Goal: Task Accomplishment & Management: Use online tool/utility

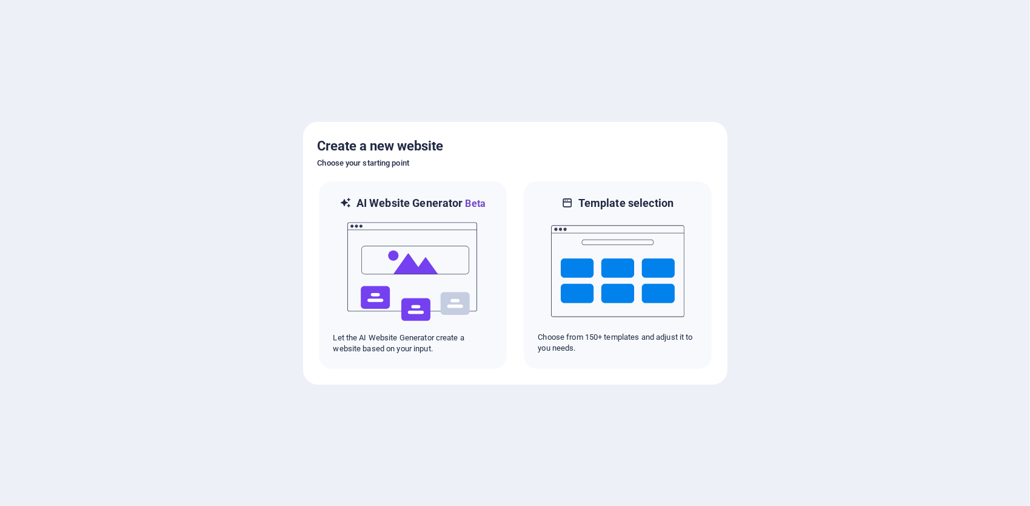
click at [180, 217] on div at bounding box center [515, 253] width 1030 height 506
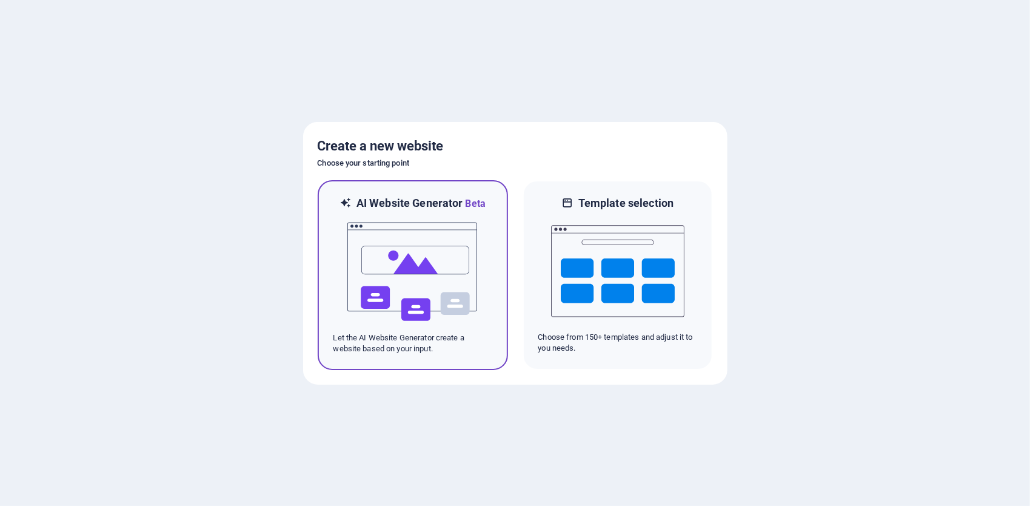
click at [422, 285] on img at bounding box center [412, 271] width 133 height 121
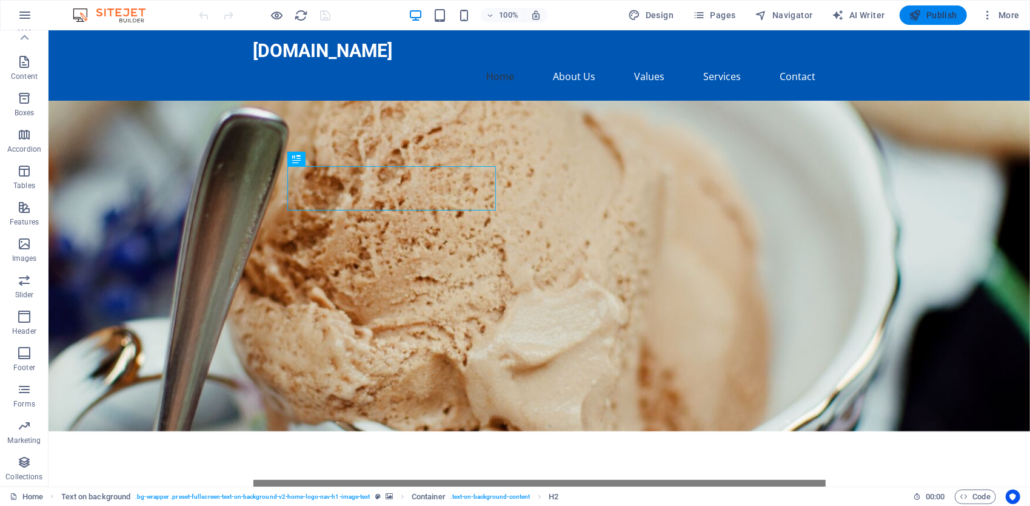
click at [932, 15] on span "Publish" at bounding box center [933, 15] width 48 height 12
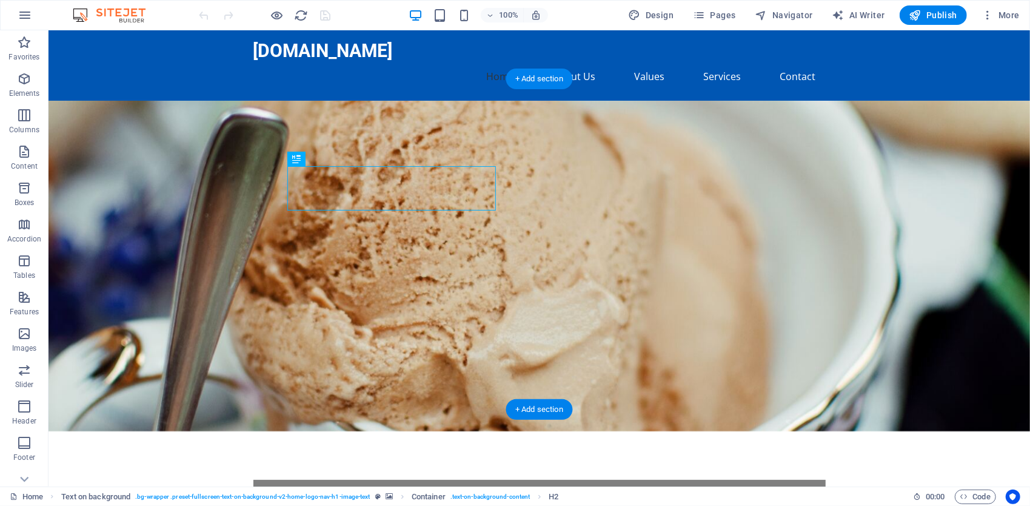
drag, startPoint x: 688, startPoint y: 206, endPoint x: 584, endPoint y: 204, distance: 104.3
click at [584, 204] on figure at bounding box center [539, 265] width 982 height 330
click at [587, 61] on nav "Home About Us Values Services Contact" at bounding box center [539, 75] width 572 height 29
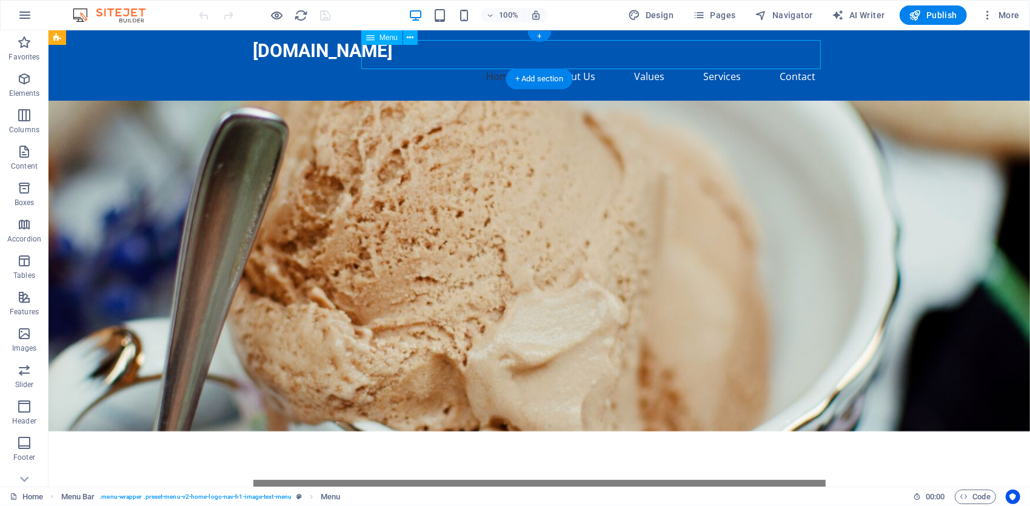
click at [570, 61] on nav "Home About Us Values Services Contact" at bounding box center [539, 75] width 572 height 29
click at [493, 61] on nav "Home About Us Values Services Contact" at bounding box center [539, 75] width 572 height 29
click at [321, 48] on div "[DOMAIN_NAME]" at bounding box center [539, 50] width 572 height 22
click at [313, 58] on div "[DOMAIN_NAME]" at bounding box center [539, 50] width 572 height 22
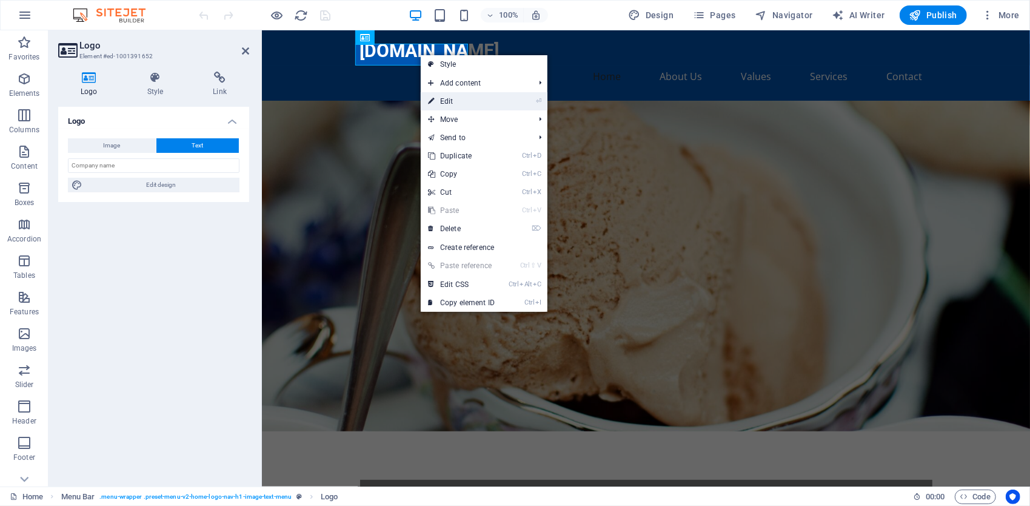
click at [492, 101] on link "⏎ Edit" at bounding box center [461, 101] width 81 height 18
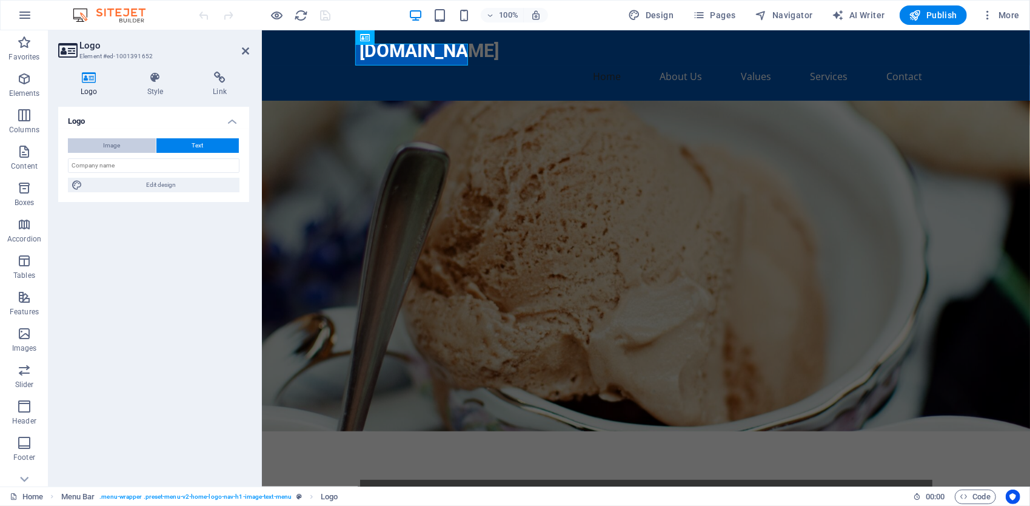
click at [125, 146] on button "Image" at bounding box center [112, 145] width 88 height 15
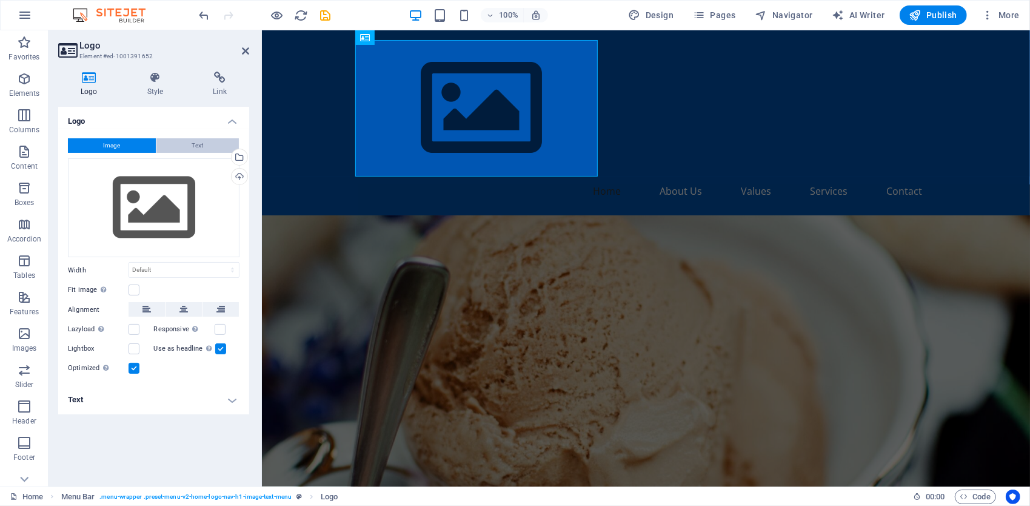
click at [179, 141] on button "Text" at bounding box center [197, 145] width 82 height 15
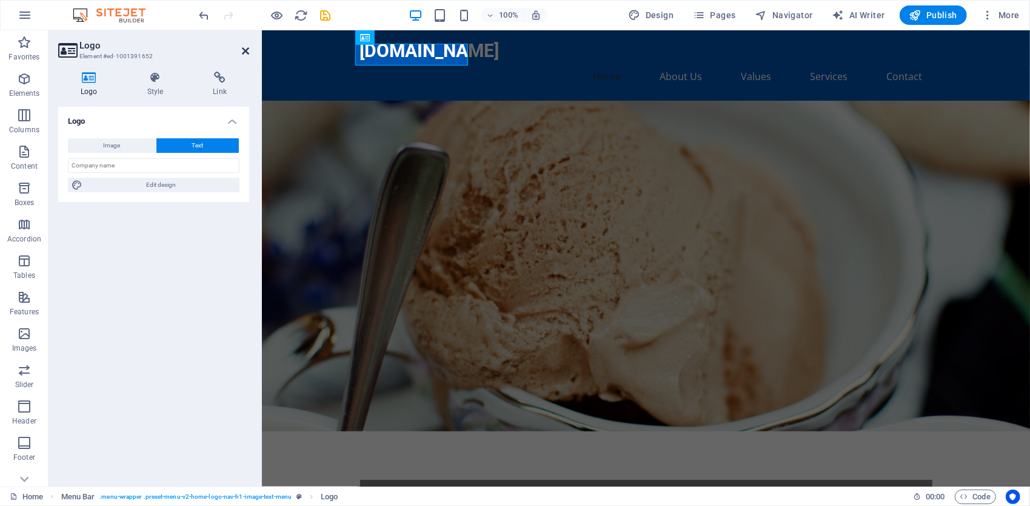
click at [247, 50] on icon at bounding box center [245, 51] width 7 height 10
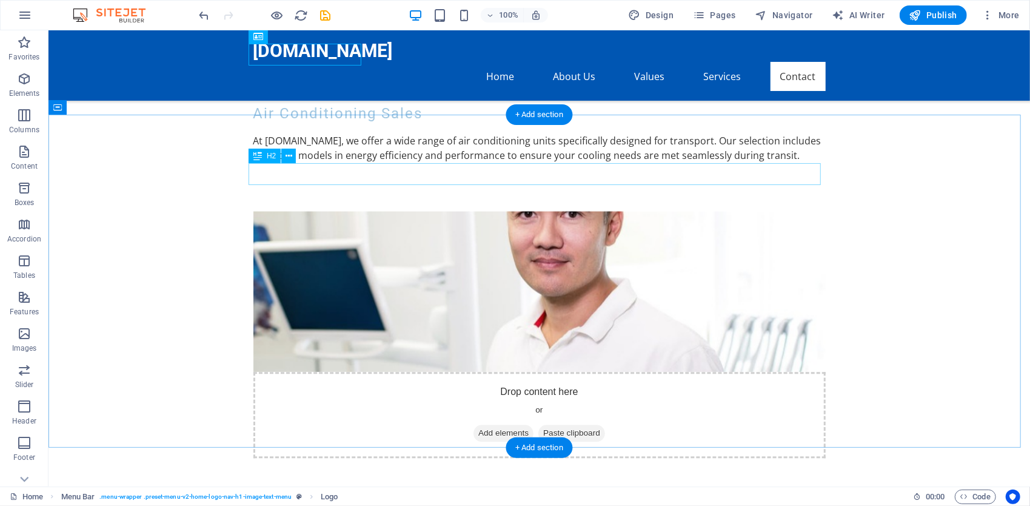
scroll to position [1925, 0]
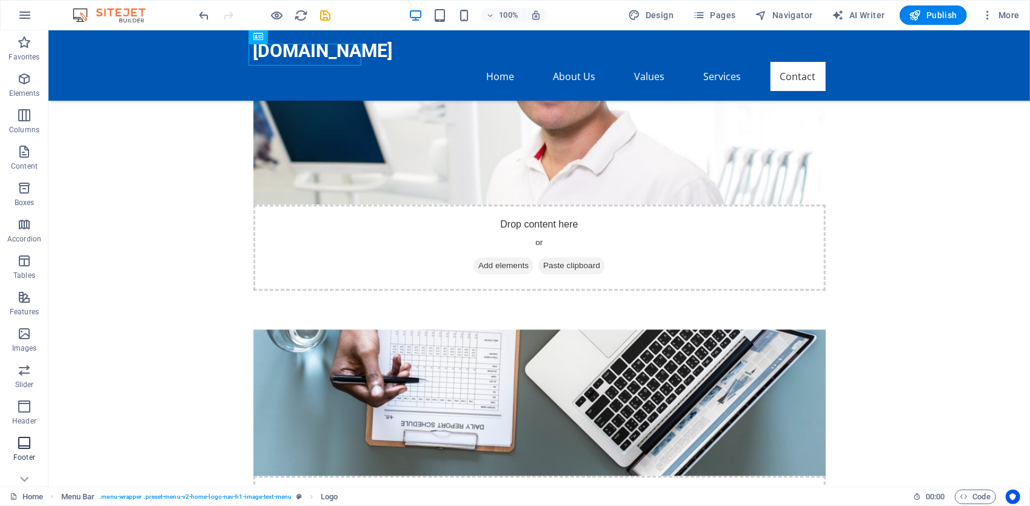
click at [27, 449] on icon "button" at bounding box center [24, 442] width 15 height 15
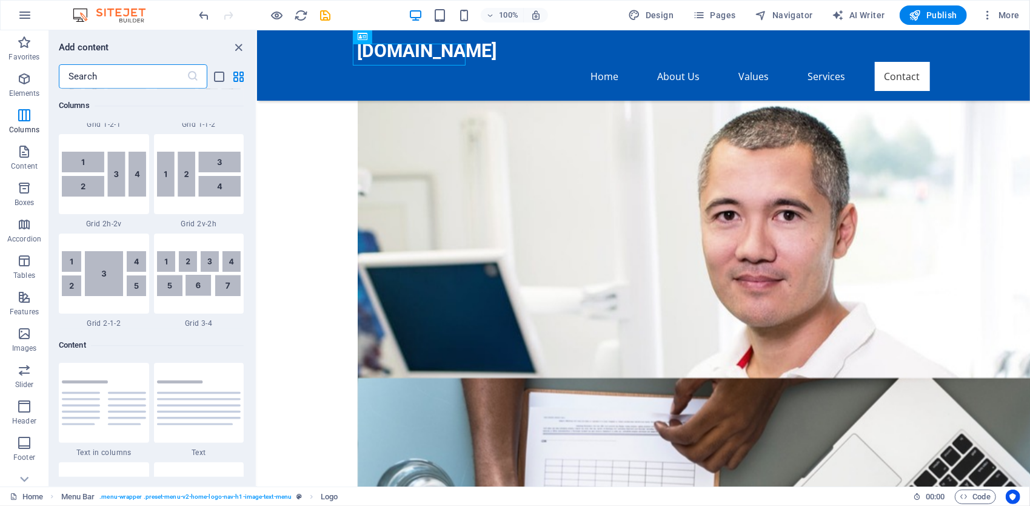
scroll to position [1721, 0]
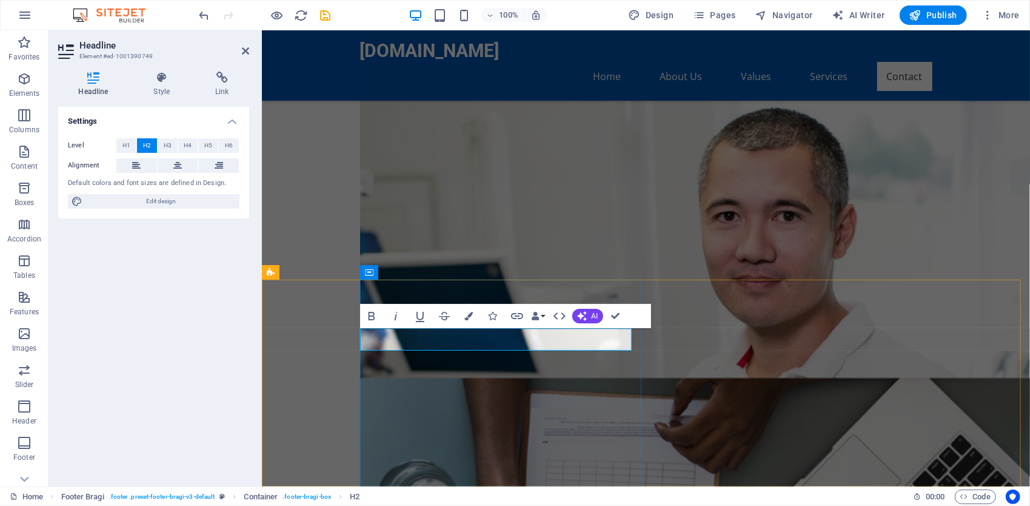
drag, startPoint x: 567, startPoint y: 341, endPoint x: 339, endPoint y: 340, distance: 228.0
copy h2 "Visit Us at Refriairet.com"
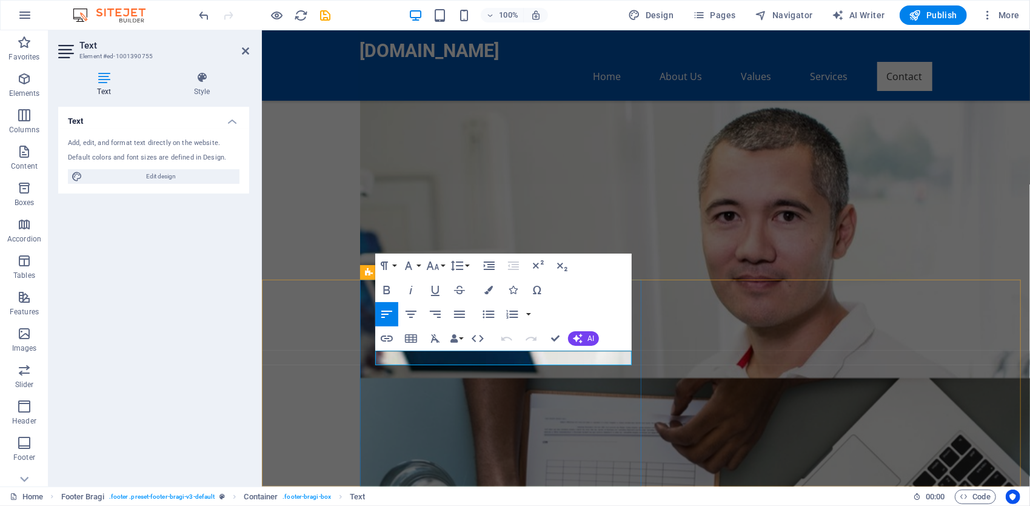
drag, startPoint x: 379, startPoint y: 357, endPoint x: 704, endPoint y: 410, distance: 329.9
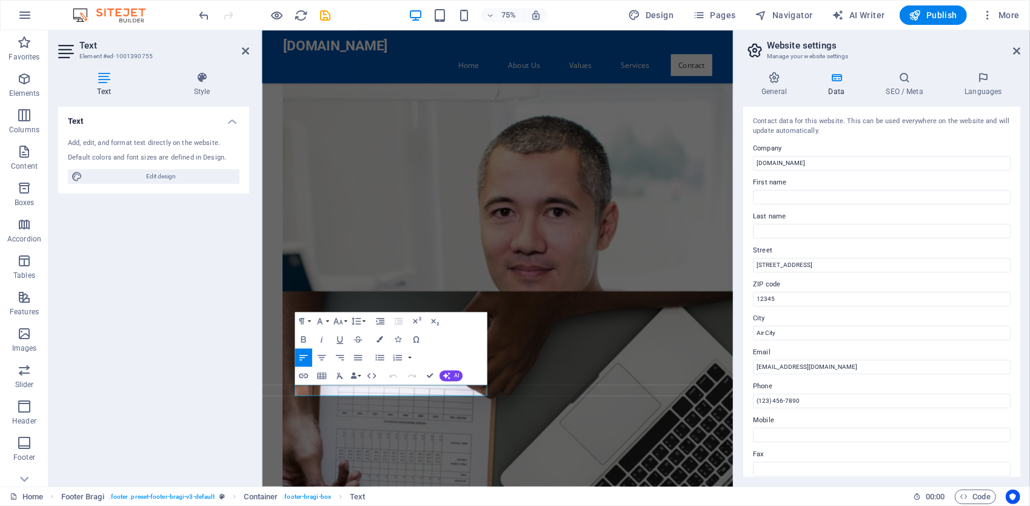
scroll to position [1774, 0]
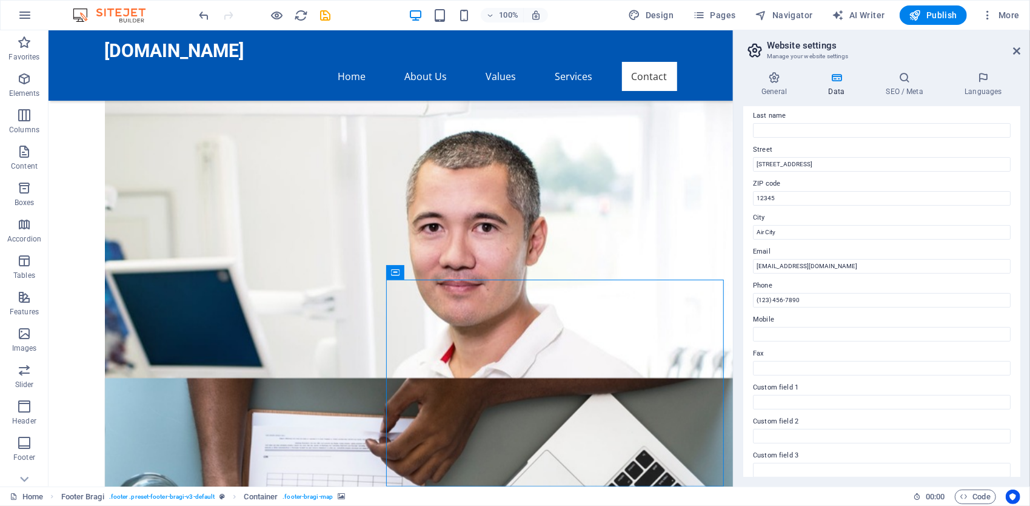
scroll to position [182, 0]
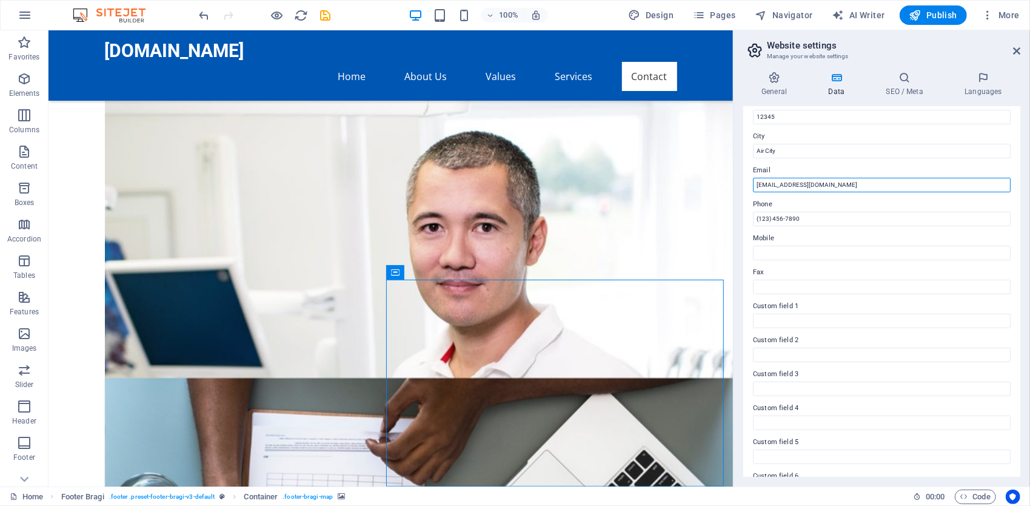
drag, startPoint x: 824, startPoint y: 215, endPoint x: 789, endPoint y: 218, distance: 35.3
type input "[EMAIL_ADDRESS][DOMAIN_NAME]"
click at [938, 18] on span "Publish" at bounding box center [933, 15] width 48 height 12
checkbox input "false"
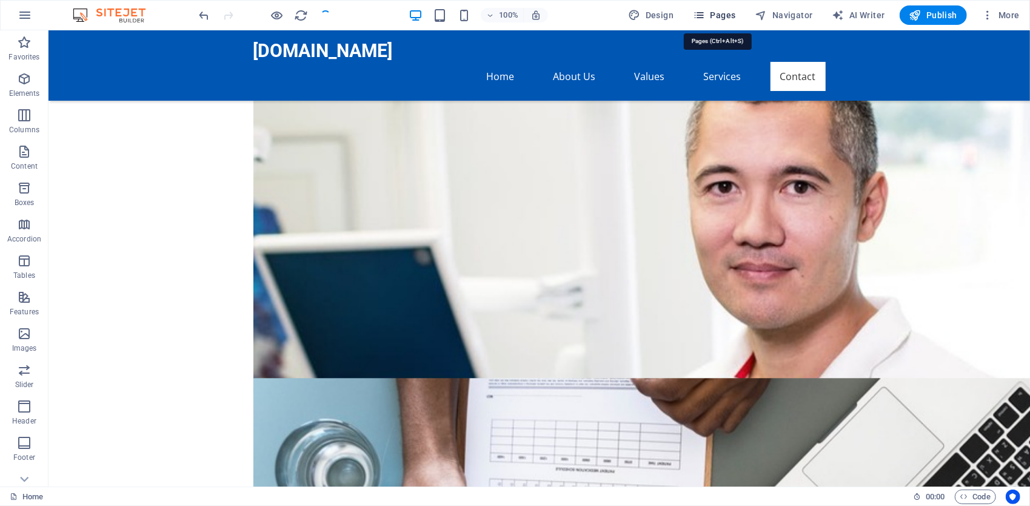
click at [728, 16] on span "Pages" at bounding box center [714, 15] width 42 height 12
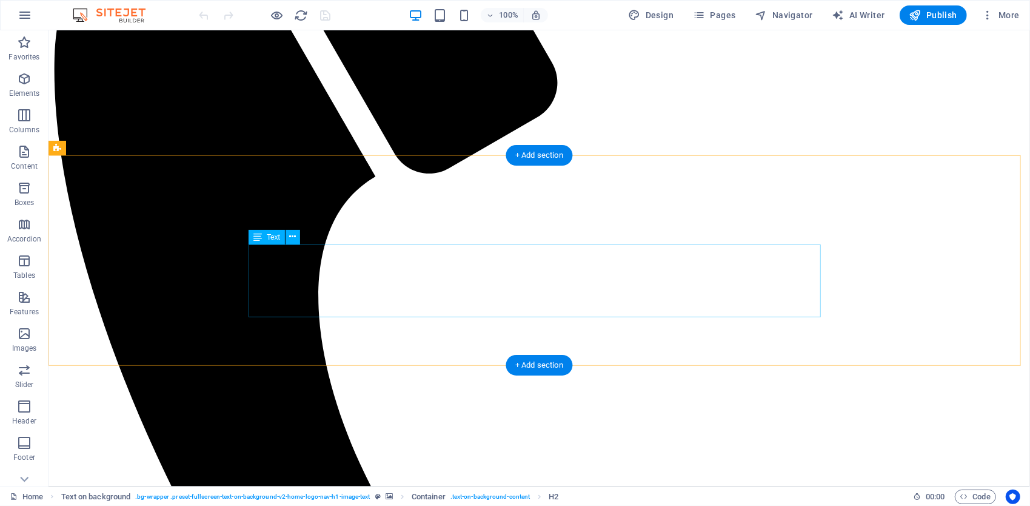
scroll to position [364, 0]
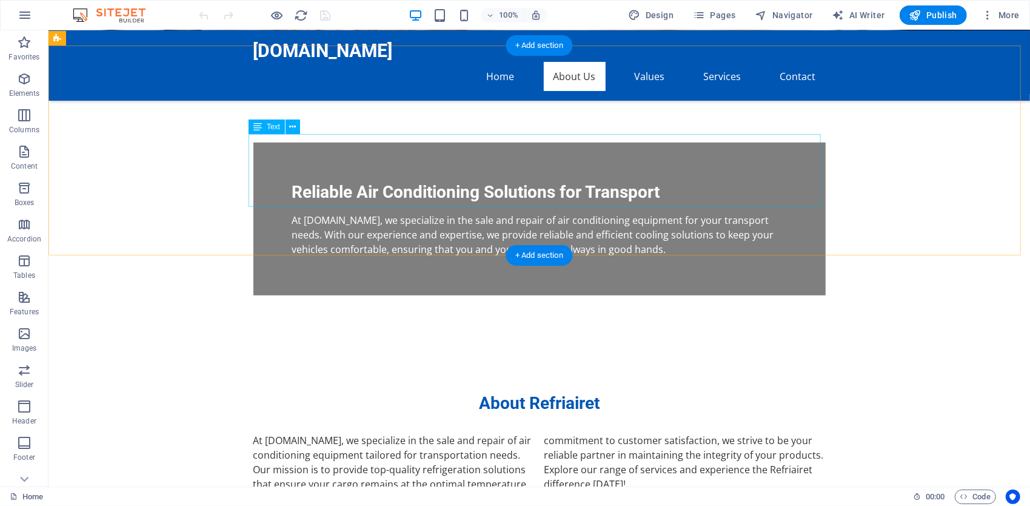
click at [493, 432] on div "At Refriairet.com, we specialize in the sale and repair of air conditioning equ…" at bounding box center [539, 468] width 572 height 73
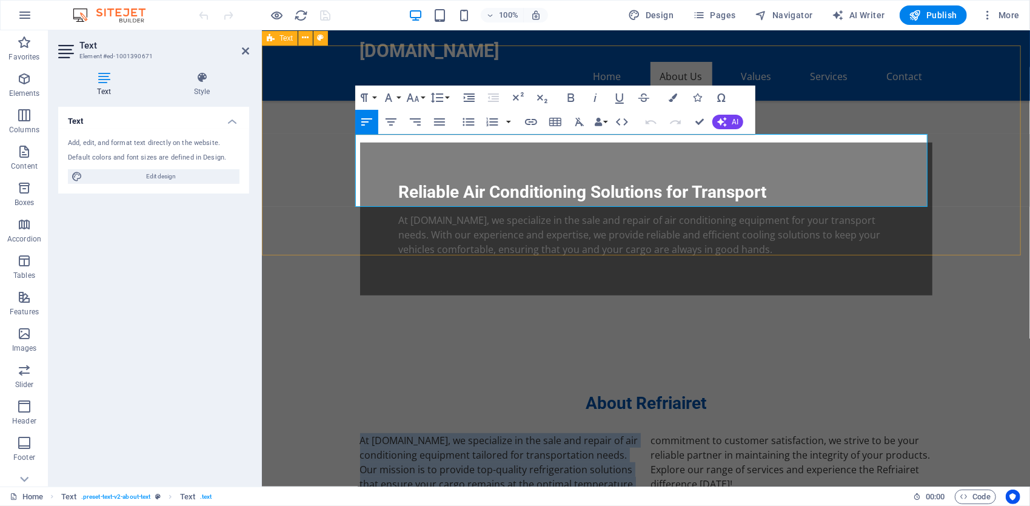
drag, startPoint x: 623, startPoint y: 202, endPoint x: 341, endPoint y: 142, distance: 287.5
click at [341, 343] on div "About Refriairet At Refriairet.com, we specialize in the sale and repair of air…" at bounding box center [645, 448] width 768 height 210
click at [620, 432] on p "At Refriairet.com, we specialize in the sale and repair of air conditioning equ…" at bounding box center [646, 468] width 572 height 73
drag, startPoint x: 609, startPoint y: 198, endPoint x: 338, endPoint y: 134, distance: 279.1
click at [338, 343] on div "About Refriairet At Refriairet.com, we specialize in the sale and repair of air…" at bounding box center [645, 448] width 768 height 210
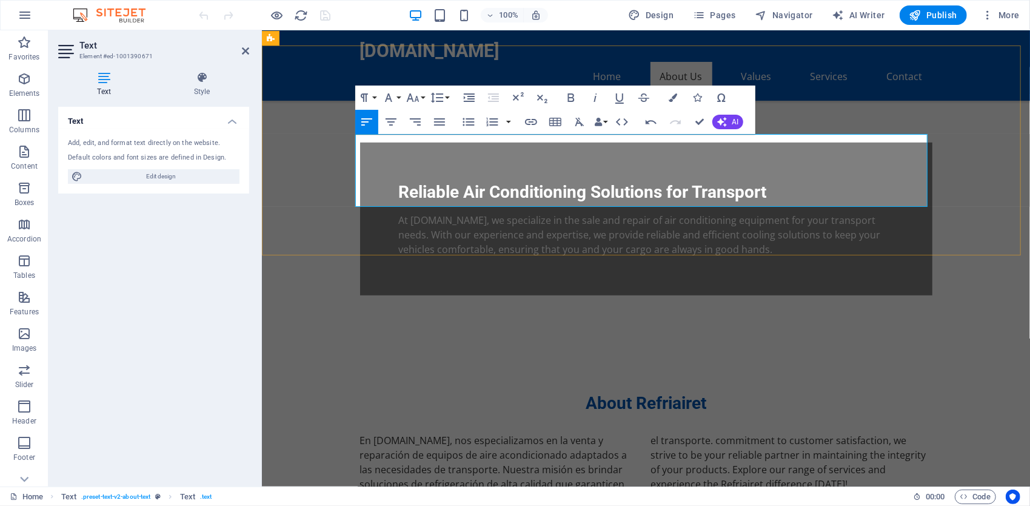
scroll to position [2966, 1]
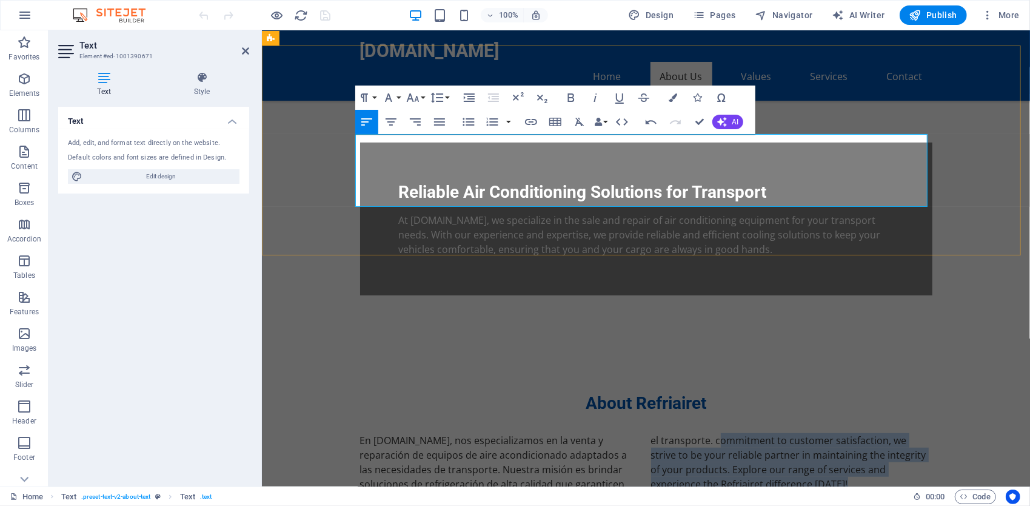
drag, startPoint x: 769, startPoint y: 185, endPoint x: 699, endPoint y: 143, distance: 81.8
click at [699, 432] on p "En Refriairet.com, nos especializamos en la venta y reparación de equipos de ai…" at bounding box center [646, 468] width 572 height 73
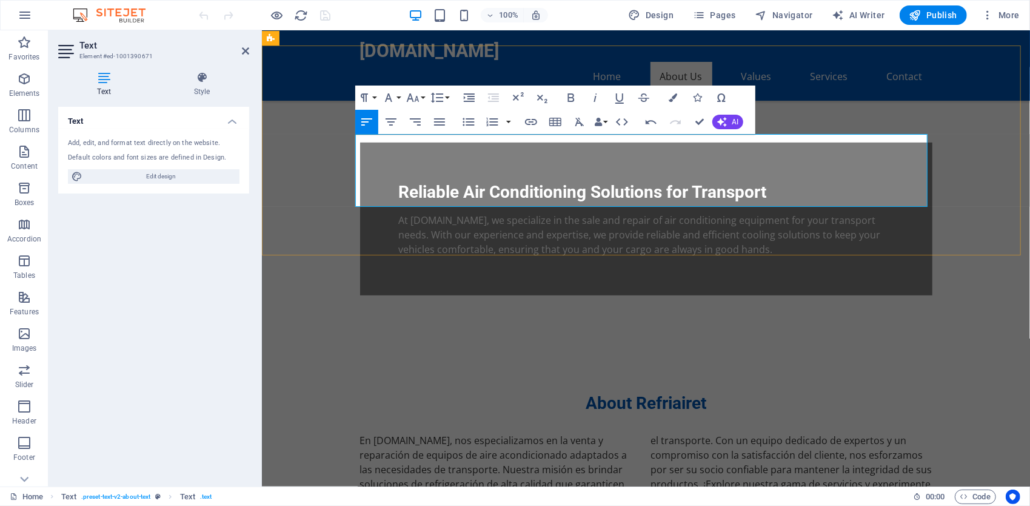
scroll to position [2517, 1]
click at [830, 432] on p "En Refriairet.com, nos especializamos en la venta y reparación de equipos de ai…" at bounding box center [646, 468] width 572 height 73
click at [441, 124] on icon "button" at bounding box center [439, 121] width 11 height 7
click at [640, 432] on div "En Refriairet.com, nos especializamos en la venta y reparación de equipos de ai…" at bounding box center [646, 468] width 572 height 73
click at [889, 432] on p "En Refriairet.com, nos especializamos en la venta y reparación de equipos de ai…" at bounding box center [646, 468] width 572 height 73
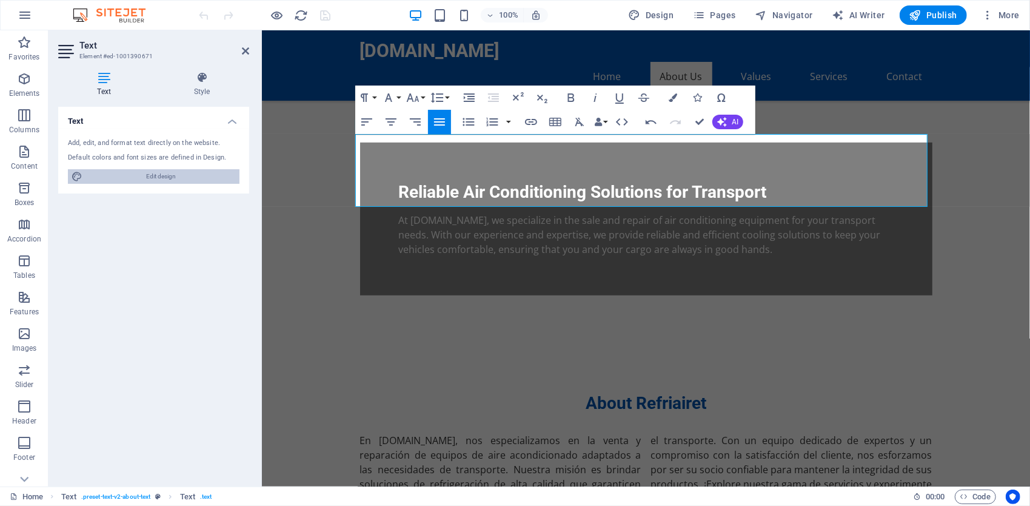
click at [182, 179] on span "Edit design" at bounding box center [161, 176] width 150 height 15
select select "px"
select select "200"
select select "px"
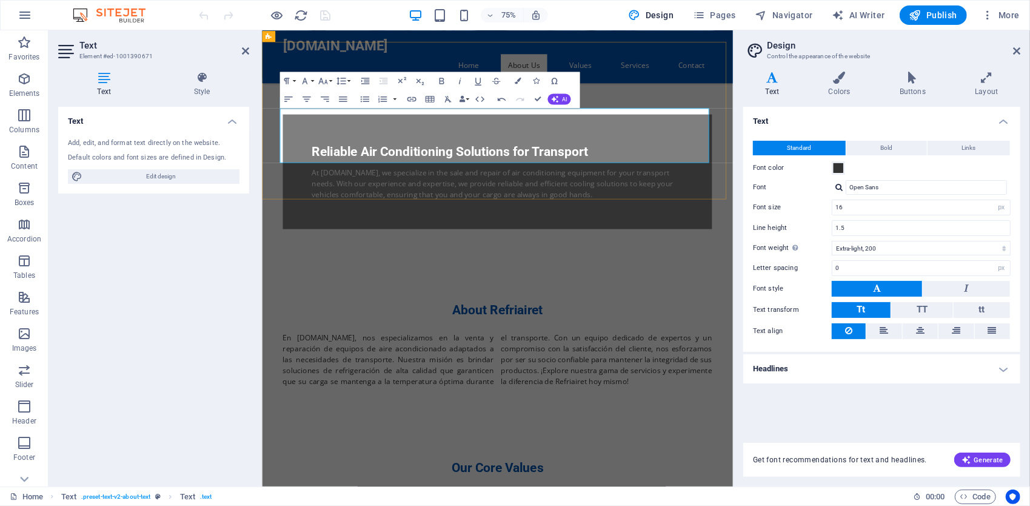
scroll to position [2366, 1]
click at [579, 432] on p "En Refriairet.com, nos especializamos en la venta y reparación de equipos de ai…" at bounding box center [575, 468] width 572 height 73
click at [624, 432] on p "En Refriairet.com, nos especializamos en la venta y reparación de equipos de ai…" at bounding box center [575, 468] width 572 height 73
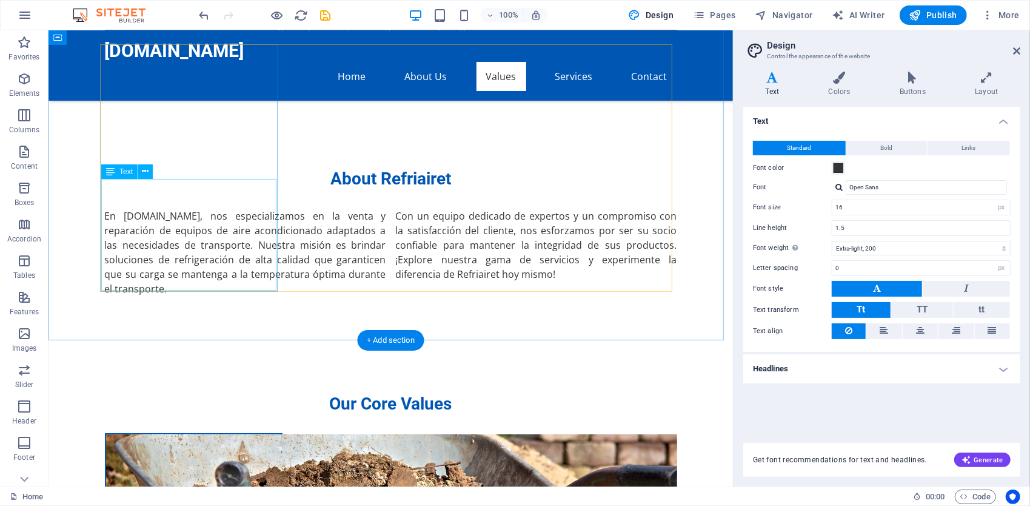
scroll to position [586, 0]
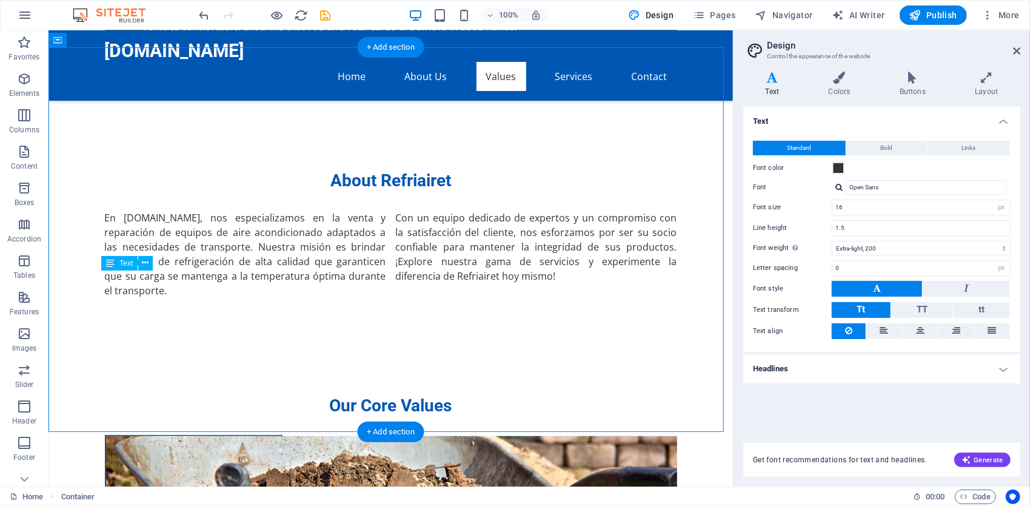
drag, startPoint x: 216, startPoint y: 367, endPoint x: 181, endPoint y: 361, distance: 35.7
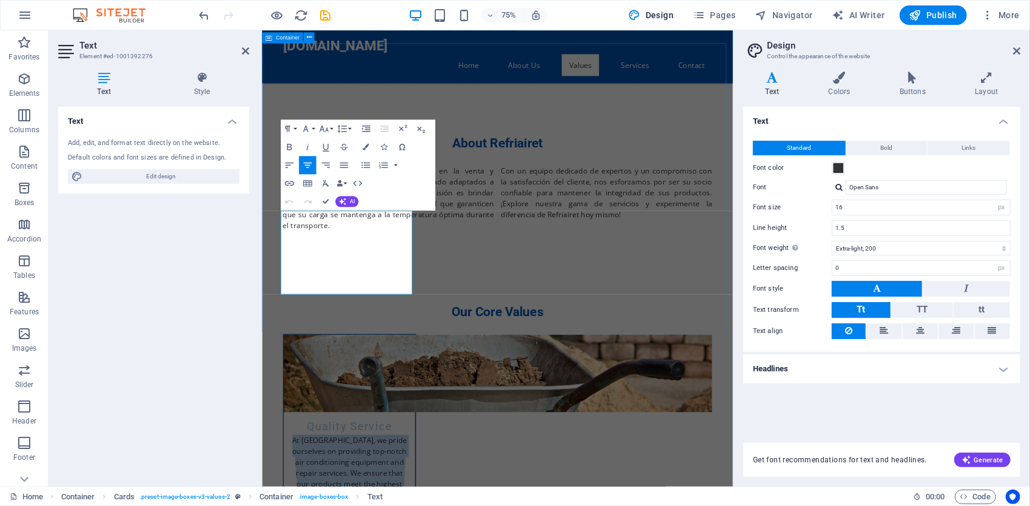
drag, startPoint x: 408, startPoint y: 367, endPoint x: 265, endPoint y: 277, distance: 168.9
copy p "At [GEOGRAPHIC_DATA], we pride ourselves on providing top-notch air conditionin…"
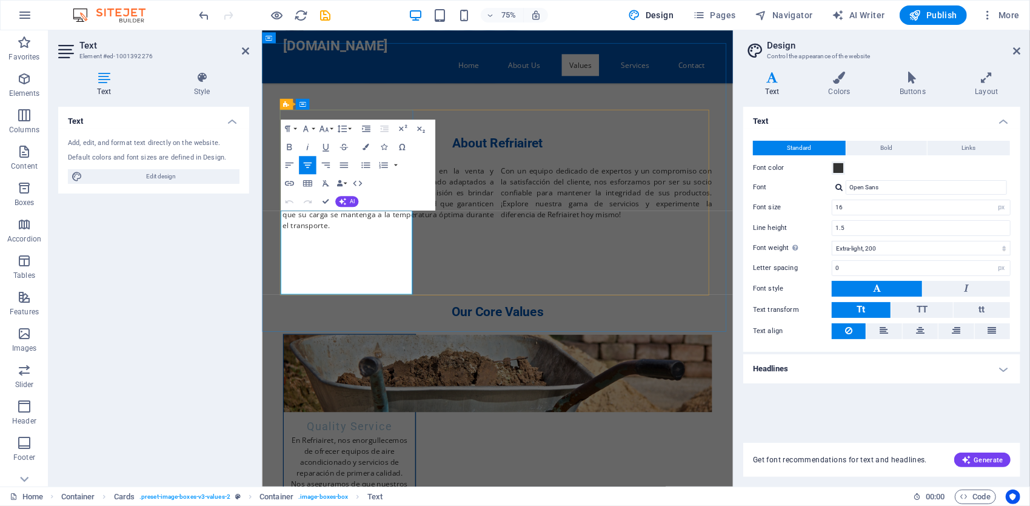
scroll to position [2026, 1]
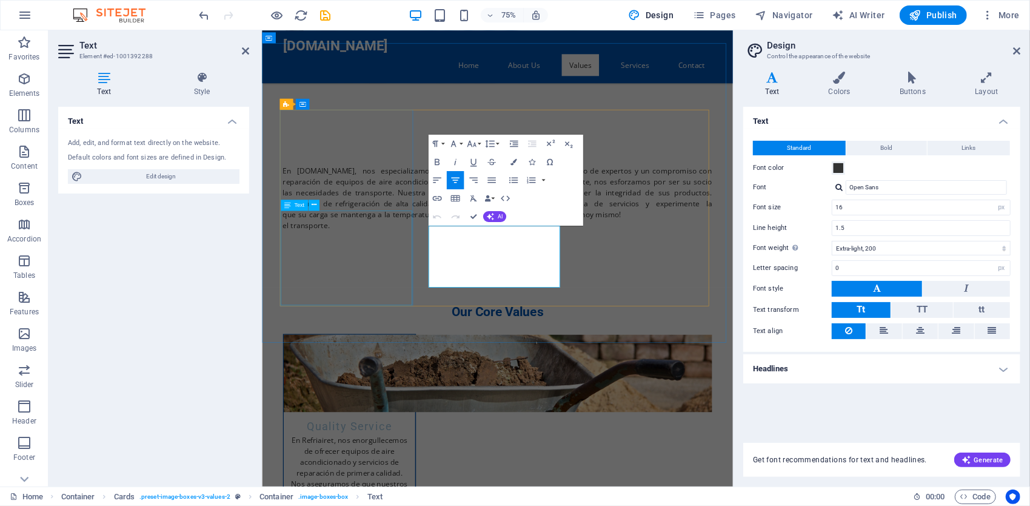
drag, startPoint x: 644, startPoint y: 356, endPoint x: 448, endPoint y: 296, distance: 204.8
copy p "Our customers are at the heart of everything we do. We strive to exceed expecta…"
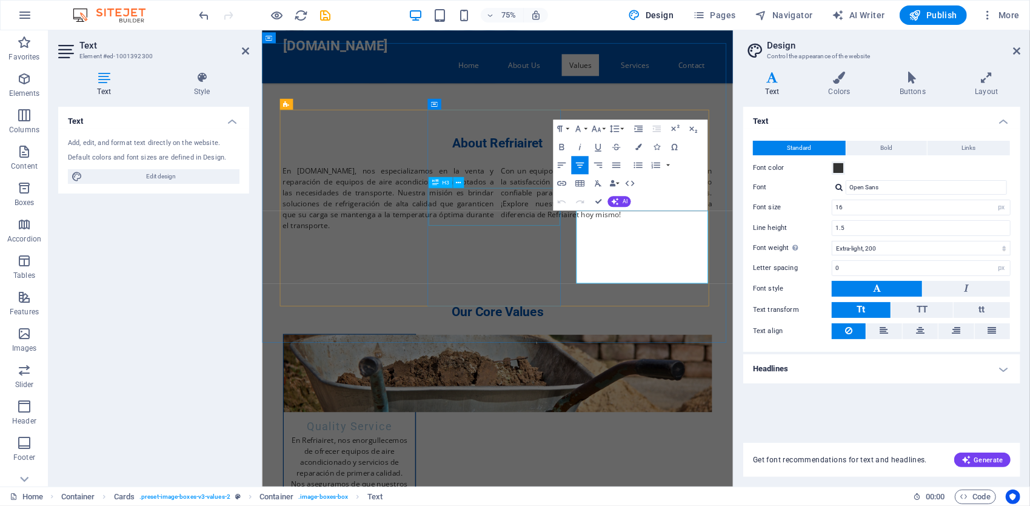
drag, startPoint x: 804, startPoint y: 352, endPoint x: 643, endPoint y: 287, distance: 173.8
copy p "We continually invest in the latest technologies and training to ensure that ou…"
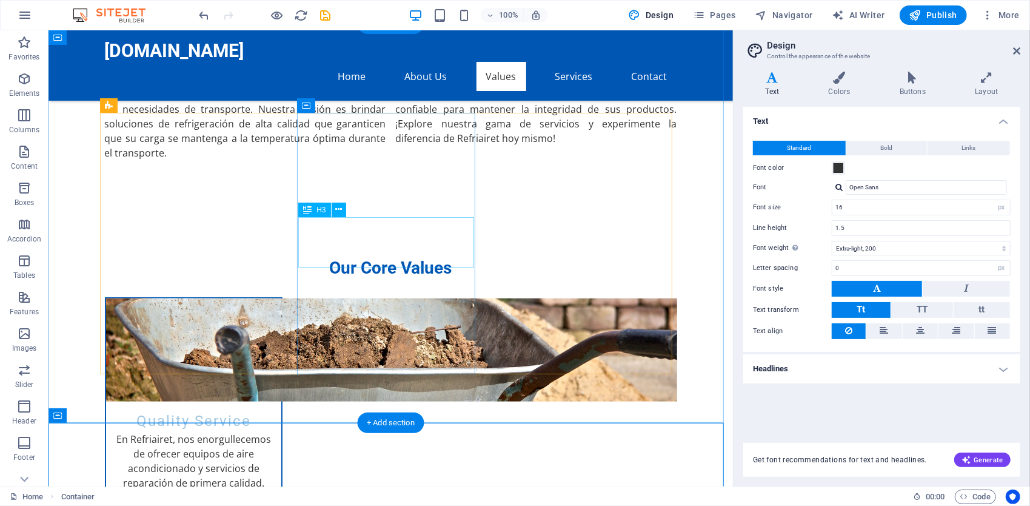
scroll to position [465, 0]
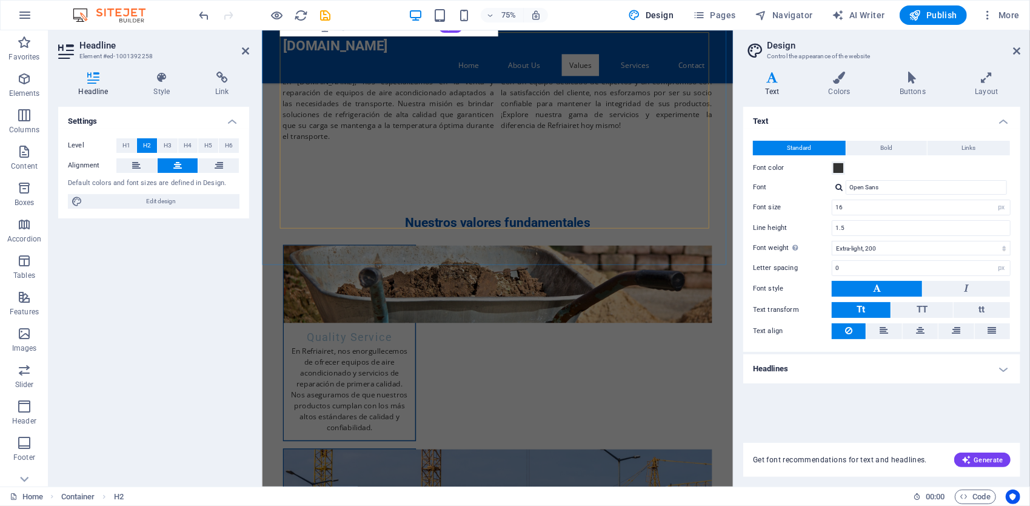
scroll to position [708, 0]
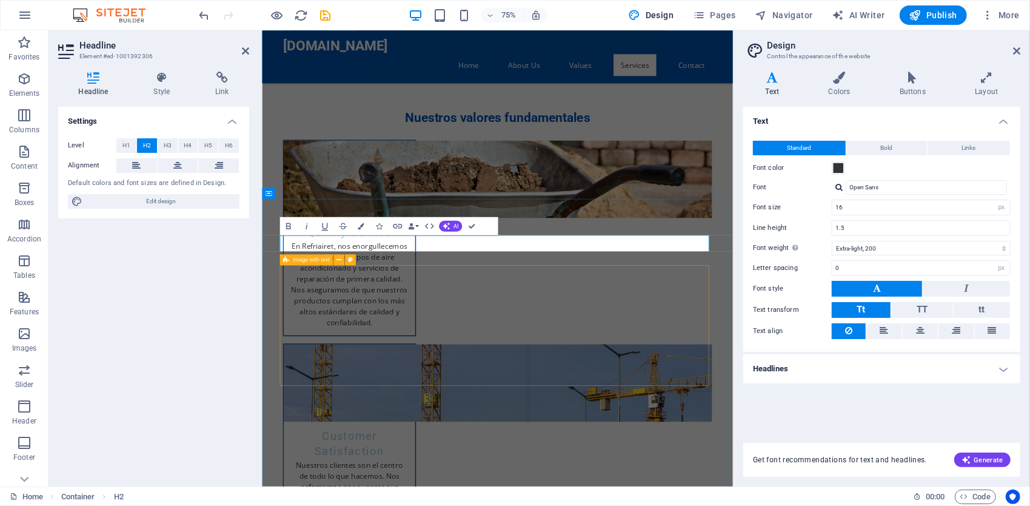
scroll to position [940, 0]
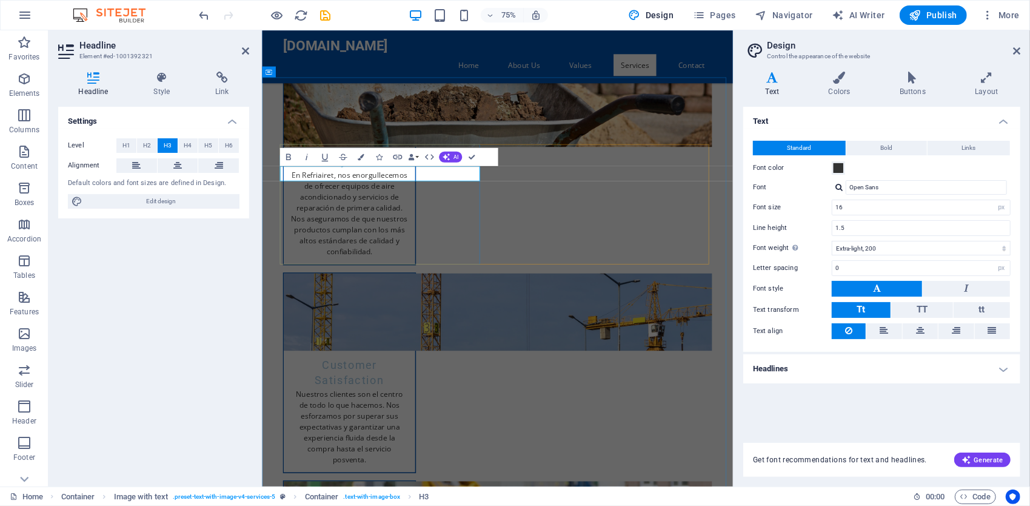
scroll to position [0, 5]
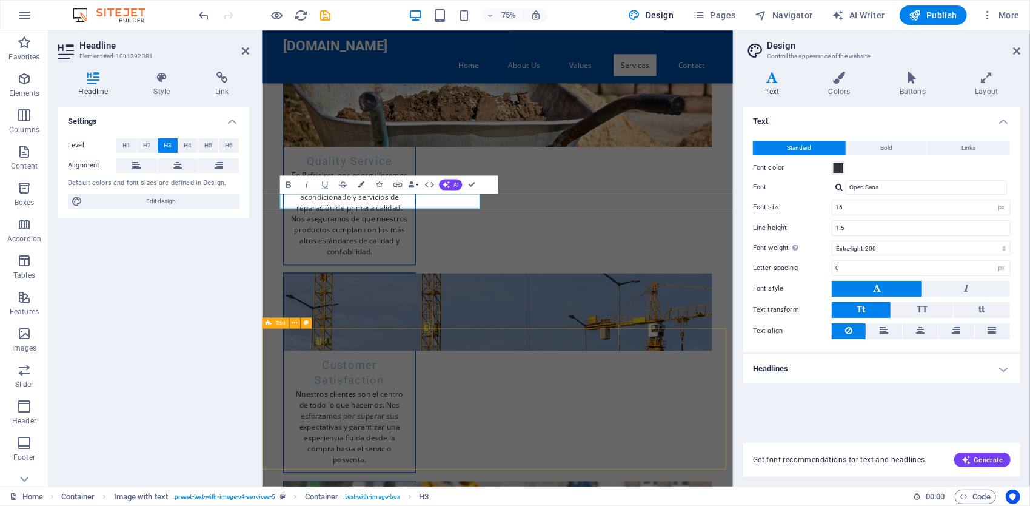
scroll to position [1286, 0]
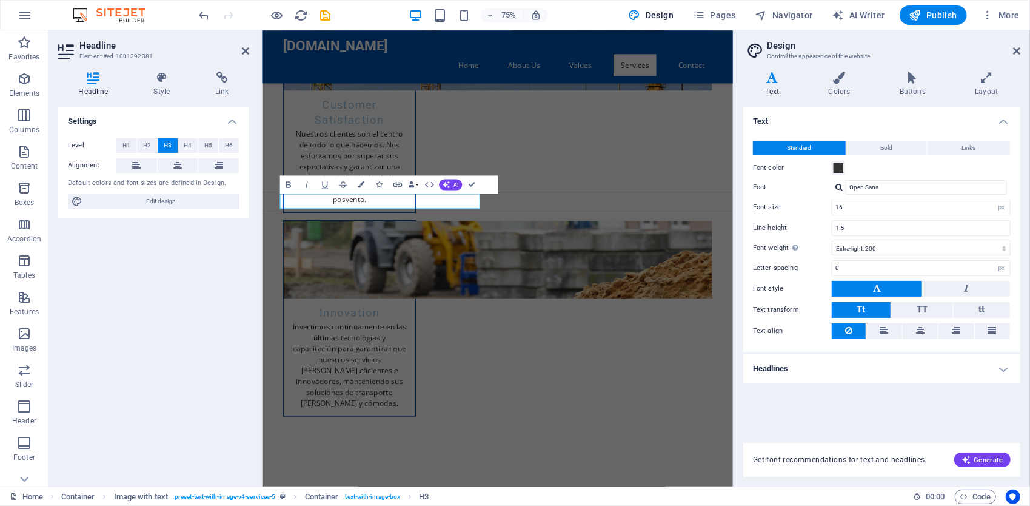
copy h3 "Maintenance Services"
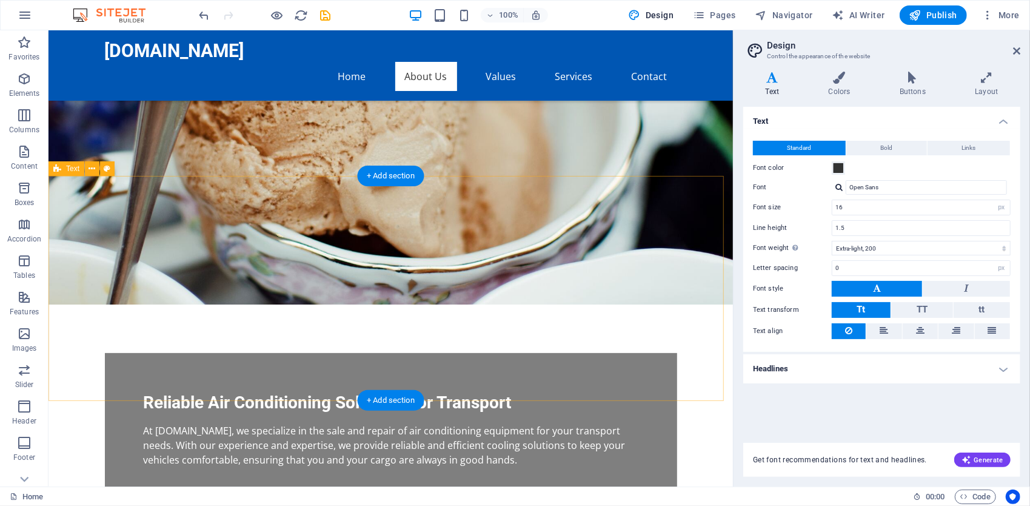
scroll to position [243, 0]
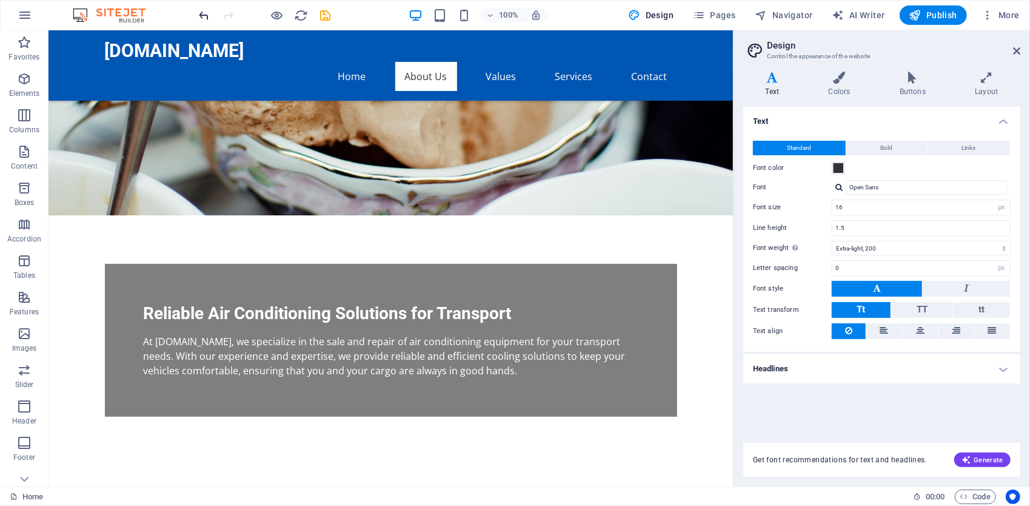
click at [207, 13] on icon "undo" at bounding box center [205, 15] width 14 height 14
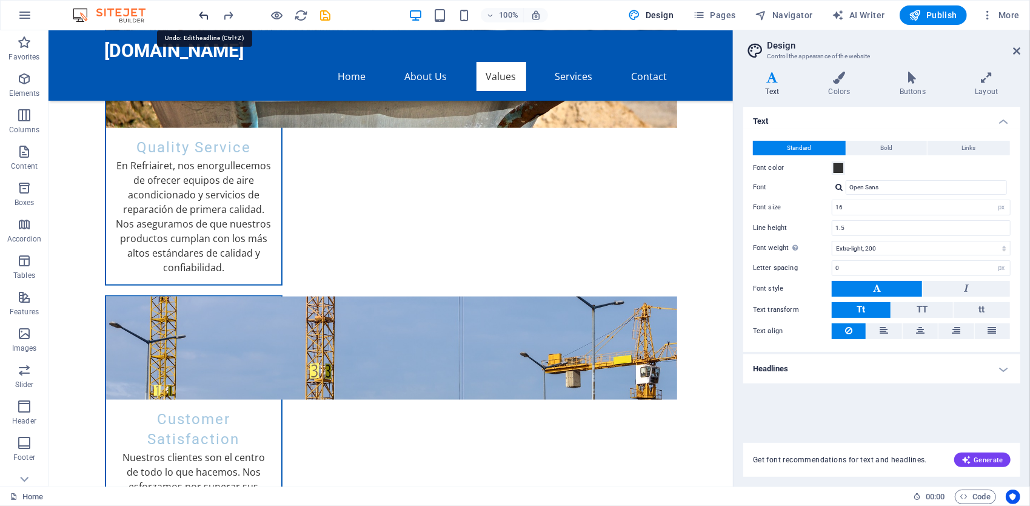
click at [207, 13] on icon "undo" at bounding box center [205, 15] width 14 height 14
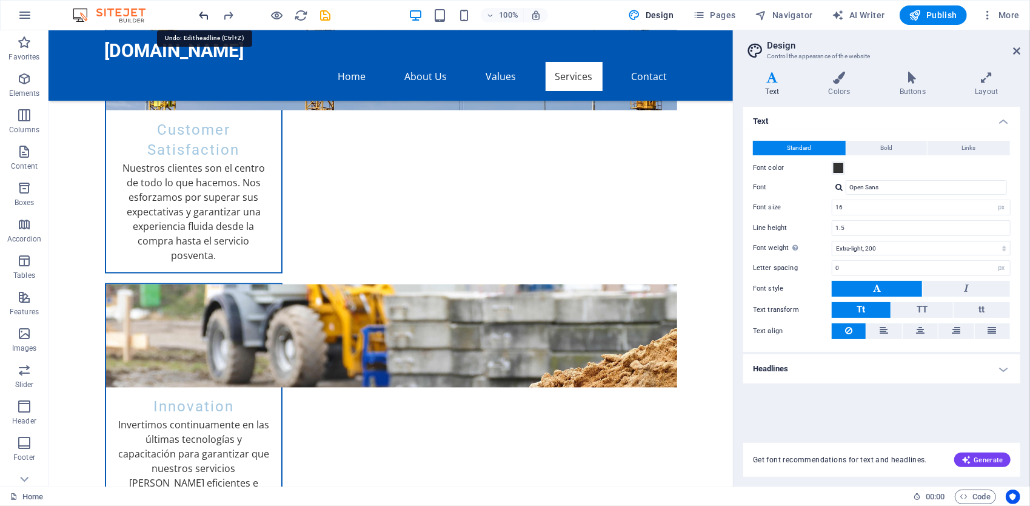
click at [207, 13] on icon "undo" at bounding box center [205, 15] width 14 height 14
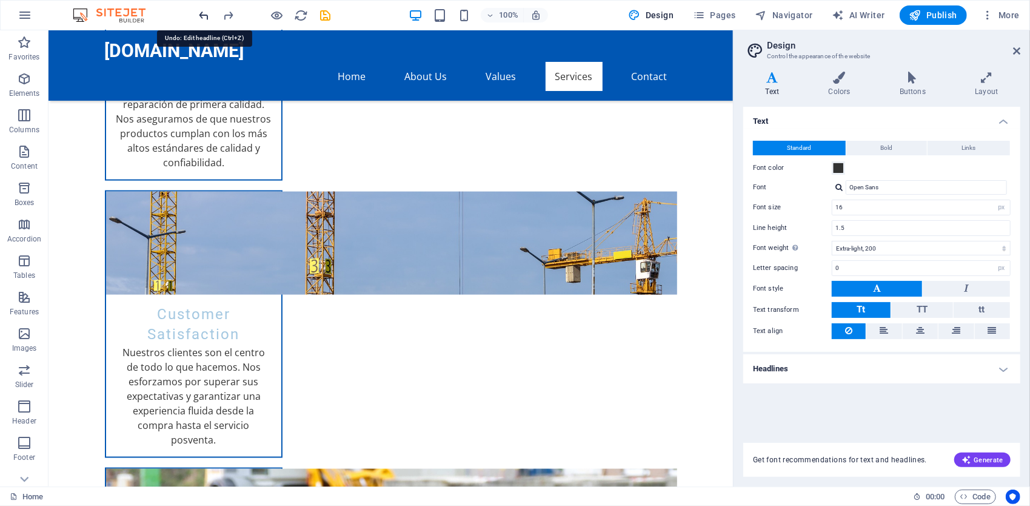
click at [207, 13] on icon "undo" at bounding box center [205, 15] width 14 height 14
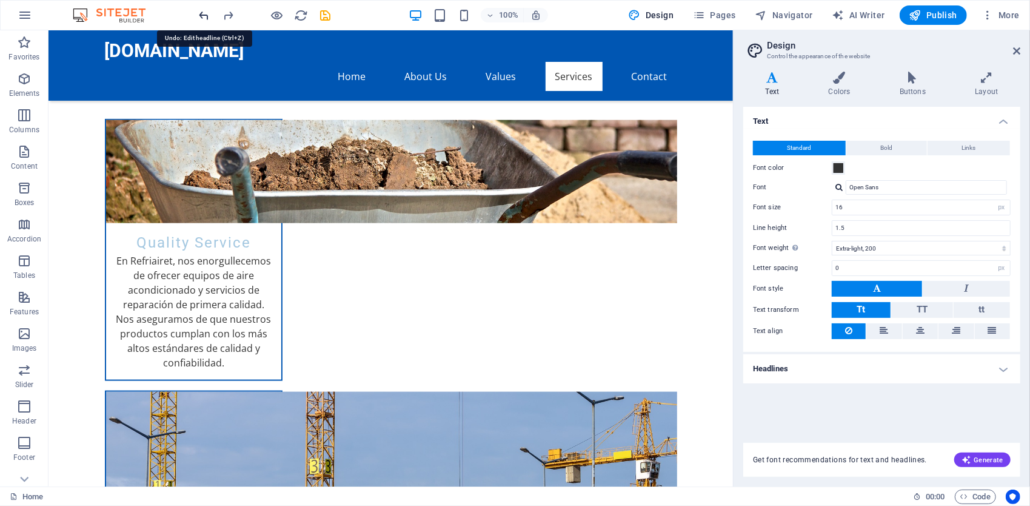
click at [207, 13] on icon "undo" at bounding box center [205, 15] width 14 height 14
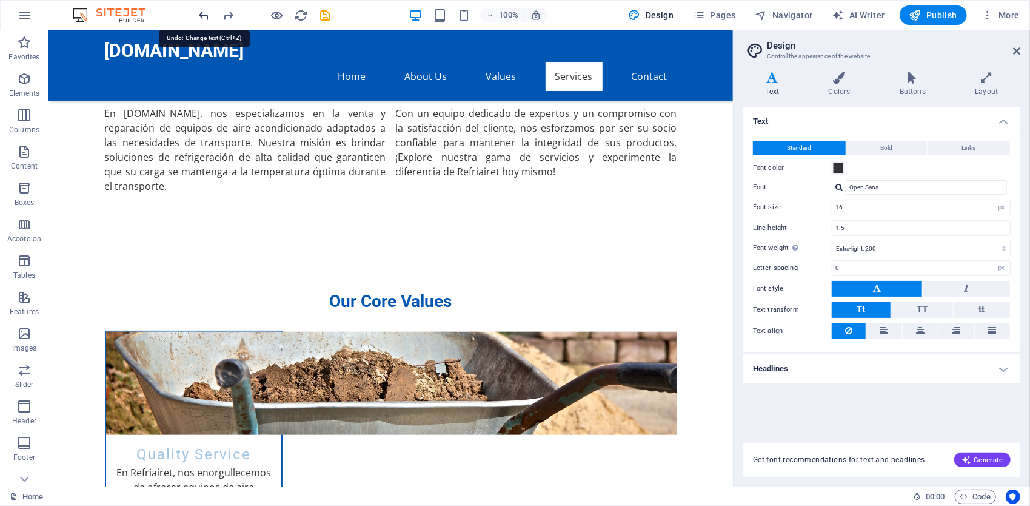
click at [207, 13] on icon "undo" at bounding box center [205, 15] width 14 height 14
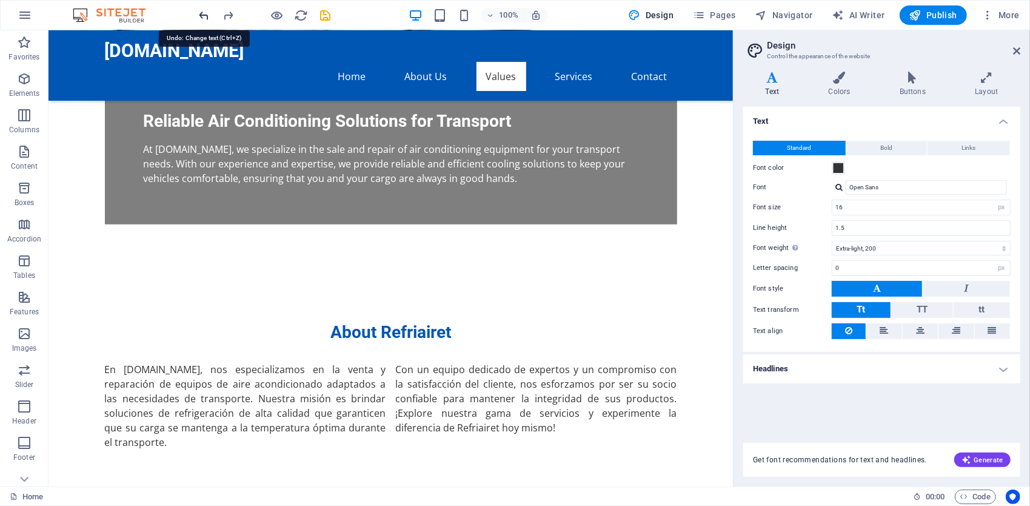
click at [207, 13] on icon "undo" at bounding box center [205, 15] width 14 height 14
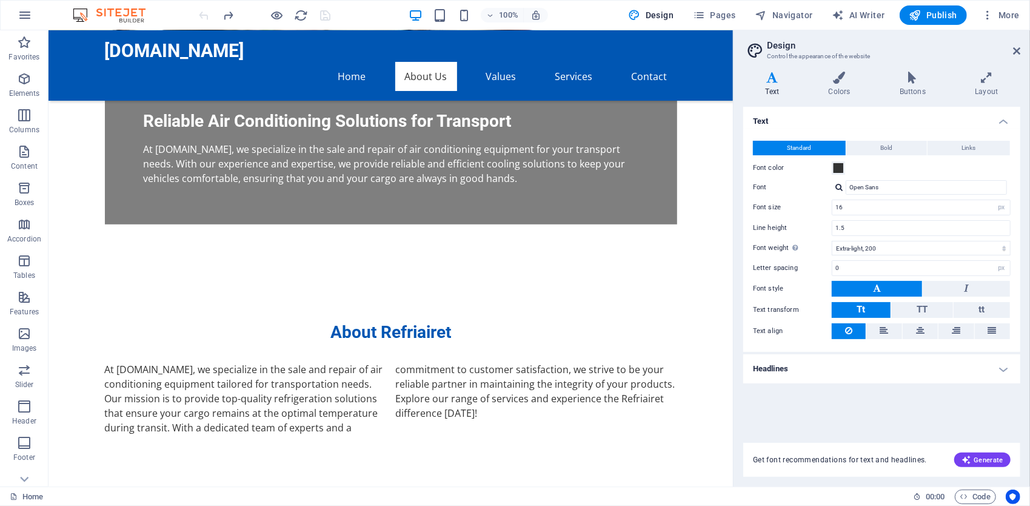
click at [207, 13] on div at bounding box center [265, 14] width 136 height 19
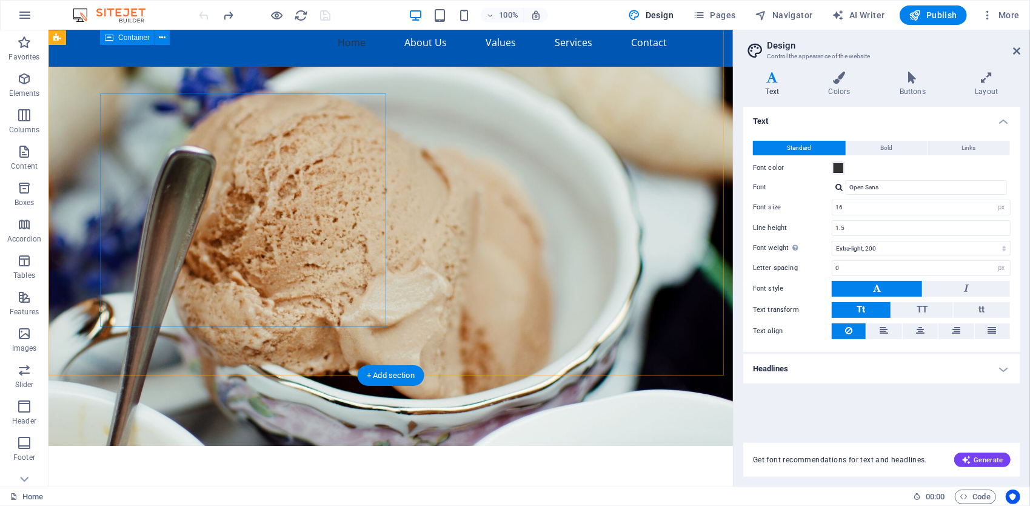
scroll to position [0, 0]
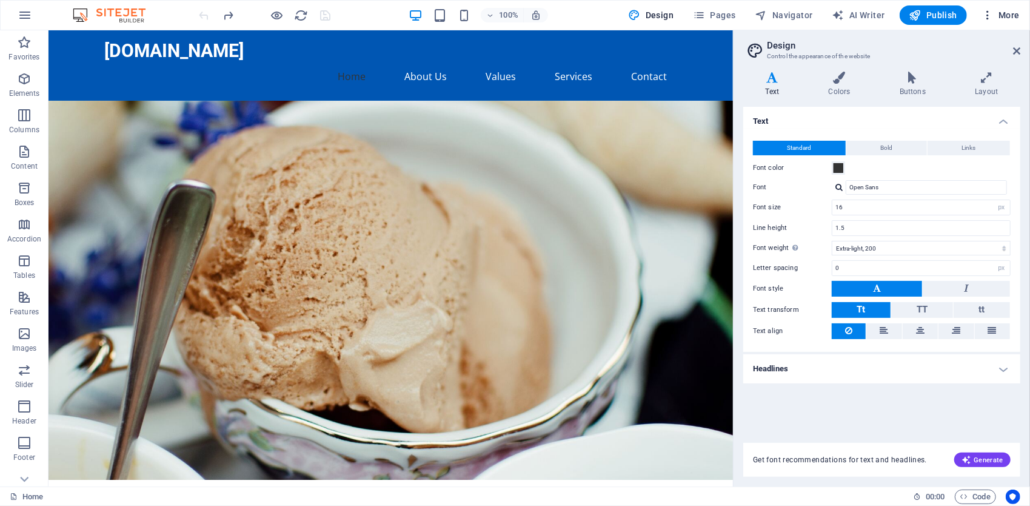
click at [1008, 18] on span "More" at bounding box center [1001, 15] width 38 height 12
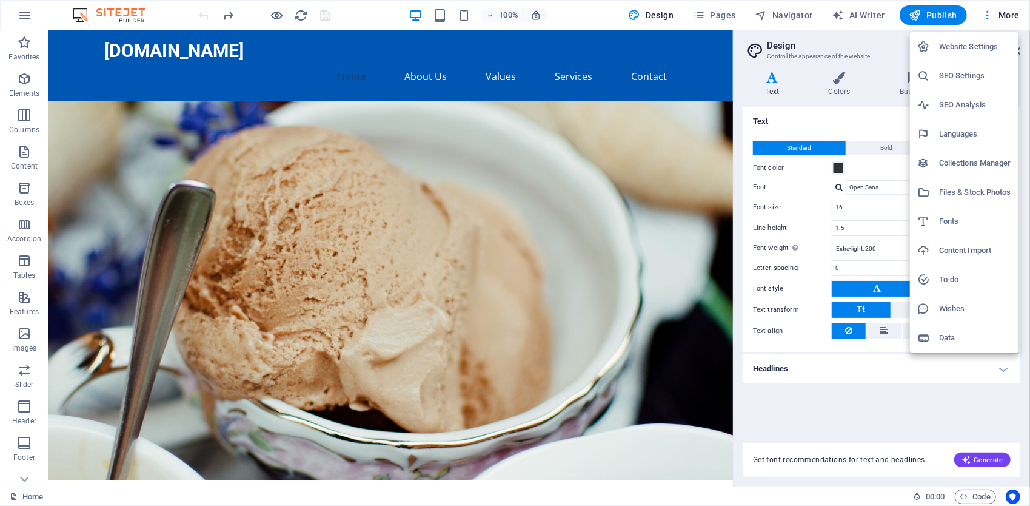
click at [960, 126] on li "Languages" at bounding box center [964, 133] width 109 height 29
select select "41"
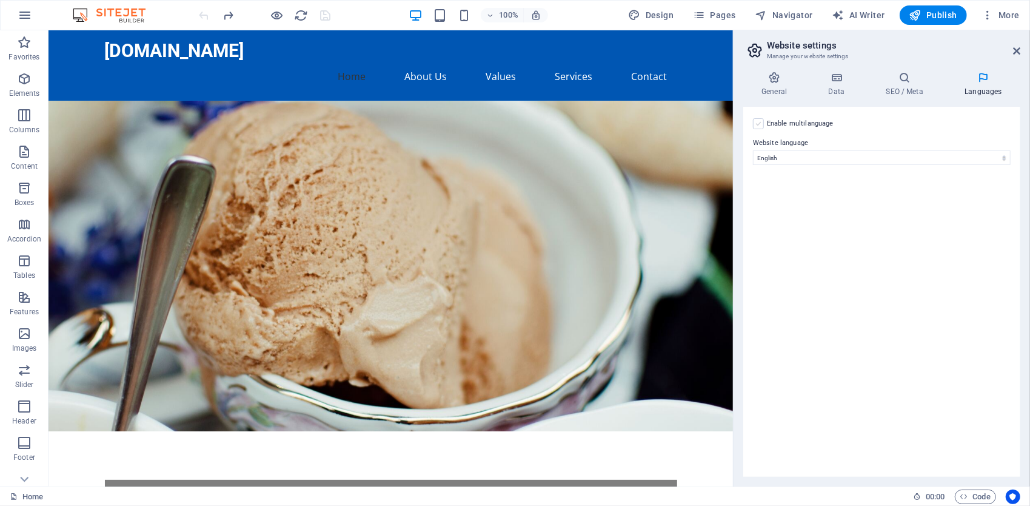
click at [763, 126] on label at bounding box center [758, 123] width 11 height 11
click at [0, 0] on input "Enable multilanguage To disable multilanguage delete all languages until only o…" at bounding box center [0, 0] width 0 height 0
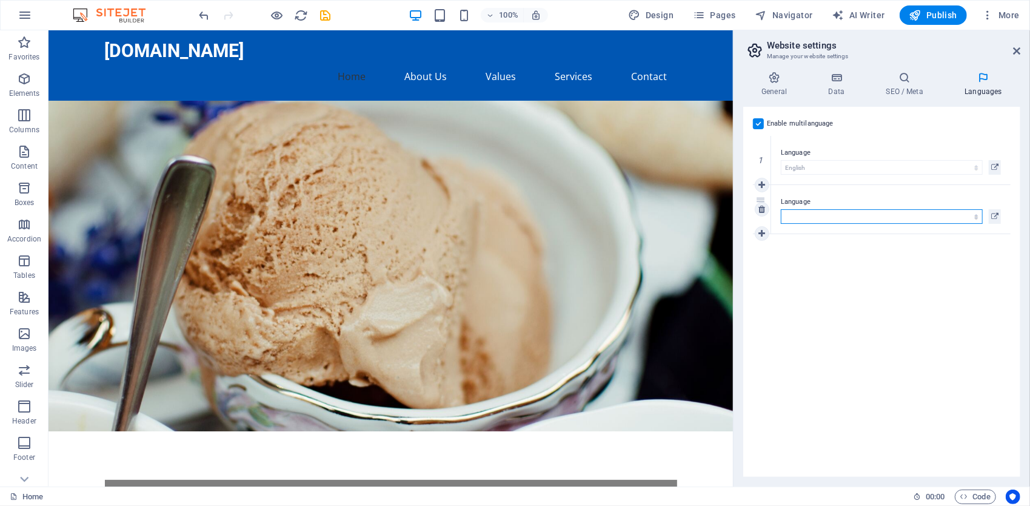
click at [812, 216] on select "Abkhazian Afar Afrikaans Akan Albanian Amharic Arabic Aragonese Armenian Assame…" at bounding box center [882, 216] width 202 height 15
select select "148"
click at [781, 209] on select "Abkhazian Afar Afrikaans Akan Albanian Amharic Arabic Aragonese Armenian Assame…" at bounding box center [882, 216] width 202 height 15
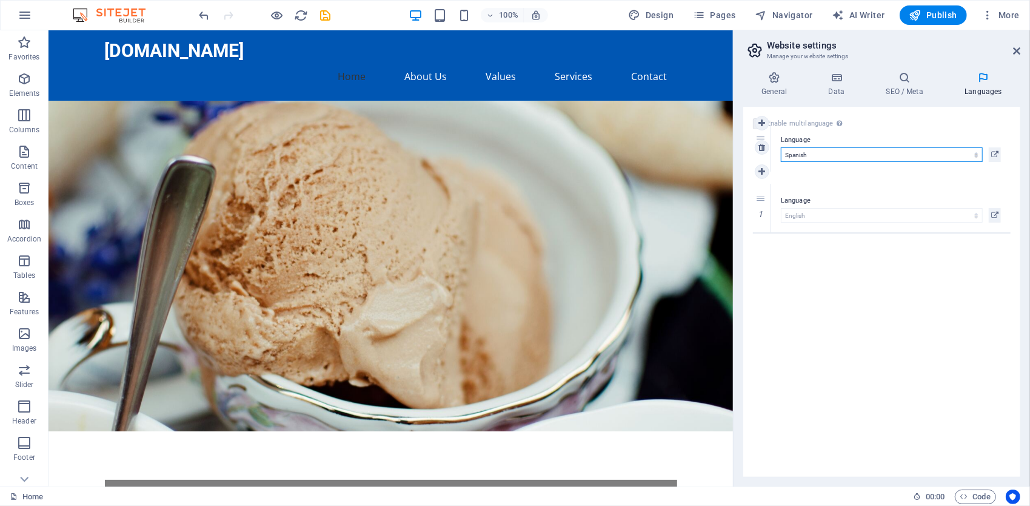
drag, startPoint x: 762, startPoint y: 196, endPoint x: 755, endPoint y: 135, distance: 61.6
select select "148"
click at [924, 267] on div "Enable multilanguage To disable multilanguage delete all languages until only o…" at bounding box center [881, 292] width 277 height 370
click at [997, 164] on icon at bounding box center [994, 167] width 7 height 15
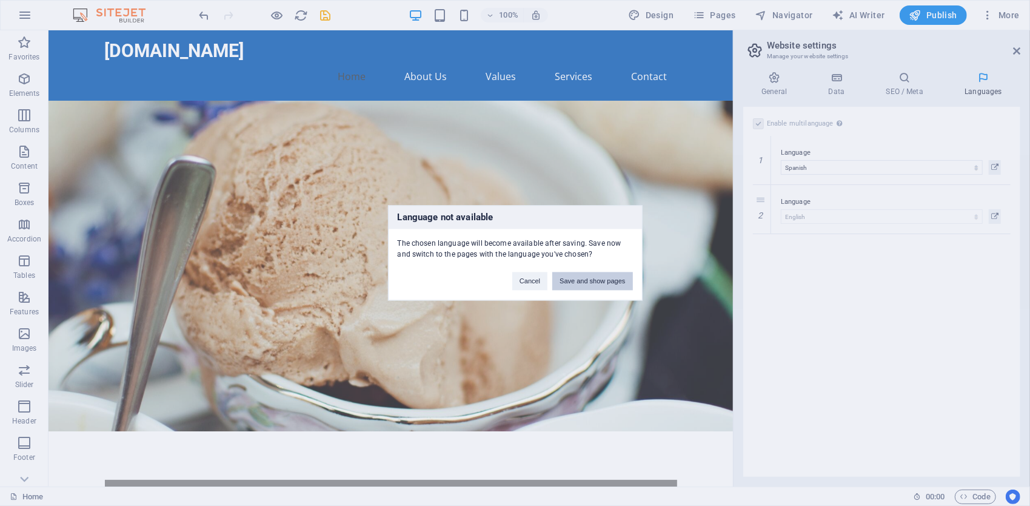
click at [593, 284] on button "Save and show pages" at bounding box center [592, 281] width 80 height 18
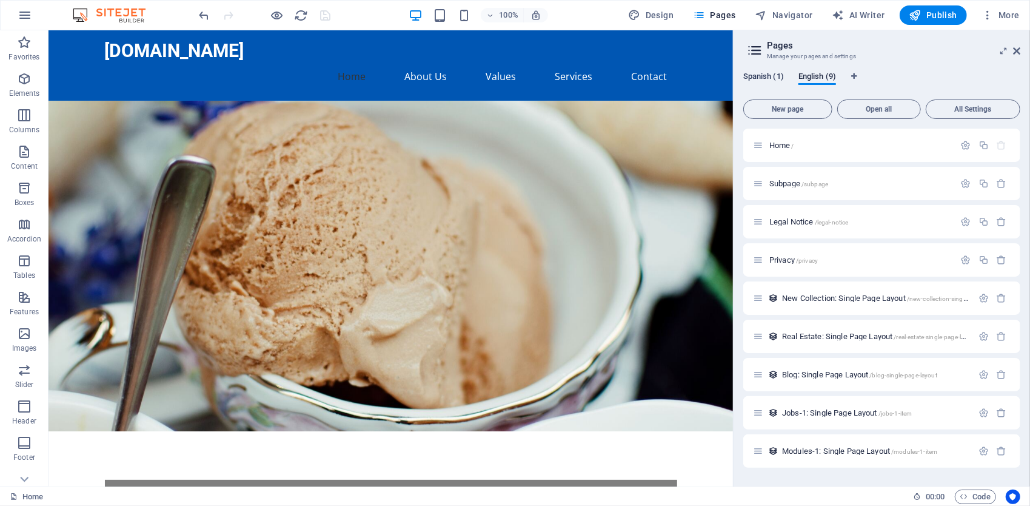
click at [761, 75] on span "Spanish (1)" at bounding box center [763, 77] width 41 height 17
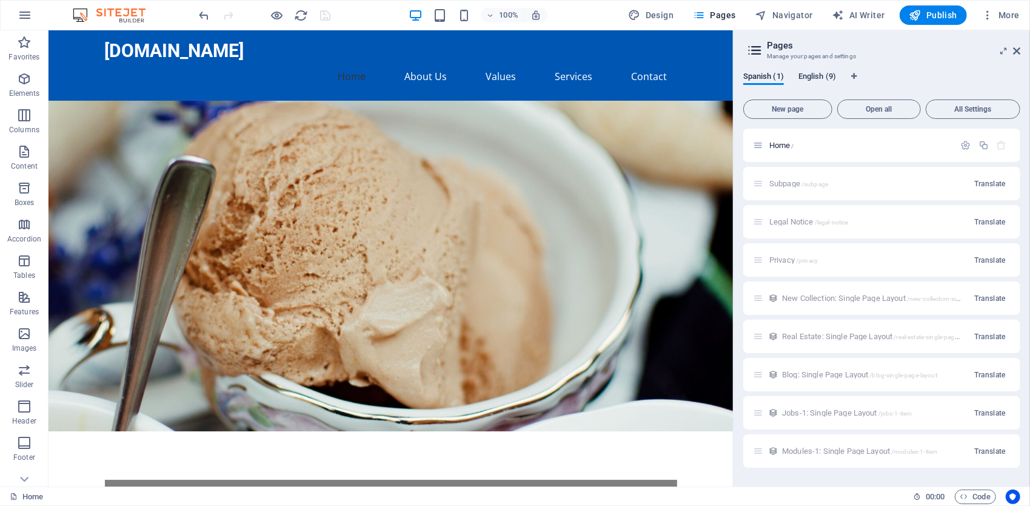
click at [814, 75] on span "English (9)" at bounding box center [817, 77] width 38 height 17
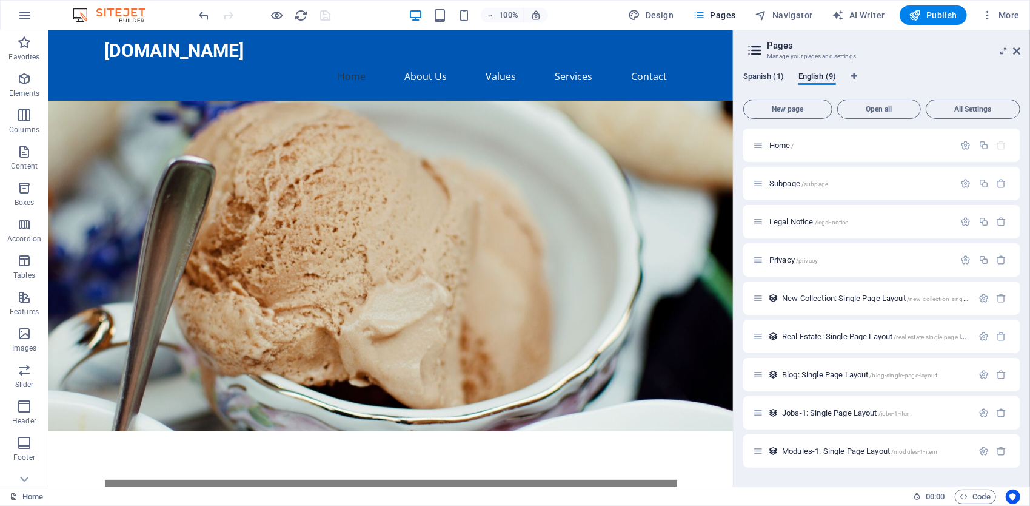
click at [774, 78] on span "Spanish (1)" at bounding box center [763, 77] width 41 height 17
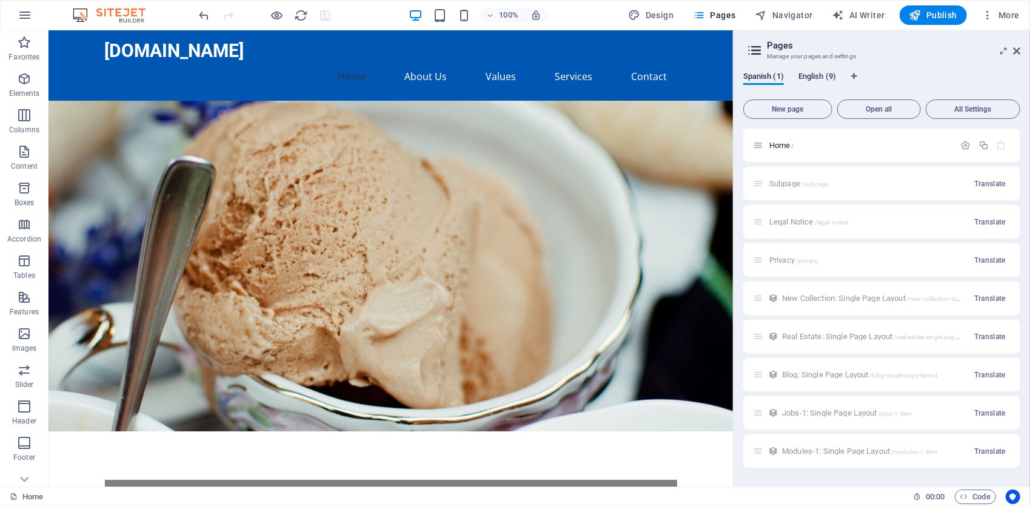
click at [814, 78] on span "English (9)" at bounding box center [817, 77] width 38 height 17
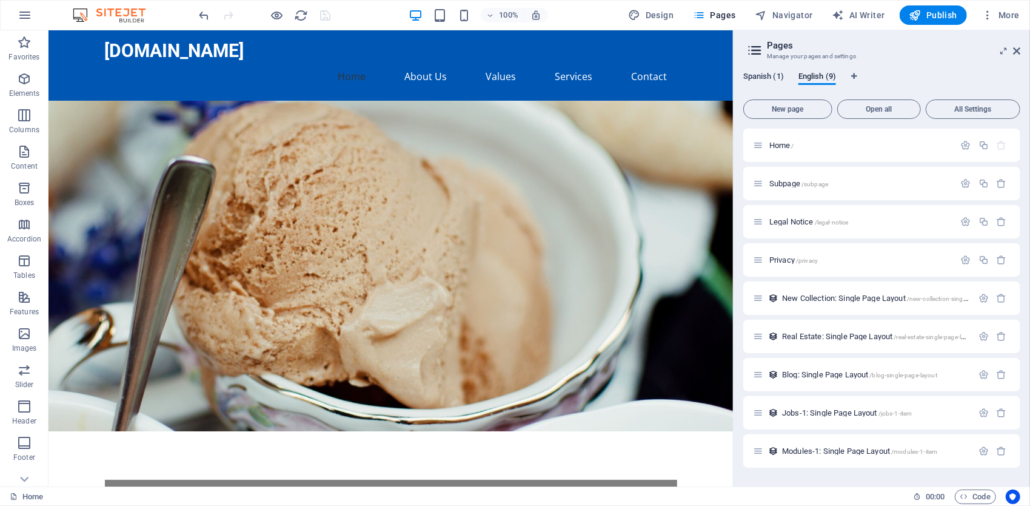
click at [752, 76] on span "Spanish (1)" at bounding box center [763, 77] width 41 height 17
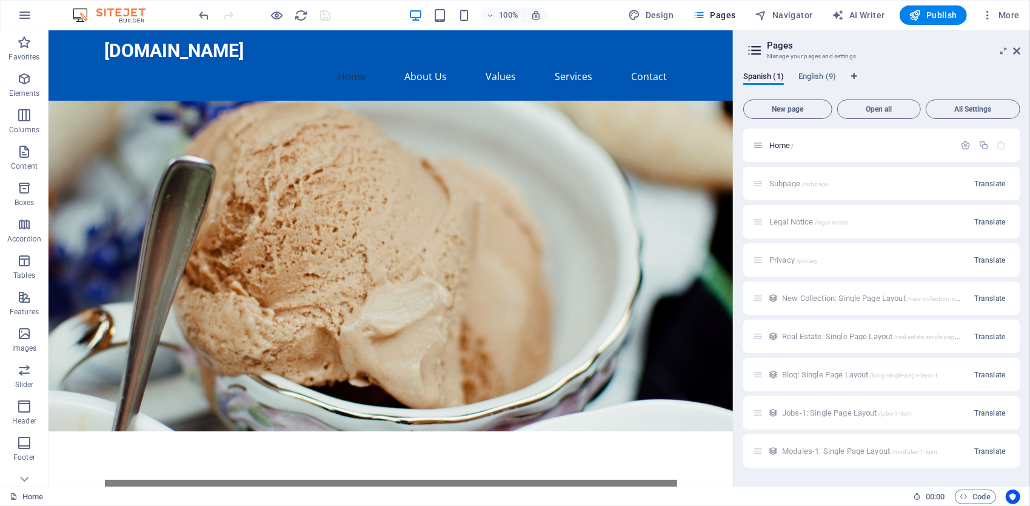
click at [815, 52] on h3 "Manage your pages and settings" at bounding box center [881, 56] width 229 height 11
click at [757, 51] on icon at bounding box center [755, 50] width 18 height 17
click at [27, 121] on icon "button" at bounding box center [24, 115] width 15 height 15
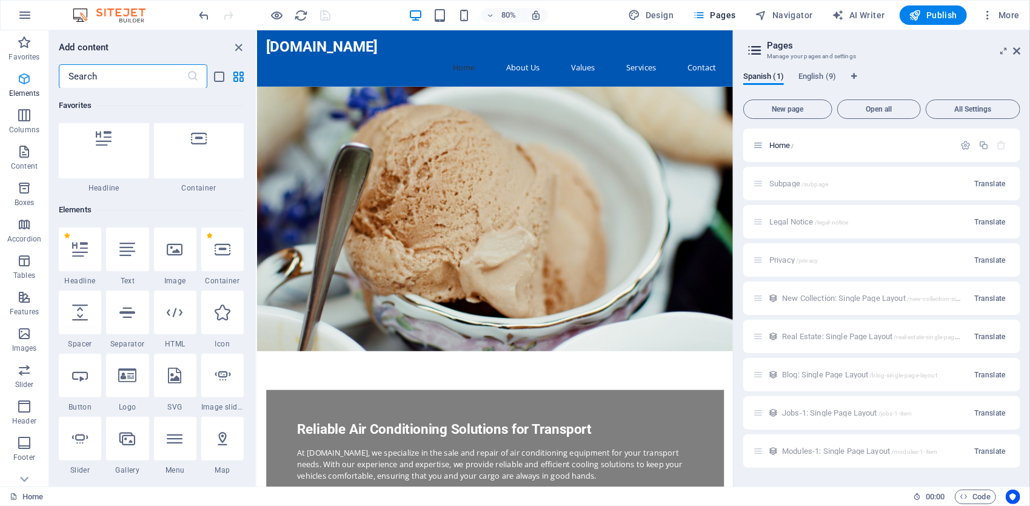
scroll to position [600, 0]
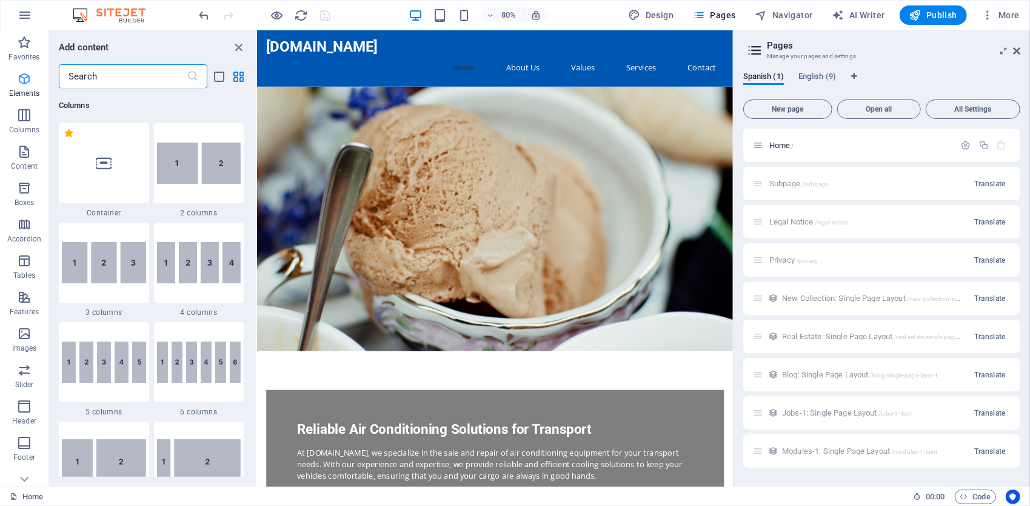
click at [25, 72] on icon "button" at bounding box center [24, 79] width 15 height 15
click at [24, 49] on icon "button" at bounding box center [24, 42] width 15 height 15
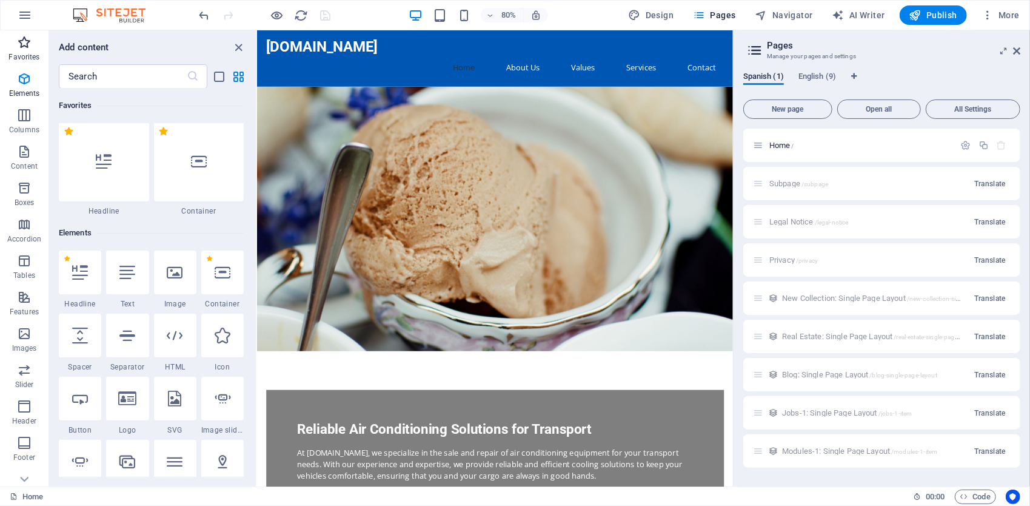
scroll to position [0, 0]
click at [820, 153] on div "Home /" at bounding box center [881, 145] width 277 height 33
click at [968, 144] on icon "button" at bounding box center [966, 145] width 10 height 10
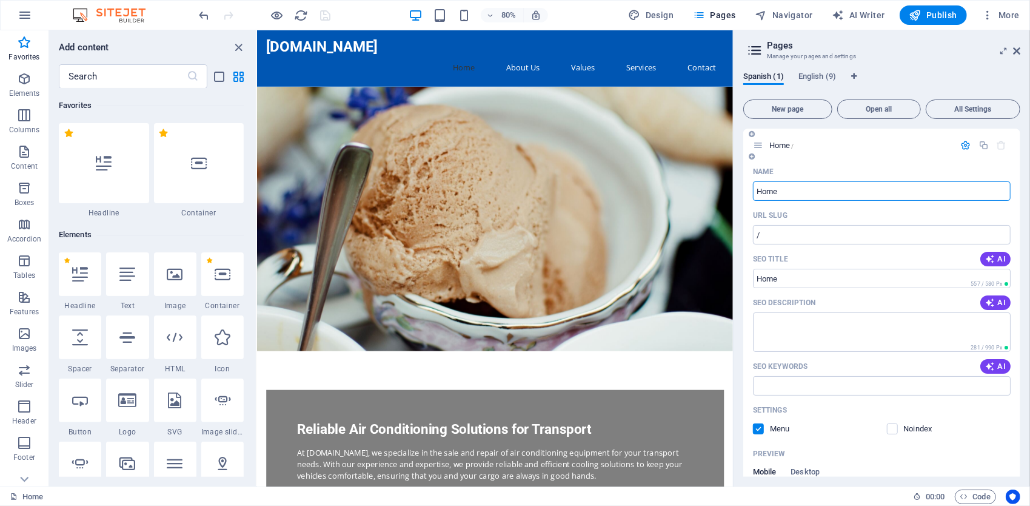
click at [963, 143] on icon "button" at bounding box center [966, 145] width 10 height 10
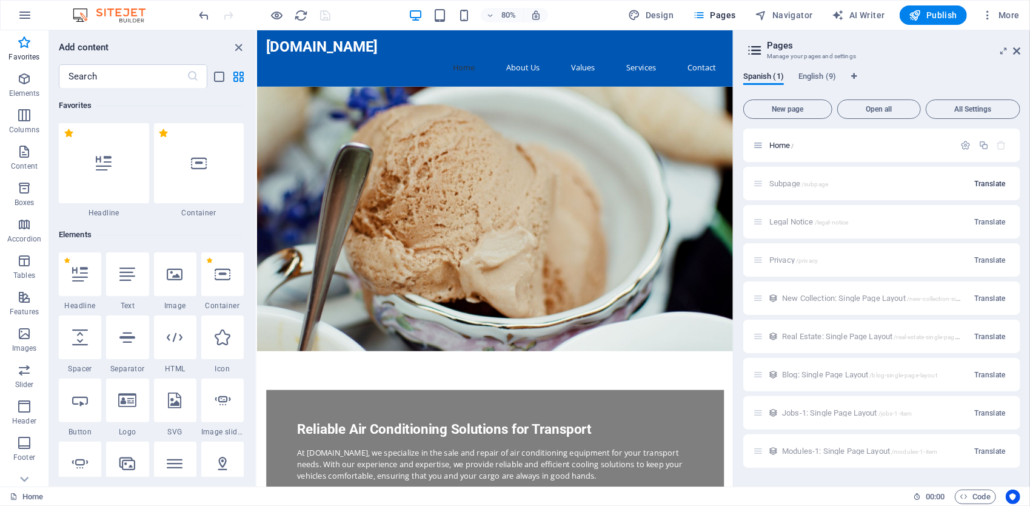
click at [991, 186] on span "Translate" at bounding box center [990, 184] width 32 height 10
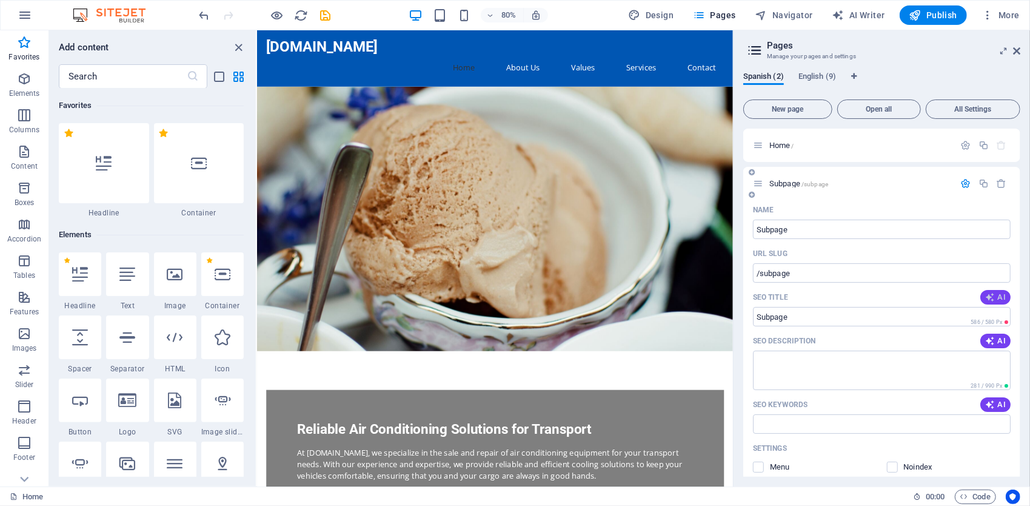
click at [995, 302] on button "AI" at bounding box center [995, 297] width 30 height 15
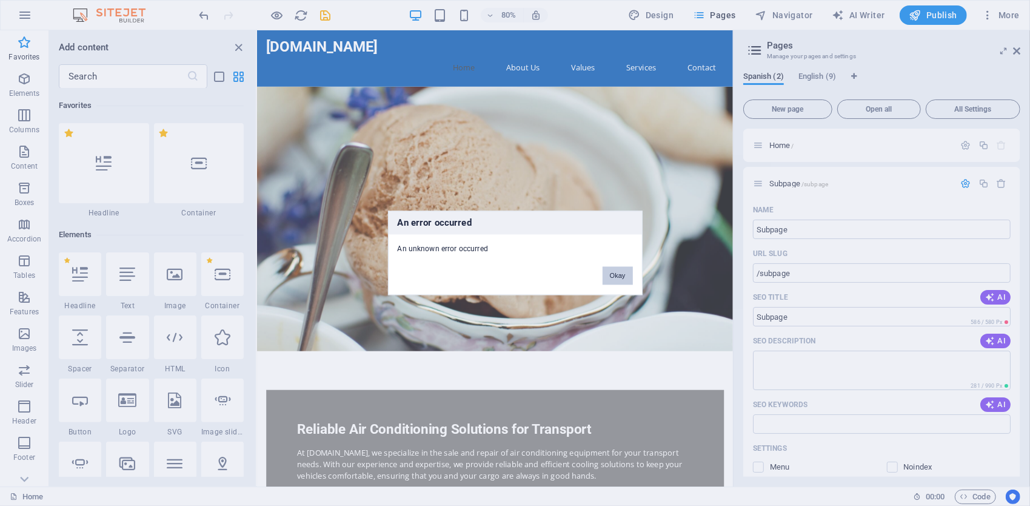
click at [629, 279] on button "Okay" at bounding box center [618, 276] width 30 height 18
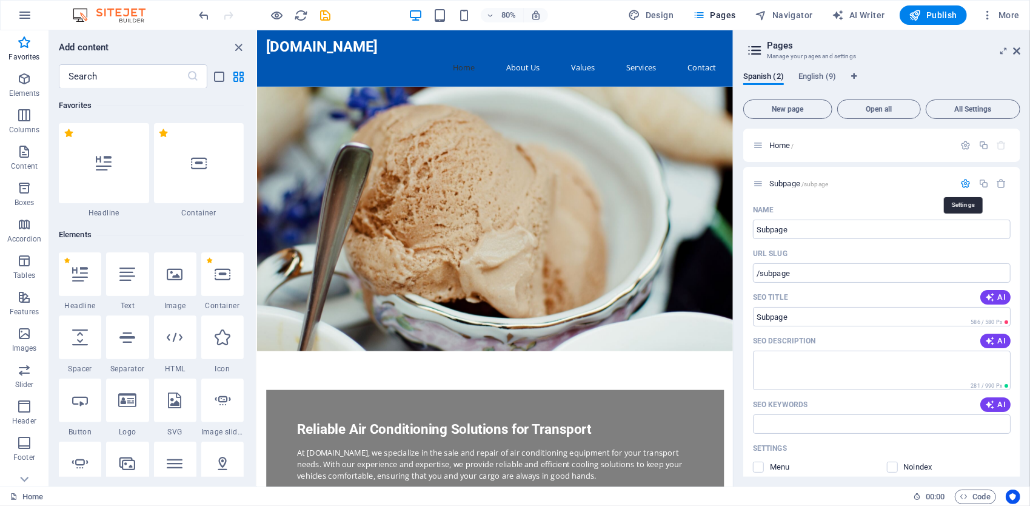
click at [966, 184] on icon "button" at bounding box center [966, 183] width 10 height 10
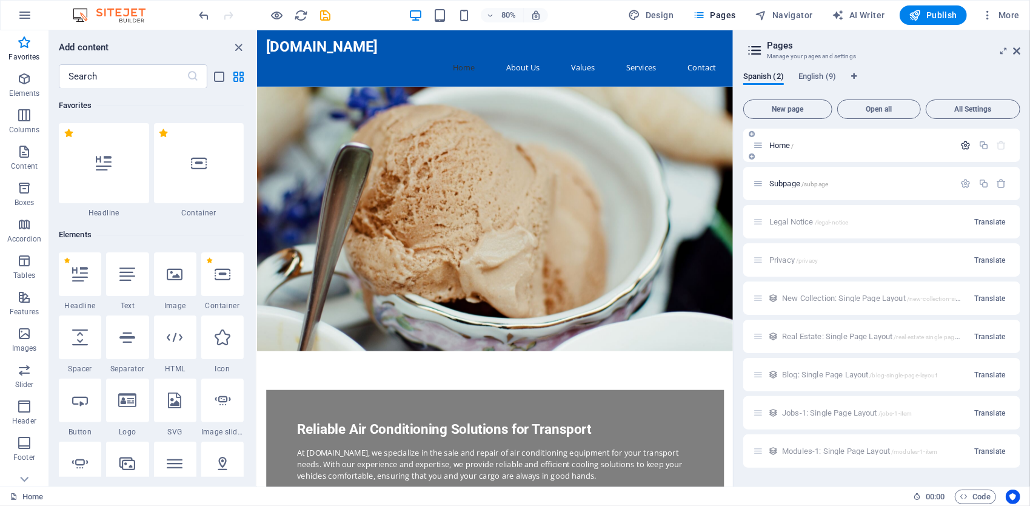
click at [969, 144] on icon "button" at bounding box center [966, 145] width 10 height 10
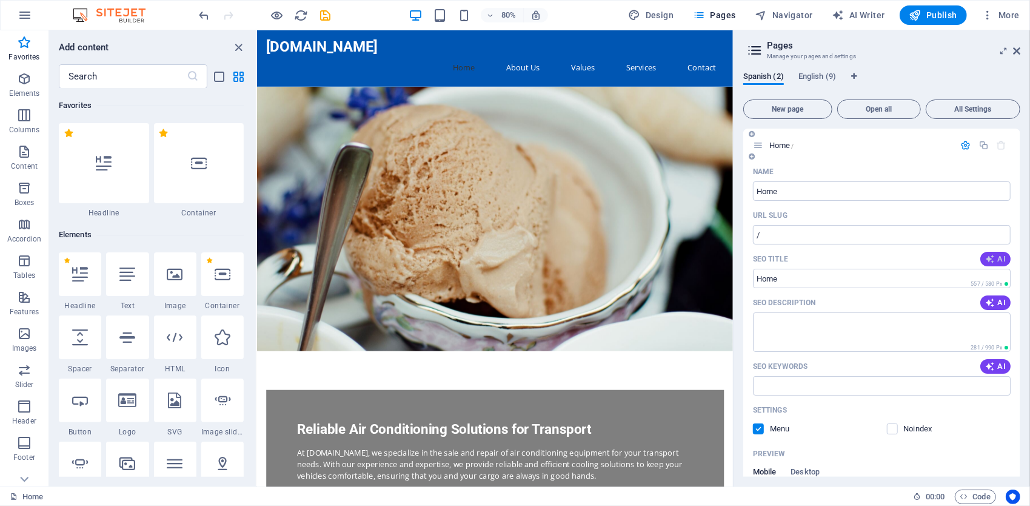
click at [999, 259] on span "AI" at bounding box center [995, 259] width 21 height 10
type input "Soluciones de A/C para Transporte"
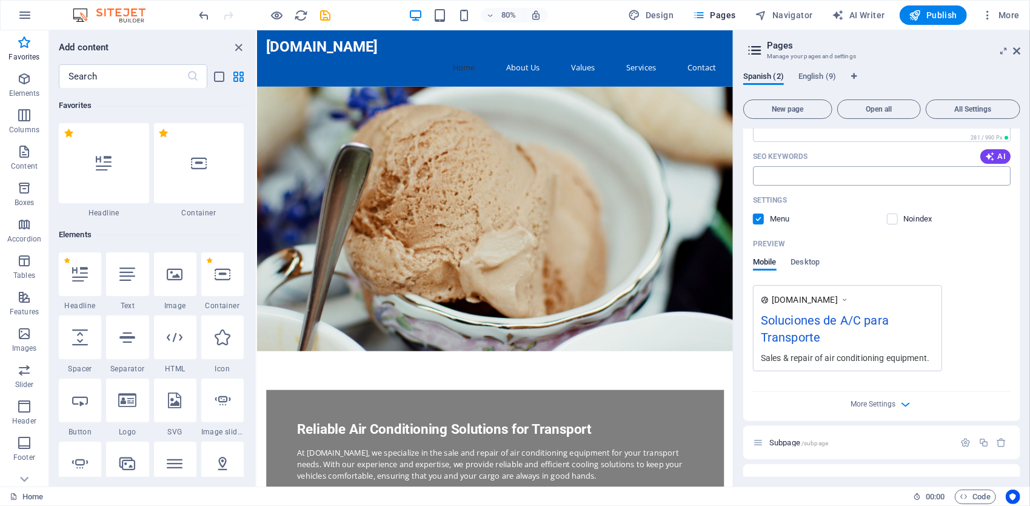
scroll to position [243, 0]
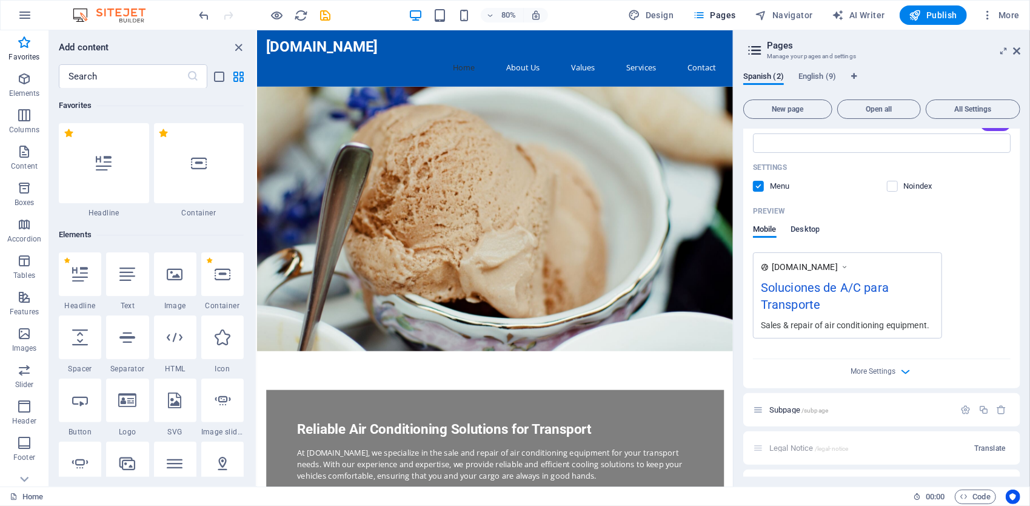
click at [812, 235] on span "Desktop" at bounding box center [805, 230] width 29 height 17
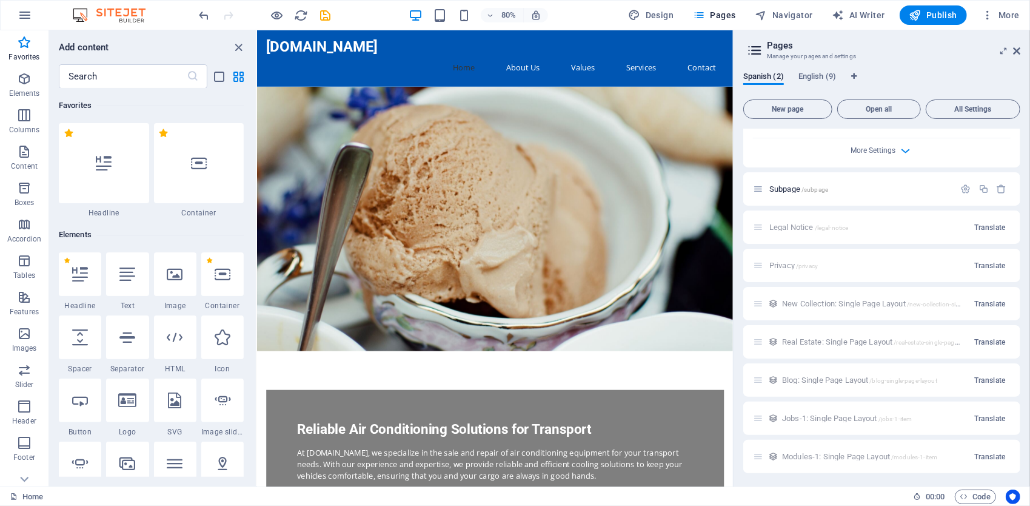
scroll to position [425, 0]
click at [988, 228] on span "Translate" at bounding box center [990, 227] width 32 height 10
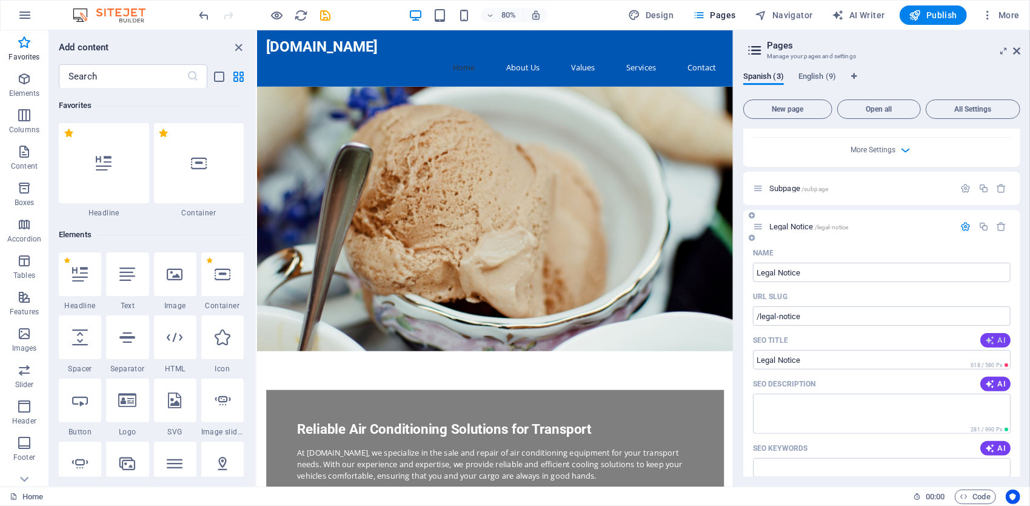
click at [988, 336] on icon "button" at bounding box center [990, 340] width 10 height 10
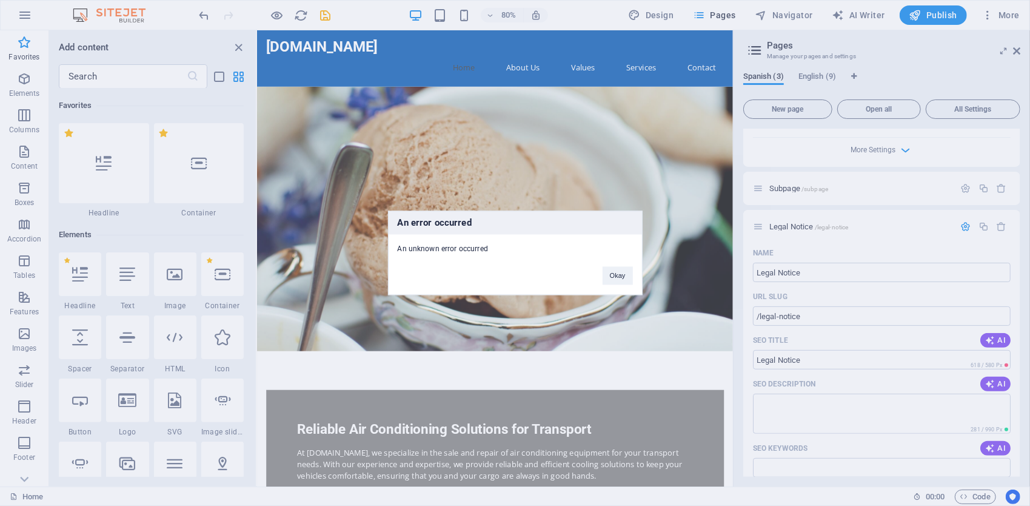
click at [633, 276] on div "Okay" at bounding box center [618, 270] width 49 height 31
click at [639, 269] on div "Okay" at bounding box center [618, 270] width 49 height 31
click at [620, 273] on button "Okay" at bounding box center [618, 276] width 30 height 18
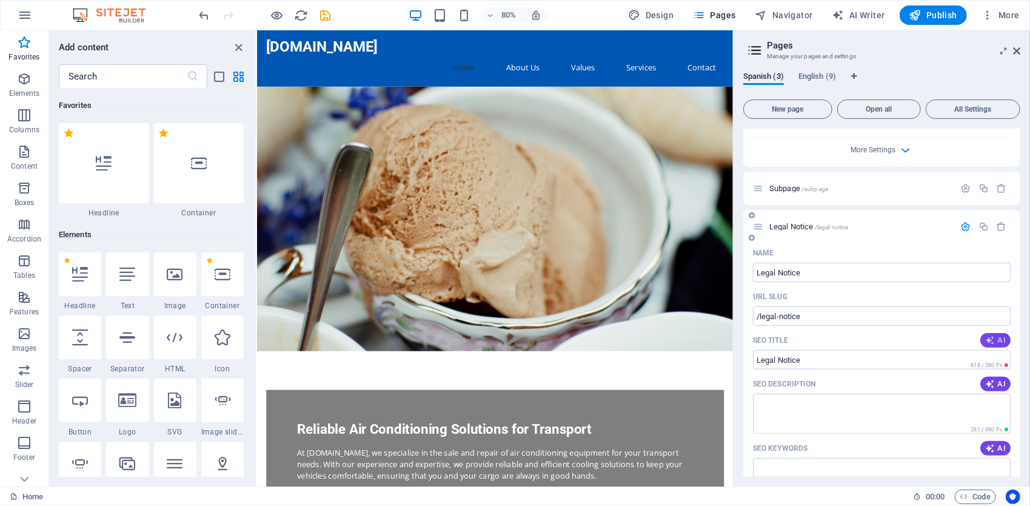
click at [995, 341] on span "AI" at bounding box center [995, 340] width 21 height 10
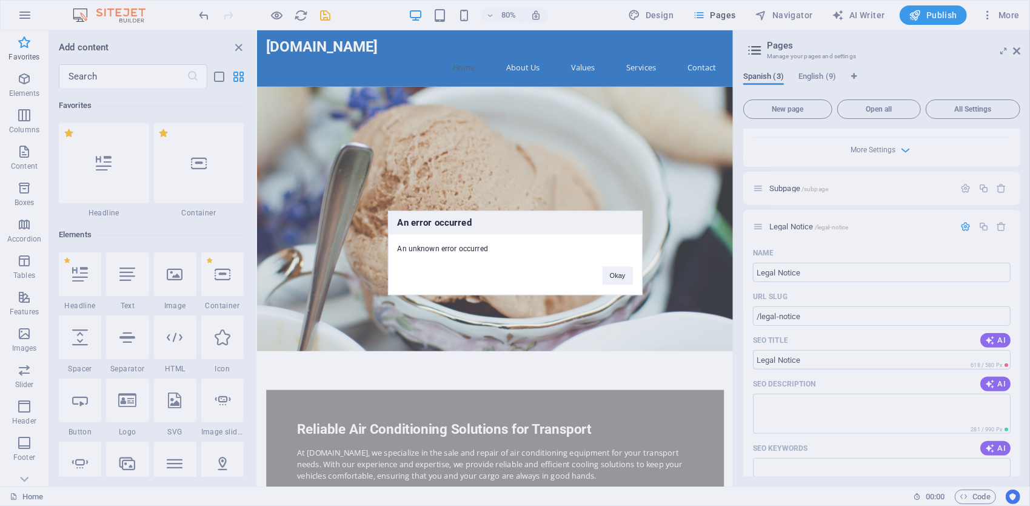
click at [600, 272] on div "Okay" at bounding box center [618, 270] width 49 height 31
click at [622, 270] on button "Okay" at bounding box center [618, 276] width 30 height 18
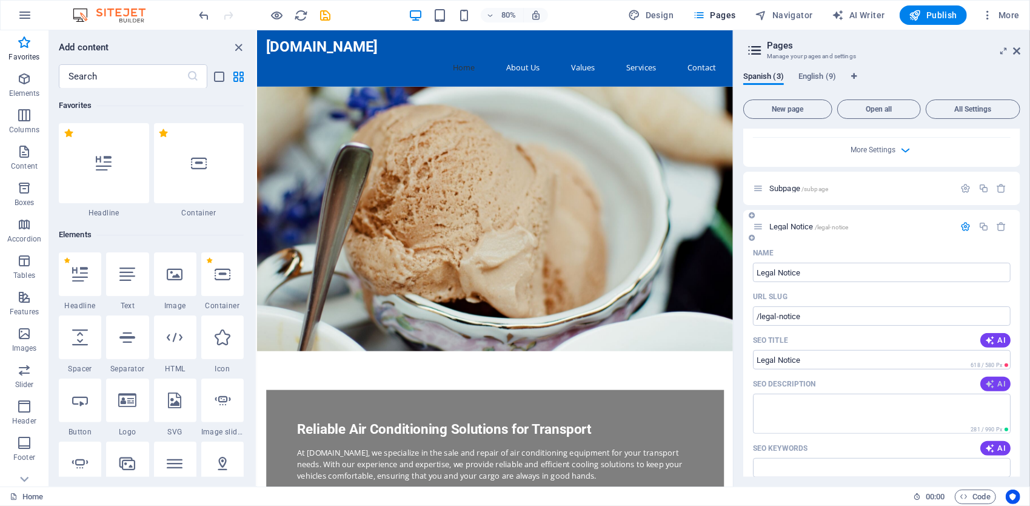
click at [986, 381] on icon "button" at bounding box center [990, 384] width 10 height 10
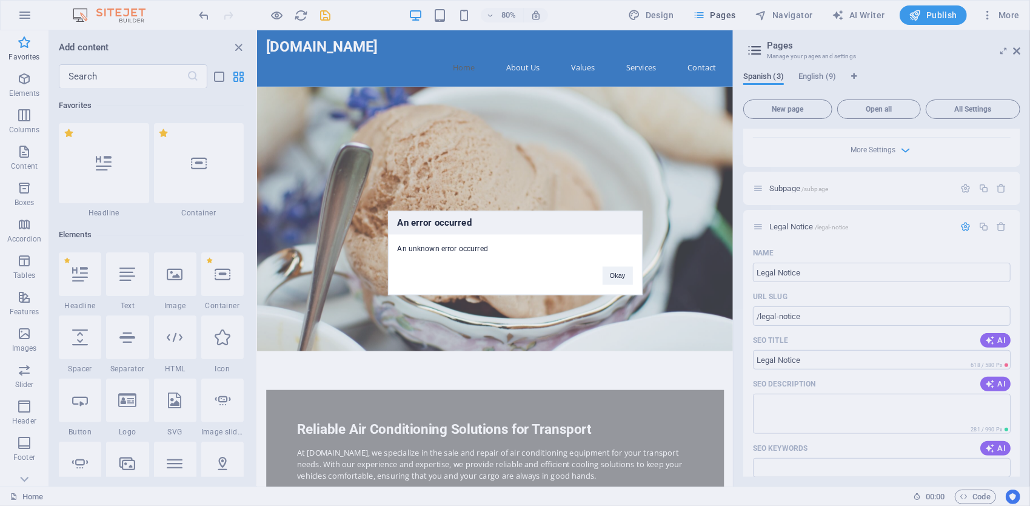
click at [621, 285] on div "Okay" at bounding box center [618, 270] width 49 height 31
click at [622, 274] on button "Okay" at bounding box center [618, 276] width 30 height 18
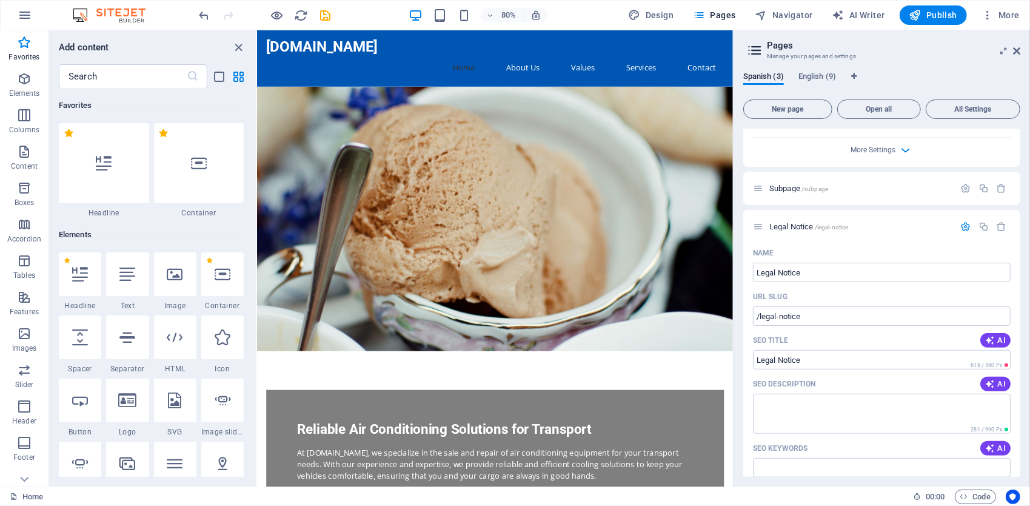
click at [965, 226] on icon "button" at bounding box center [966, 226] width 10 height 10
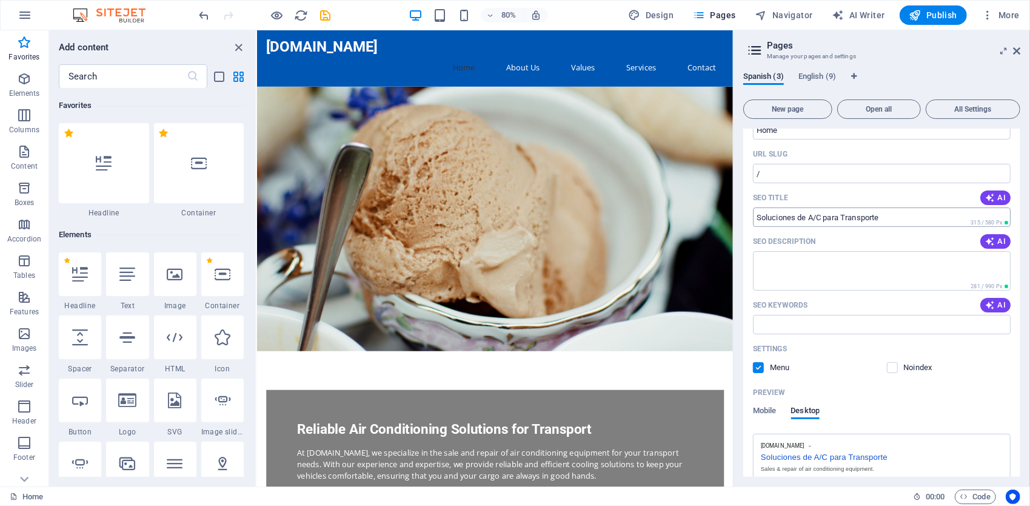
scroll to position [0, 0]
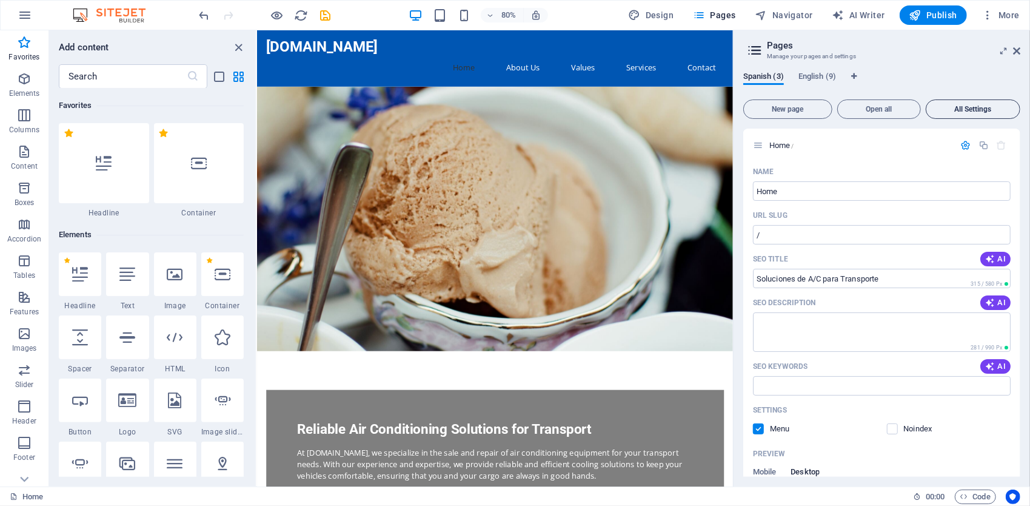
click at [970, 109] on span "All Settings" at bounding box center [973, 108] width 84 height 7
click at [885, 112] on span "Open all" at bounding box center [879, 108] width 73 height 7
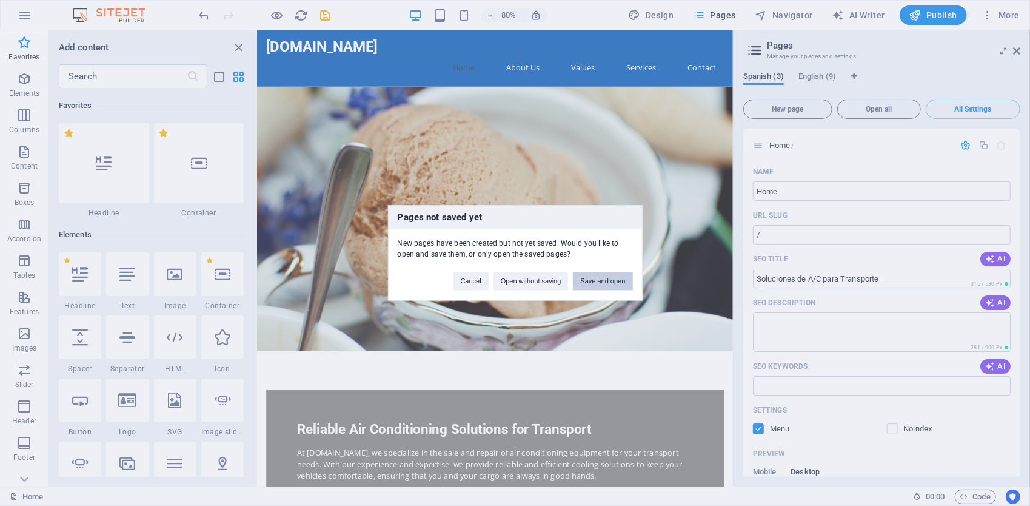
click at [606, 287] on button "Save and open" at bounding box center [602, 281] width 59 height 18
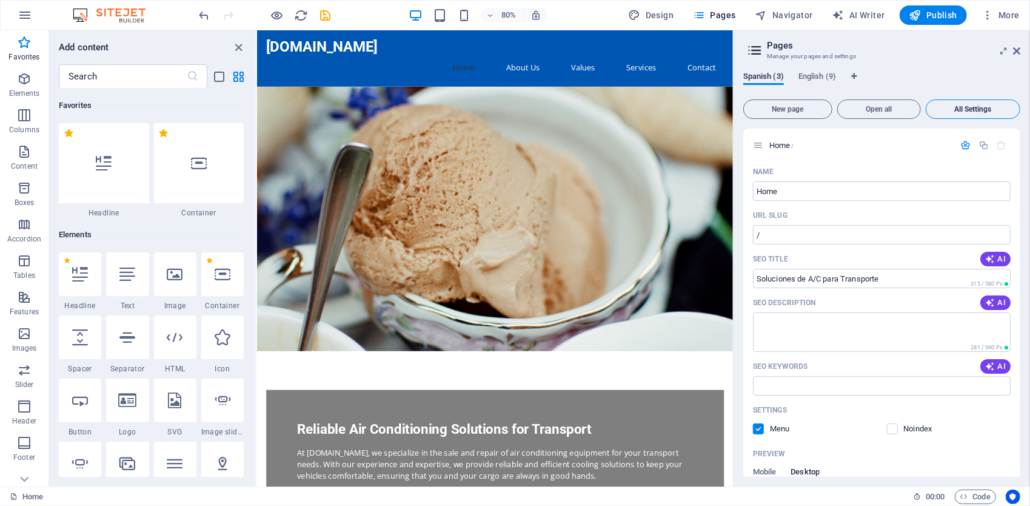
click at [987, 113] on span "All Settings" at bounding box center [973, 108] width 84 height 7
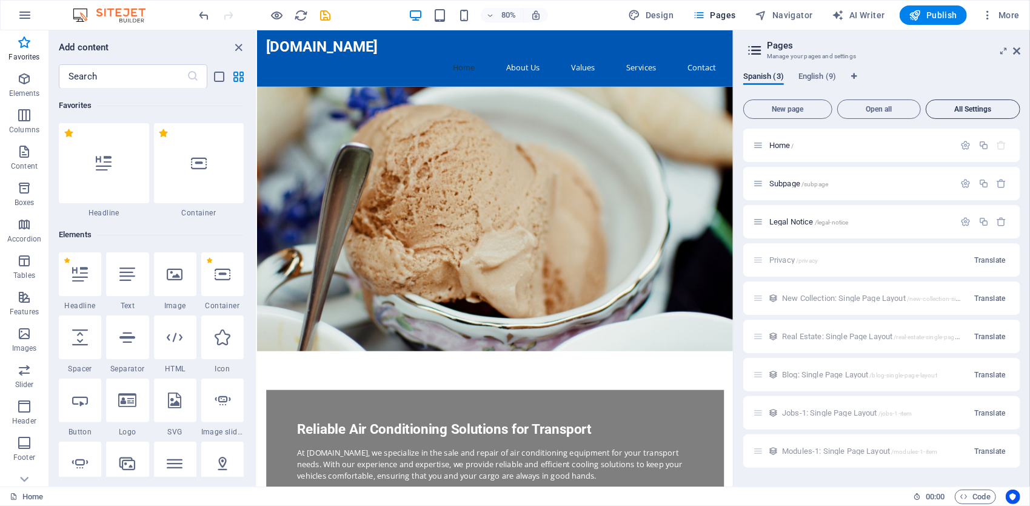
click at [983, 116] on button "All Settings" at bounding box center [973, 108] width 95 height 19
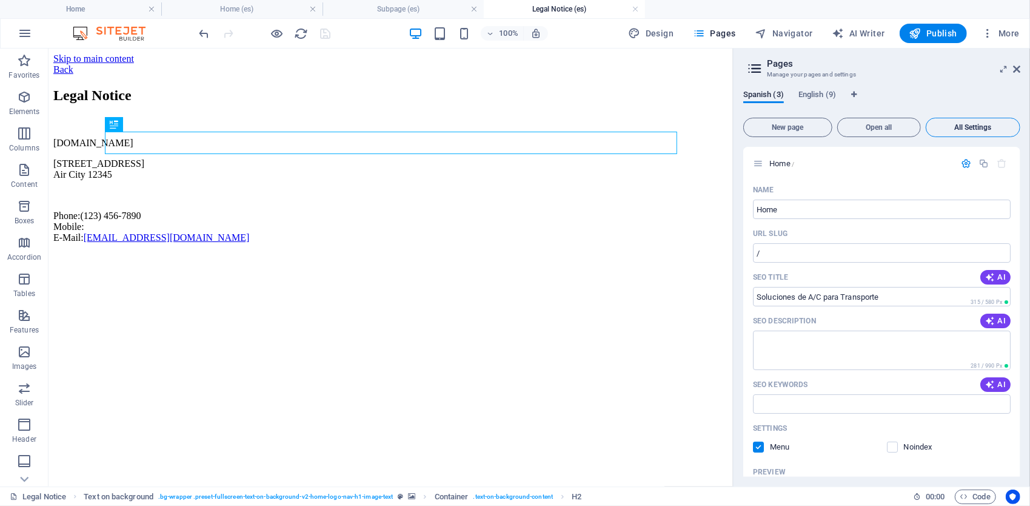
click at [978, 126] on span "All Settings" at bounding box center [973, 127] width 84 height 7
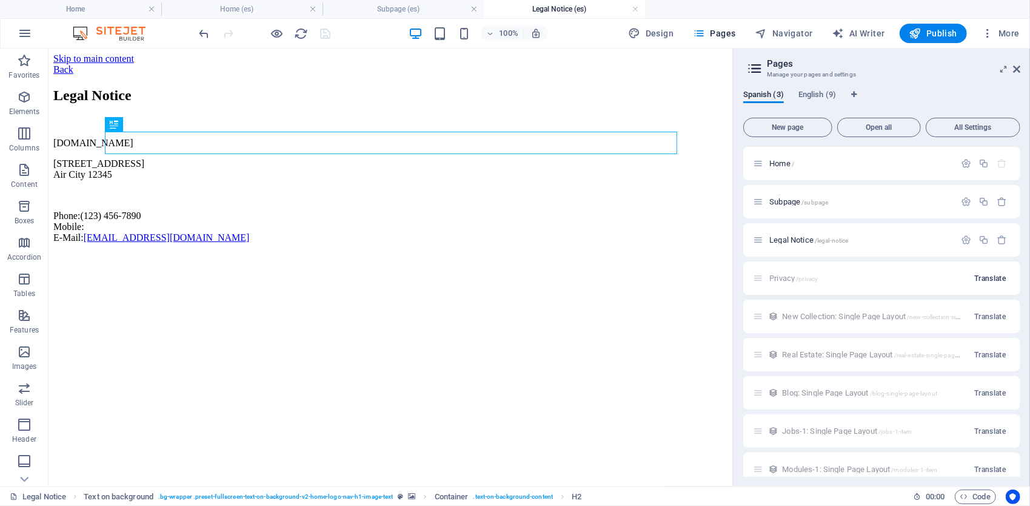
click at [988, 276] on span "Translate" at bounding box center [990, 278] width 32 height 10
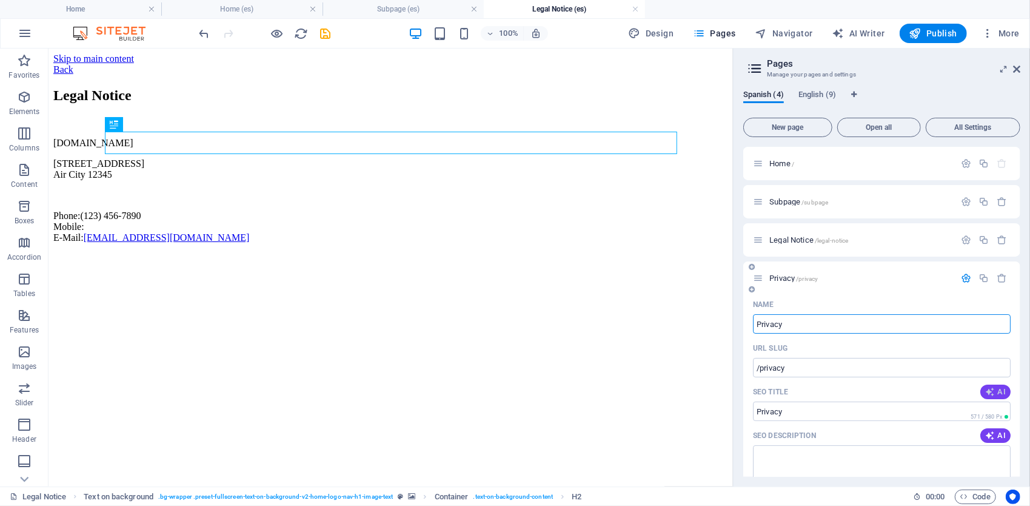
click at [990, 395] on icon "button" at bounding box center [990, 392] width 10 height 10
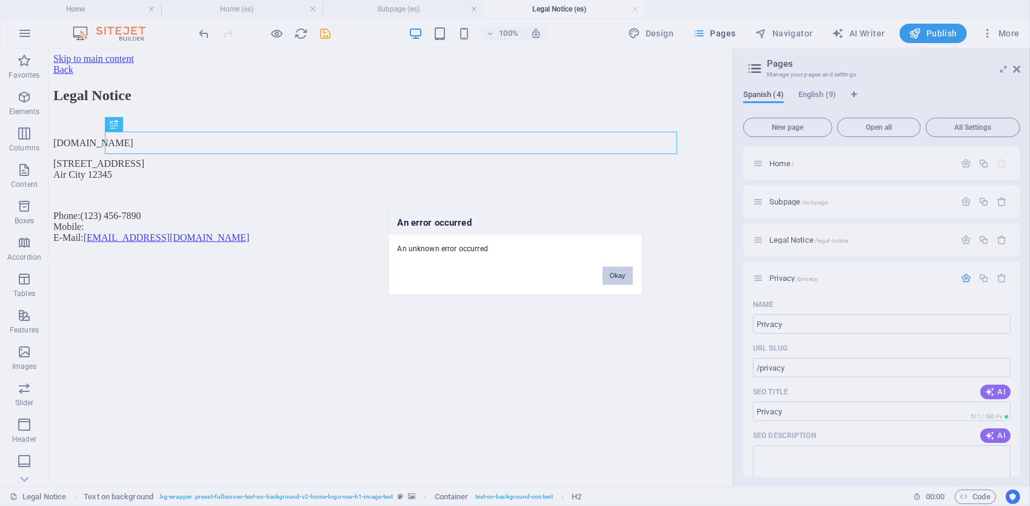
drag, startPoint x: 620, startPoint y: 270, endPoint x: 572, endPoint y: 222, distance: 68.2
click at [620, 270] on button "Okay" at bounding box center [618, 276] width 30 height 18
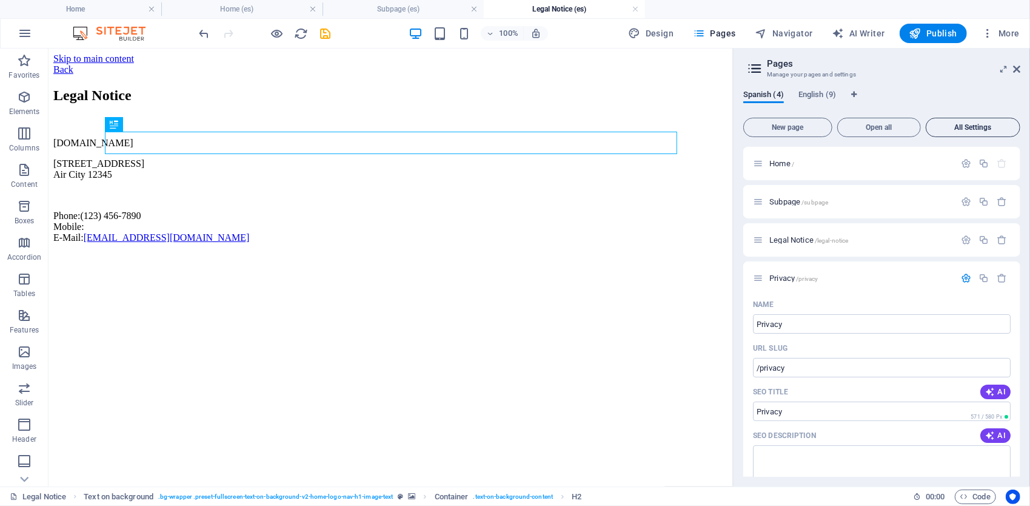
click at [980, 129] on span "All Settings" at bounding box center [973, 127] width 84 height 7
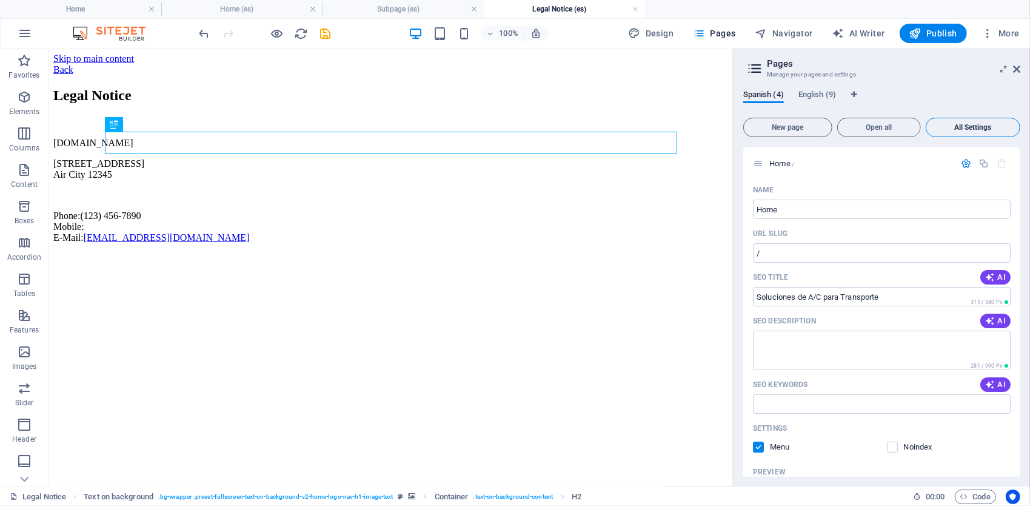
scroll to position [928, 0]
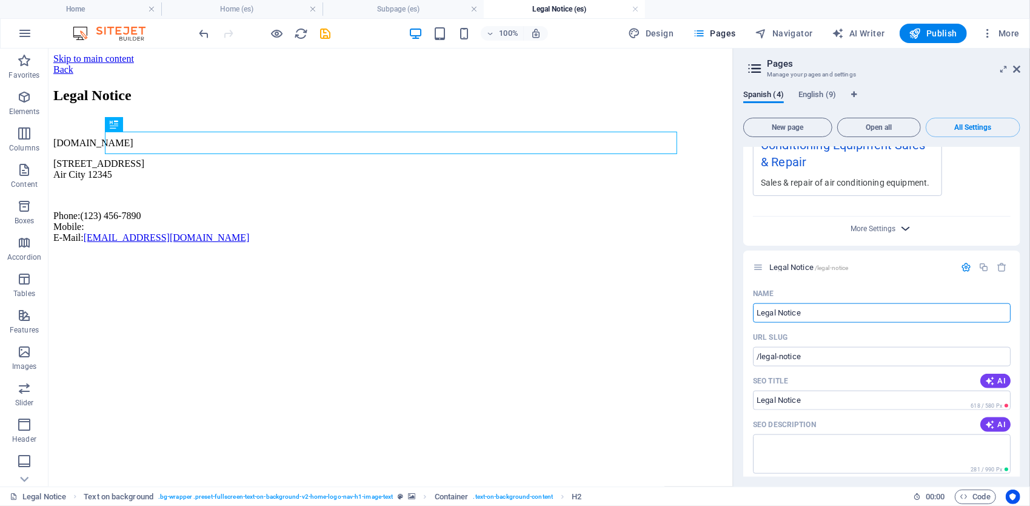
click at [899, 228] on icon "button" at bounding box center [906, 228] width 14 height 14
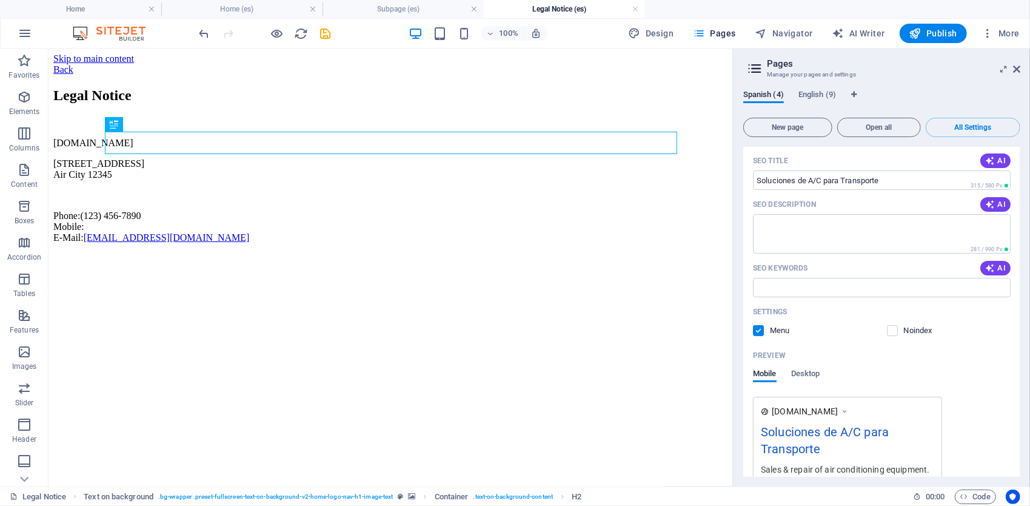
scroll to position [79, 0]
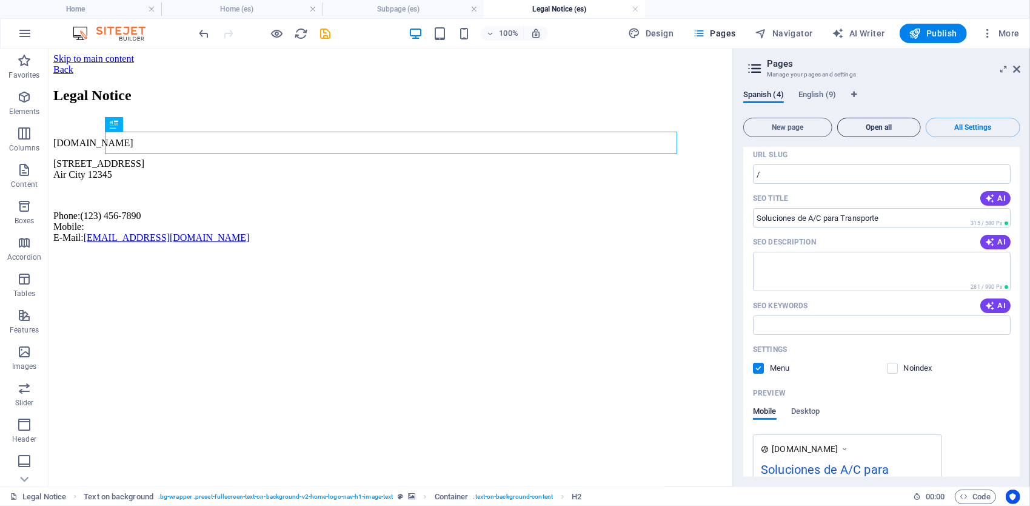
click at [888, 133] on button "Open all" at bounding box center [879, 127] width 84 height 19
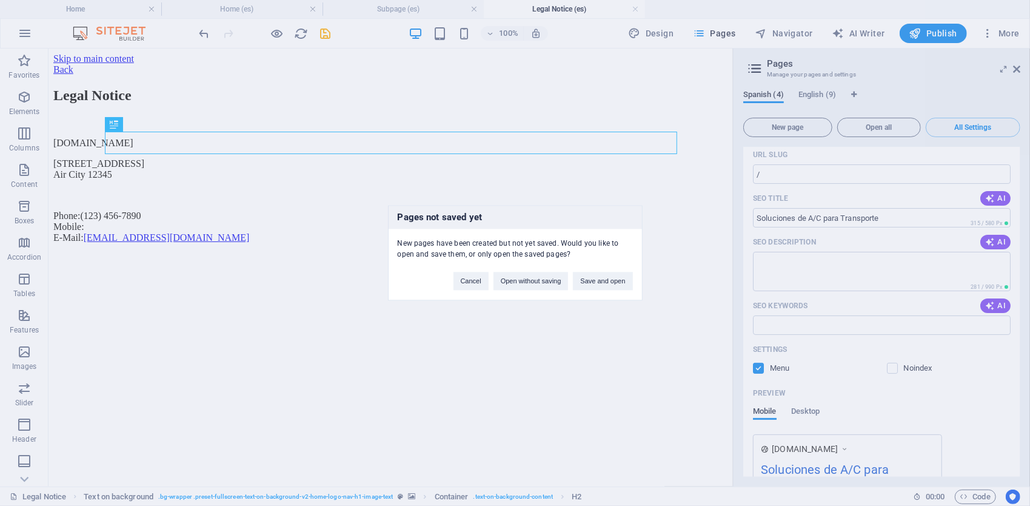
click at [449, 281] on div "Cancel Open without saving Save and open" at bounding box center [543, 275] width 198 height 31
click at [470, 283] on button "Cancel" at bounding box center [470, 281] width 35 height 18
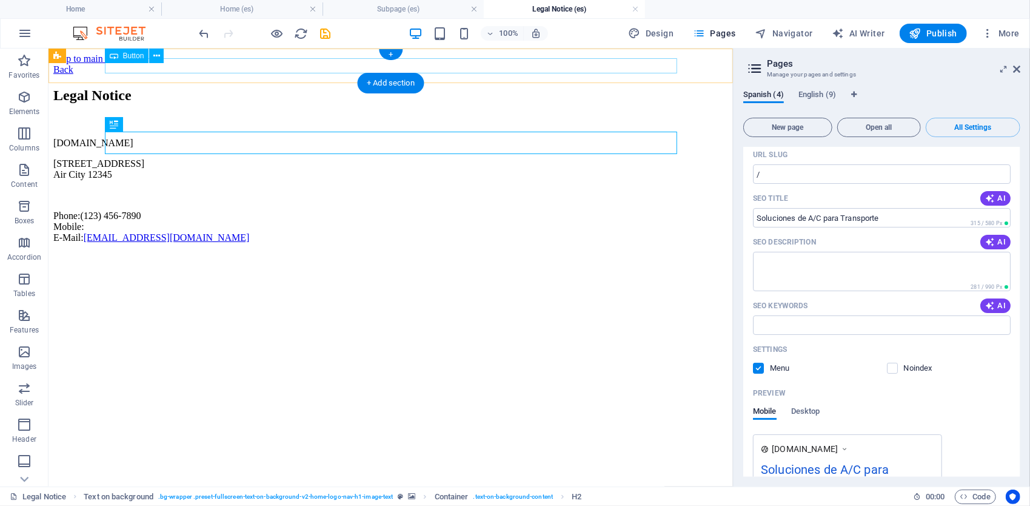
click at [129, 65] on div "Back" at bounding box center [390, 69] width 675 height 11
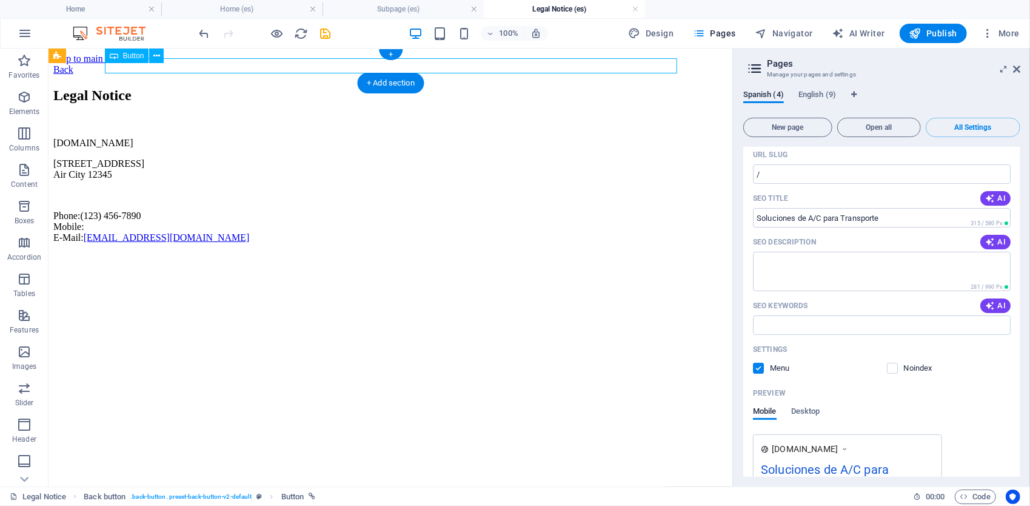
click at [111, 64] on div "Back" at bounding box center [390, 69] width 675 height 11
click at [817, 94] on span "English (9)" at bounding box center [817, 95] width 38 height 17
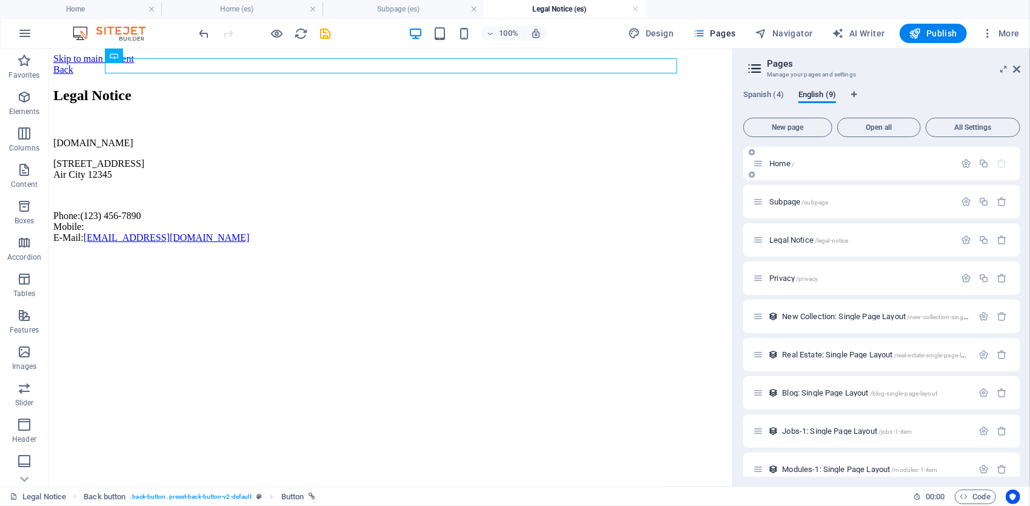
click at [792, 161] on span "Home /" at bounding box center [781, 163] width 25 height 9
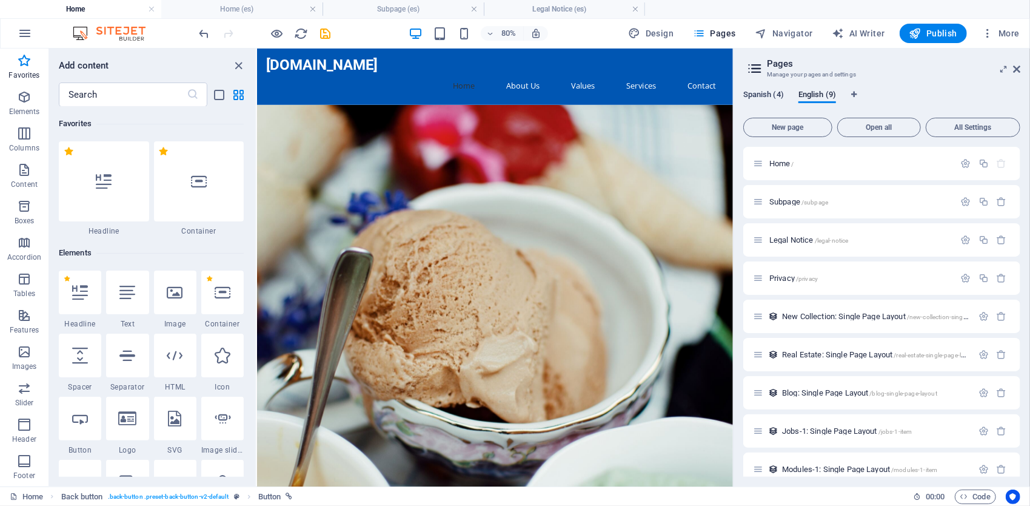
click at [768, 99] on span "Spanish (4)" at bounding box center [763, 95] width 41 height 17
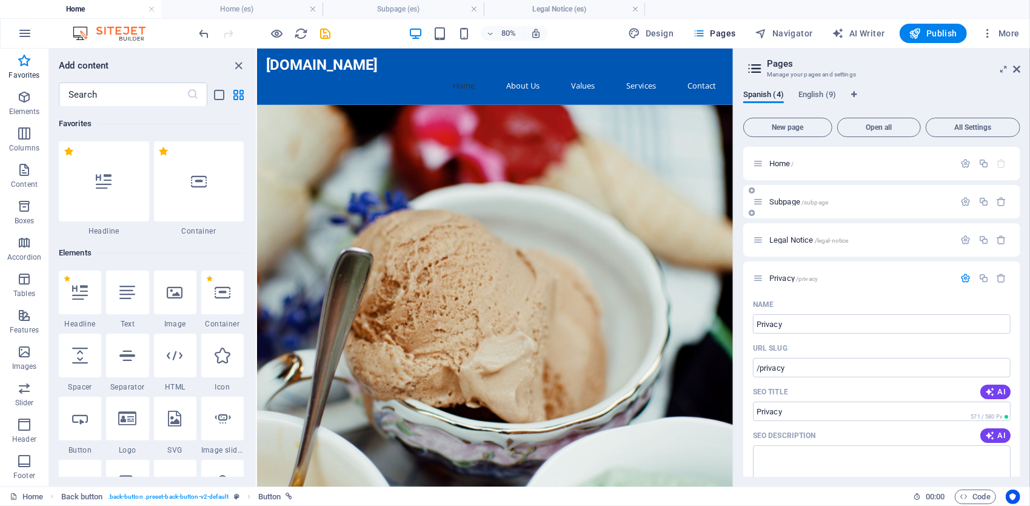
click at [803, 204] on span "/subpage" at bounding box center [814, 202] width 27 height 7
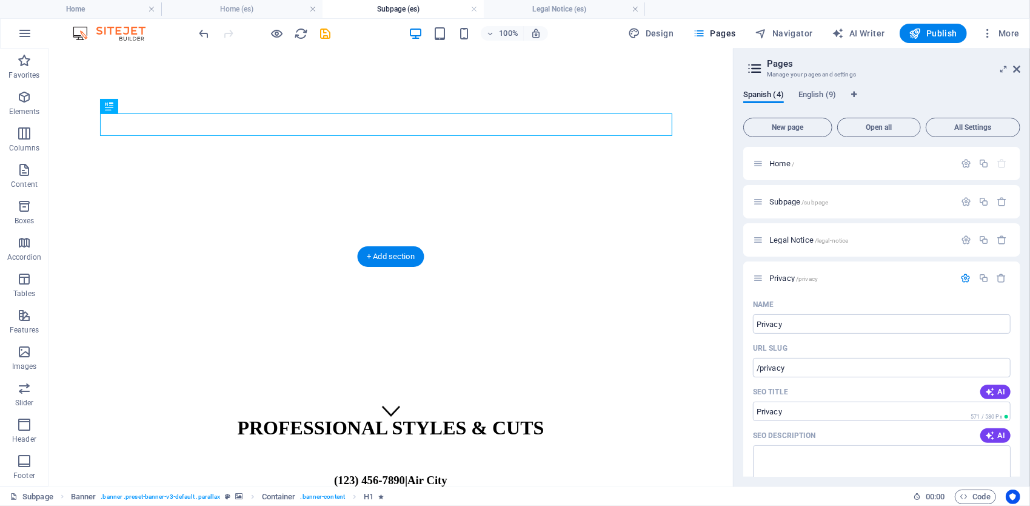
scroll to position [0, 0]
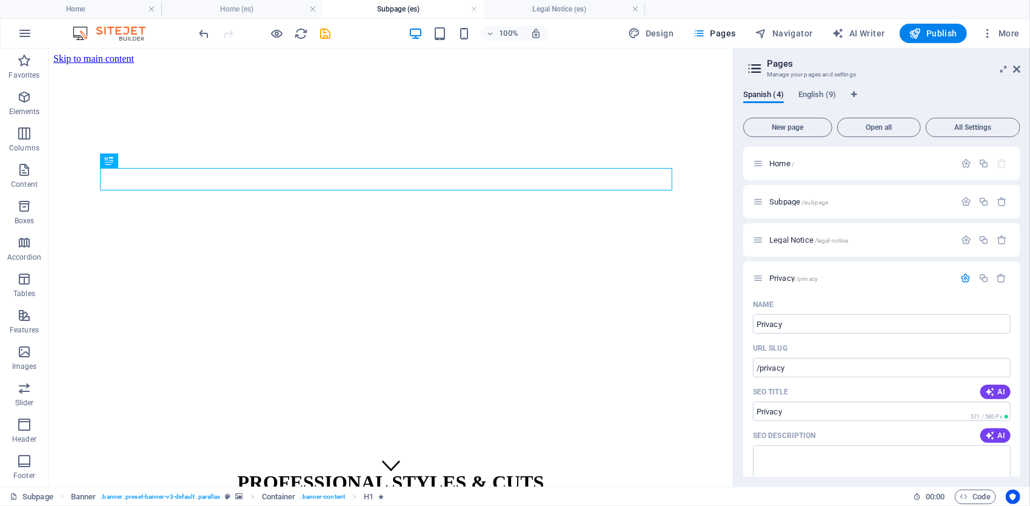
click at [756, 70] on icon at bounding box center [755, 68] width 18 height 17
click at [882, 133] on button "Open all" at bounding box center [879, 127] width 84 height 19
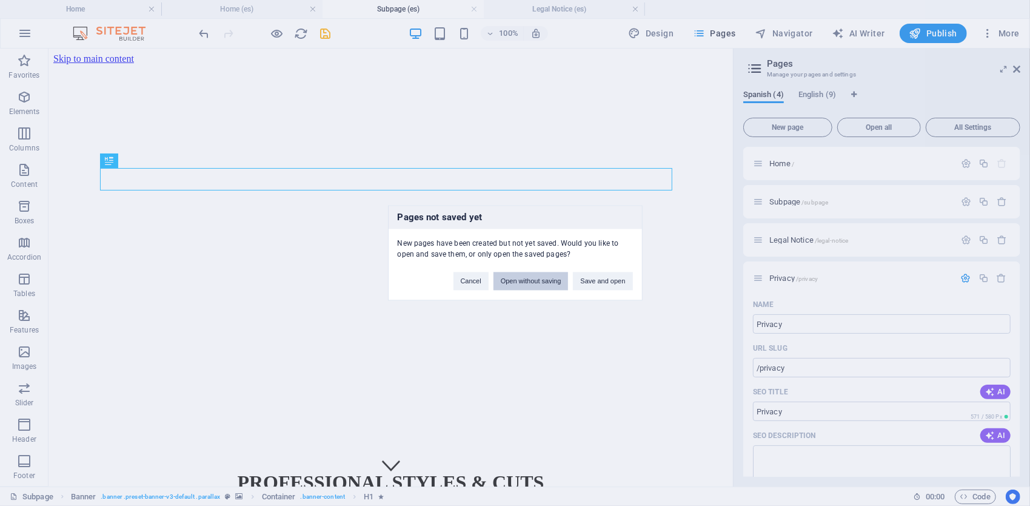
click at [543, 285] on button "Open without saving" at bounding box center [530, 281] width 75 height 18
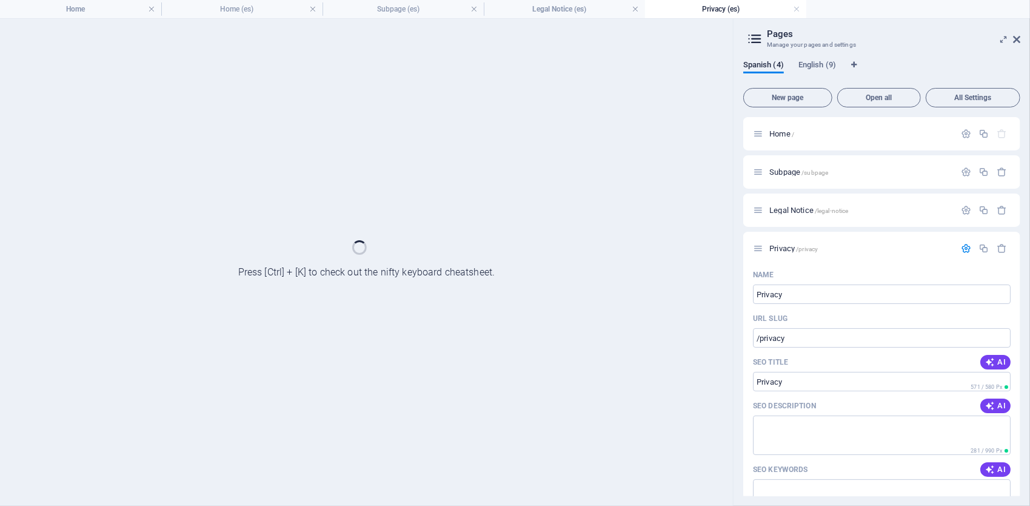
click at [756, 41] on icon at bounding box center [755, 38] width 18 height 17
drag, startPoint x: 702, startPoint y: 15, endPoint x: 717, endPoint y: 16, distance: 14.6
click at [702, 15] on h4 "Privacy (es)" at bounding box center [725, 8] width 161 height 13
click at [795, 10] on link at bounding box center [796, 10] width 7 height 12
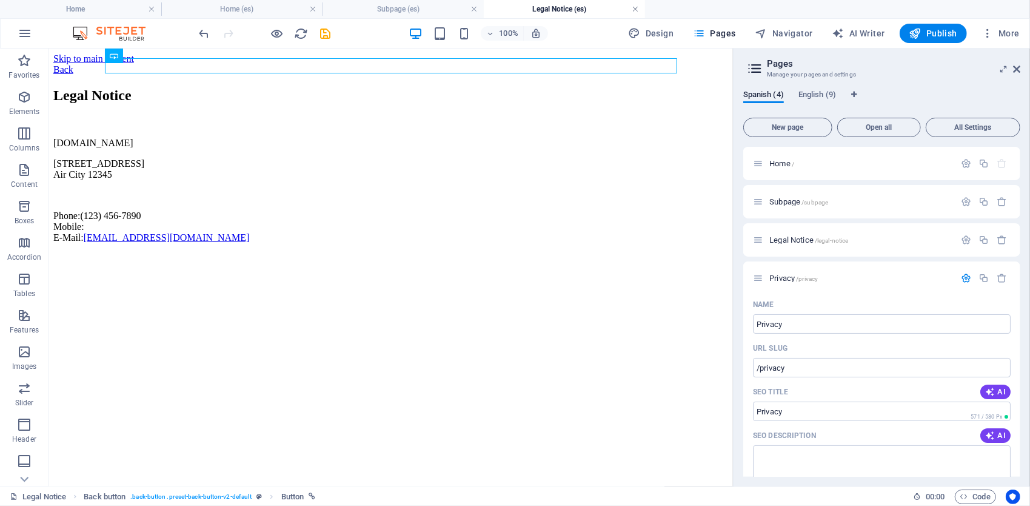
click at [637, 10] on link at bounding box center [635, 10] width 7 height 12
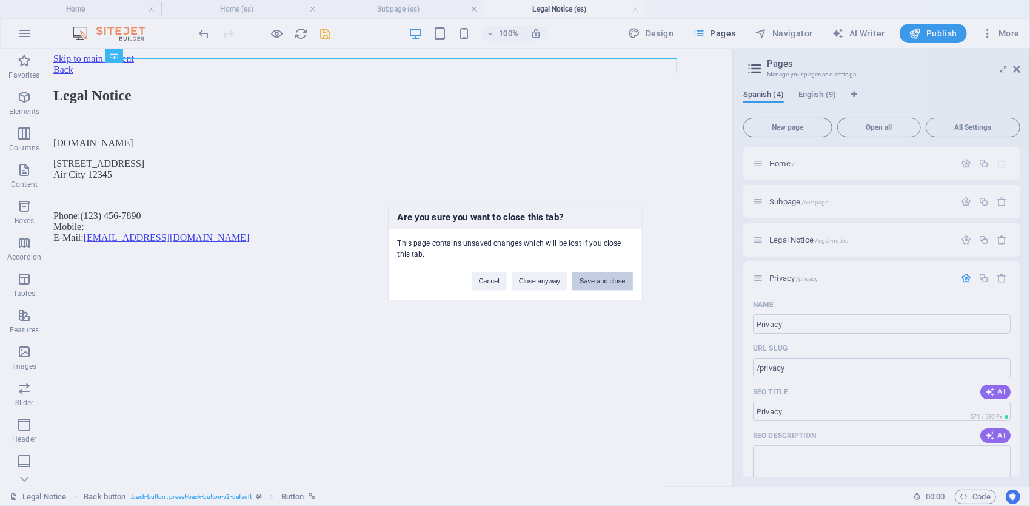
click at [592, 284] on button "Save and close" at bounding box center [602, 281] width 60 height 18
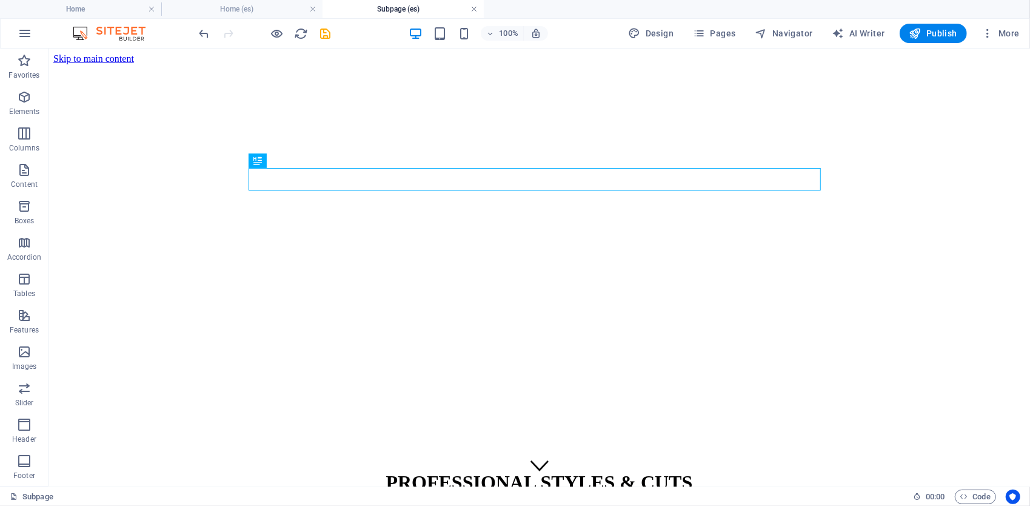
click at [474, 9] on link at bounding box center [473, 10] width 7 height 12
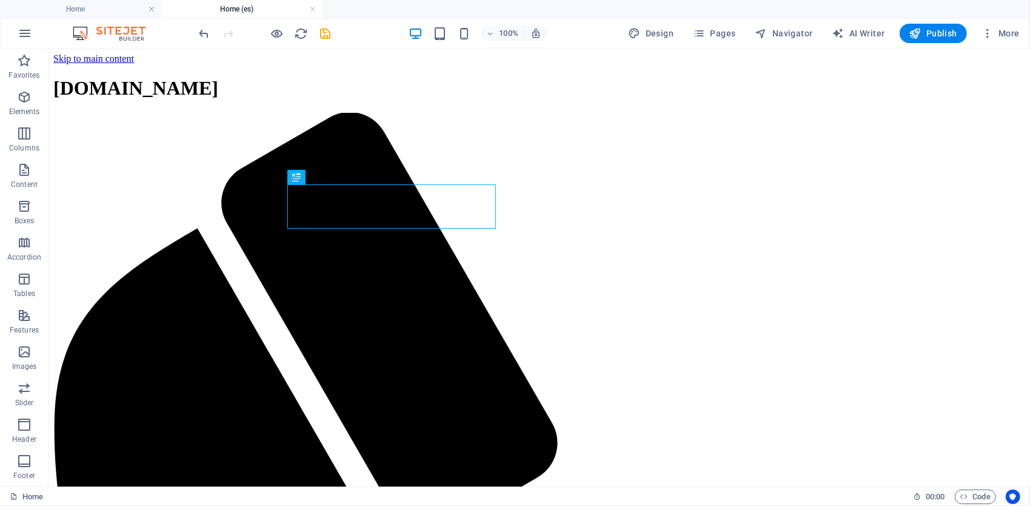
click at [253, 7] on h4 "Home (es)" at bounding box center [241, 8] width 161 height 13
click at [1012, 32] on span "More" at bounding box center [1001, 33] width 38 height 12
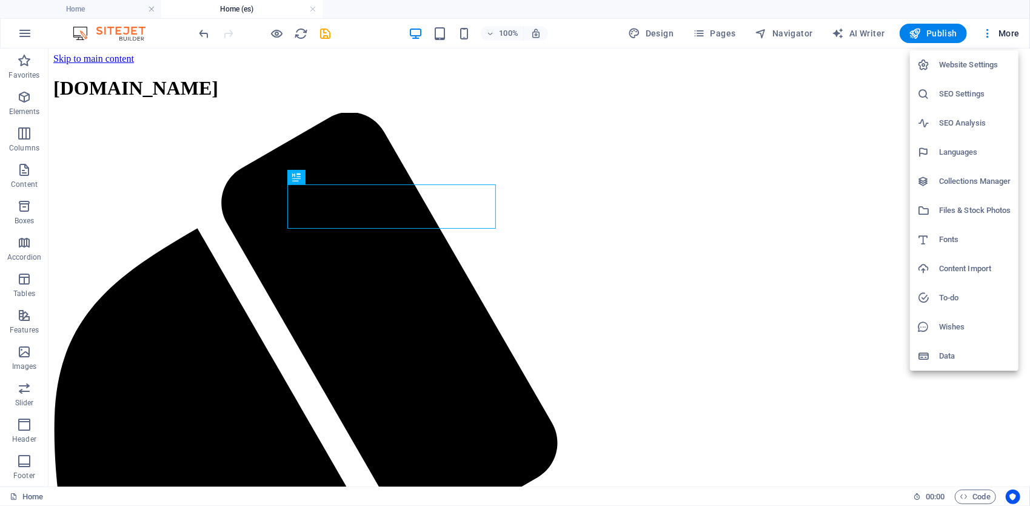
click at [972, 154] on h6 "Languages" at bounding box center [975, 152] width 72 height 15
select select "148"
select select "41"
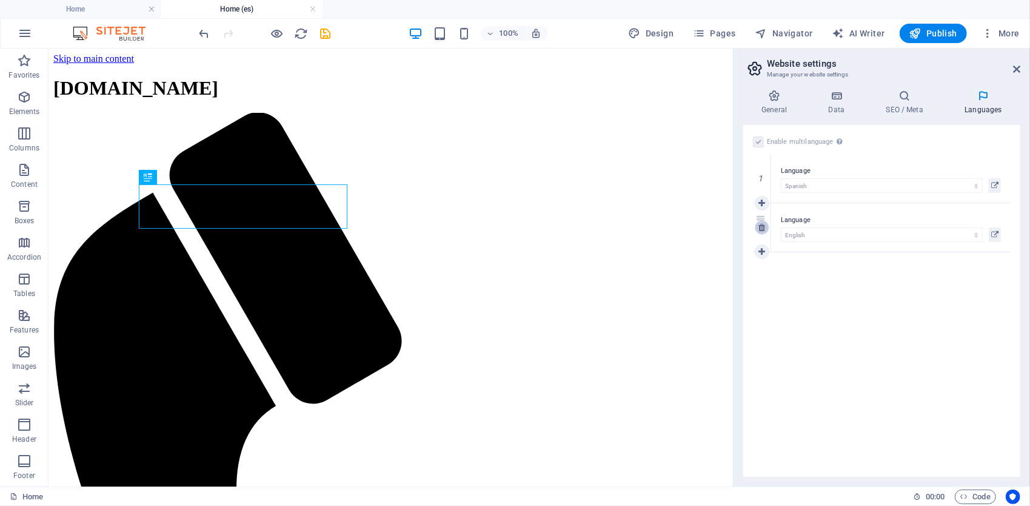
click at [764, 230] on icon at bounding box center [761, 227] width 7 height 8
click at [923, 109] on h4 "SEO / Meta" at bounding box center [907, 102] width 79 height 25
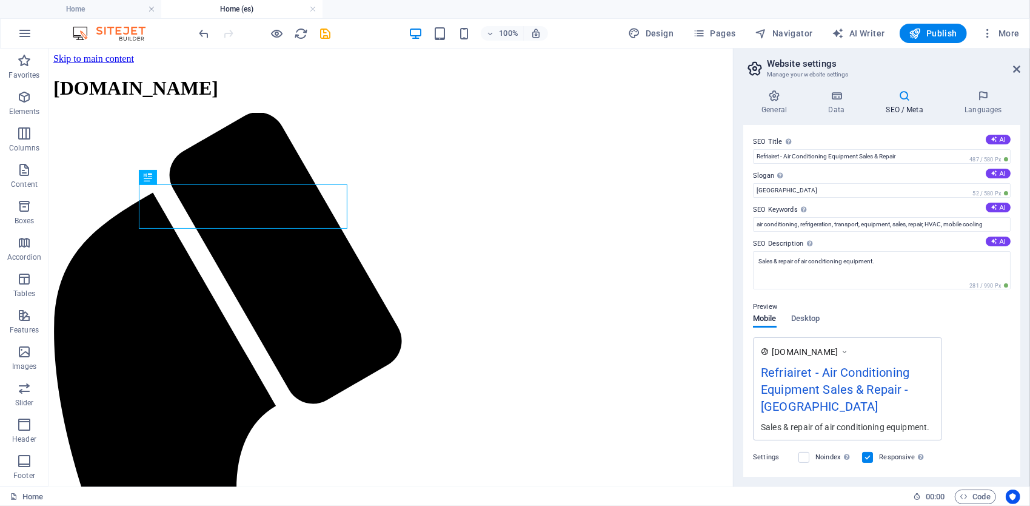
click at [1011, 142] on div "SEO Title The title of your website - make it something that stands out in sear…" at bounding box center [881, 301] width 277 height 352
click at [1000, 139] on button "AI" at bounding box center [998, 140] width 25 height 10
type input "Soluciones de Aire Acondicionado"
click at [994, 173] on icon at bounding box center [994, 173] width 7 height 7
type input "Soluciones de refrigeración para su transporte"
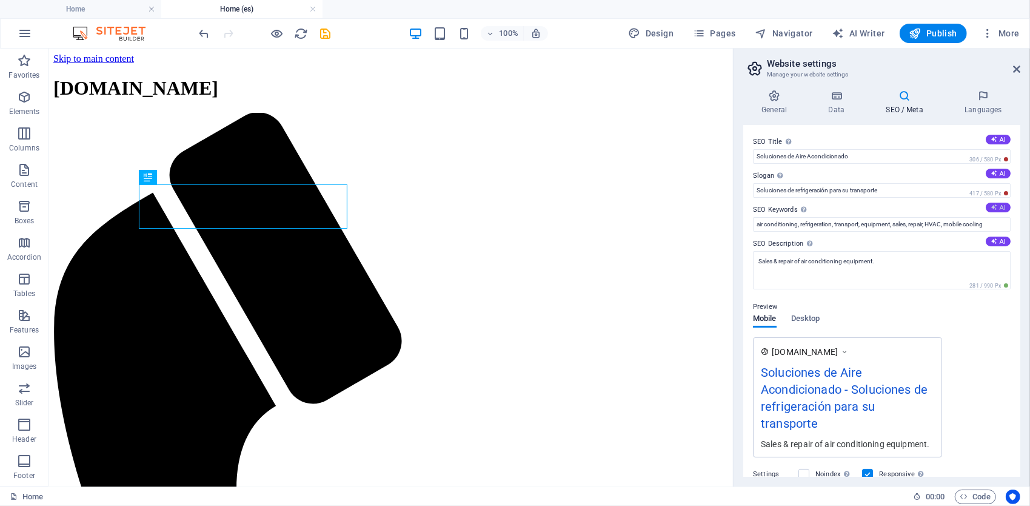
click at [1000, 202] on button "AI" at bounding box center [998, 207] width 25 height 10
type input "soluciones de aire acondicionado, equipos de refrigeración para transporte, ven…"
click at [1002, 241] on button "AI" at bounding box center [998, 241] width 25 height 10
type textarea "Soluciones de aire acondicionado confiables para transporte. Venta y reparación…"
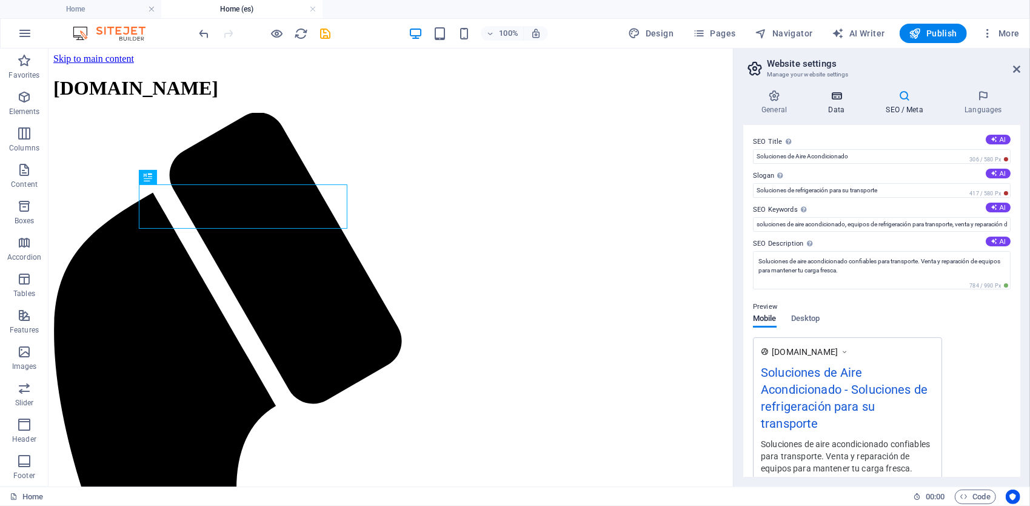
click at [841, 109] on h4 "Data" at bounding box center [839, 102] width 58 height 25
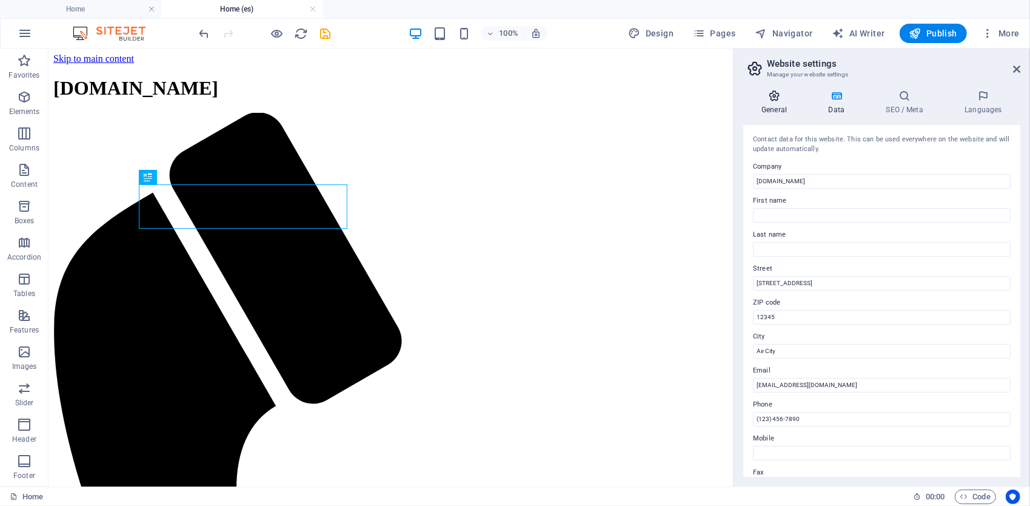
click at [779, 105] on h4 "General" at bounding box center [776, 102] width 67 height 25
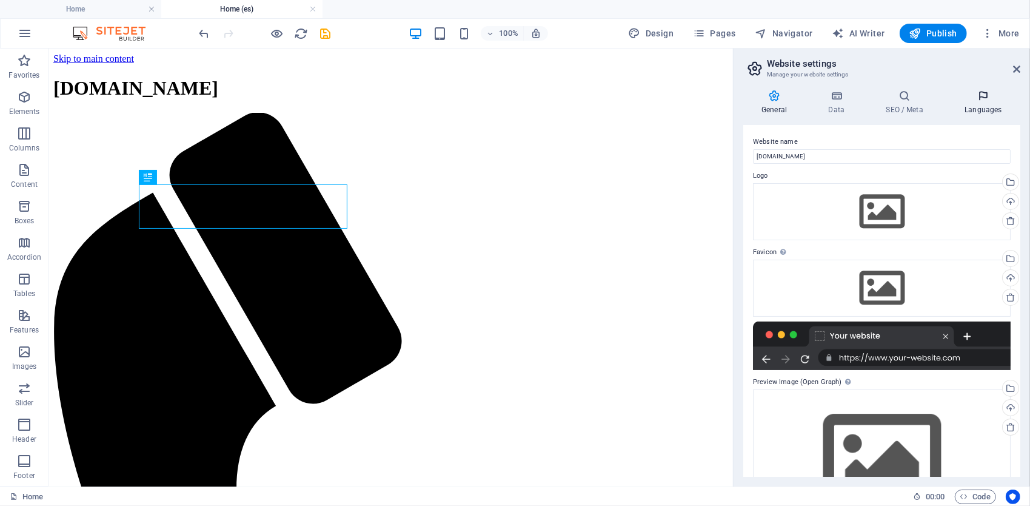
click at [968, 106] on h4 "Languages" at bounding box center [983, 102] width 74 height 25
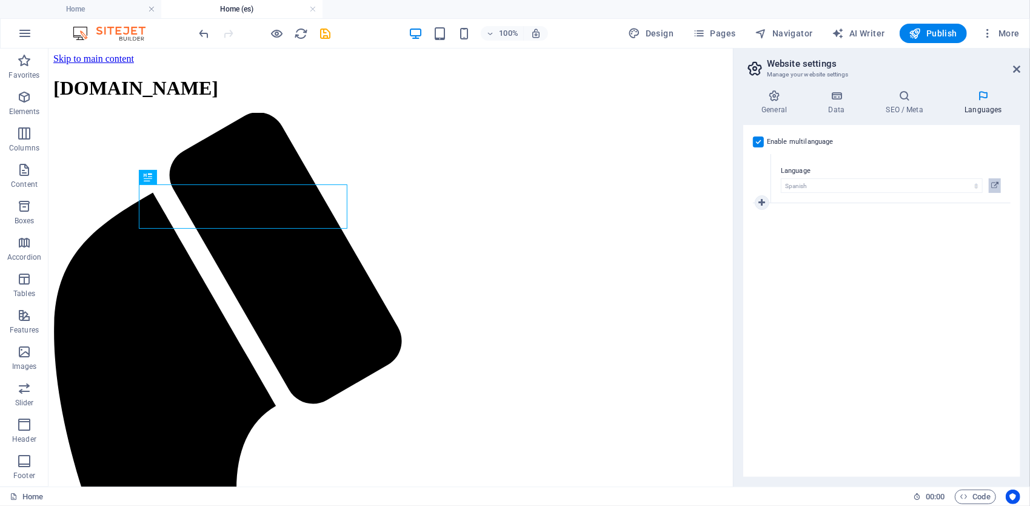
click at [996, 182] on icon at bounding box center [994, 185] width 7 height 15
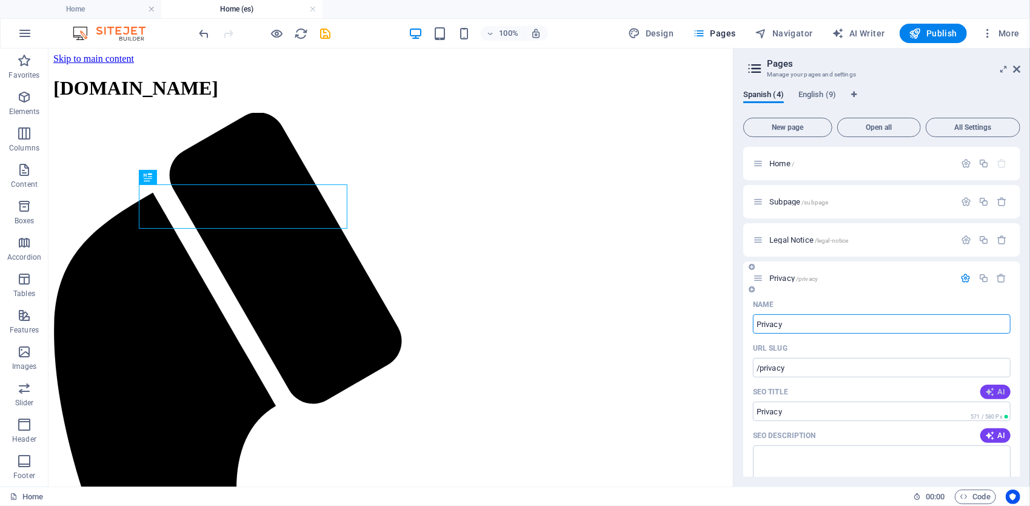
click at [991, 389] on icon "button" at bounding box center [990, 392] width 10 height 10
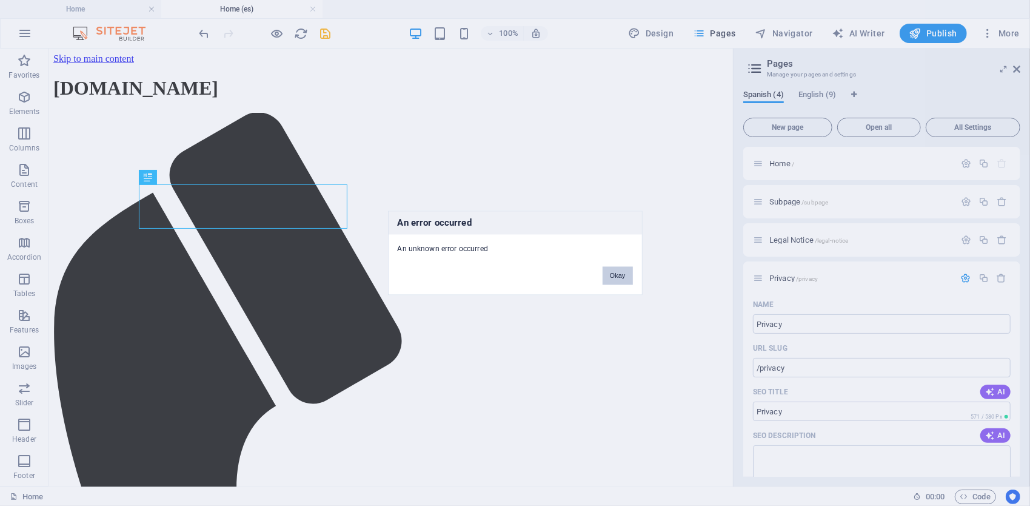
click at [617, 272] on button "Okay" at bounding box center [618, 276] width 30 height 18
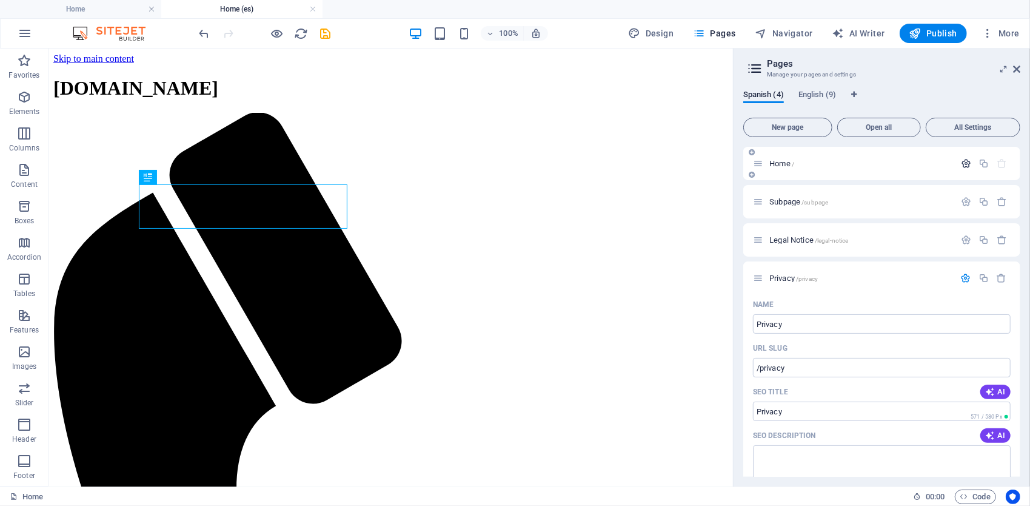
click at [966, 164] on icon "button" at bounding box center [966, 163] width 10 height 10
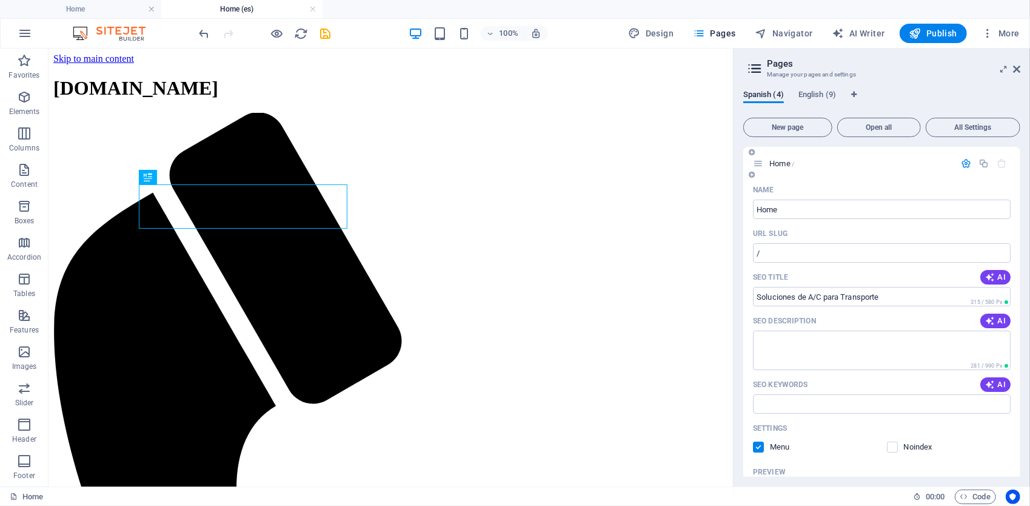
click at [961, 162] on icon "button" at bounding box center [966, 163] width 10 height 10
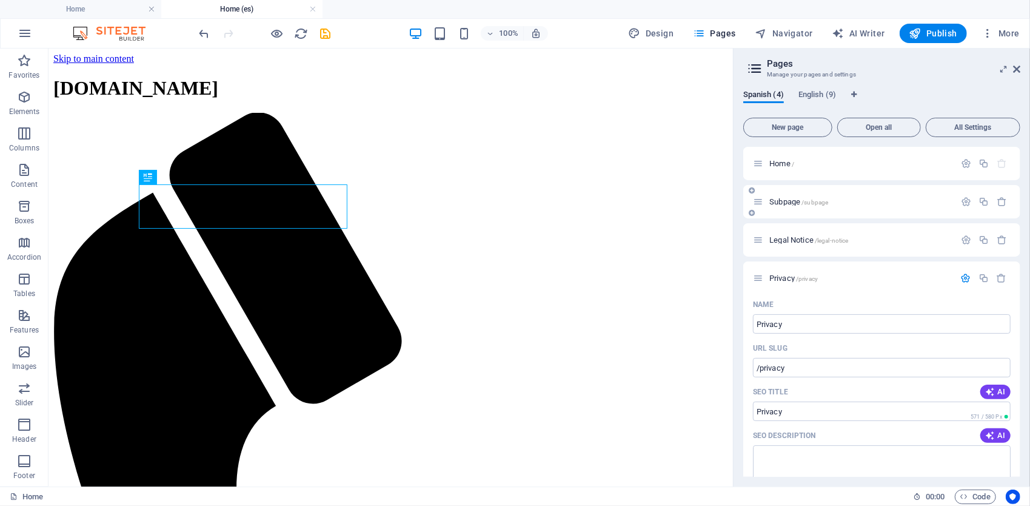
click at [806, 199] on span "/subpage" at bounding box center [814, 202] width 27 height 7
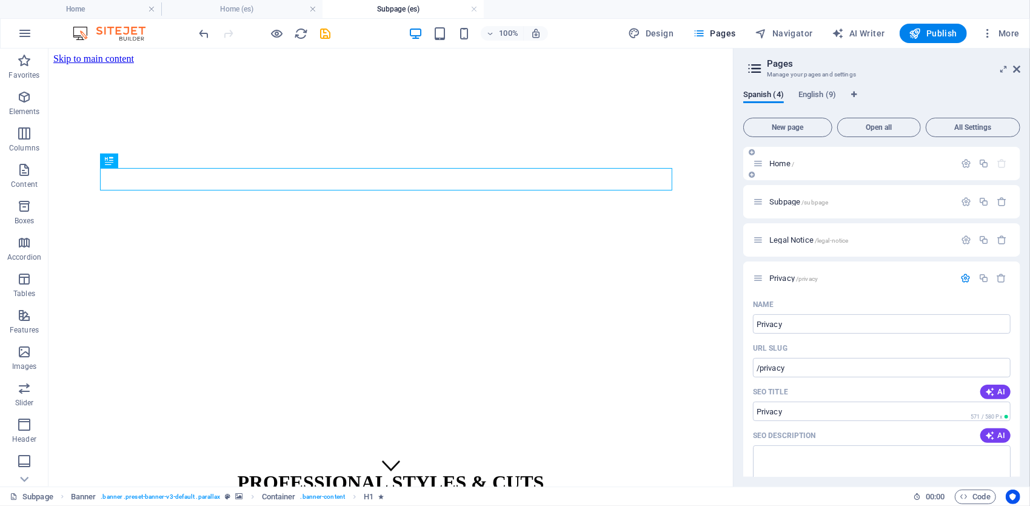
click at [791, 170] on div "Home /" at bounding box center [854, 163] width 202 height 14
click at [785, 164] on span "Home /" at bounding box center [781, 163] width 25 height 9
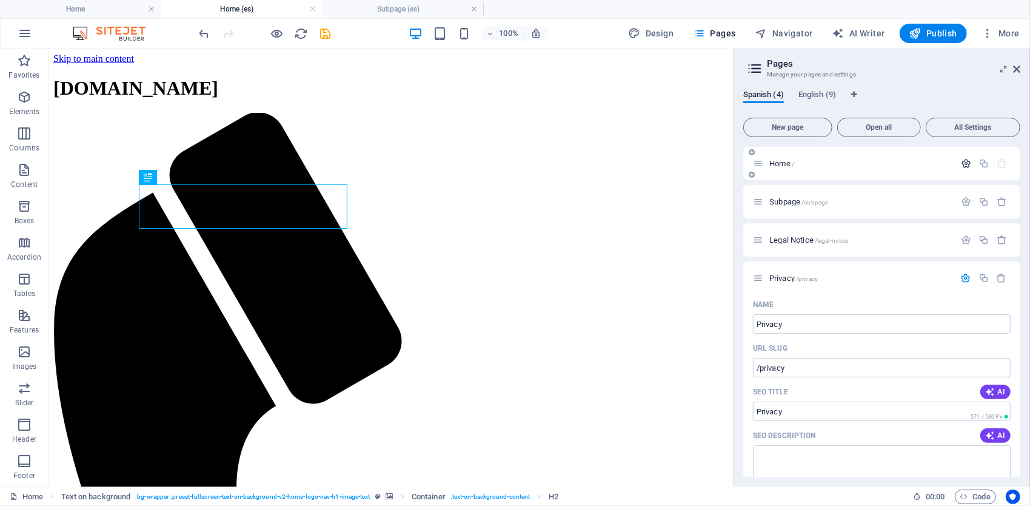
click at [964, 164] on icon "button" at bounding box center [966, 163] width 10 height 10
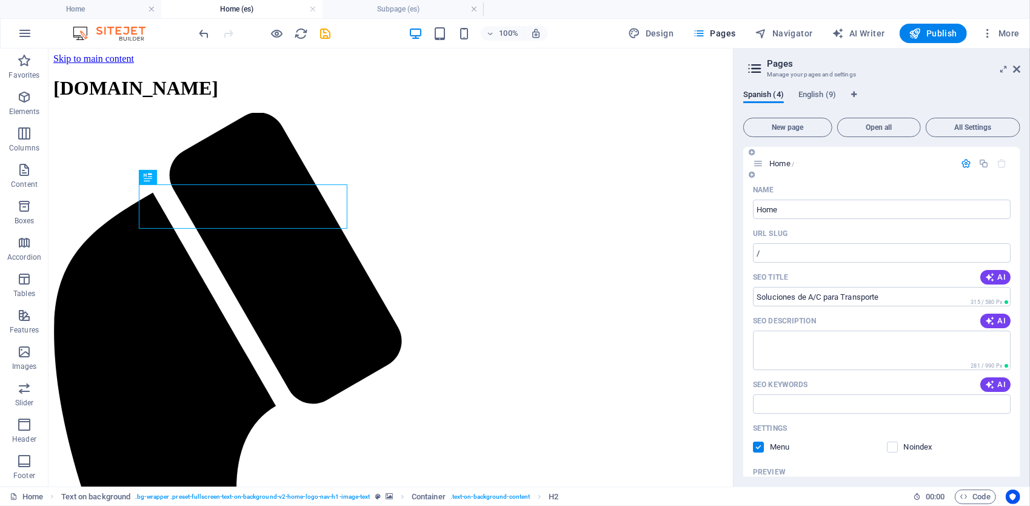
click at [995, 266] on div "Name Home ​ URL SLUG / ​ SEO Title AI Soluciones de A/C para Transporte ​ 315 /…" at bounding box center [881, 414] width 277 height 469
click at [989, 274] on icon "button" at bounding box center [990, 277] width 10 height 10
click at [998, 319] on span "AI" at bounding box center [995, 321] width 21 height 10
click at [996, 387] on span "AI" at bounding box center [995, 385] width 21 height 10
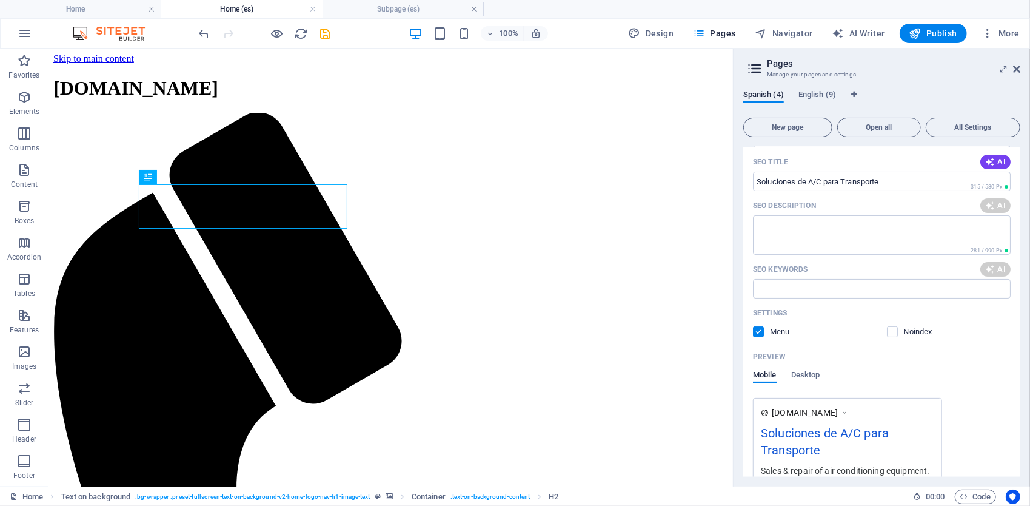
scroll to position [182, 0]
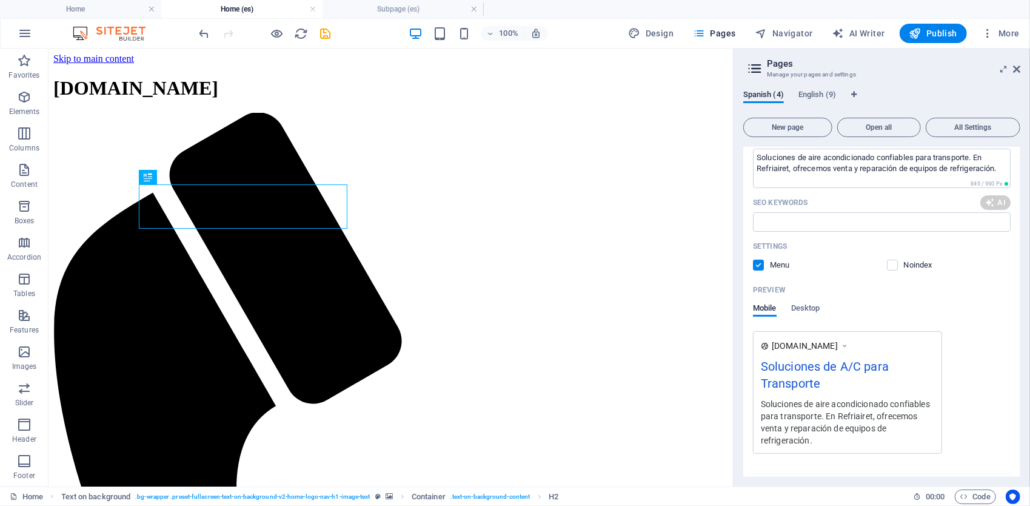
type textarea "Soluciones de aire acondicionado confiables para transporte. En Refriairet, ofr…"
type input "soluciones de aire acondicionado, equipos de refrigeración para transporte, ven…"
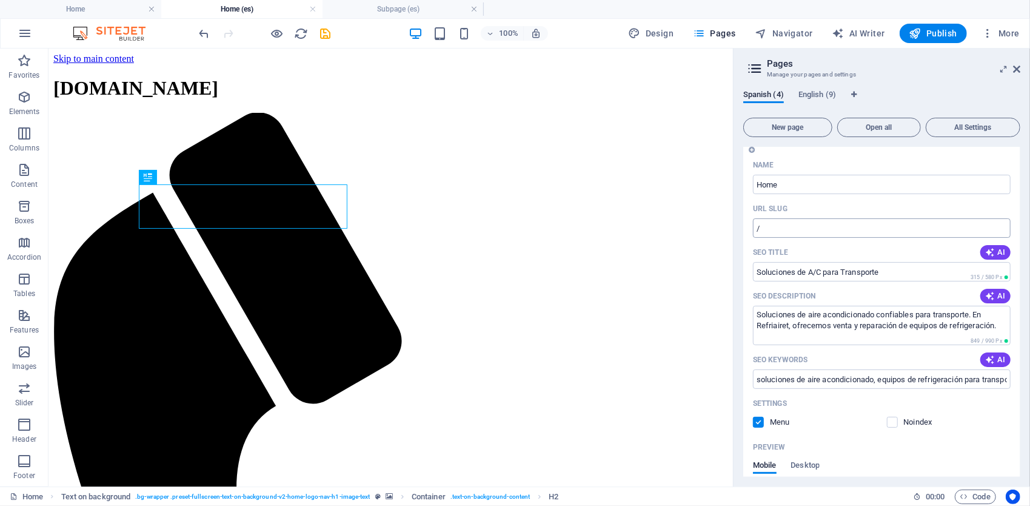
scroll to position [0, 0]
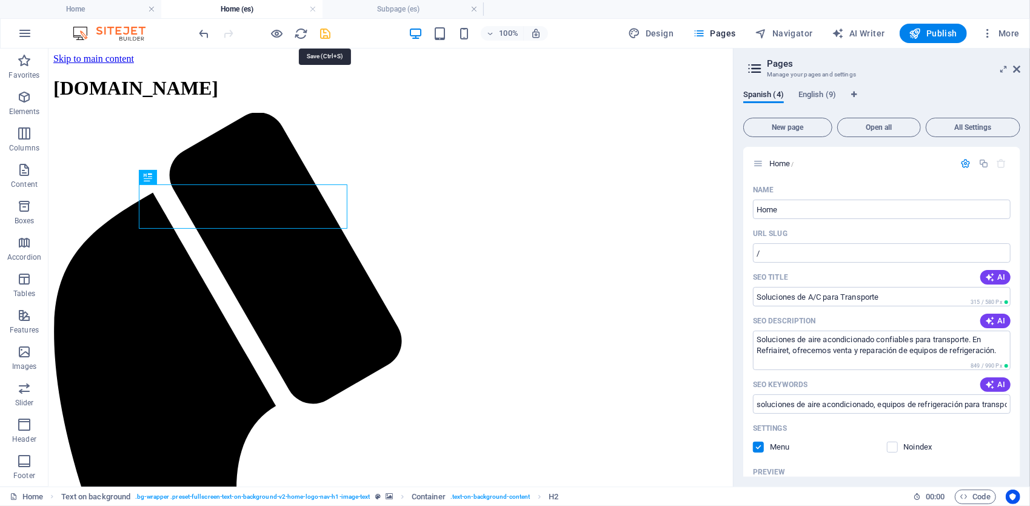
click at [324, 38] on icon "save" at bounding box center [326, 34] width 14 height 14
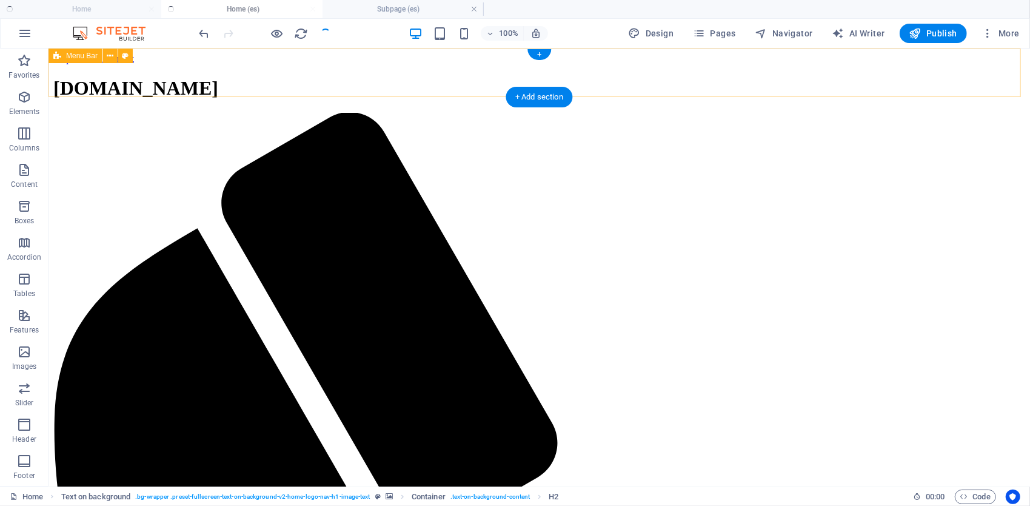
checkbox input "false"
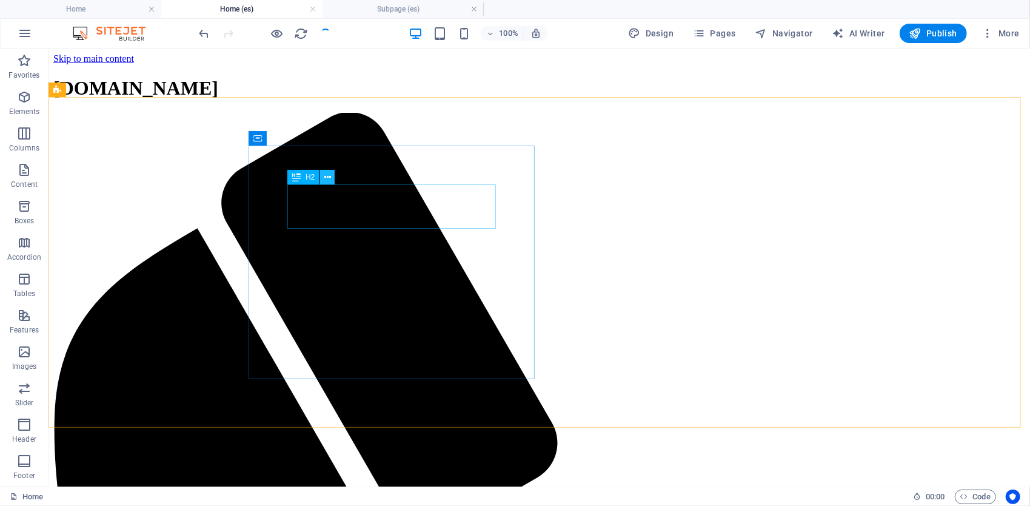
click at [328, 179] on icon at bounding box center [327, 177] width 7 height 13
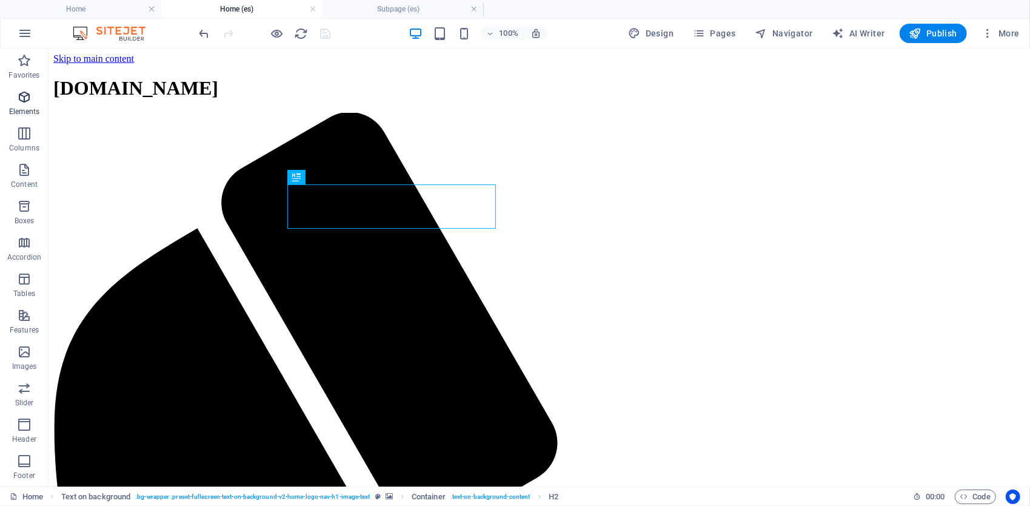
click at [30, 101] on icon "button" at bounding box center [24, 97] width 15 height 15
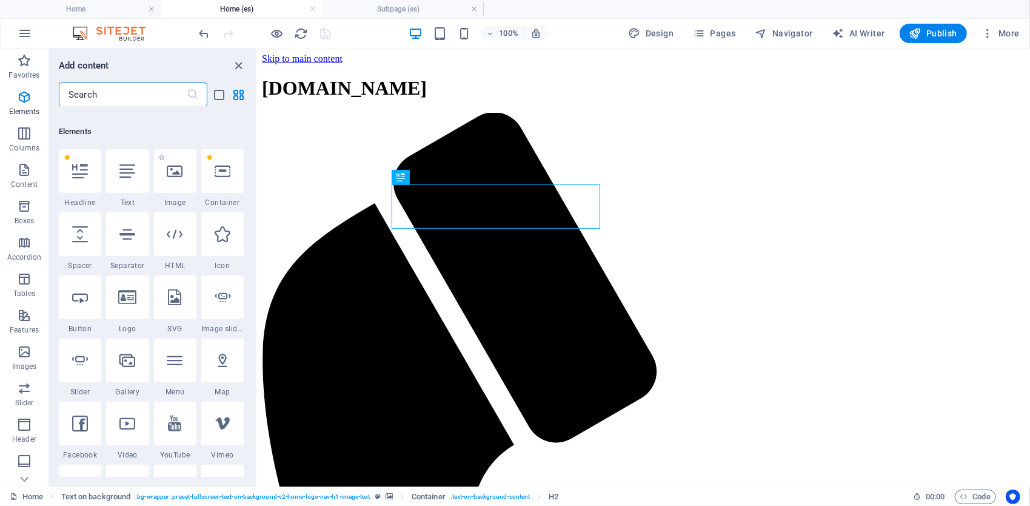
scroll to position [129, 0]
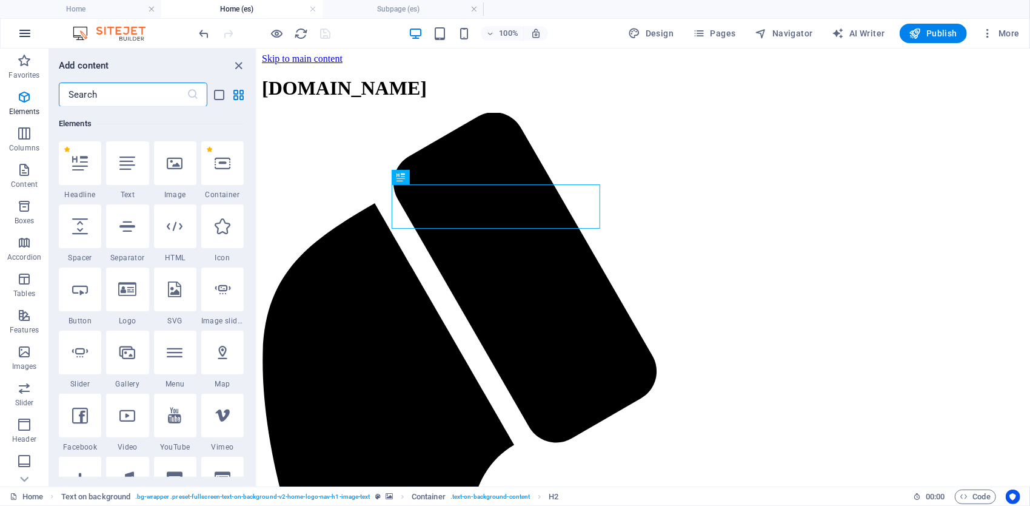
click at [24, 34] on icon "button" at bounding box center [25, 33] width 15 height 15
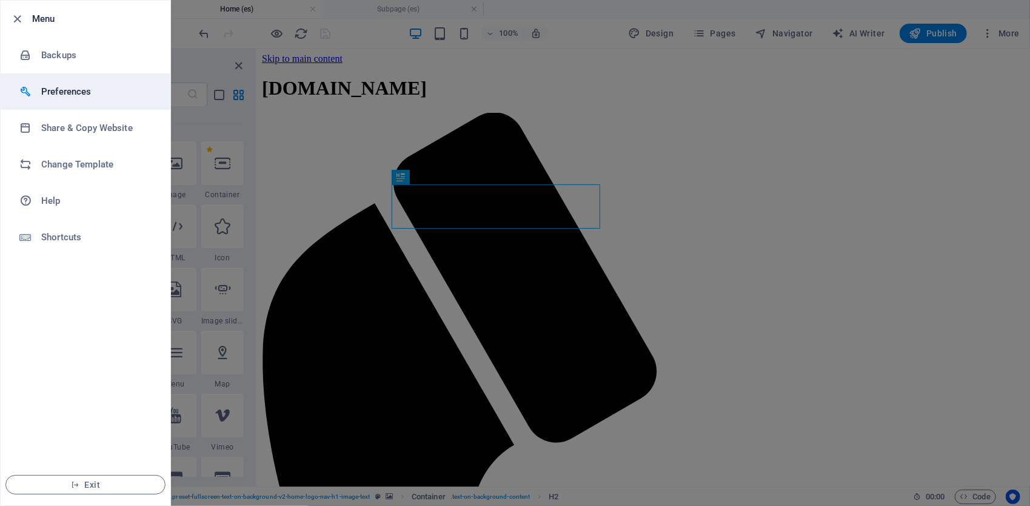
click at [90, 87] on h6 "Preferences" at bounding box center [97, 91] width 112 height 15
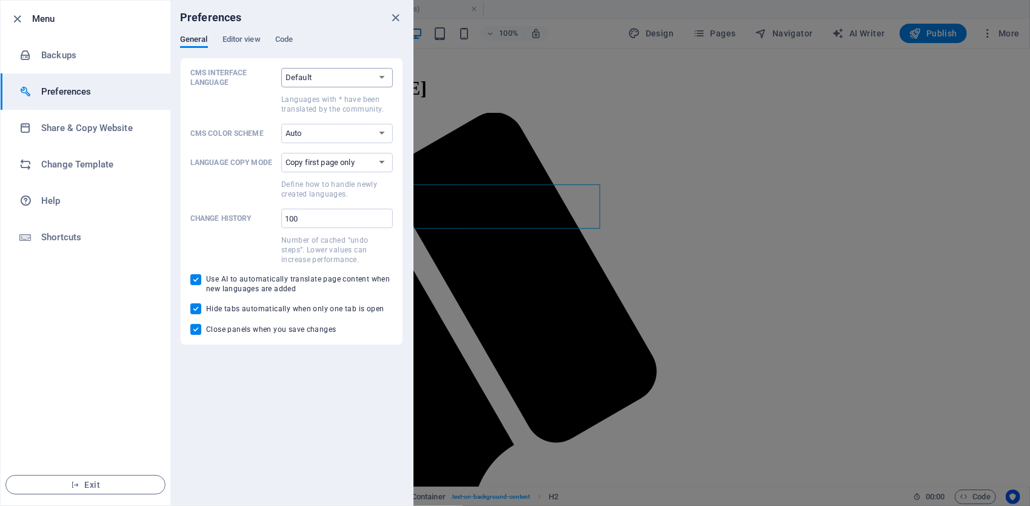
click at [366, 76] on select "Default Deutsch English Español Suomi* Français Magyar Italiano Nederlands Pols…" at bounding box center [337, 77] width 112 height 19
select select "es"
click at [281, 68] on select "Default Deutsch English Español Suomi* Français Magyar Italiano Nederlands Pols…" at bounding box center [337, 77] width 112 height 19
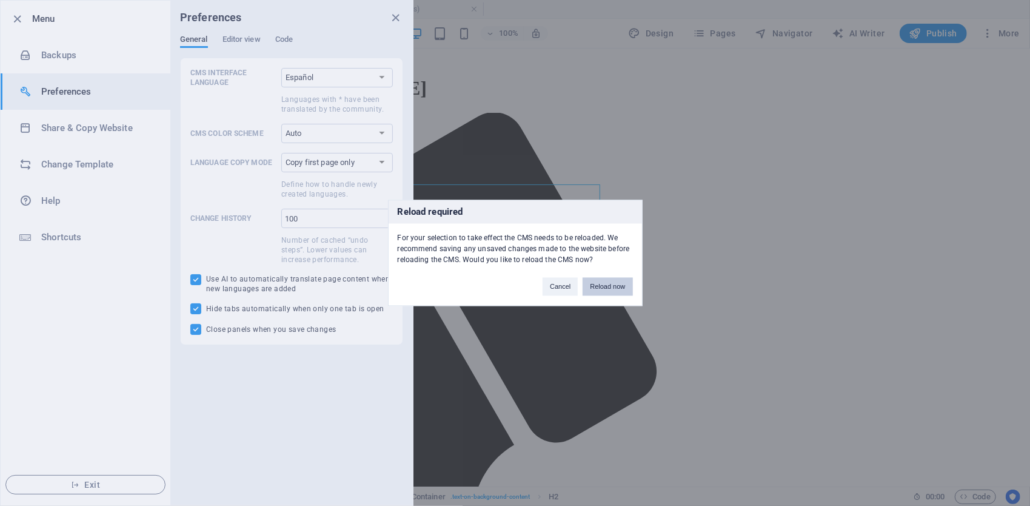
click at [615, 285] on button "Reload now" at bounding box center [608, 287] width 50 height 18
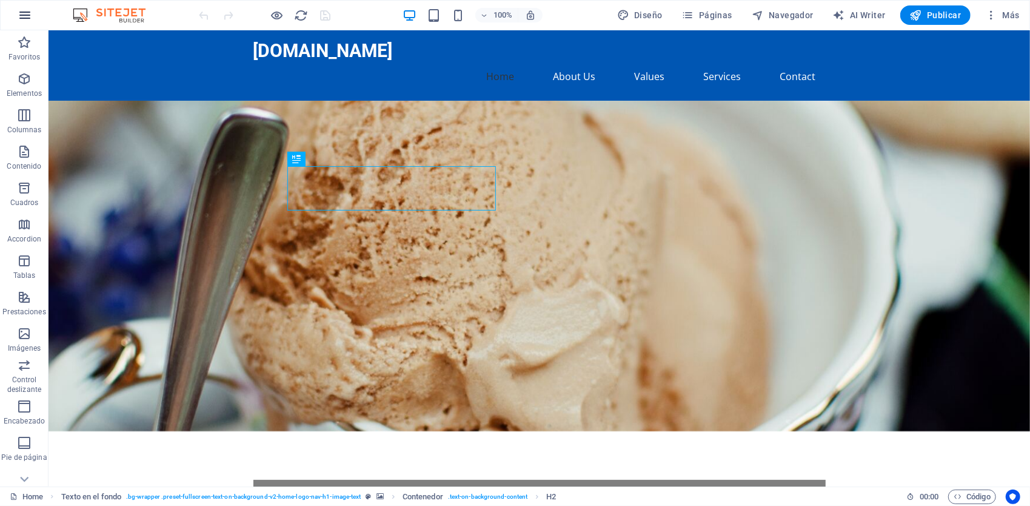
click at [20, 12] on icon "button" at bounding box center [25, 15] width 15 height 15
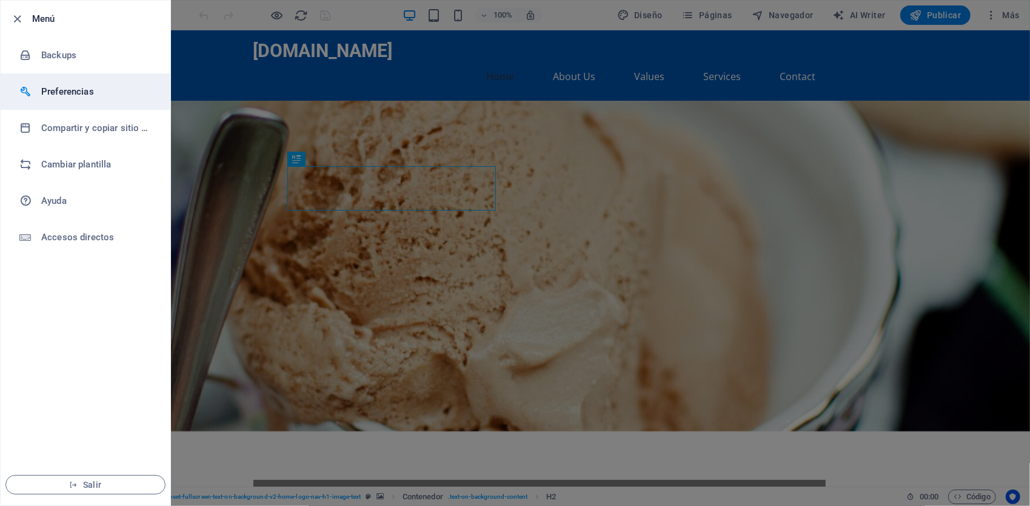
click at [81, 86] on h6 "Preferencias" at bounding box center [97, 91] width 112 height 15
select select "es"
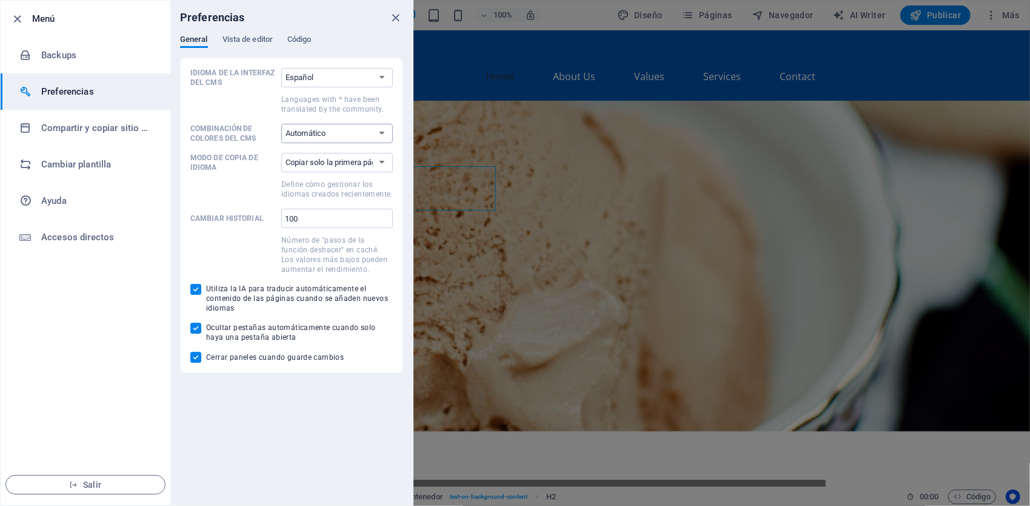
click at [352, 133] on select "Automático Oscuro Claro" at bounding box center [337, 133] width 112 height 19
click at [336, 161] on select "Copiar solo la primera página Copiar todas las páginas" at bounding box center [337, 162] width 112 height 19
select select "all"
click at [281, 153] on select "Copiar solo la primera página Copiar todas las páginas" at bounding box center [337, 162] width 112 height 19
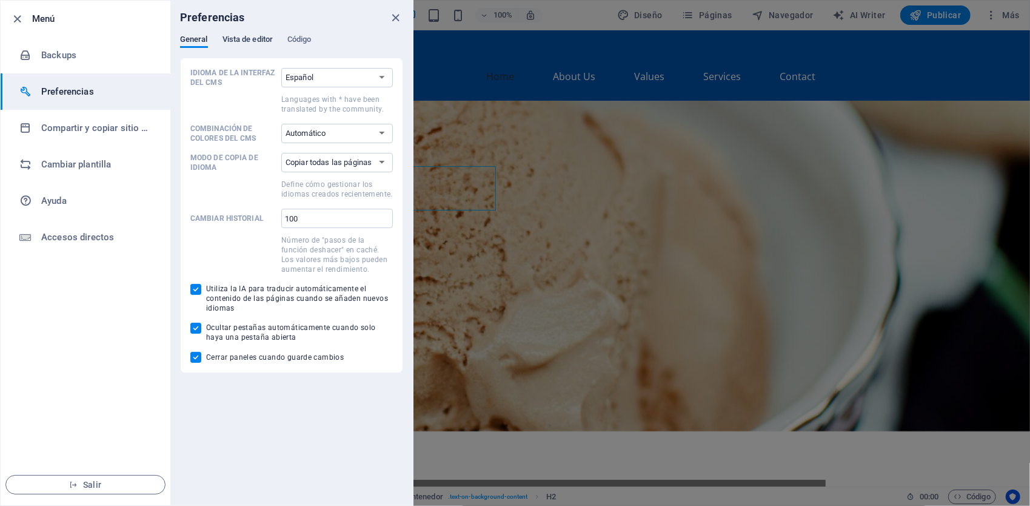
click at [257, 35] on span "Vista de editor" at bounding box center [247, 40] width 50 height 17
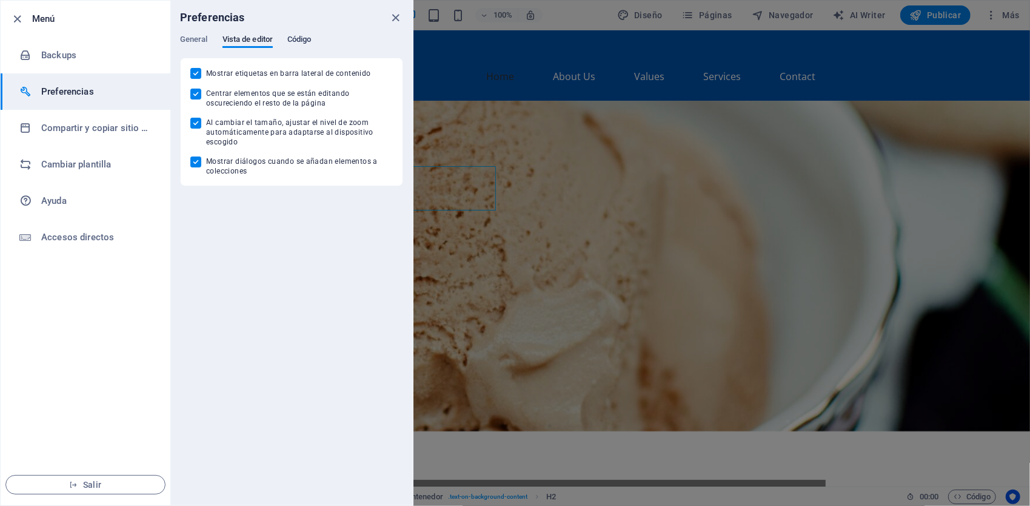
click at [301, 46] on button "Código" at bounding box center [299, 41] width 24 height 13
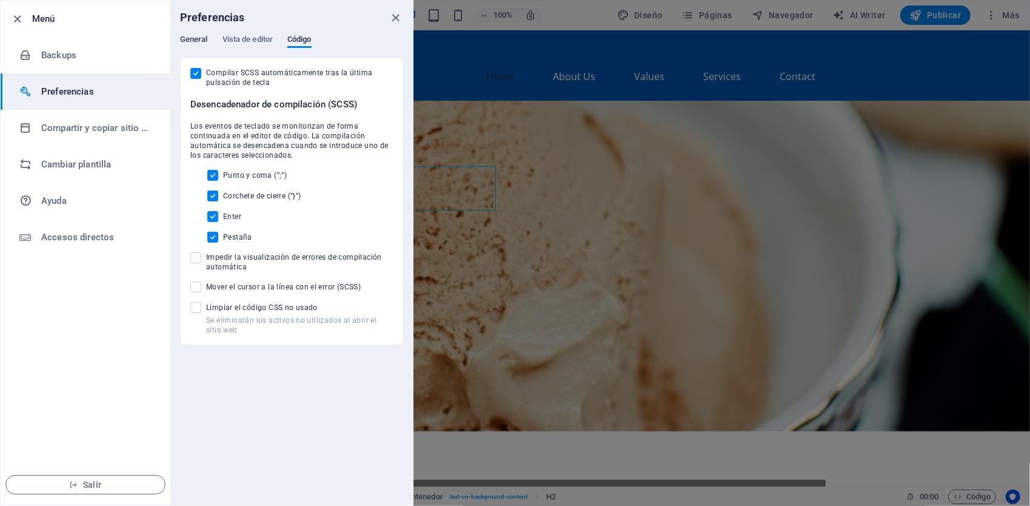
click at [200, 36] on span "General" at bounding box center [194, 40] width 28 height 17
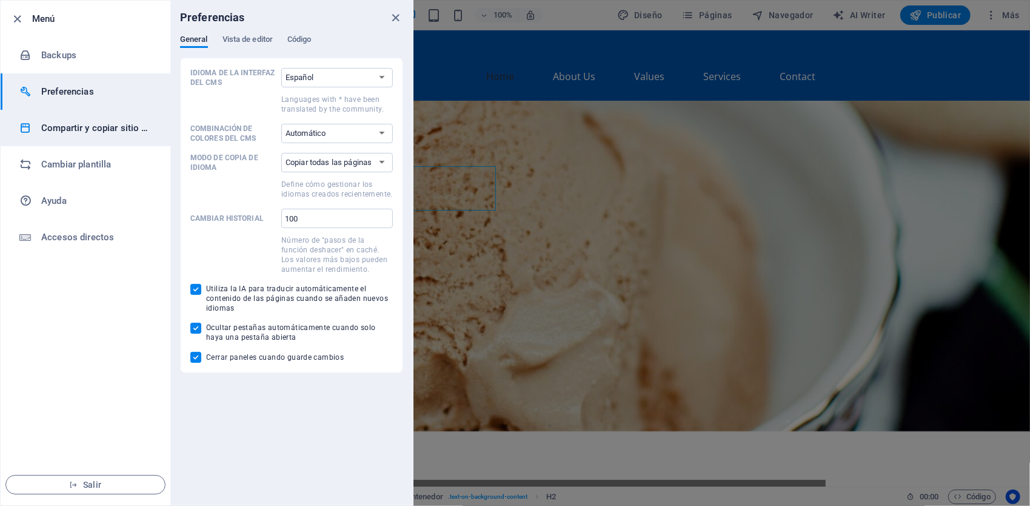
click at [115, 130] on h6 "Compartir y copiar sitio web" at bounding box center [97, 128] width 112 height 15
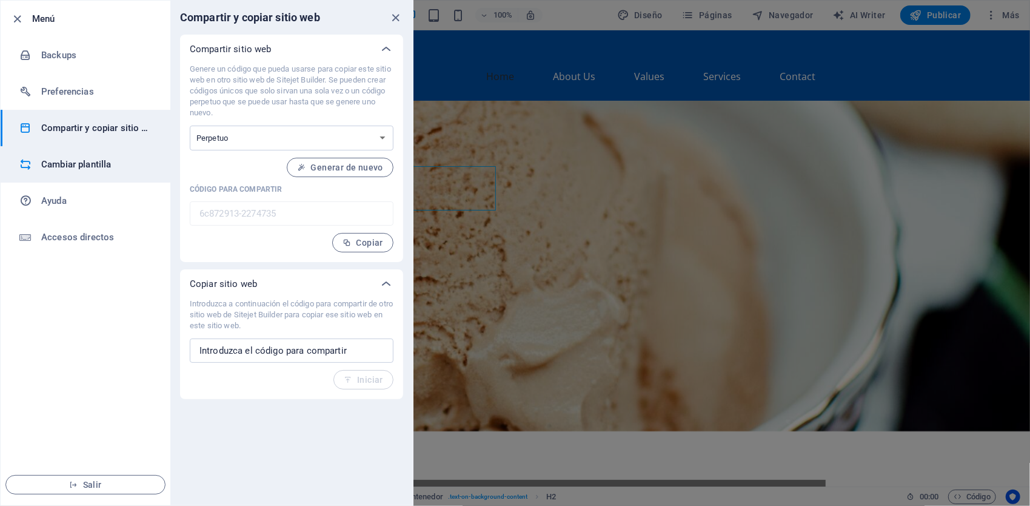
click at [88, 158] on h6 "Cambiar plantilla" at bounding box center [97, 164] width 112 height 15
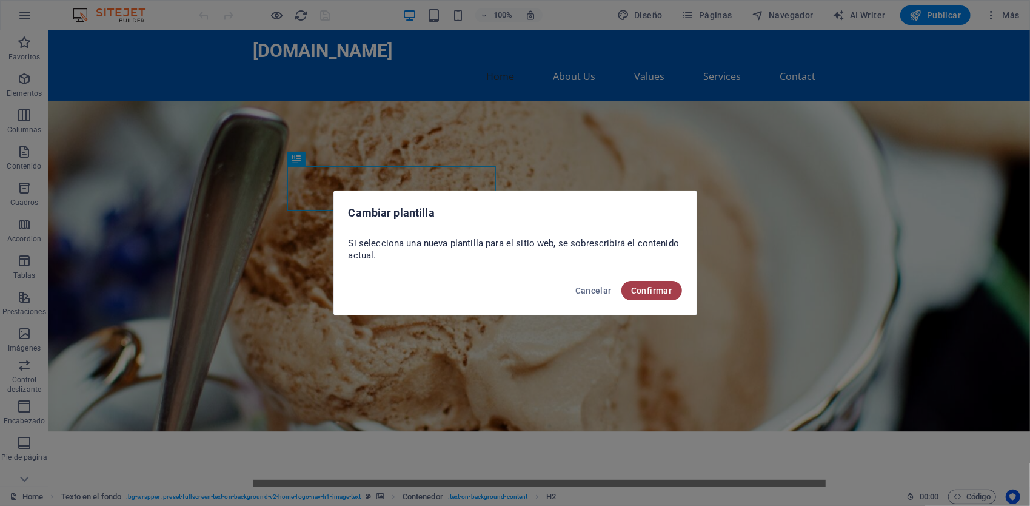
click at [647, 291] on span "Confirmar" at bounding box center [651, 291] width 41 height 10
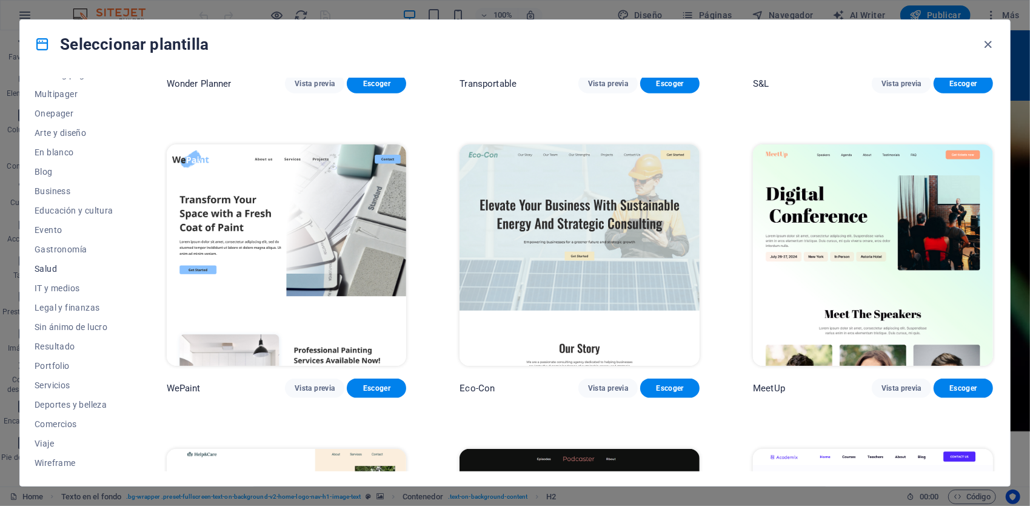
scroll to position [92, 0]
click at [53, 384] on span "Servicios" at bounding box center [74, 385] width 79 height 10
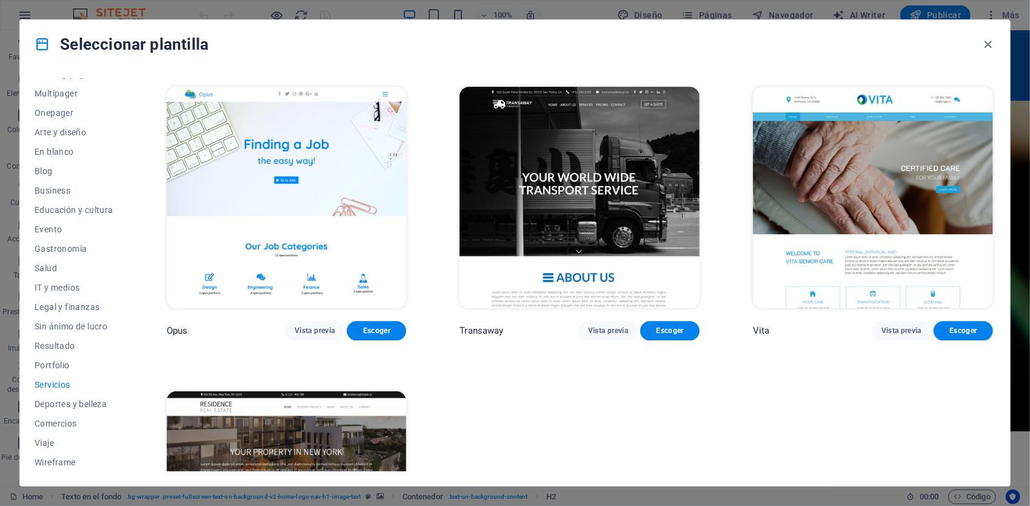
scroll to position [1980, 0]
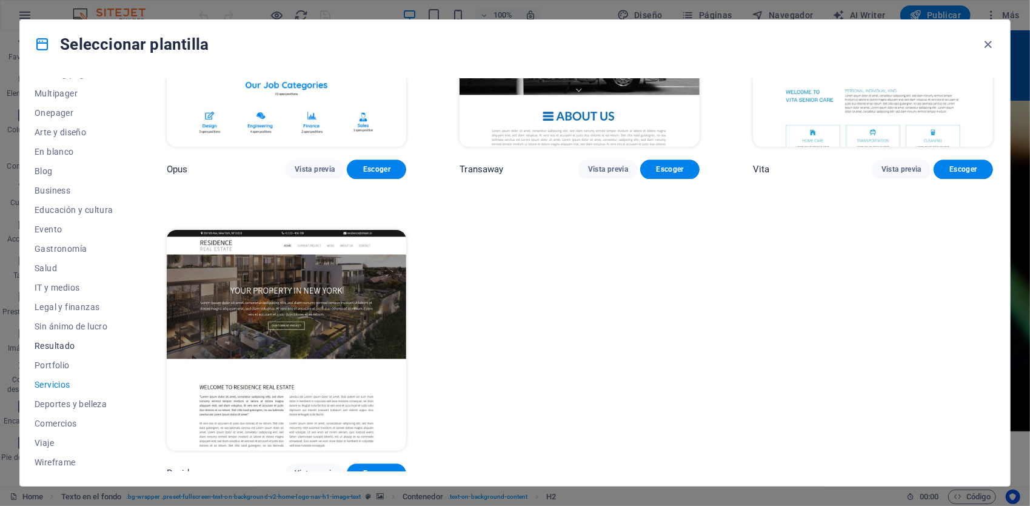
click at [63, 341] on span "Resultado" at bounding box center [74, 346] width 79 height 10
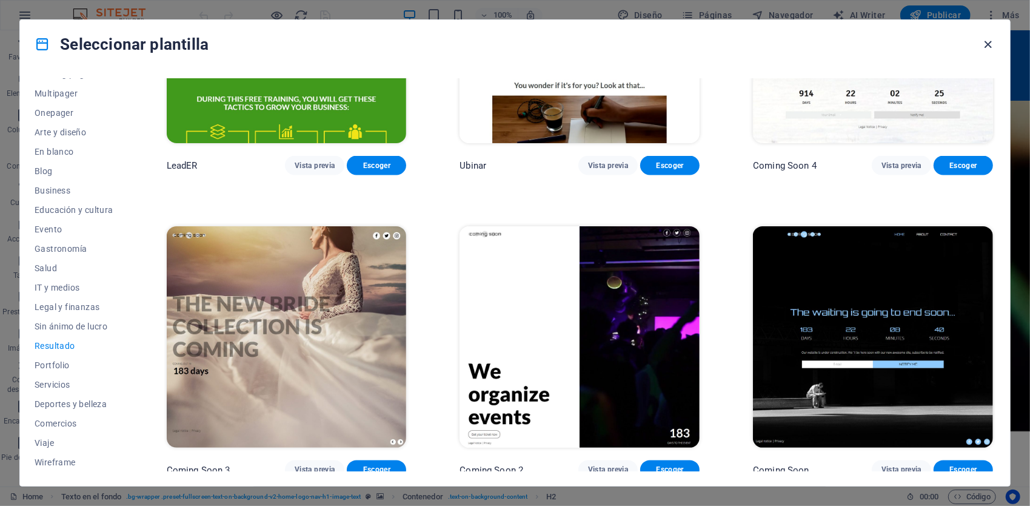
click at [986, 42] on icon "button" at bounding box center [989, 45] width 14 height 14
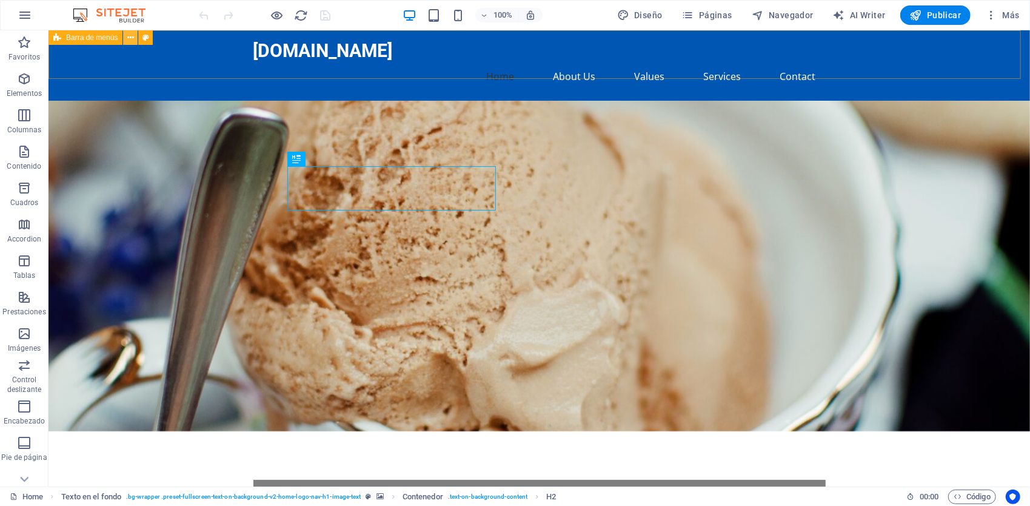
click at [131, 38] on icon at bounding box center [130, 38] width 7 height 13
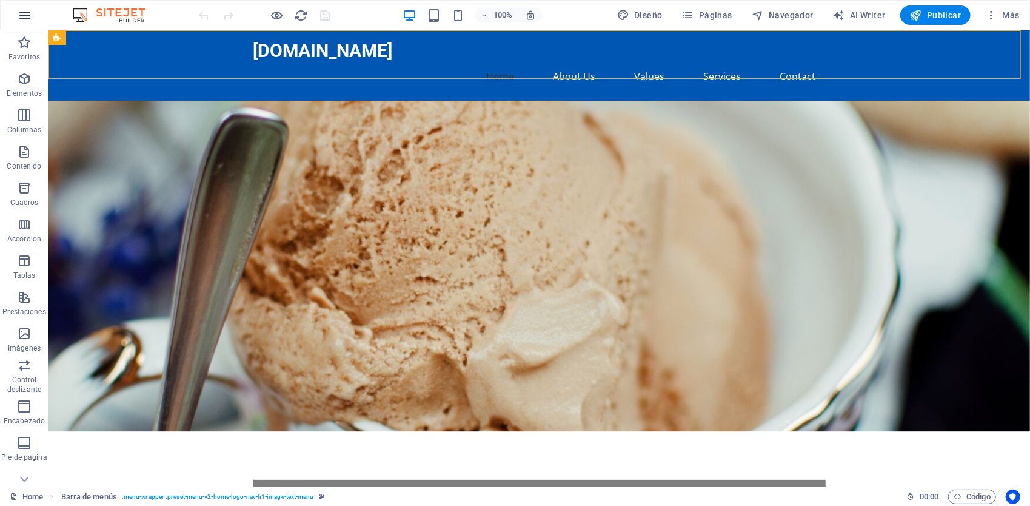
click at [21, 16] on icon "button" at bounding box center [25, 15] width 15 height 15
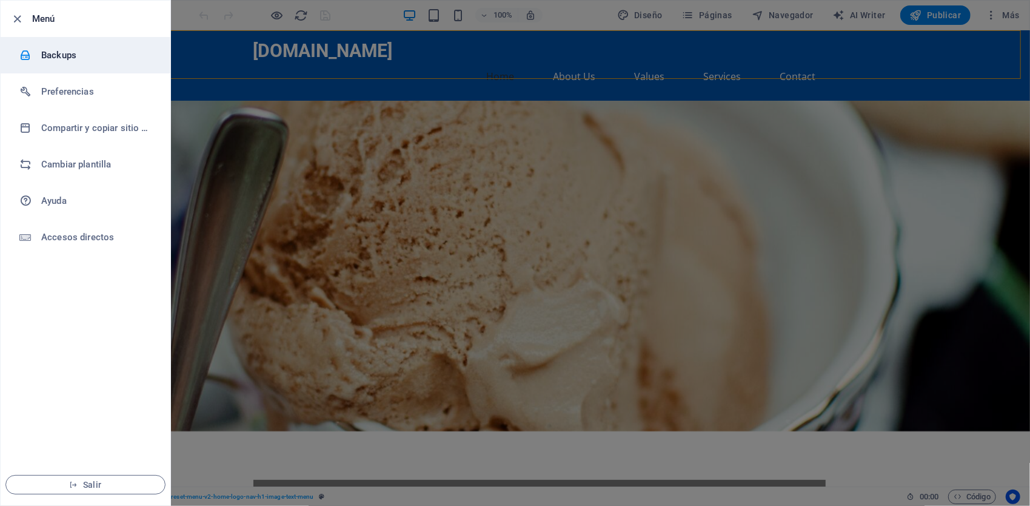
click at [58, 61] on h6 "Backups" at bounding box center [97, 55] width 112 height 15
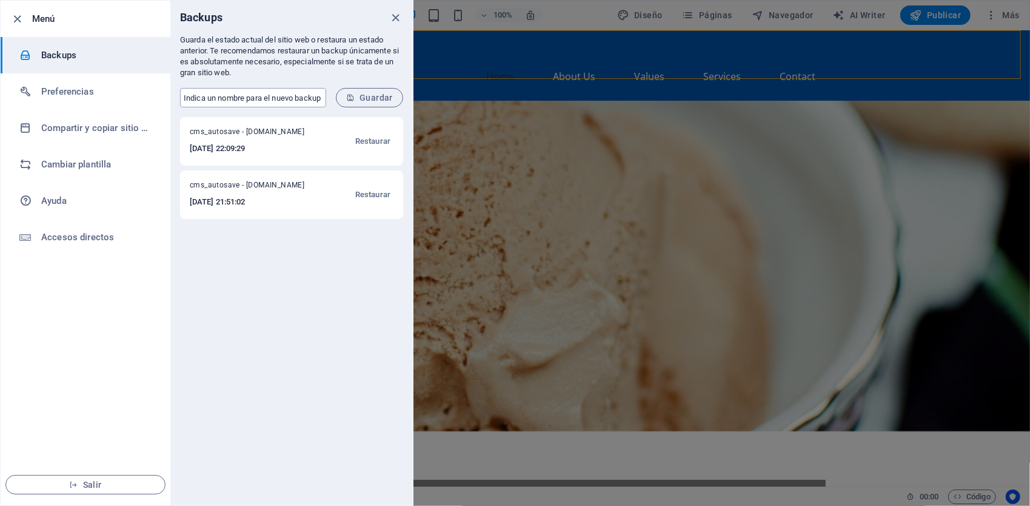
click at [269, 92] on input "text" at bounding box center [253, 97] width 146 height 19
type input "t"
type input "templete-reparacion-climas"
click at [377, 104] on button "Guardar" at bounding box center [369, 97] width 67 height 19
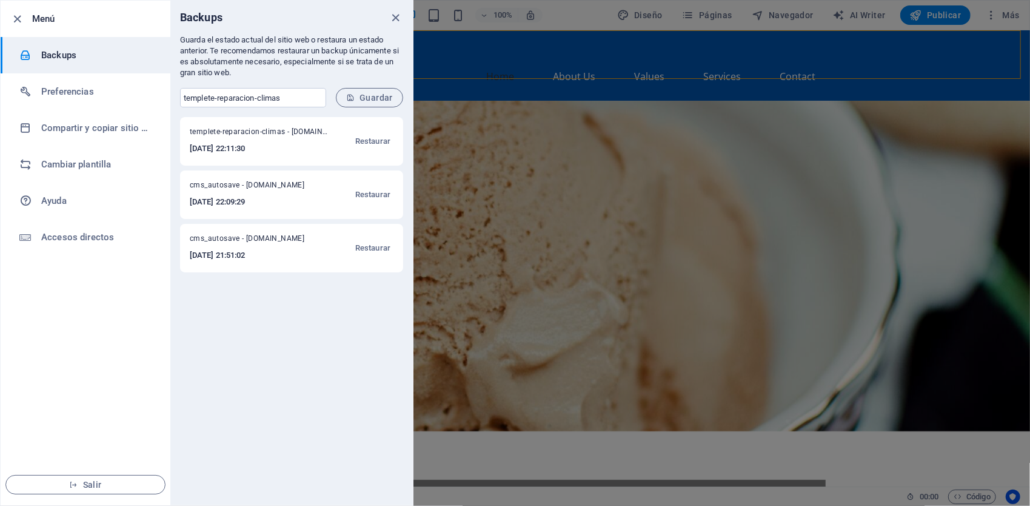
drag, startPoint x: 243, startPoint y: 256, endPoint x: 296, endPoint y: 306, distance: 72.5
click at [296, 306] on div "templete-reparacion-climas - refriairet.com 2025-10-01 22:11:30 Restaurar cms_a…" at bounding box center [291, 311] width 243 height 388
drag, startPoint x: 296, startPoint y: 306, endPoint x: 213, endPoint y: 249, distance: 100.2
drag, startPoint x: 213, startPoint y: 249, endPoint x: 217, endPoint y: 321, distance: 72.8
click at [217, 321] on div "templete-reparacion-climas - refriairet.com 2025-10-01 22:11:30 Restaurar cms_a…" at bounding box center [291, 311] width 243 height 388
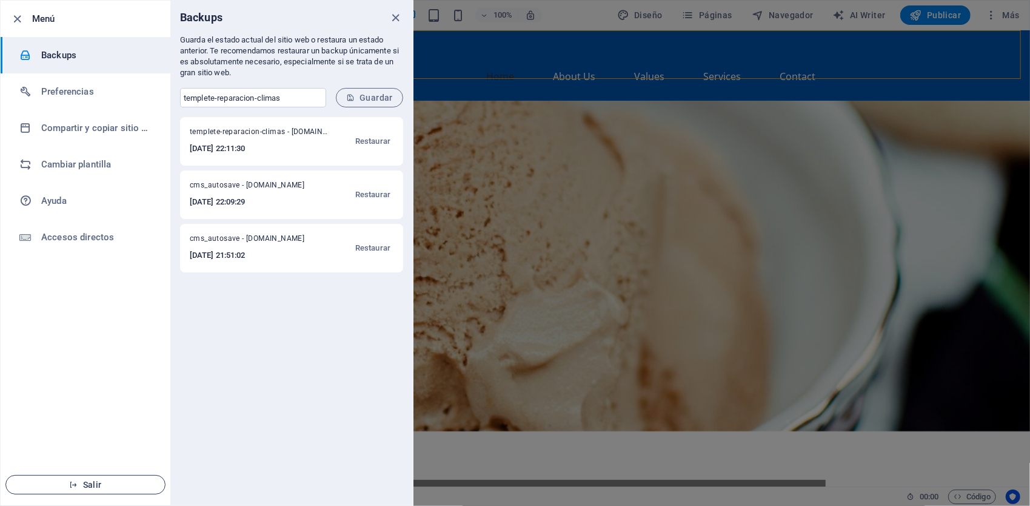
click at [105, 482] on span "Salir" at bounding box center [85, 485] width 139 height 10
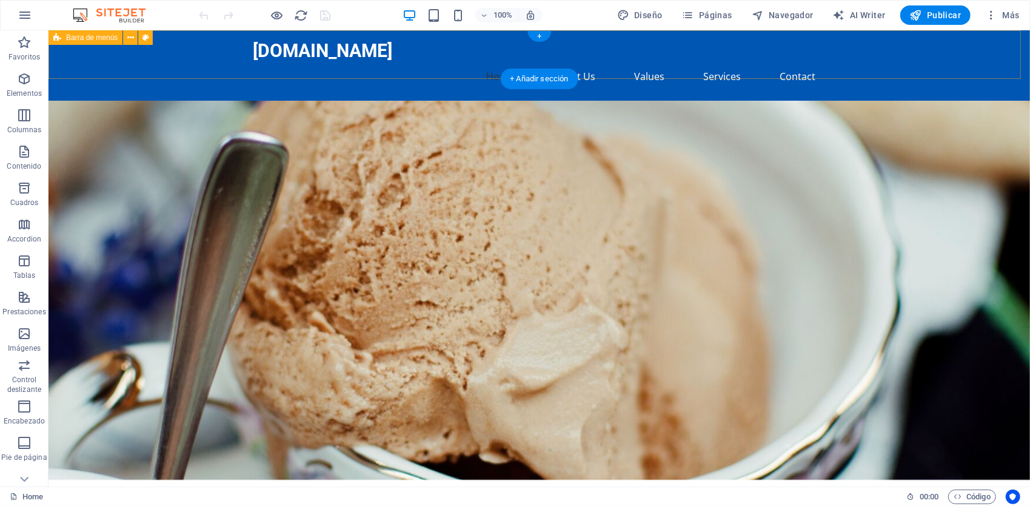
click at [169, 54] on div "[DOMAIN_NAME] Home About Us Values Services Contact" at bounding box center [539, 65] width 982 height 70
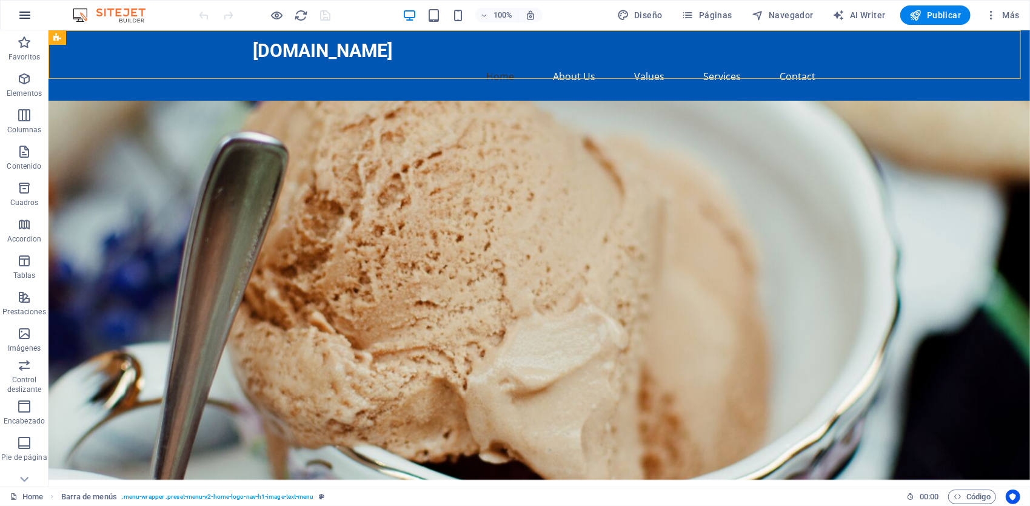
click at [22, 12] on icon "button" at bounding box center [25, 15] width 15 height 15
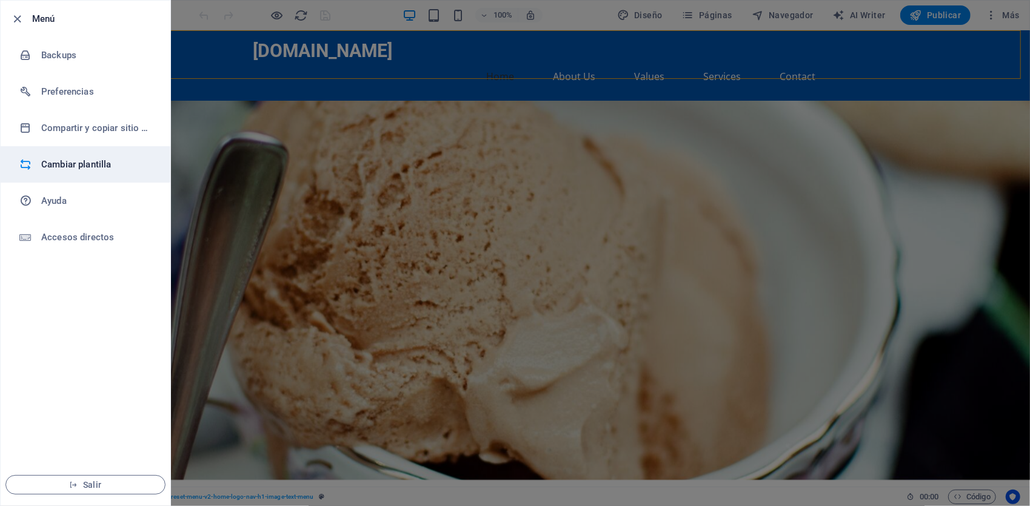
click at [87, 167] on h6 "Cambiar plantilla" at bounding box center [97, 164] width 112 height 15
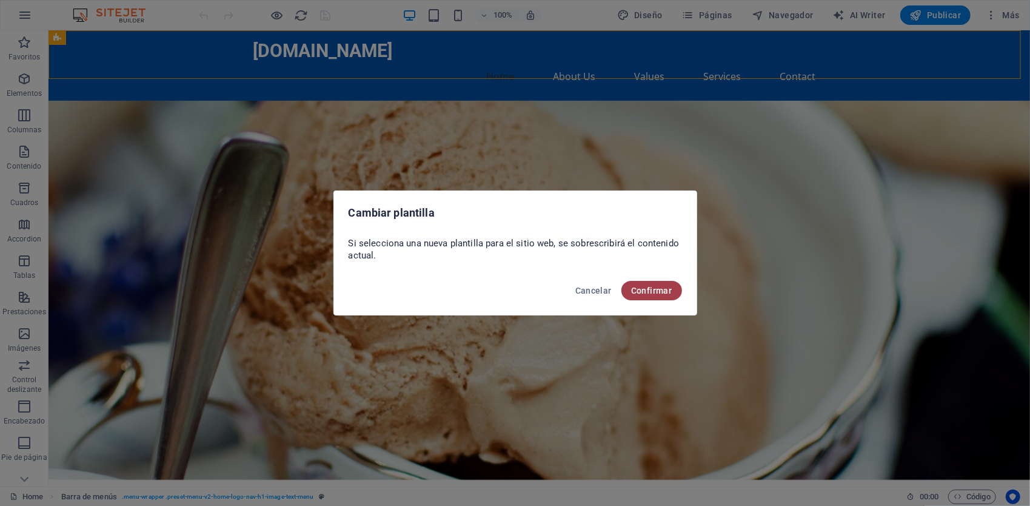
click at [652, 286] on span "Confirmar" at bounding box center [651, 291] width 41 height 10
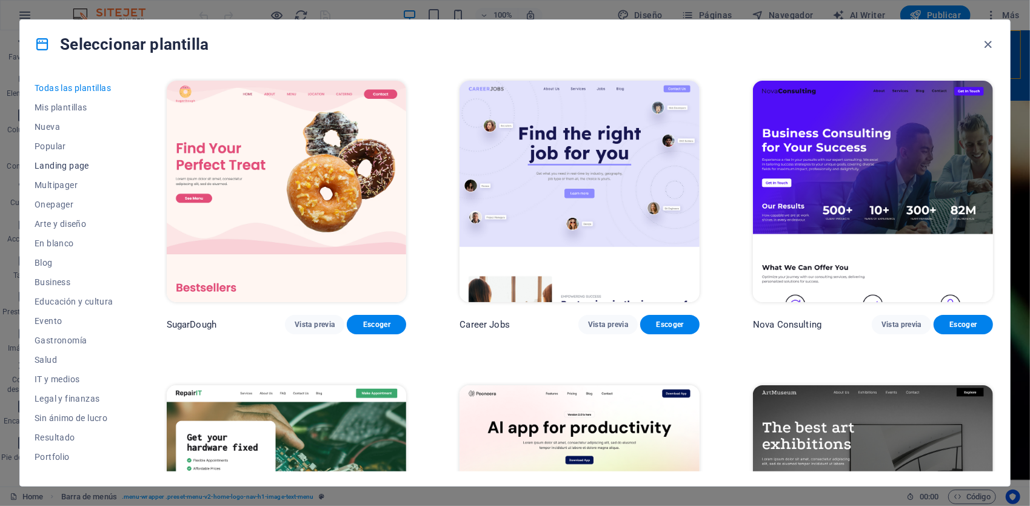
click at [76, 169] on span "Landing page" at bounding box center [74, 166] width 79 height 10
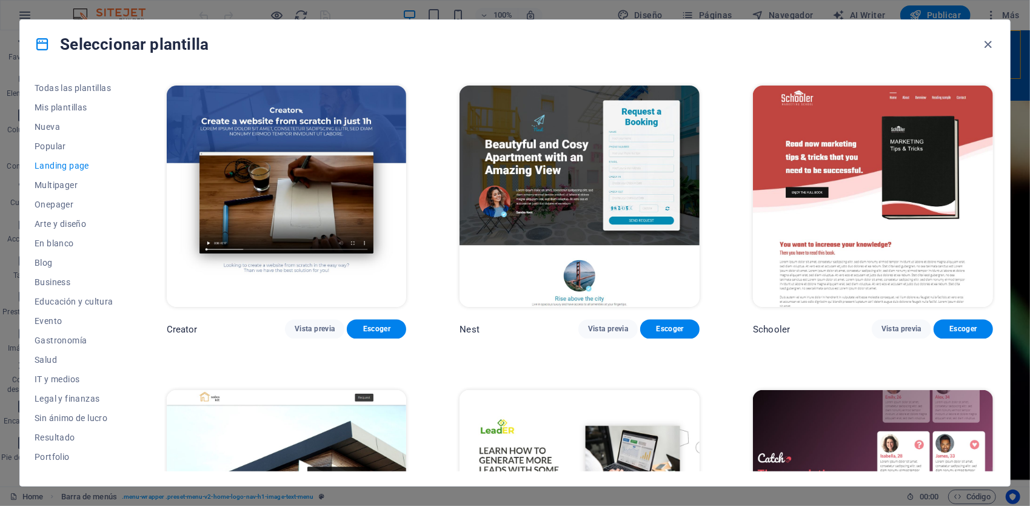
scroll to position [1758, 0]
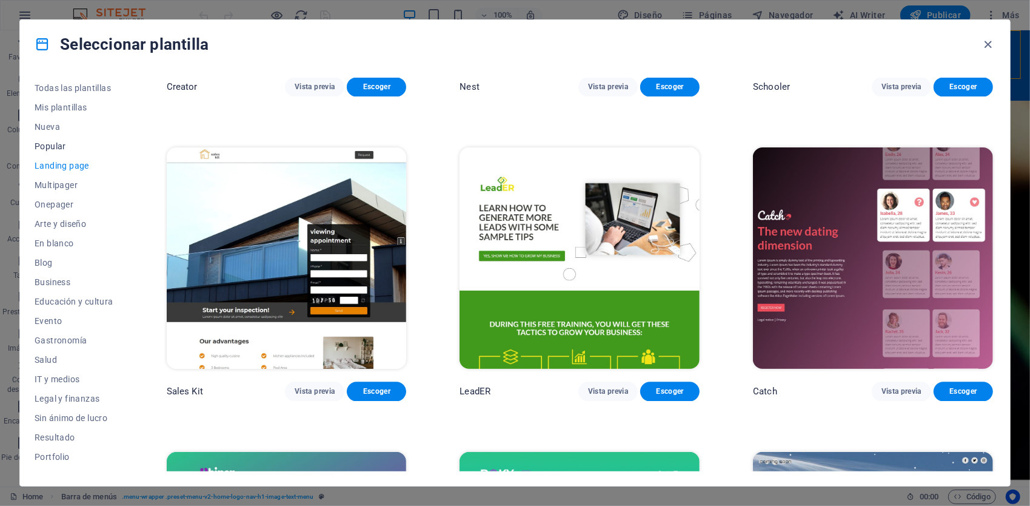
click at [52, 149] on span "Popular" at bounding box center [74, 146] width 79 height 10
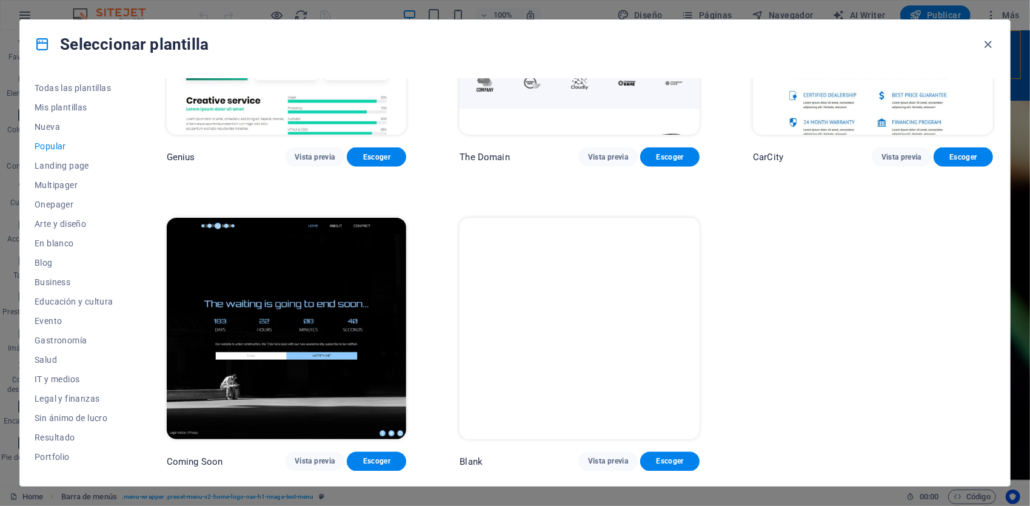
scroll to position [1375, 0]
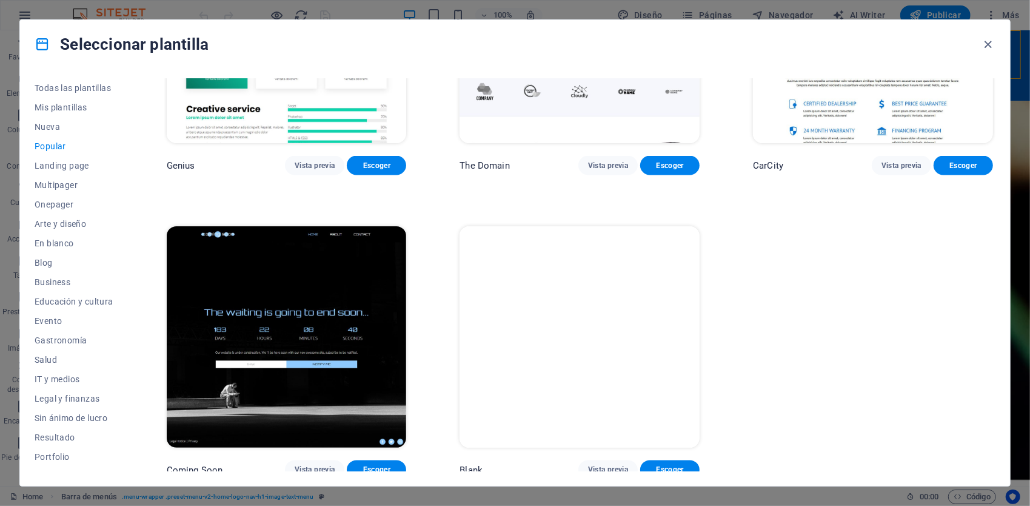
click at [204, 465] on p "Coming Soon" at bounding box center [195, 470] width 56 height 12
click at [207, 464] on p "Coming Soon" at bounding box center [195, 470] width 56 height 12
drag, startPoint x: 207, startPoint y: 461, endPoint x: 316, endPoint y: 303, distance: 192.2
click at [316, 303] on img at bounding box center [287, 336] width 240 height 221
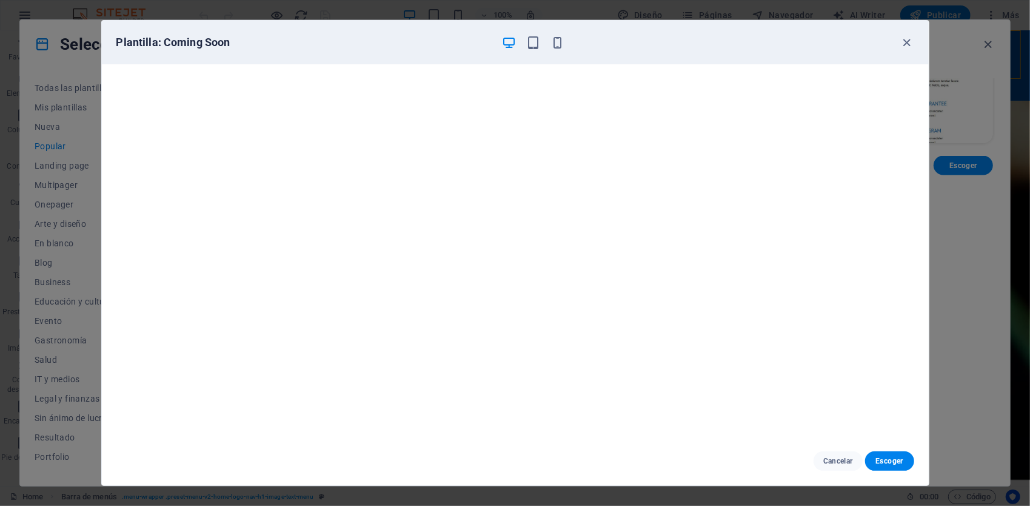
scroll to position [2, 0]
click at [888, 463] on span "Escoger" at bounding box center [890, 461] width 30 height 10
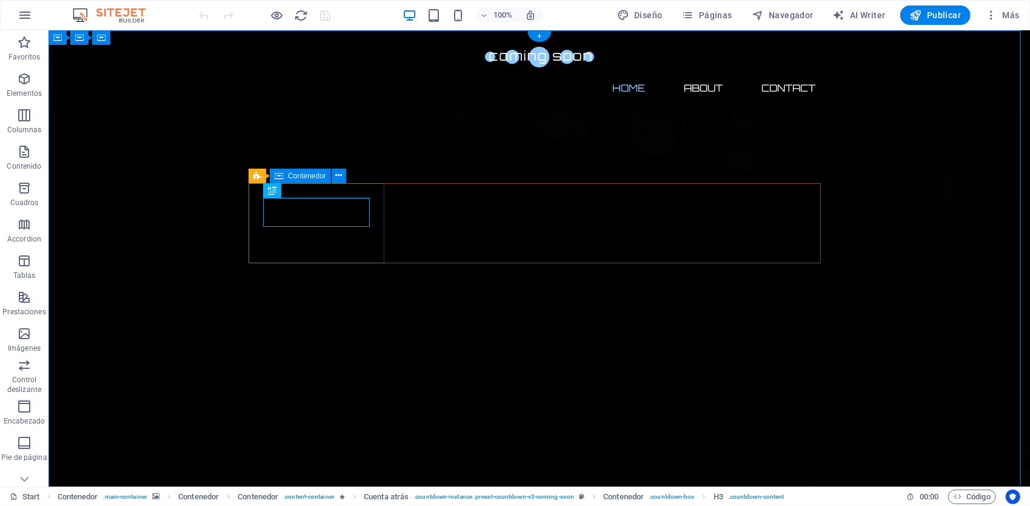
click at [341, 176] on icon at bounding box center [338, 175] width 7 height 13
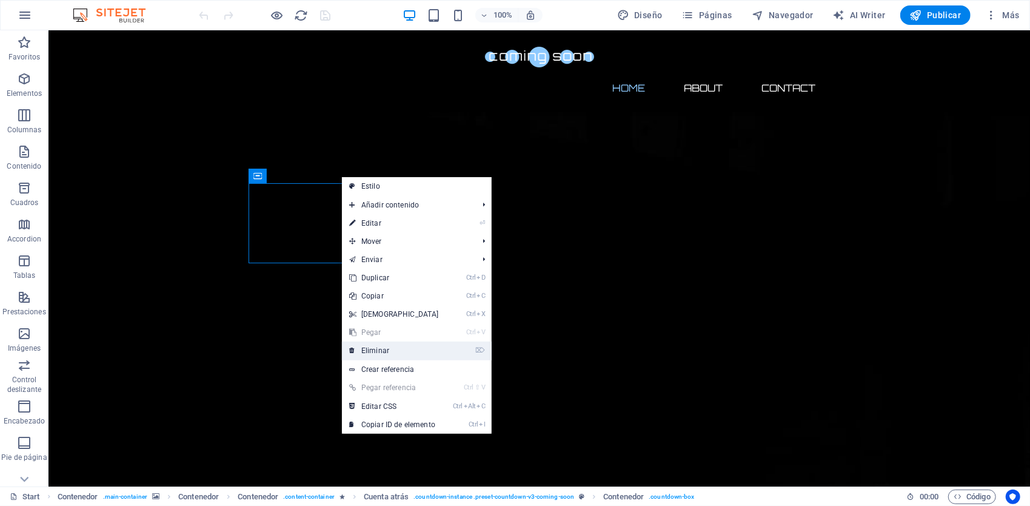
click at [392, 349] on link "⌦ Eliminar" at bounding box center [394, 350] width 104 height 18
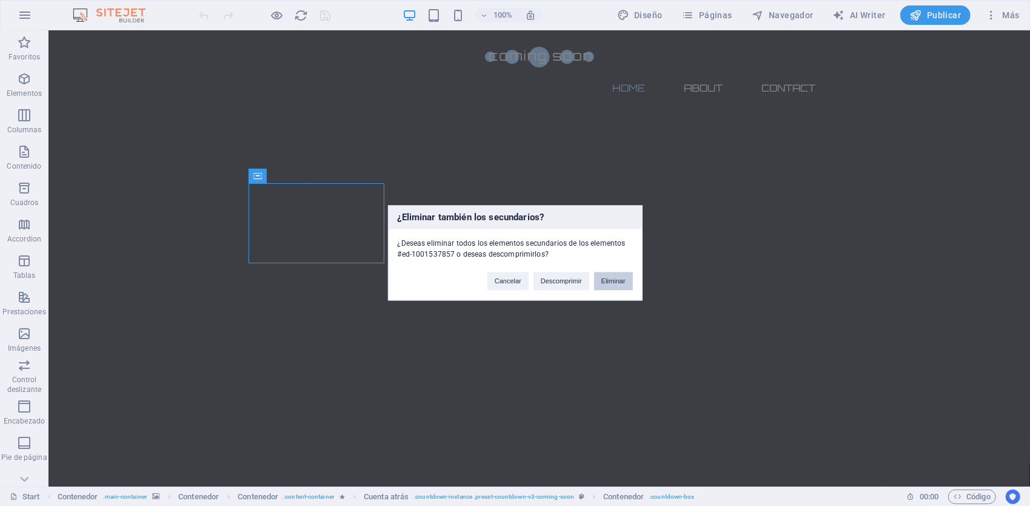
click at [614, 283] on button "Eliminar" at bounding box center [613, 281] width 39 height 18
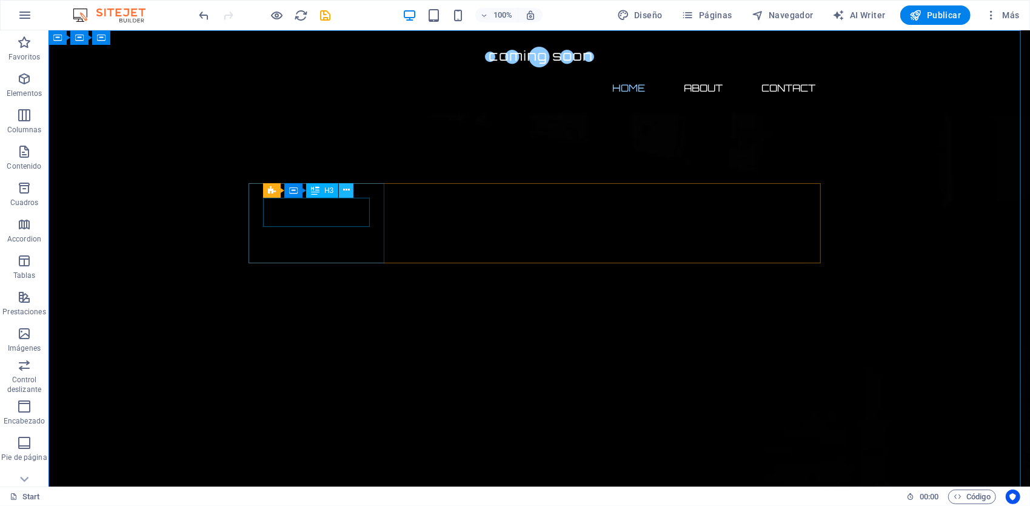
click at [343, 190] on icon at bounding box center [346, 190] width 7 height 13
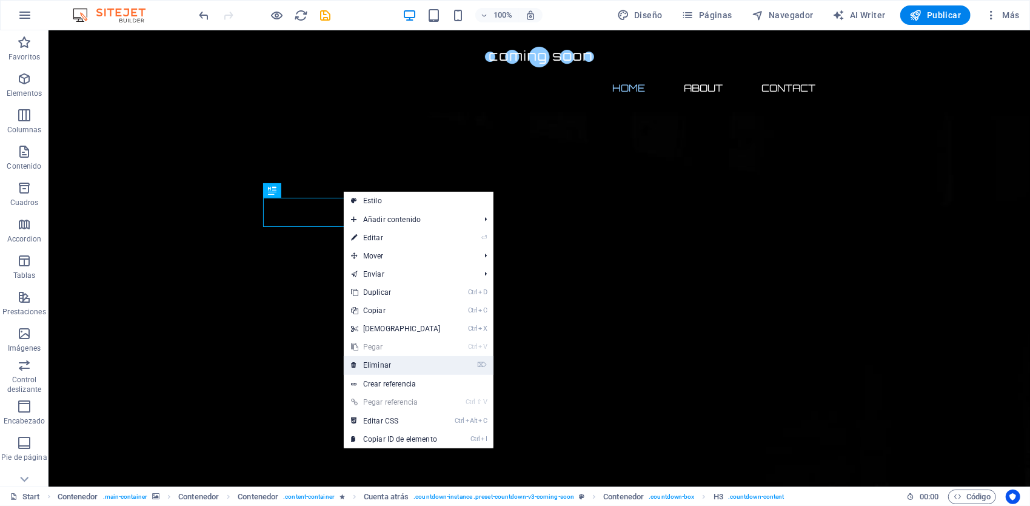
click at [389, 365] on link "⌦ Eliminar" at bounding box center [396, 365] width 104 height 18
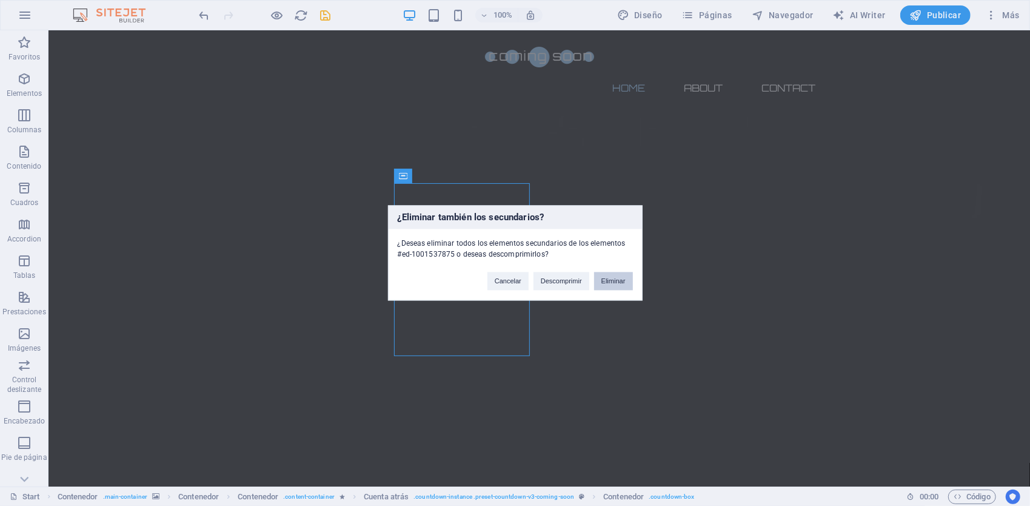
click at [619, 283] on button "Eliminar" at bounding box center [613, 281] width 39 height 18
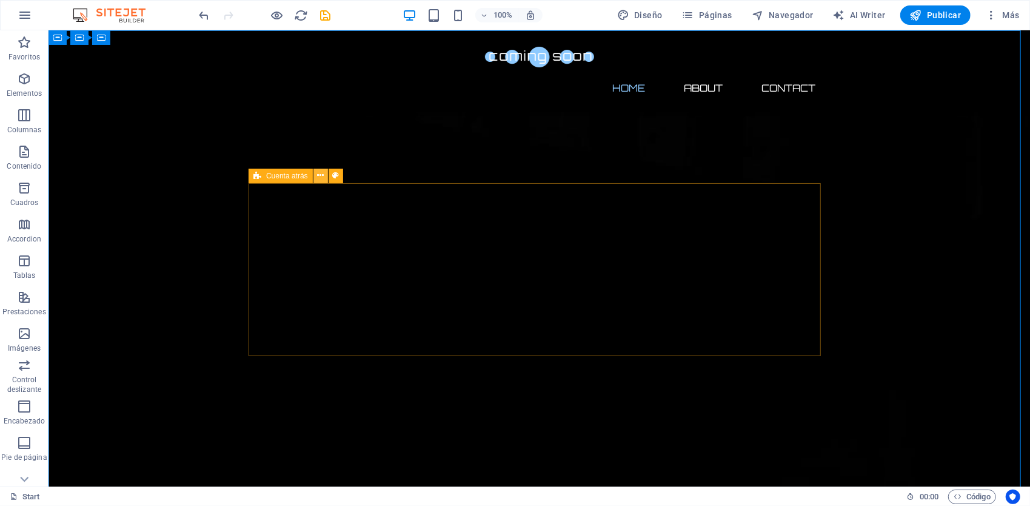
click at [321, 175] on icon at bounding box center [320, 175] width 7 height 13
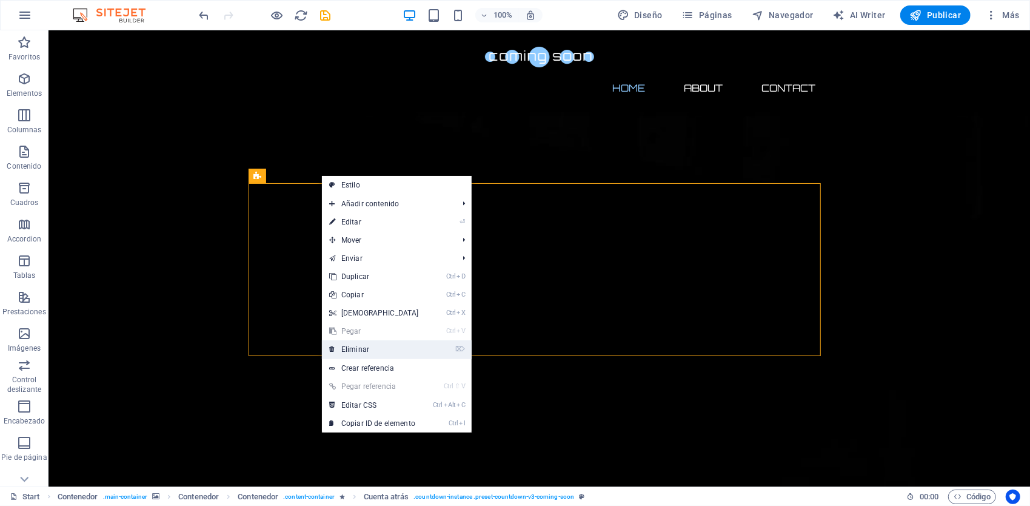
click at [381, 352] on link "⌦ Eliminar" at bounding box center [374, 349] width 104 height 18
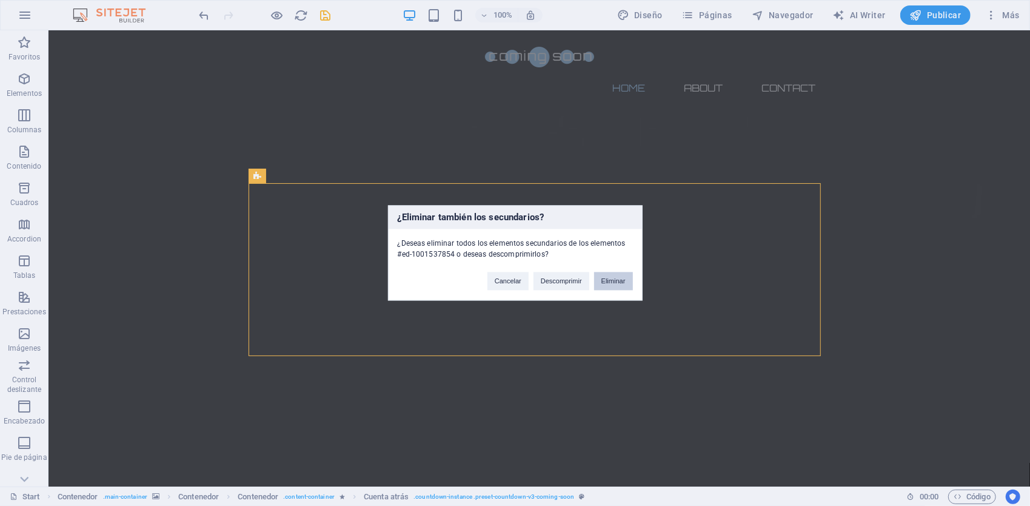
click at [618, 283] on button "Eliminar" at bounding box center [613, 281] width 39 height 18
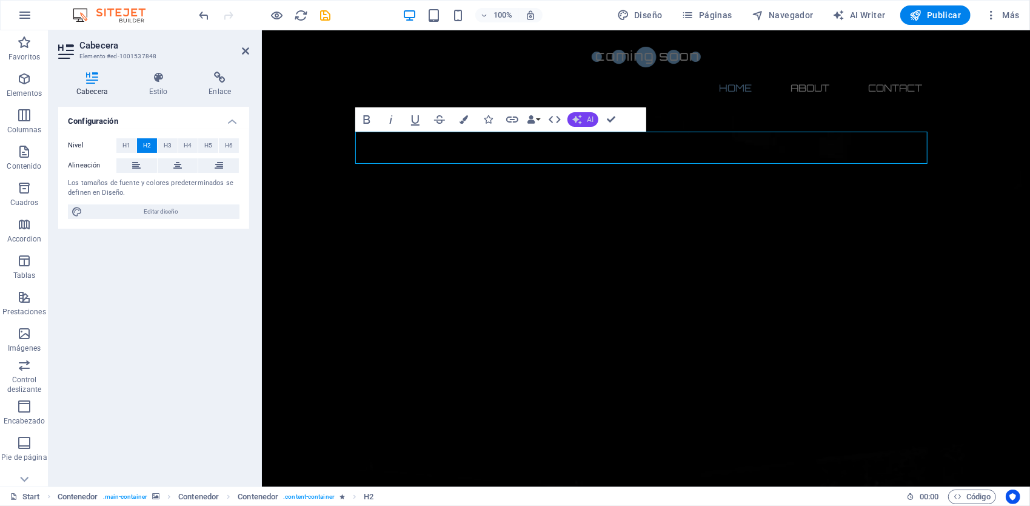
click at [584, 122] on button "AI" at bounding box center [582, 119] width 31 height 15
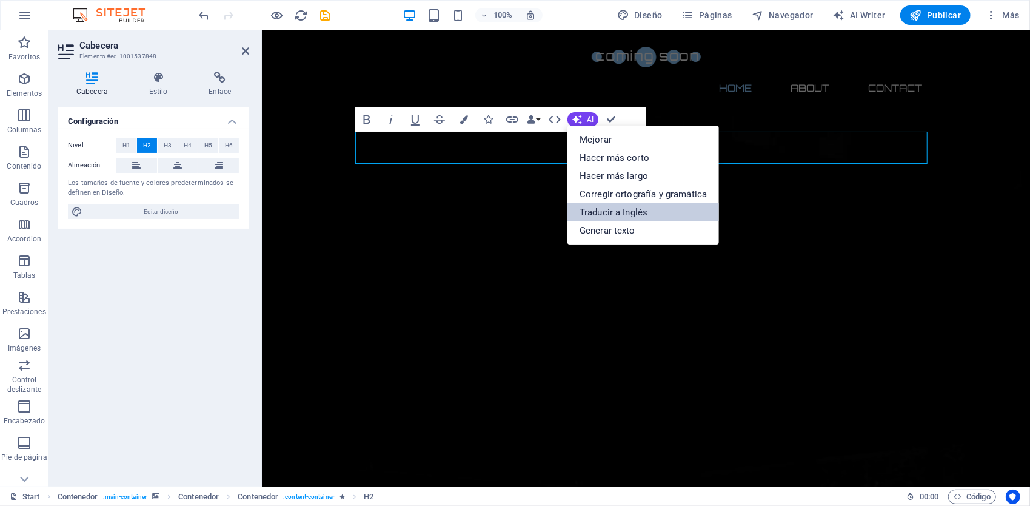
click at [624, 210] on link "Traducir a Inglés" at bounding box center [643, 212] width 152 height 18
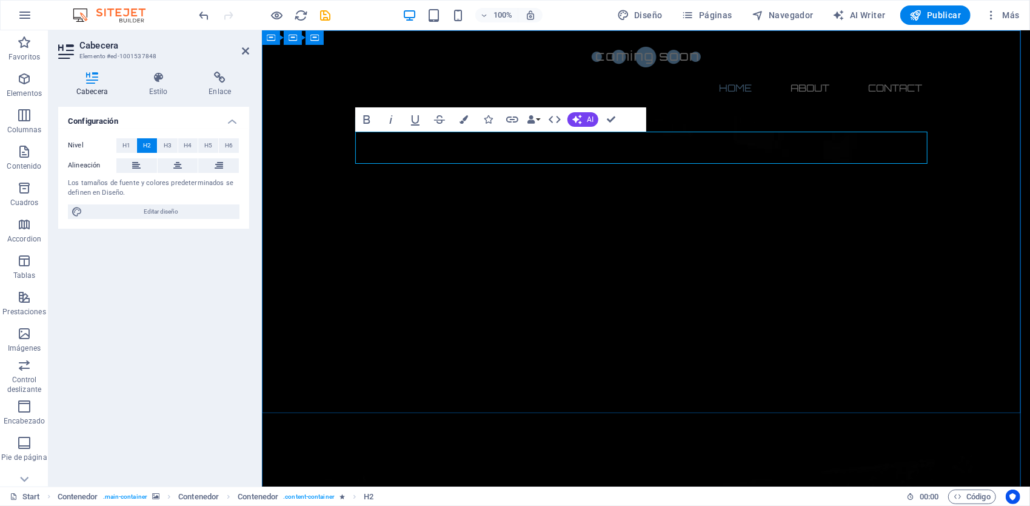
drag, startPoint x: 699, startPoint y: 153, endPoint x: 669, endPoint y: 150, distance: 29.9
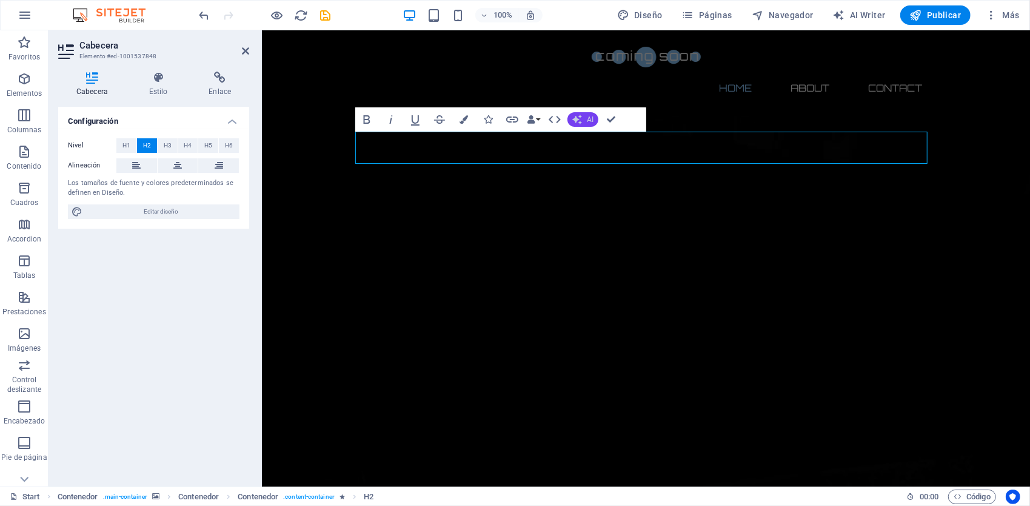
click at [592, 118] on span "AI" at bounding box center [590, 119] width 7 height 7
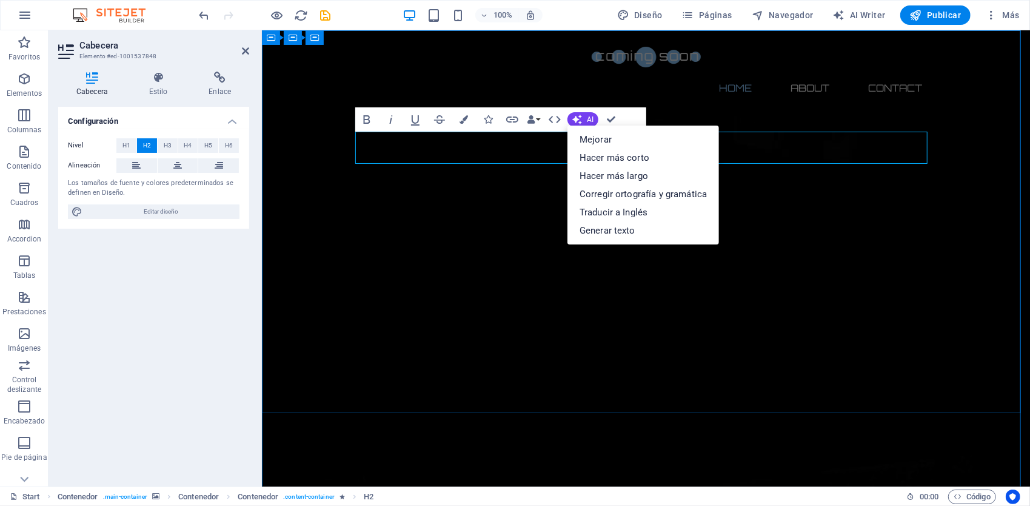
drag, startPoint x: 807, startPoint y: 156, endPoint x: 484, endPoint y: 153, distance: 323.2
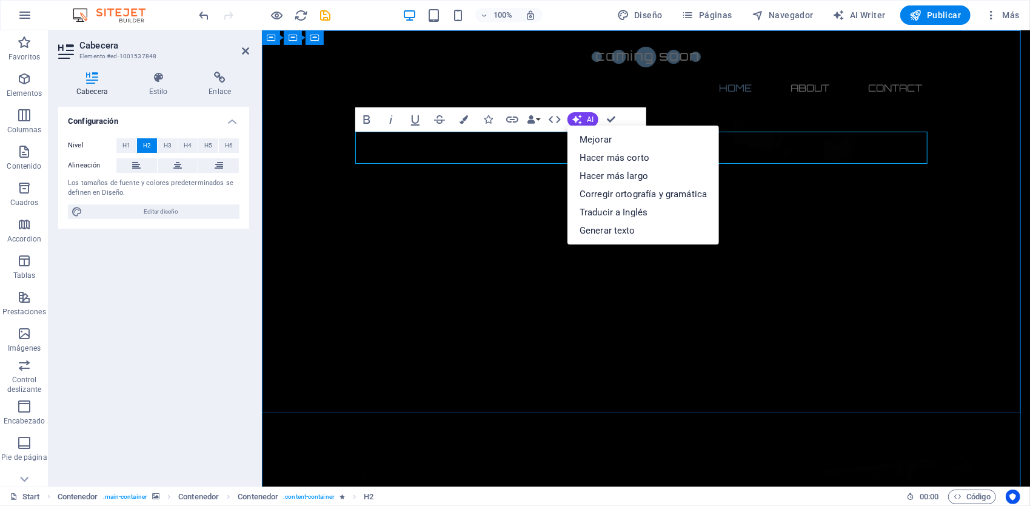
copy h2 "The waiting is going to end soon..."
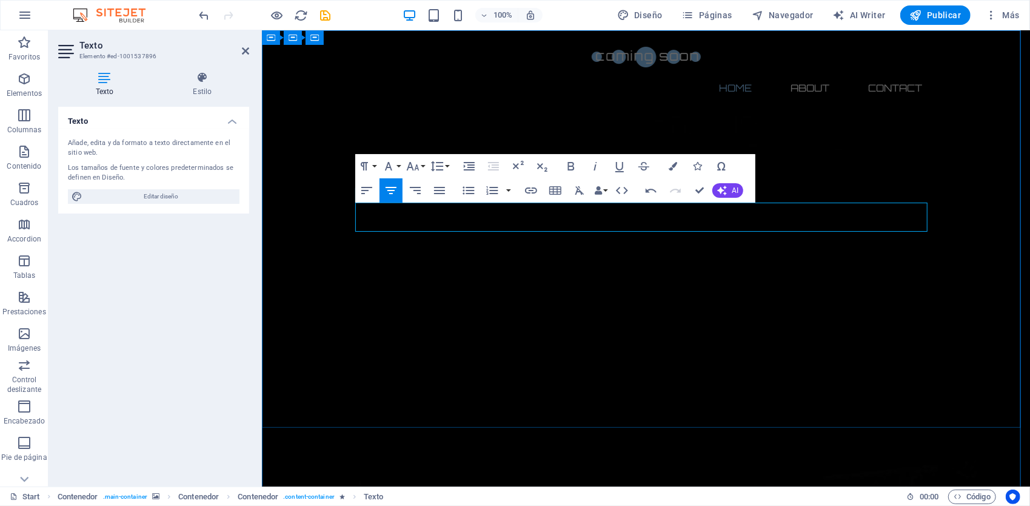
scroll to position [1132, 1]
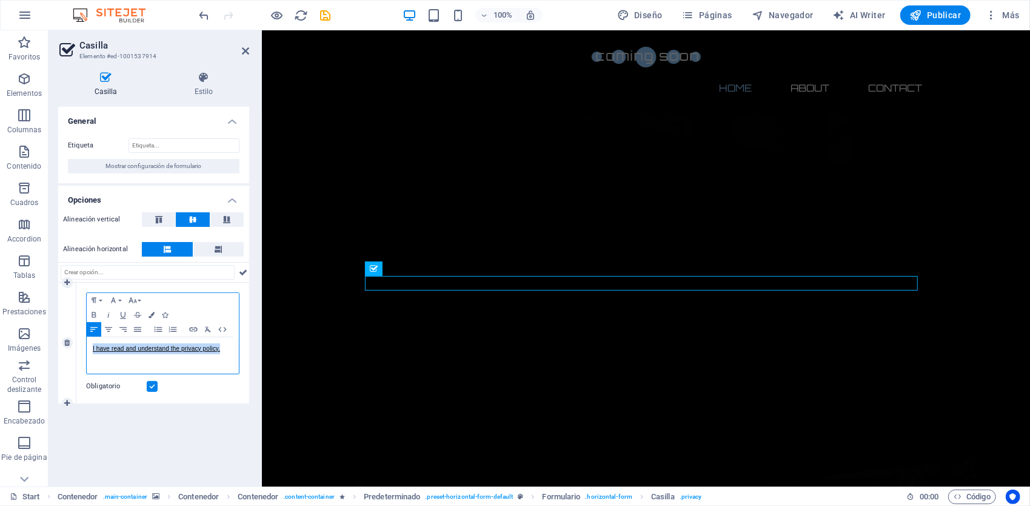
drag, startPoint x: 228, startPoint y: 349, endPoint x: 77, endPoint y: 344, distance: 151.0
click at [77, 344] on div "Paragraph Format Normal Heading 1 Heading 2 Heading 3 Heading 4 Heading 5 Headi…" at bounding box center [162, 343] width 173 height 121
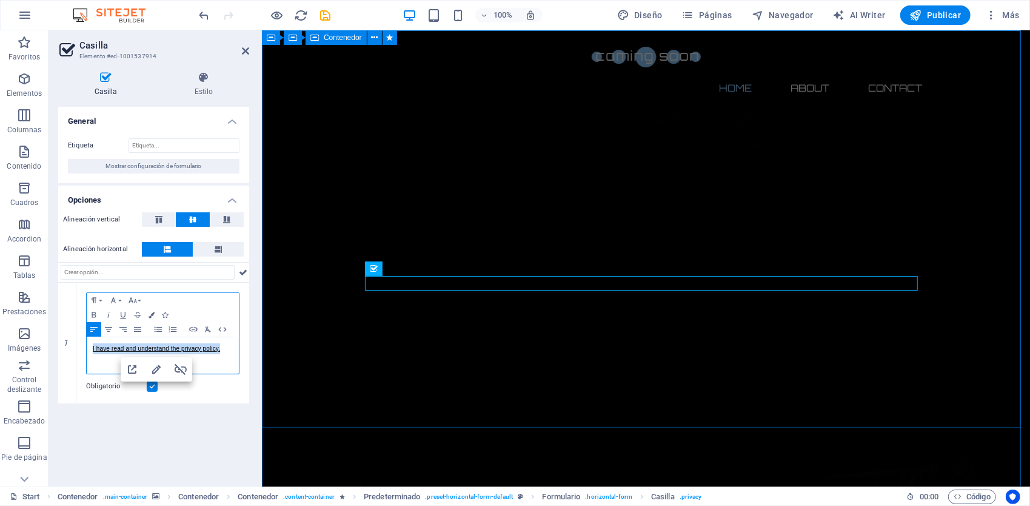
copy link "I have read and understand the privacy policy."
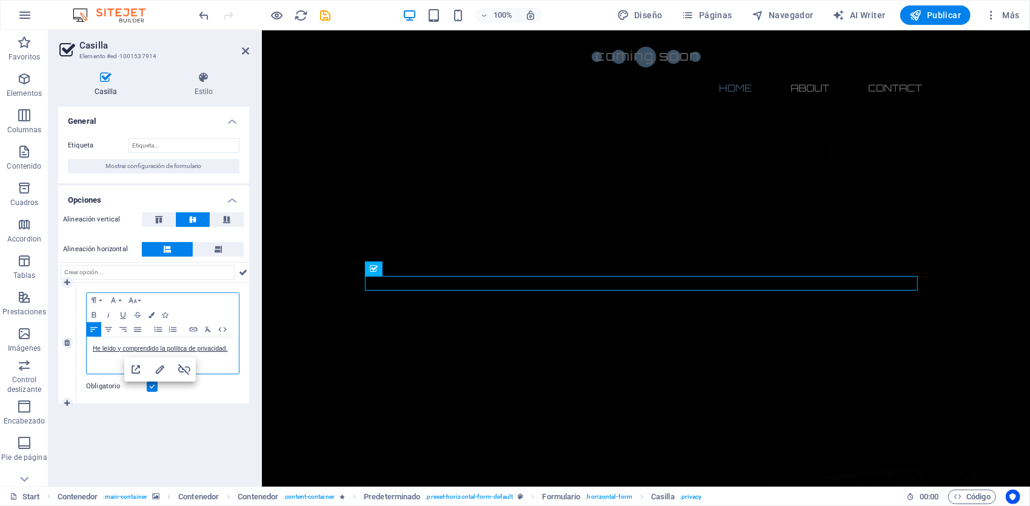
scroll to position [0, 1]
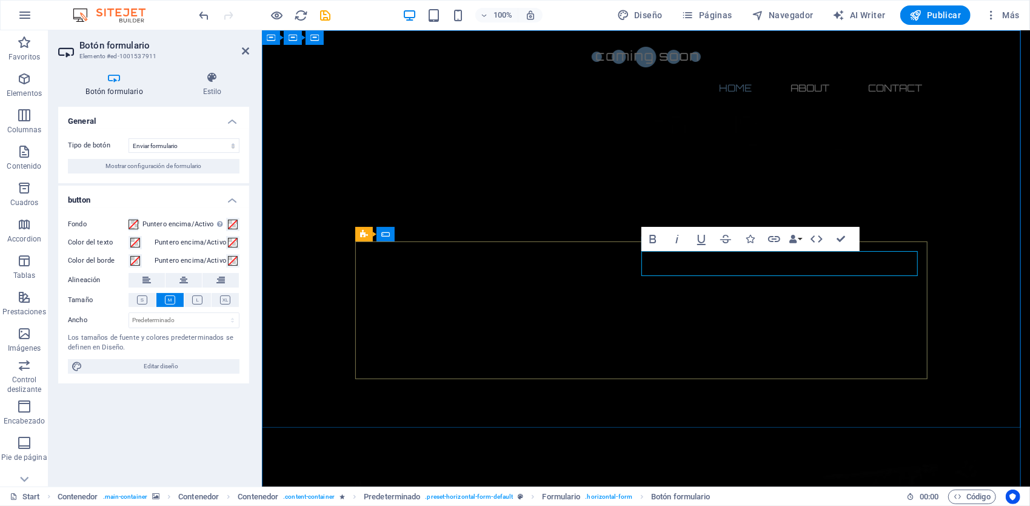
type button "Notify me"
copy button "Notify me"
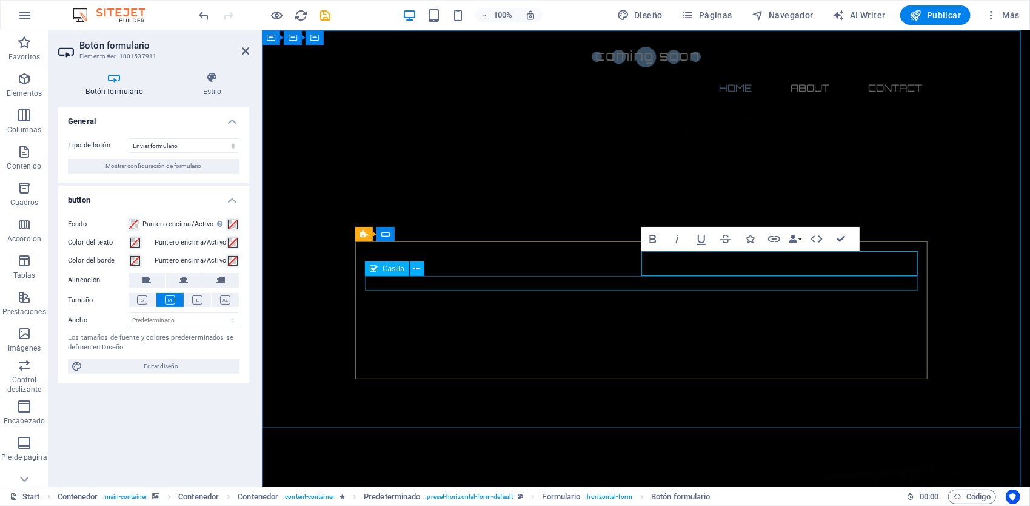
scroll to position [0, 4]
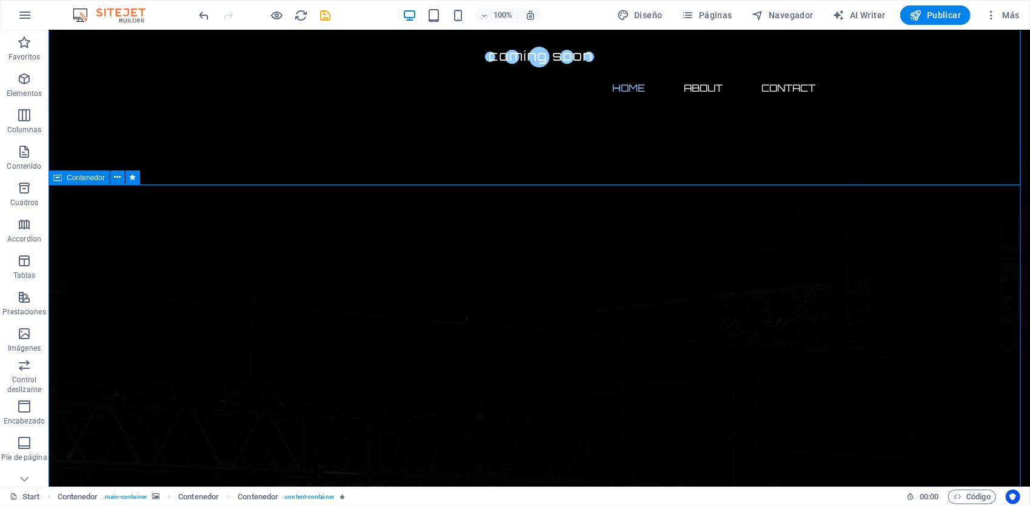
scroll to position [121, 0]
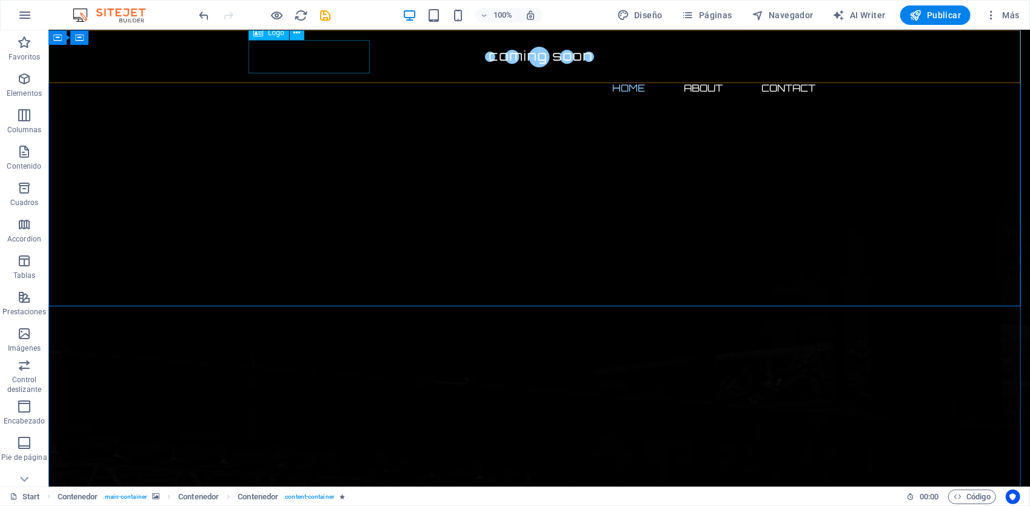
click at [321, 56] on div at bounding box center [539, 55] width 572 height 33
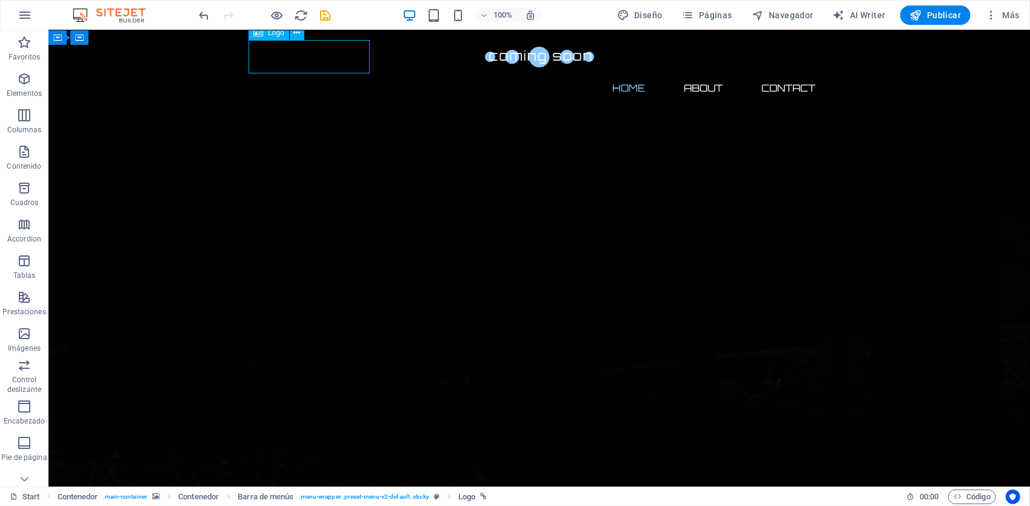
click at [321, 56] on div at bounding box center [539, 55] width 572 height 33
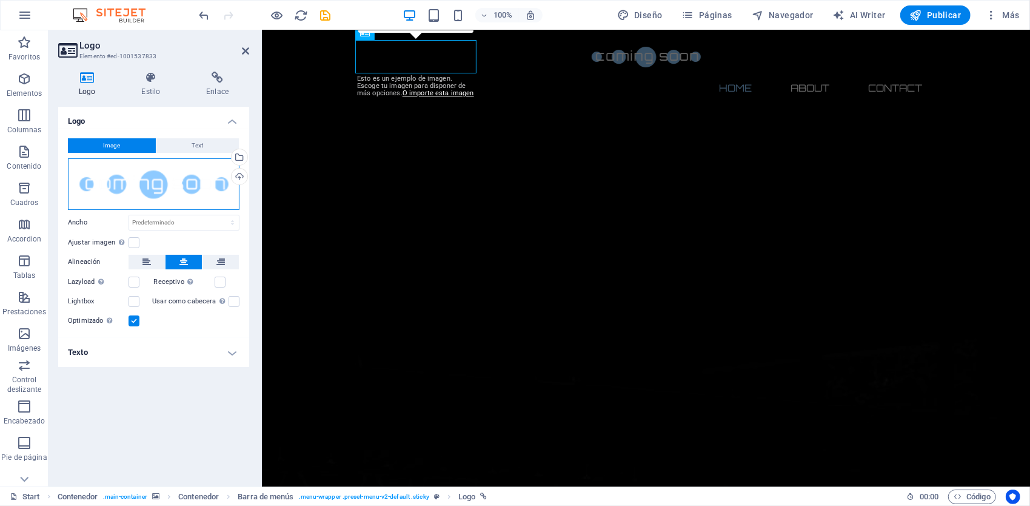
click at [213, 181] on div "Arrastra archivos aquí, haz clic para escoger archivos o selecciona archivos de…" at bounding box center [154, 184] width 172 height 52
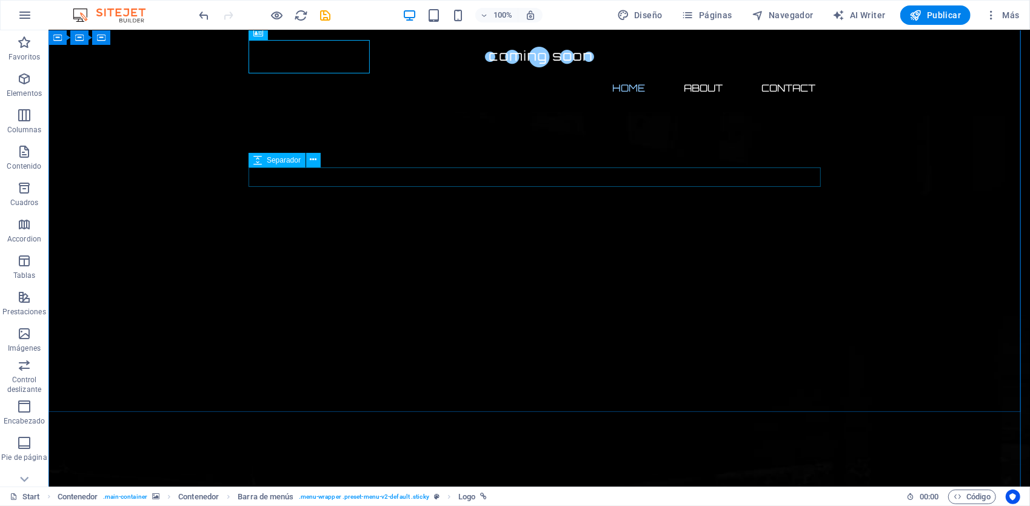
scroll to position [0, 0]
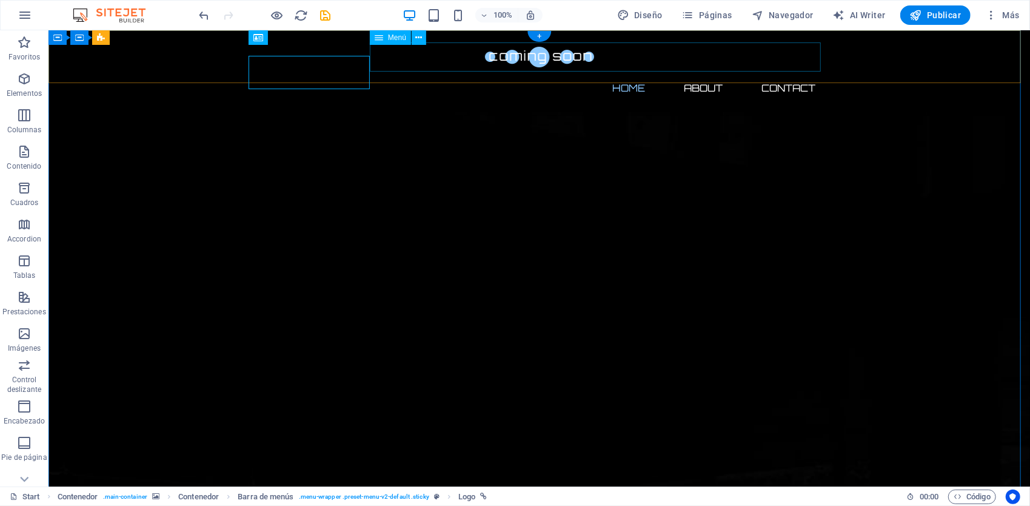
click at [687, 73] on nav "Home About Contact" at bounding box center [539, 87] width 572 height 29
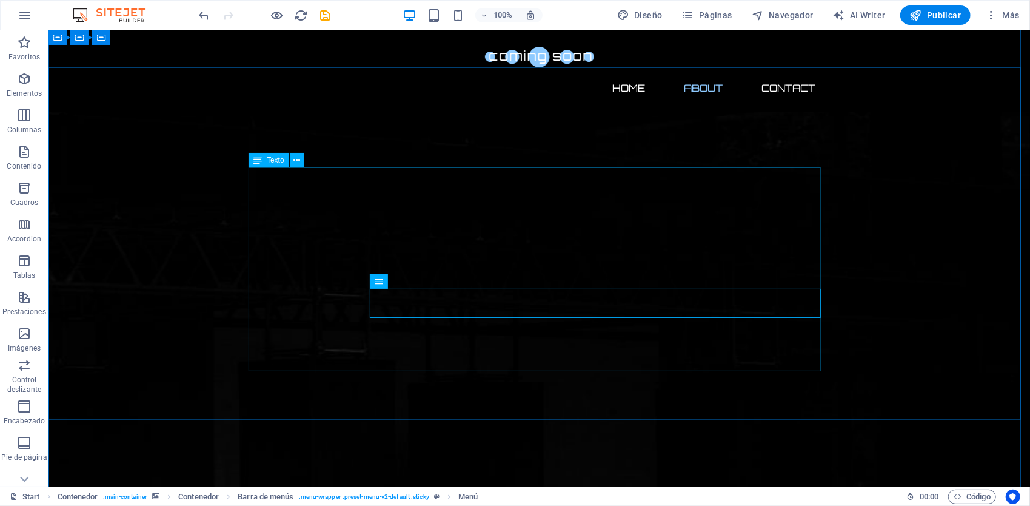
scroll to position [303, 0]
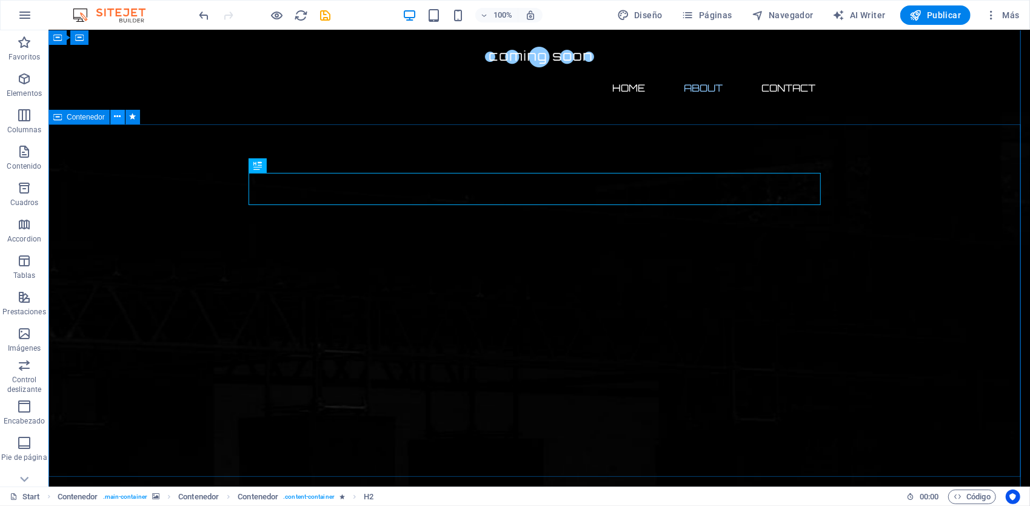
click at [115, 116] on icon at bounding box center [117, 116] width 7 height 13
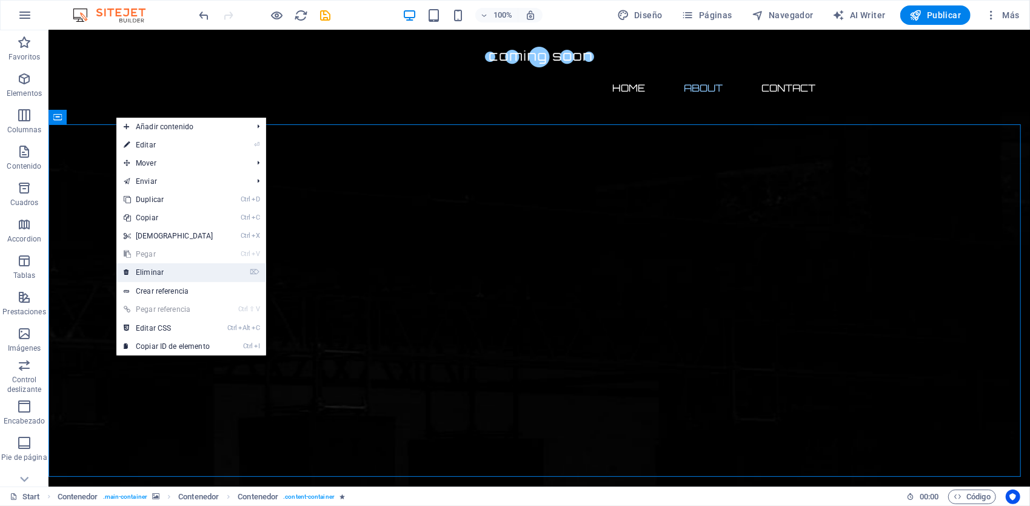
click at [169, 276] on link "⌦ Eliminar" at bounding box center [168, 272] width 104 height 18
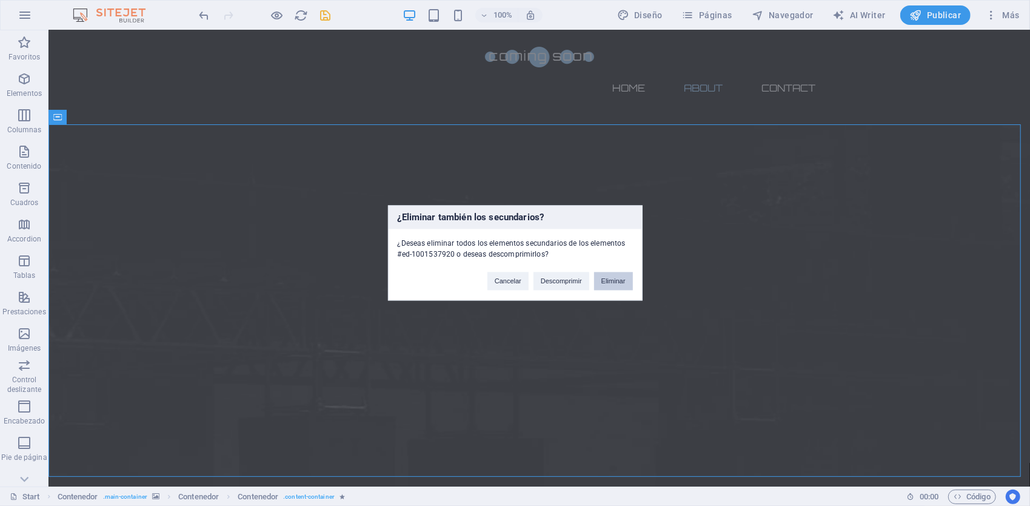
click at [604, 280] on button "Eliminar" at bounding box center [613, 281] width 39 height 18
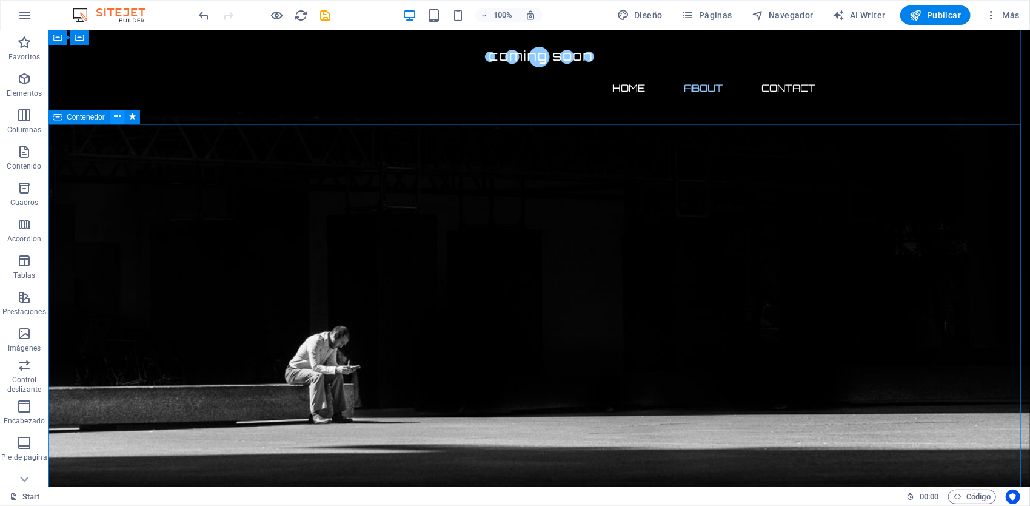
click at [116, 116] on icon at bounding box center [117, 116] width 7 height 13
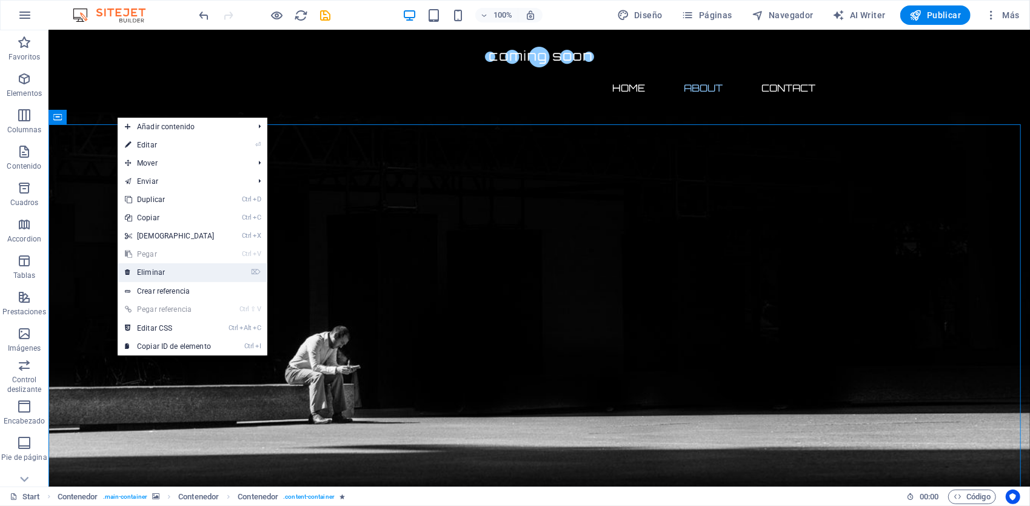
click at [196, 272] on link "⌦ Eliminar" at bounding box center [170, 272] width 104 height 18
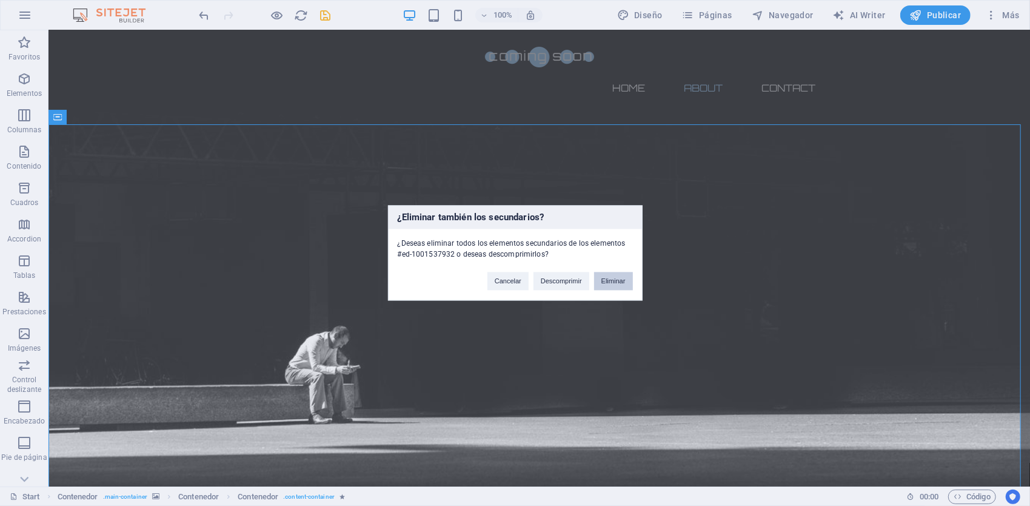
click at [627, 281] on button "Eliminar" at bounding box center [613, 281] width 39 height 18
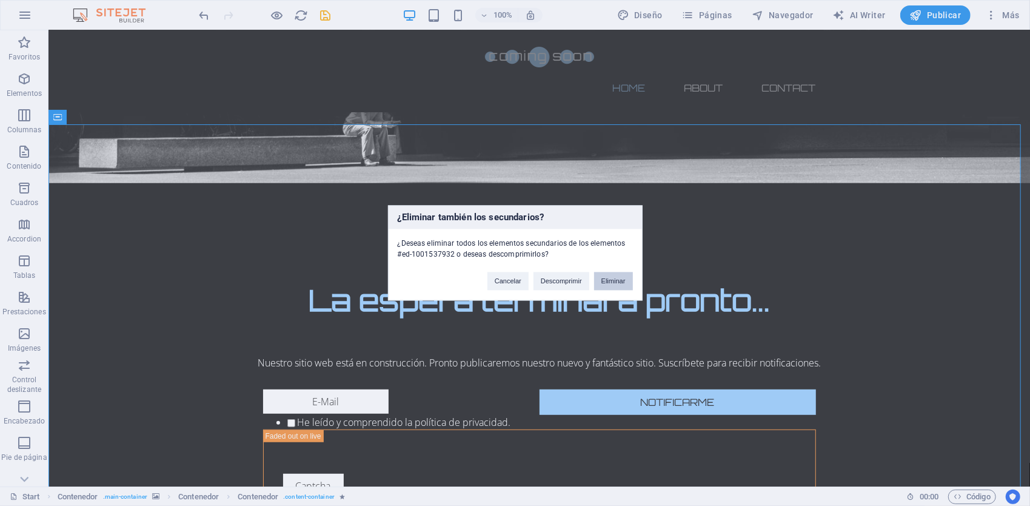
scroll to position [0, 0]
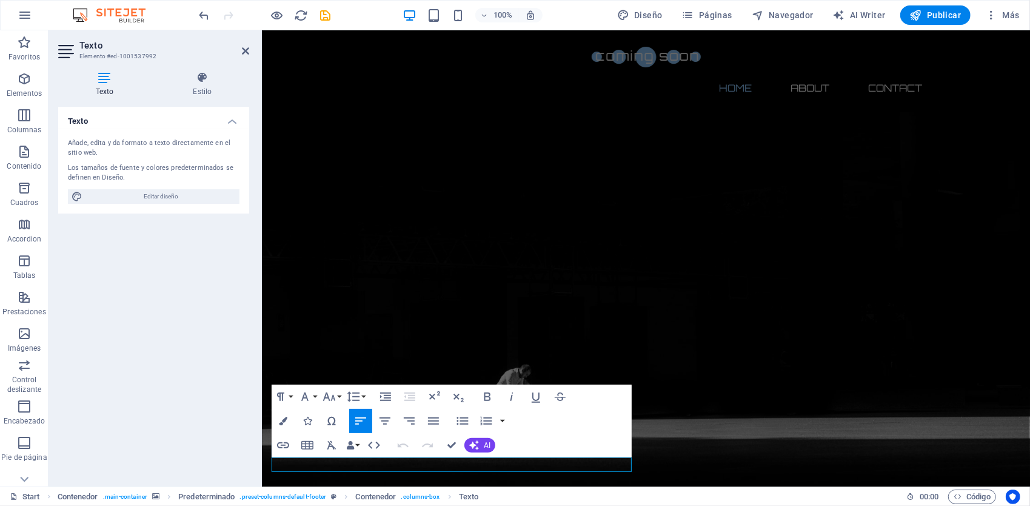
drag, startPoint x: 374, startPoint y: 461, endPoint x: 212, endPoint y: 462, distance: 162.5
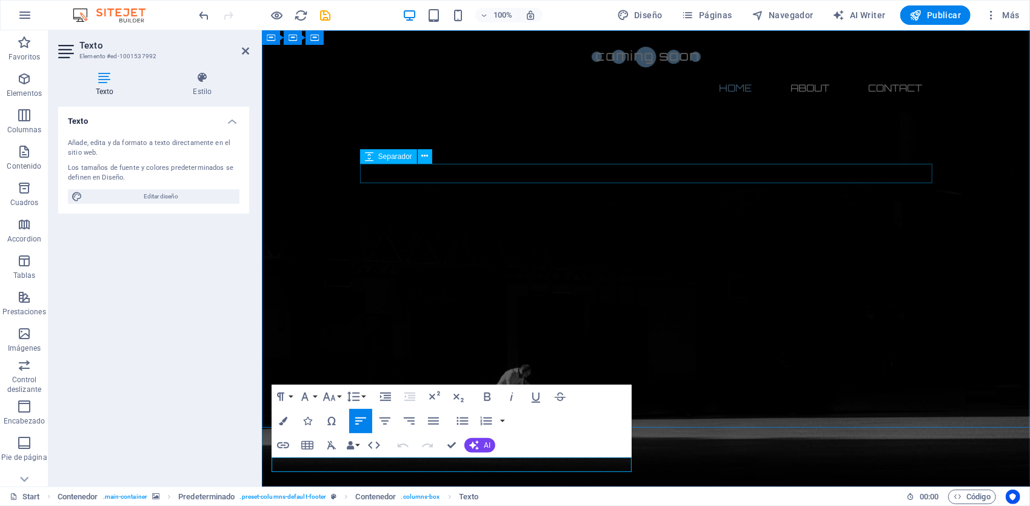
copy p "Legal notice | Privacy"
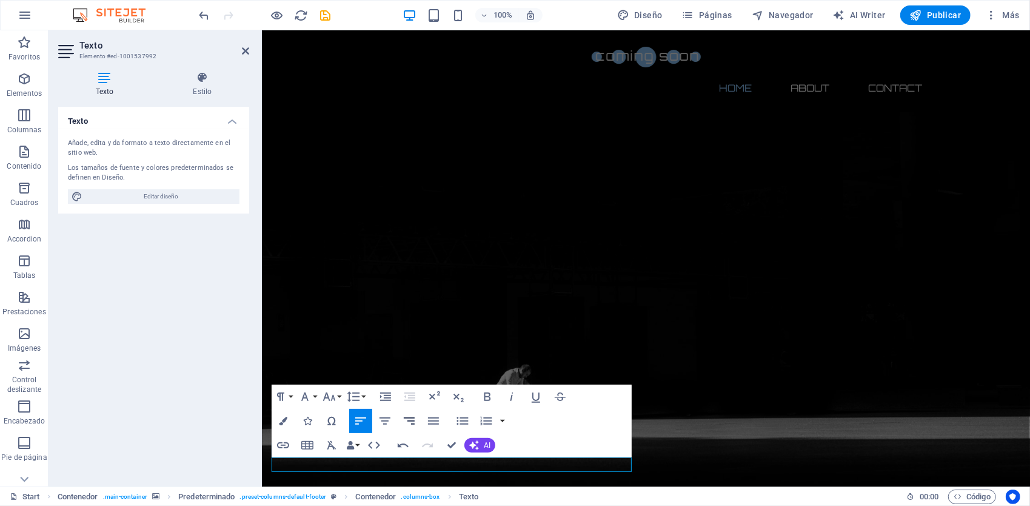
scroll to position [0, 5]
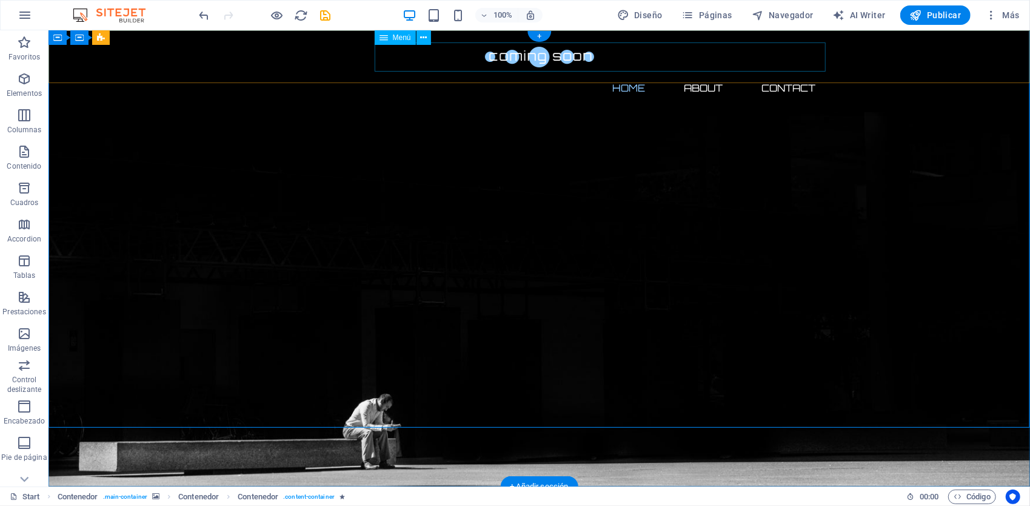
click at [794, 73] on nav "Home About Contact" at bounding box center [539, 87] width 572 height 29
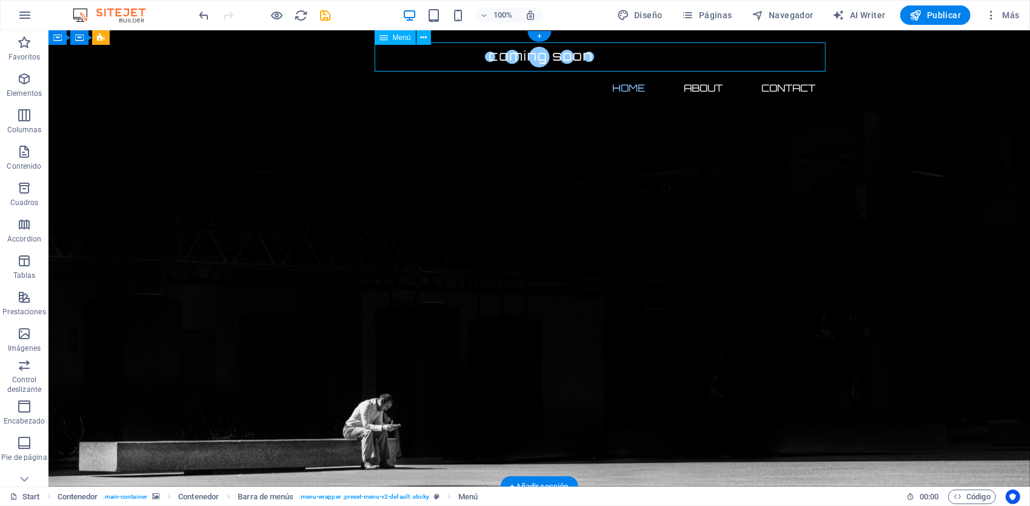
click at [794, 73] on nav "Home About Contact" at bounding box center [539, 87] width 572 height 29
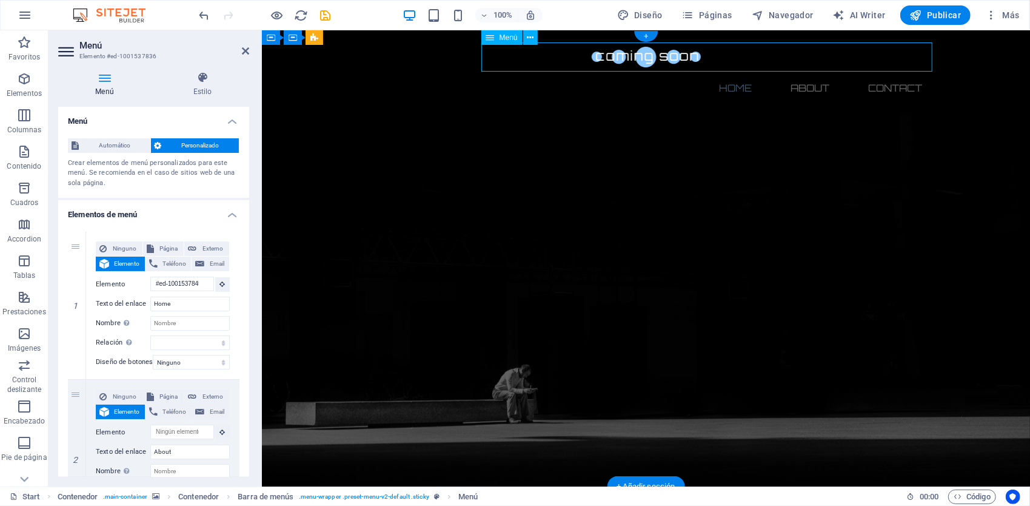
click at [883, 73] on nav "Home About Contact" at bounding box center [646, 87] width 572 height 29
click at [888, 73] on nav "Home About Contact" at bounding box center [646, 87] width 572 height 29
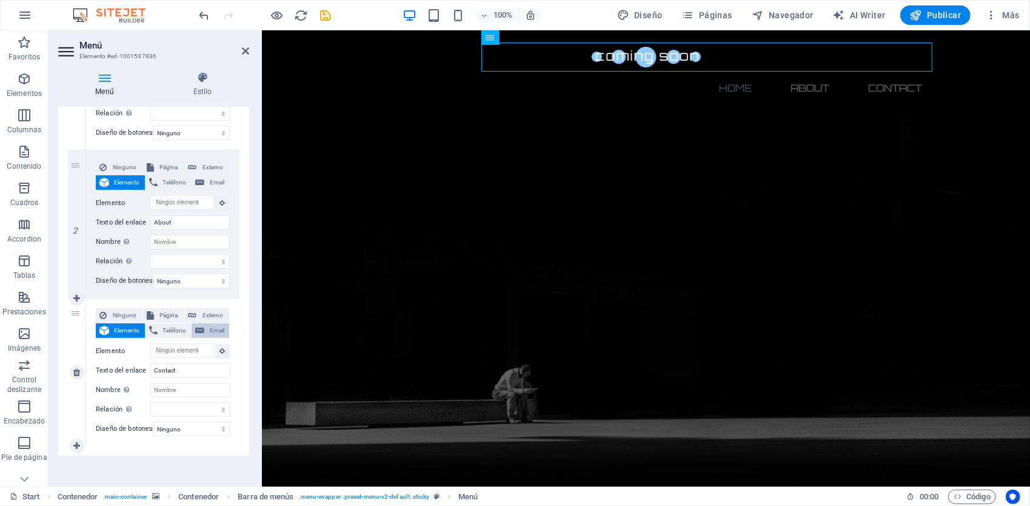
scroll to position [239, 0]
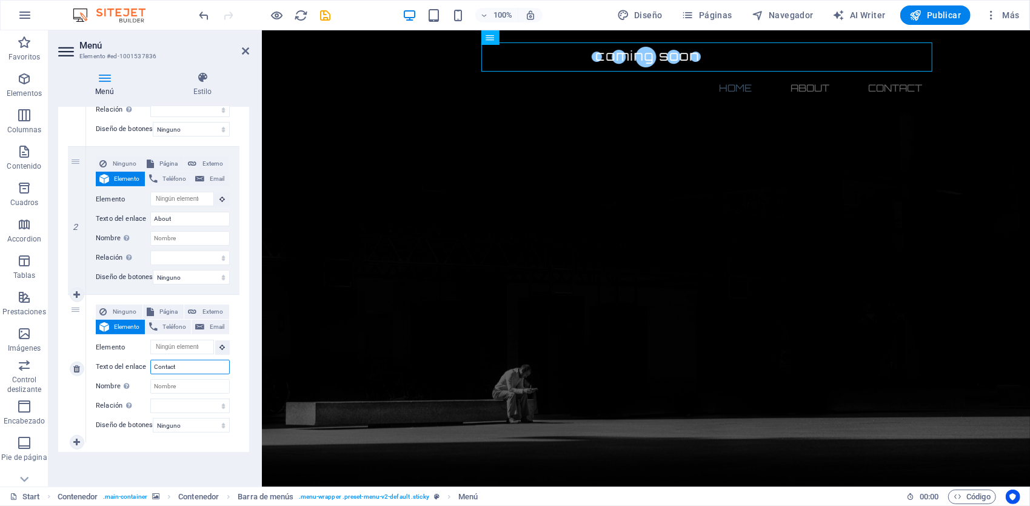
click at [184, 361] on input "Contact" at bounding box center [189, 367] width 79 height 15
type input "Contacto"
select select
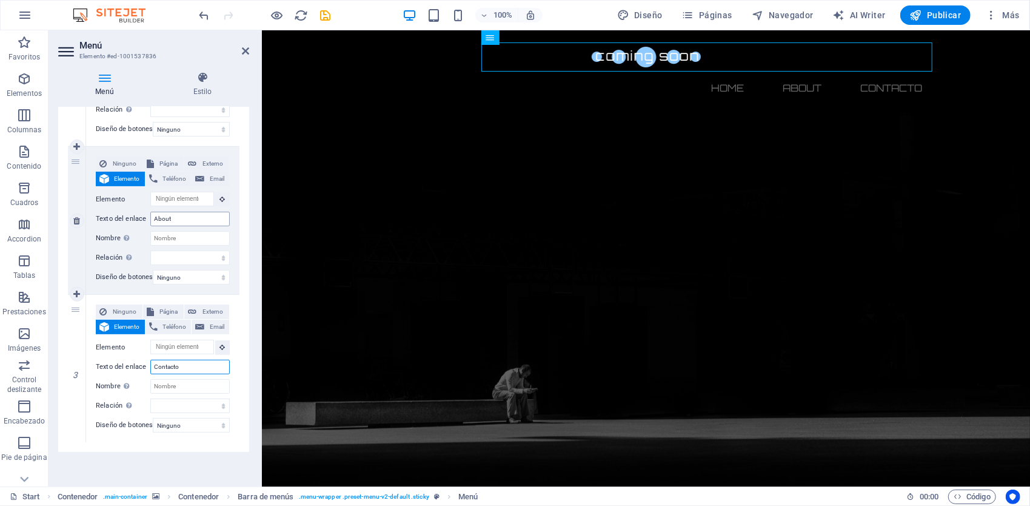
type input "Contacto"
drag, startPoint x: 183, startPoint y: 215, endPoint x: 141, endPoint y: 209, distance: 42.9
click at [141, 212] on div "Texto del enlace About" at bounding box center [163, 219] width 134 height 15
click at [326, 15] on icon "save" at bounding box center [326, 15] width 14 height 14
checkbox input "false"
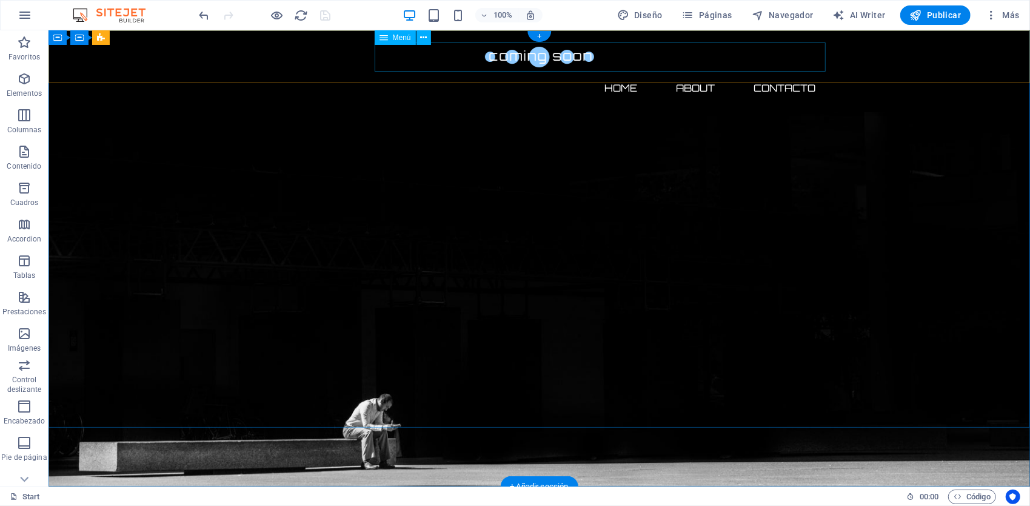
click at [775, 73] on nav "Home About Contacto" at bounding box center [539, 87] width 572 height 29
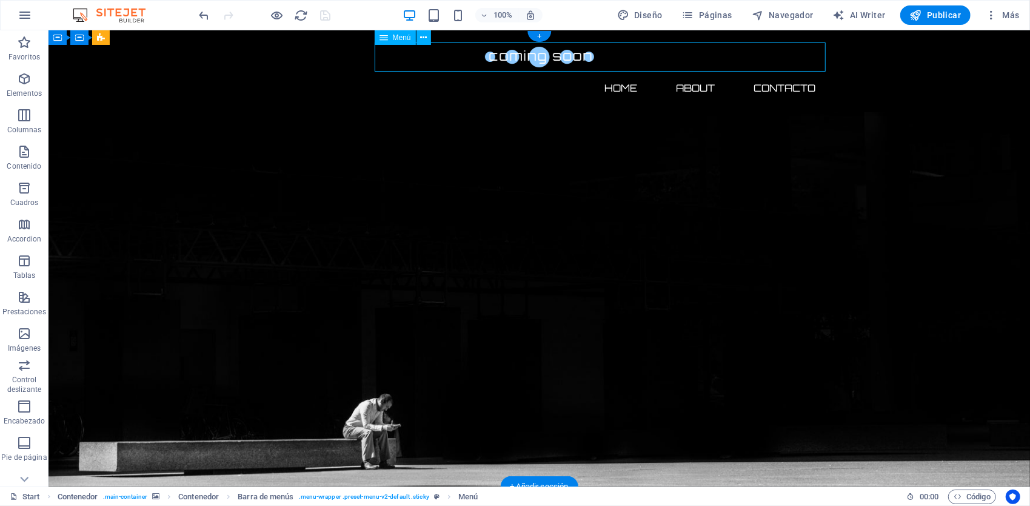
click at [775, 73] on nav "Home About Contacto" at bounding box center [539, 87] width 572 height 29
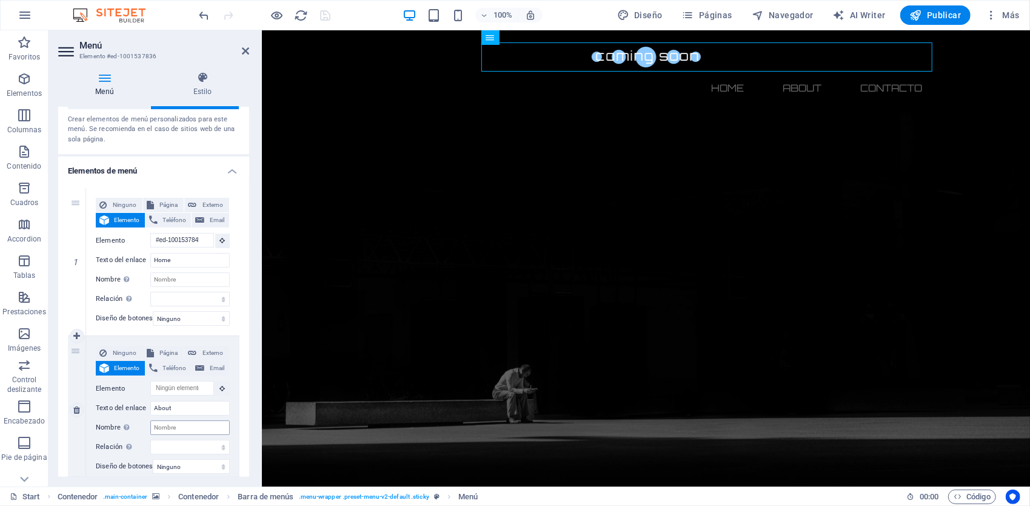
scroll to position [61, 0]
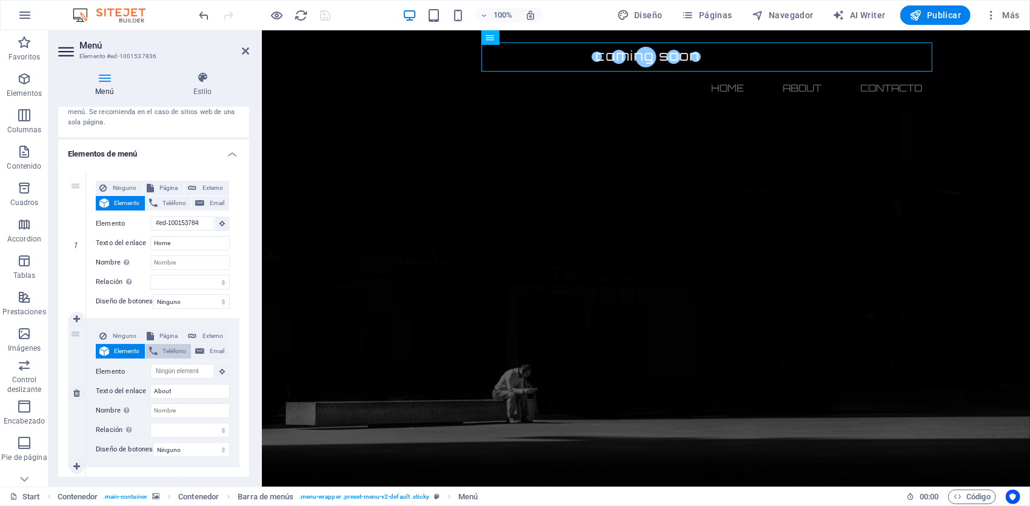
click at [167, 349] on span "Teléfono" at bounding box center [174, 351] width 27 height 15
select select
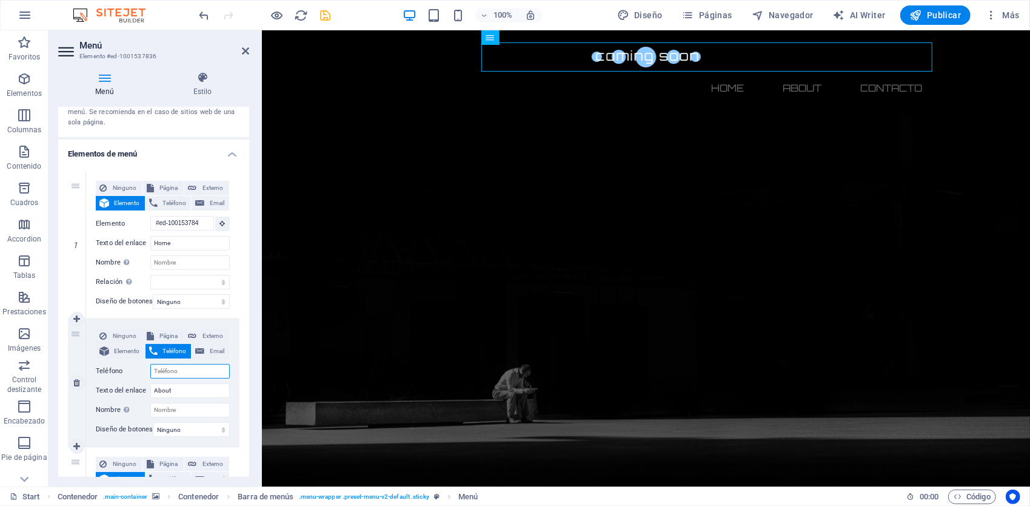
click at [173, 370] on input "Teléfono" at bounding box center [189, 371] width 79 height 15
click at [202, 348] on button "Email" at bounding box center [211, 351] width 38 height 15
select select
click at [192, 373] on input "Email" at bounding box center [189, 371] width 79 height 15
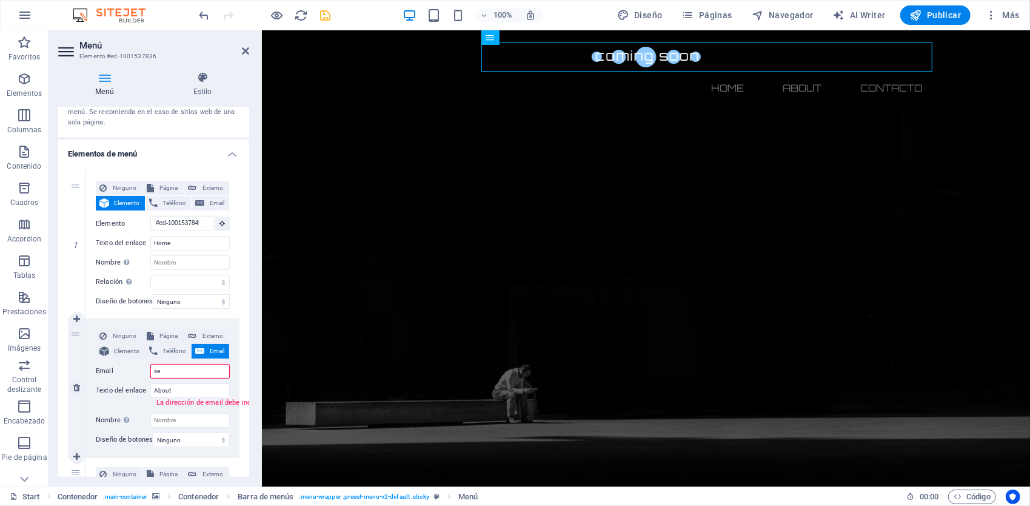
type input "s"
type input "[EMAIL_ADDRESS][DOMAIN_NAME]"
select select
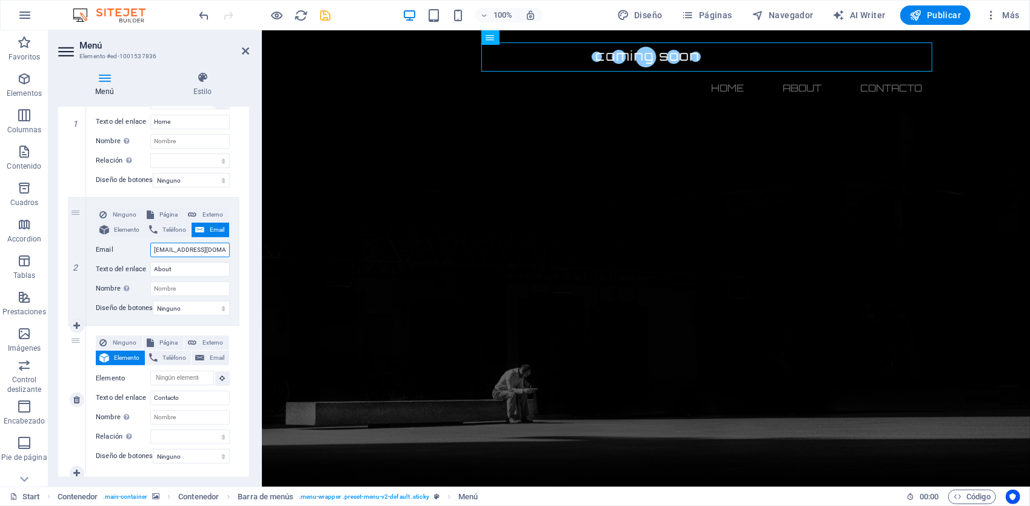
scroll to position [219, 0]
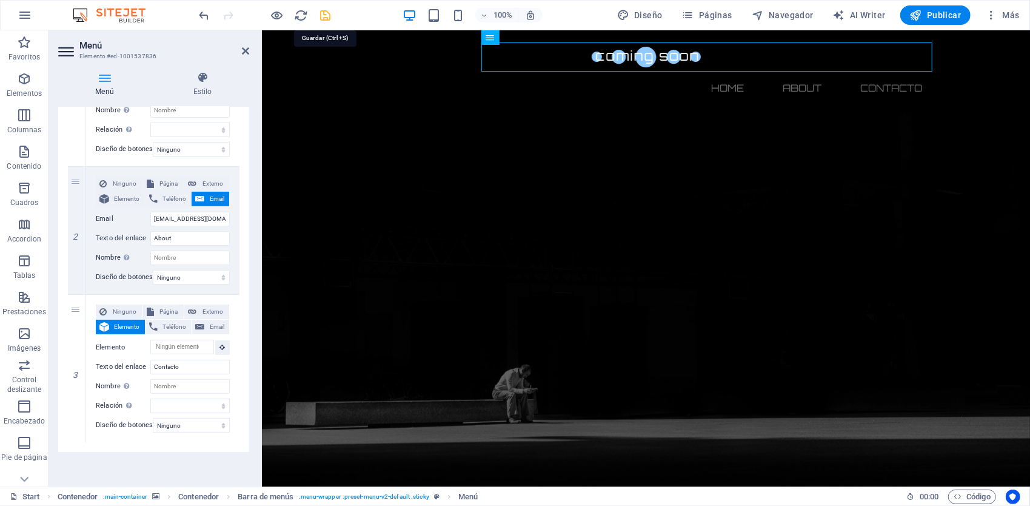
click at [325, 16] on icon "save" at bounding box center [326, 15] width 14 height 14
checkbox input "false"
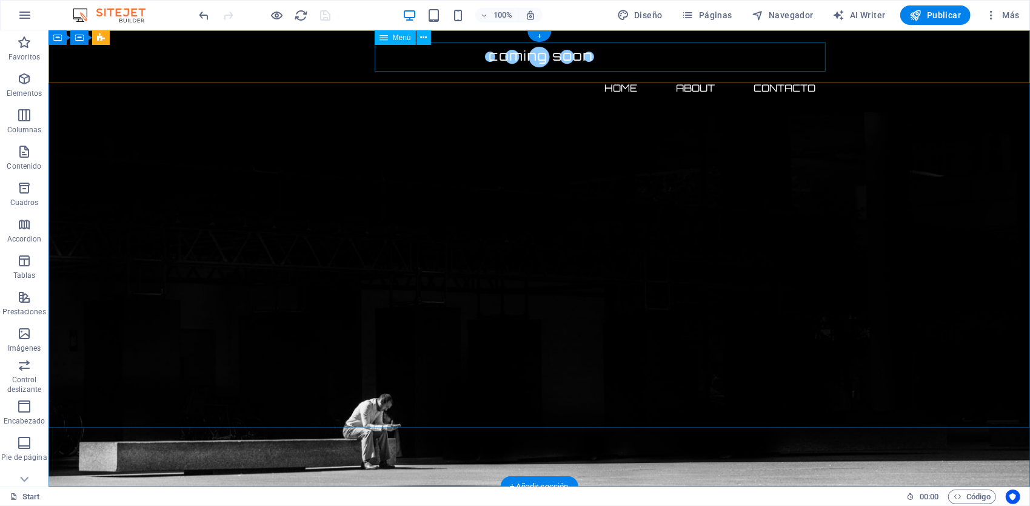
click at [786, 73] on nav "Home About Contacto" at bounding box center [539, 87] width 572 height 29
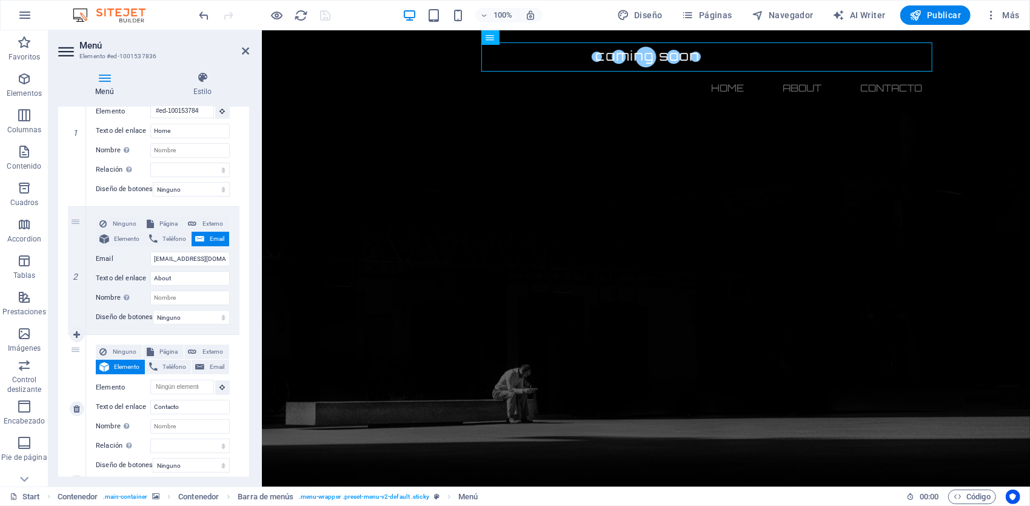
scroll to position [38, 0]
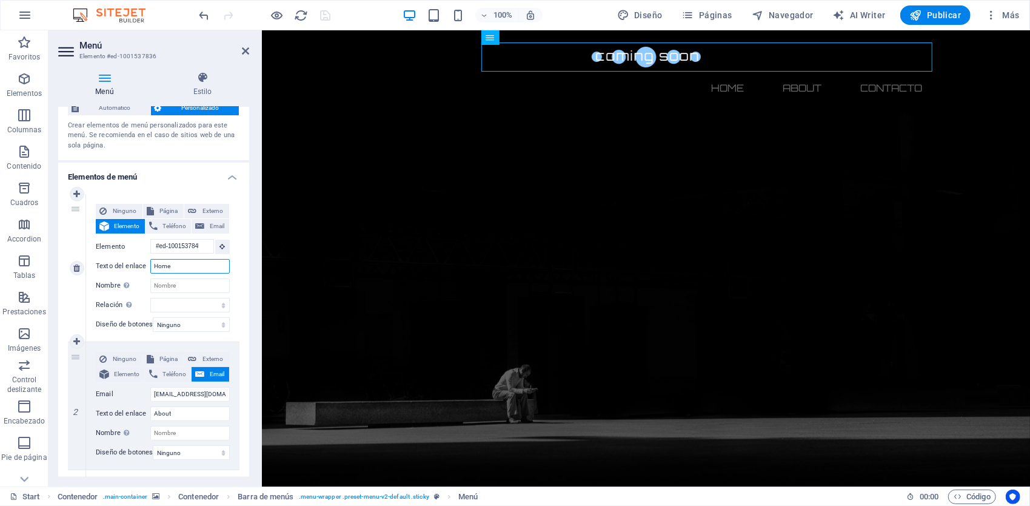
click at [176, 268] on input "Home" at bounding box center [189, 266] width 79 height 15
type input "Ini"
select select
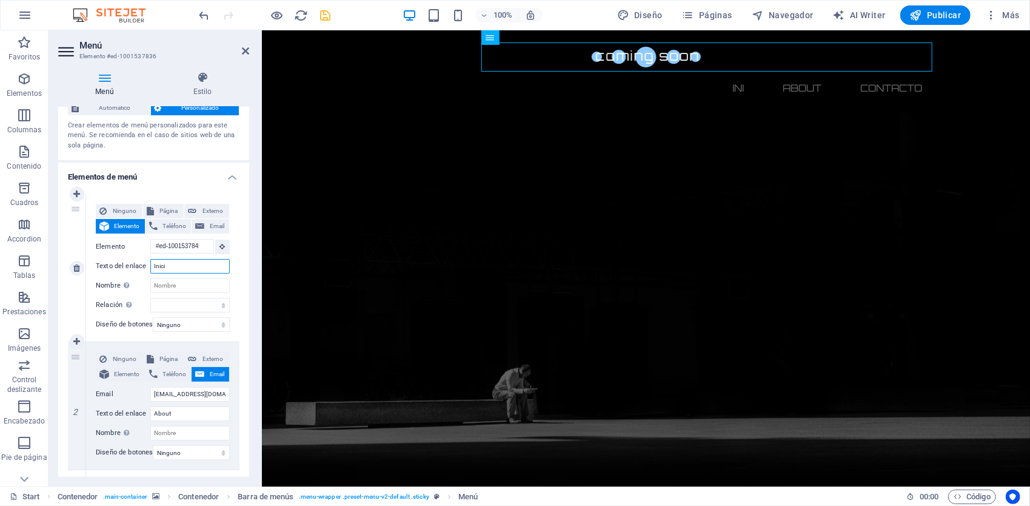
type input "Inicio"
select select
click at [319, 13] on icon "save" at bounding box center [326, 15] width 14 height 14
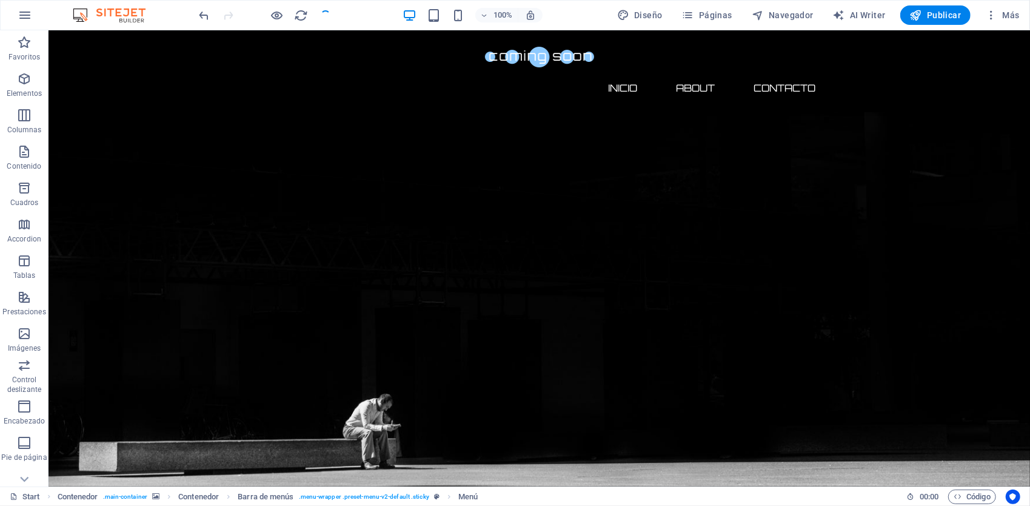
checkbox input "false"
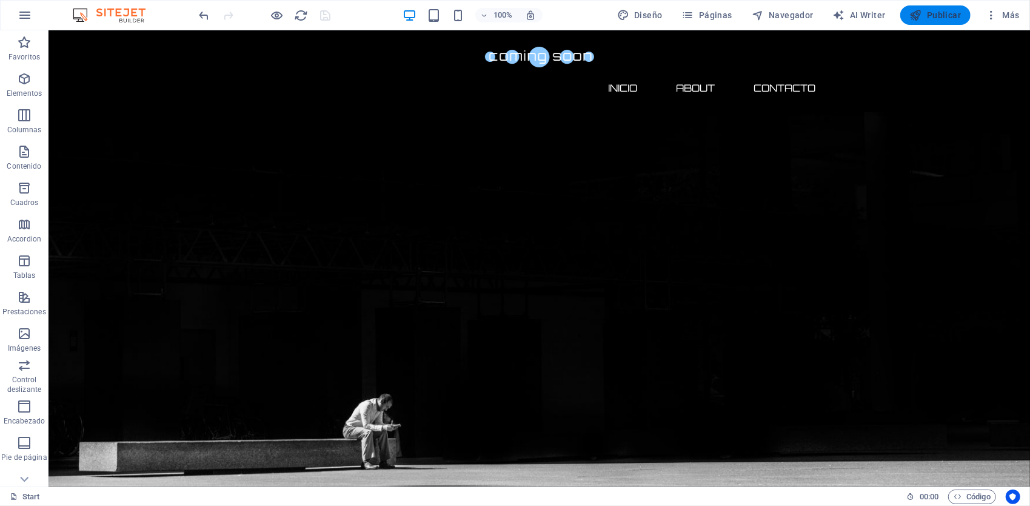
click at [926, 21] on button "Publicar" at bounding box center [935, 14] width 71 height 19
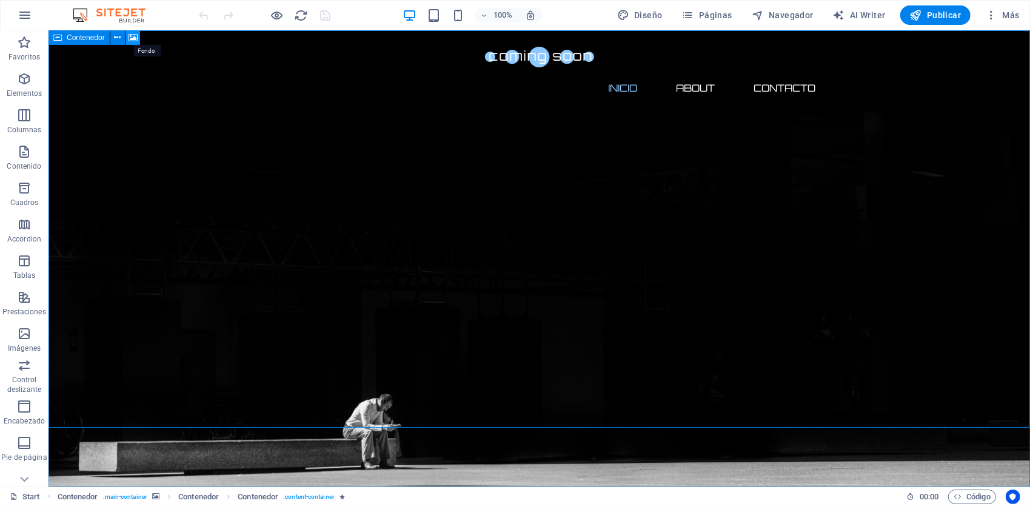
click at [130, 37] on icon at bounding box center [133, 38] width 9 height 13
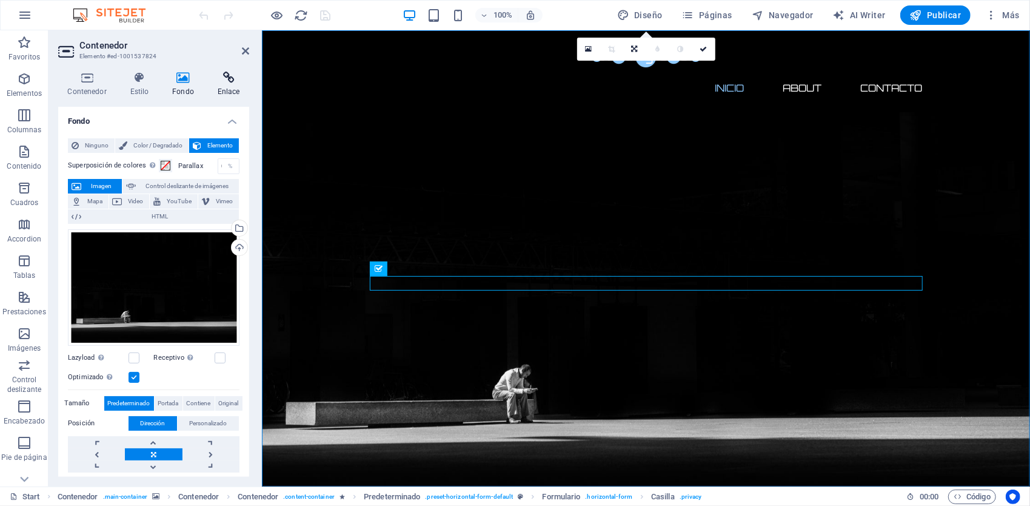
click at [221, 87] on h4 "Enlace" at bounding box center [228, 84] width 41 height 25
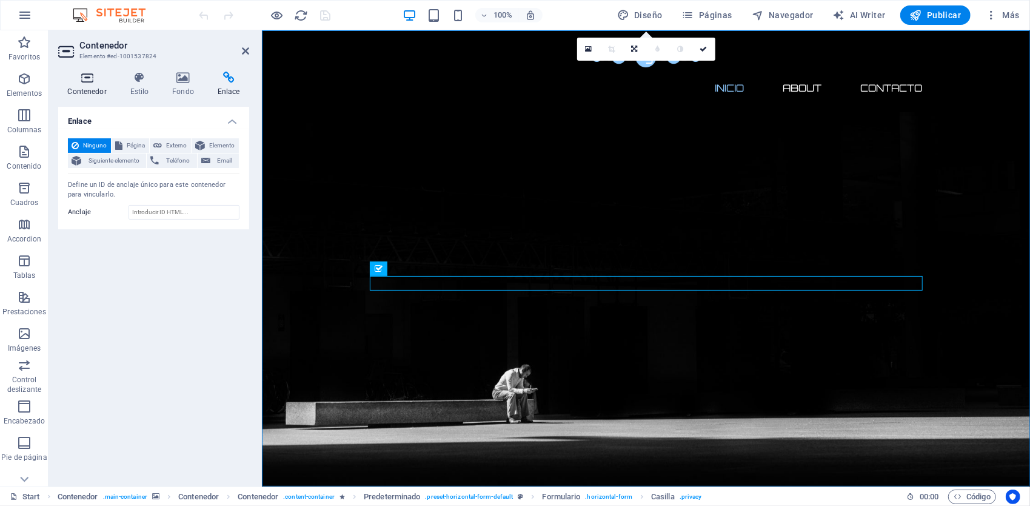
click at [86, 90] on h4 "Contenedor" at bounding box center [89, 84] width 62 height 25
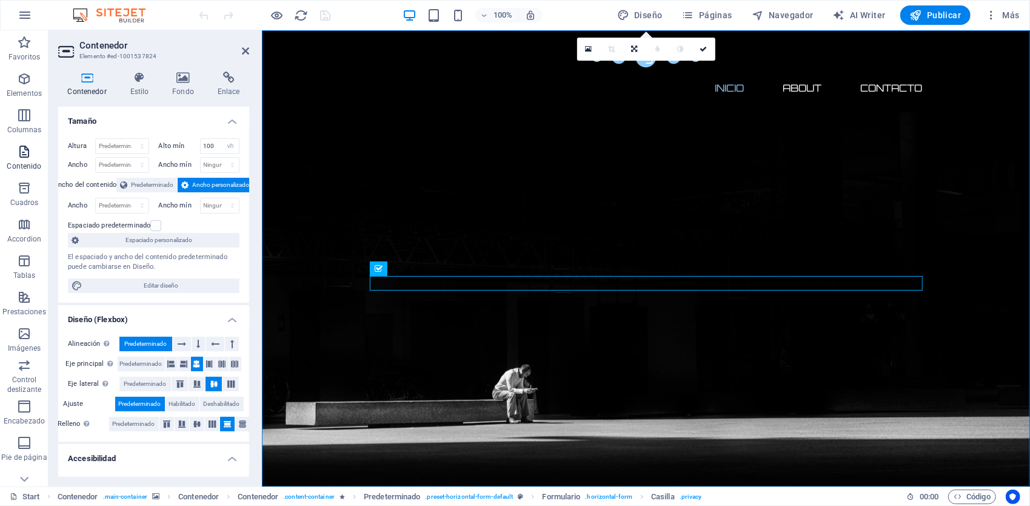
click at [21, 157] on icon "button" at bounding box center [24, 151] width 15 height 15
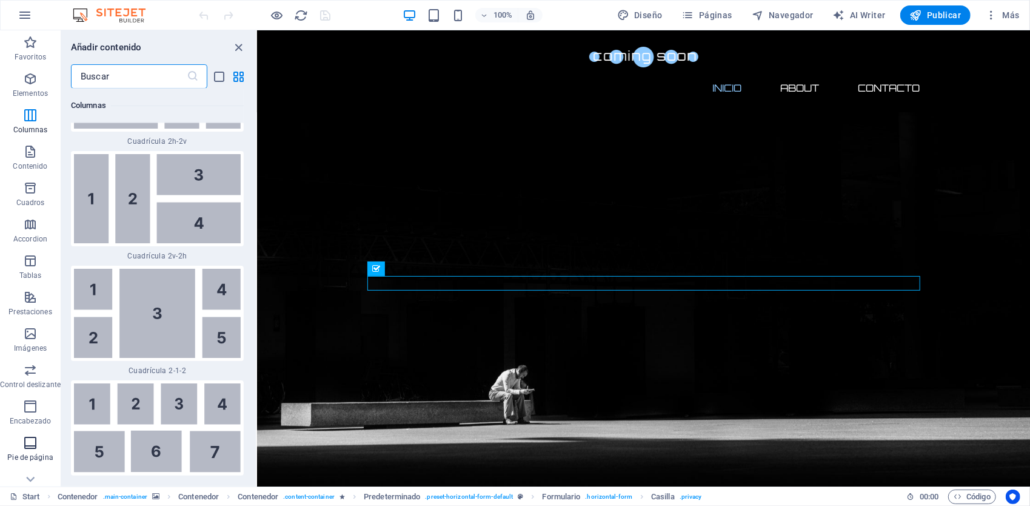
scroll to position [90, 0]
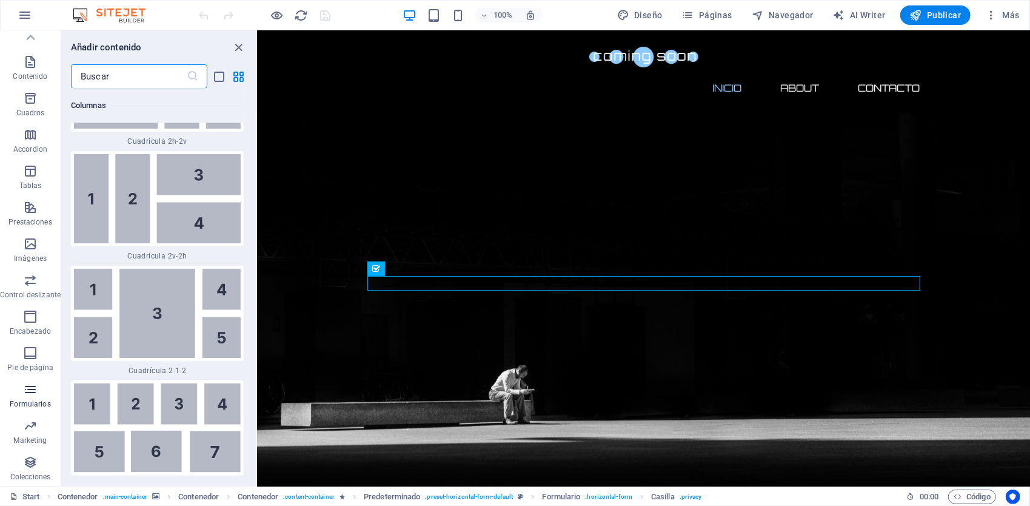
click at [32, 387] on icon "button" at bounding box center [30, 389] width 15 height 15
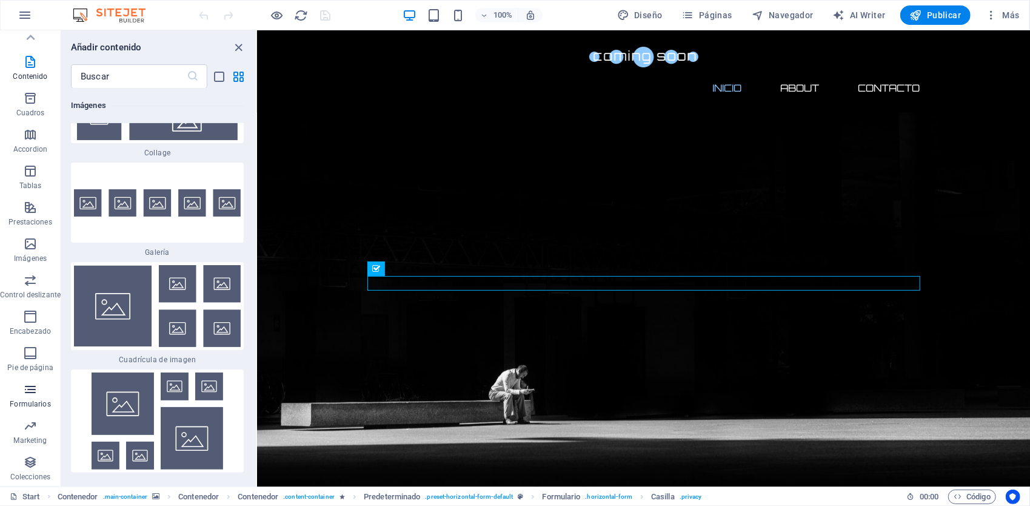
scroll to position [17746, 0]
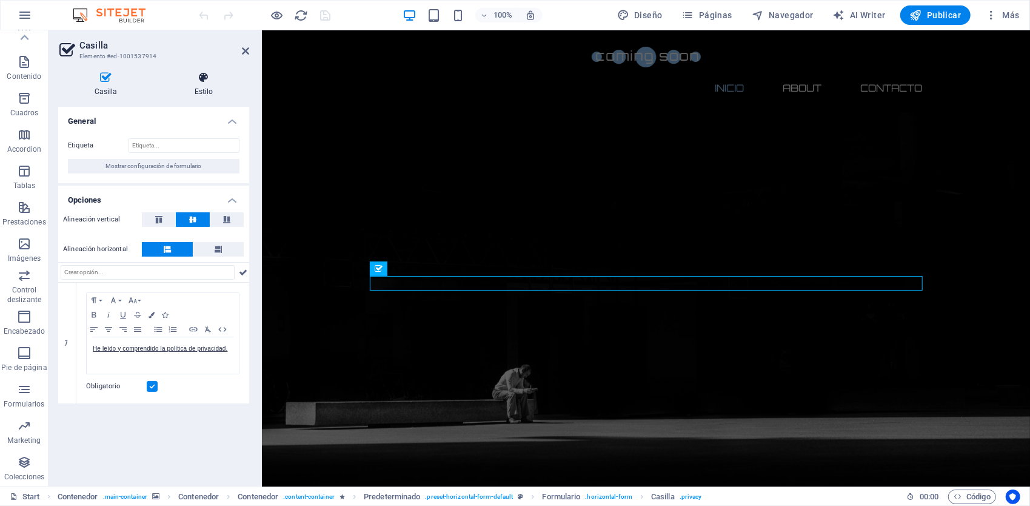
click at [197, 87] on h4 "Estilo" at bounding box center [203, 84] width 91 height 25
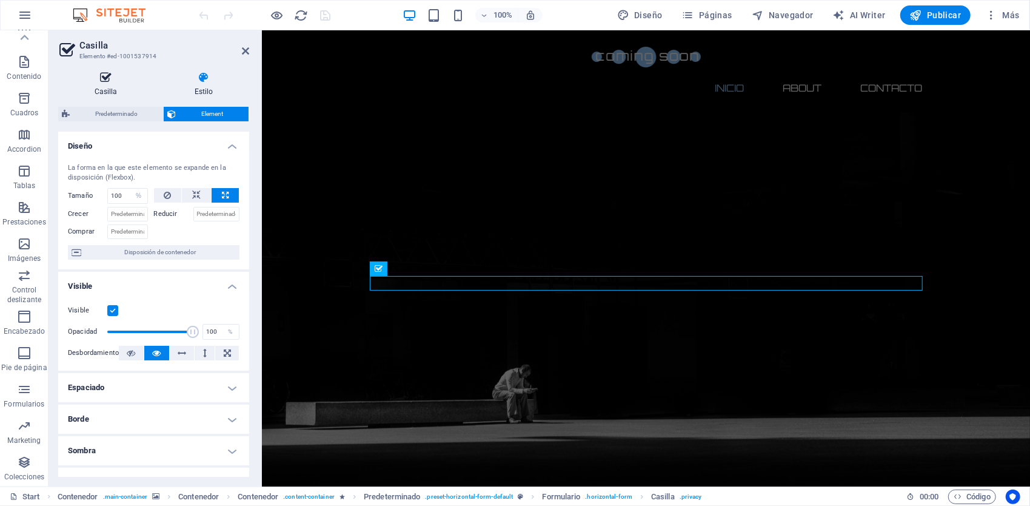
click at [121, 81] on icon at bounding box center [105, 78] width 95 height 12
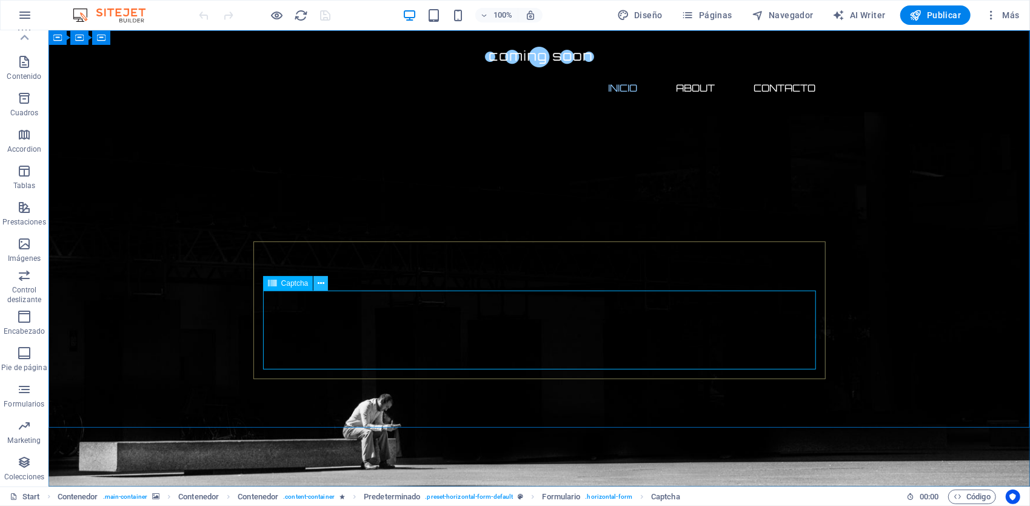
click at [319, 284] on icon at bounding box center [321, 283] width 7 height 13
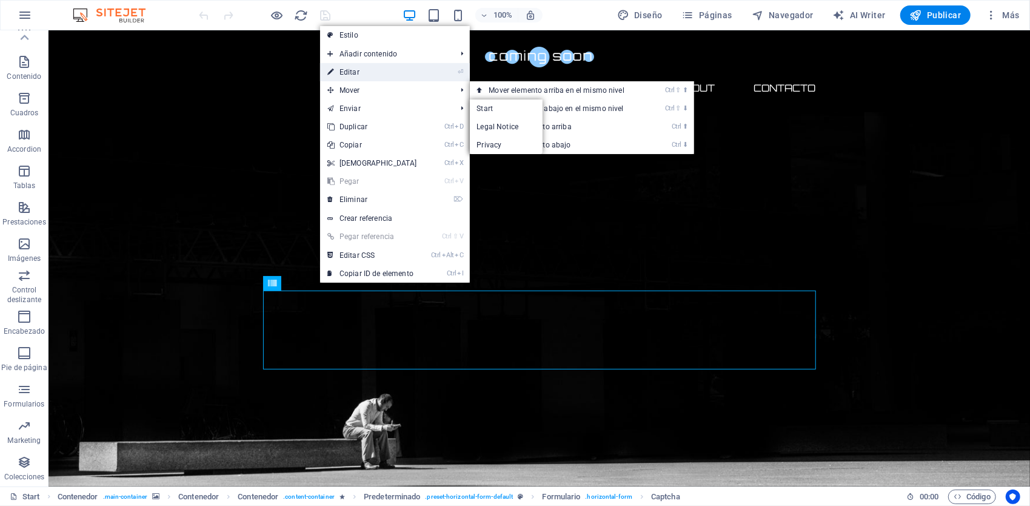
click at [375, 73] on link "⏎ Editar" at bounding box center [372, 72] width 104 height 18
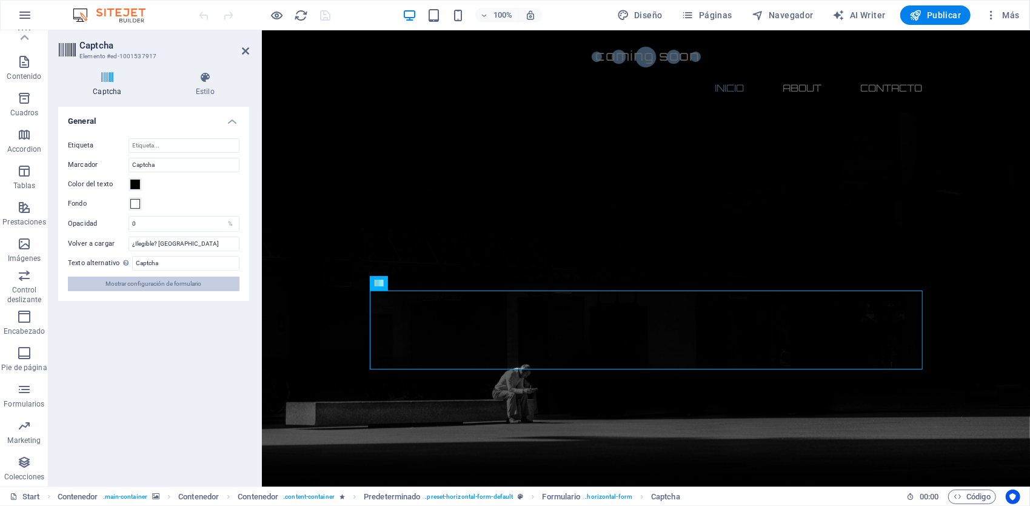
click at [186, 287] on span "Mostrar configuración de formulario" at bounding box center [154, 283] width 96 height 15
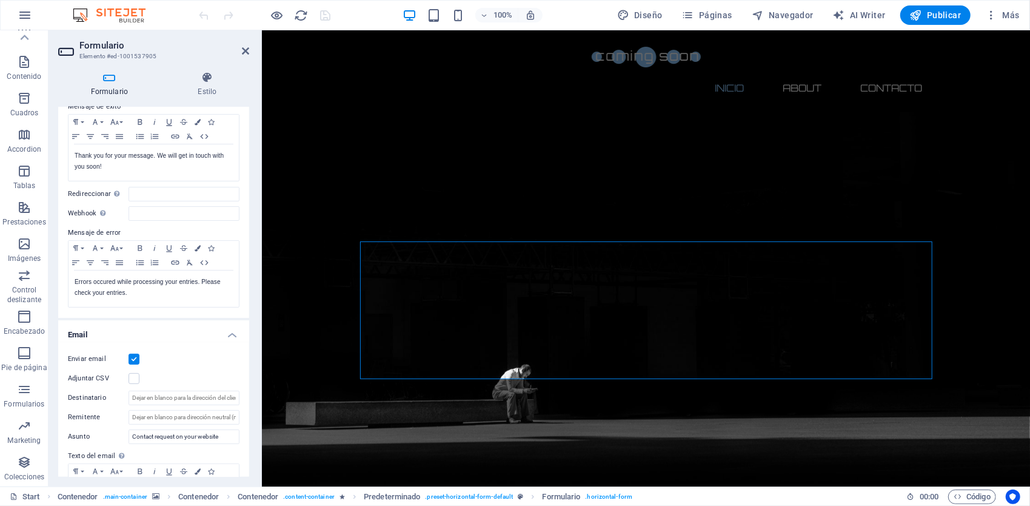
scroll to position [121, 0]
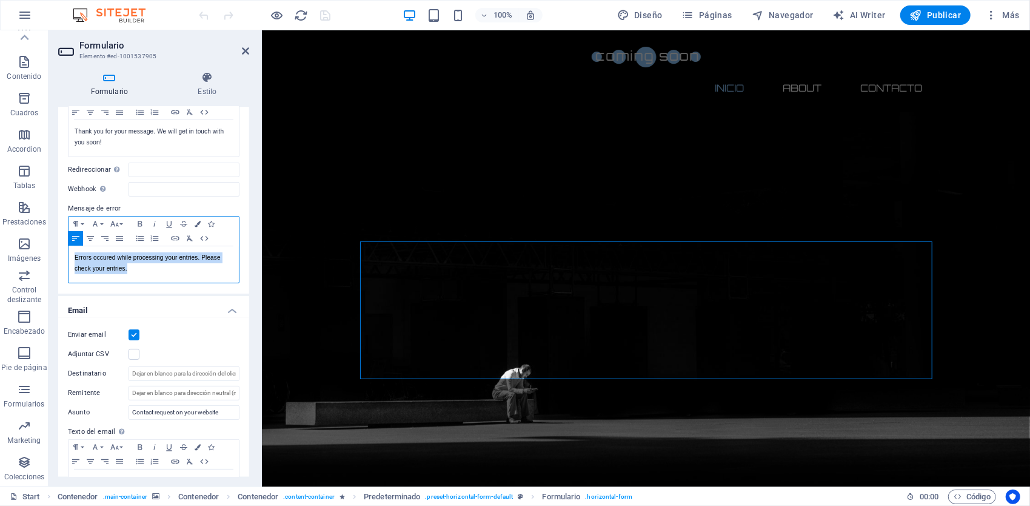
drag, startPoint x: 150, startPoint y: 267, endPoint x: 62, endPoint y: 250, distance: 90.1
click at [62, 250] on div "Mensaje de éxito Paragraph Format Normal Heading 1 Heading 2 Heading 3 Heading …" at bounding box center [153, 179] width 191 height 228
copy p "Errors occured while processing your entries. Please check your entries."
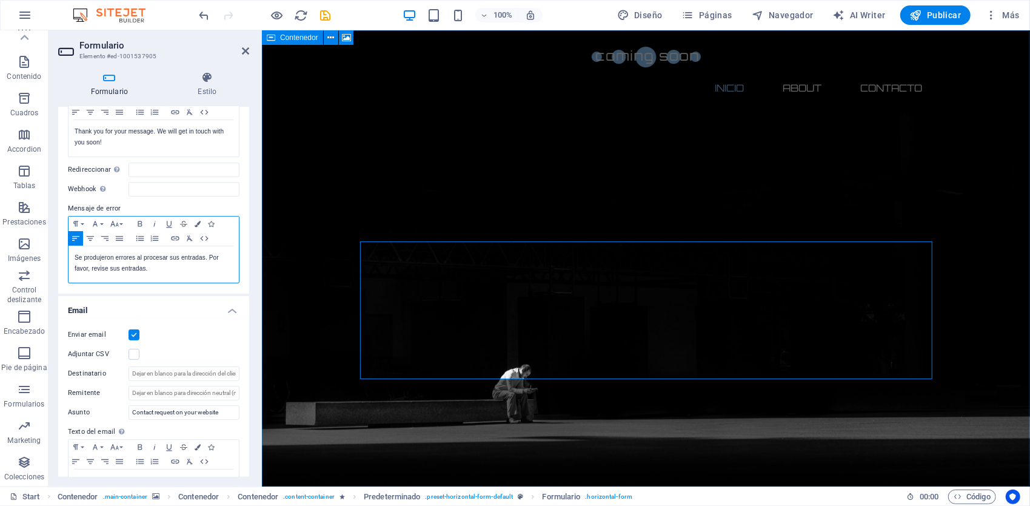
scroll to position [70, 1]
drag, startPoint x: 223, startPoint y: 411, endPoint x: 112, endPoint y: 410, distance: 111.6
click at [112, 410] on div "Asunto Contact request on your website" at bounding box center [154, 412] width 172 height 15
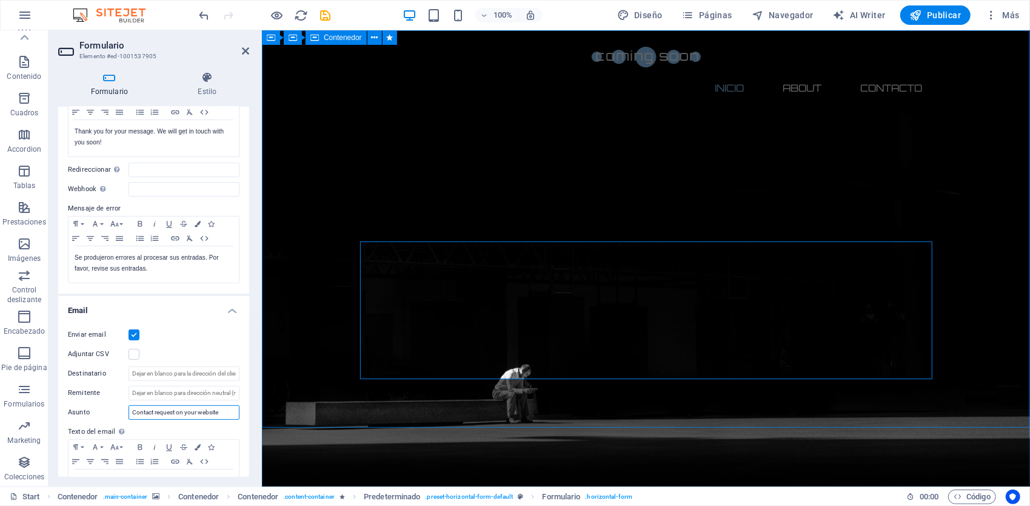
paste input "Solicitud de contacto en su sitio web"
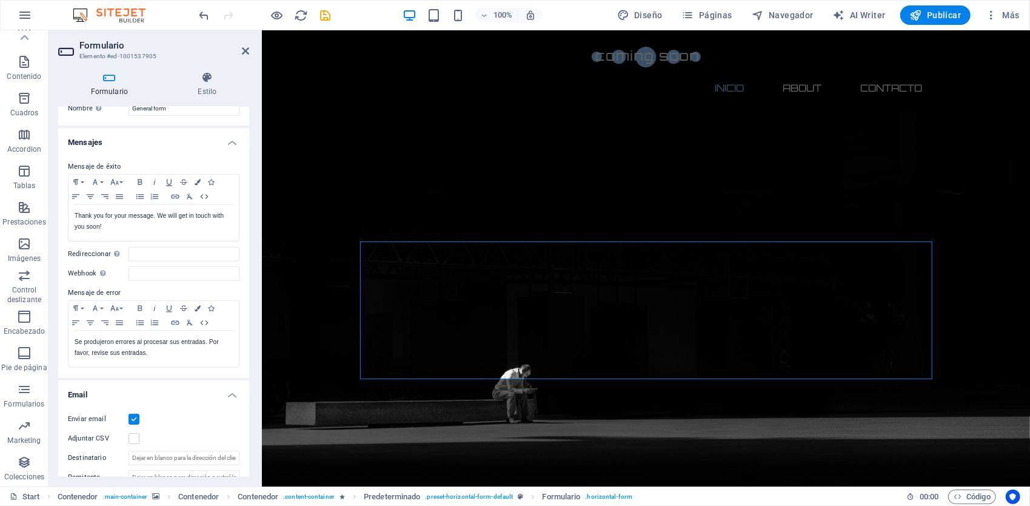
scroll to position [0, 0]
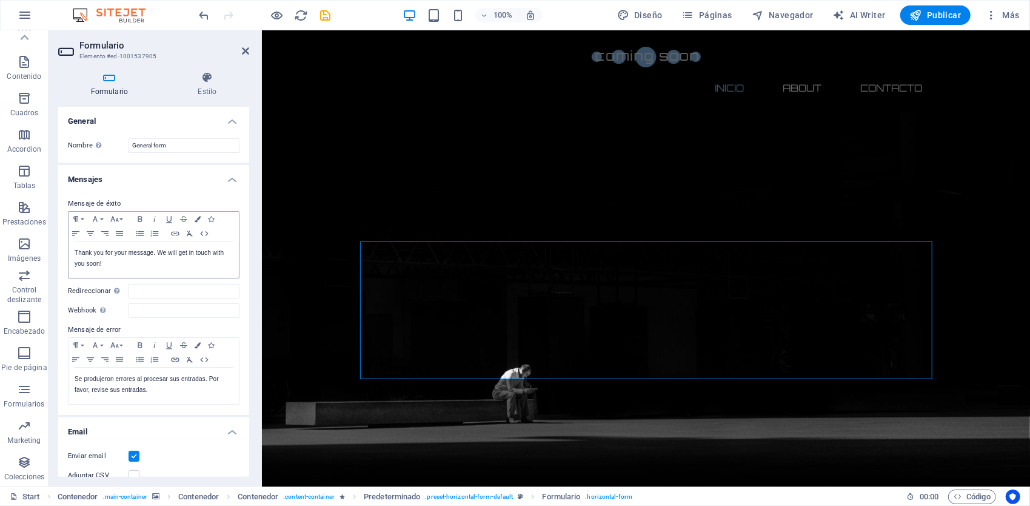
type input "Solicitud de contacto en su sitio web"
drag, startPoint x: 117, startPoint y: 266, endPoint x: 61, endPoint y: 251, distance: 58.2
click at [61, 251] on div "Mensaje de éxito Paragraph Format Normal Heading 1 Heading 2 Heading 3 Heading …" at bounding box center [153, 301] width 191 height 228
copy p "Thank you for your message. We will get in touch with you soon!"
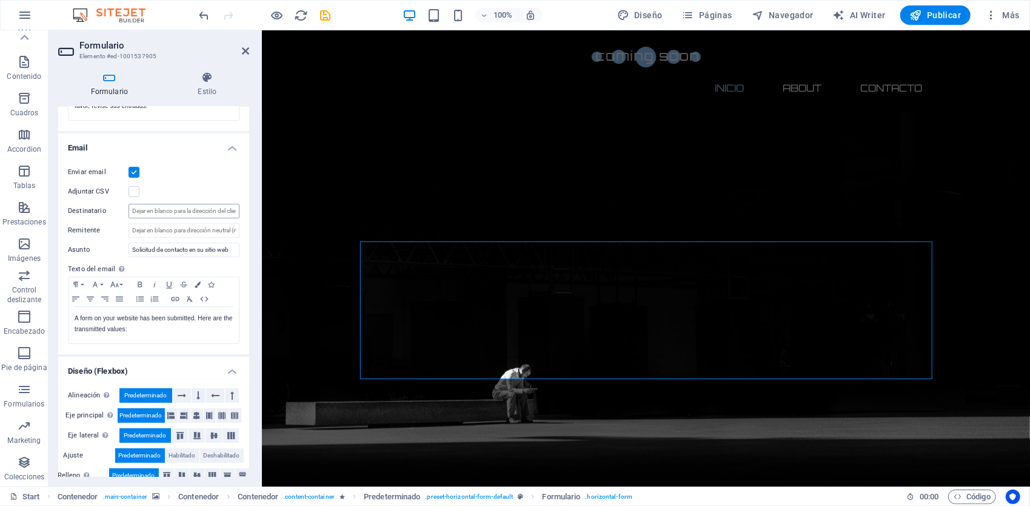
scroll to position [298, 0]
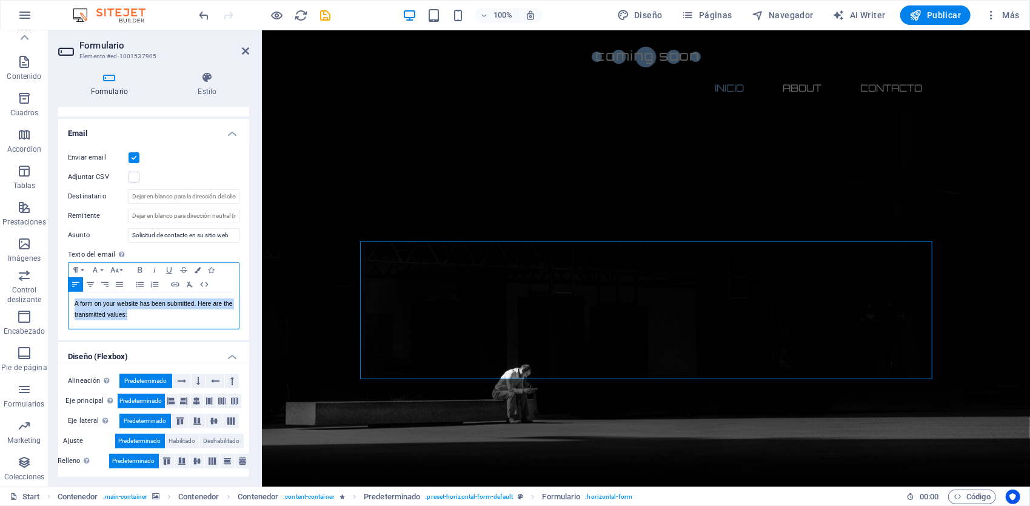
drag, startPoint x: 156, startPoint y: 315, endPoint x: 49, endPoint y: 295, distance: 109.3
click at [49, 295] on div "Formulario Estilo General Nombre Define un nombre para el formulario. General f…" at bounding box center [154, 274] width 210 height 424
copy p "A form on your website has been submitted. Here are the transmitted values:"
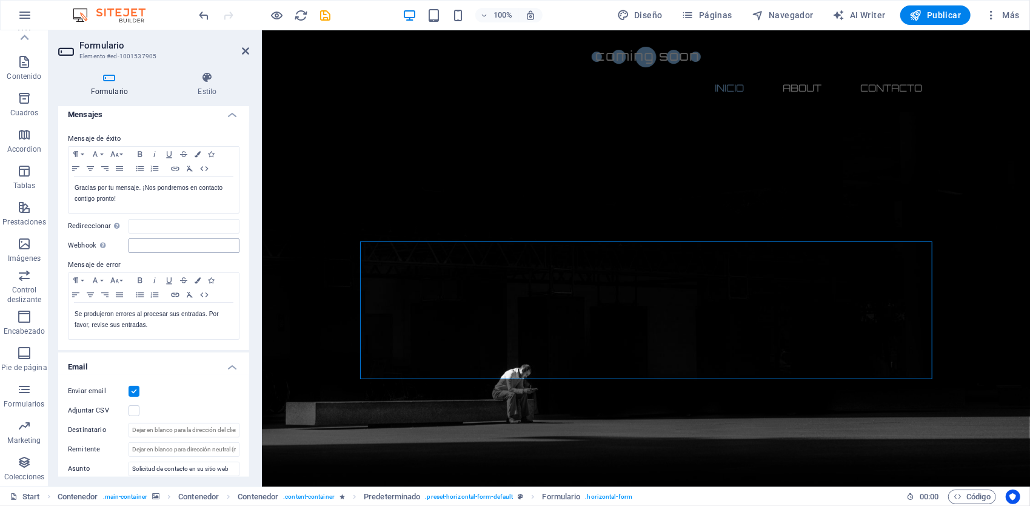
scroll to position [0, 0]
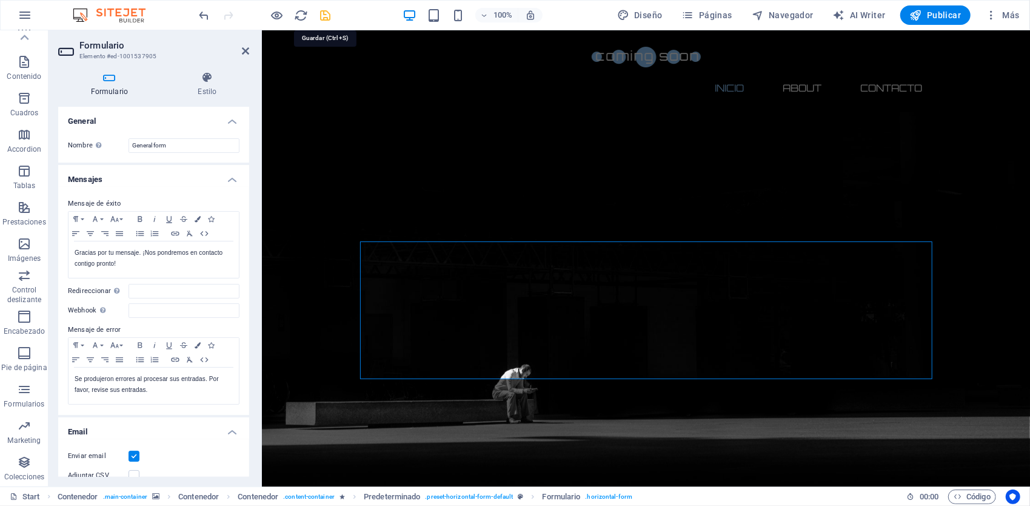
click at [327, 19] on icon "save" at bounding box center [326, 15] width 14 height 14
checkbox input "false"
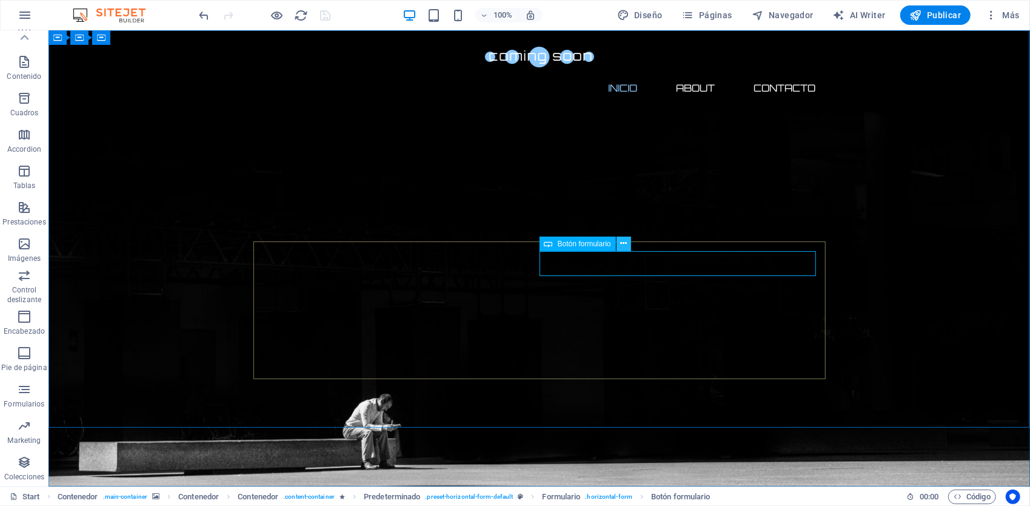
click at [621, 243] on icon at bounding box center [623, 243] width 7 height 13
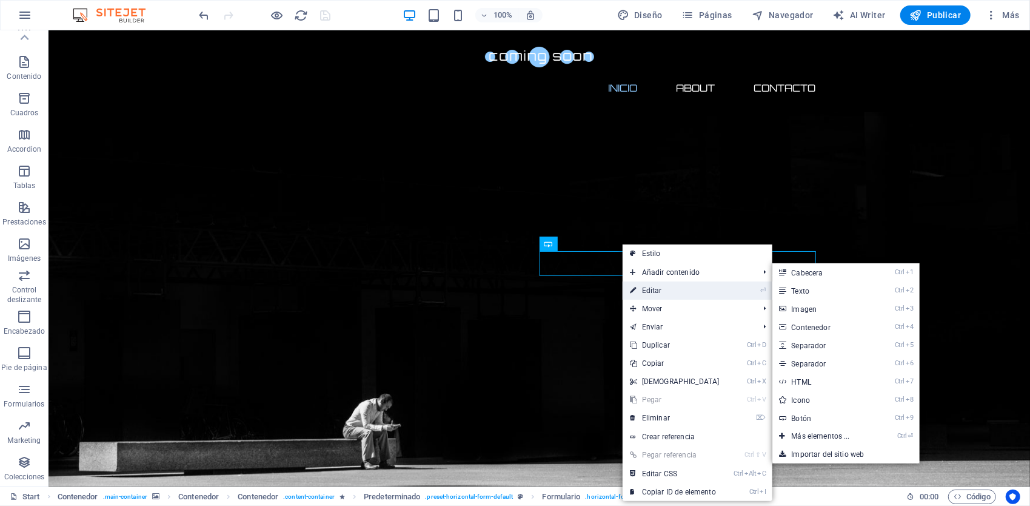
click at [665, 290] on link "⏎ Editar" at bounding box center [675, 290] width 104 height 18
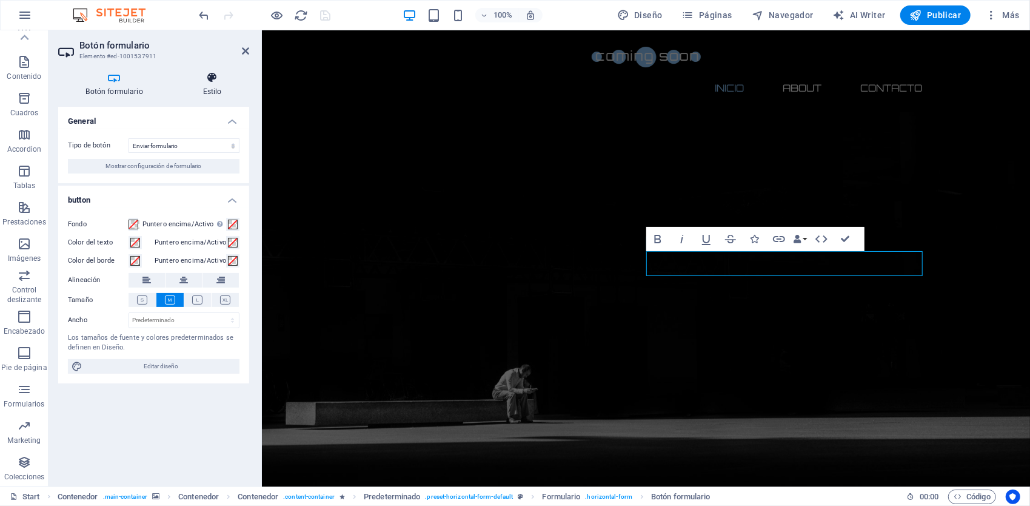
click at [216, 82] on icon at bounding box center [212, 78] width 74 height 12
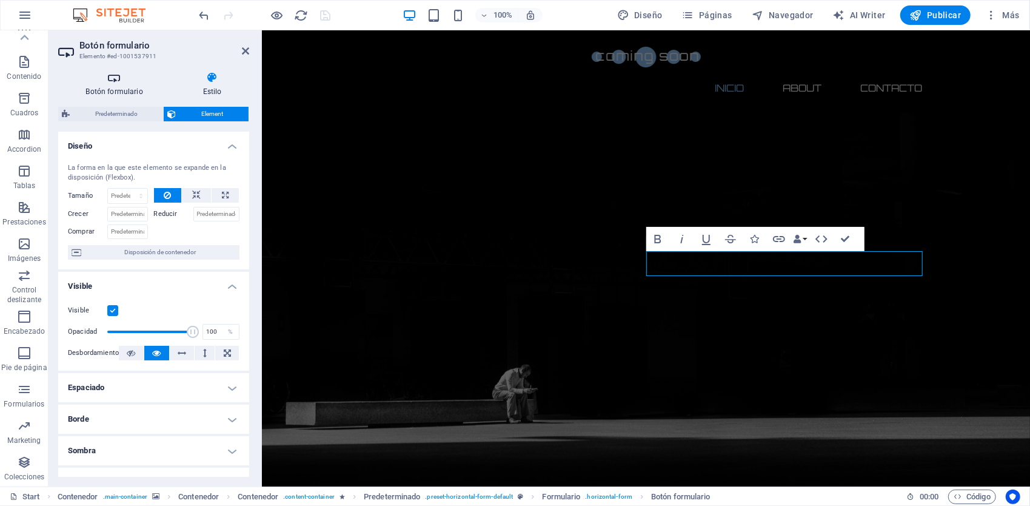
click at [118, 78] on icon at bounding box center [114, 78] width 112 height 12
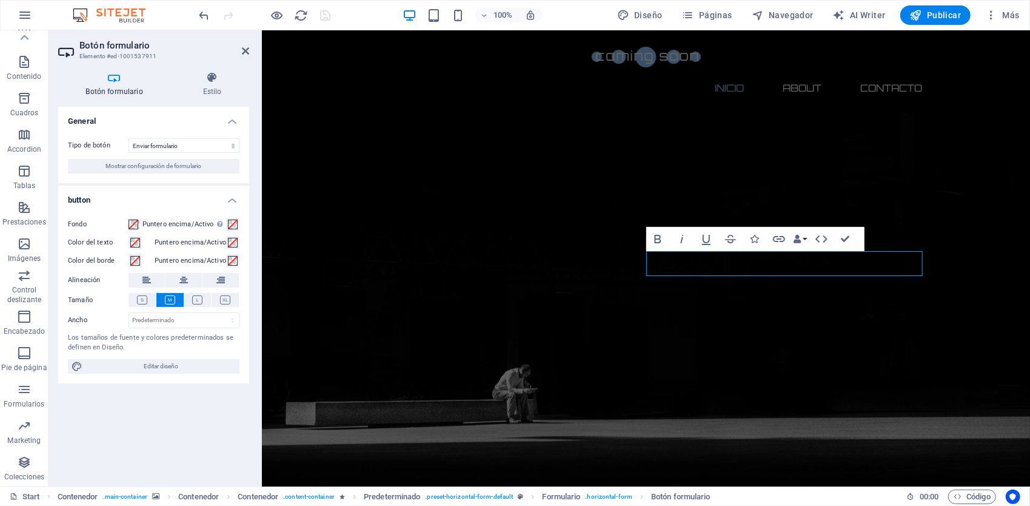
click at [250, 53] on aside "Botón formulario Elemento #ed-1001537911 Botón formulario Estilo General Tipo d…" at bounding box center [155, 258] width 213 height 456
click at [246, 53] on icon at bounding box center [245, 51] width 7 height 10
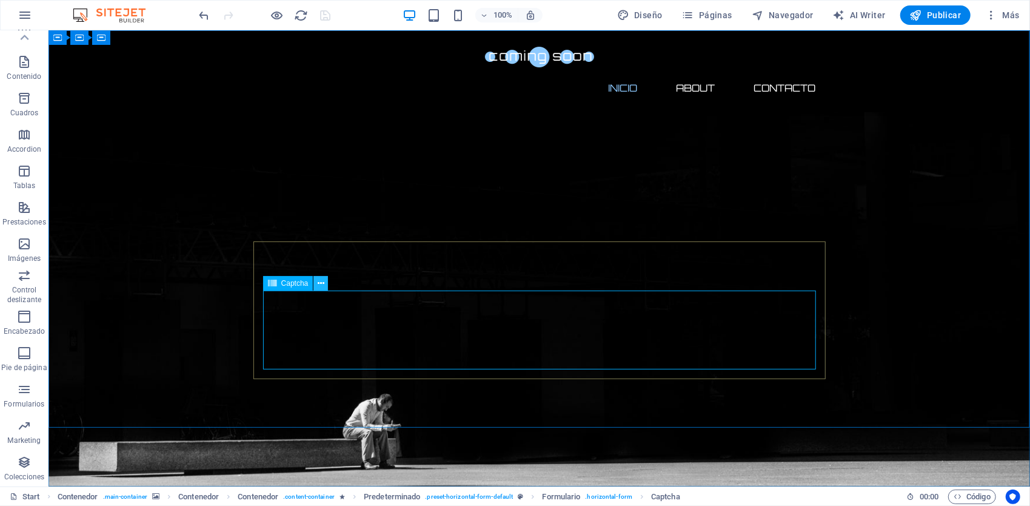
click at [318, 281] on icon at bounding box center [321, 283] width 7 height 13
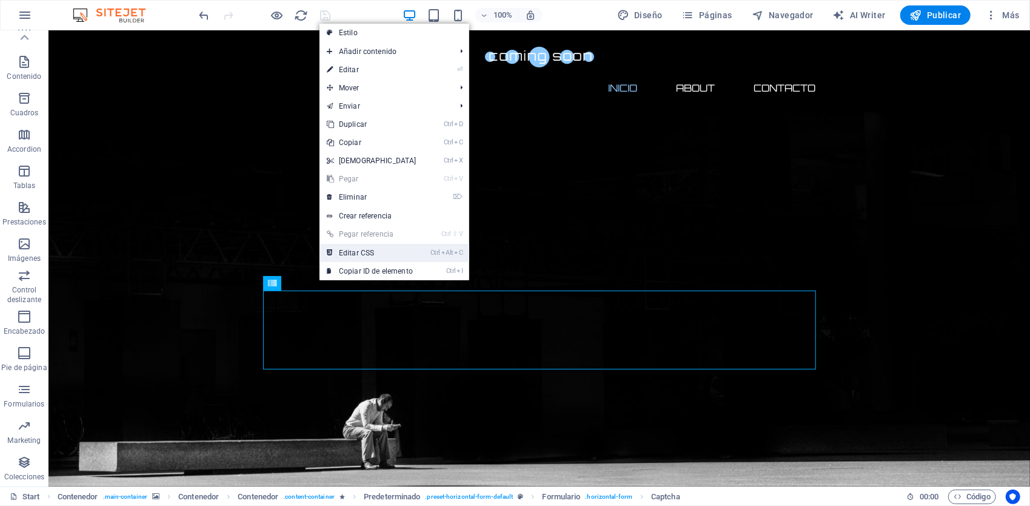
click at [387, 253] on link "Ctrl Alt C Editar CSS" at bounding box center [371, 253] width 104 height 18
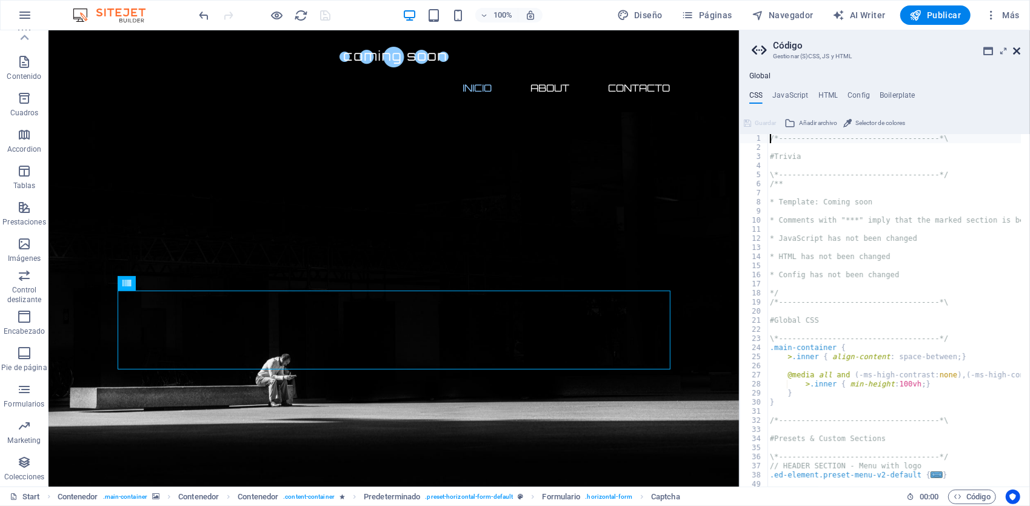
click at [1017, 50] on icon at bounding box center [1016, 51] width 7 height 10
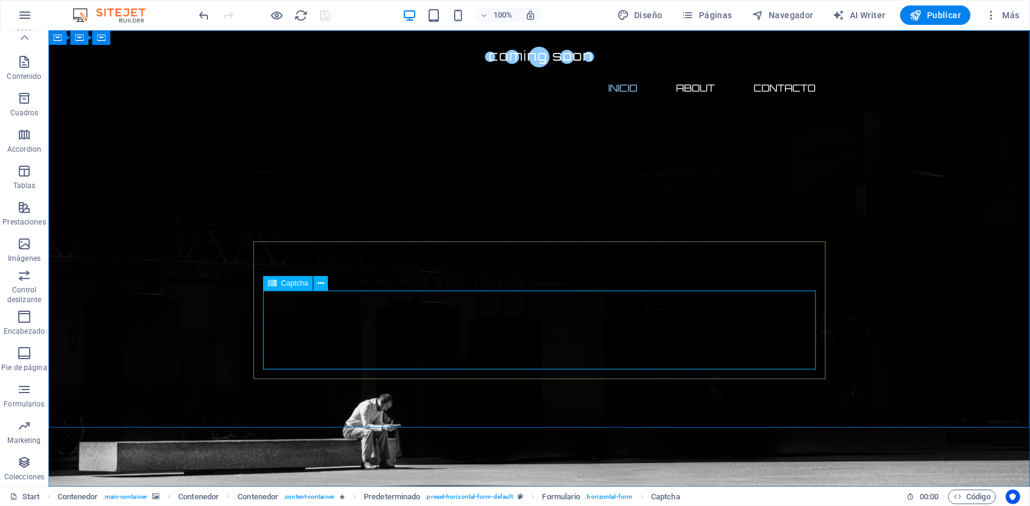
click at [296, 283] on span "Captcha" at bounding box center [294, 282] width 27 height 7
click at [313, 283] on div "Captcha" at bounding box center [288, 283] width 50 height 15
click at [316, 283] on button at bounding box center [320, 283] width 15 height 15
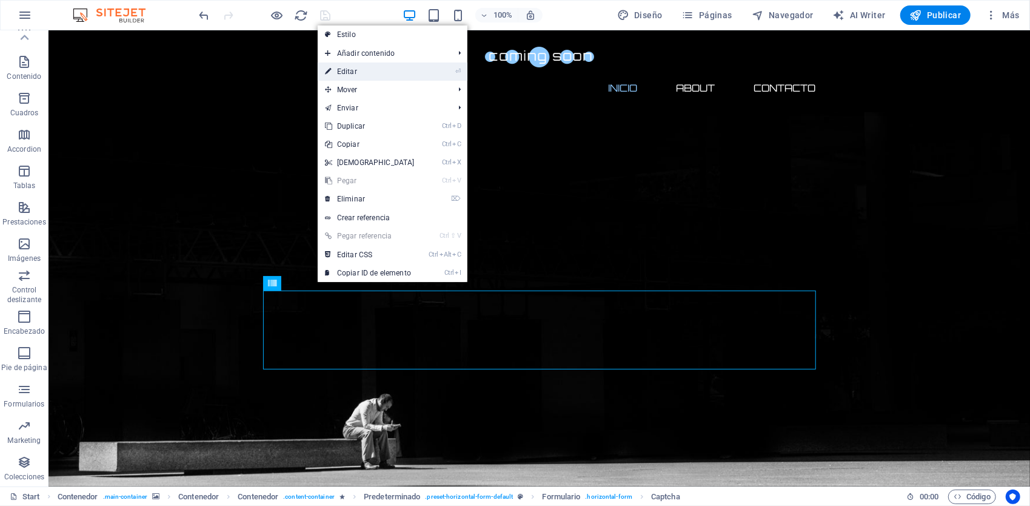
click at [373, 72] on link "⏎ Editar" at bounding box center [370, 71] width 104 height 18
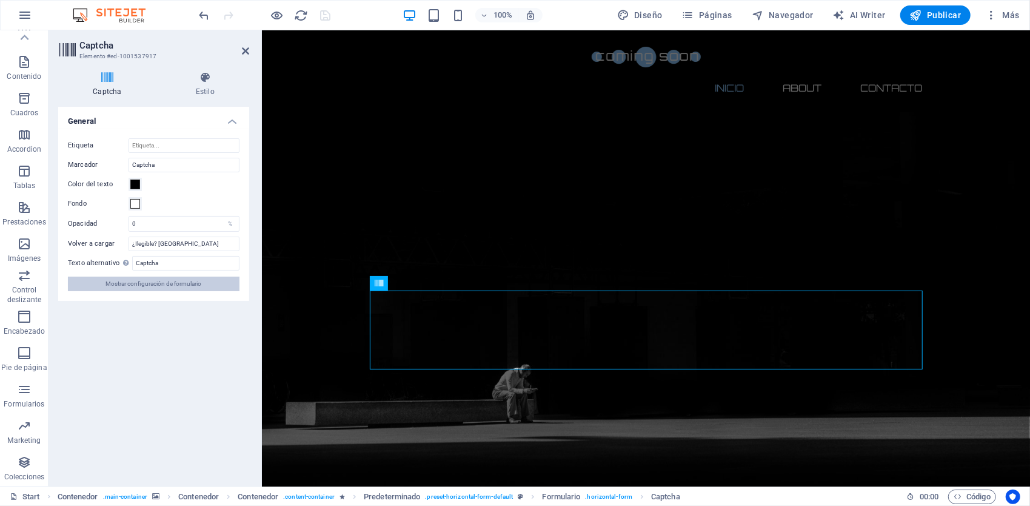
click at [204, 285] on button "Mostrar configuración de formulario" at bounding box center [154, 283] width 172 height 15
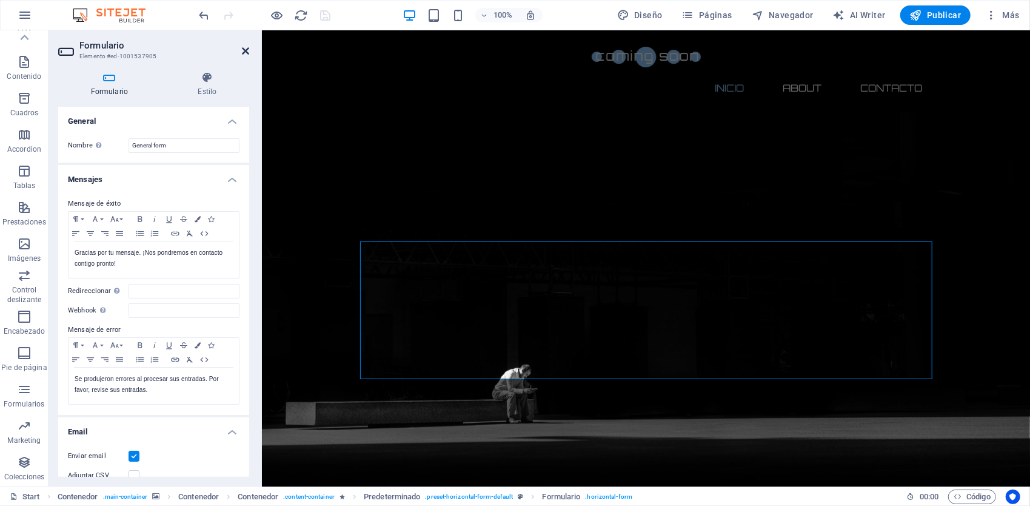
click at [244, 52] on icon at bounding box center [245, 51] width 7 height 10
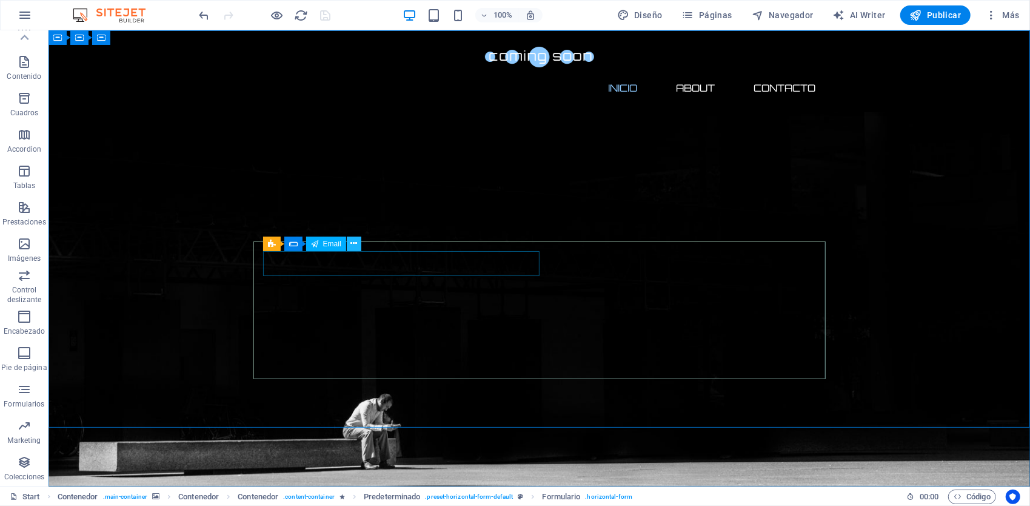
click at [348, 245] on button at bounding box center [354, 243] width 15 height 15
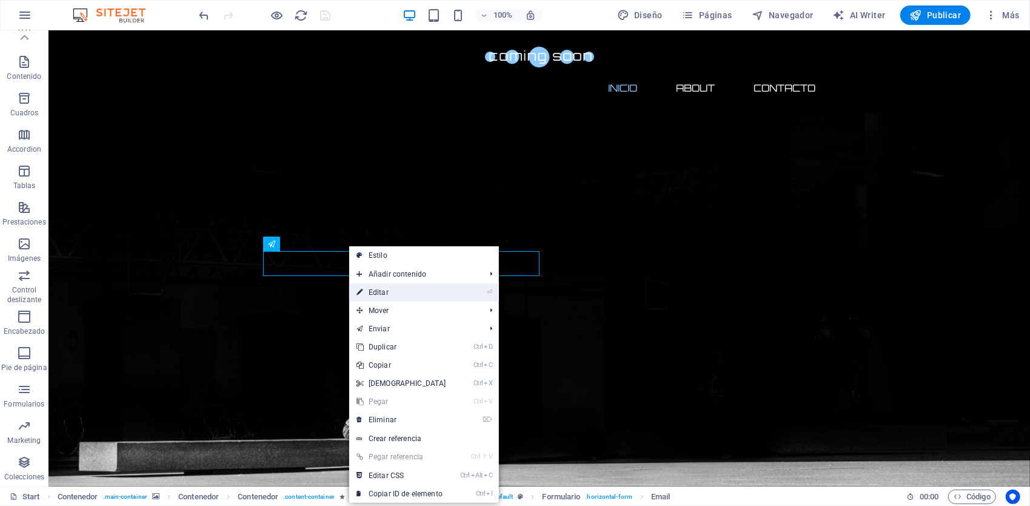
click at [487, 291] on icon "⏎" at bounding box center [489, 292] width 5 height 8
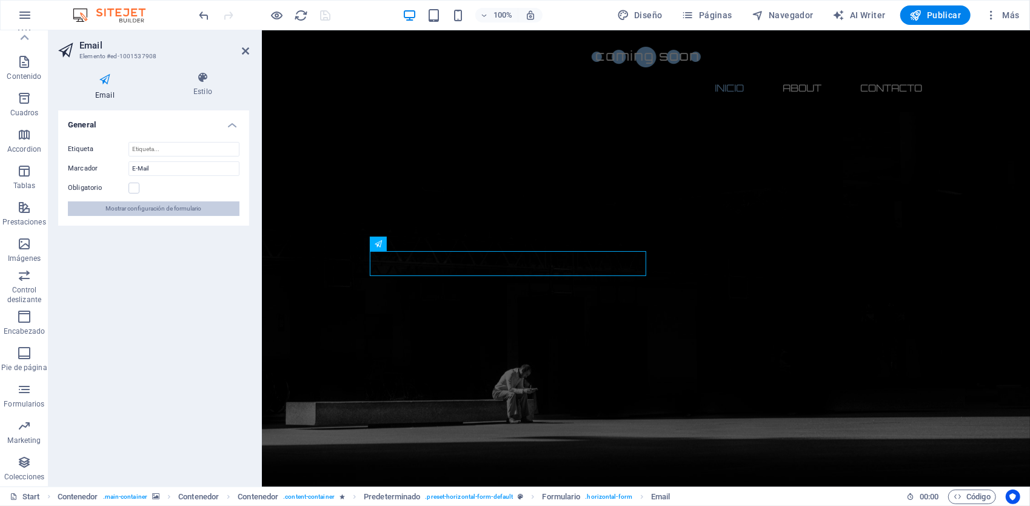
click at [186, 209] on span "Mostrar configuración de formulario" at bounding box center [154, 208] width 96 height 15
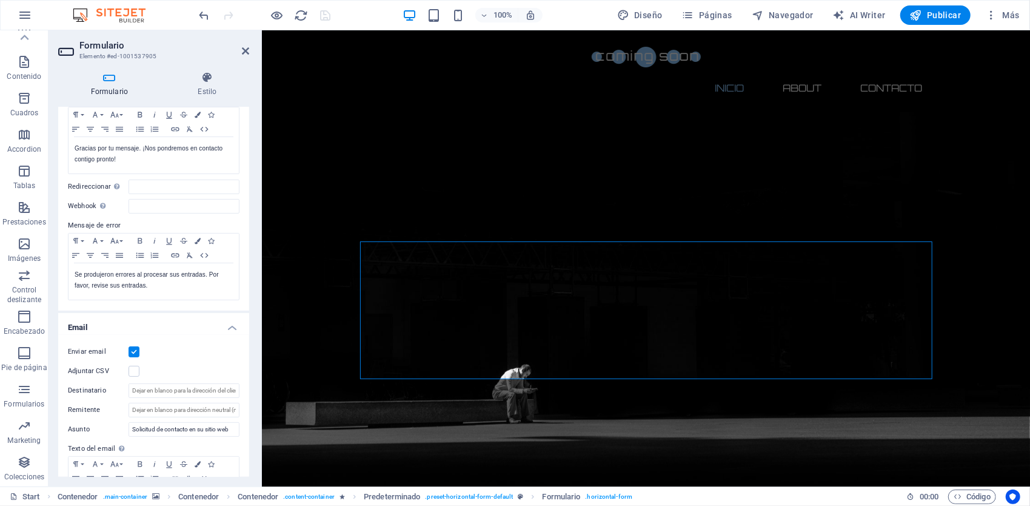
scroll to position [243, 0]
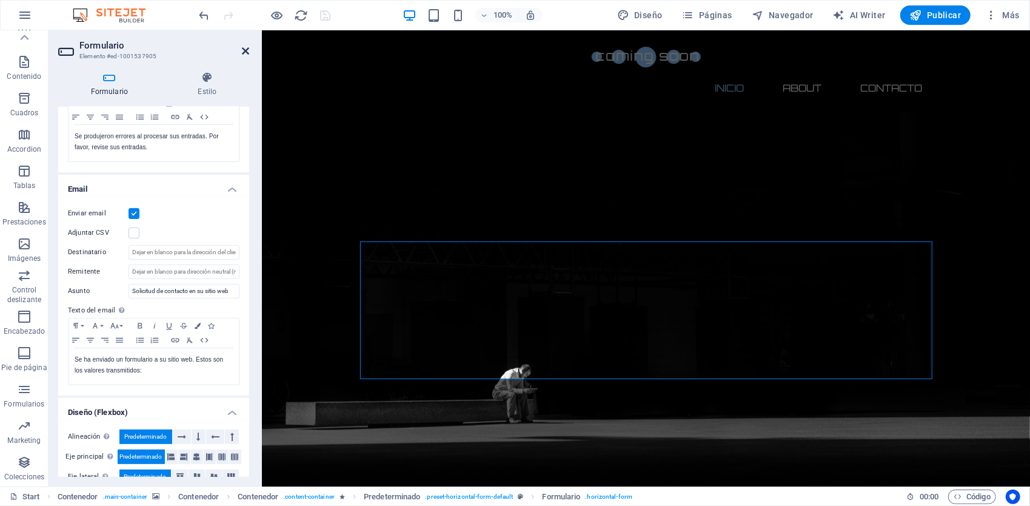
click at [247, 53] on icon at bounding box center [245, 51] width 7 height 10
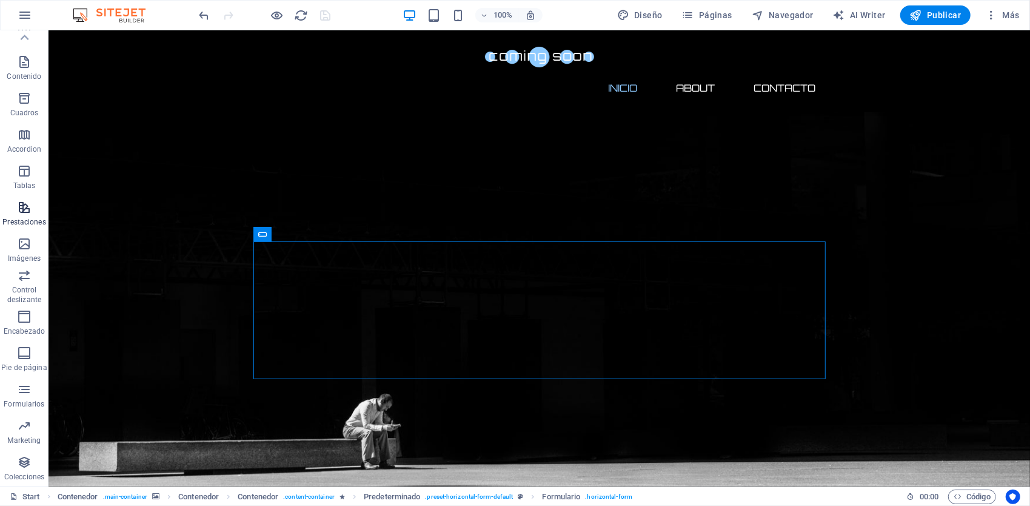
click at [24, 209] on icon "button" at bounding box center [24, 207] width 15 height 15
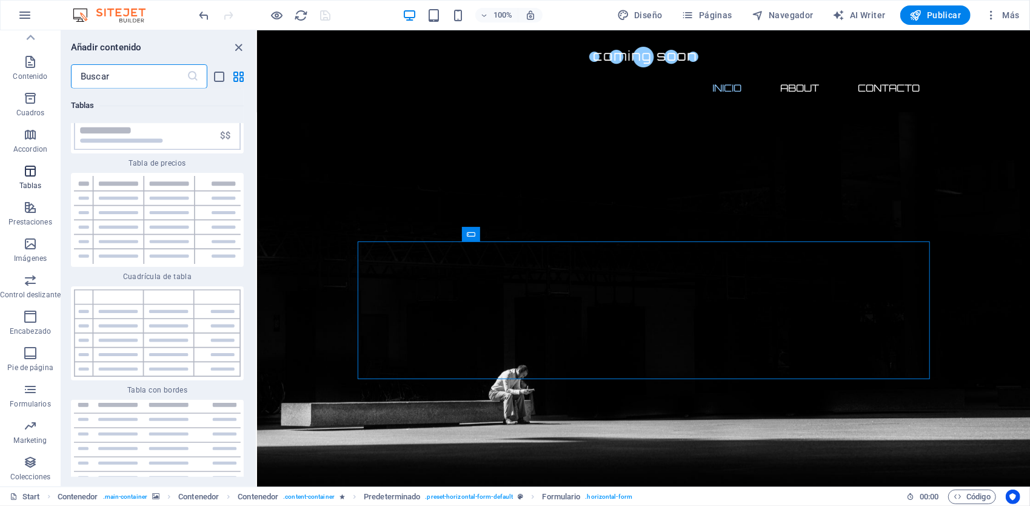
click at [24, 159] on button "Tablas" at bounding box center [30, 177] width 61 height 36
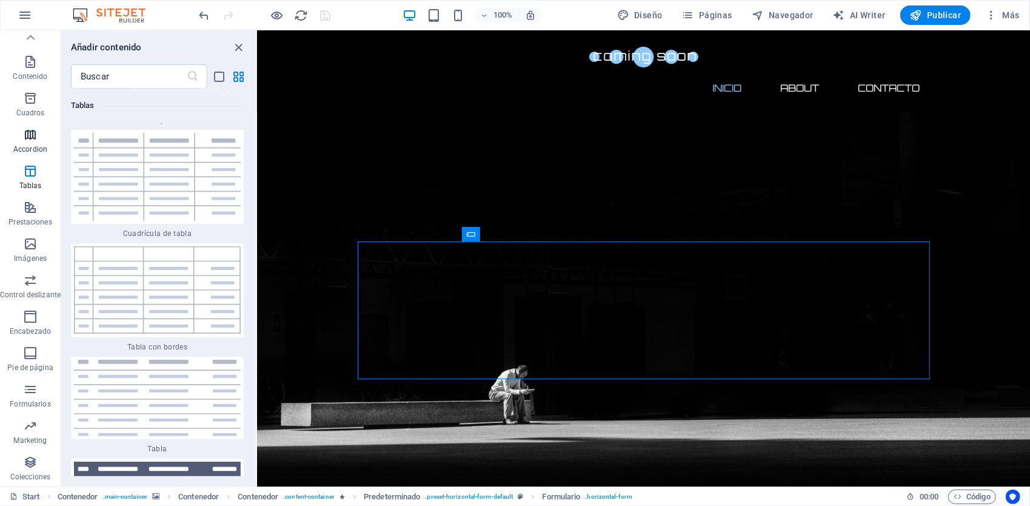
click at [27, 143] on span "Accordion" at bounding box center [30, 141] width 61 height 29
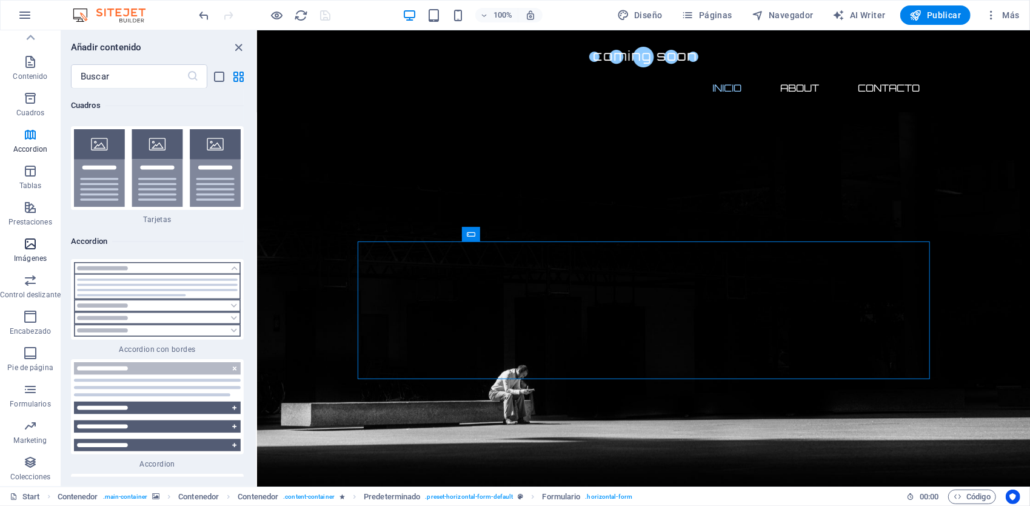
scroll to position [7462, 0]
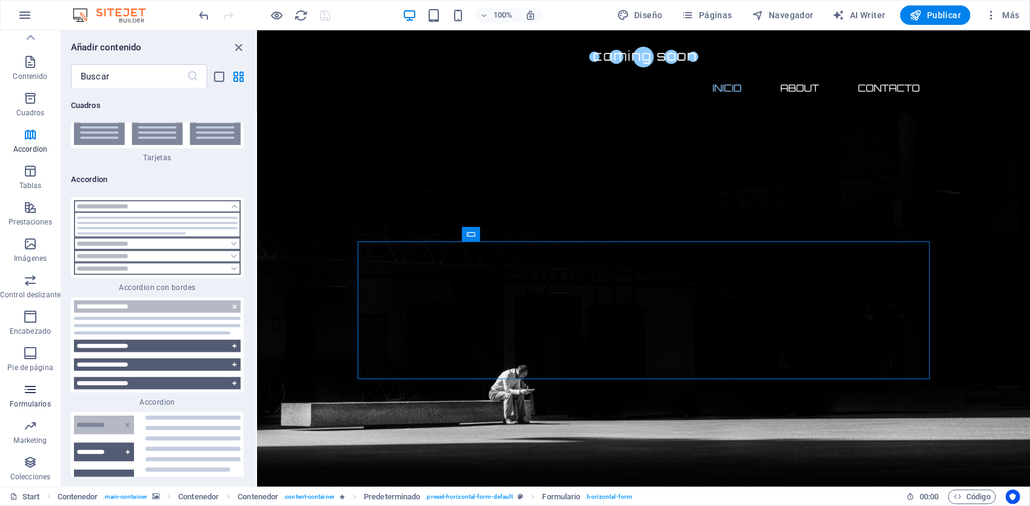
click at [35, 387] on icon "button" at bounding box center [30, 389] width 15 height 15
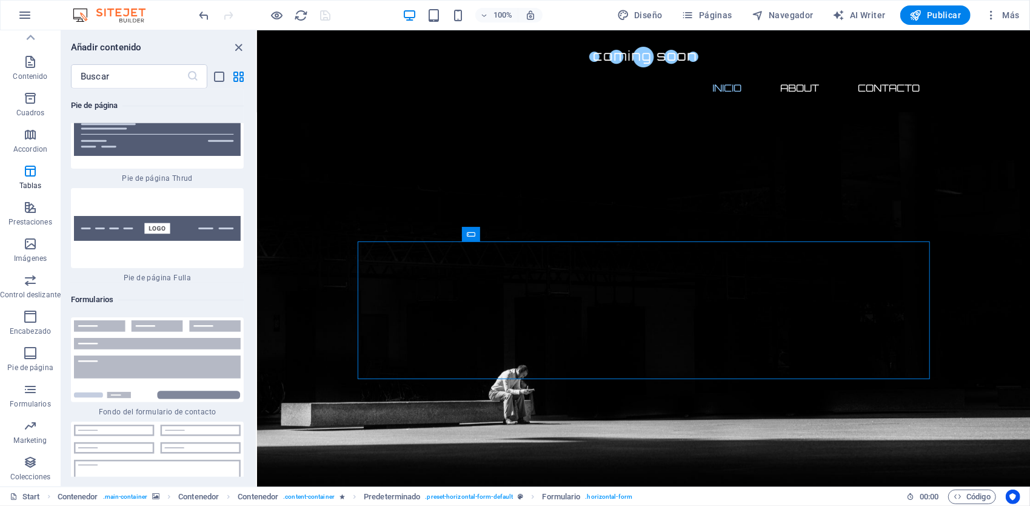
scroll to position [17745, 0]
click at [28, 11] on icon "button" at bounding box center [25, 15] width 15 height 15
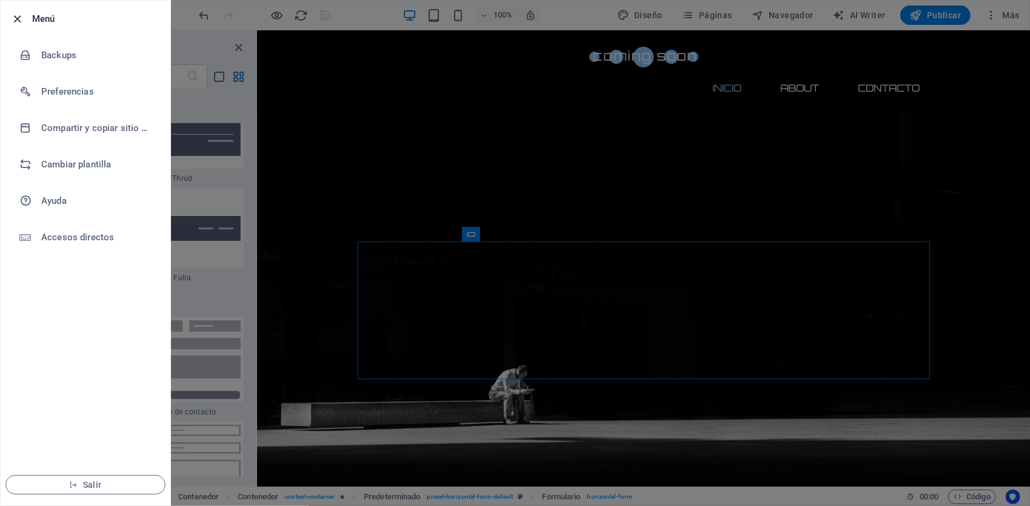
click at [19, 16] on icon "button" at bounding box center [18, 19] width 14 height 14
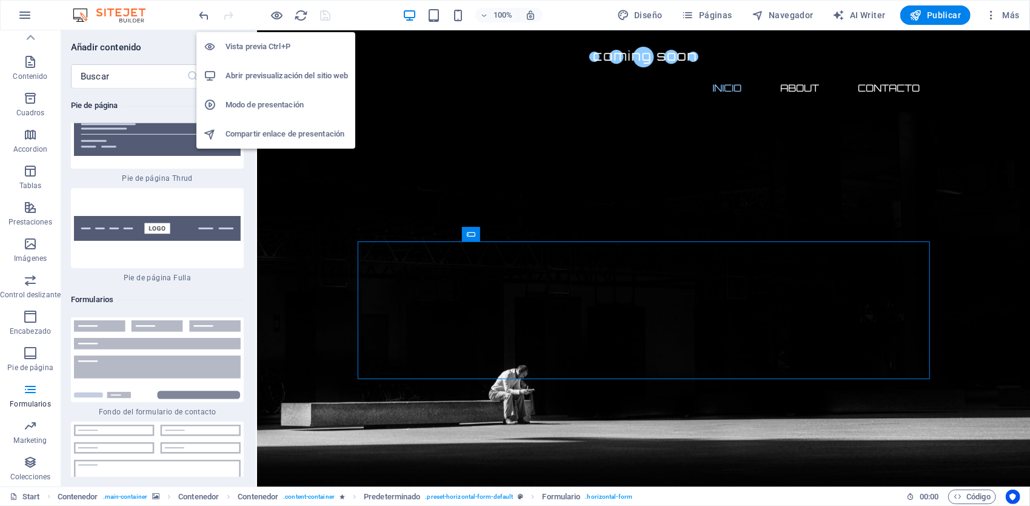
click at [299, 78] on h6 "Abrir previsualización del sitio web" at bounding box center [287, 76] width 122 height 15
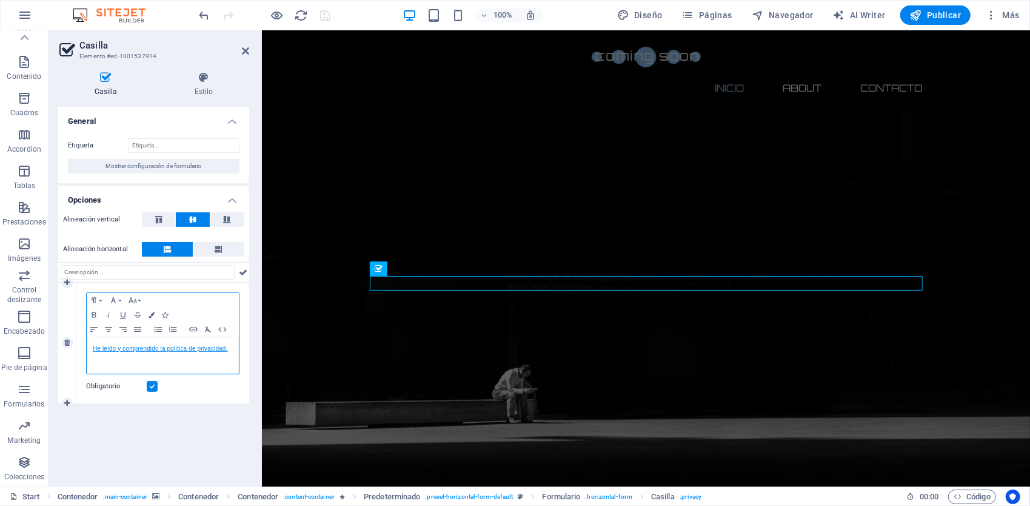
click at [201, 349] on link "He leído y comprendido la política de privacidad." at bounding box center [160, 348] width 135 height 7
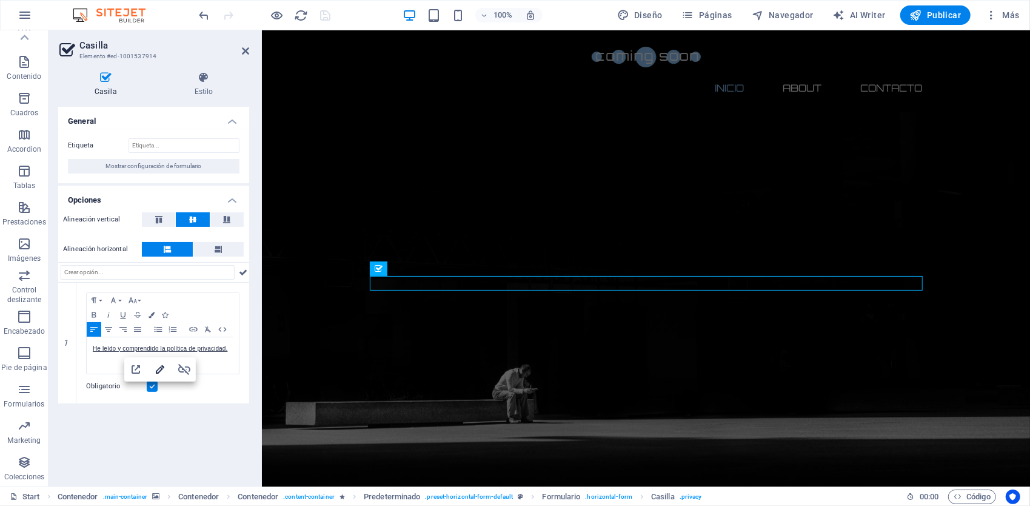
click at [165, 369] on icon "button" at bounding box center [160, 369] width 15 height 15
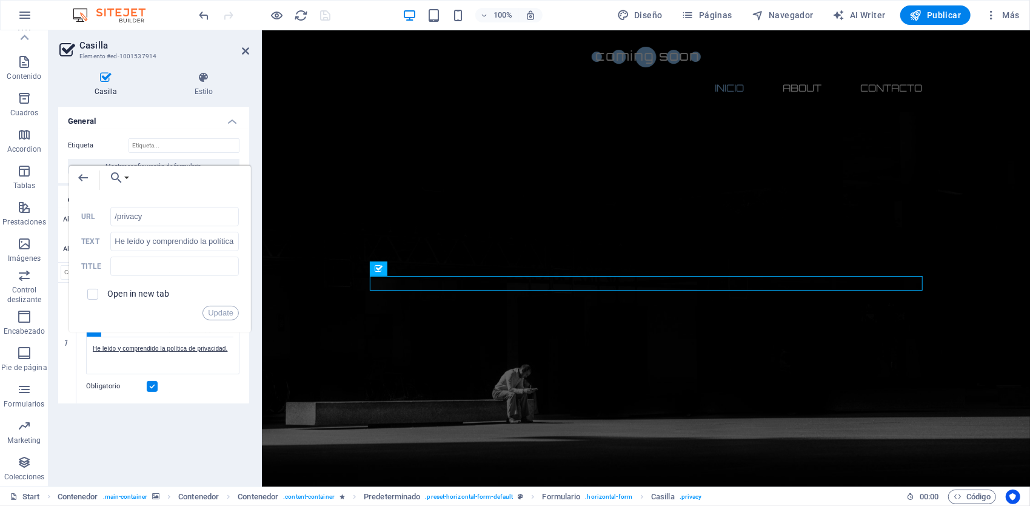
drag, startPoint x: 186, startPoint y: 226, endPoint x: 103, endPoint y: 219, distance: 82.7
click at [103, 219] on div "/privacy URL" at bounding box center [160, 217] width 158 height 20
drag, startPoint x: 162, startPoint y: 219, endPoint x: 101, endPoint y: 215, distance: 61.4
click at [104, 215] on div "/privacy URL" at bounding box center [160, 217] width 158 height 20
click at [80, 173] on icon "button" at bounding box center [83, 177] width 15 height 15
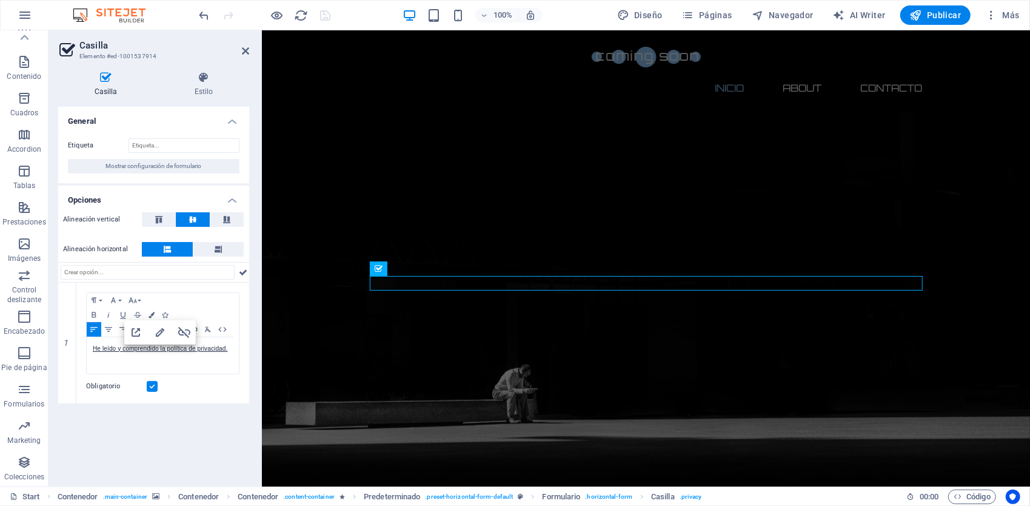
click at [195, 415] on div "General Etiqueta Mostrar configuración de formulario Opciones Alineación vertic…" at bounding box center [153, 292] width 191 height 370
click at [156, 163] on span "Mostrar configuración de formulario" at bounding box center [154, 166] width 96 height 15
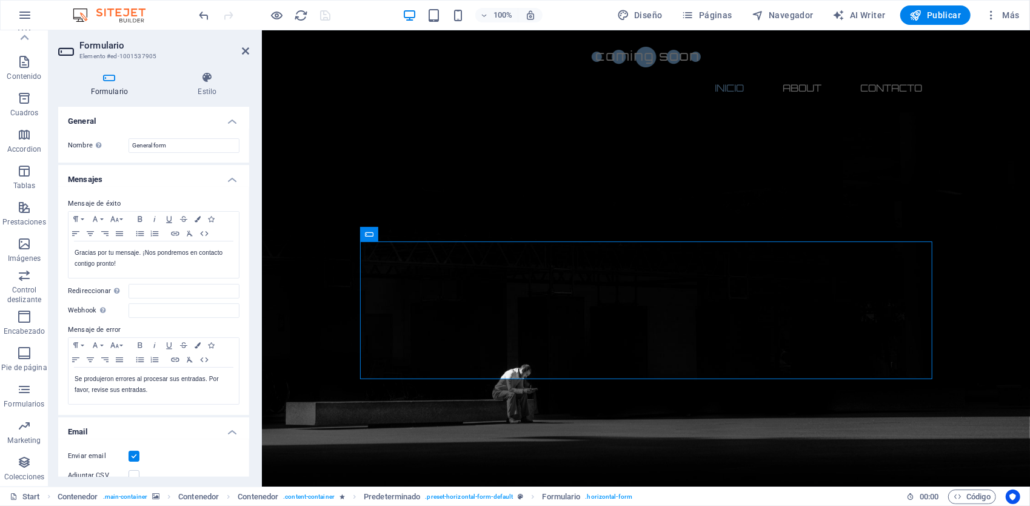
click at [242, 47] on icon at bounding box center [245, 51] width 7 height 10
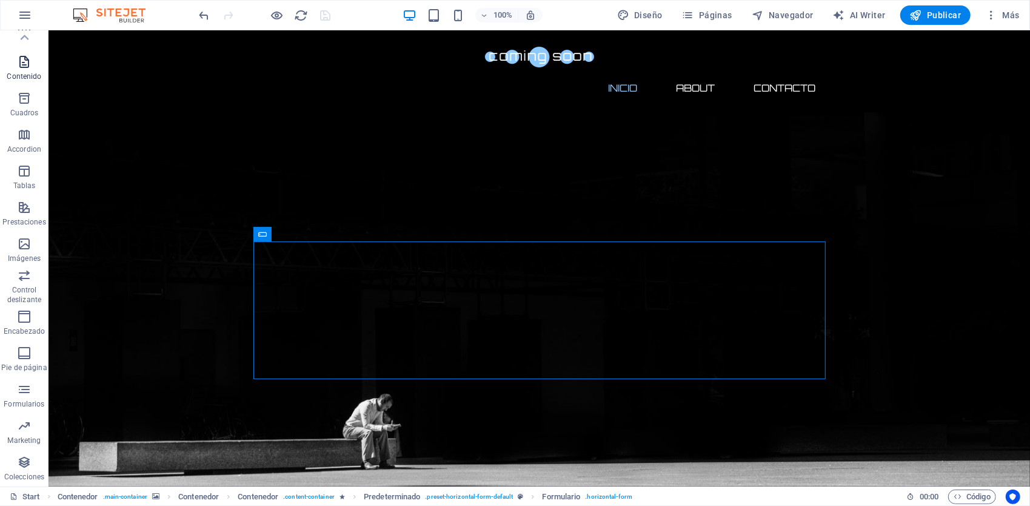
click at [21, 70] on span "Contenido" at bounding box center [24, 69] width 49 height 29
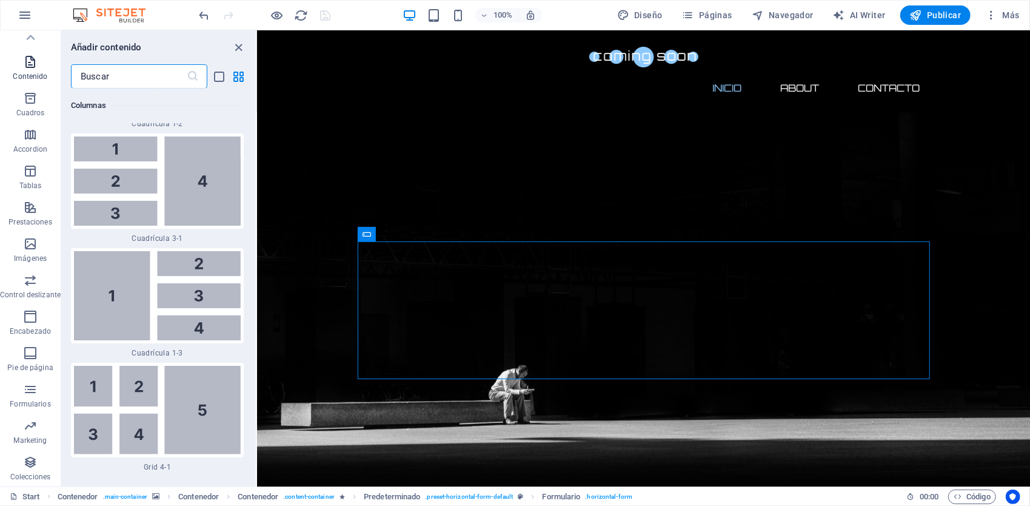
scroll to position [4068, 0]
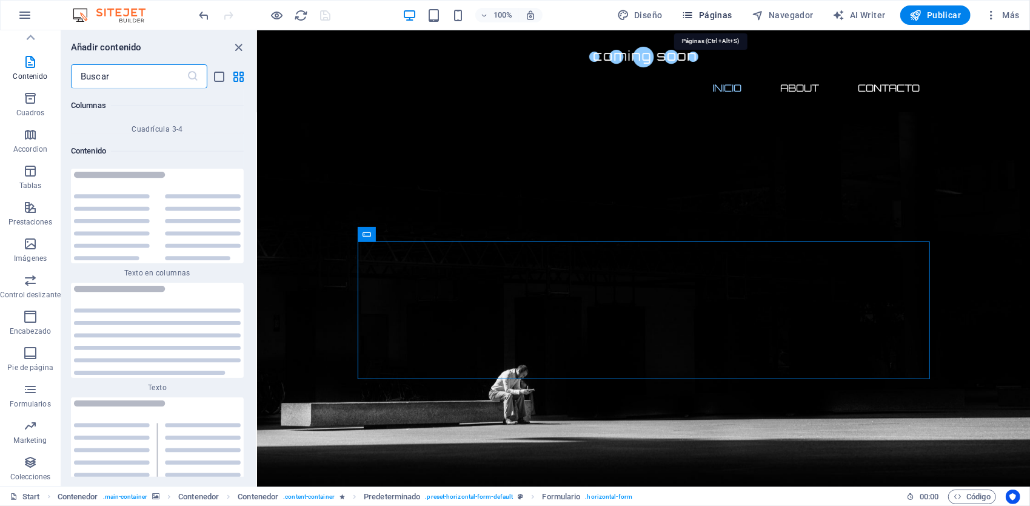
click at [715, 13] on span "Páginas" at bounding box center [707, 15] width 50 height 12
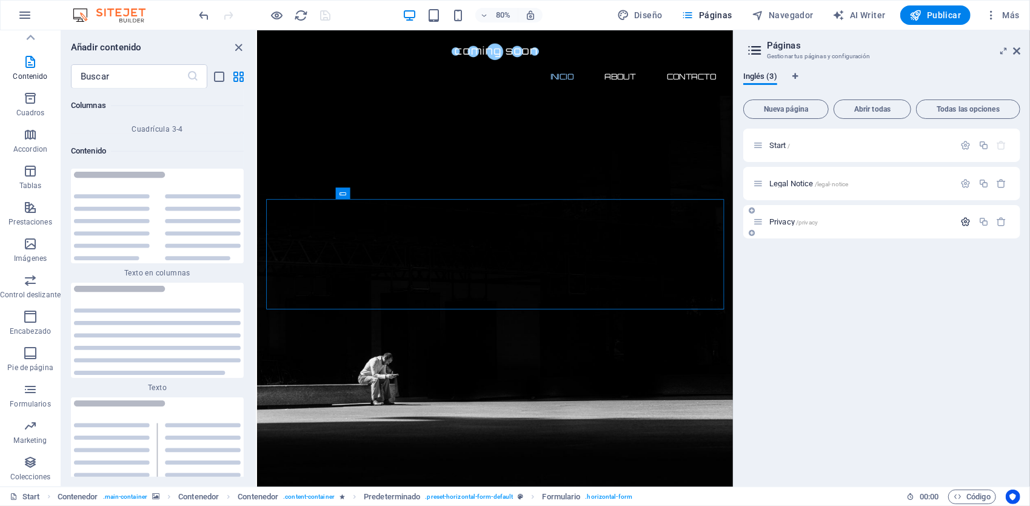
click at [965, 222] on icon "button" at bounding box center [966, 221] width 10 height 10
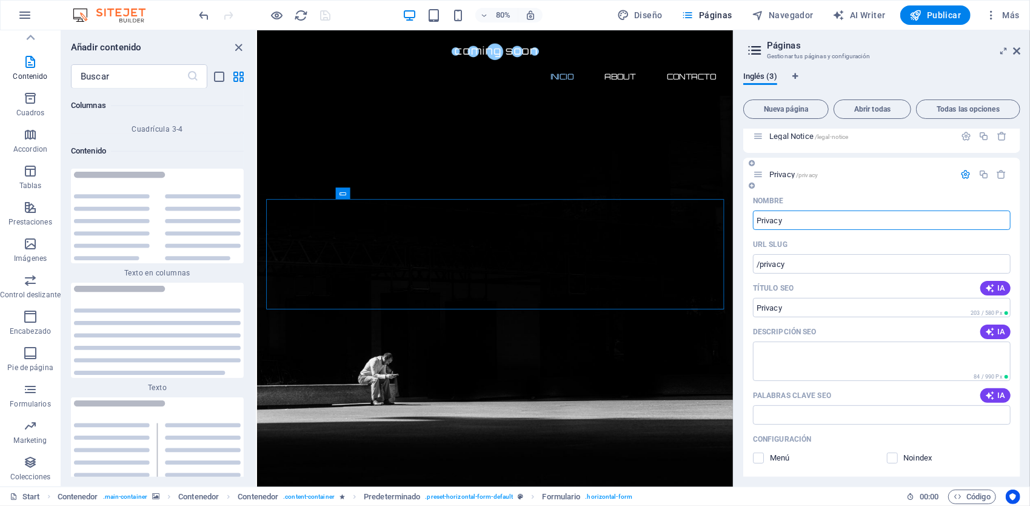
scroll to position [36, 0]
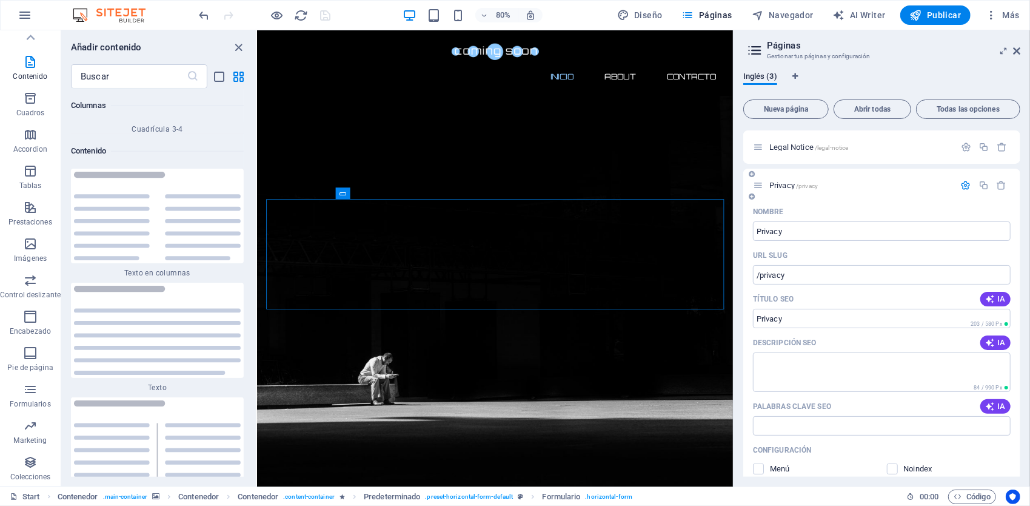
click at [961, 185] on icon "button" at bounding box center [966, 185] width 10 height 10
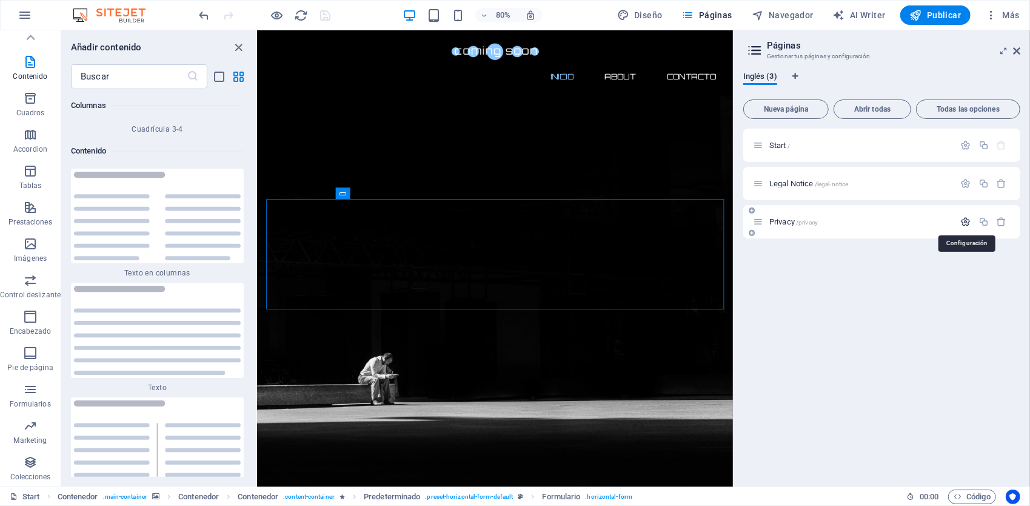
click at [965, 222] on icon "button" at bounding box center [966, 221] width 10 height 10
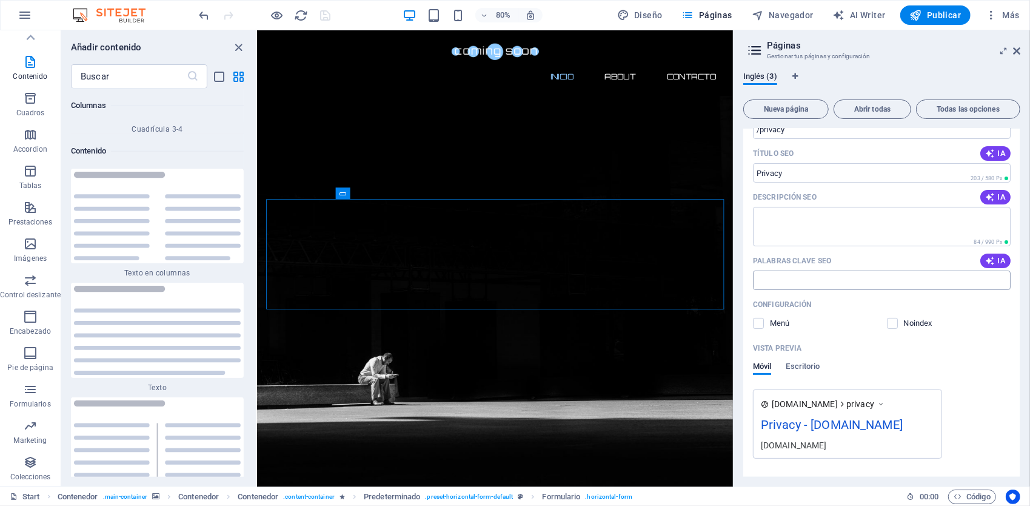
scroll to position [218, 0]
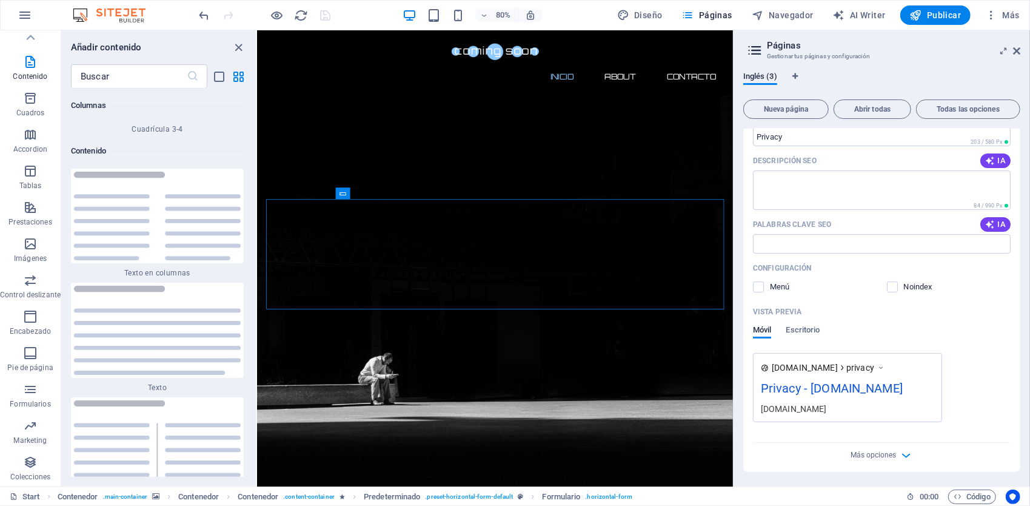
click at [896, 465] on div "Nombre Privacy ​ URL SLUG /privacy ​ Título SEO IA Privacy ​ 203 / 580 Px Descr…" at bounding box center [881, 246] width 277 height 452
click at [895, 457] on div "Más opciones" at bounding box center [882, 452] width 258 height 19
click at [905, 452] on icon "button" at bounding box center [906, 455] width 14 height 14
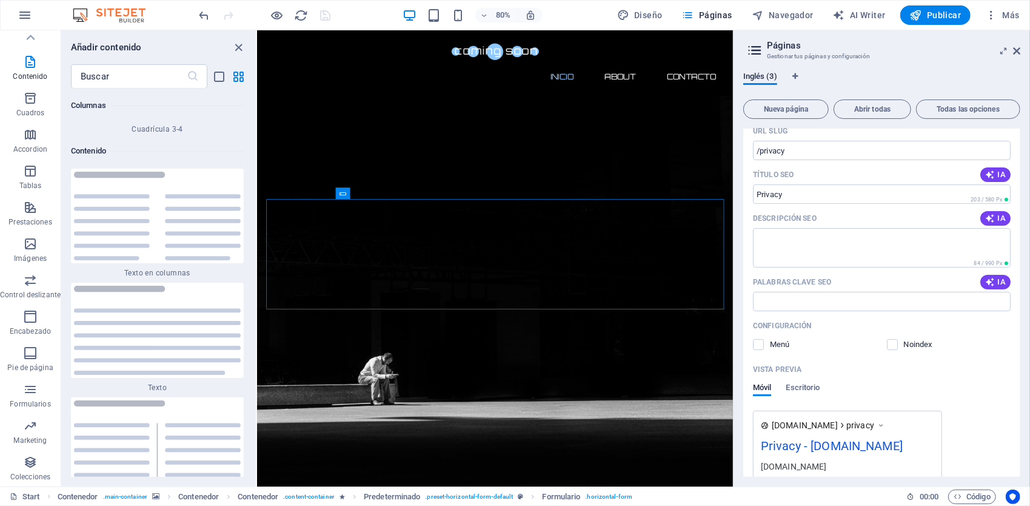
scroll to position [0, 0]
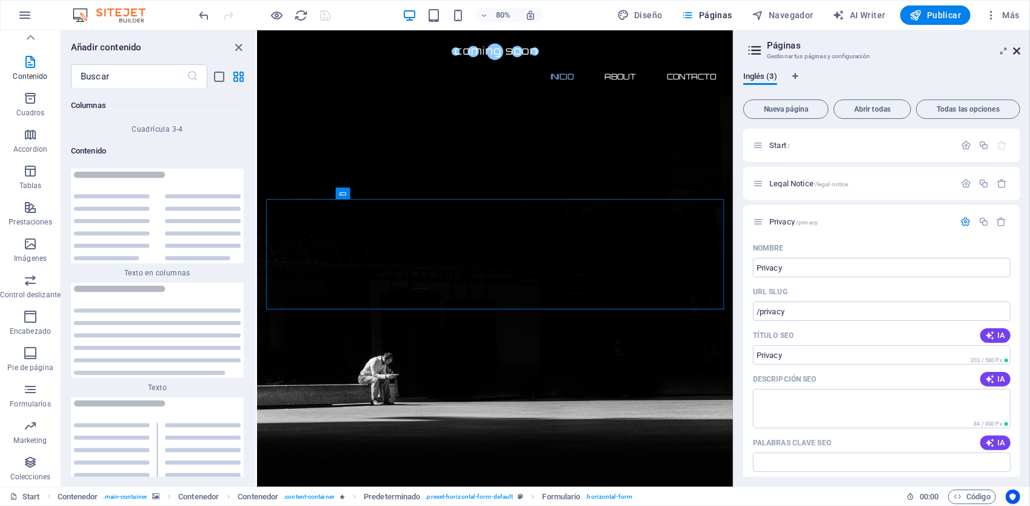
click at [1016, 52] on icon at bounding box center [1016, 51] width 7 height 10
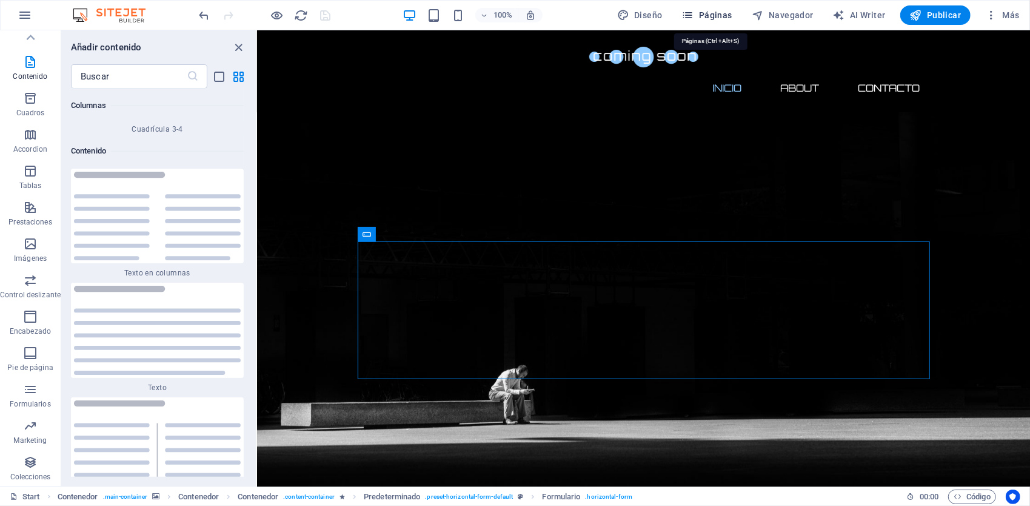
click at [717, 13] on span "Páginas" at bounding box center [707, 15] width 50 height 12
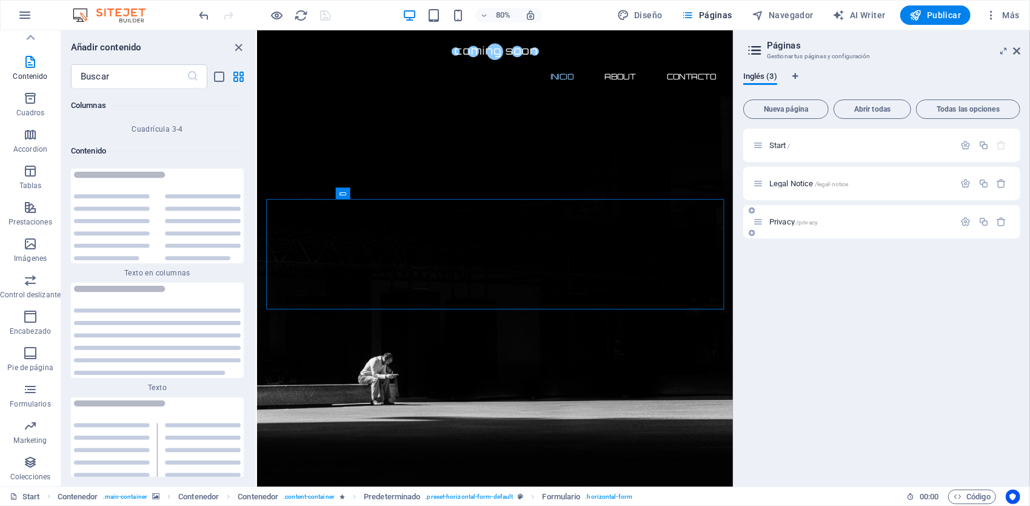
click at [777, 221] on span "Privacy /privacy" at bounding box center [793, 221] width 49 height 9
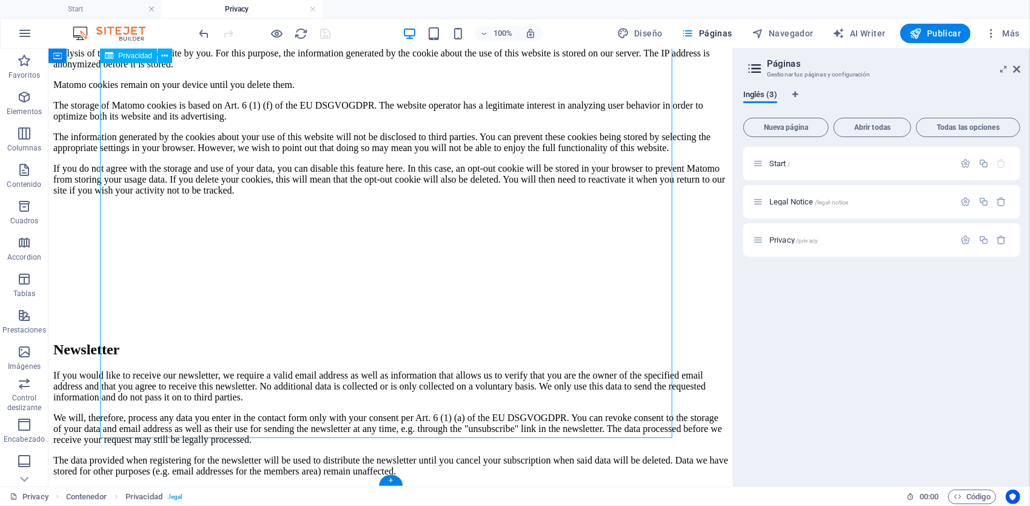
scroll to position [2956, 0]
drag, startPoint x: 167, startPoint y: 421, endPoint x: 139, endPoint y: 414, distance: 28.8
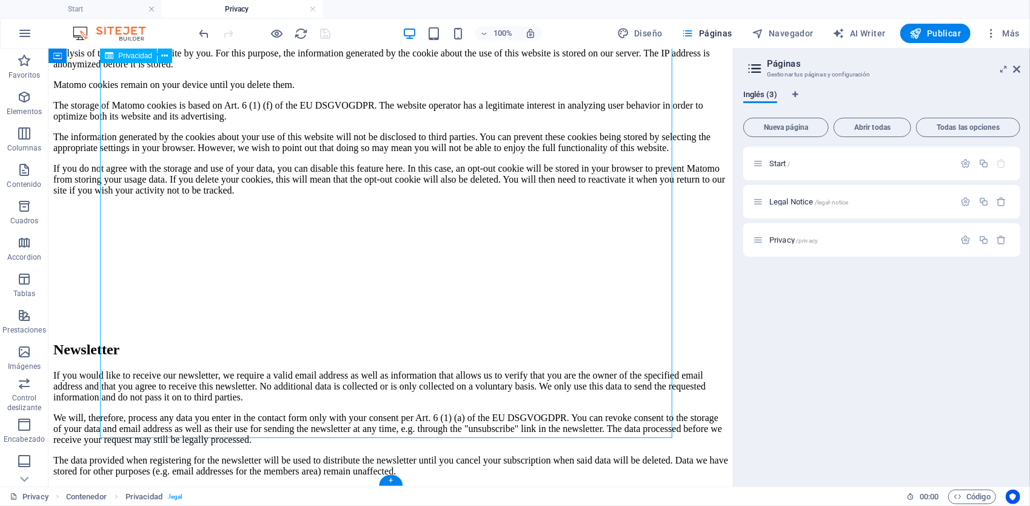
scroll to position [2810, 0]
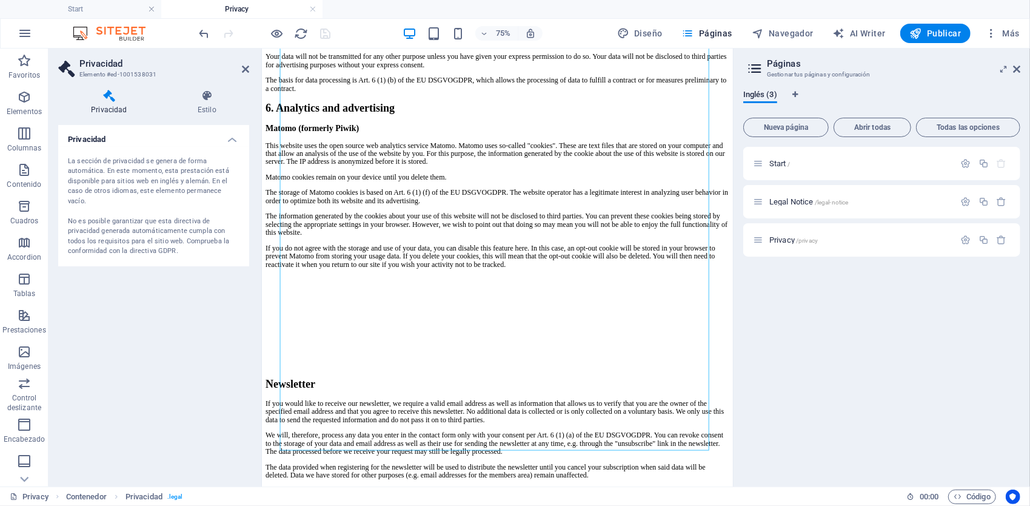
drag, startPoint x: 348, startPoint y: 567, endPoint x: 287, endPoint y: 460, distance: 123.0
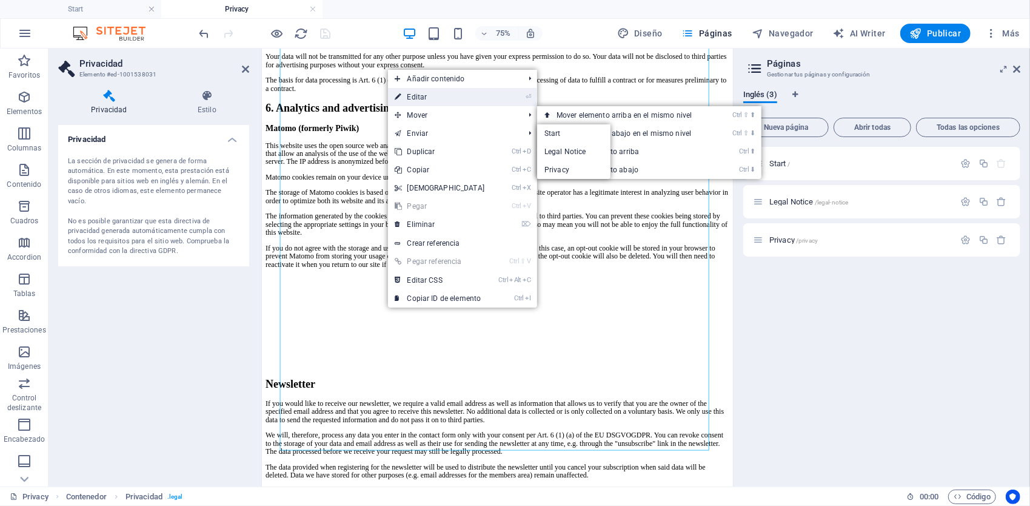
click at [434, 96] on link "⏎ Editar" at bounding box center [440, 97] width 104 height 18
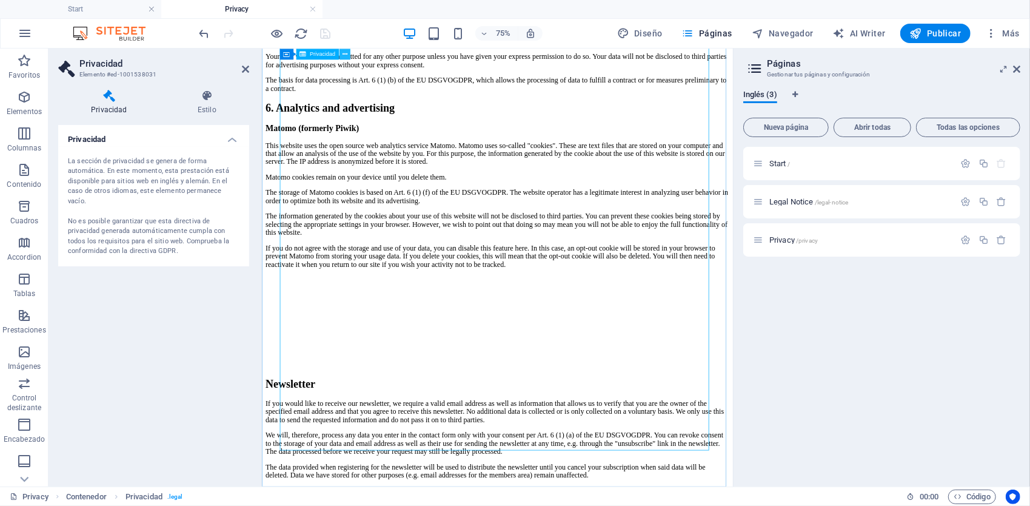
click at [343, 57] on icon at bounding box center [344, 54] width 5 height 10
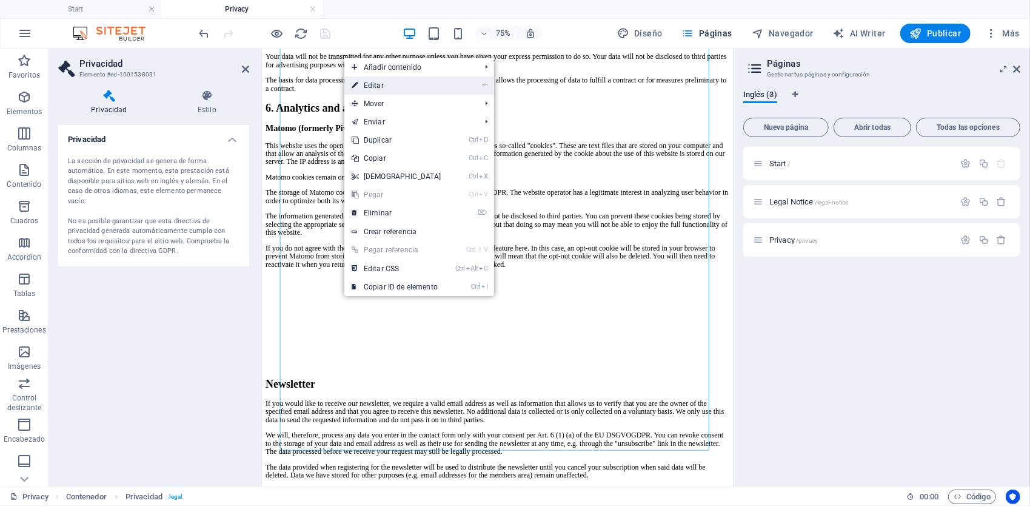
click at [378, 84] on link "⏎ Editar" at bounding box center [396, 85] width 104 height 18
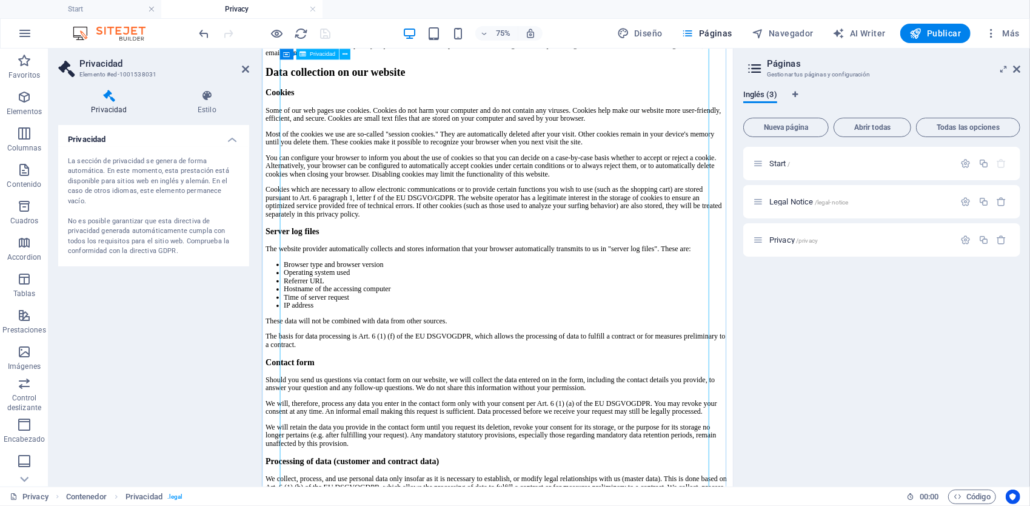
scroll to position [688, 0]
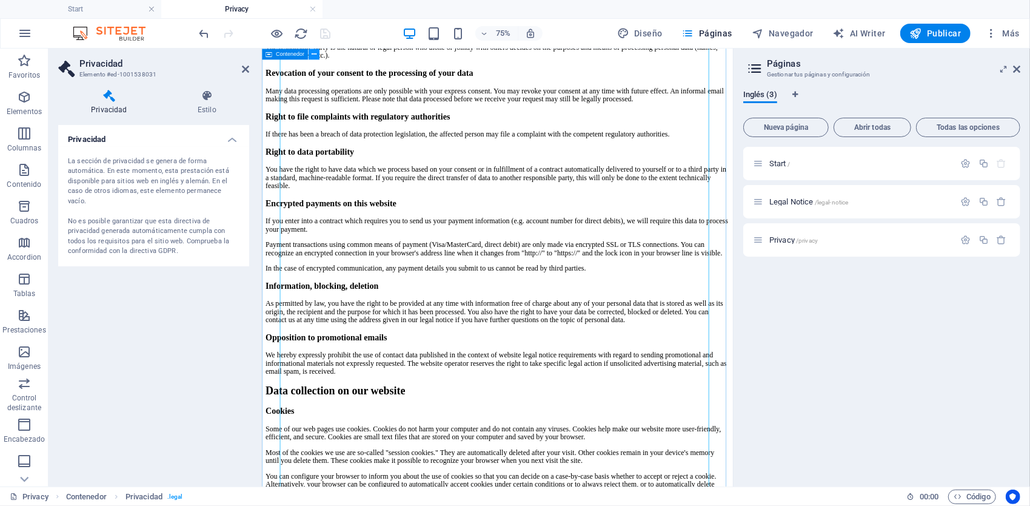
click at [312, 55] on icon at bounding box center [313, 54] width 5 height 10
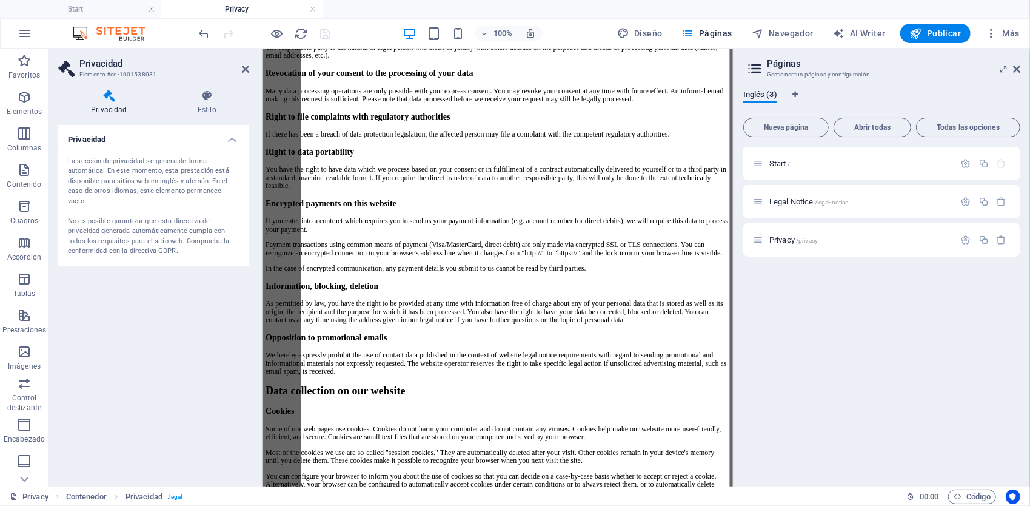
click at [198, 91] on icon at bounding box center [207, 96] width 84 height 12
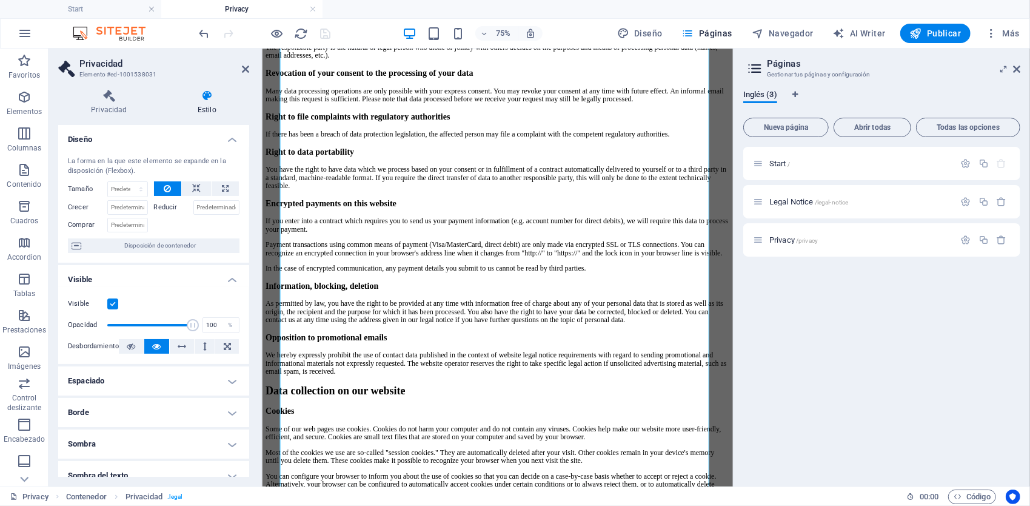
scroll to position [170, 0]
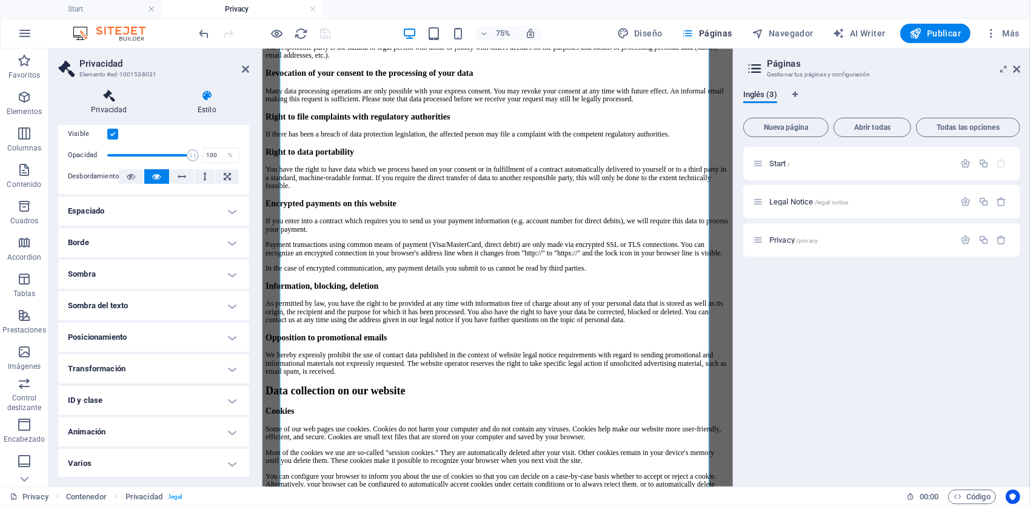
click at [106, 98] on icon at bounding box center [109, 96] width 102 height 12
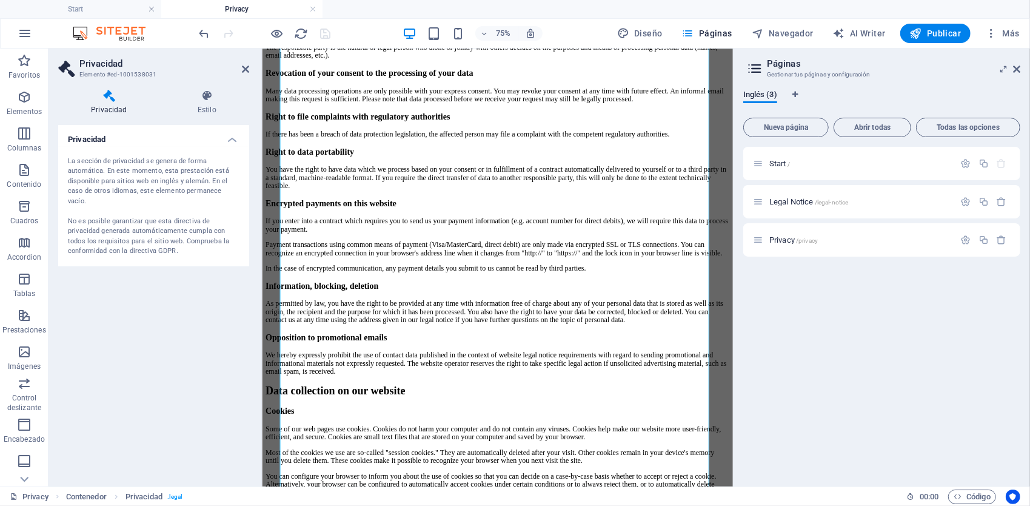
click at [138, 225] on div "La sección de privacidad se genera de forma automática. En este momento, esta p…" at bounding box center [154, 206] width 172 height 100
click at [138, 212] on div "La sección de privacidad se genera de forma automática. En este momento, esta p…" at bounding box center [154, 206] width 172 height 100
click at [122, 177] on div "La sección de privacidad se genera de forma automática. En este momento, esta p…" at bounding box center [154, 206] width 172 height 100
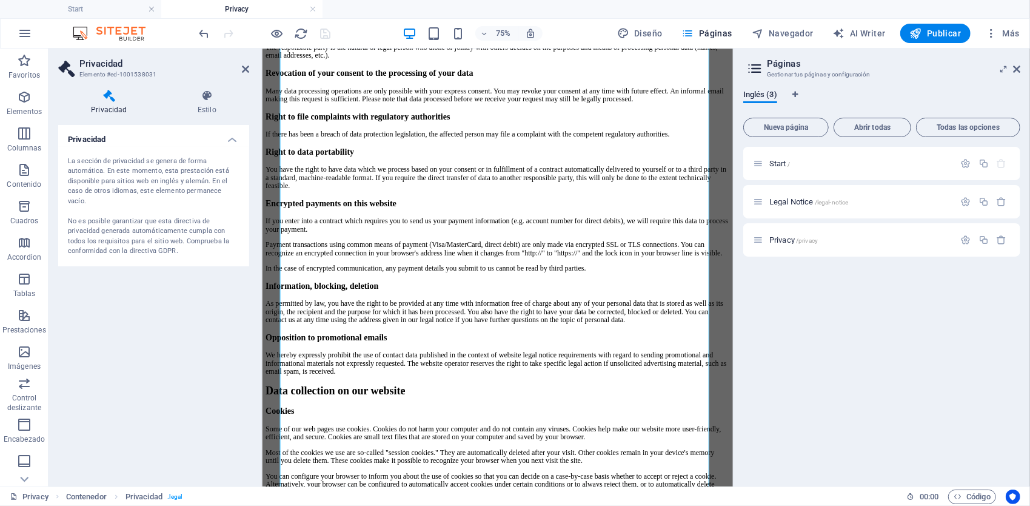
click at [112, 169] on div "La sección de privacidad se genera de forma automática. En este momento, esta p…" at bounding box center [154, 206] width 172 height 100
click at [142, 178] on div "La sección de privacidad se genera de forma automática. En este momento, esta p…" at bounding box center [154, 206] width 172 height 100
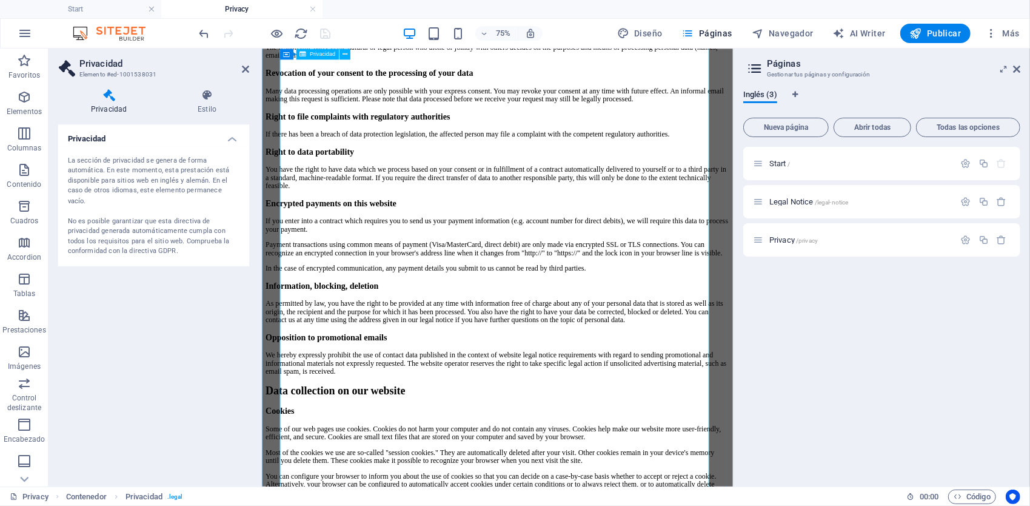
click at [769, 98] on span "Inglés (3)" at bounding box center [760, 95] width 34 height 17
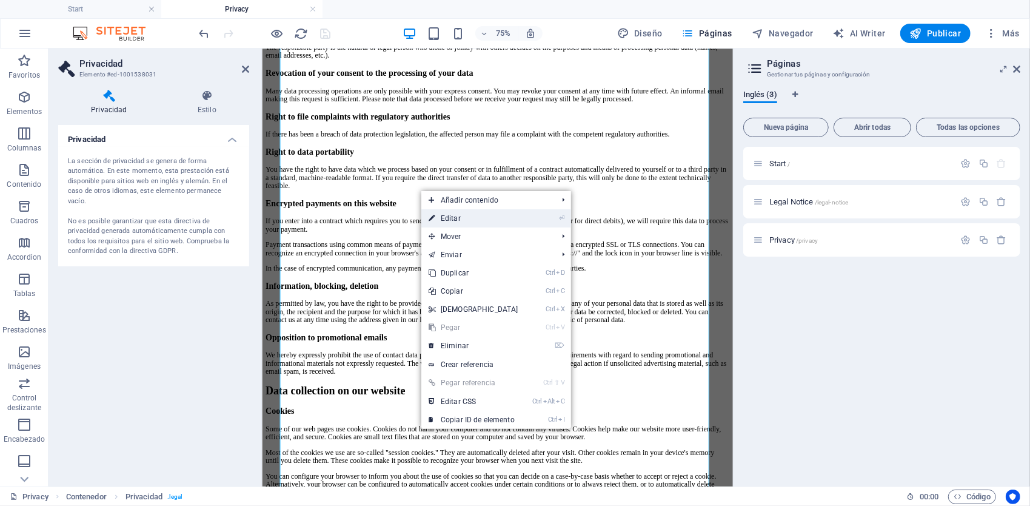
click at [507, 223] on link "⏎ Editar" at bounding box center [473, 218] width 104 height 18
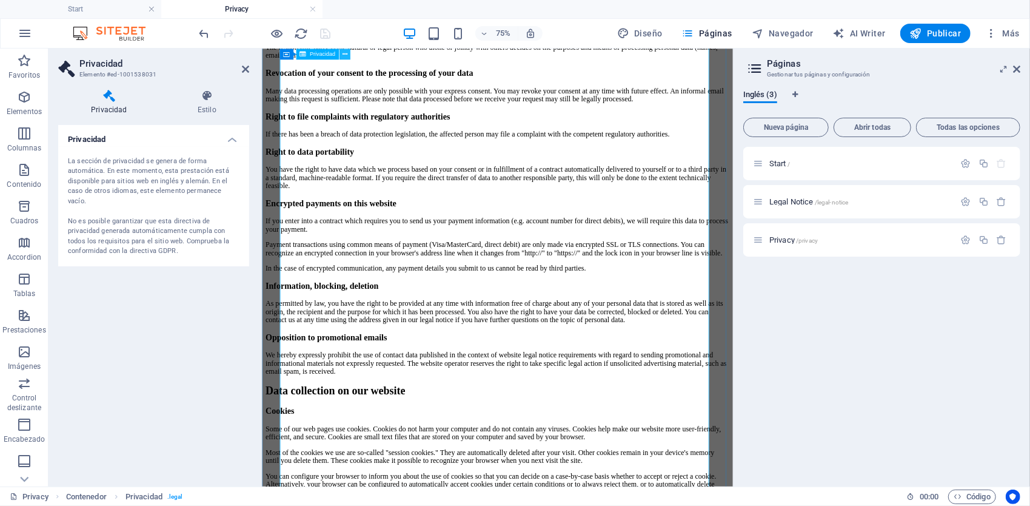
click at [348, 55] on button at bounding box center [344, 54] width 11 height 11
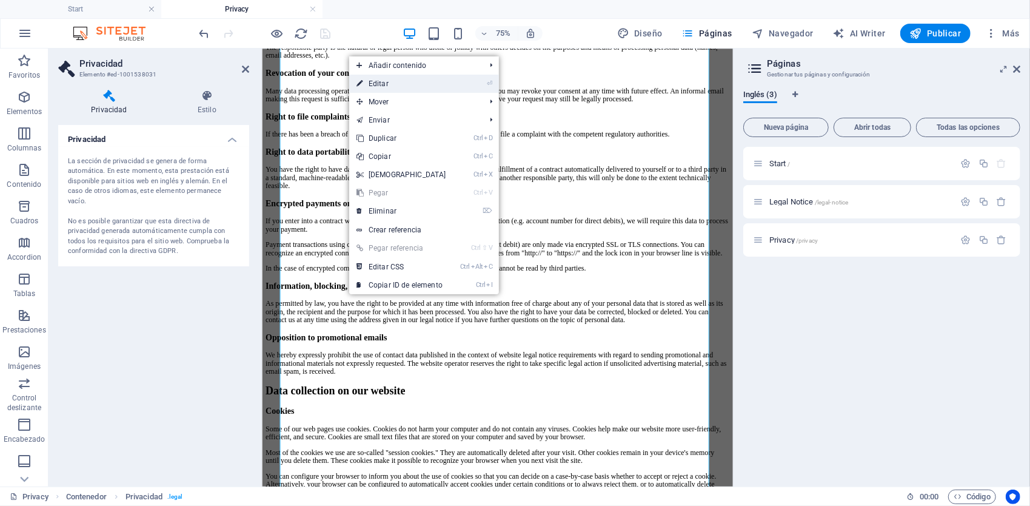
click at [373, 81] on link "⏎ Editar" at bounding box center [401, 84] width 104 height 18
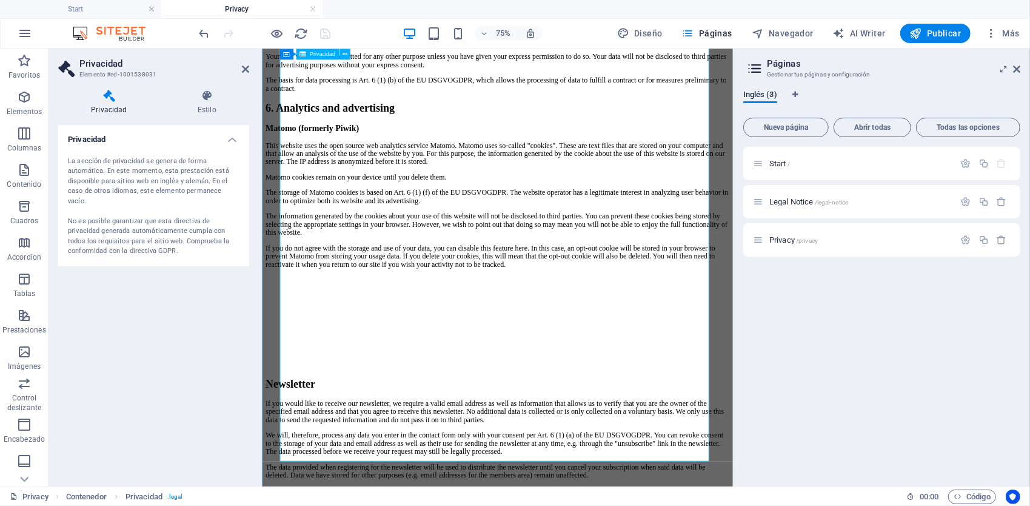
scroll to position [2810, 0]
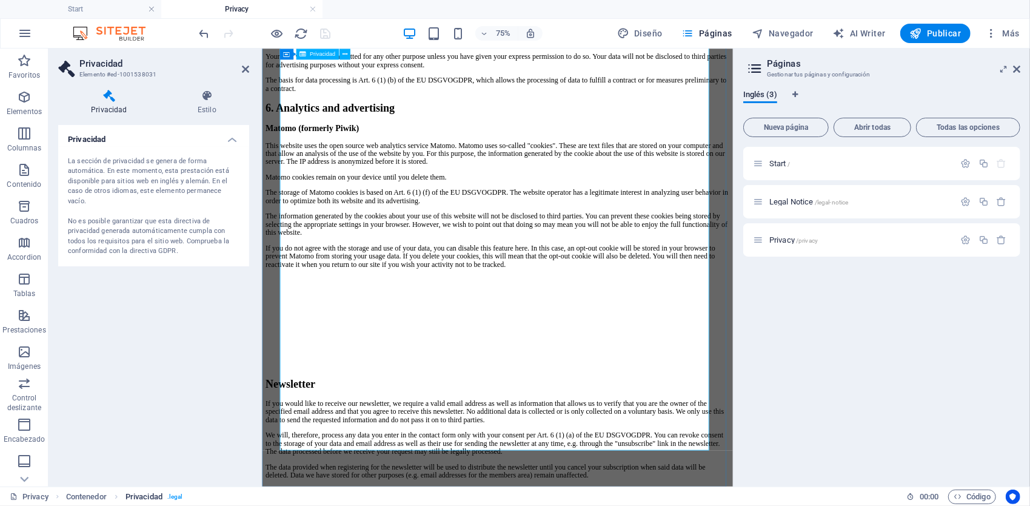
click at [178, 497] on span ". legal" at bounding box center [175, 496] width 16 height 15
click at [179, 495] on span ". legal" at bounding box center [175, 496] width 16 height 15
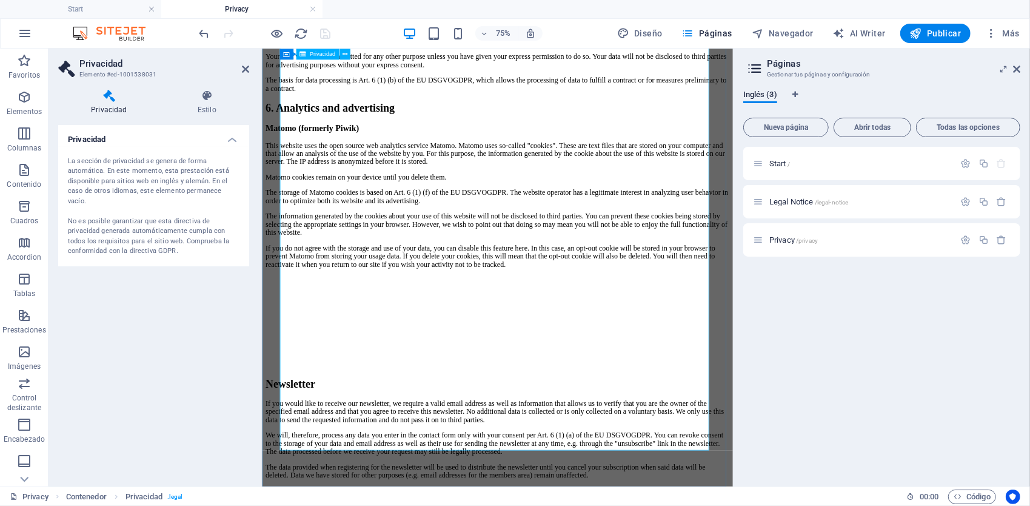
click at [795, 92] on icon "Pestañas de idiomas" at bounding box center [794, 94] width 5 height 7
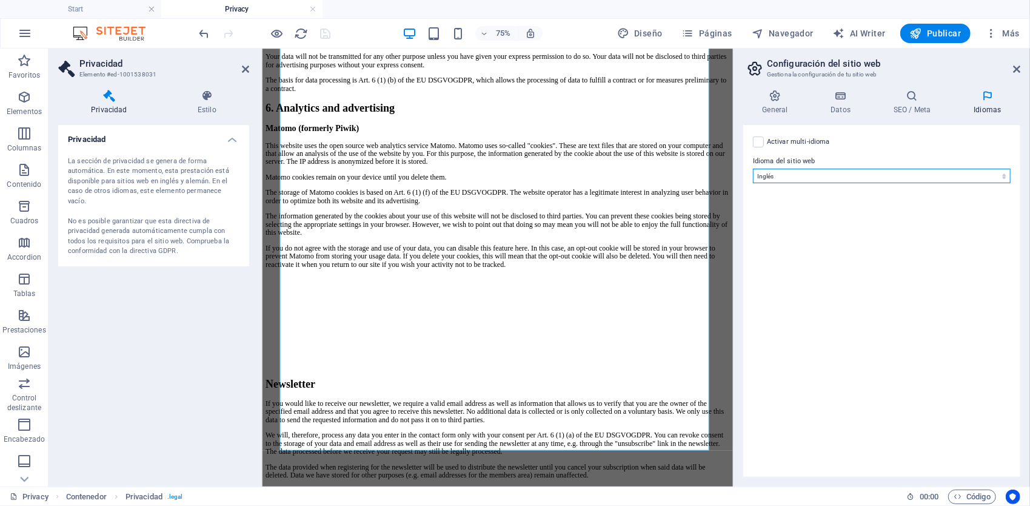
click at [800, 172] on select "Abkhazian Afar Afrikaans Akan Albanés Alemán Amharic Árabe Aragonese Armenian A…" at bounding box center [882, 176] width 258 height 15
select select "44"
click at [753, 169] on select "Abkhazian Afar Afrikaans Akan Albanés Alemán Amharic Árabe Aragonese Armenian A…" at bounding box center [882, 176] width 258 height 15
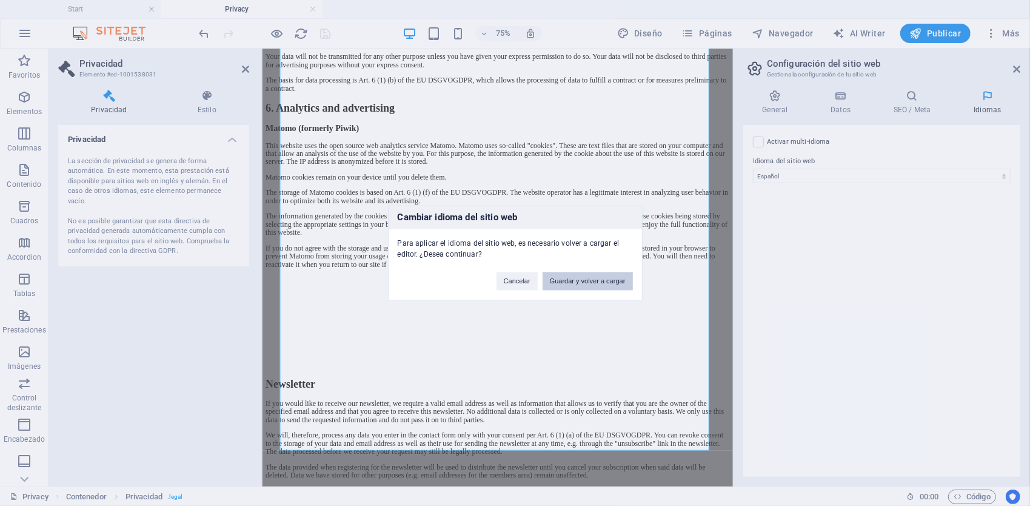
click at [599, 281] on button "Guardar y volver a cargar" at bounding box center [588, 281] width 90 height 18
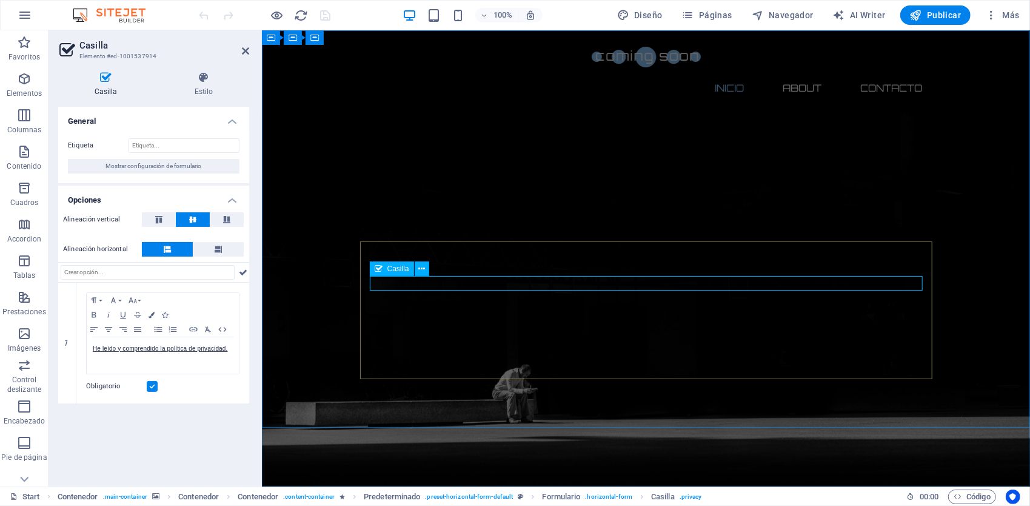
click at [423, 267] on icon at bounding box center [421, 269] width 7 height 13
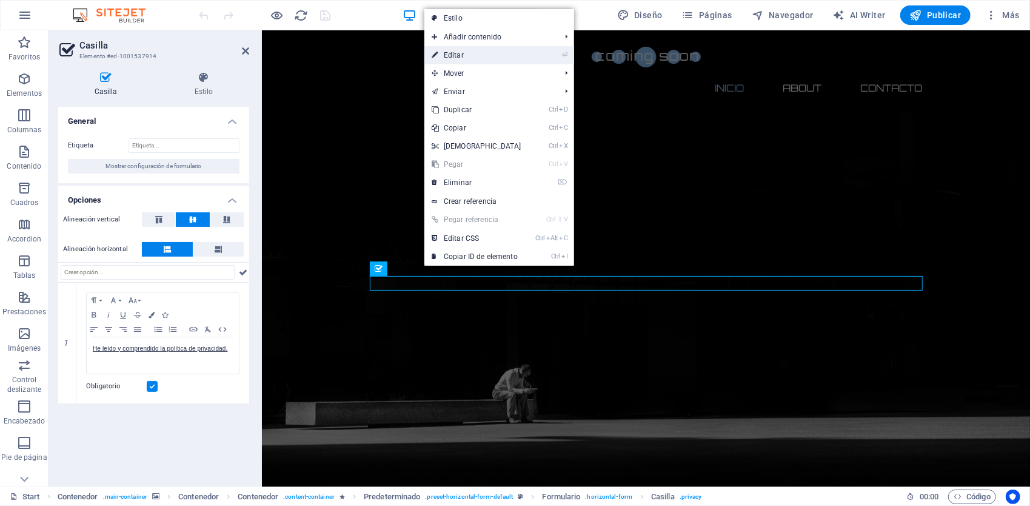
click at [468, 56] on link "⏎ Editar" at bounding box center [476, 55] width 104 height 18
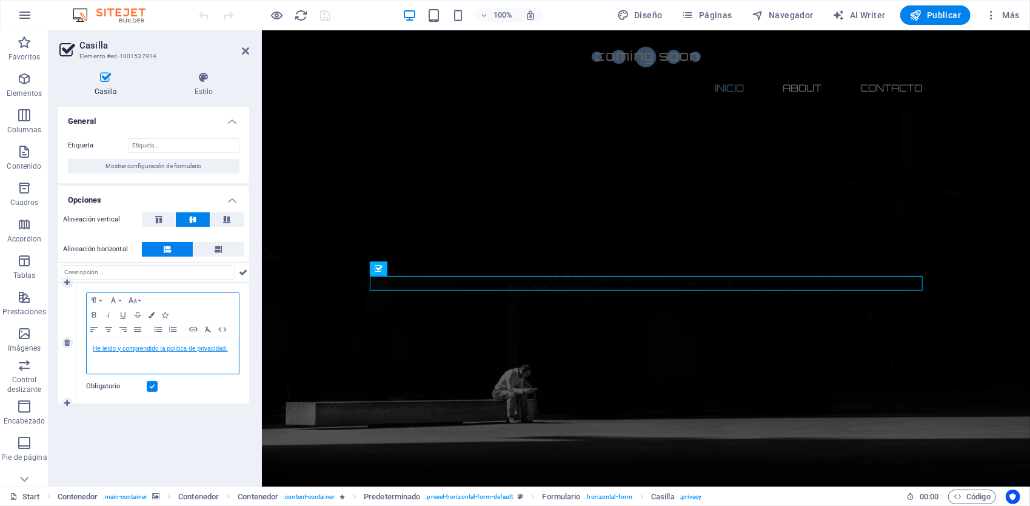
click at [193, 349] on link "He leído y comprendido la política de privacidad." at bounding box center [160, 348] width 135 height 7
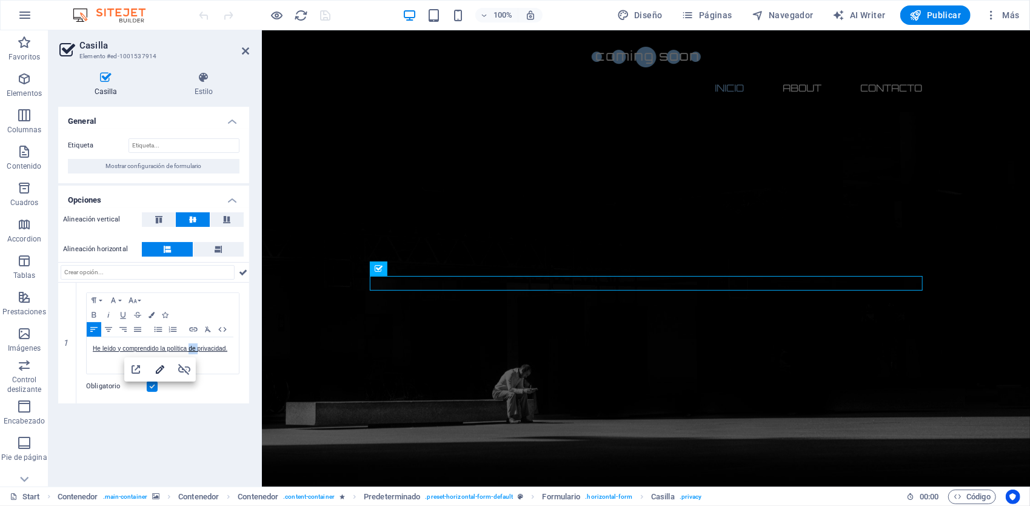
click at [161, 364] on icon "button" at bounding box center [160, 369] width 15 height 15
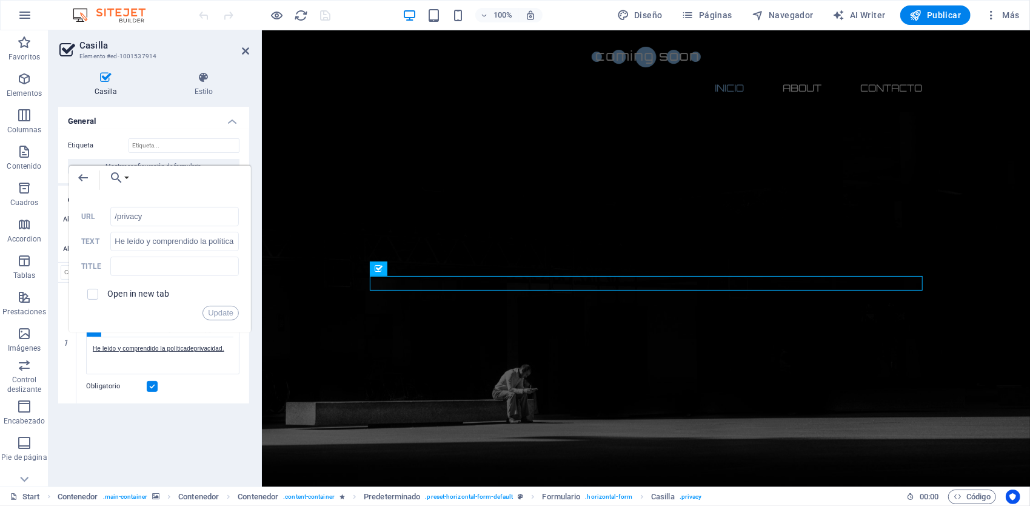
click at [200, 402] on div "General Etiqueta Mostrar configuración de formulario Opciones Alineación vertic…" at bounding box center [153, 292] width 191 height 370
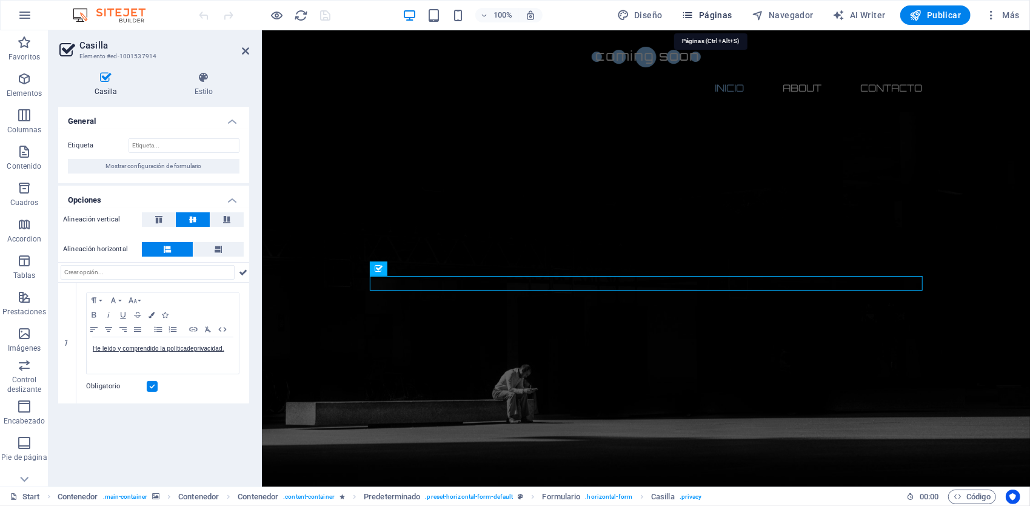
click at [720, 14] on span "Páginas" at bounding box center [707, 15] width 50 height 12
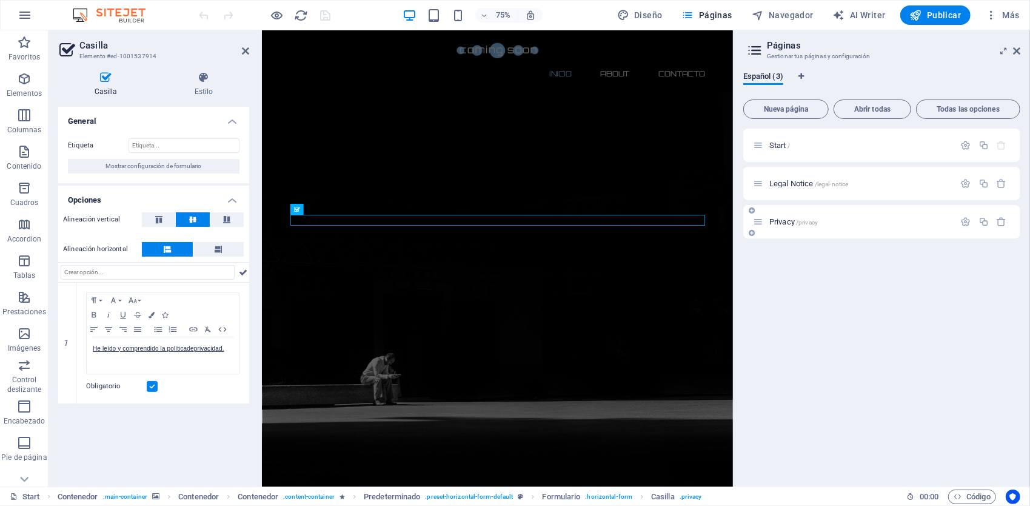
click at [789, 212] on div "Privacy /privacy" at bounding box center [881, 221] width 277 height 33
click at [787, 220] on span "Privacy /privacy" at bounding box center [793, 221] width 49 height 9
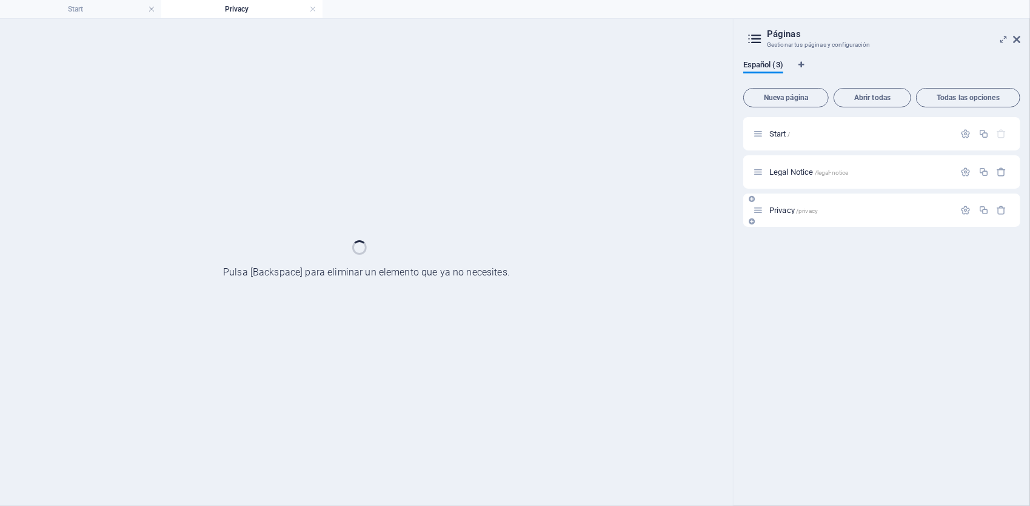
click at [787, 220] on div "Privacy /privacy" at bounding box center [881, 209] width 277 height 33
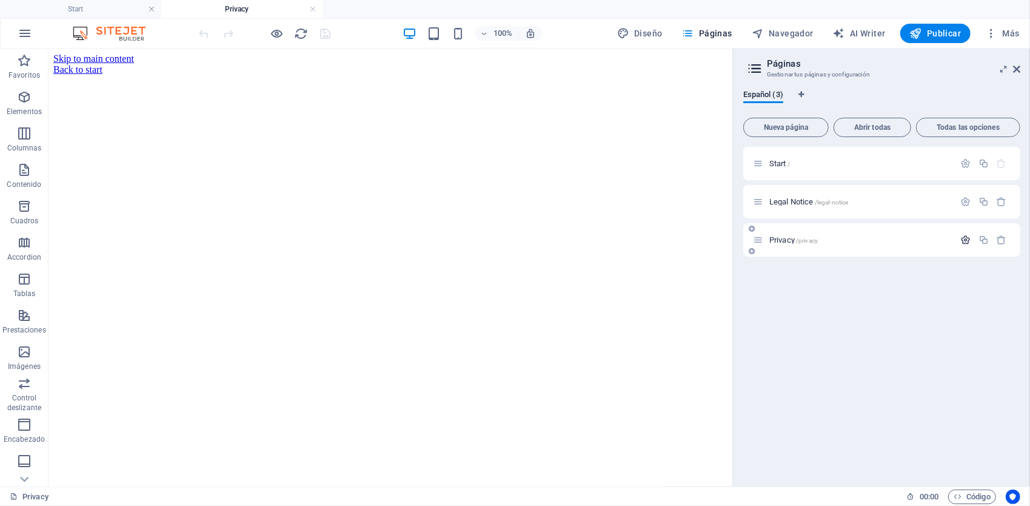
click at [966, 241] on icon "button" at bounding box center [966, 240] width 10 height 10
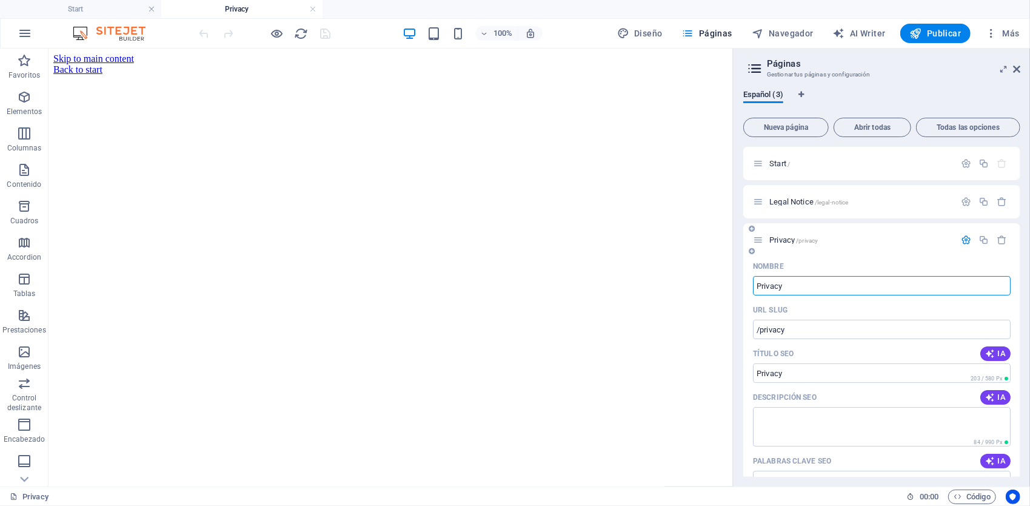
click at [788, 237] on span "Privacy /privacy" at bounding box center [793, 239] width 49 height 9
click at [962, 239] on icon "button" at bounding box center [966, 240] width 10 height 10
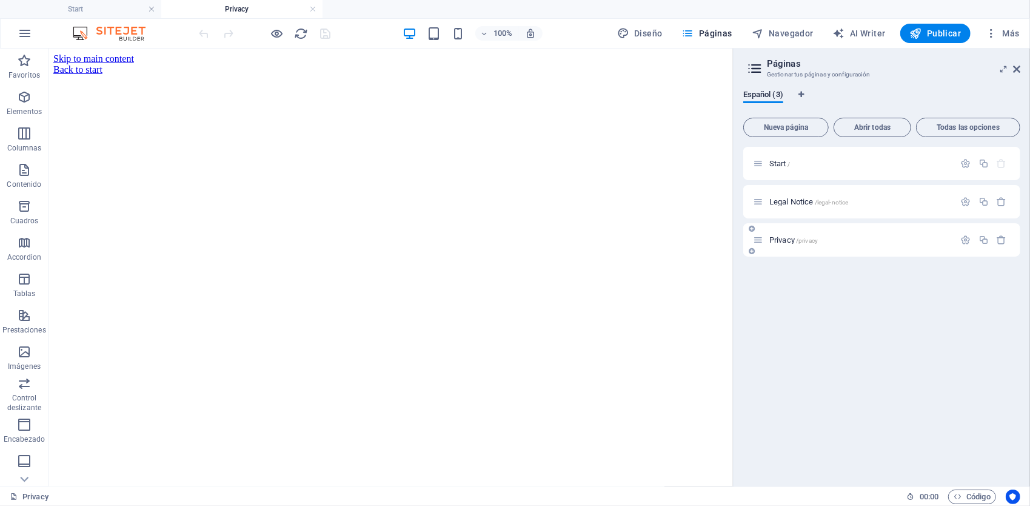
click at [785, 238] on span "Privacy /privacy" at bounding box center [793, 239] width 49 height 9
click at [792, 203] on span "Legal Notice /legal-notice" at bounding box center [808, 201] width 79 height 9
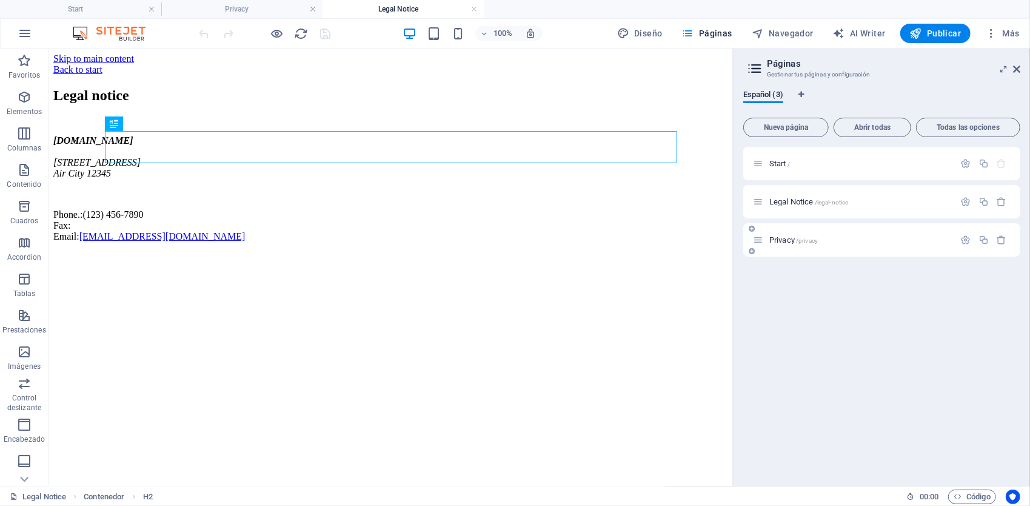
click at [794, 250] on div "Privacy /privacy" at bounding box center [881, 239] width 277 height 33
click at [789, 244] on div "Privacy /privacy" at bounding box center [854, 240] width 202 height 14
click at [789, 241] on span "Privacy /privacy" at bounding box center [793, 239] width 49 height 9
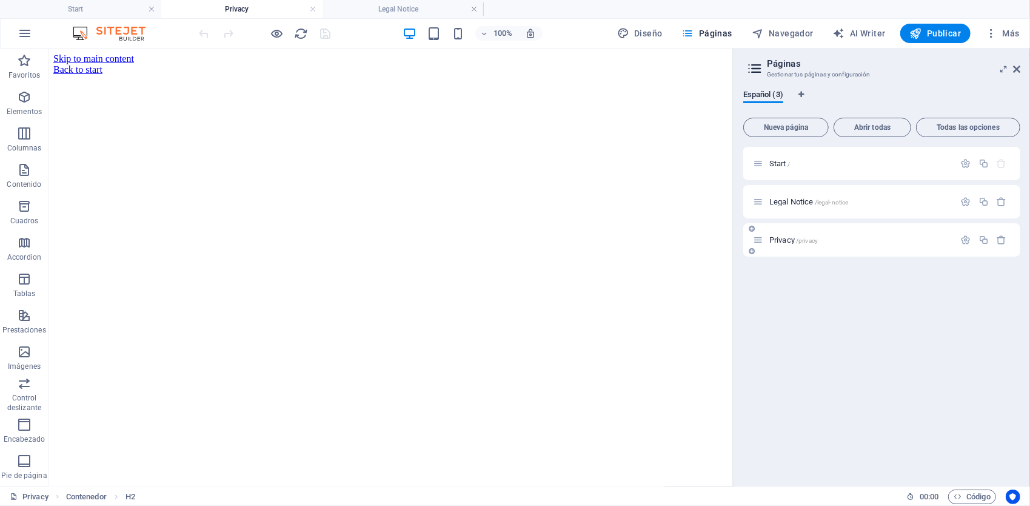
click at [789, 241] on span "Privacy /privacy" at bounding box center [793, 239] width 49 height 9
click at [297, 28] on icon "reload" at bounding box center [302, 34] width 14 height 14
click at [302, 33] on icon "reload" at bounding box center [302, 34] width 14 height 14
click at [129, 75] on div at bounding box center [390, 75] width 675 height 0
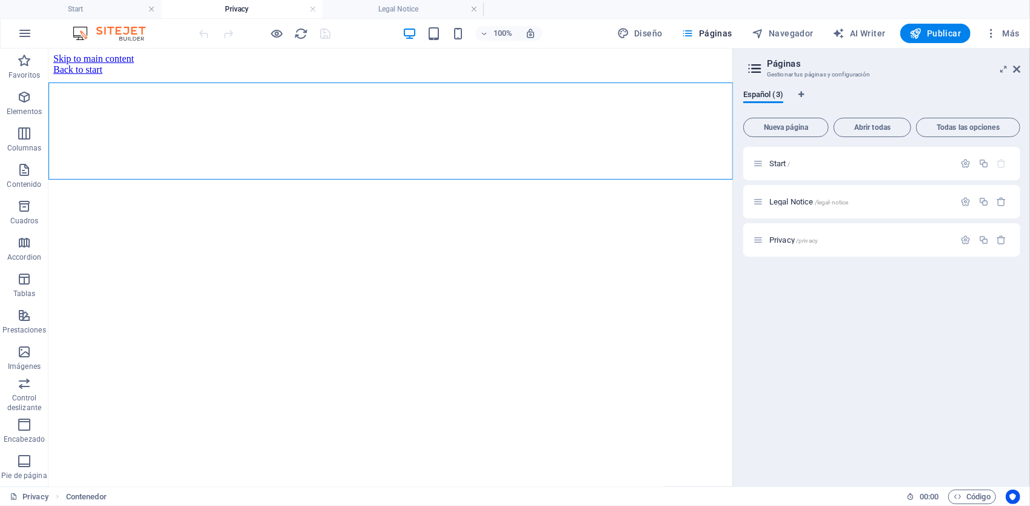
click at [159, 75] on div at bounding box center [390, 75] width 675 height 0
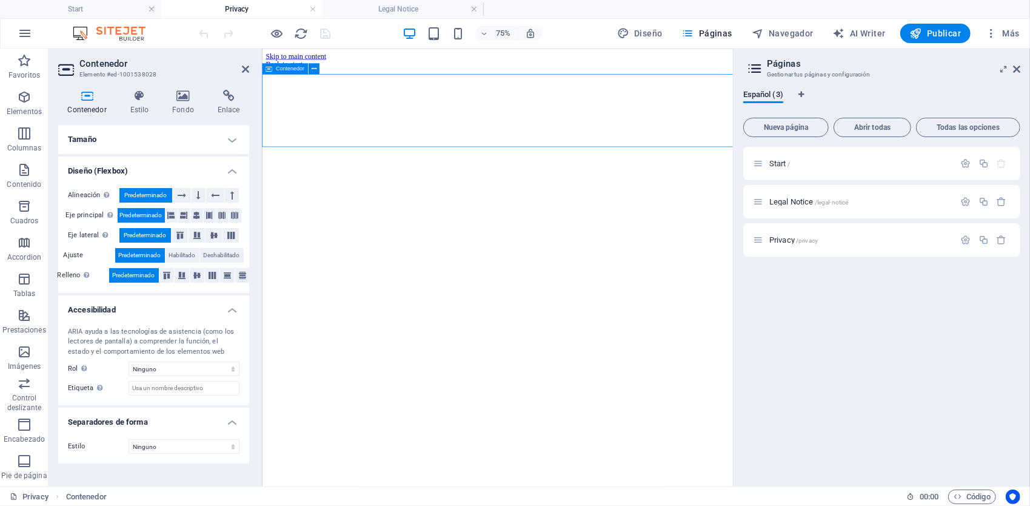
click at [479, 75] on div at bounding box center [575, 75] width 618 height 0
click at [312, 68] on icon at bounding box center [313, 69] width 5 height 10
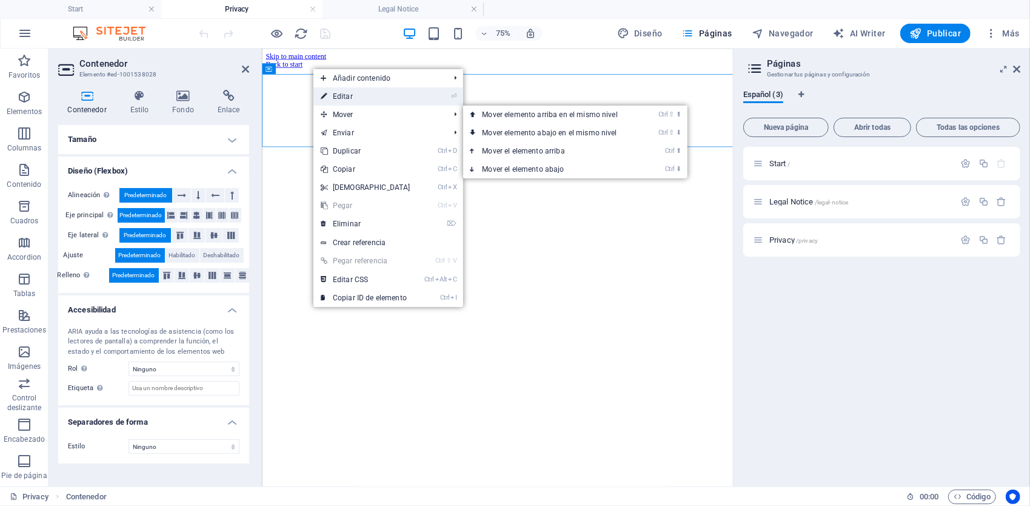
click at [359, 98] on link "⏎ Editar" at bounding box center [365, 96] width 104 height 18
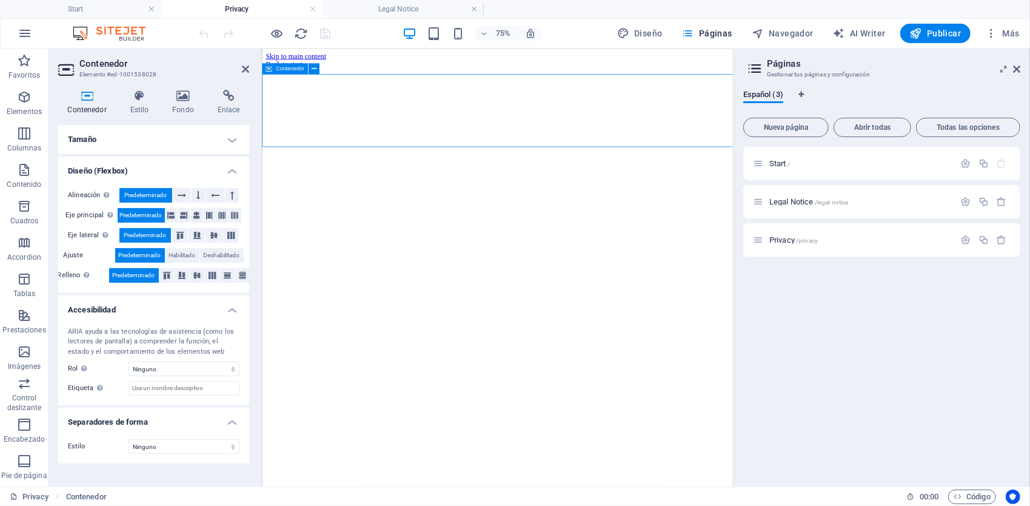
click at [587, 75] on div at bounding box center [575, 75] width 618 height 0
click at [562, 75] on div at bounding box center [575, 75] width 618 height 0
click at [358, 65] on div "Back to start" at bounding box center [575, 69] width 618 height 11
click at [532, 64] on div "Back to start" at bounding box center [575, 69] width 618 height 11
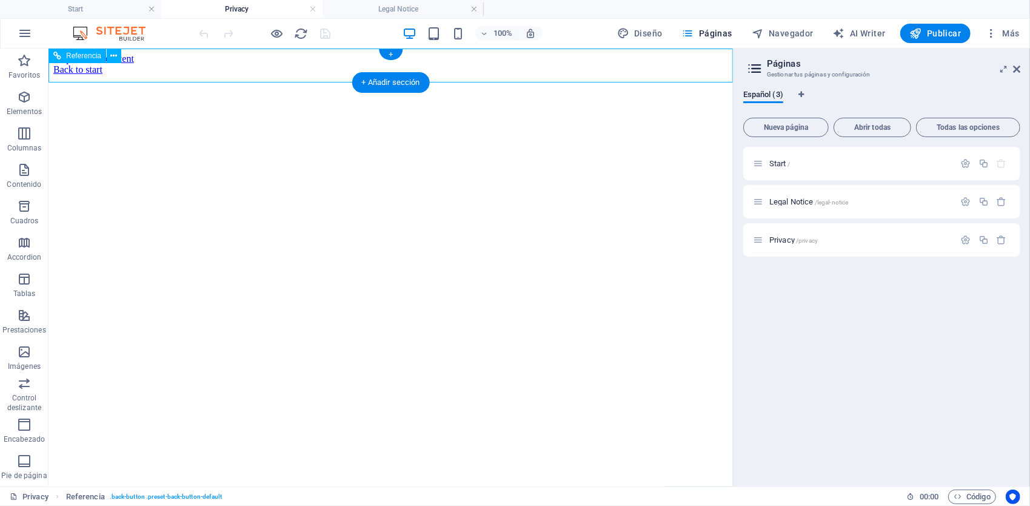
click at [106, 64] on div "Back to start" at bounding box center [390, 69] width 675 height 11
click at [786, 241] on span "Privacy /privacy" at bounding box center [793, 239] width 49 height 9
click at [778, 240] on span "Privacy /privacy" at bounding box center [793, 239] width 49 height 9
click at [969, 236] on icon "button" at bounding box center [966, 240] width 10 height 10
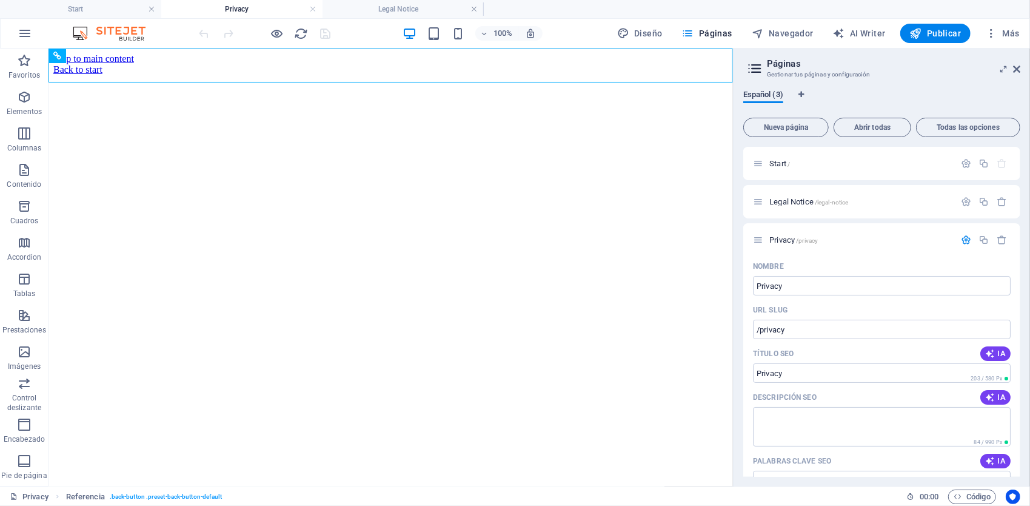
click at [765, 96] on span "Español (3)" at bounding box center [763, 95] width 40 height 17
drag, startPoint x: 768, startPoint y: 93, endPoint x: 757, endPoint y: 95, distance: 11.0
click at [757, 95] on span "Español (3)" at bounding box center [763, 95] width 40 height 17
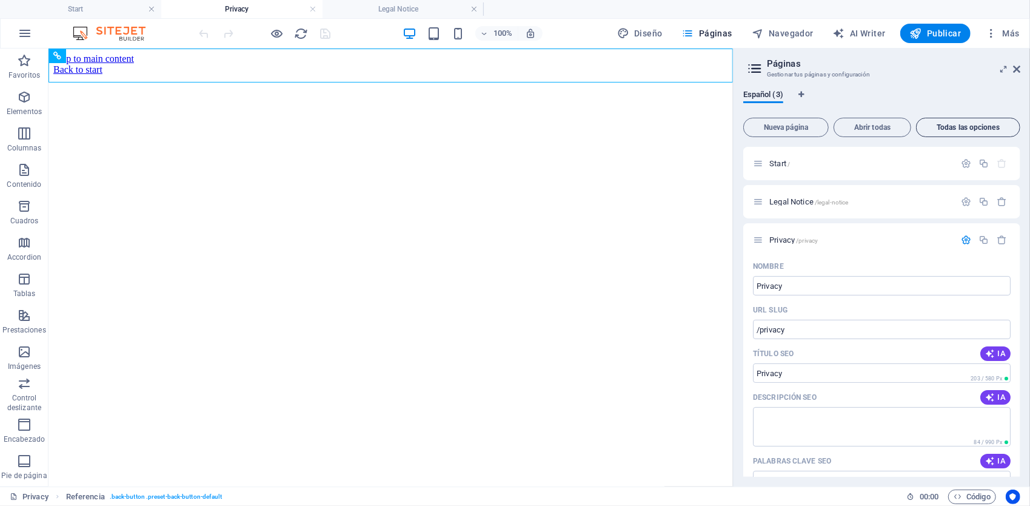
click at [954, 129] on span "Todas las opciones" at bounding box center [968, 127] width 93 height 7
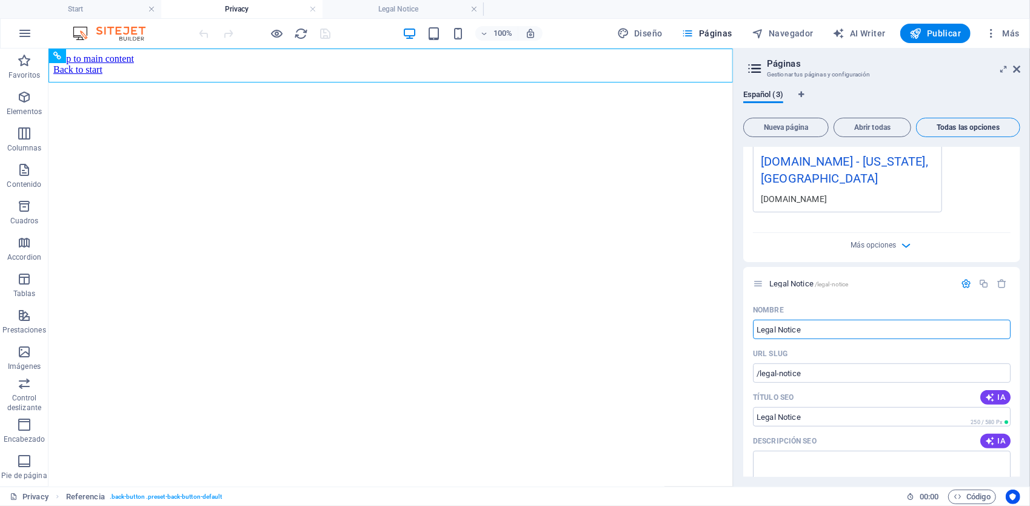
click at [951, 133] on button "Todas las opciones" at bounding box center [968, 127] width 104 height 19
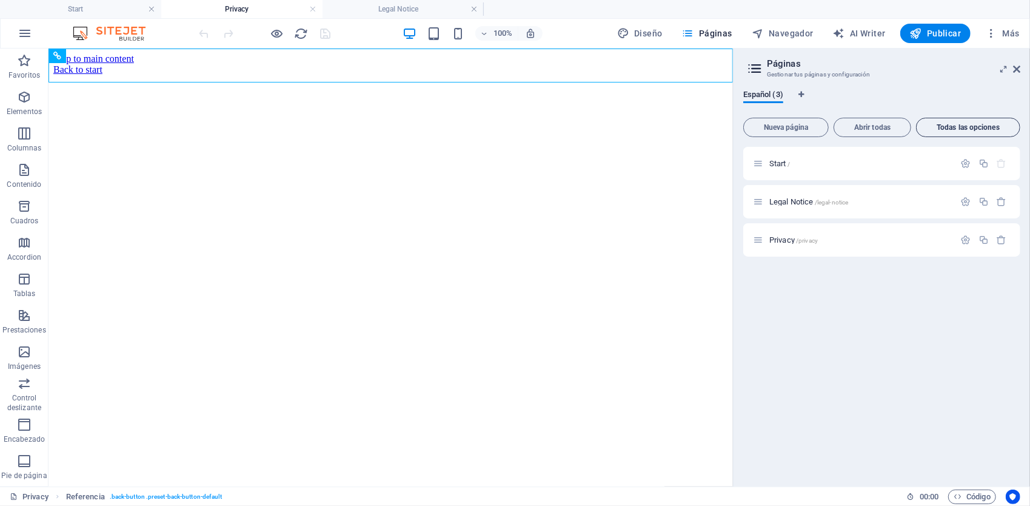
scroll to position [0, 0]
click at [762, 239] on icon at bounding box center [758, 240] width 10 height 10
click at [762, 241] on icon at bounding box center [758, 240] width 10 height 10
click at [205, 29] on div at bounding box center [265, 33] width 136 height 19
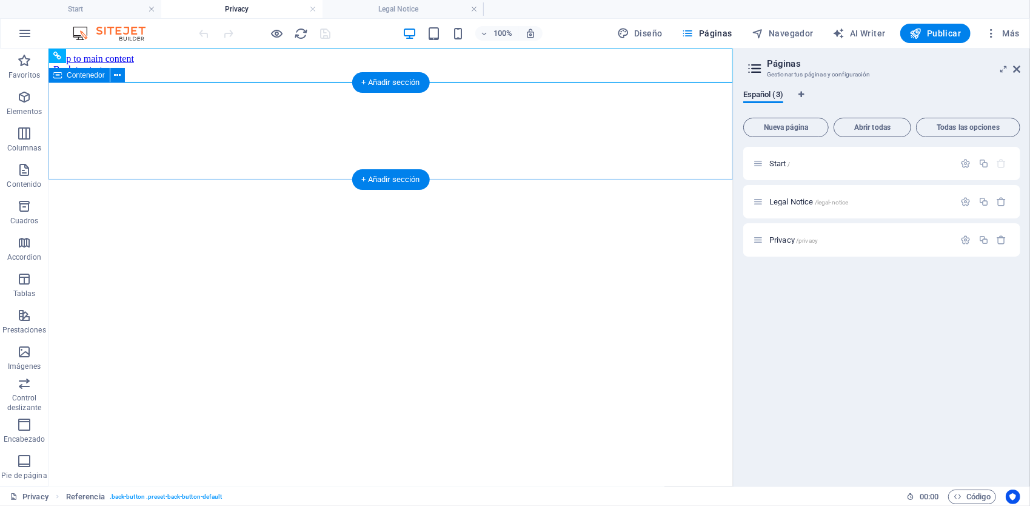
click at [386, 75] on div at bounding box center [390, 75] width 675 height 0
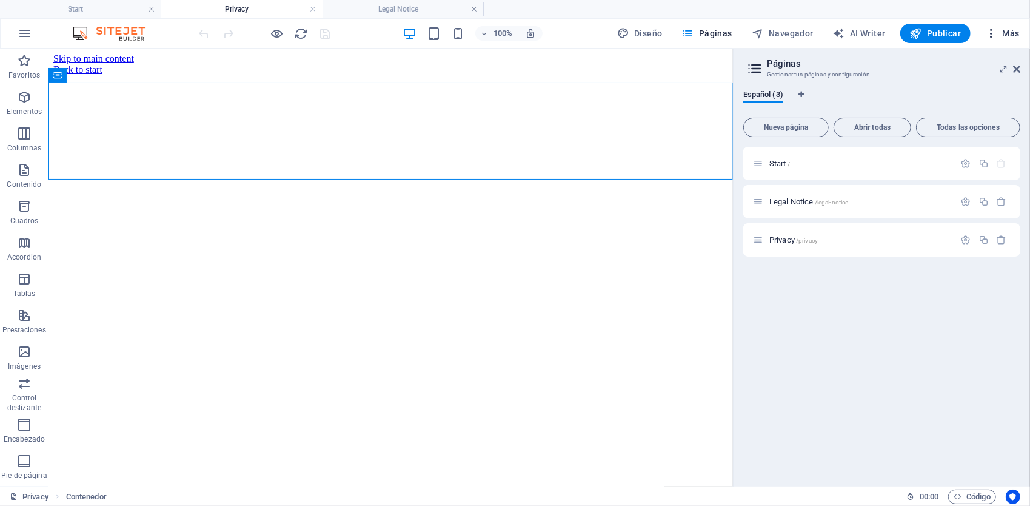
click at [989, 32] on icon "button" at bounding box center [991, 33] width 12 height 12
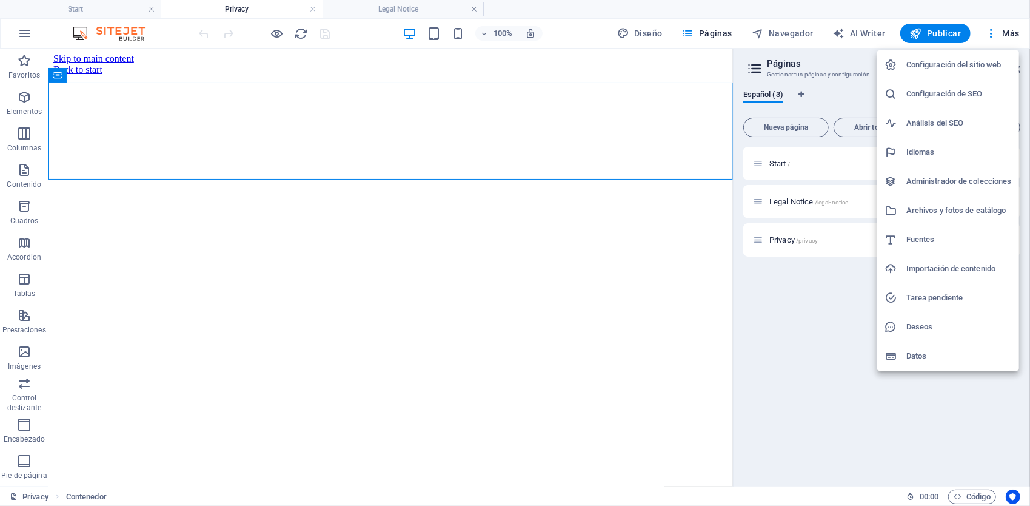
click at [269, 168] on div at bounding box center [515, 253] width 1030 height 506
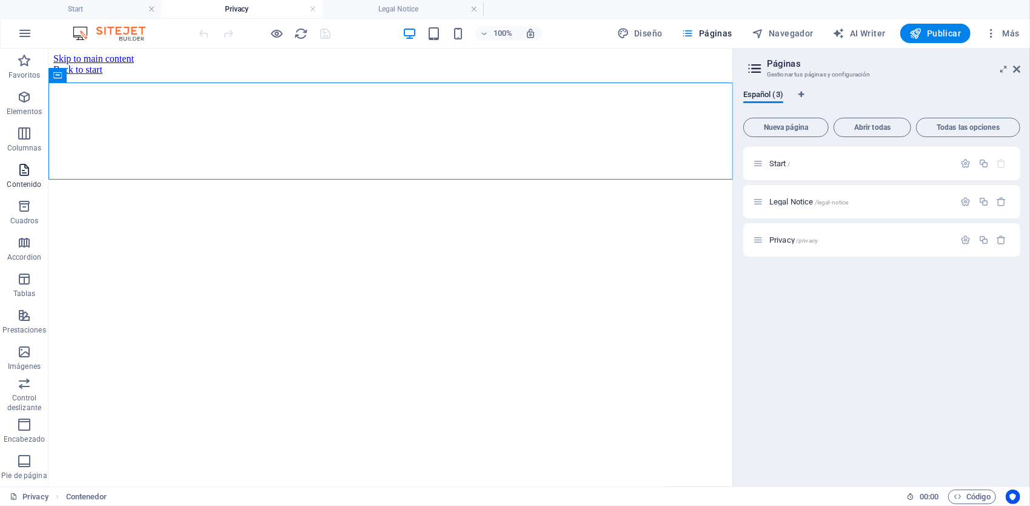
click at [24, 172] on icon "button" at bounding box center [24, 169] width 15 height 15
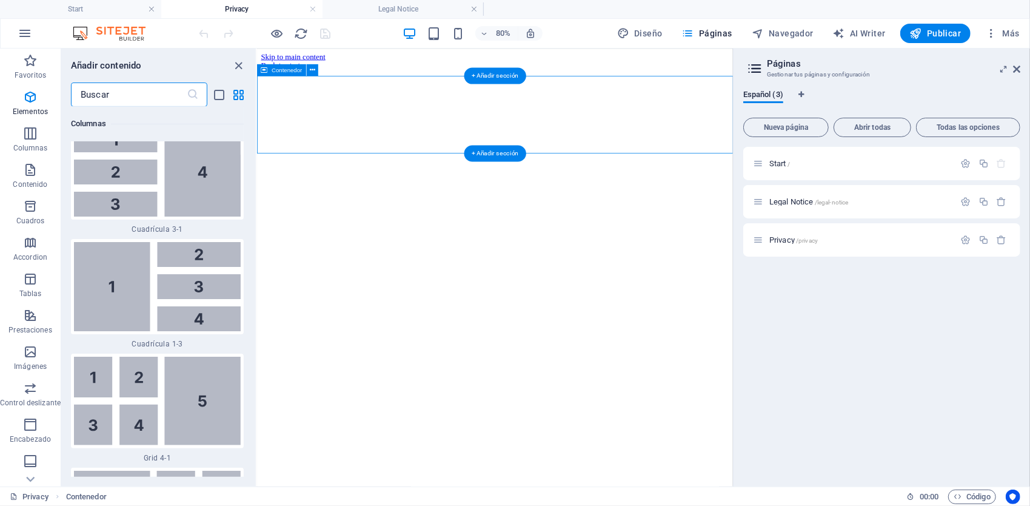
scroll to position [3712, 0]
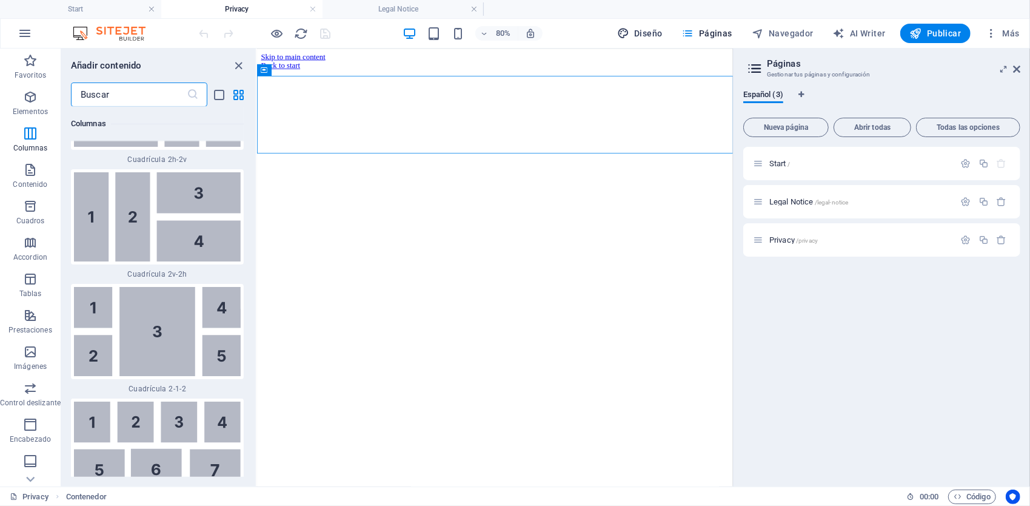
click at [654, 33] on span "Diseño" at bounding box center [639, 33] width 45 height 12
select select "px"
select select "300"
select select "px"
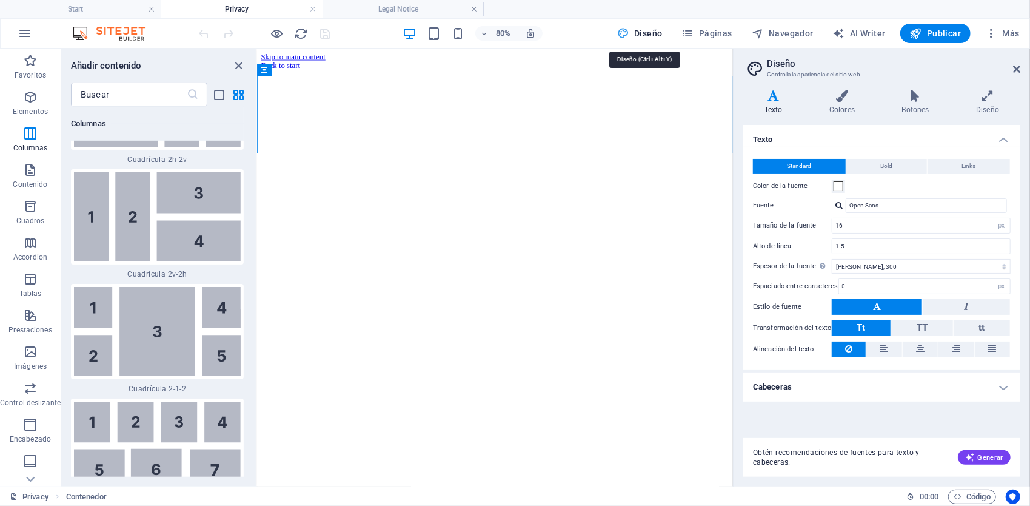
click at [645, 35] on span "Diseño" at bounding box center [639, 33] width 45 height 12
click at [694, 30] on icon "button" at bounding box center [688, 33] width 12 height 12
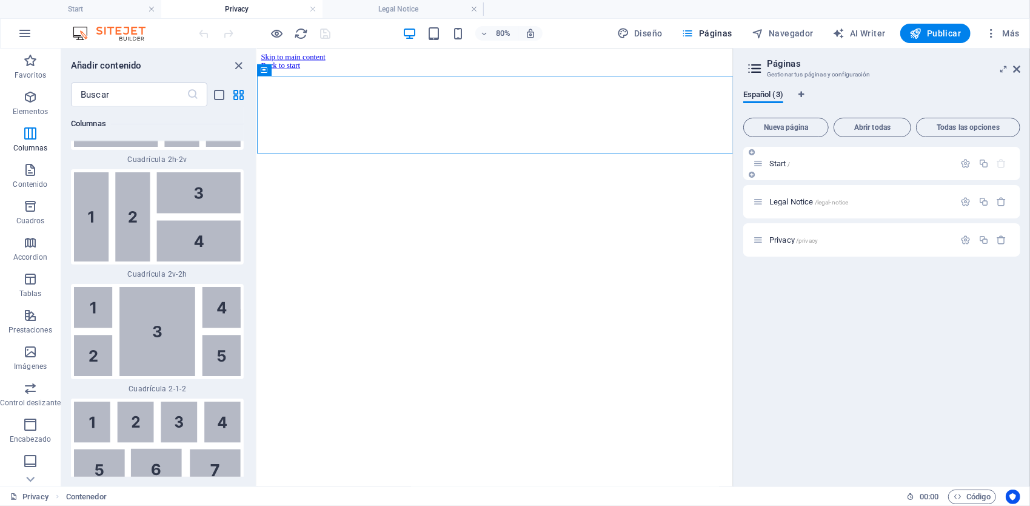
click at [781, 167] on span "Start /" at bounding box center [779, 163] width 21 height 9
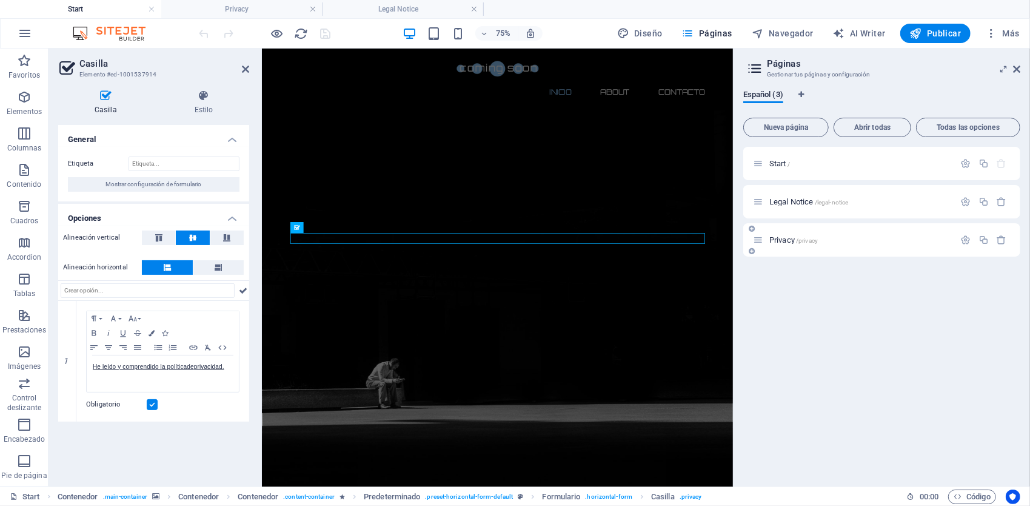
click at [788, 245] on div "Privacy /privacy" at bounding box center [854, 240] width 202 height 14
click at [786, 238] on span "Privacy /privacy" at bounding box center [793, 239] width 49 height 9
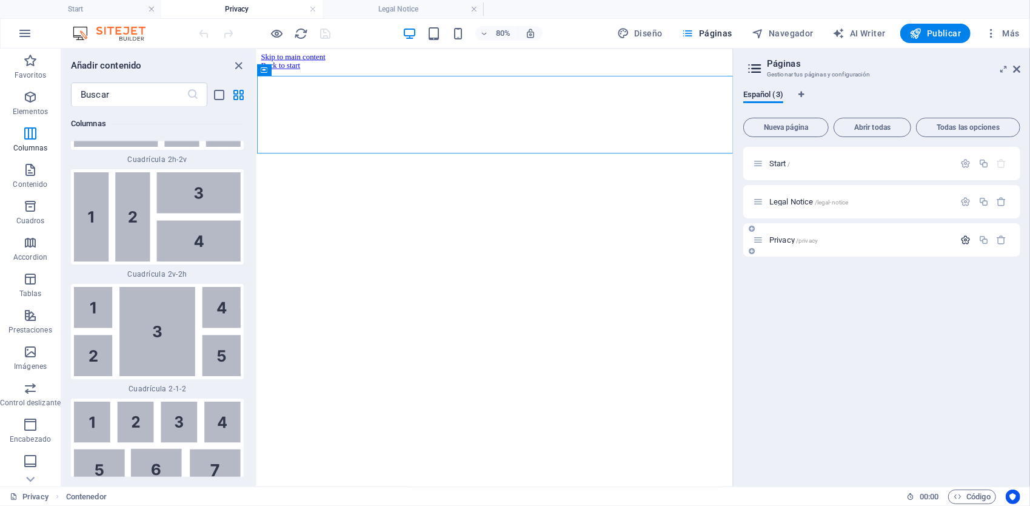
click at [966, 236] on icon "button" at bounding box center [966, 240] width 10 height 10
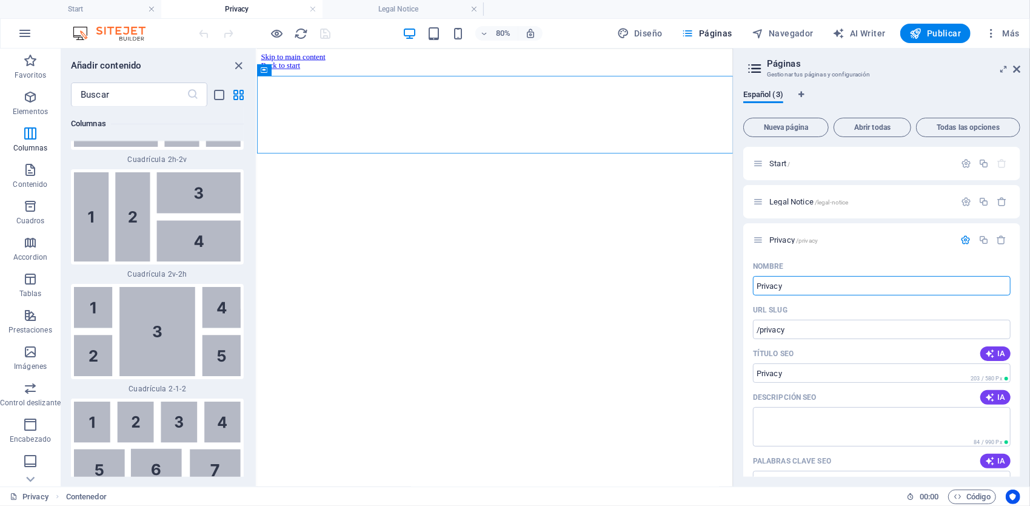
click at [523, 75] on div at bounding box center [553, 75] width 585 height 0
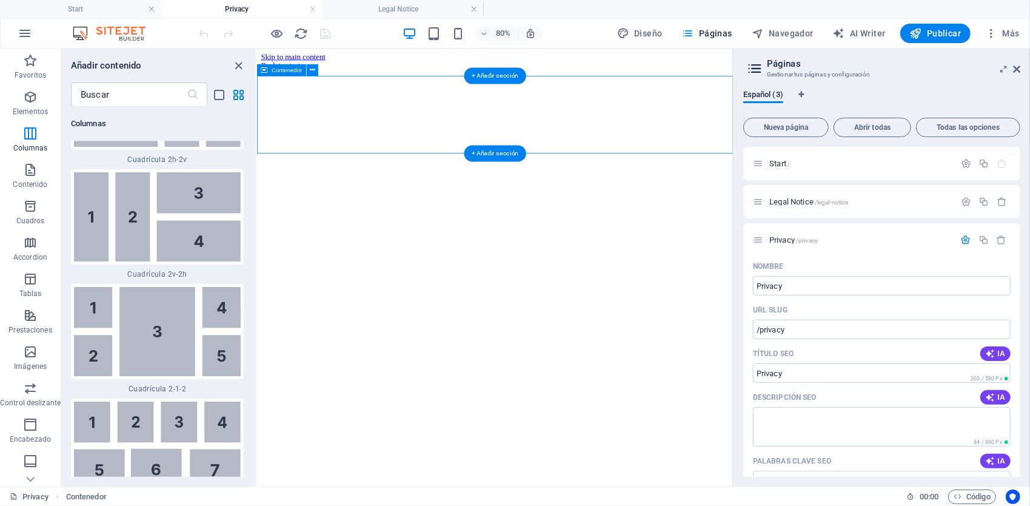
click at [519, 75] on div at bounding box center [553, 75] width 585 height 0
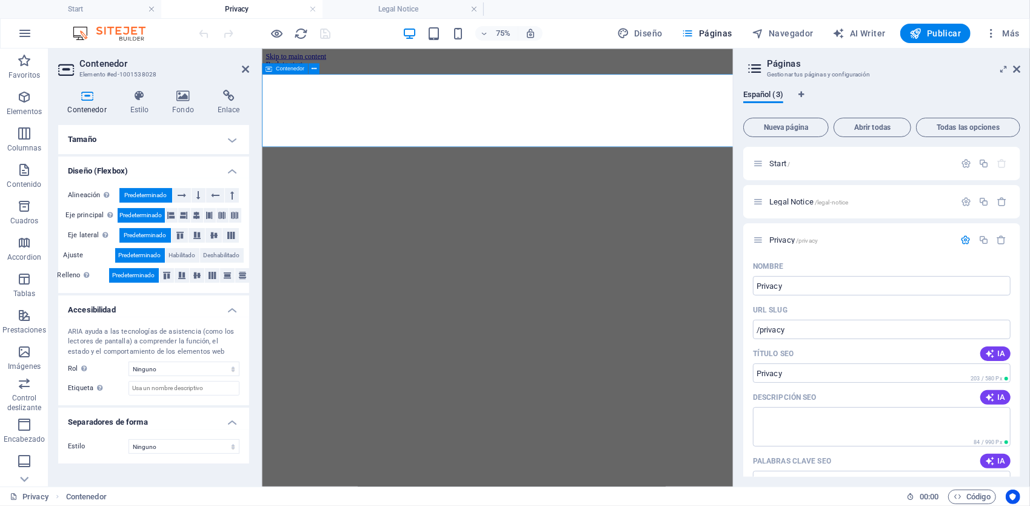
click at [473, 75] on div at bounding box center [575, 75] width 618 height 0
click at [313, 69] on icon at bounding box center [313, 69] width 5 height 10
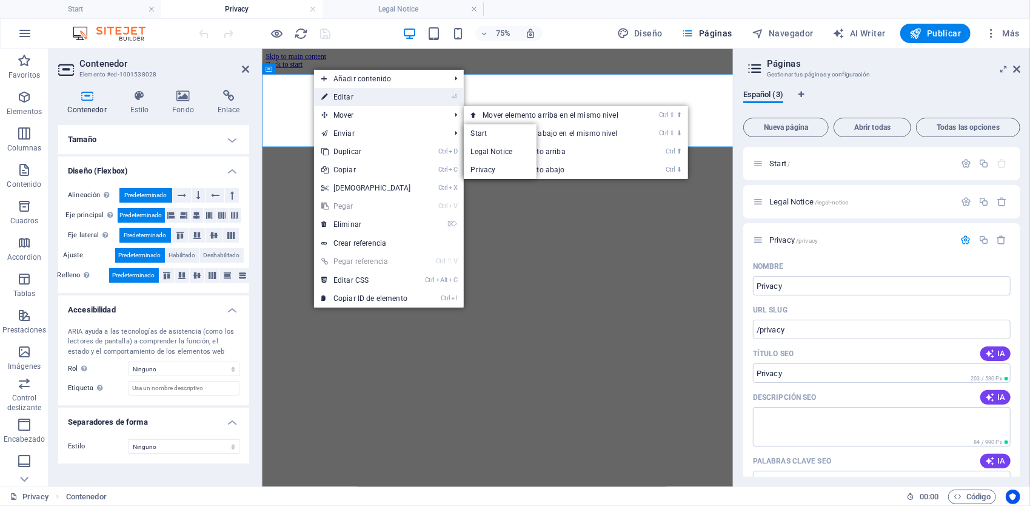
click at [386, 97] on link "⏎ Editar" at bounding box center [366, 97] width 104 height 18
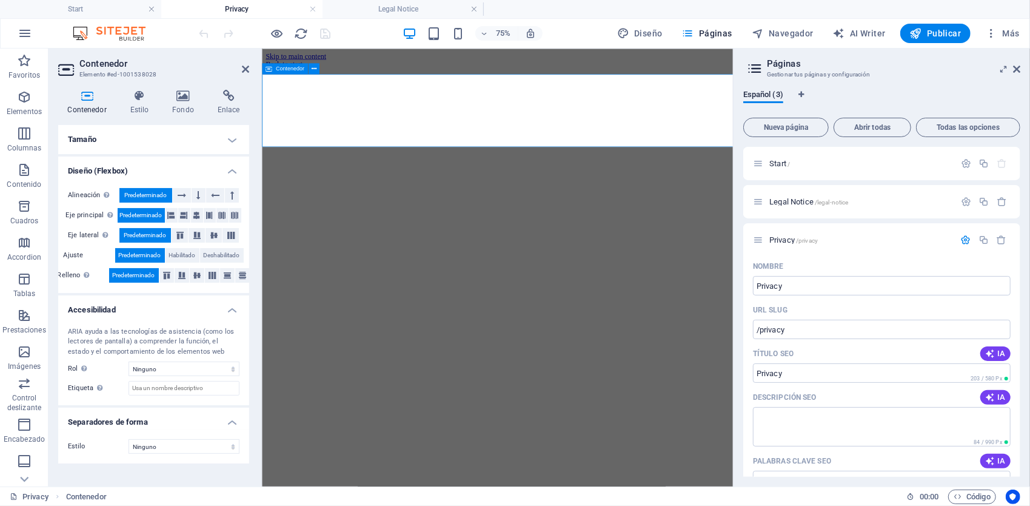
click at [507, 75] on div at bounding box center [575, 75] width 618 height 0
click at [173, 361] on select "Ninguno Alert Article Banner Comment Complementary Dialog Encabezado Marquee Pi…" at bounding box center [184, 368] width 111 height 15
click at [201, 406] on ul "Tamaño Altura Predeterminado px rem % vh vw Alto mín Ninguno px rem % vh vw Anc…" at bounding box center [153, 294] width 191 height 339
click at [232, 141] on h4 "Tamaño" at bounding box center [153, 139] width 191 height 29
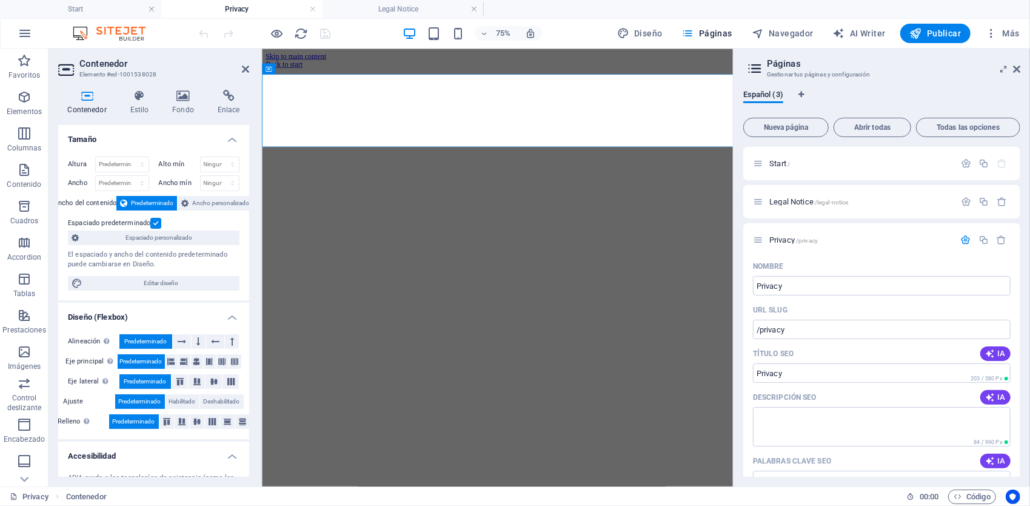
click at [232, 141] on h4 "Tamaño" at bounding box center [153, 136] width 191 height 22
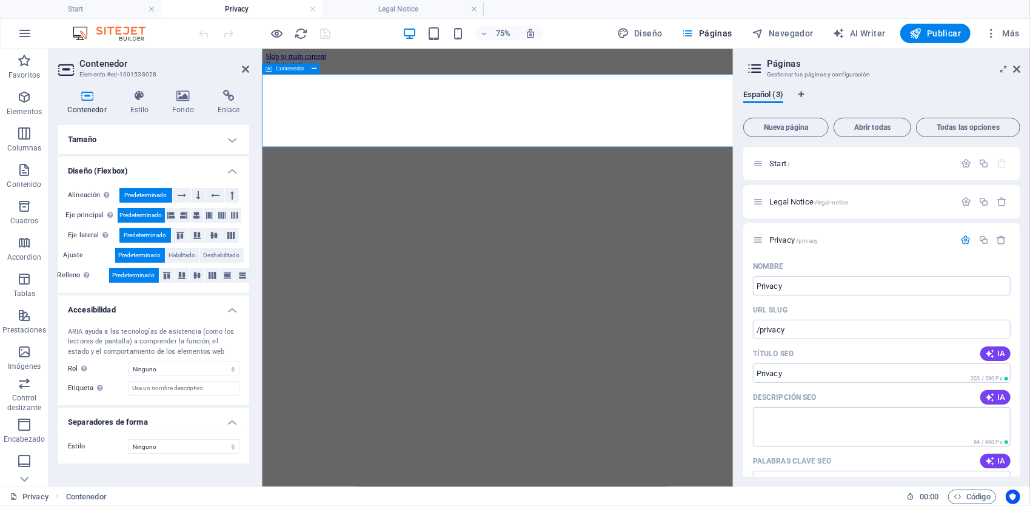
click at [513, 75] on div at bounding box center [575, 75] width 618 height 0
click at [417, 75] on div at bounding box center [575, 75] width 618 height 0
click at [92, 101] on icon at bounding box center [87, 96] width 58 height 12
click at [236, 98] on icon at bounding box center [228, 96] width 41 height 12
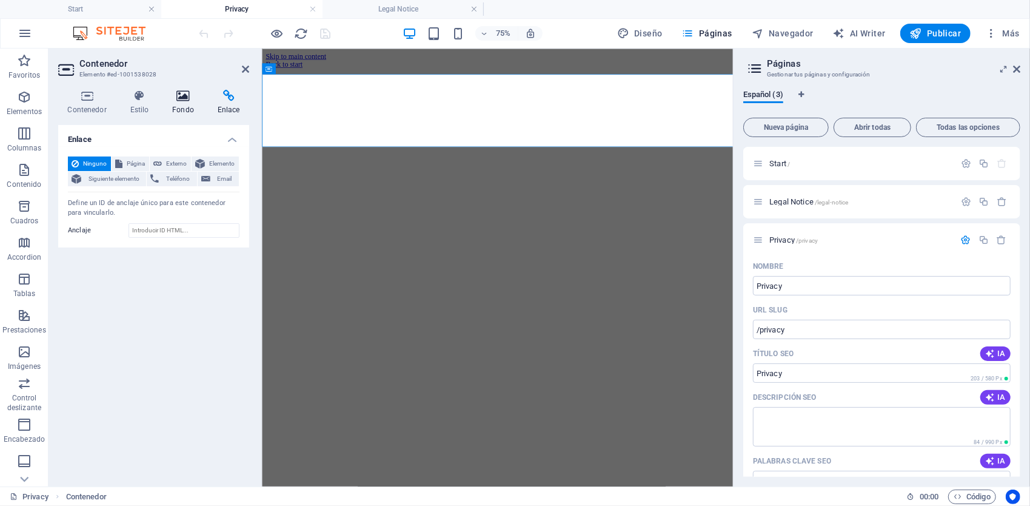
click at [181, 108] on h4 "Fondo" at bounding box center [185, 102] width 45 height 25
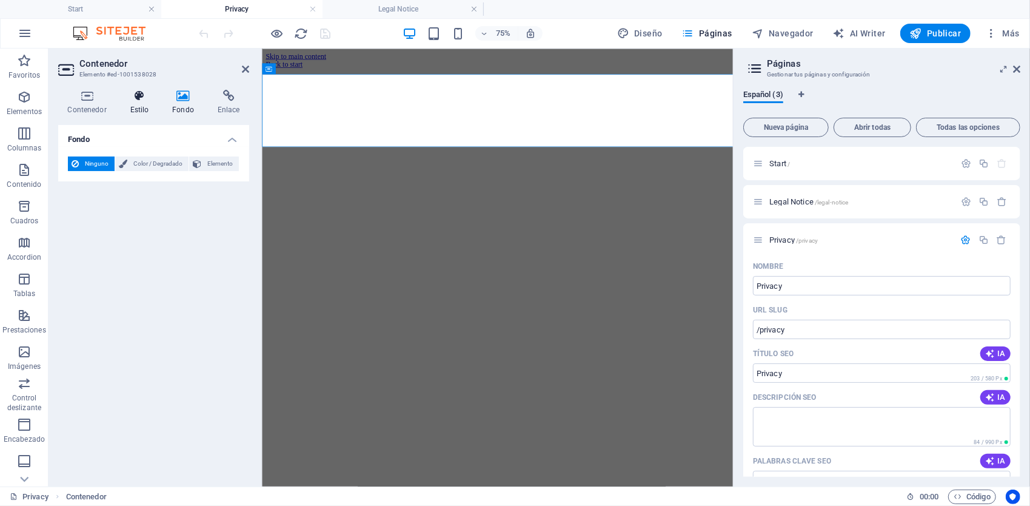
click at [143, 98] on icon at bounding box center [140, 96] width 38 height 12
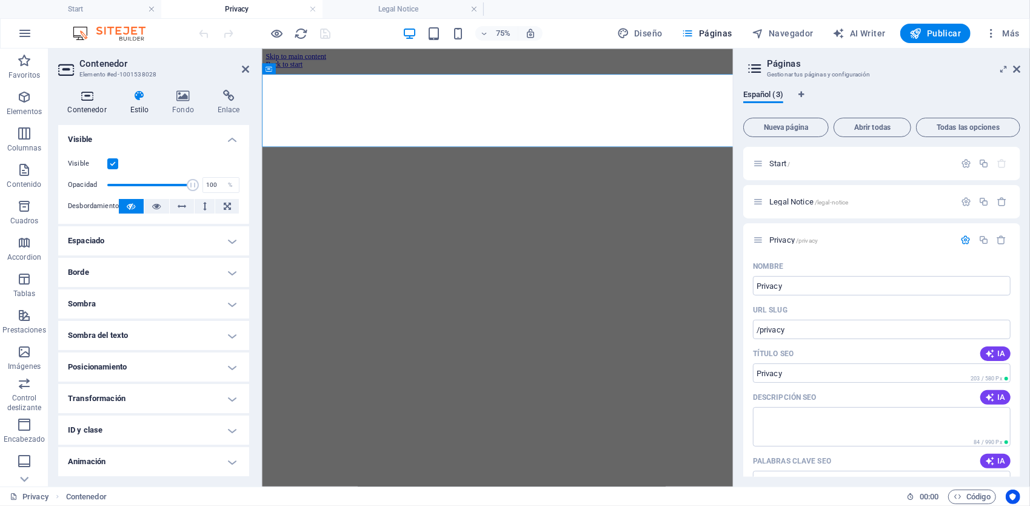
click at [108, 101] on icon at bounding box center [87, 96] width 58 height 12
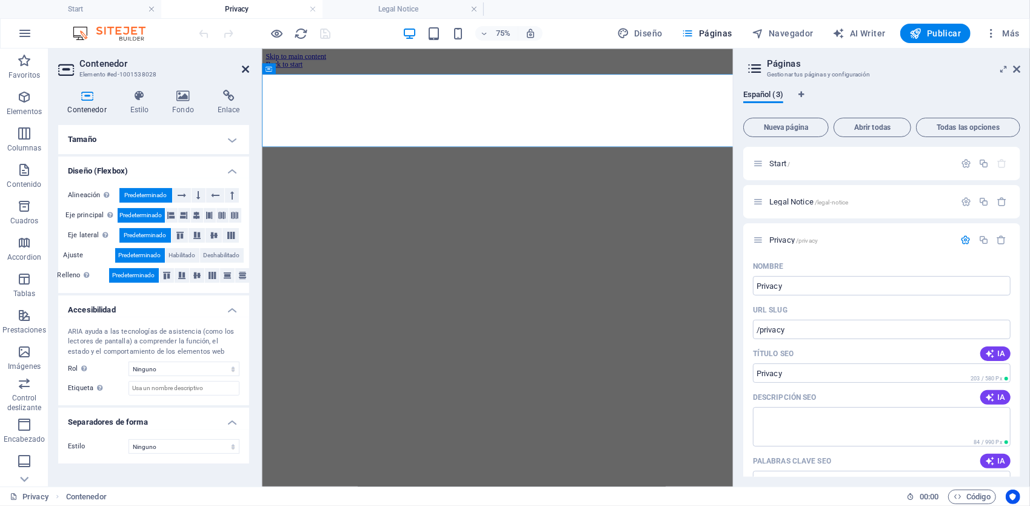
click at [246, 68] on icon at bounding box center [245, 69] width 7 height 10
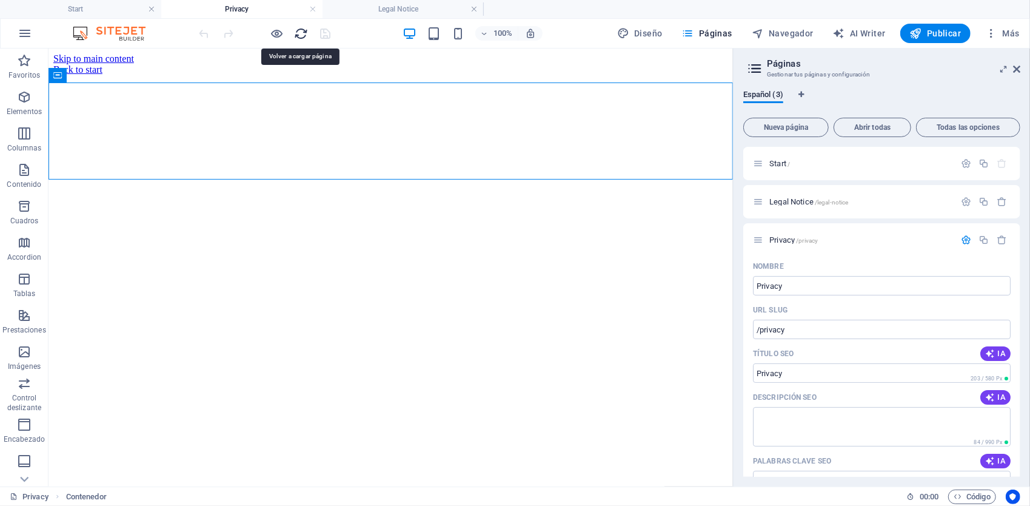
click at [299, 32] on icon "reload" at bounding box center [302, 34] width 14 height 14
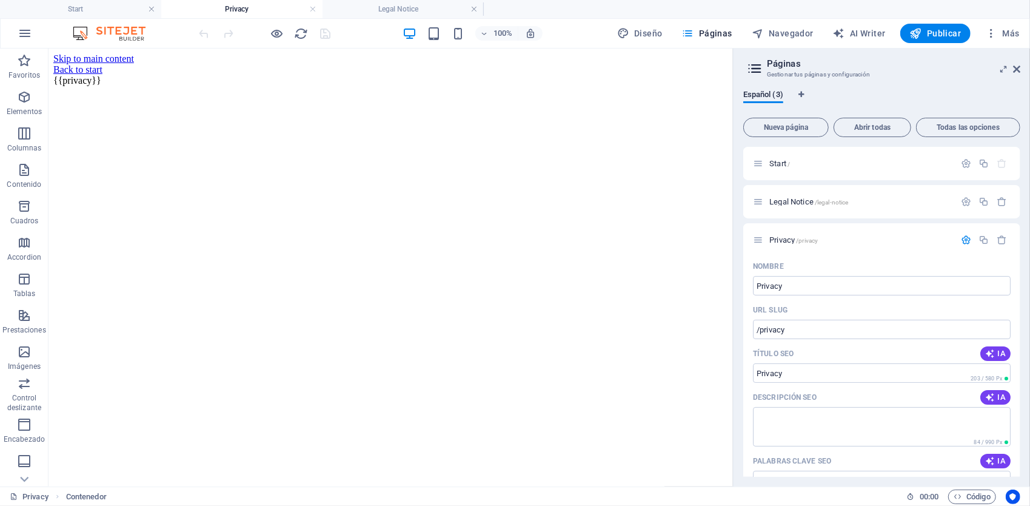
scroll to position [0, 0]
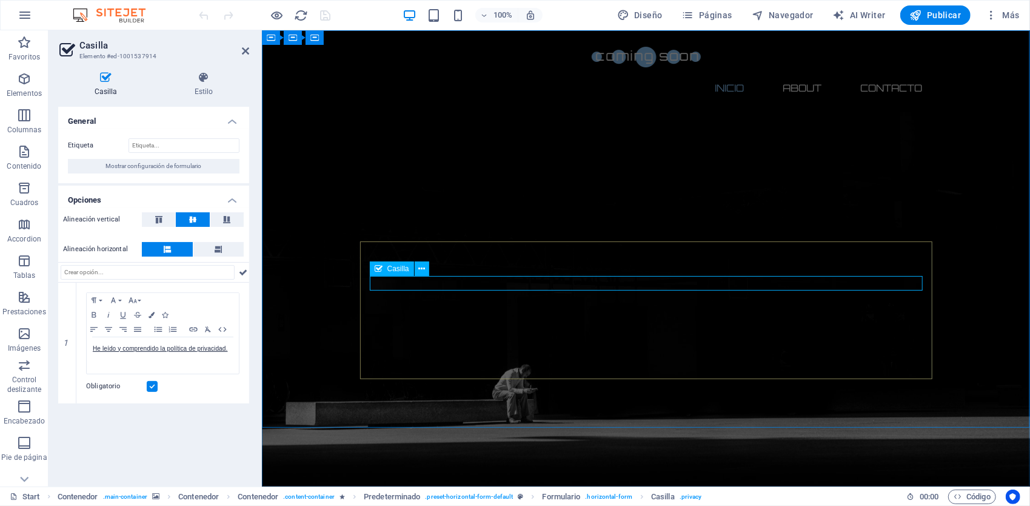
click at [424, 270] on icon at bounding box center [421, 269] width 7 height 13
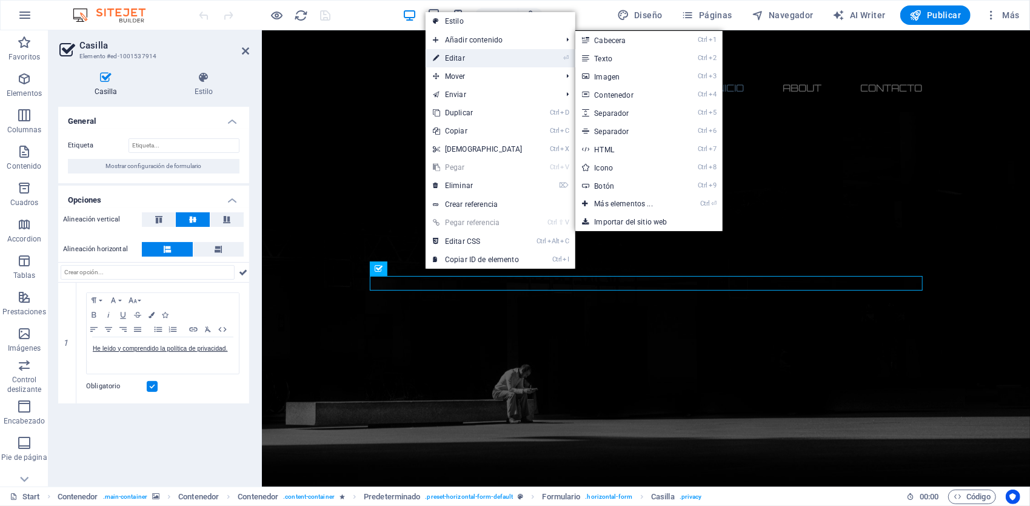
click at [473, 61] on link "⏎ Editar" at bounding box center [478, 58] width 104 height 18
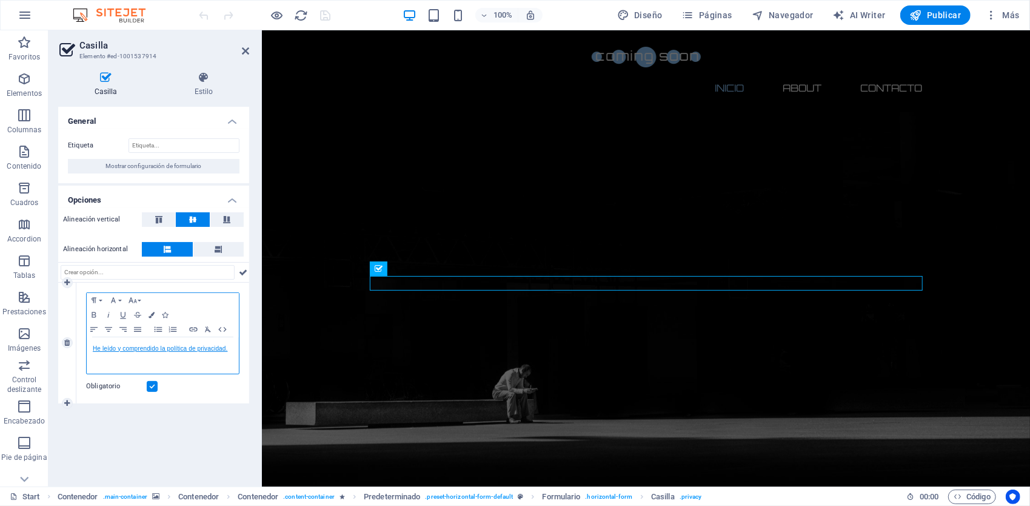
click at [181, 347] on link "He leído y comprendido la política de privacidad." at bounding box center [160, 348] width 135 height 7
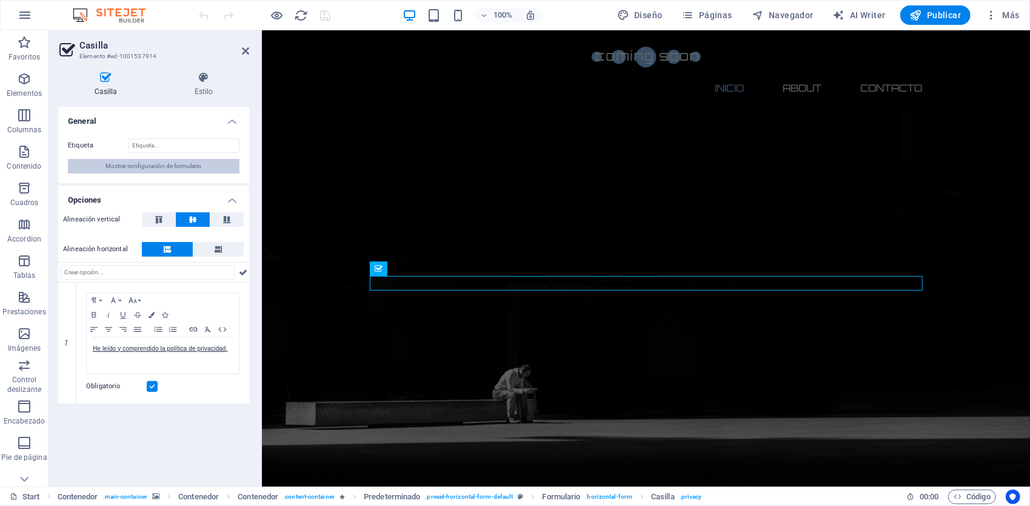
click at [196, 166] on span "Mostrar configuración de formulario" at bounding box center [154, 166] width 96 height 15
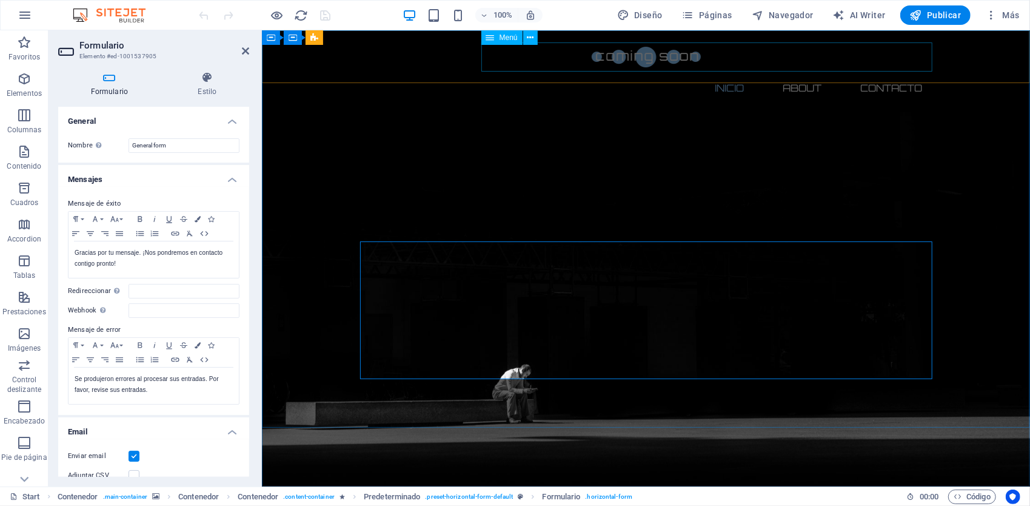
click at [735, 73] on nav "Inicio About Contacto" at bounding box center [646, 87] width 572 height 29
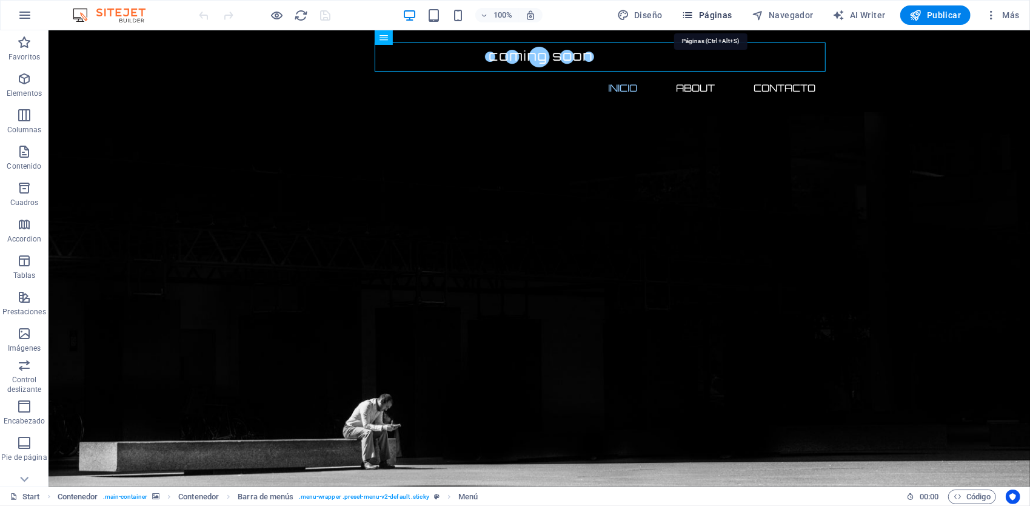
click at [709, 13] on span "Páginas" at bounding box center [707, 15] width 50 height 12
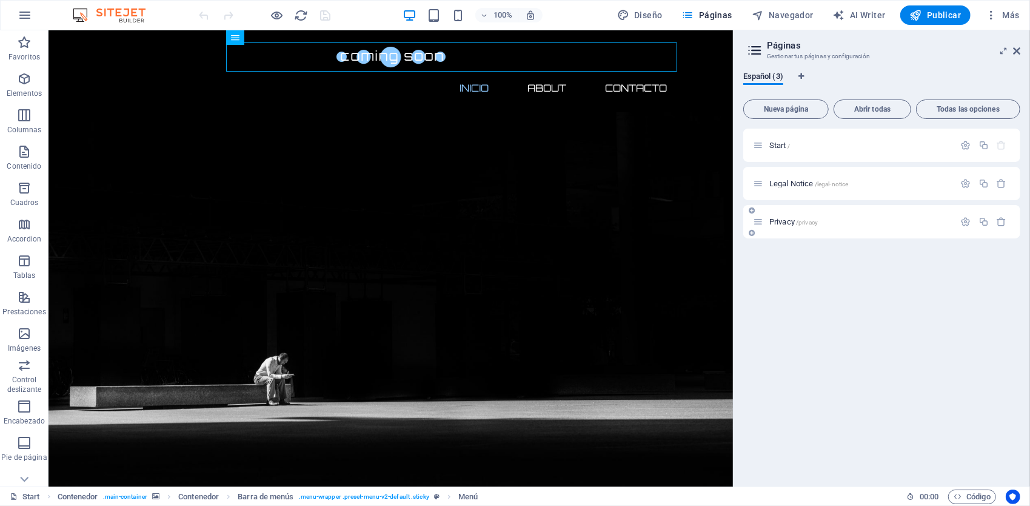
click at [809, 224] on span "/privacy" at bounding box center [807, 222] width 22 height 7
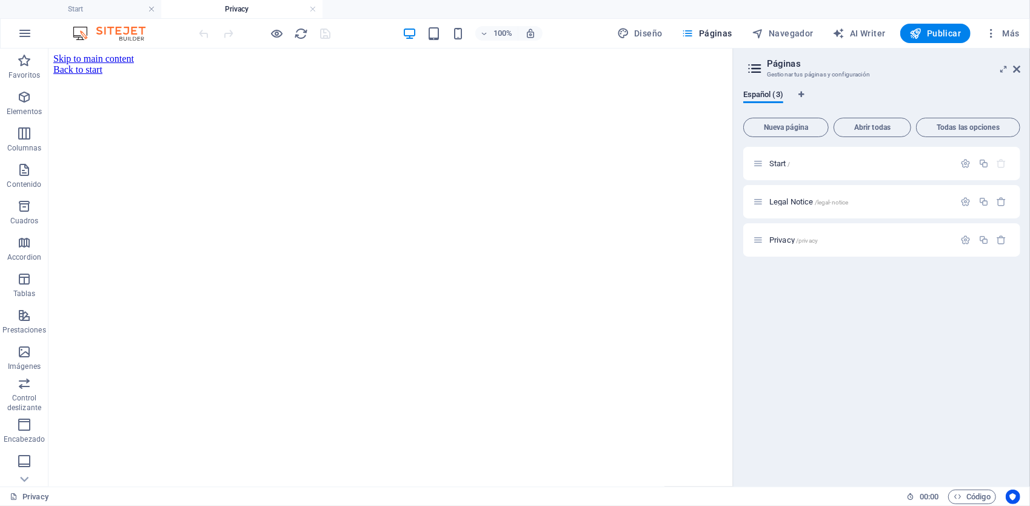
click at [804, 89] on div "Español (3) Nueva página Abrir todas Todas las opciones Start / Legal Notice /l…" at bounding box center [882, 283] width 296 height 406
click at [804, 93] on icon "Pestañas de idiomas" at bounding box center [800, 94] width 5 height 7
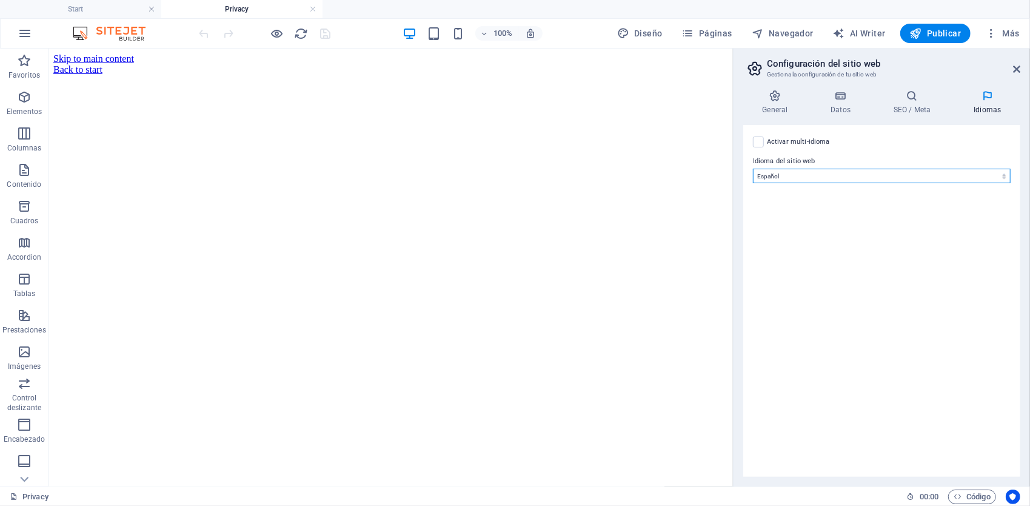
click at [789, 172] on select "Abkhazian Afar Afrikaans Akan Albanés Alemán Amharic Árabe Aragonese Armenian A…" at bounding box center [882, 176] width 258 height 15
select select "73"
click at [753, 169] on select "Abkhazian Afar Afrikaans Akan Albanés Alemán Amharic Árabe Aragonese Armenian A…" at bounding box center [882, 176] width 258 height 15
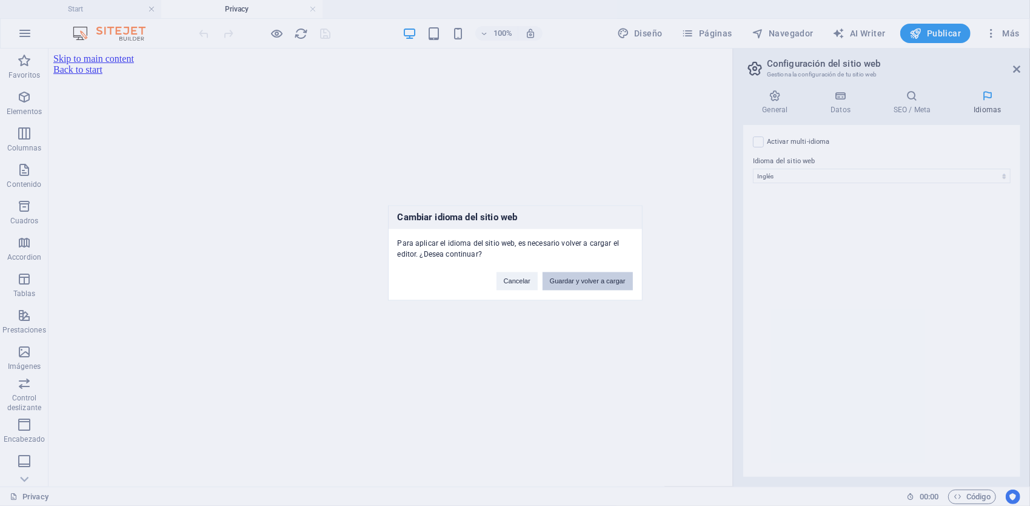
click at [598, 282] on button "Guardar y volver a cargar" at bounding box center [588, 281] width 90 height 18
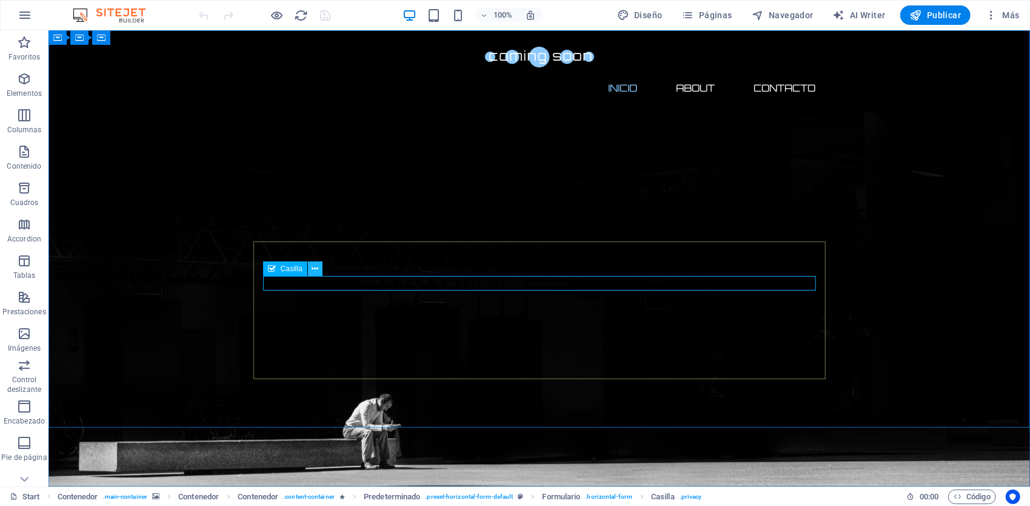
click at [314, 266] on icon at bounding box center [315, 269] width 7 height 13
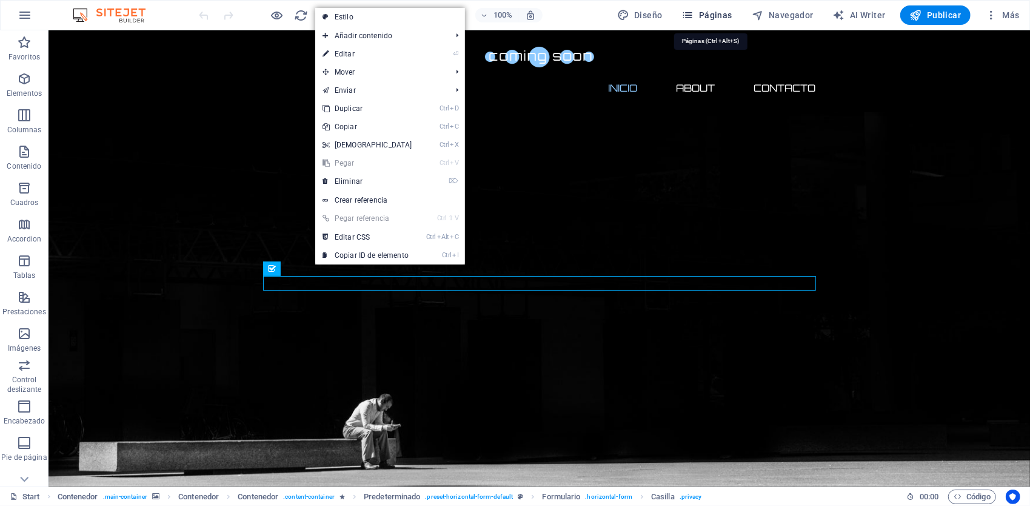
click at [728, 16] on span "Páginas" at bounding box center [707, 15] width 50 height 12
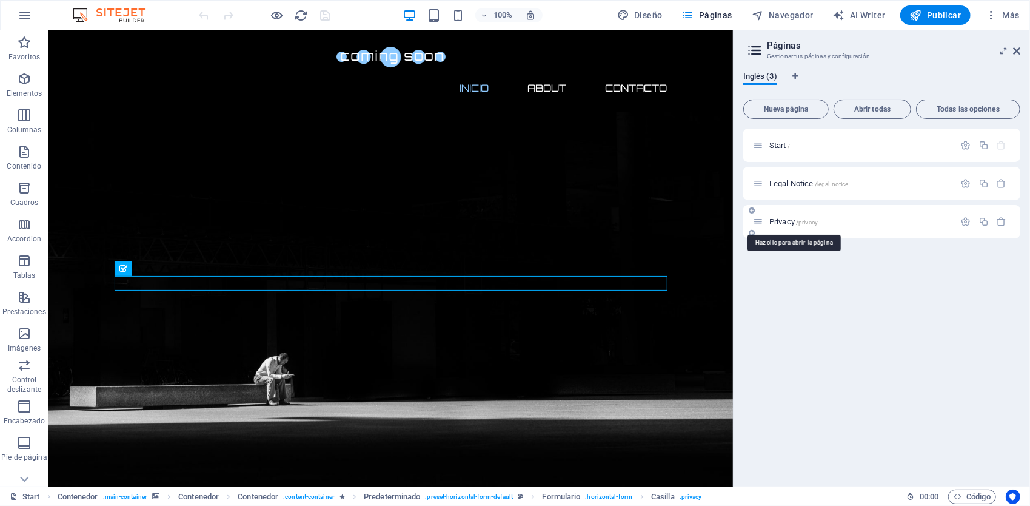
click at [810, 222] on span "/privacy" at bounding box center [807, 222] width 22 height 7
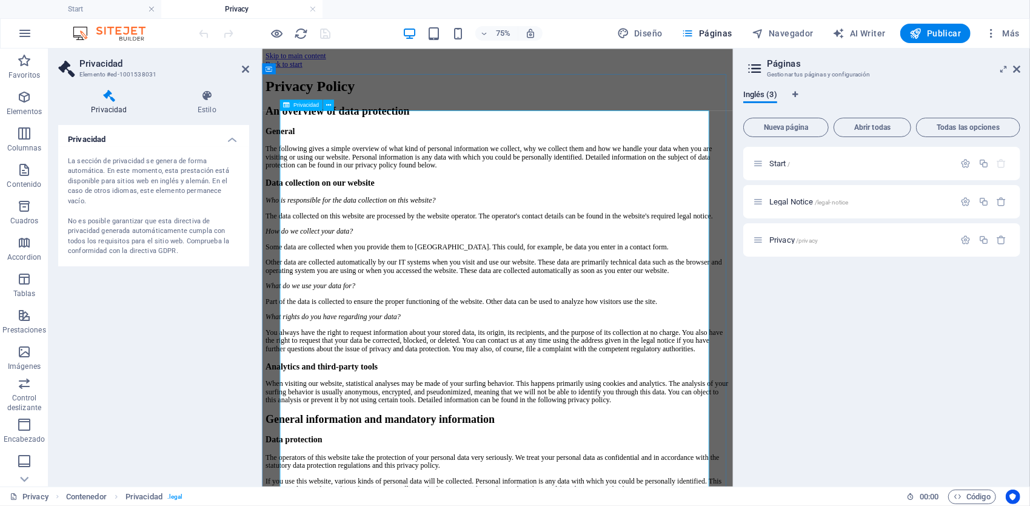
click at [211, 104] on h4 "Estilo" at bounding box center [207, 102] width 84 height 25
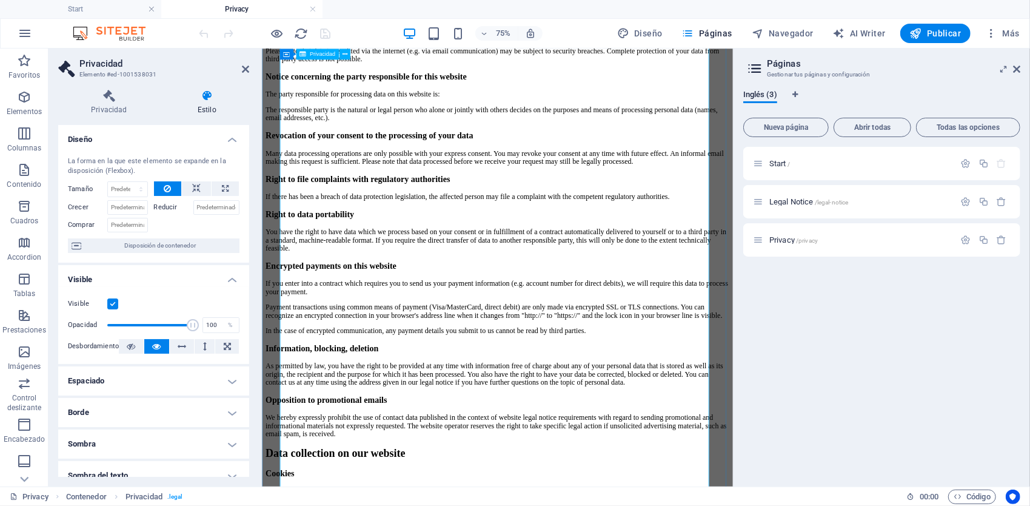
scroll to position [606, 0]
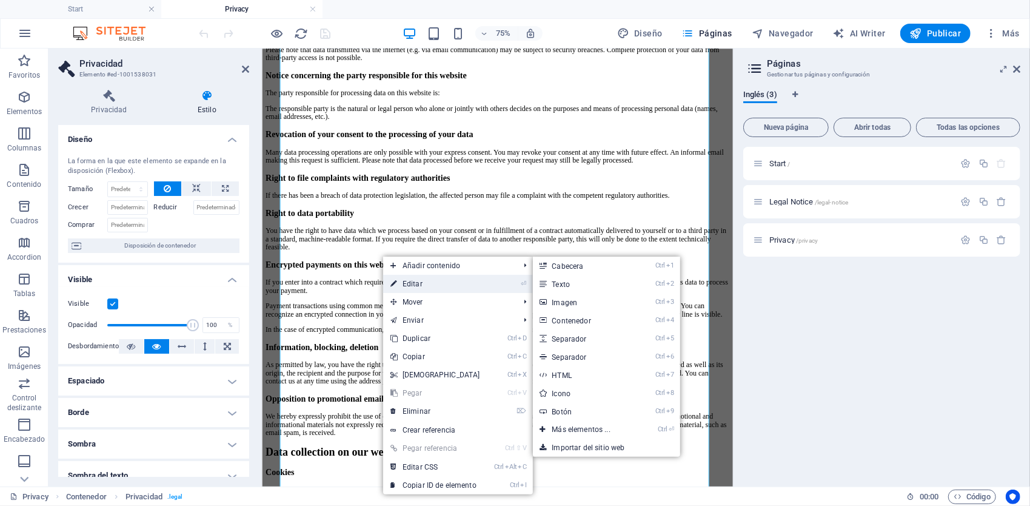
click at [427, 284] on link "⏎ Editar" at bounding box center [435, 284] width 104 height 18
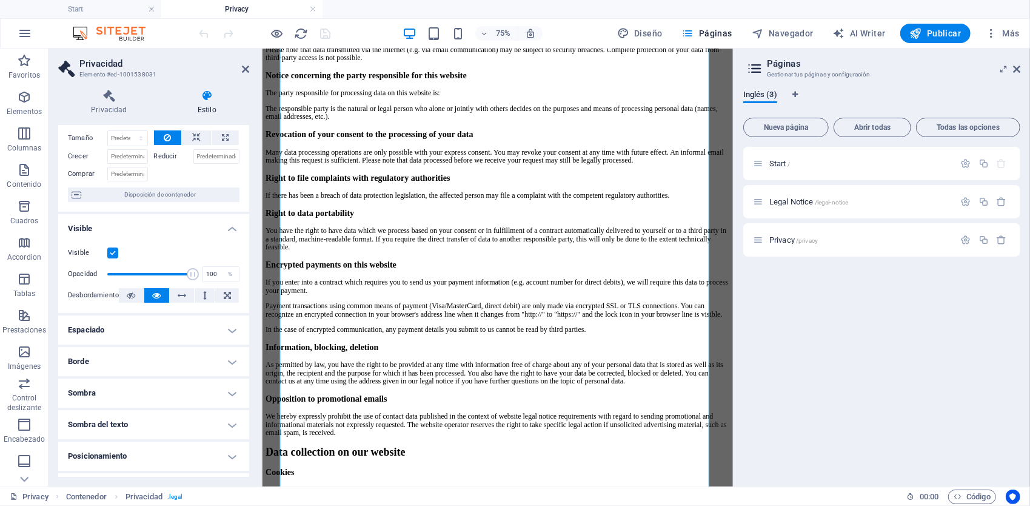
scroll to position [0, 0]
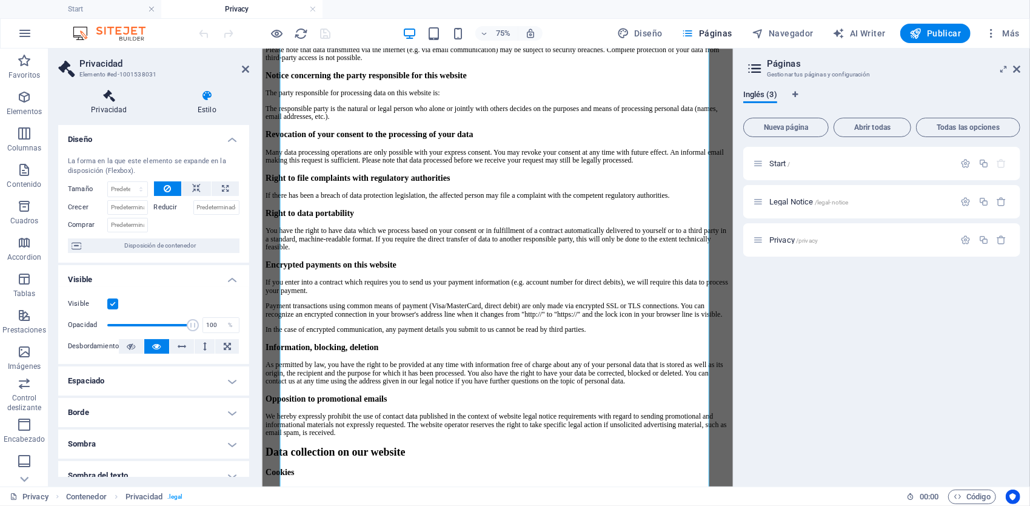
click at [116, 105] on h4 "Privacidad" at bounding box center [111, 102] width 107 height 25
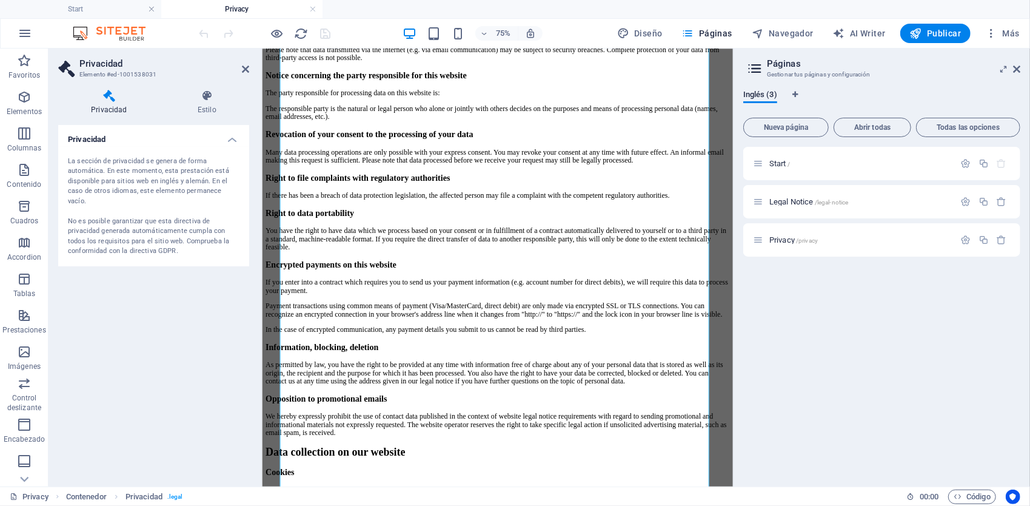
click at [124, 161] on div "La sección de privacidad se genera de forma automática. En este momento, esta p…" at bounding box center [154, 206] width 172 height 100
click at [966, 238] on icon "button" at bounding box center [966, 240] width 10 height 10
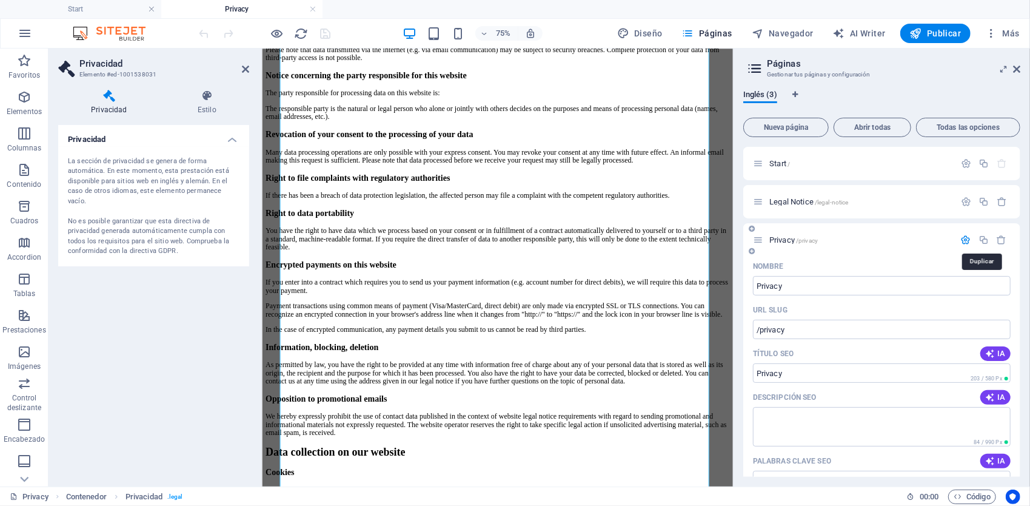
click at [983, 241] on icon "button" at bounding box center [984, 240] width 10 height 10
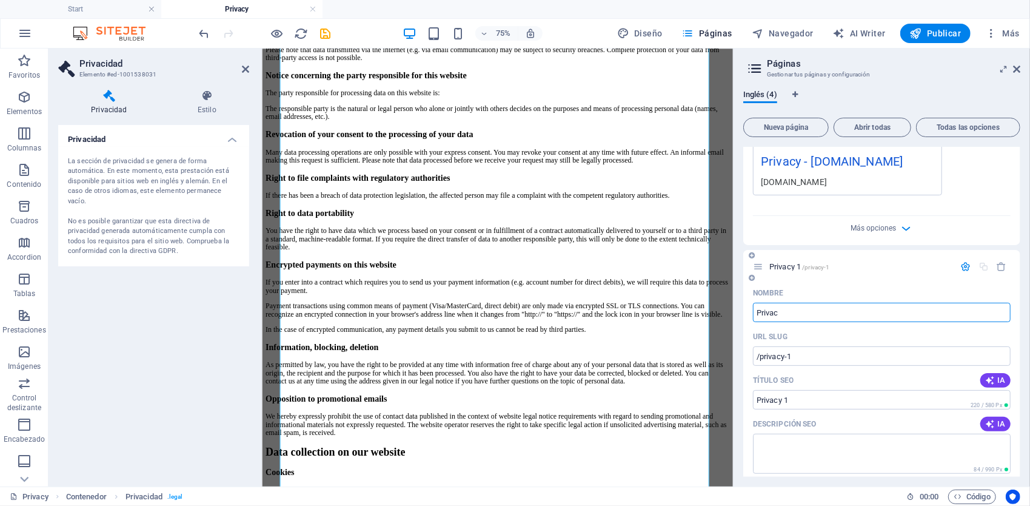
type input "Privac"
type input "/privac"
type input "Privac"
type input "Privacid"
type input "/privaci"
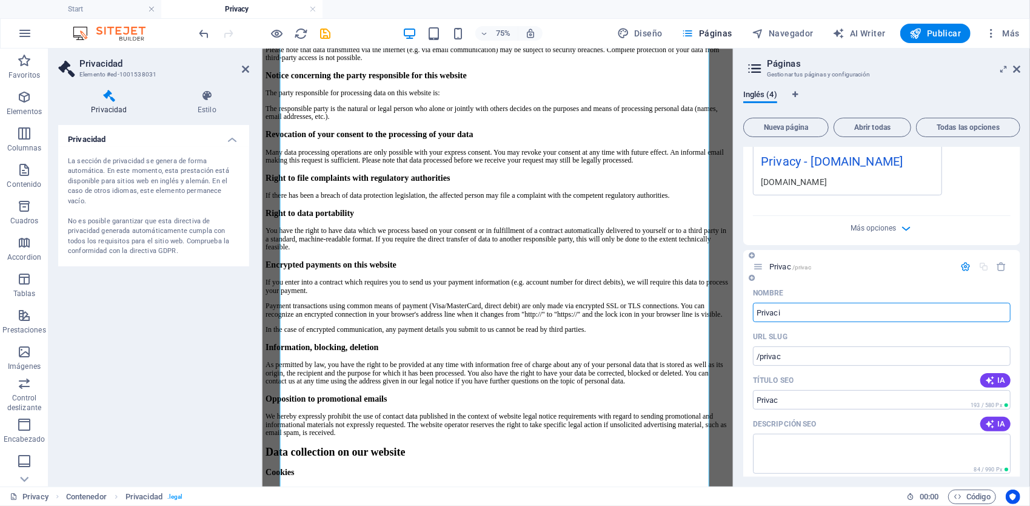
type input "Privaci"
type input "Privacidad"
type input "/privacidad"
type input "Privacidad"
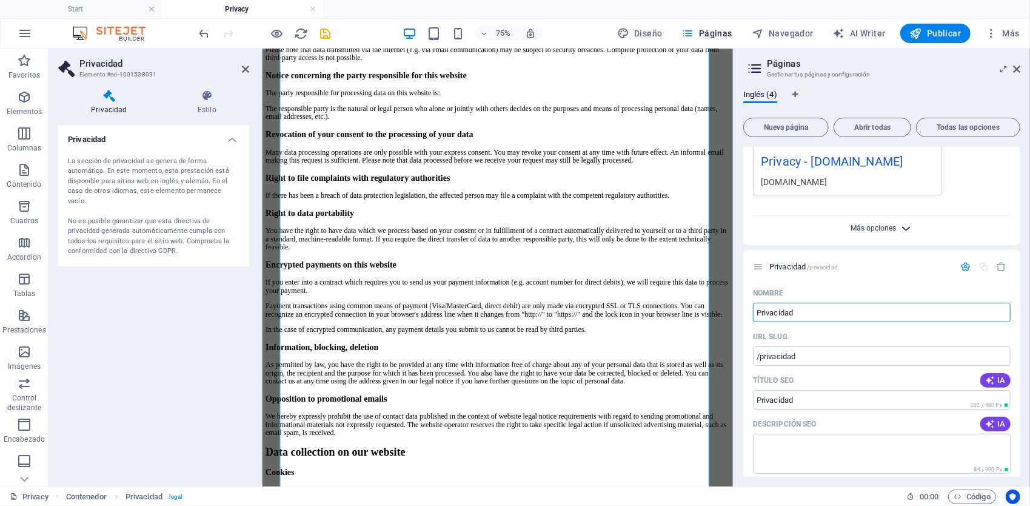
click at [894, 226] on span "Más opciones" at bounding box center [873, 228] width 45 height 8
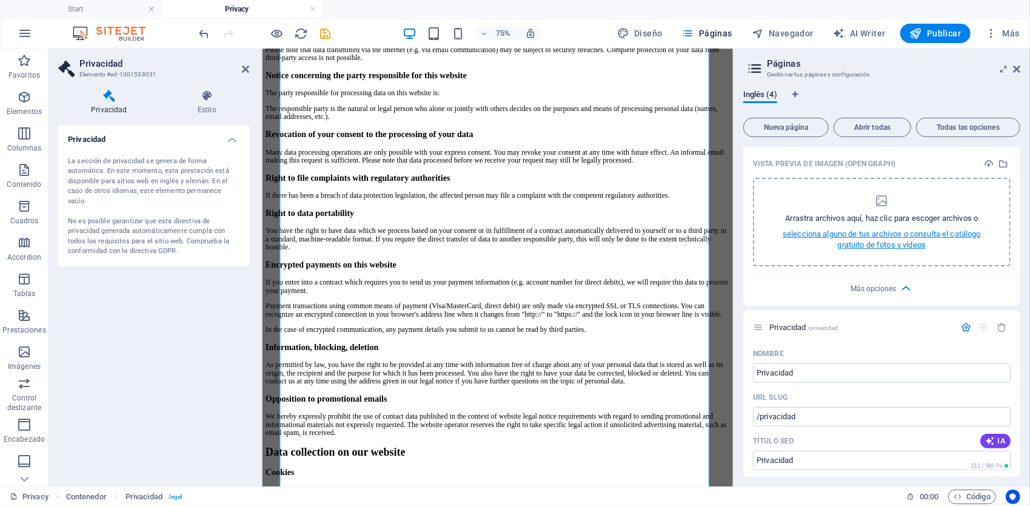
scroll to position [668, 0]
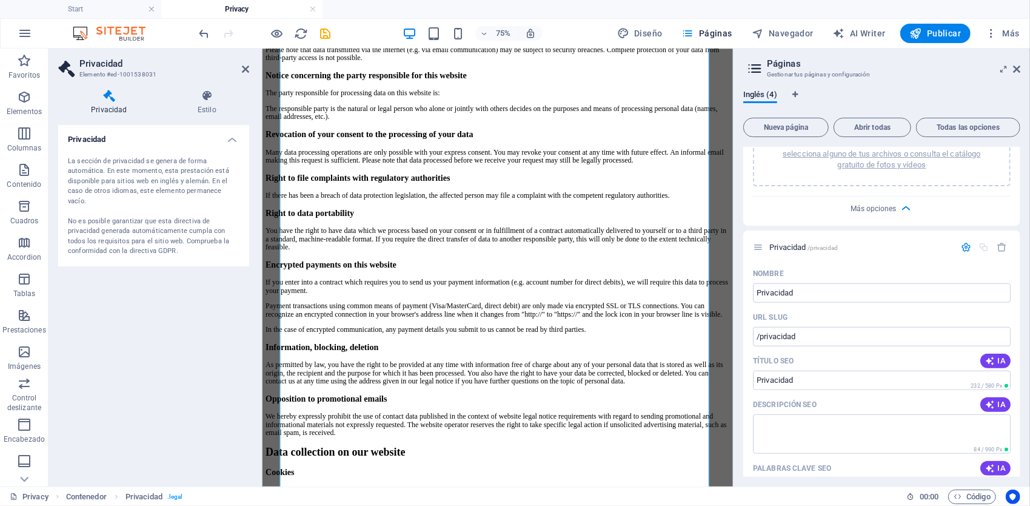
click at [1017, 63] on h2 "Páginas" at bounding box center [893, 63] width 253 height 11
click at [1015, 69] on icon at bounding box center [1016, 69] width 7 height 10
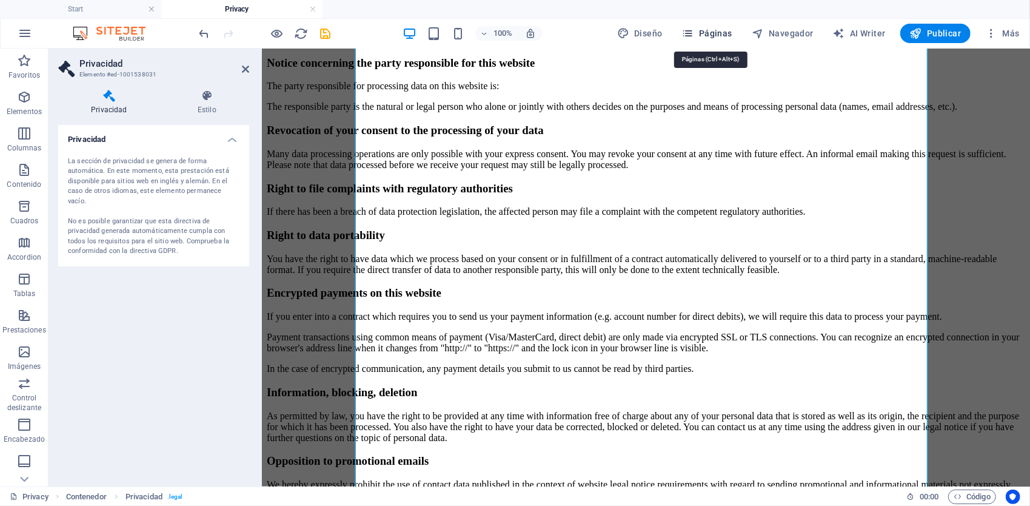
click at [715, 35] on span "Páginas" at bounding box center [707, 33] width 50 height 12
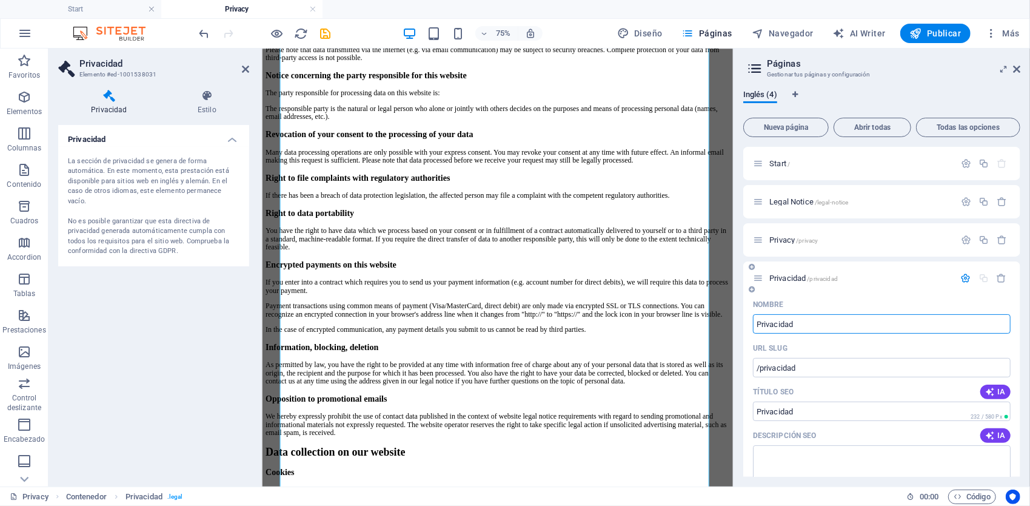
click at [791, 276] on span "Privacidad /privacidad" at bounding box center [803, 277] width 69 height 9
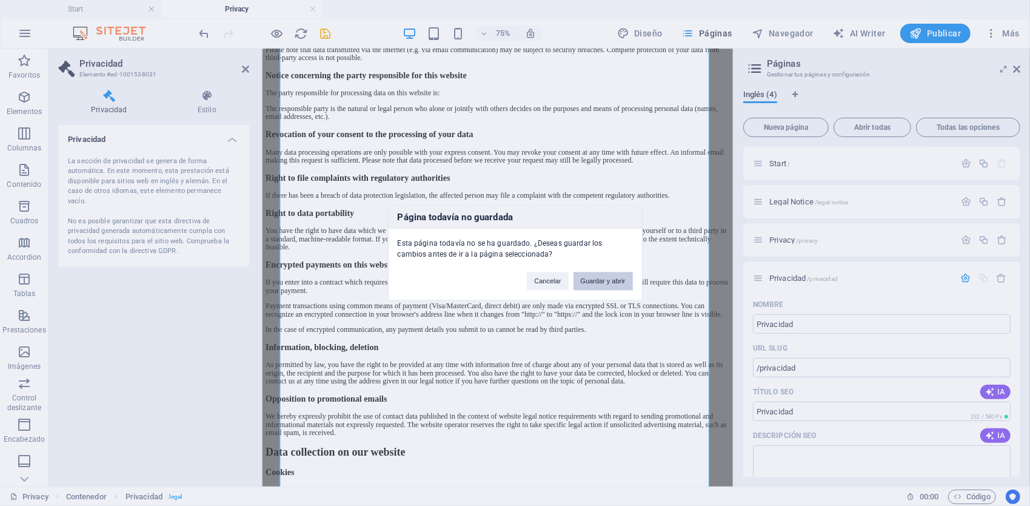
click at [613, 285] on button "Guardar y abrir" at bounding box center [603, 281] width 59 height 18
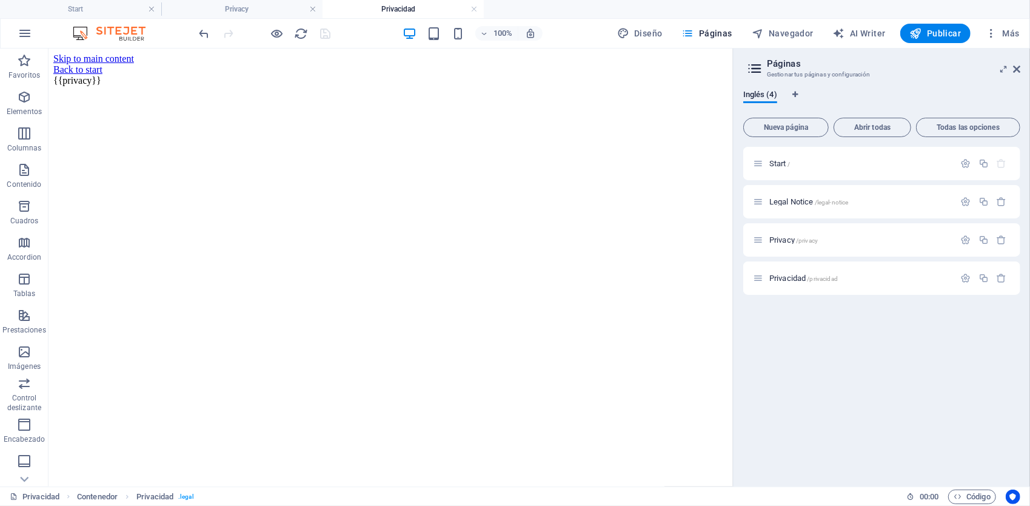
scroll to position [0, 0]
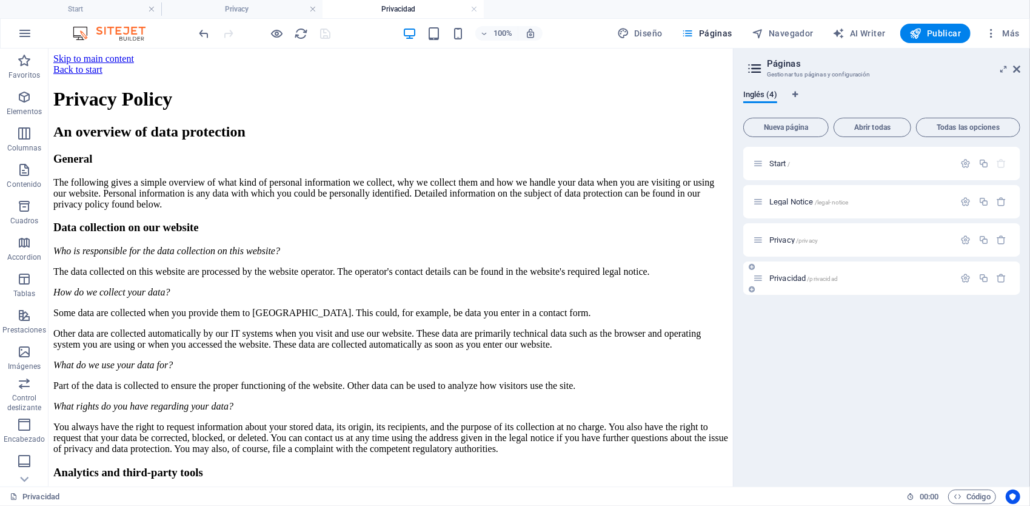
click at [872, 278] on p "Privacidad /privacidad" at bounding box center [860, 278] width 182 height 8
click at [765, 93] on span "Inglés (4)" at bounding box center [760, 95] width 34 height 17
click at [766, 98] on span "Inglés (4)" at bounding box center [760, 95] width 34 height 17
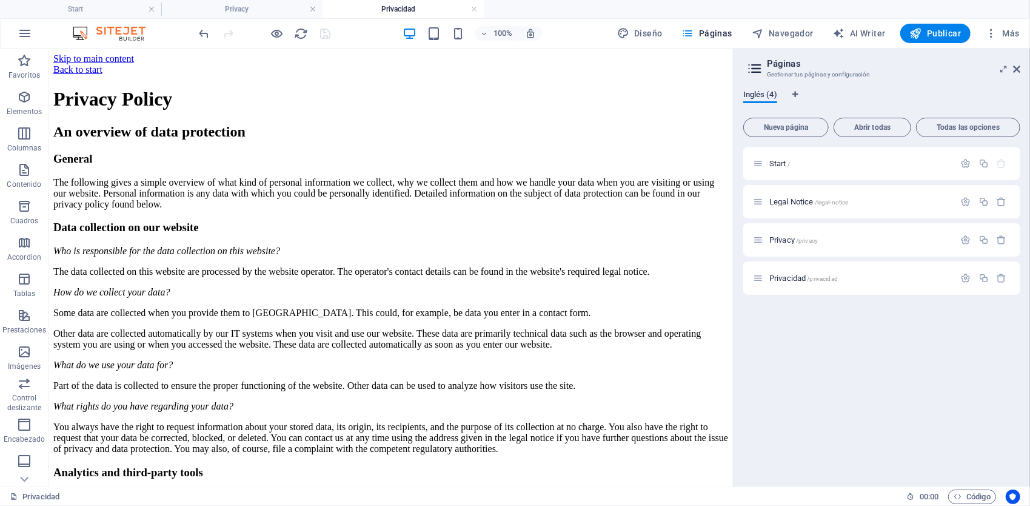
click at [766, 98] on span "Inglés (4)" at bounding box center [760, 95] width 34 height 17
click at [961, 278] on icon "button" at bounding box center [966, 278] width 10 height 10
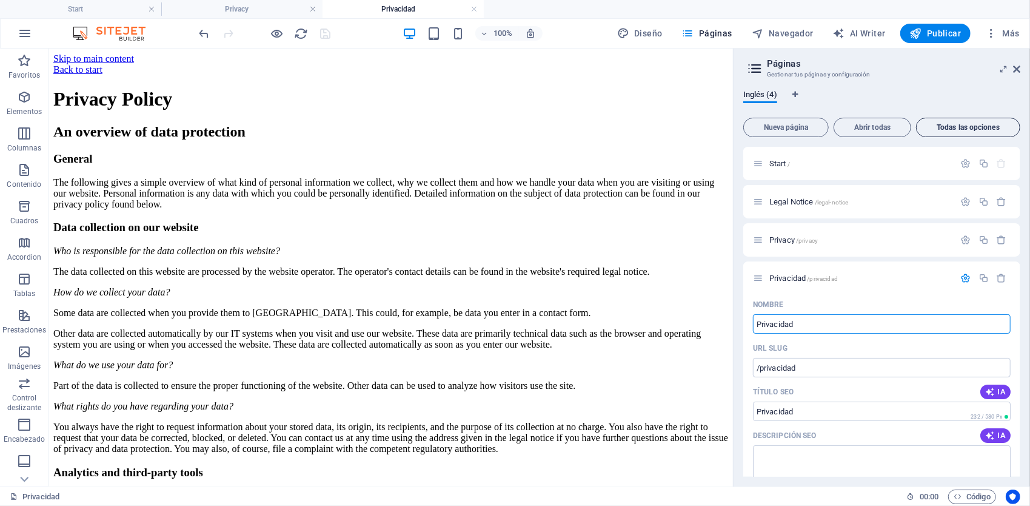
click at [967, 129] on span "Todas las opciones" at bounding box center [968, 127] width 93 height 7
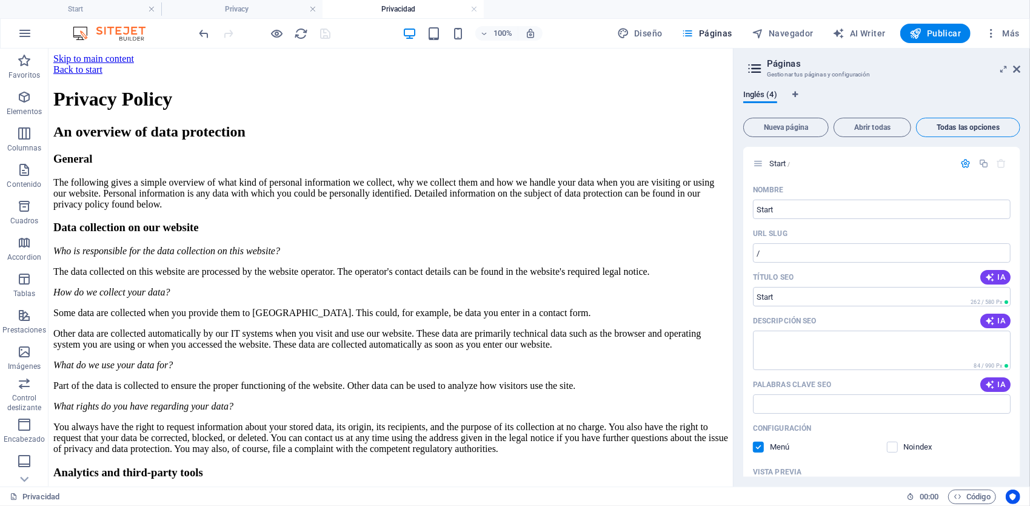
scroll to position [877, 0]
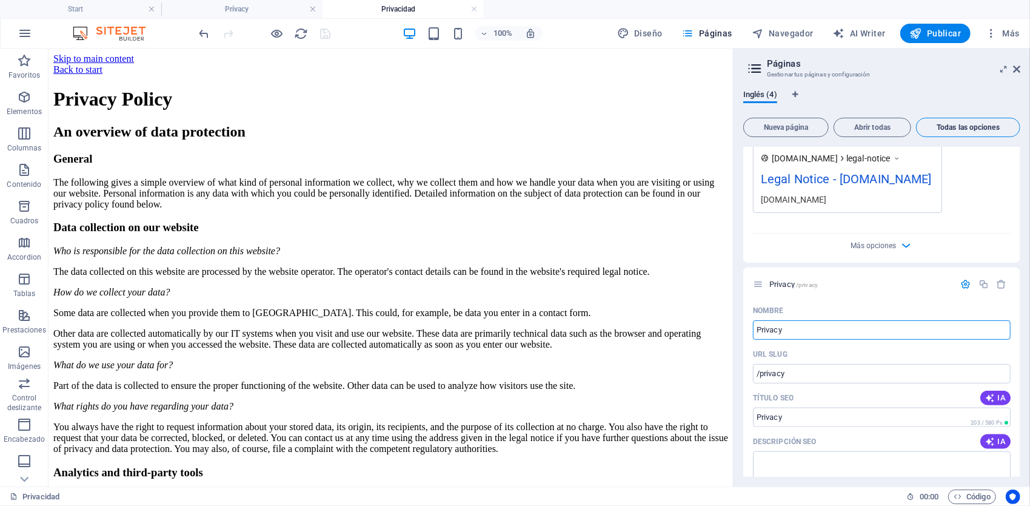
click at [967, 129] on span "Todas las opciones" at bounding box center [968, 127] width 93 height 7
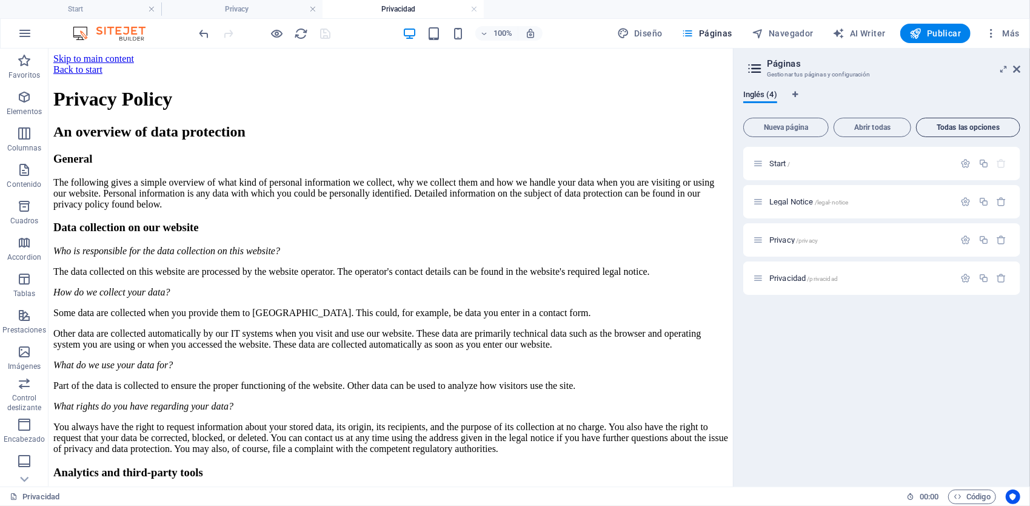
scroll to position [0, 0]
click at [764, 99] on span "Inglés (4)" at bounding box center [760, 95] width 34 height 17
click at [794, 97] on icon "Pestañas de idiomas" at bounding box center [794, 94] width 5 height 7
select select "73"
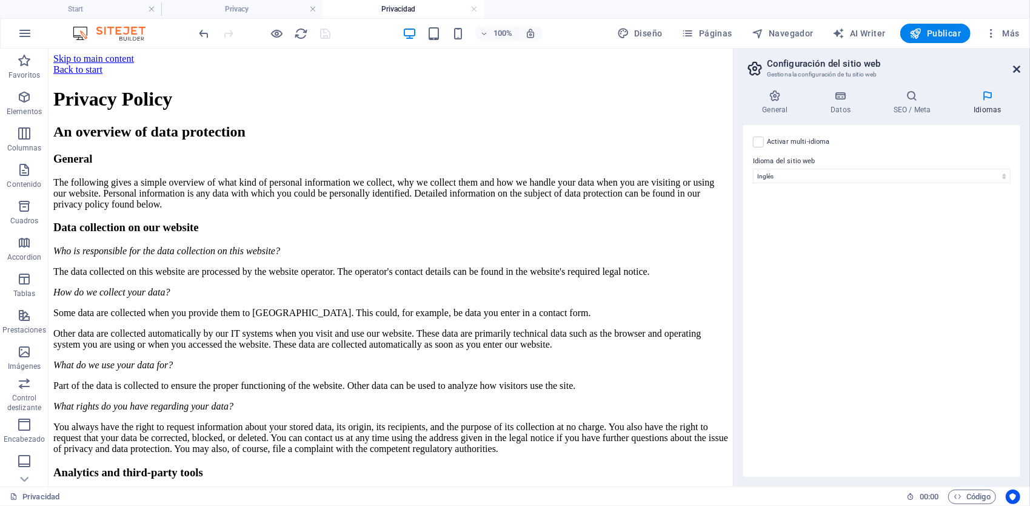
click at [1014, 67] on icon at bounding box center [1016, 69] width 7 height 10
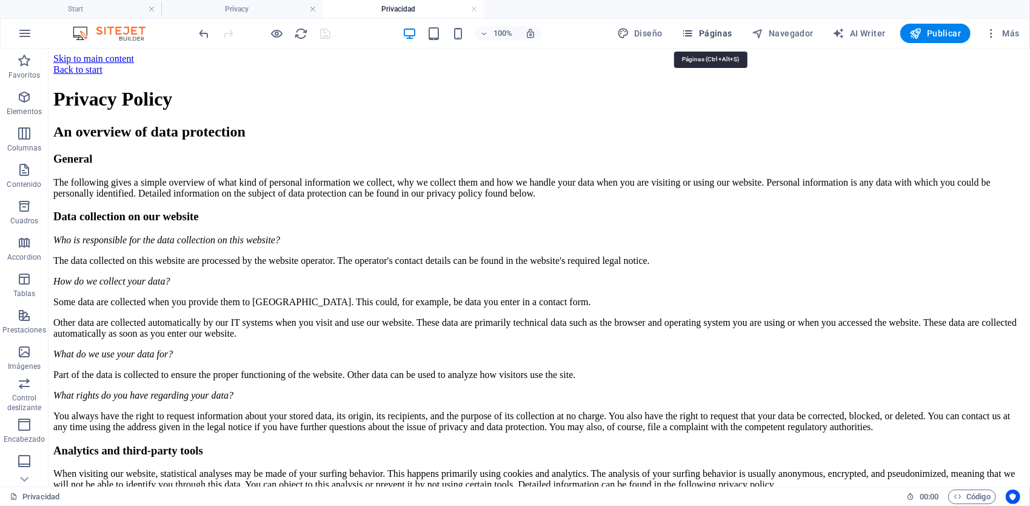
click at [725, 33] on span "Páginas" at bounding box center [707, 33] width 50 height 12
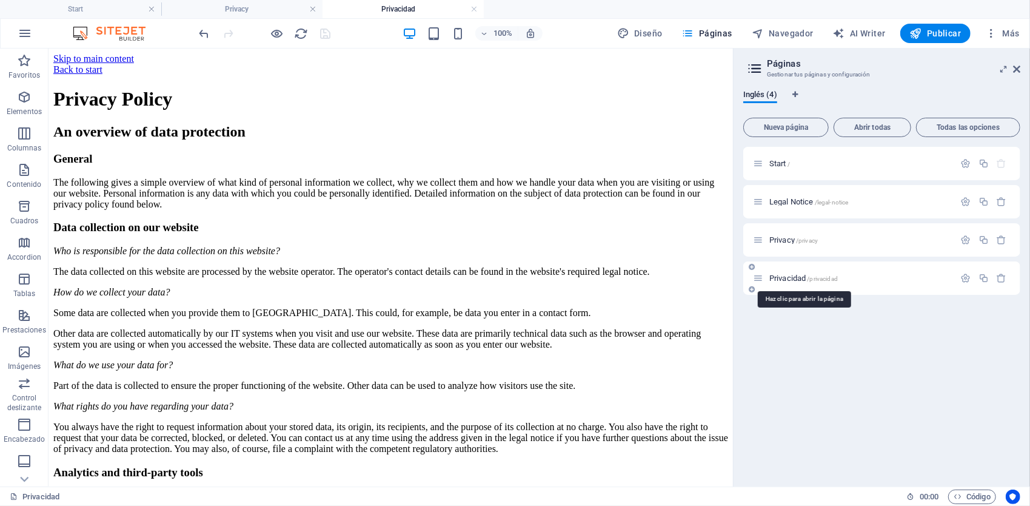
click at [810, 278] on span "/privacidad" at bounding box center [823, 278] width 31 height 7
click at [955, 276] on div "Privacidad /privacidad" at bounding box center [881, 277] width 277 height 33
click at [962, 277] on icon "button" at bounding box center [966, 278] width 10 height 10
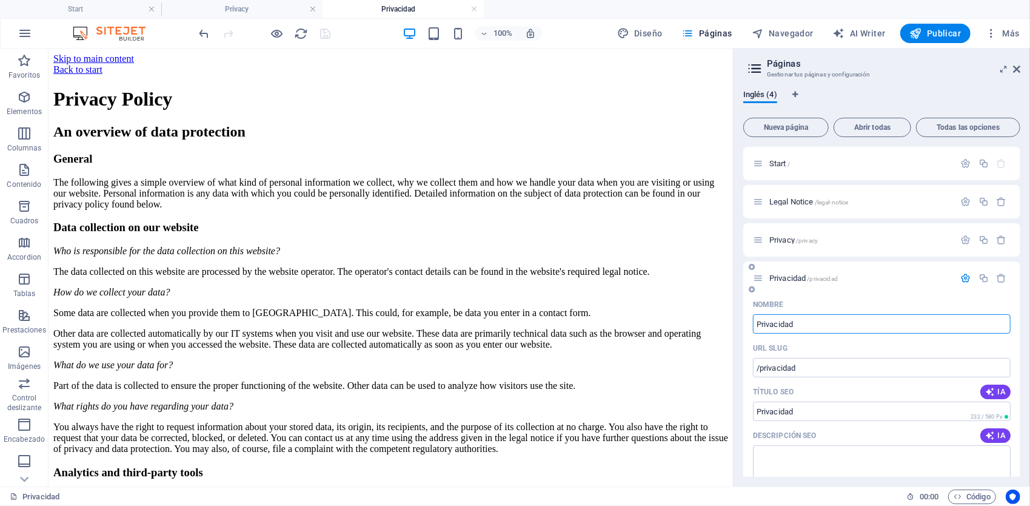
click at [763, 283] on icon at bounding box center [758, 278] width 10 height 10
click at [792, 279] on span "Privacidad /privacidad" at bounding box center [803, 277] width 69 height 9
click at [105, 75] on div "Back to start" at bounding box center [390, 69] width 675 height 11
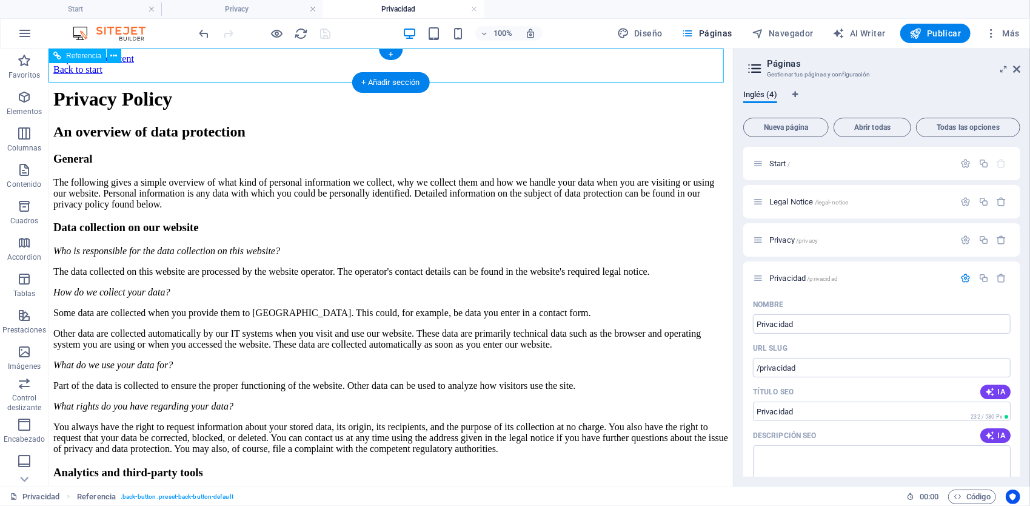
click at [103, 64] on div "Back to start" at bounding box center [390, 69] width 675 height 11
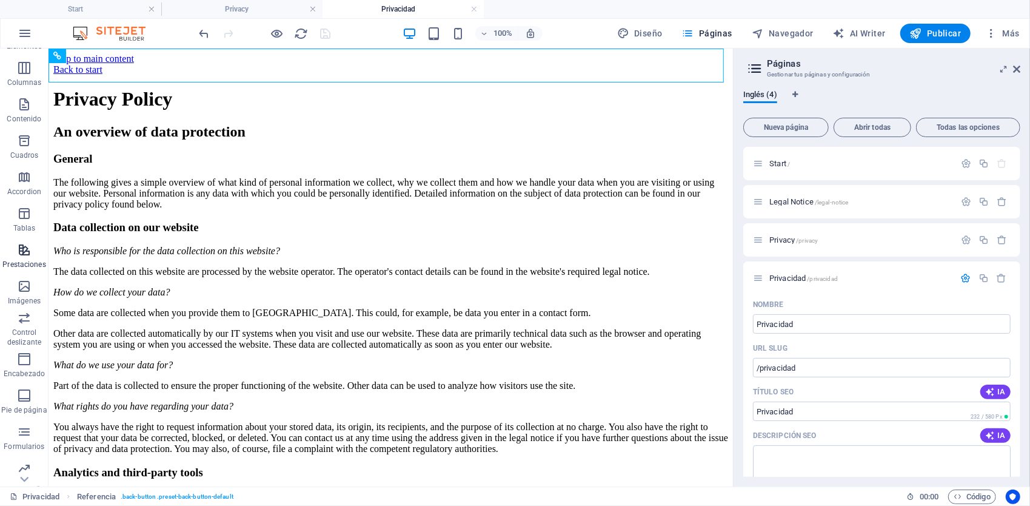
scroll to position [108, 0]
click at [25, 350] on icon "button" at bounding box center [24, 353] width 15 height 15
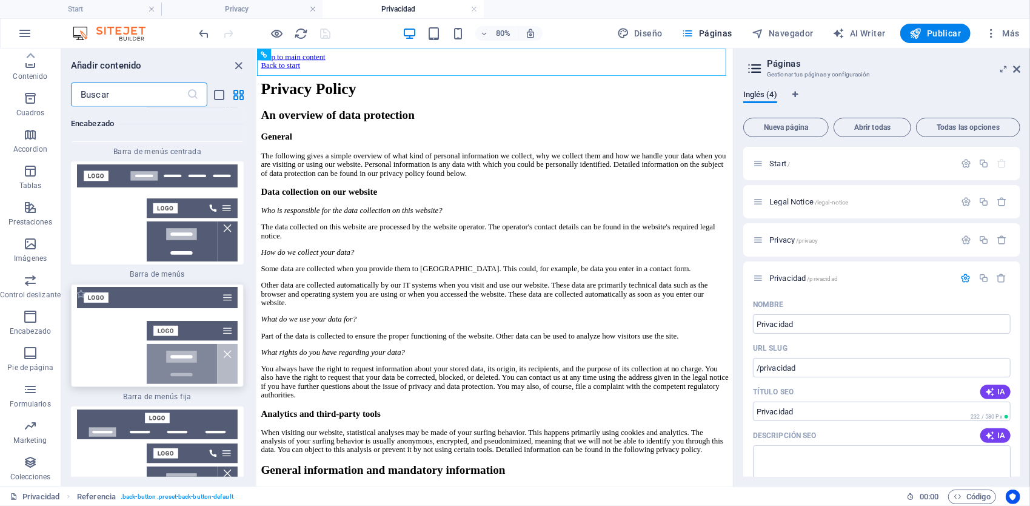
scroll to position [14887, 0]
click at [27, 70] on span "Contenido" at bounding box center [30, 69] width 61 height 29
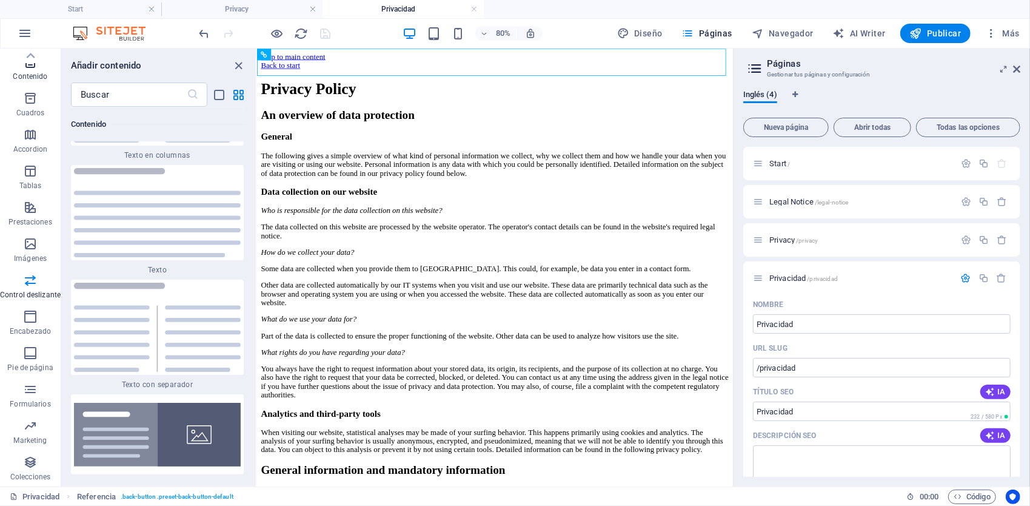
scroll to position [4068, 0]
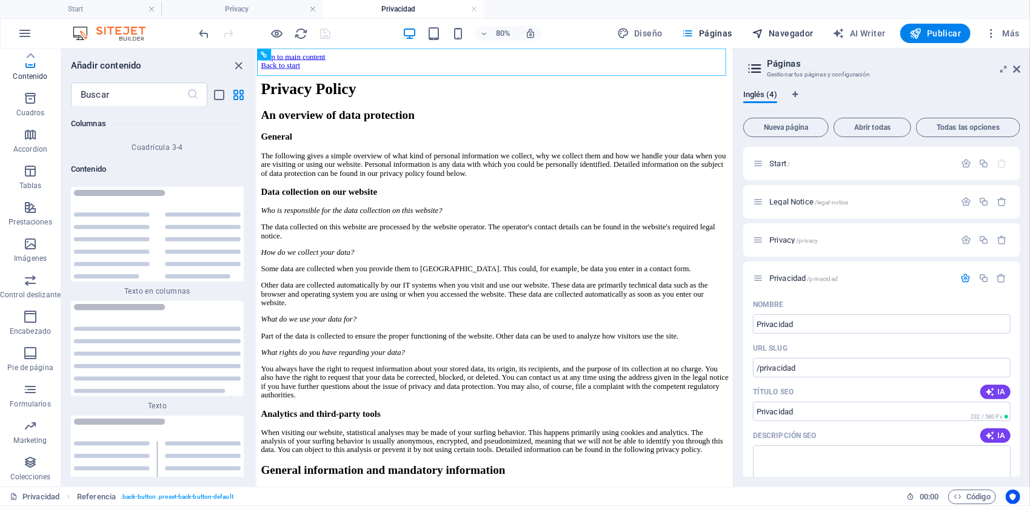
click at [783, 30] on span "Navegador" at bounding box center [783, 33] width 62 height 12
select select "18093700-en"
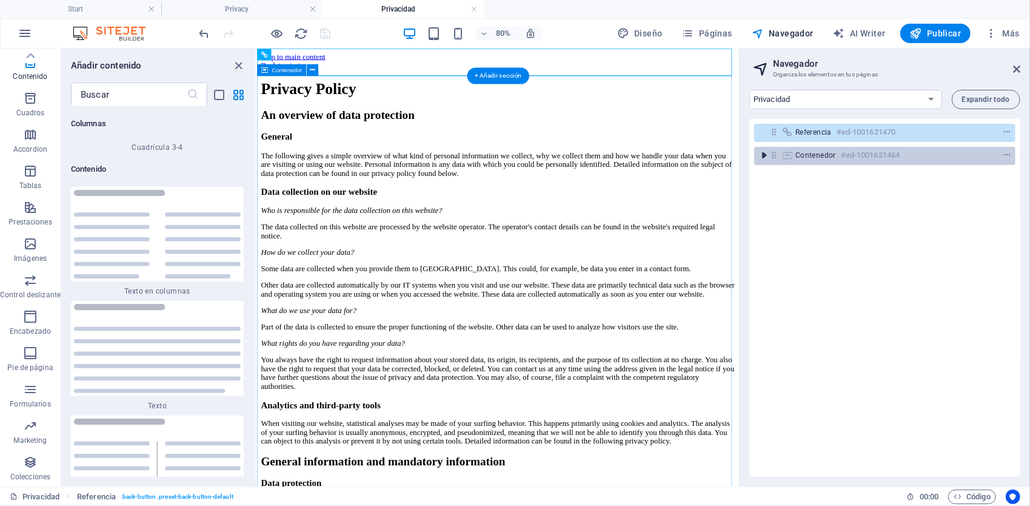
click at [764, 156] on icon "toggle-expand" at bounding box center [764, 155] width 12 height 12
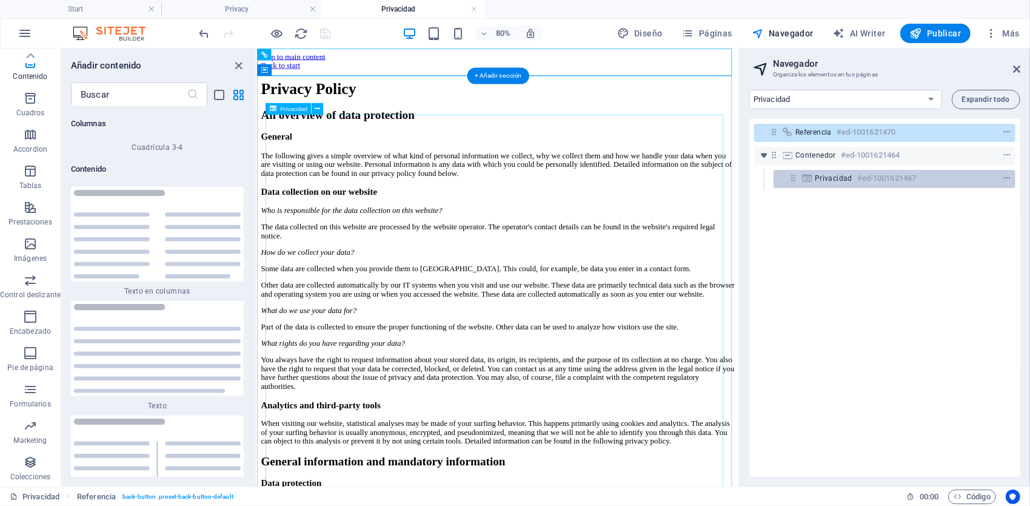
click at [843, 179] on span "Privacidad" at bounding box center [834, 178] width 38 height 10
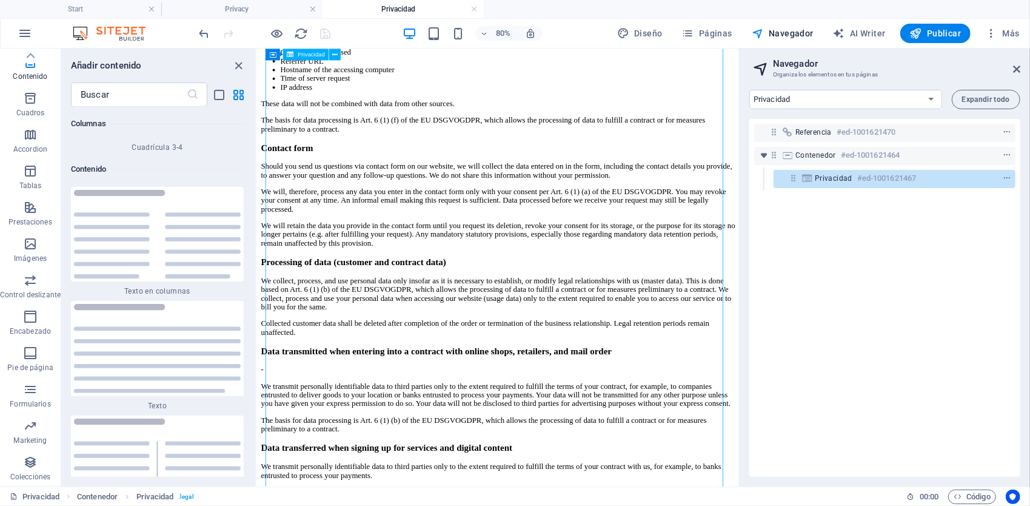
click at [834, 181] on span "Privacidad" at bounding box center [834, 178] width 38 height 10
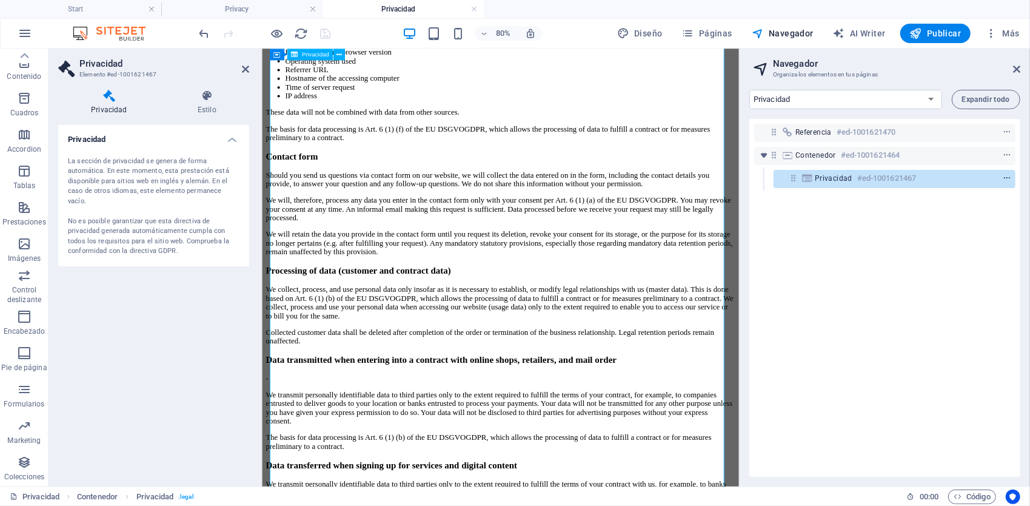
click at [1003, 181] on icon "context-menu" at bounding box center [1007, 178] width 8 height 8
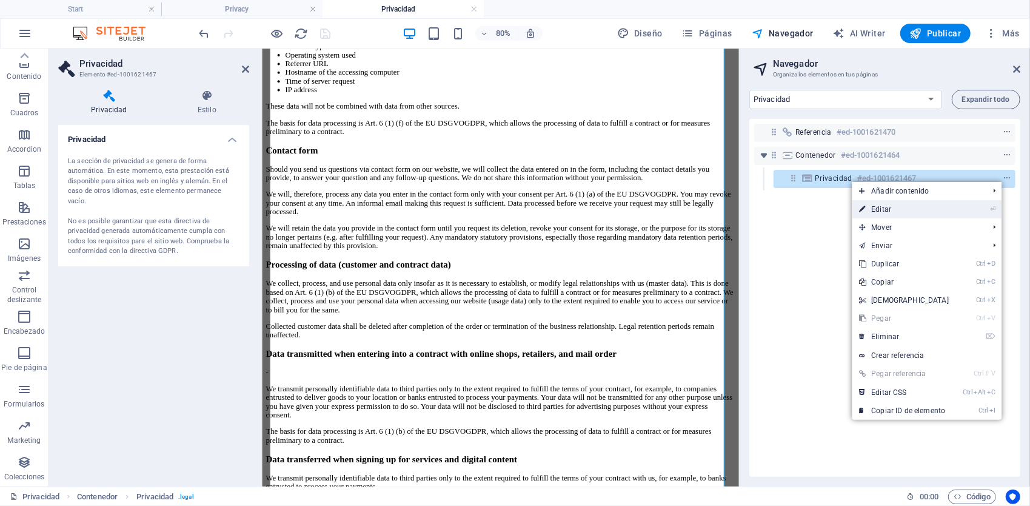
click at [911, 212] on link "⏎ Editar" at bounding box center [904, 209] width 104 height 18
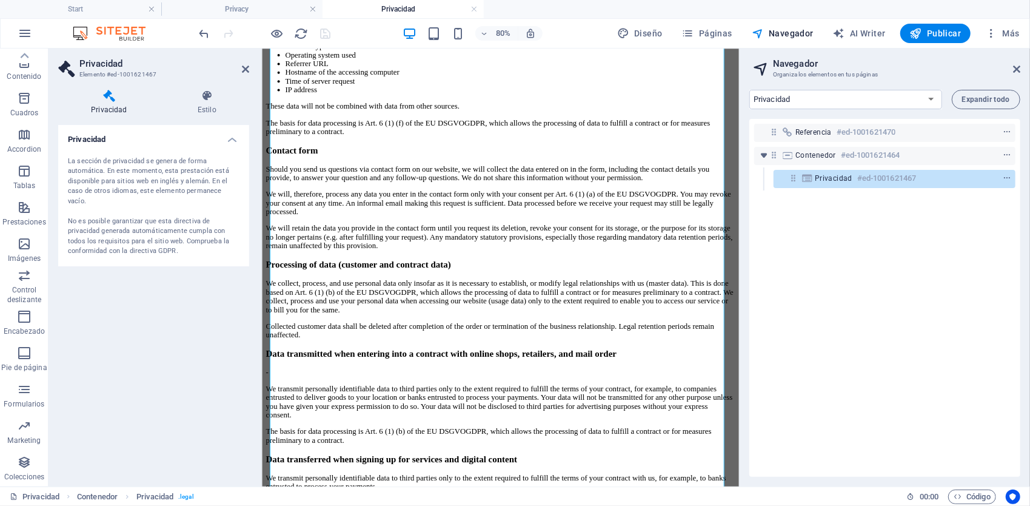
click at [172, 187] on div "La sección de privacidad se genera de forma automática. En este momento, esta p…" at bounding box center [154, 206] width 172 height 100
click at [163, 206] on div "La sección de privacidad se genera de forma automática. En este momento, esta p…" at bounding box center [154, 206] width 172 height 100
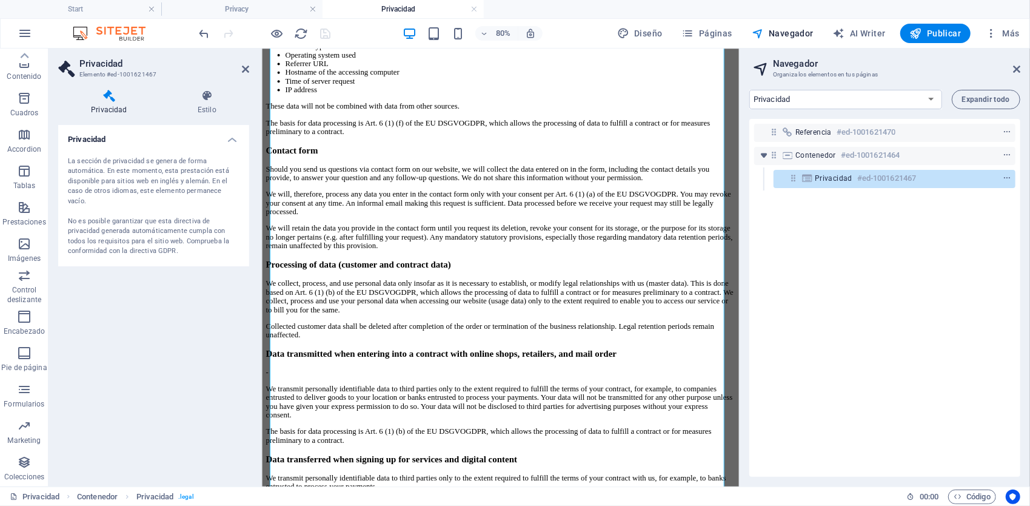
click at [163, 206] on div "La sección de privacidad se genera de forma automática. En este momento, esta p…" at bounding box center [154, 206] width 172 height 100
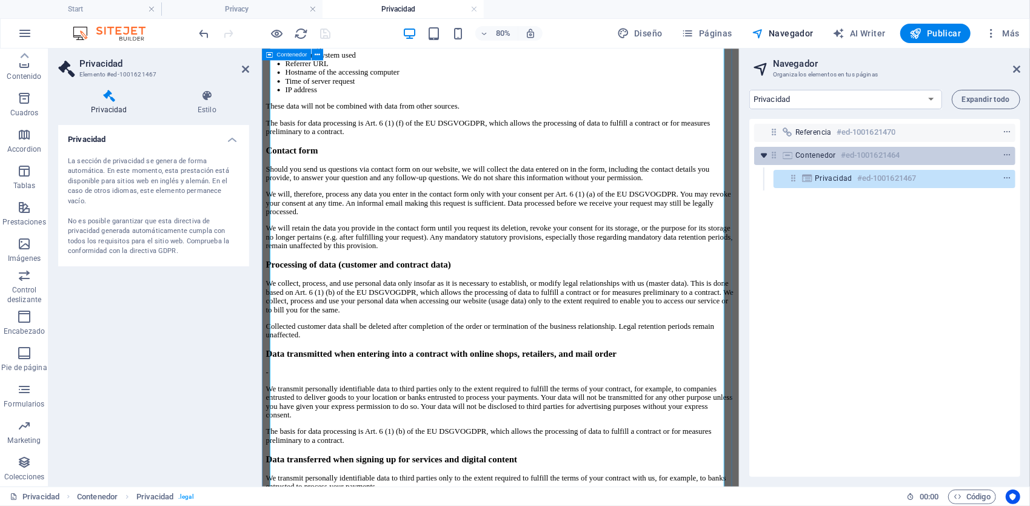
click at [761, 159] on icon "toggle-expand" at bounding box center [764, 155] width 12 height 12
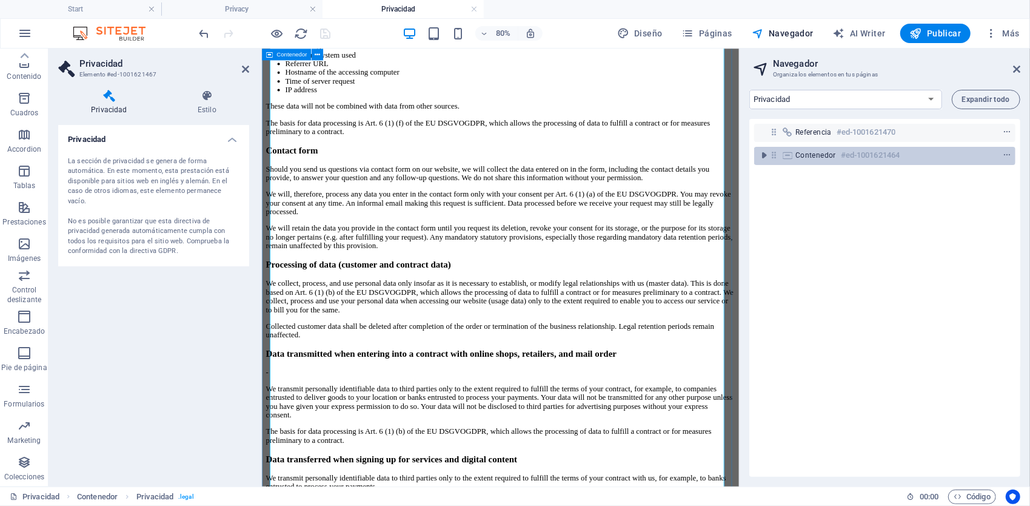
click at [823, 157] on span "Contenedor" at bounding box center [815, 155] width 41 height 10
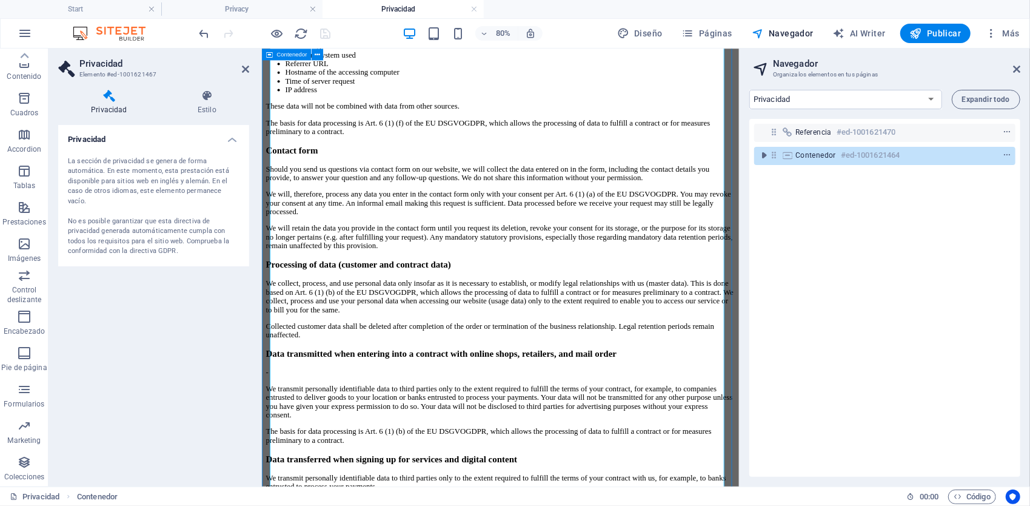
click at [823, 157] on span "Contenedor" at bounding box center [815, 155] width 41 height 10
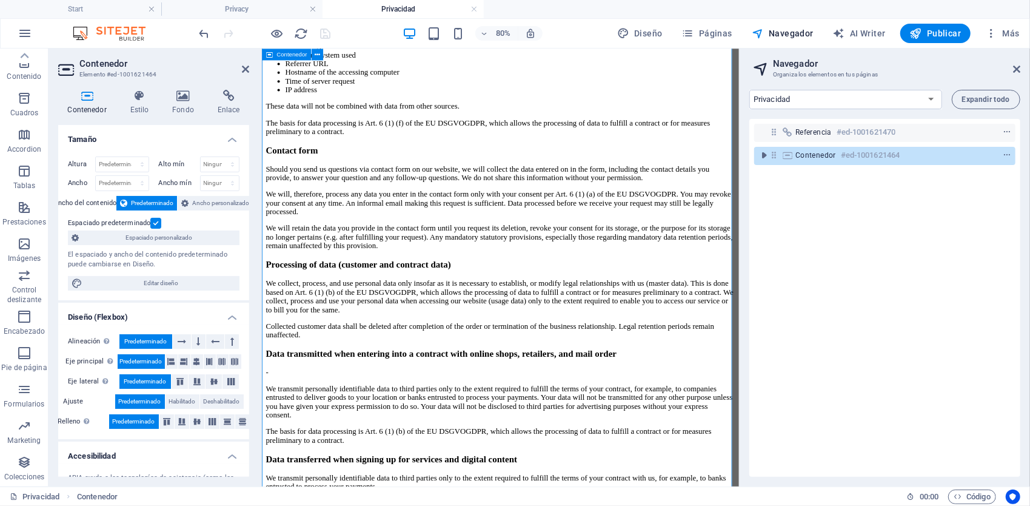
click at [851, 155] on h6 "#ed-1001621464" at bounding box center [870, 155] width 59 height 15
click at [764, 155] on icon "toggle-expand" at bounding box center [764, 155] width 12 height 12
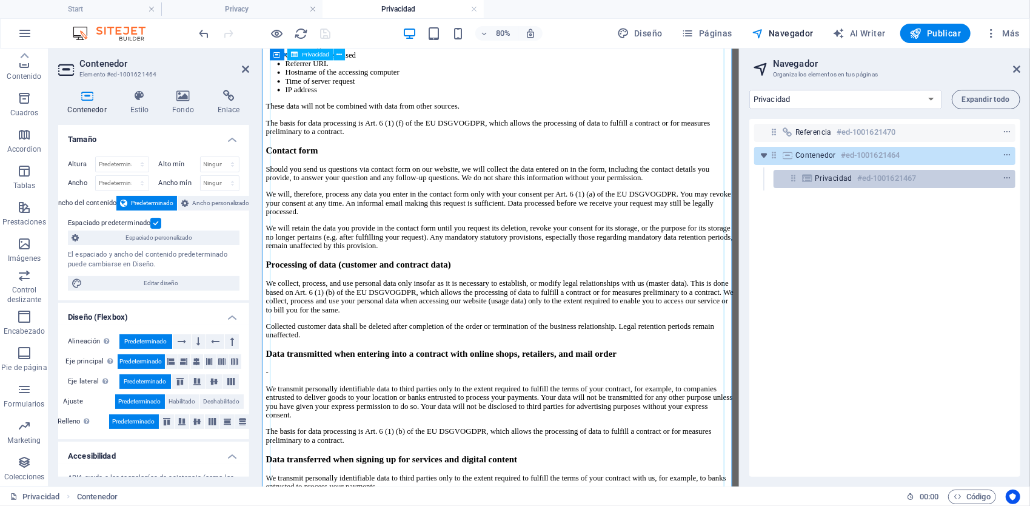
click at [841, 173] on span "Privacidad" at bounding box center [834, 178] width 38 height 10
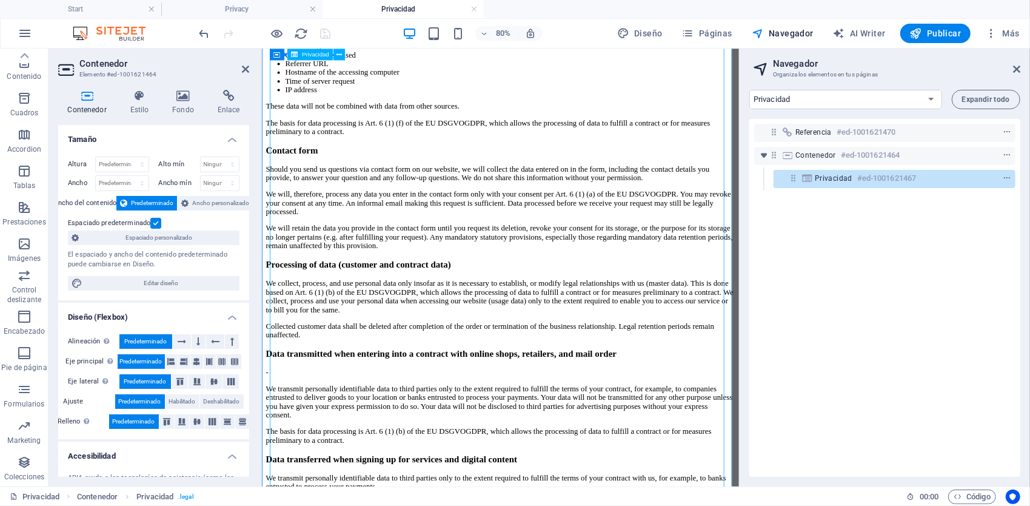
click at [821, 179] on span "Privacidad" at bounding box center [834, 178] width 38 height 10
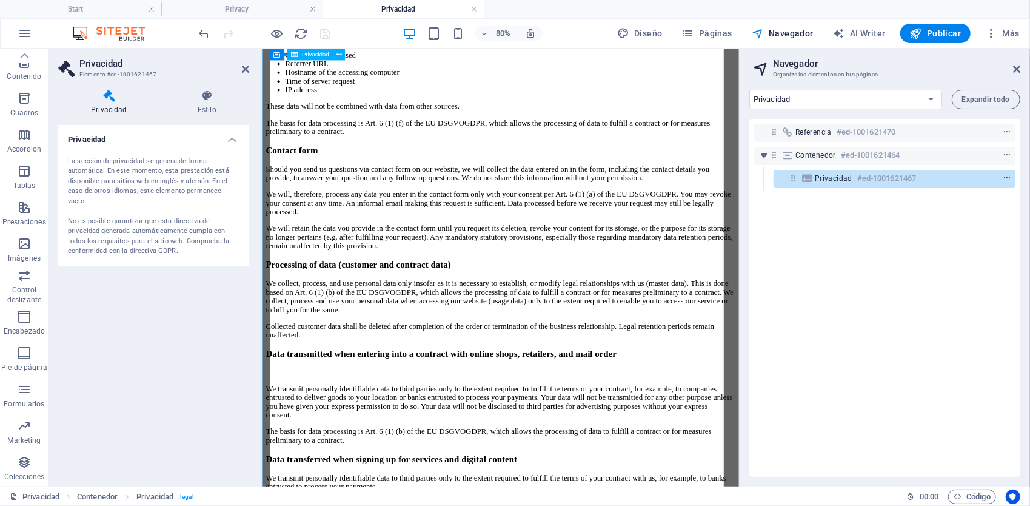
click at [1003, 178] on icon "context-menu" at bounding box center [1007, 178] width 8 height 8
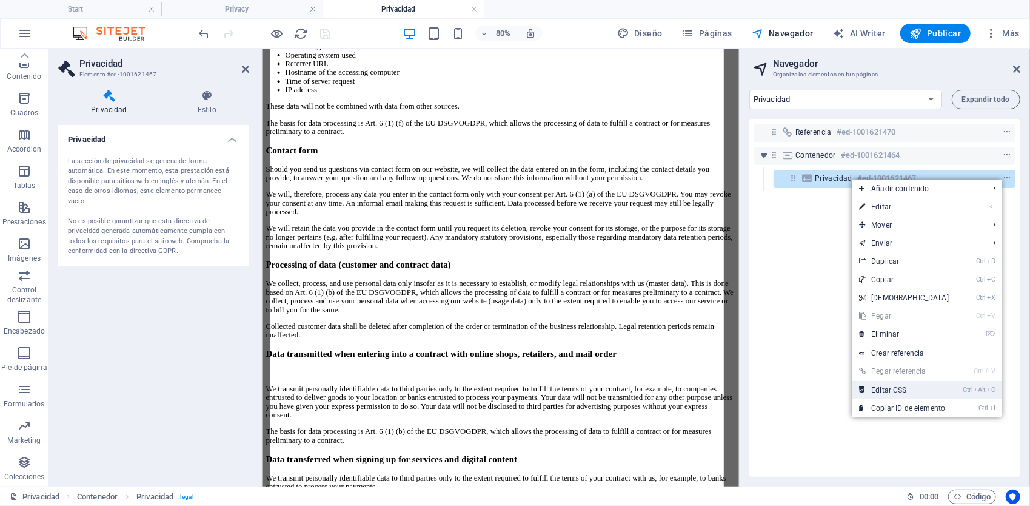
click at [928, 390] on link "Ctrl Alt C Editar CSS" at bounding box center [904, 390] width 104 height 18
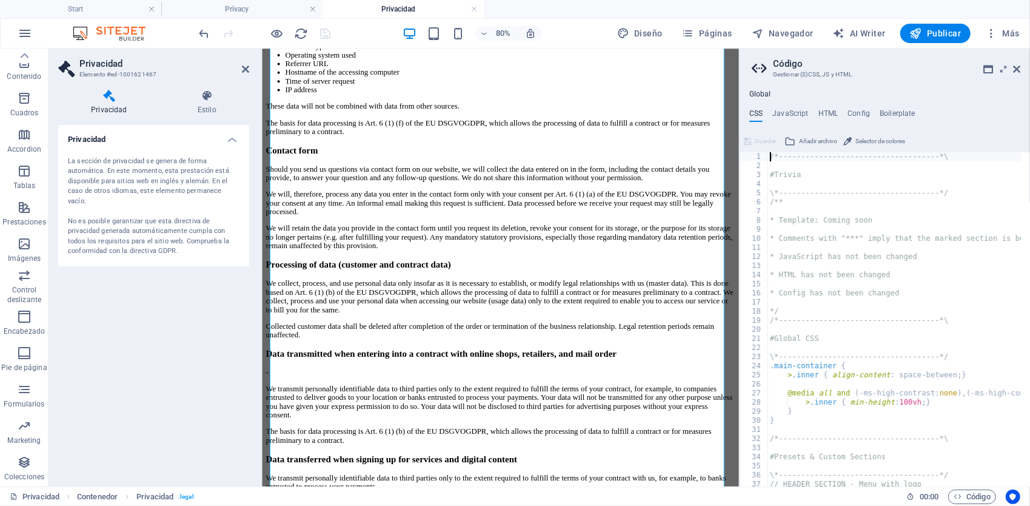
scroll to position [0, 0]
click at [860, 112] on h4 "Config" at bounding box center [859, 115] width 22 height 13
type textarea "$lh-headlines-all: (1.1, null, null);"
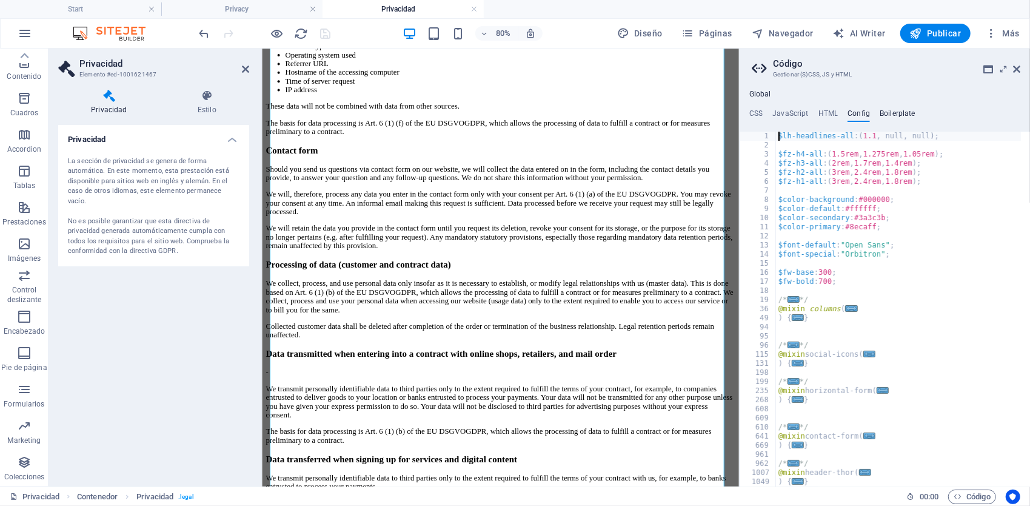
click at [884, 116] on h4 "Boilerplate" at bounding box center [898, 115] width 36 height 13
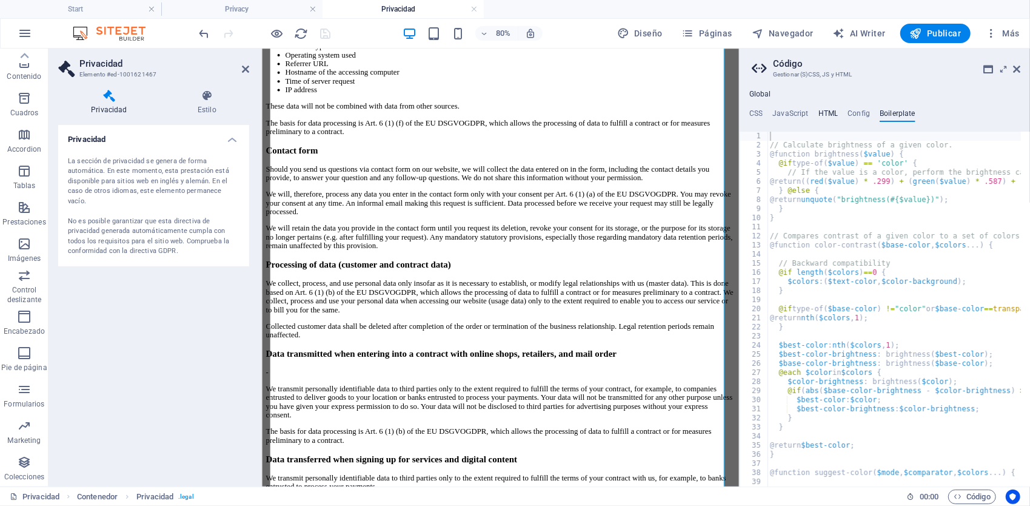
click at [829, 113] on h4 "HTML" at bounding box center [828, 115] width 20 height 13
type textarea "<a href="#main-content" class="wv-link-content button">Skip to main content</a>"
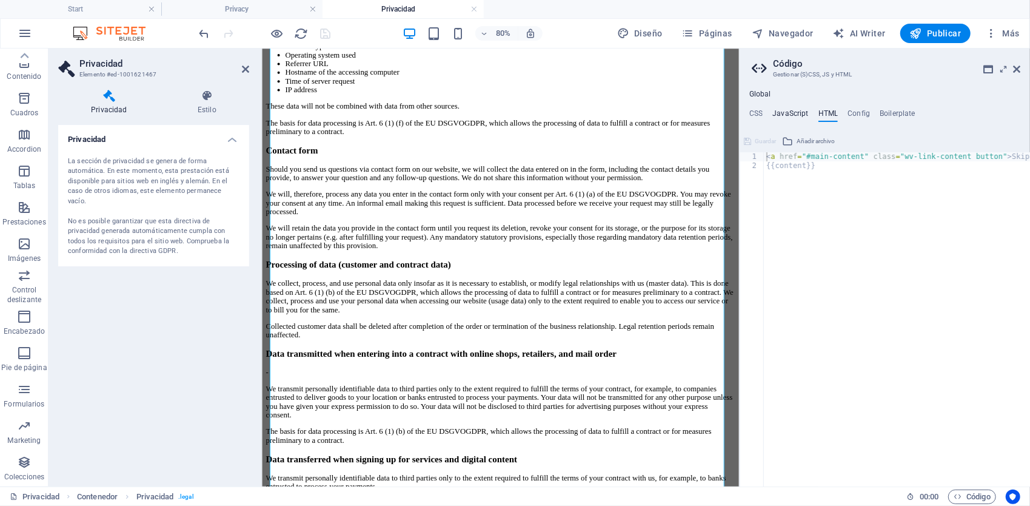
click at [797, 113] on h4 "JavaScript" at bounding box center [790, 115] width 36 height 13
type textarea "/* JS for preset "Horizontal form" */"
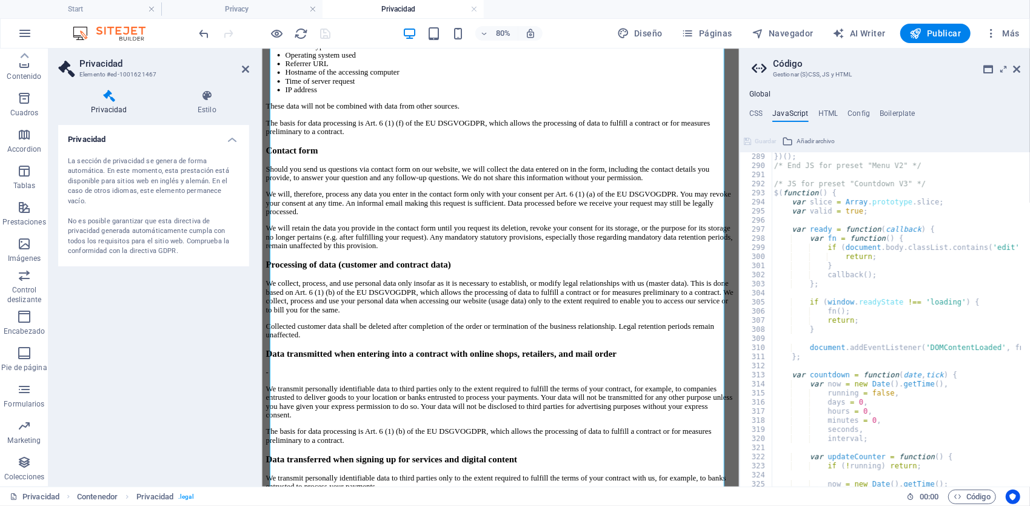
scroll to position [2874, 0]
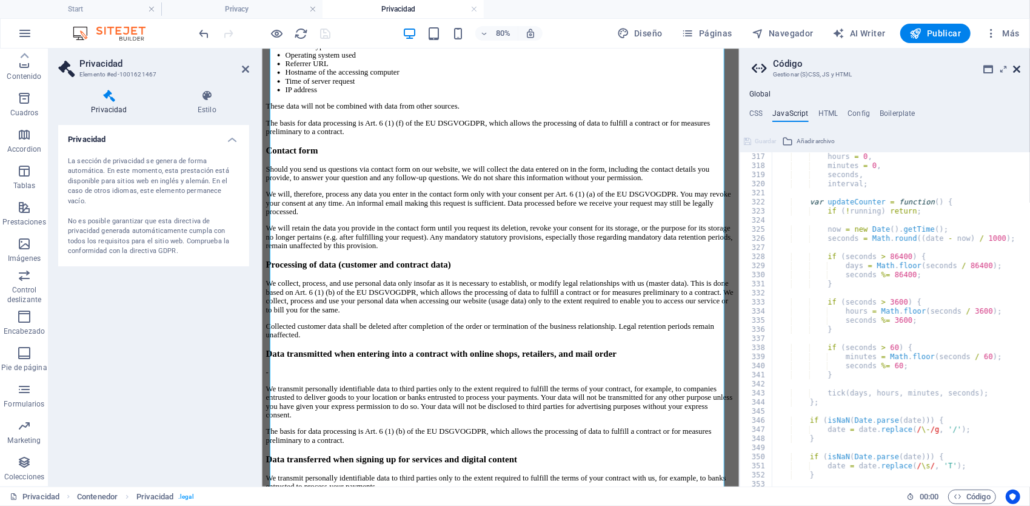
click at [1019, 70] on icon at bounding box center [1016, 69] width 7 height 10
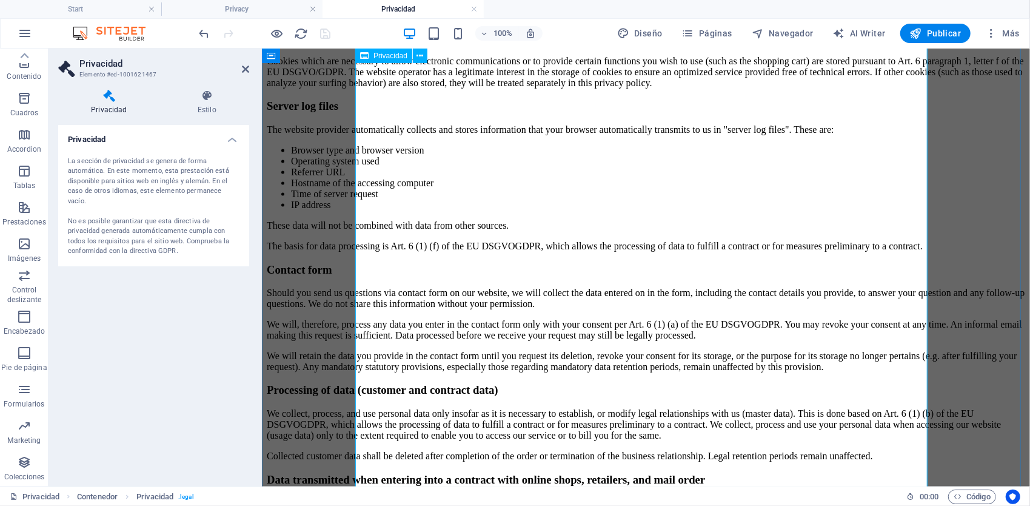
scroll to position [1144, 0]
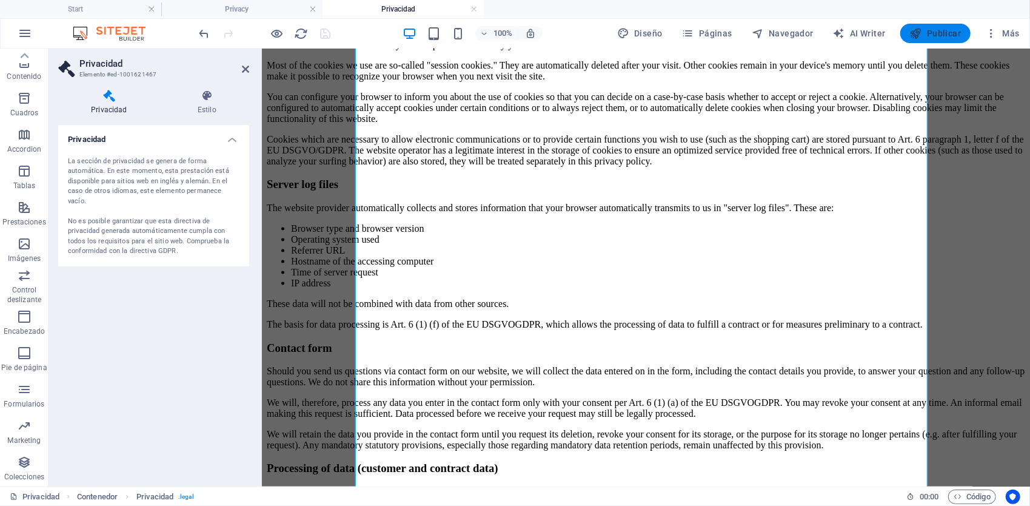
click at [936, 36] on span "Publicar" at bounding box center [936, 33] width 52 height 12
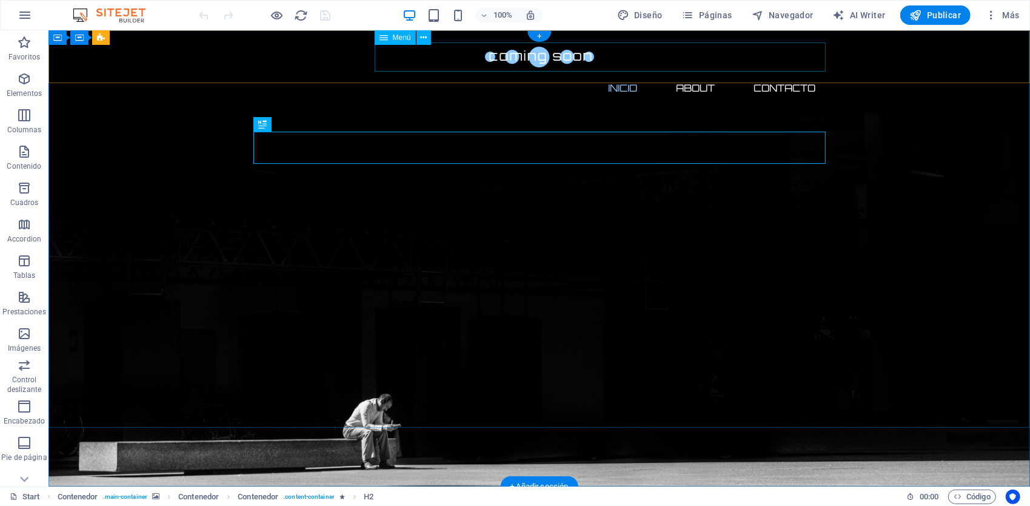
click at [698, 73] on nav "Inicio About Contacto" at bounding box center [539, 87] width 572 height 29
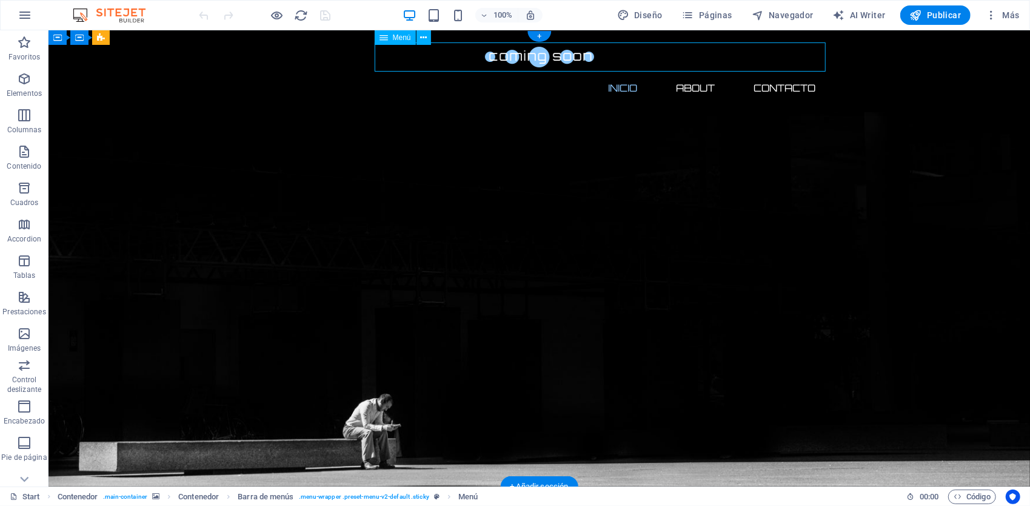
click at [698, 73] on nav "Inicio About Contacto" at bounding box center [539, 87] width 572 height 29
select select
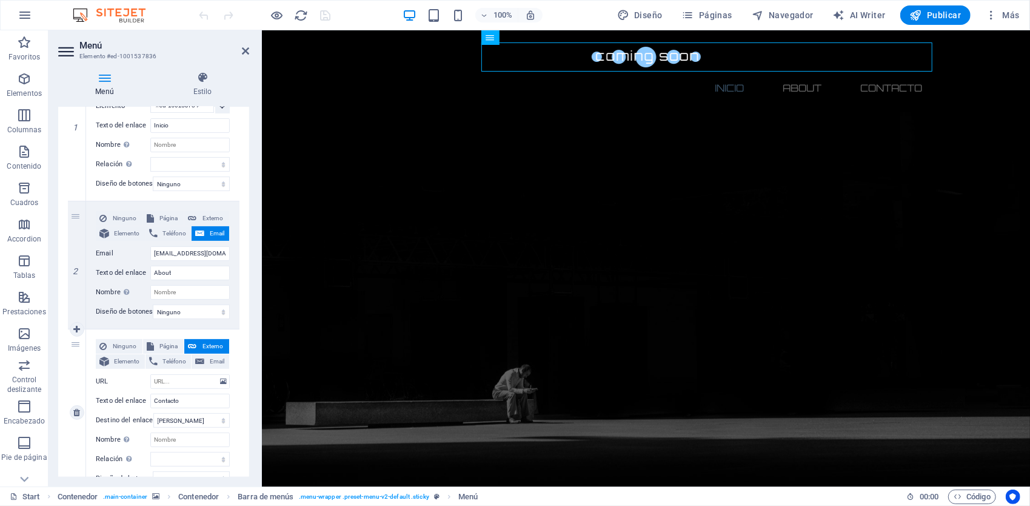
scroll to position [182, 0]
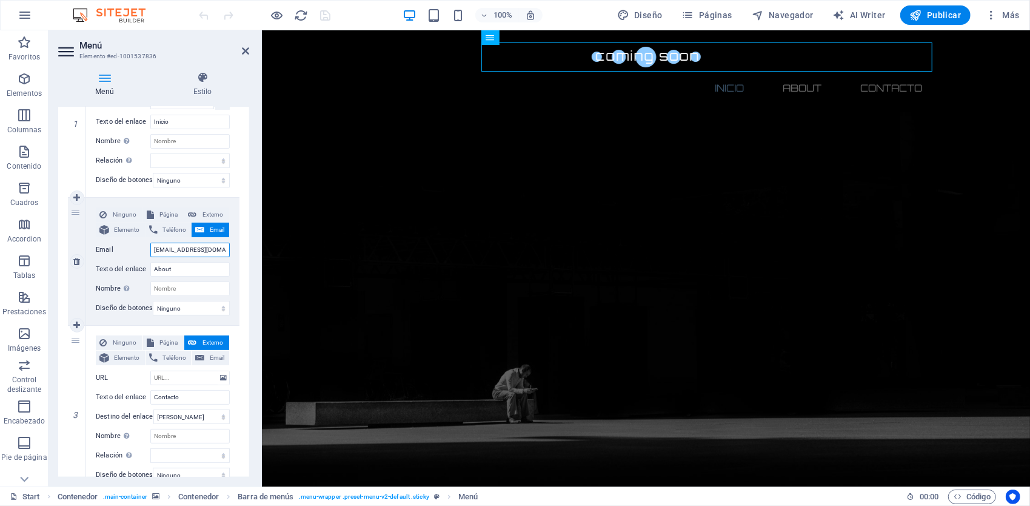
drag, startPoint x: 216, startPoint y: 250, endPoint x: 147, endPoint y: 244, distance: 68.8
click at [147, 244] on div "Email [EMAIL_ADDRESS][DOMAIN_NAME]" at bounding box center [163, 250] width 134 height 15
select select
click at [213, 230] on span "Email" at bounding box center [217, 229] width 18 height 15
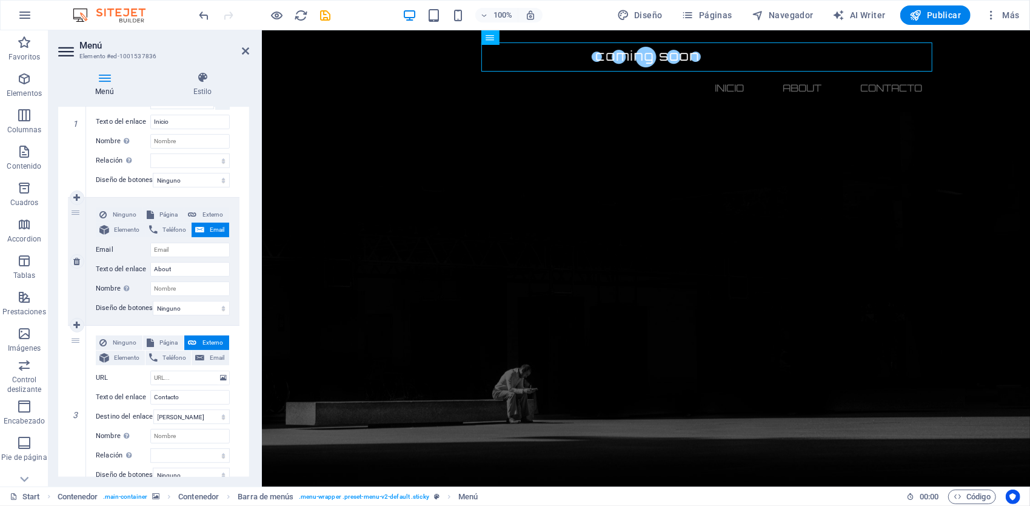
click at [211, 229] on span "Email" at bounding box center [217, 229] width 18 height 15
click at [121, 212] on span "Ninguno" at bounding box center [124, 214] width 28 height 15
select select
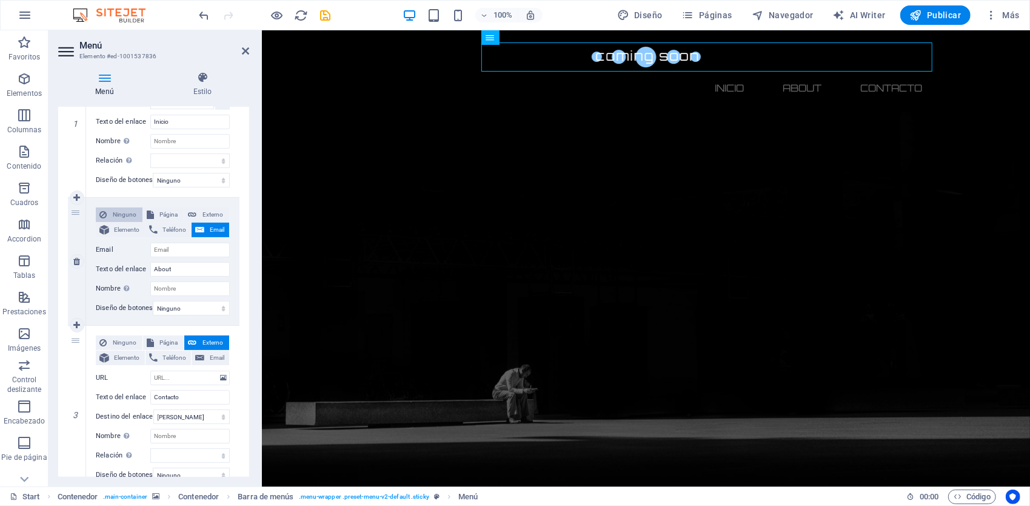
select select
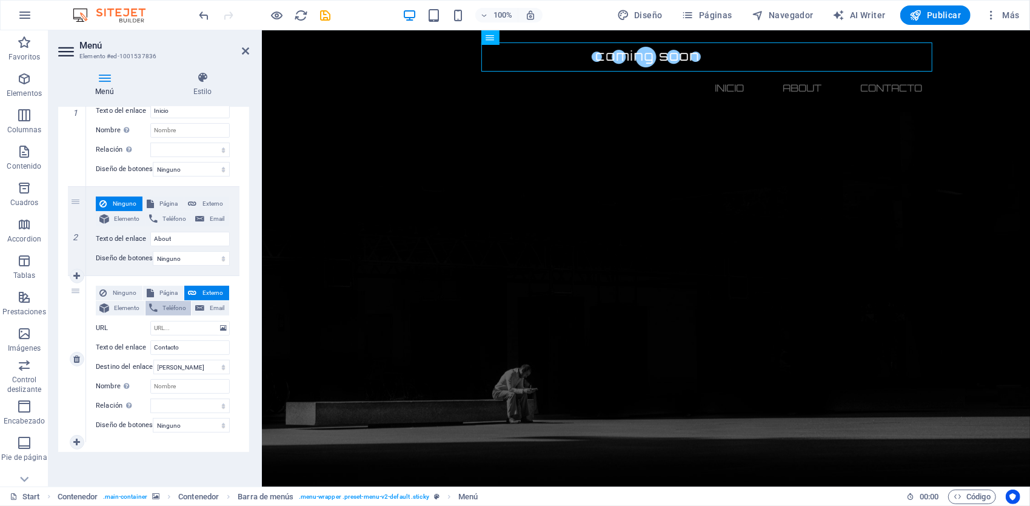
scroll to position [199, 0]
click at [204, 301] on button "Email" at bounding box center [211, 308] width 38 height 15
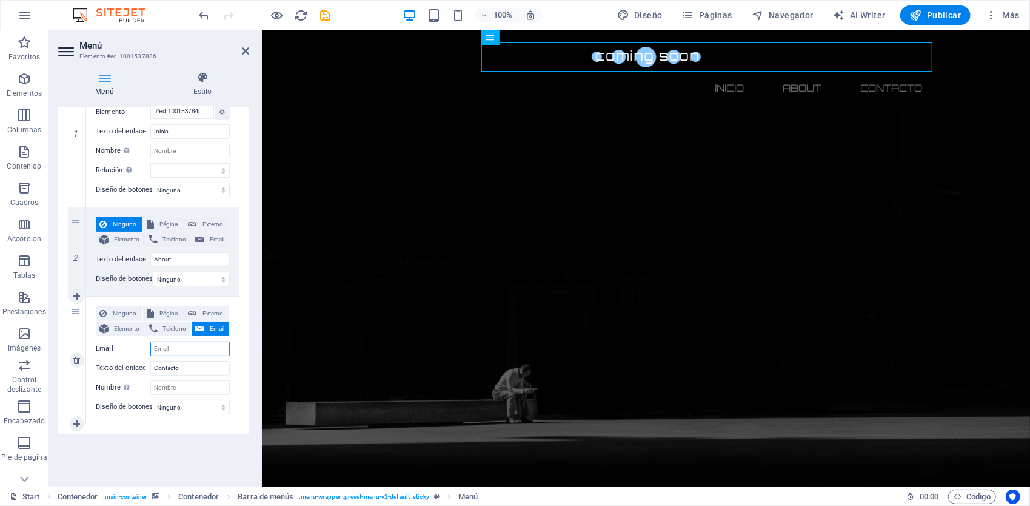
scroll to position [180, 0]
click at [187, 341] on input "Email" at bounding box center [189, 348] width 79 height 15
paste input "[EMAIL_ADDRESS][DOMAIN_NAME]"
select select
type input "[EMAIL_ADDRESS][DOMAIN_NAME]"
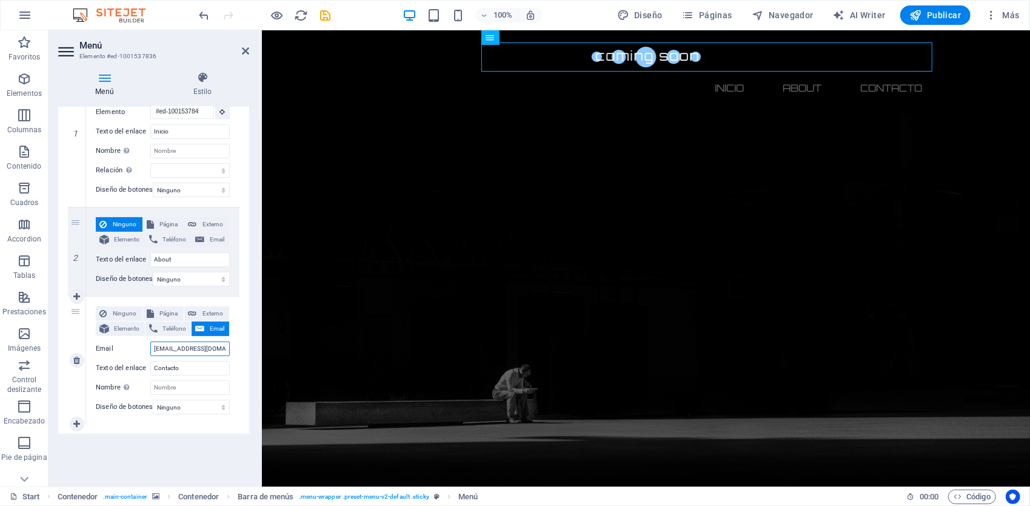
select select
type input "[EMAIL_ADDRESS][DOMAIN_NAME]"
click at [187, 452] on div "Menú Automático Personalizado Crear elementos de menú personalizados para este …" at bounding box center [153, 292] width 191 height 370
click at [327, 16] on icon "save" at bounding box center [326, 15] width 14 height 14
checkbox input "false"
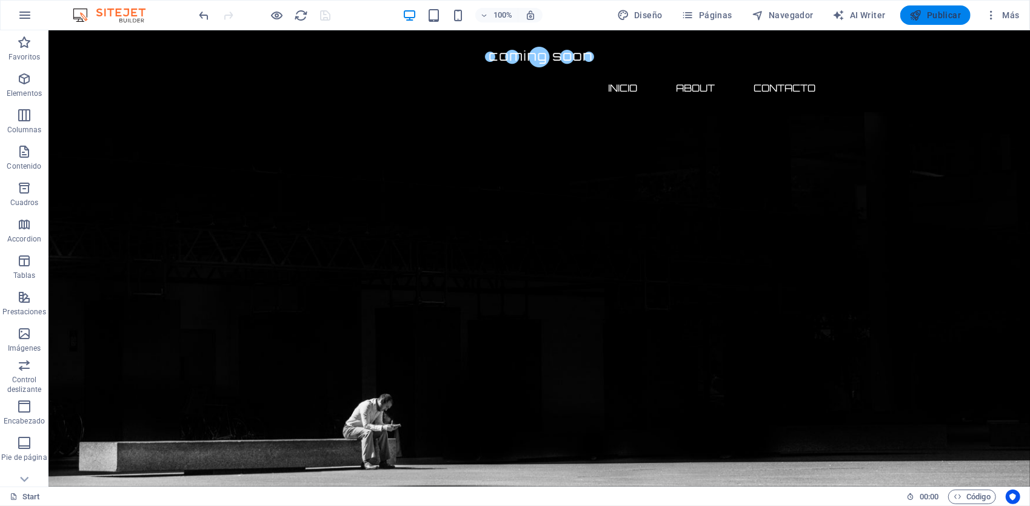
click at [935, 16] on span "Publicar" at bounding box center [936, 15] width 52 height 12
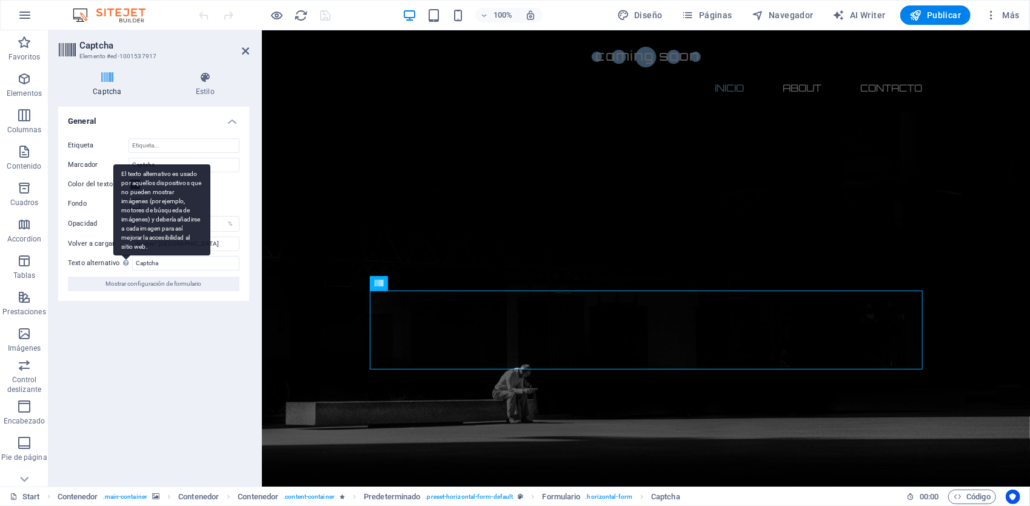
click at [125, 255] on div "El texto alternativo es usado por aquellos dispositivos que no pueden mostrar i…" at bounding box center [161, 209] width 97 height 91
click at [132, 262] on input "Captcha" at bounding box center [185, 263] width 107 height 15
click at [125, 264] on icon at bounding box center [125, 262] width 5 height 7
click at [132, 264] on input "Captcha" at bounding box center [185, 263] width 107 height 15
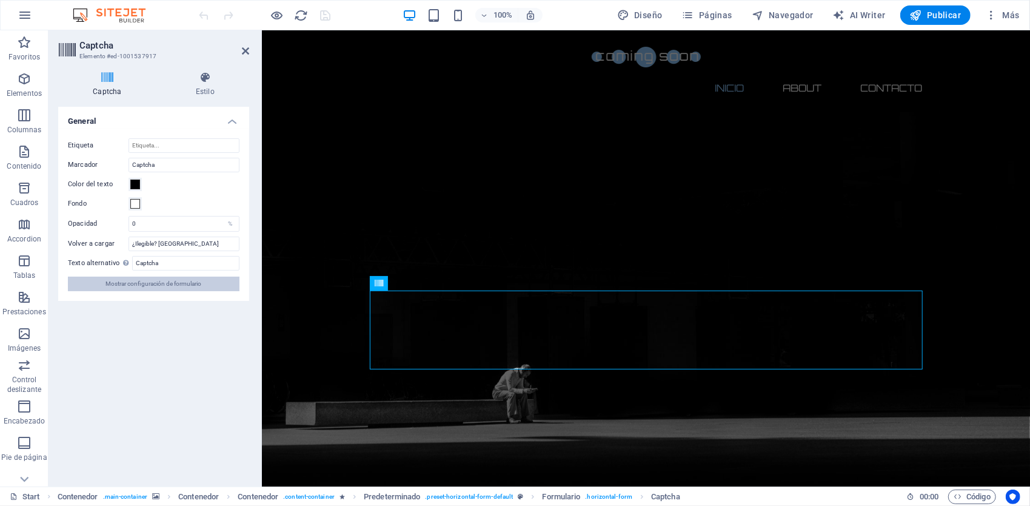
click at [145, 284] on span "Mostrar configuración de formulario" at bounding box center [154, 283] width 96 height 15
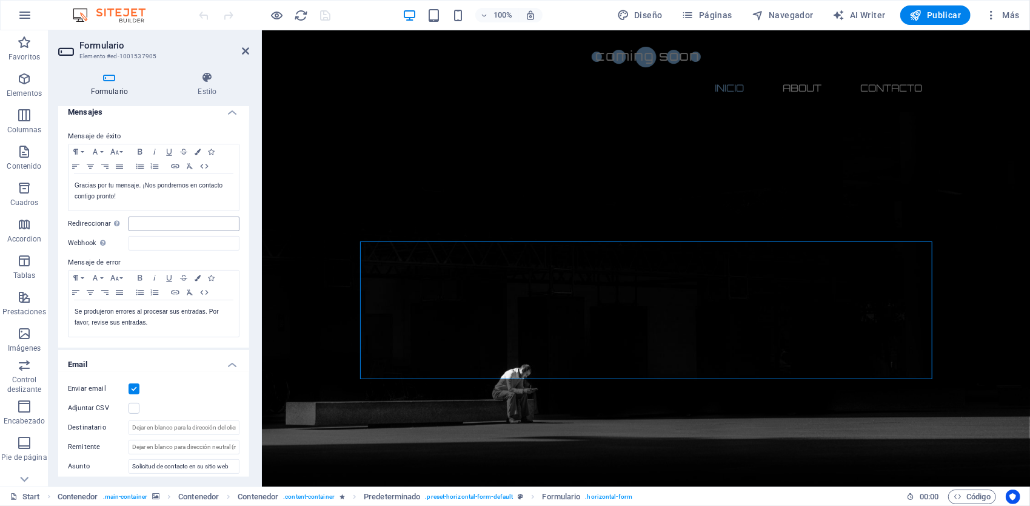
scroll to position [182, 0]
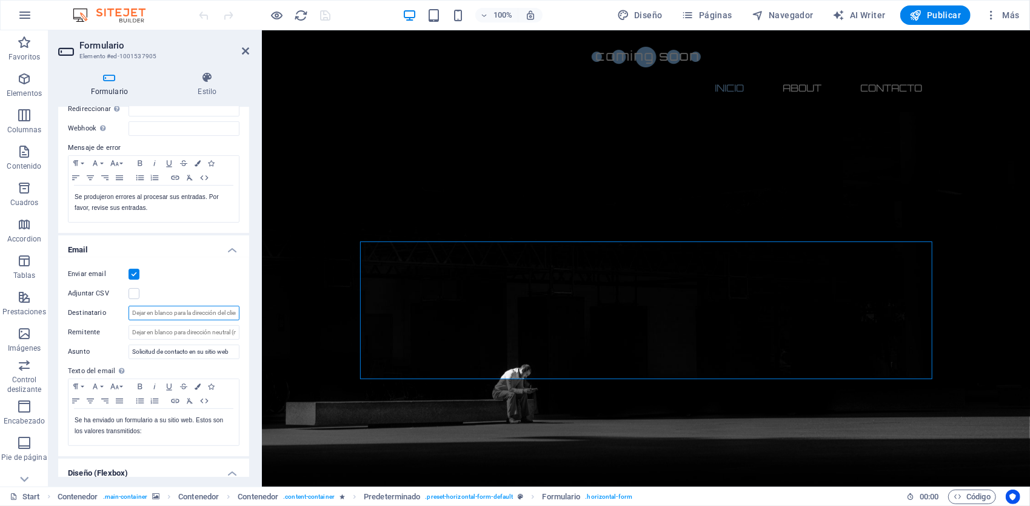
click at [176, 310] on input "Destinatario" at bounding box center [184, 313] width 111 height 15
type input "a"
type input "[EMAIL_ADDRESS][DOMAIN_NAME]"
click at [204, 278] on div "Enviar email" at bounding box center [154, 274] width 172 height 15
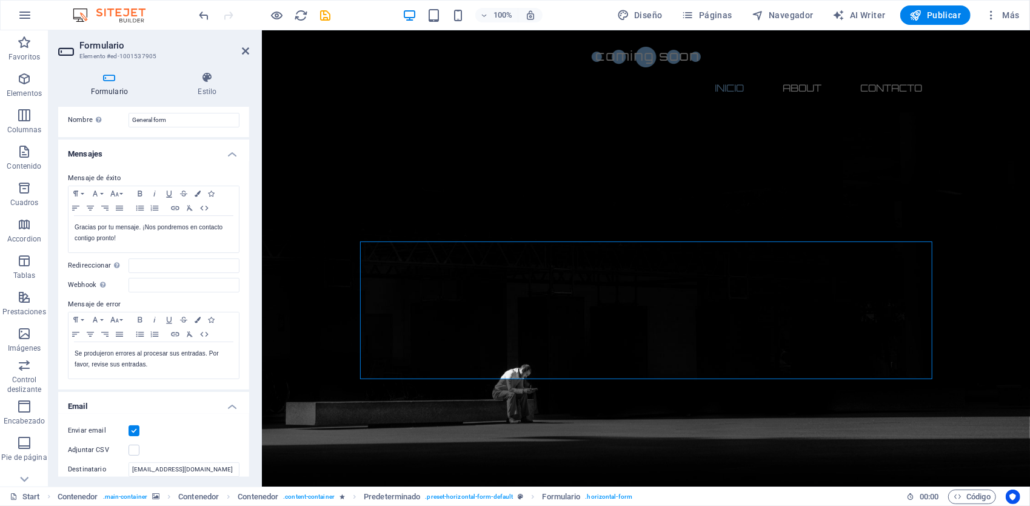
scroll to position [0, 0]
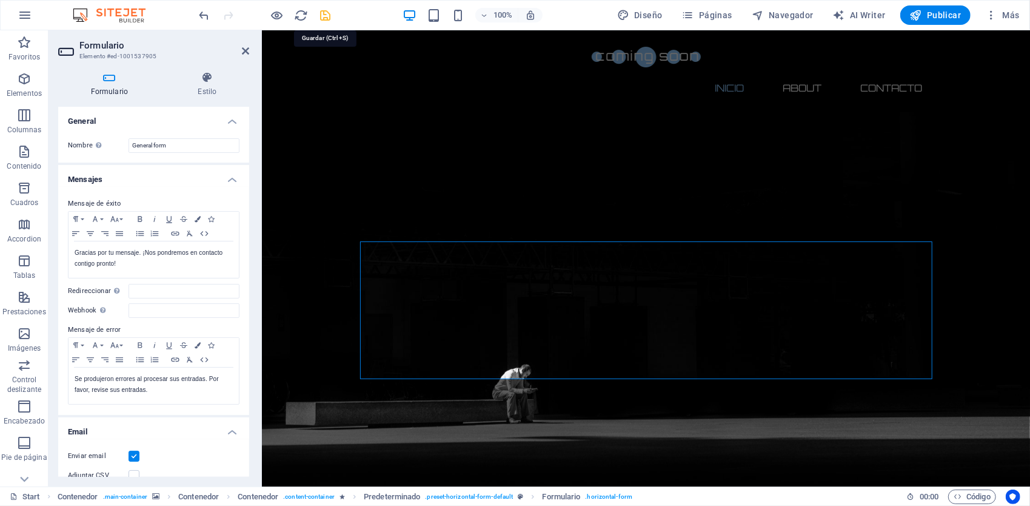
click at [325, 18] on icon "save" at bounding box center [326, 15] width 14 height 14
checkbox input "false"
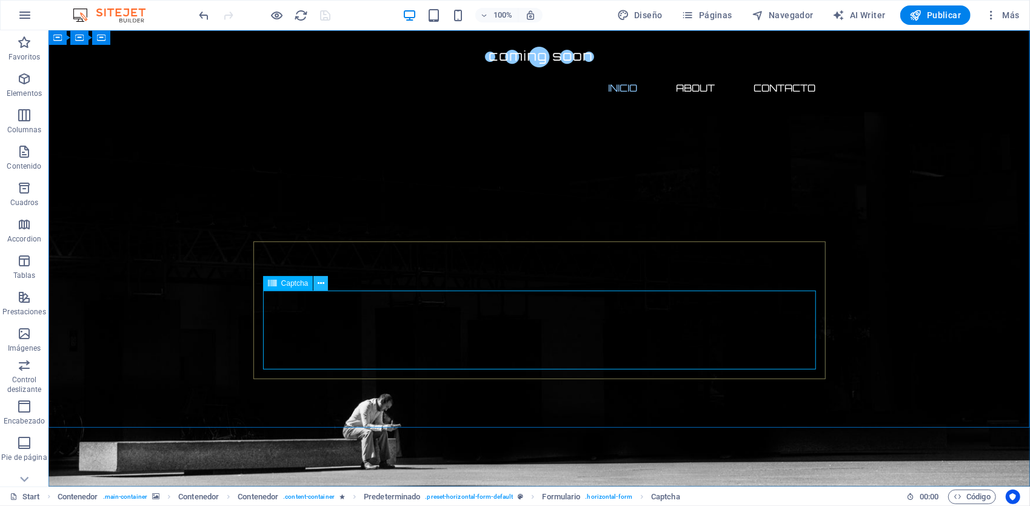
click at [319, 285] on icon at bounding box center [321, 283] width 7 height 13
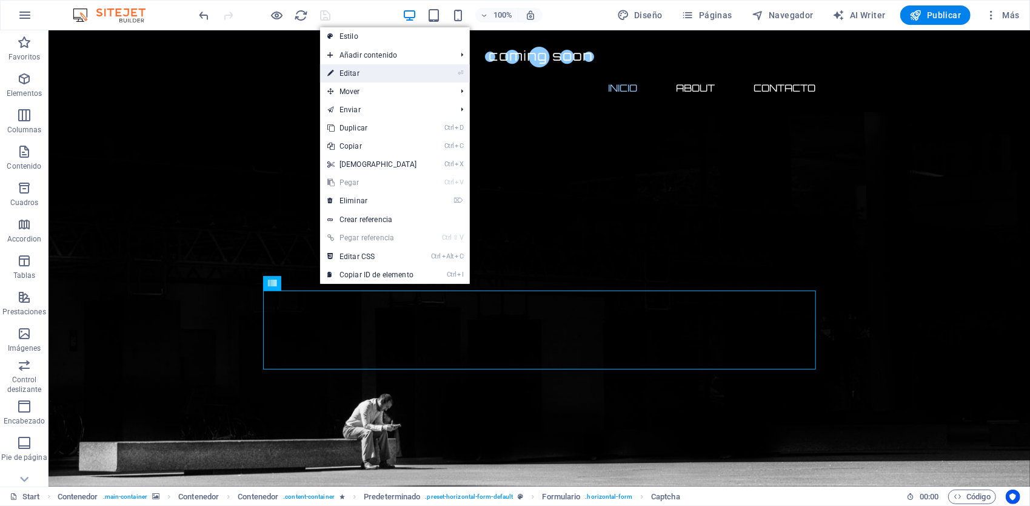
click at [400, 75] on link "⏎ Editar" at bounding box center [372, 73] width 104 height 18
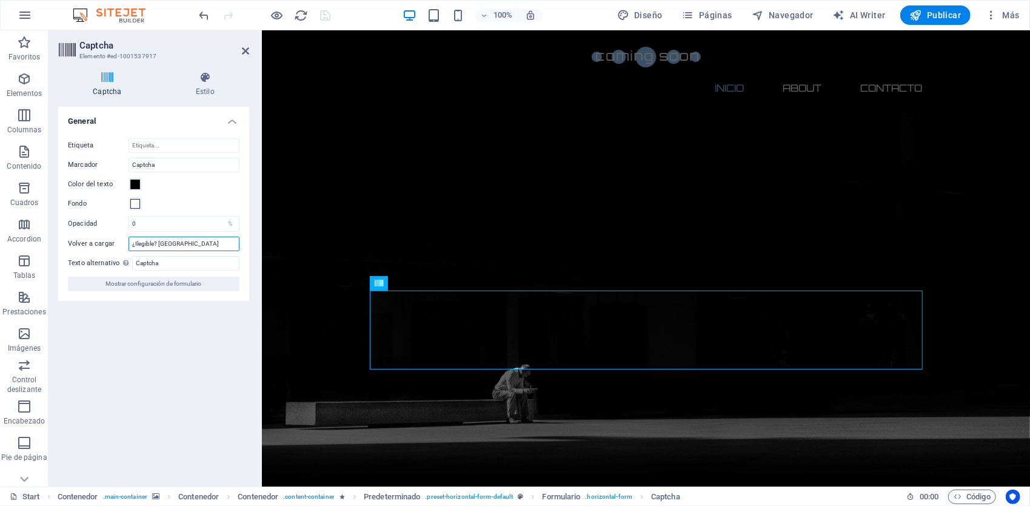
click at [202, 243] on input "¿Ilegible? [GEOGRAPHIC_DATA]" at bounding box center [184, 243] width 111 height 15
click at [246, 192] on div "Etiqueta Marcador Captcha Color del texto Fondo Opacidad 0 % Volver a cargar ¿I…" at bounding box center [153, 215] width 191 height 172
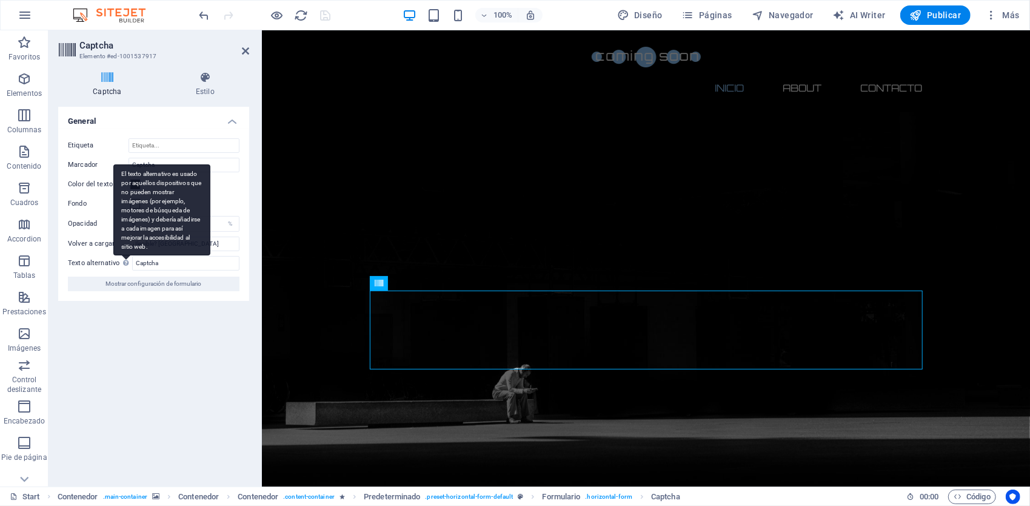
click at [124, 255] on div "El texto alternativo es usado por aquellos dispositivos que no pueden mostrar i…" at bounding box center [161, 209] width 97 height 91
click at [132, 263] on input "Captcha" at bounding box center [185, 263] width 107 height 15
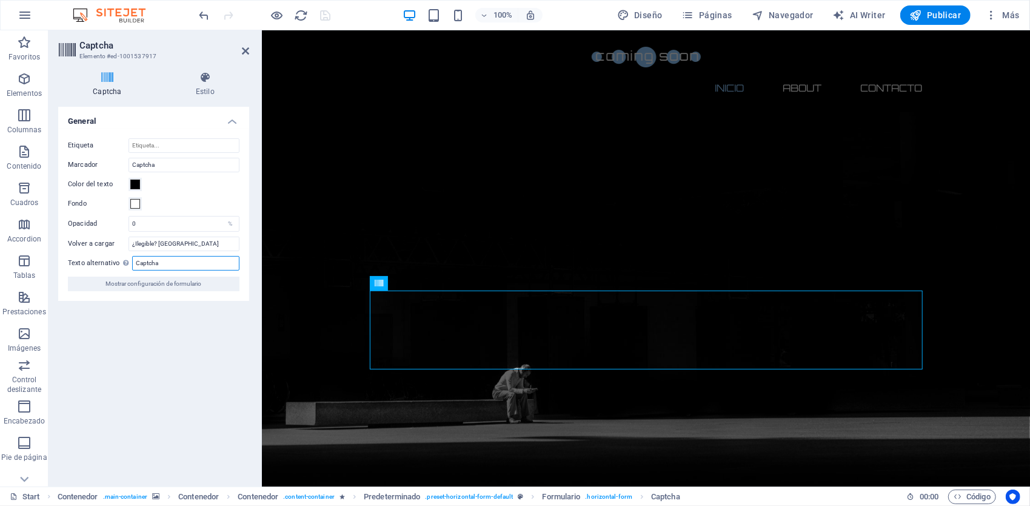
click at [174, 266] on input "Captcha" at bounding box center [185, 263] width 107 height 15
click at [104, 306] on div "Turnstile Turnstile de Cloudfare es una integración de terceros que ofrece capt…" at bounding box center [153, 292] width 191 height 370
click at [244, 56] on header "Captcha Elemento #ed-1001537917" at bounding box center [153, 46] width 191 height 32
click at [244, 49] on icon at bounding box center [245, 51] width 7 height 10
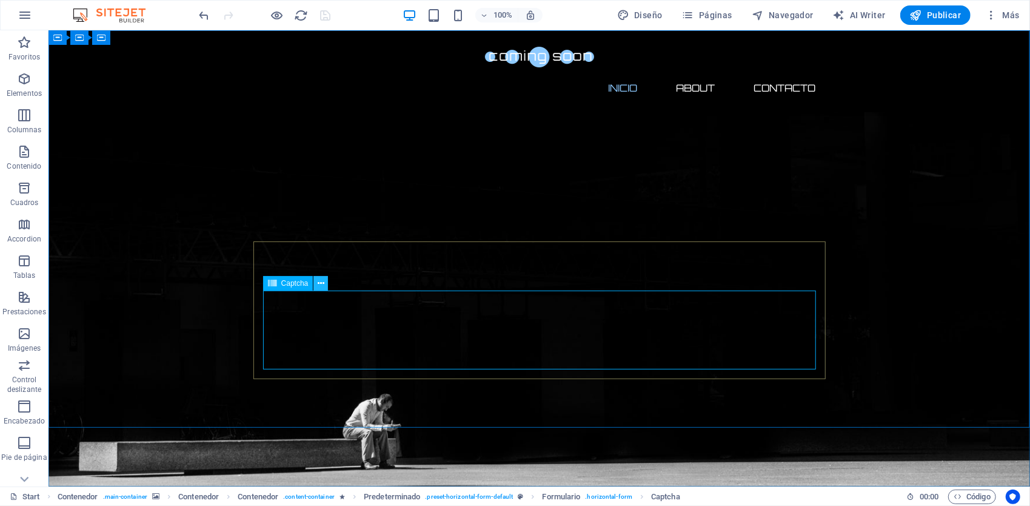
click at [319, 284] on icon at bounding box center [321, 283] width 7 height 13
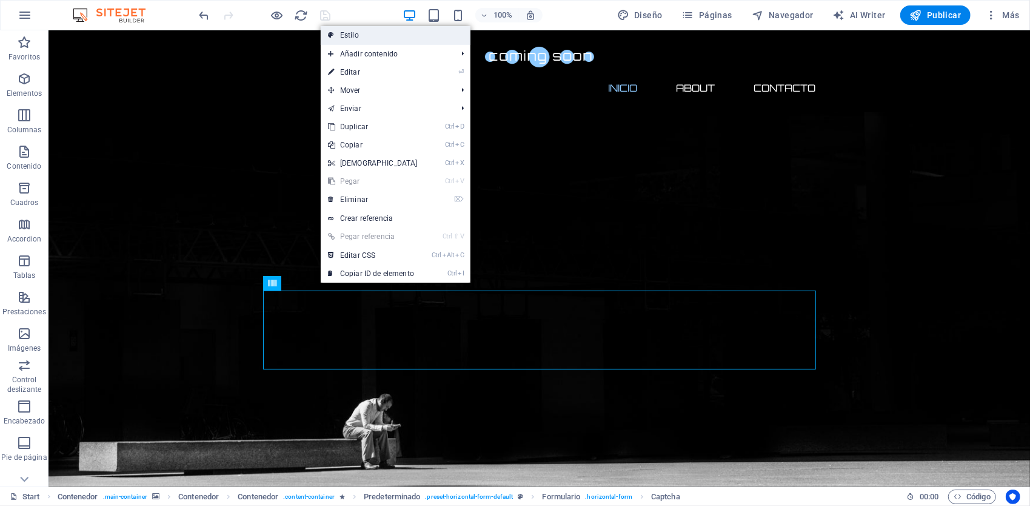
click at [418, 40] on link "Estilo" at bounding box center [396, 35] width 150 height 18
select select "px"
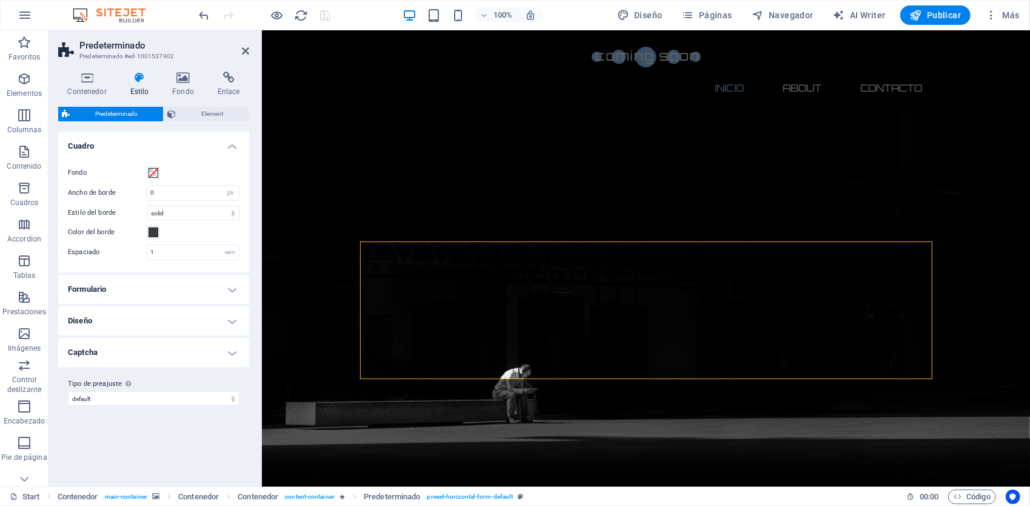
click at [222, 349] on h4 "Captcha" at bounding box center [153, 352] width 191 height 29
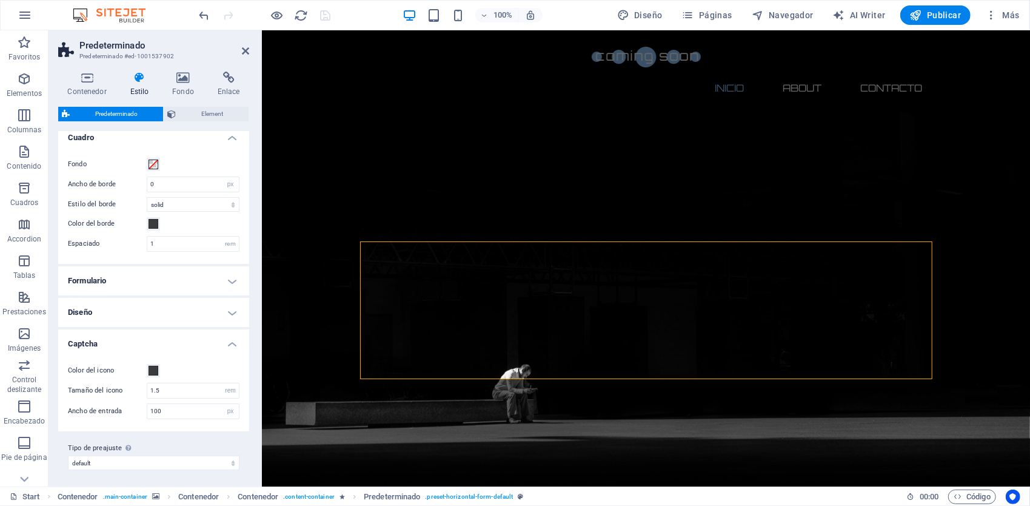
scroll to position [10, 0]
click at [200, 455] on select "default Añadir tipo de preajuste" at bounding box center [154, 461] width 172 height 15
click at [68, 454] on select "default Añadir tipo de preajuste" at bounding box center [154, 461] width 172 height 15
select select "preset-horizontal-form-default"
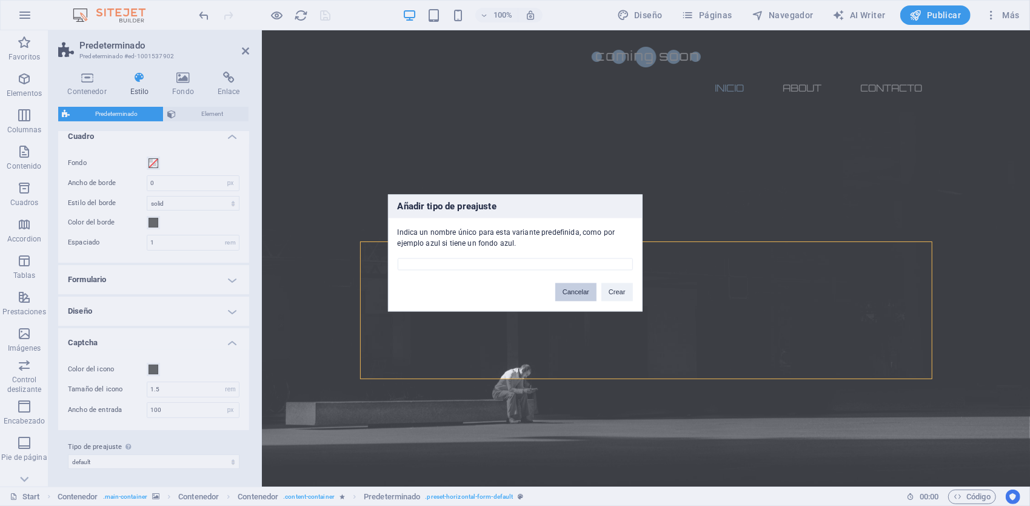
click at [575, 295] on button "Cancelar" at bounding box center [575, 292] width 41 height 18
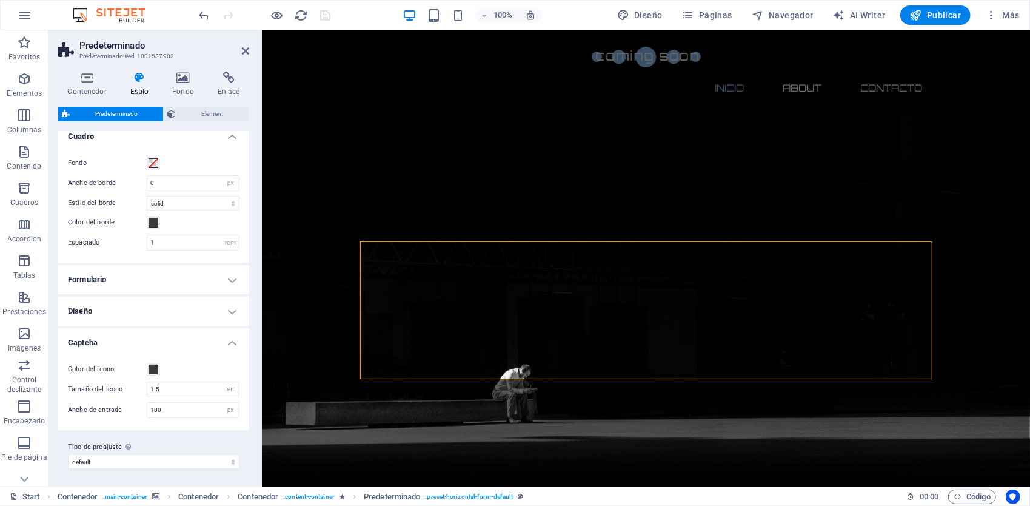
click at [230, 313] on h4 "Diseño" at bounding box center [153, 310] width 191 height 29
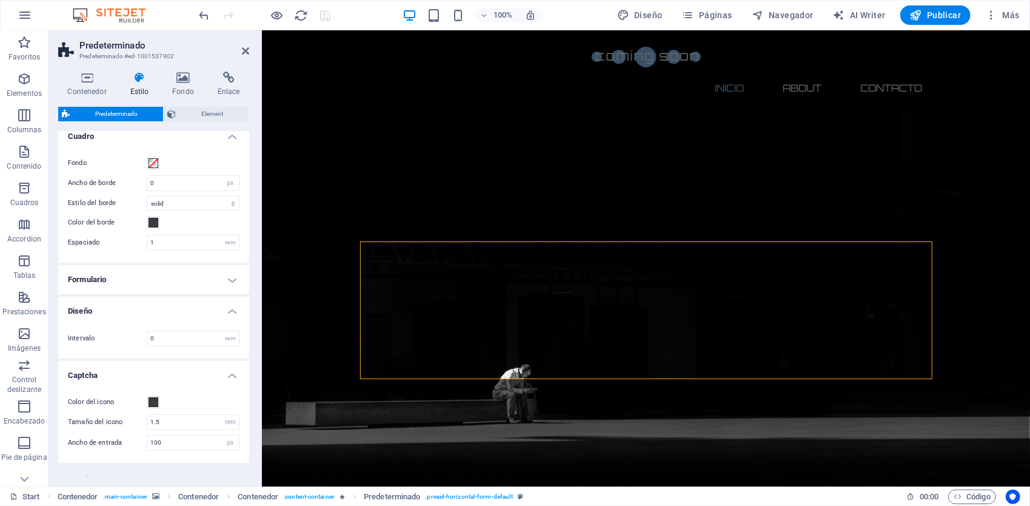
click at [232, 310] on h4 "Diseño" at bounding box center [153, 307] width 191 height 22
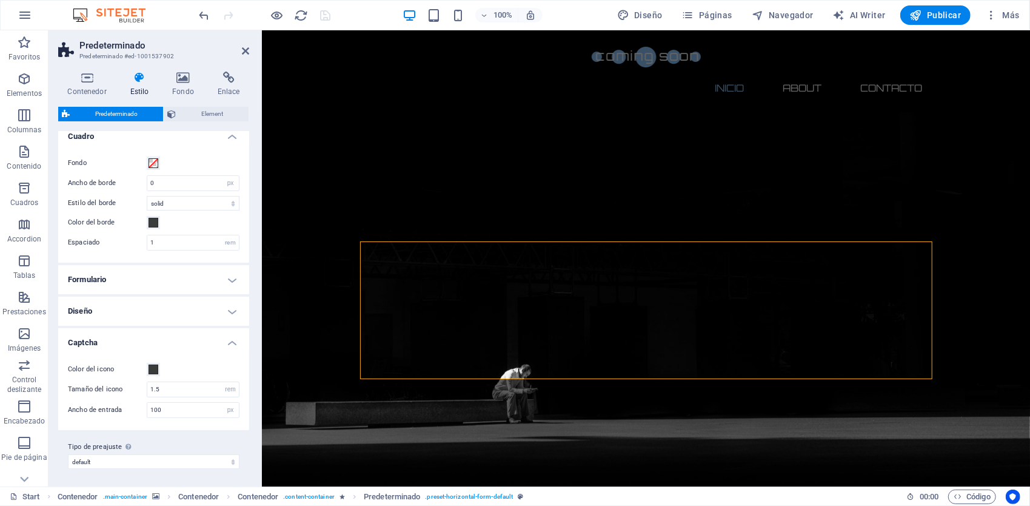
click at [236, 275] on h4 "Formulario" at bounding box center [153, 279] width 191 height 29
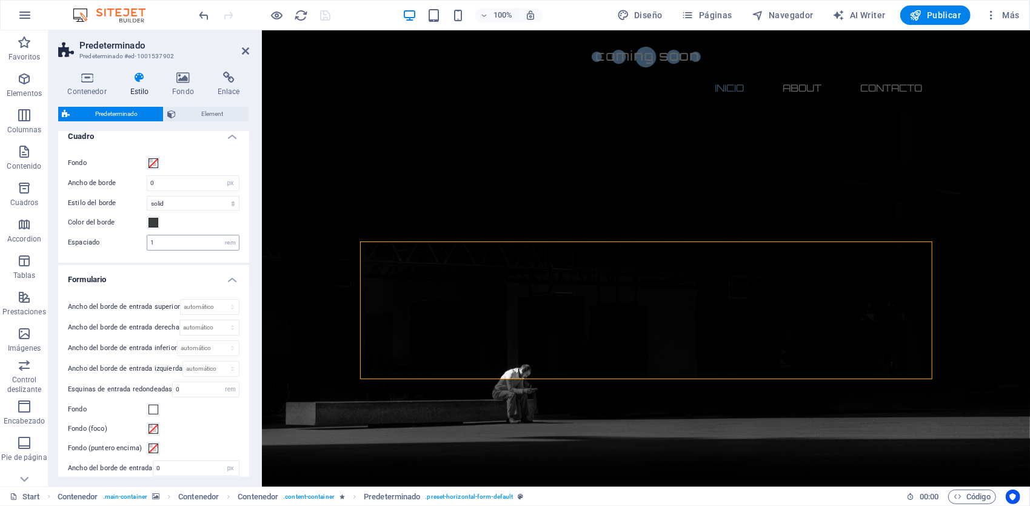
scroll to position [0, 0]
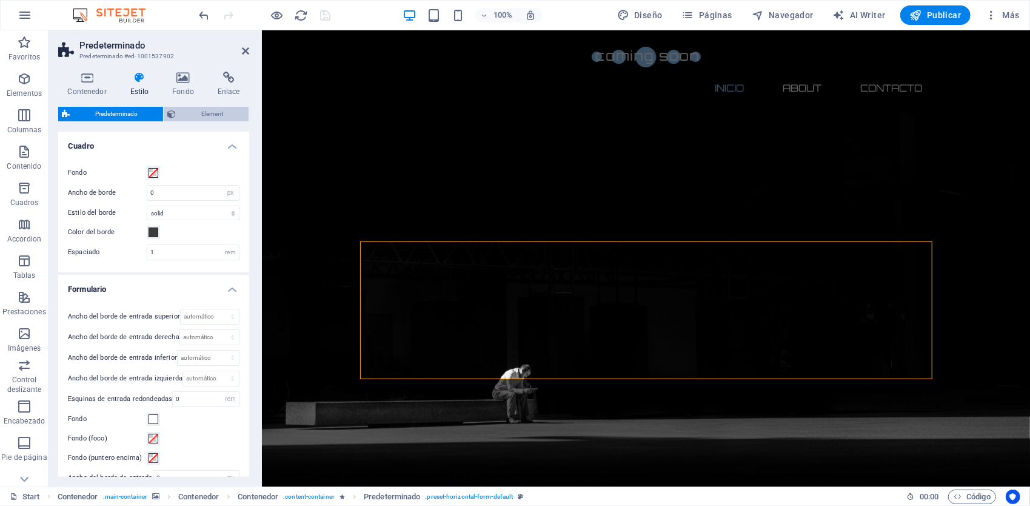
click at [212, 108] on span "Element" at bounding box center [211, 114] width 65 height 15
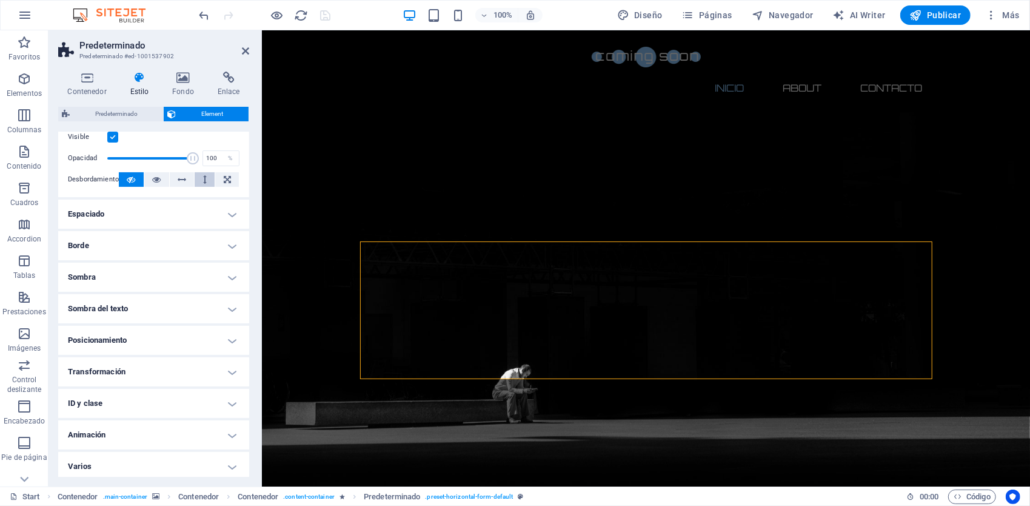
scroll to position [177, 0]
click at [226, 426] on h4 "Animación" at bounding box center [153, 431] width 191 height 29
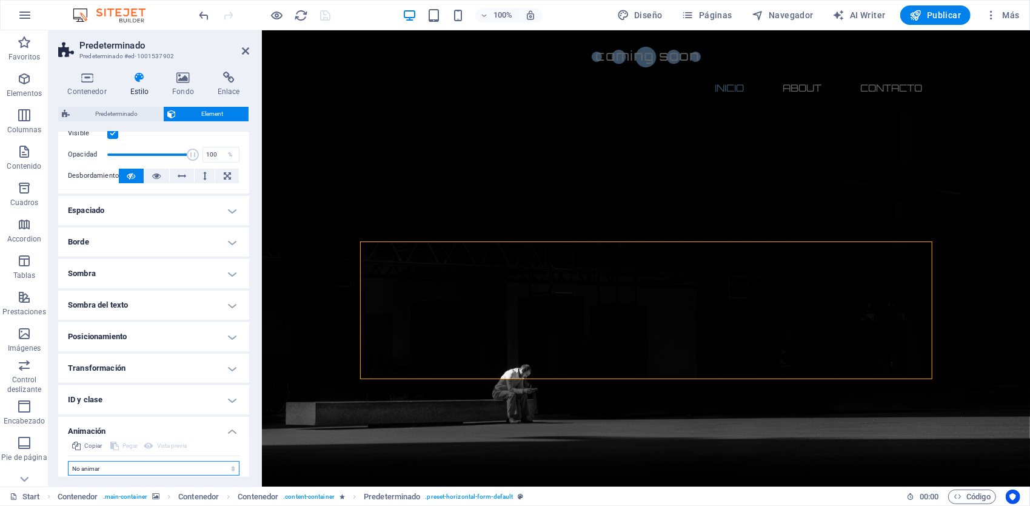
click at [218, 465] on select "No animar Mostrar / Ocultar Subir/bajar Acercar/alejar Deslizar de izquierda a …" at bounding box center [154, 468] width 172 height 15
select select "flash"
click at [68, 461] on select "No animar Mostrar / Ocultar Subir/bajar Acercar/alejar Deslizar de izquierda a …" at bounding box center [154, 468] width 172 height 15
select select "scroll"
click at [229, 461] on select "No animar Mostrar / Ocultar Subir/bajar Acercar/alejar Deslizar de izquierda a …" at bounding box center [154, 468] width 172 height 15
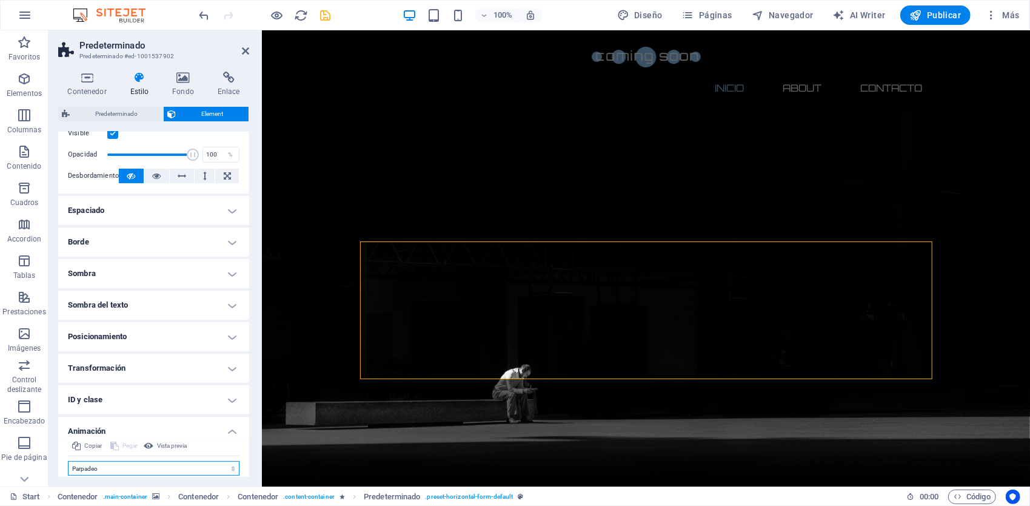
select select "none"
click at [68, 461] on select "No animar Mostrar / Ocultar Subir/bajar Acercar/alejar Deslizar de izquierda a …" at bounding box center [154, 468] width 172 height 15
click at [211, 364] on h4 "Transformación" at bounding box center [153, 367] width 191 height 29
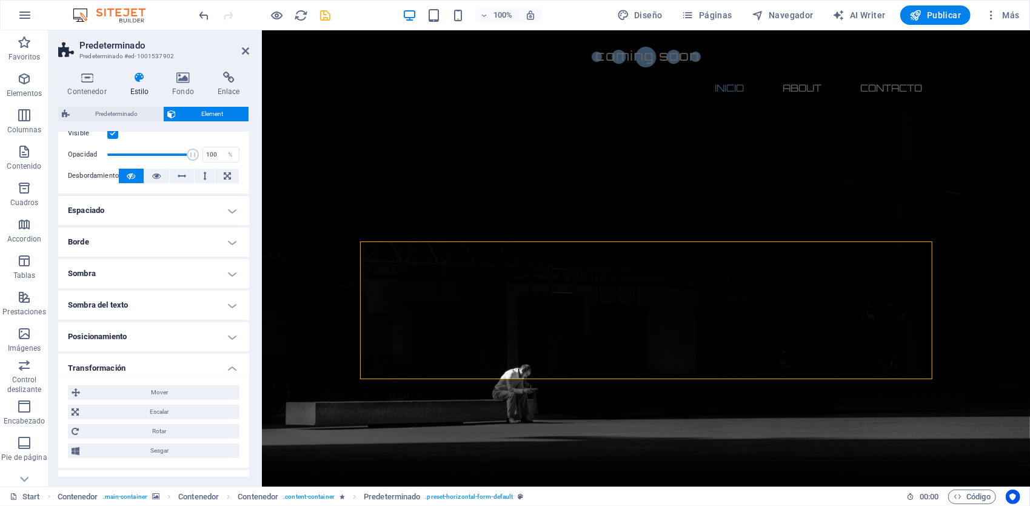
click at [211, 364] on h4 "Transformación" at bounding box center [153, 364] width 191 height 22
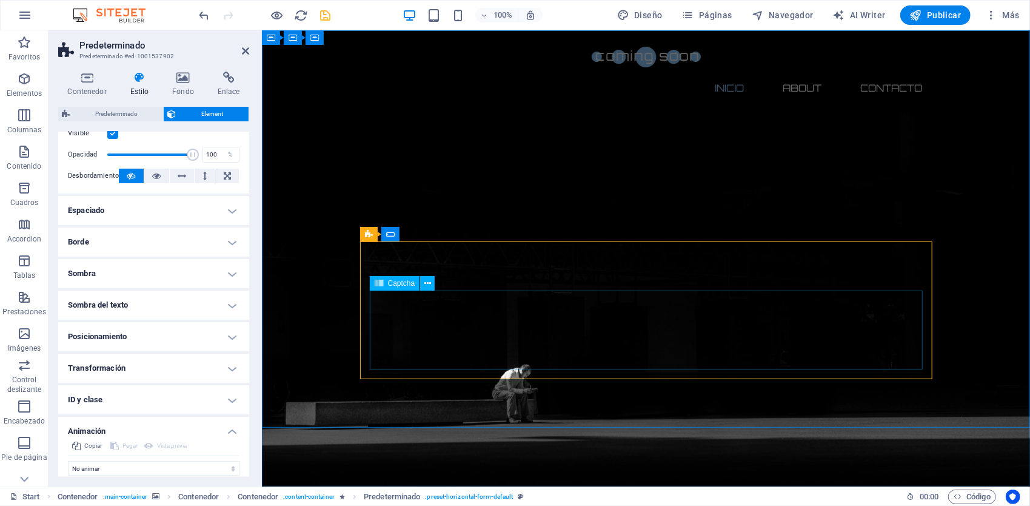
click at [430, 286] on icon at bounding box center [427, 283] width 7 height 13
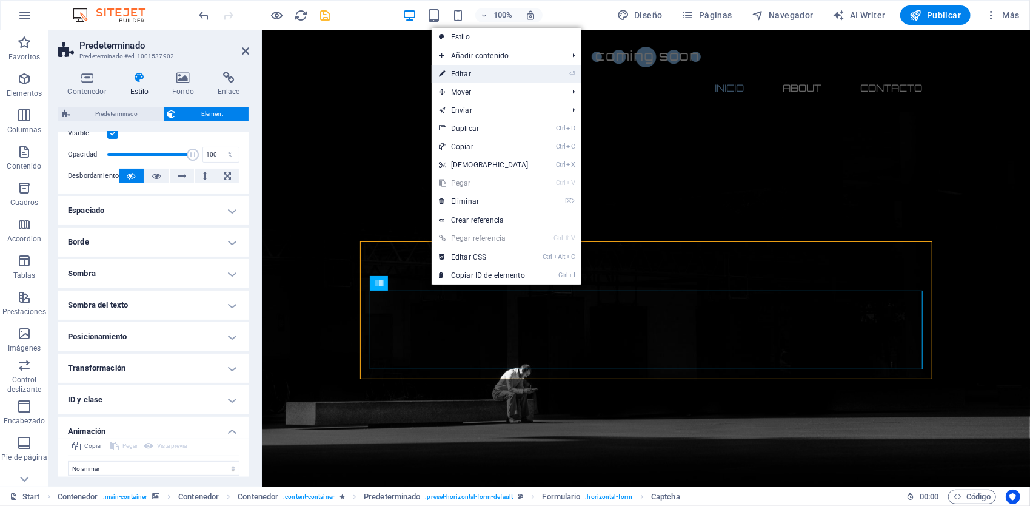
click at [492, 76] on link "⏎ Editar" at bounding box center [484, 74] width 104 height 18
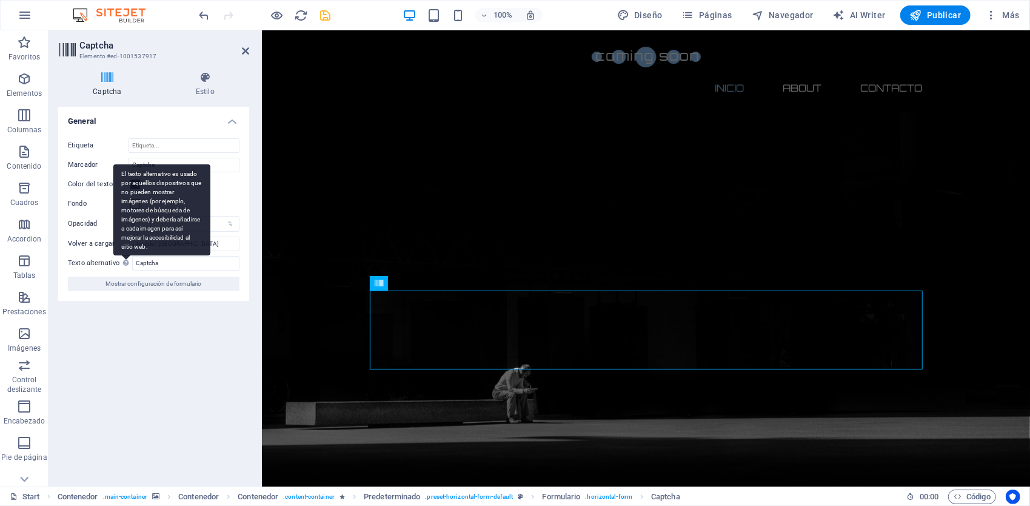
click at [122, 255] on div "El texto alternativo es usado por aquellos dispositivos que no pueden mostrar i…" at bounding box center [161, 209] width 97 height 91
click at [132, 263] on input "Captcha" at bounding box center [185, 263] width 107 height 15
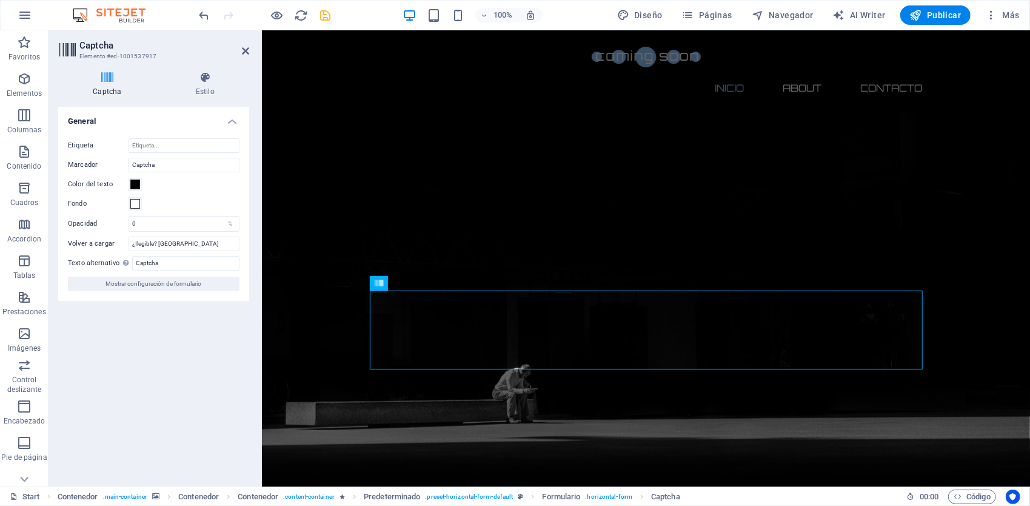
click at [90, 78] on icon at bounding box center [107, 78] width 98 height 12
click at [104, 85] on h4 "Captcha" at bounding box center [109, 84] width 103 height 25
click at [175, 151] on input "Etiqueta" at bounding box center [184, 145] width 111 height 15
click at [203, 87] on h4 "Estilo" at bounding box center [205, 84] width 88 height 25
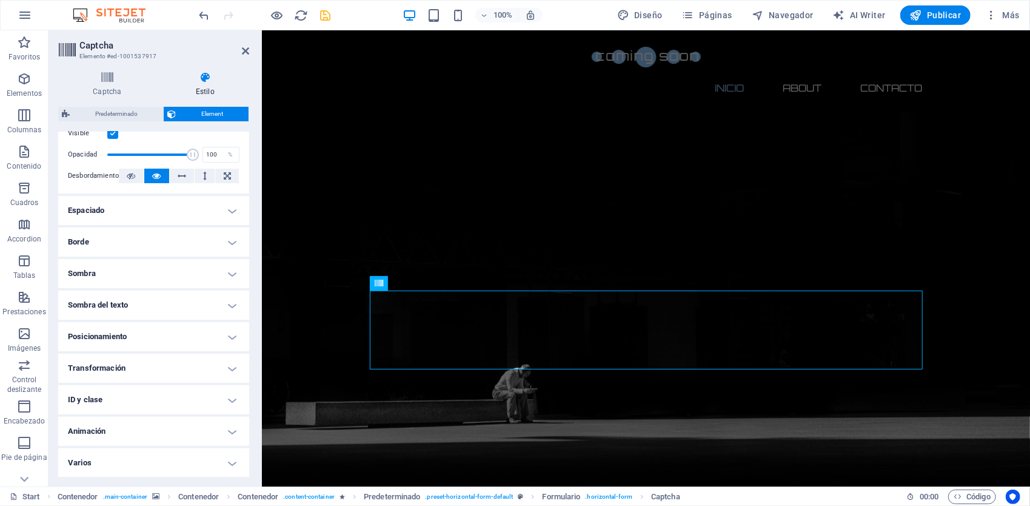
scroll to position [0, 0]
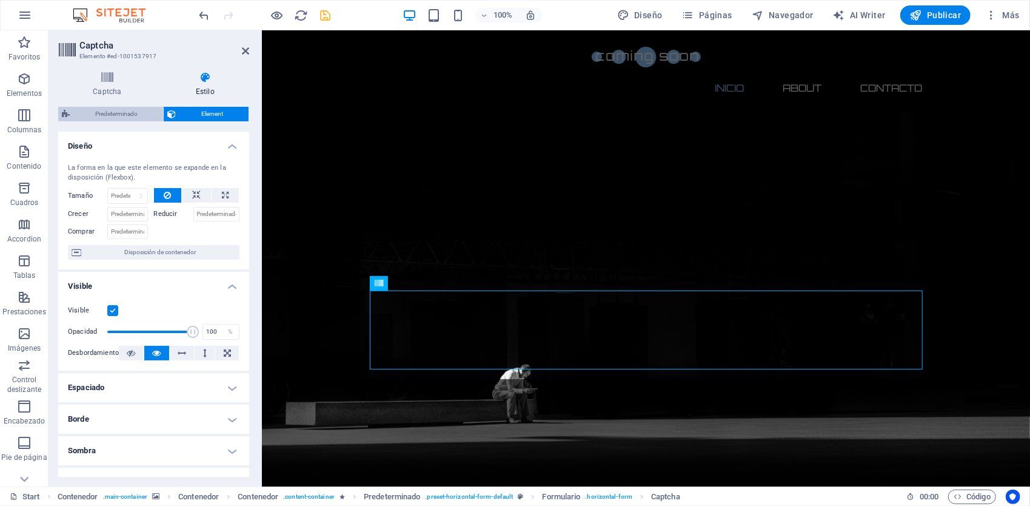
click at [126, 113] on span "Predeterminado" at bounding box center [116, 114] width 86 height 15
select select "px"
select select "rem"
select select "px"
select select "rem"
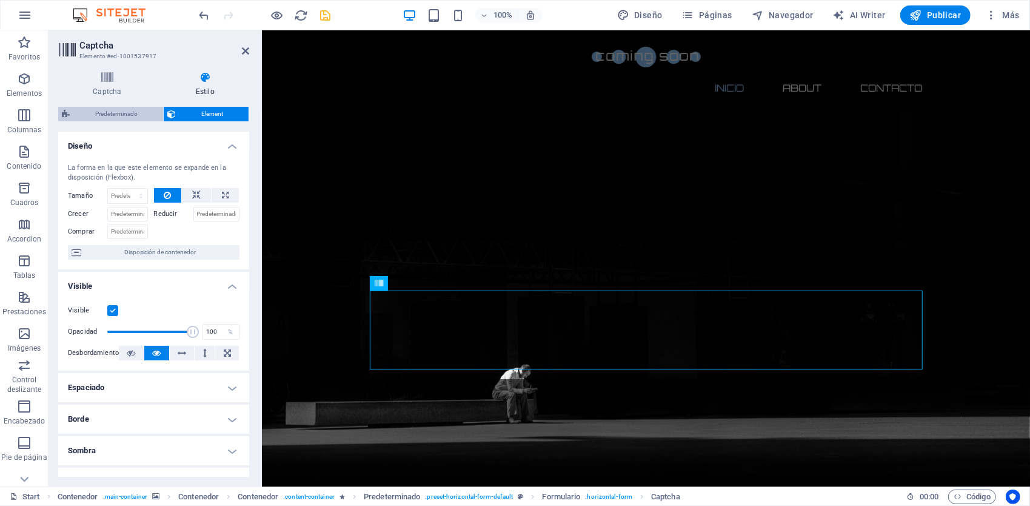
select select "px"
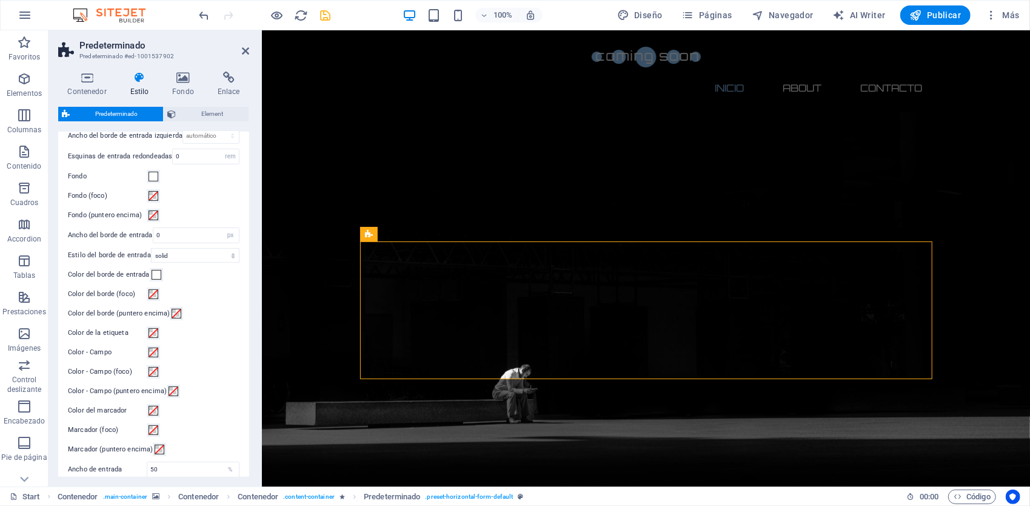
scroll to position [473, 0]
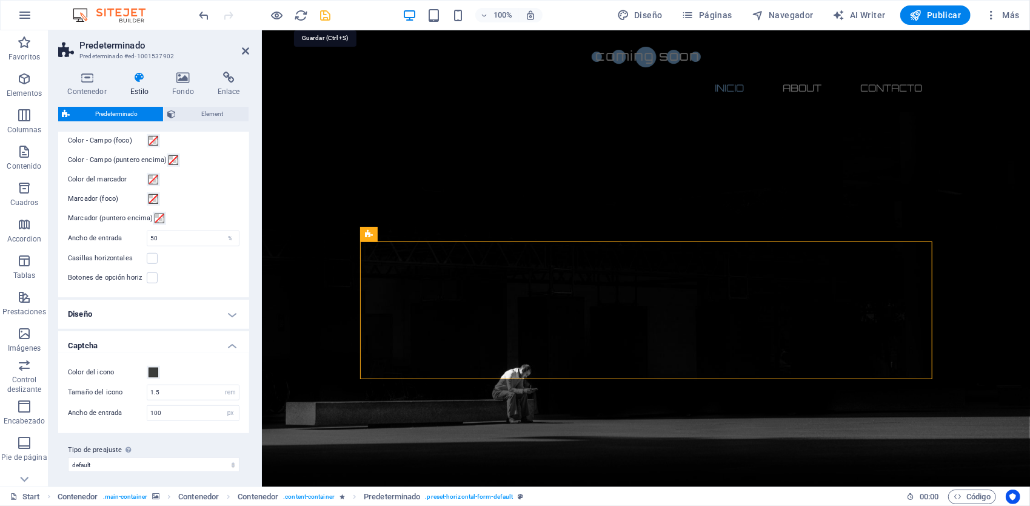
click at [324, 13] on icon "save" at bounding box center [326, 15] width 14 height 14
checkbox input "false"
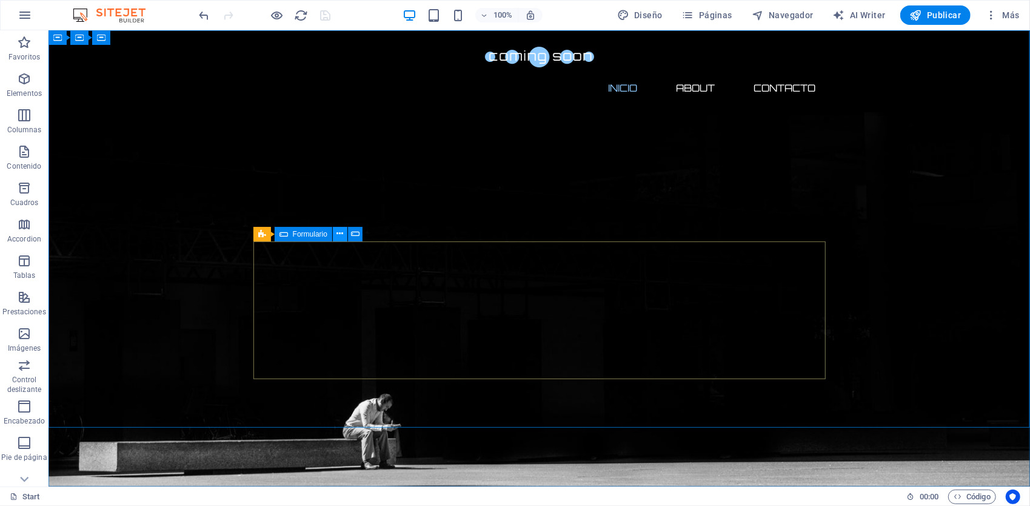
click at [343, 235] on icon at bounding box center [340, 233] width 7 height 13
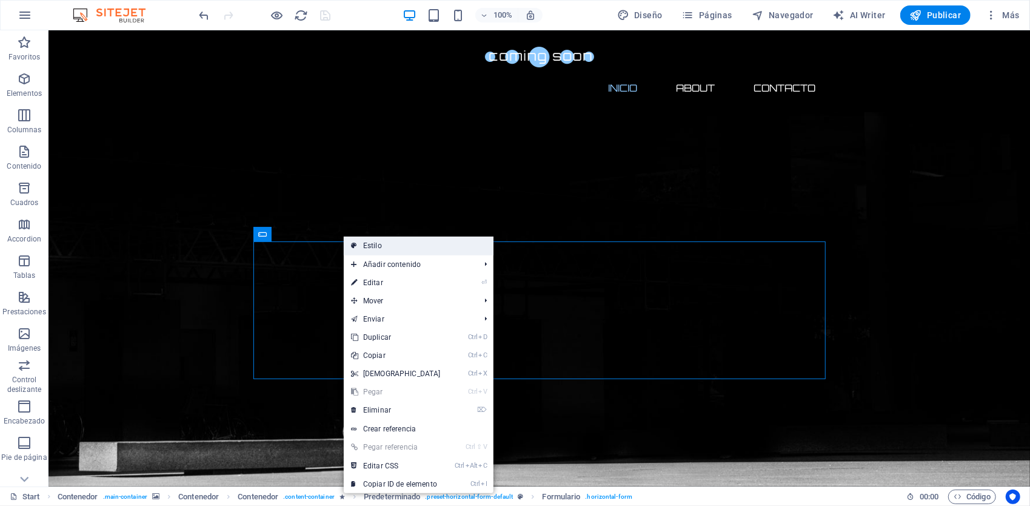
click at [413, 250] on link "Estilo" at bounding box center [419, 245] width 150 height 18
select select "px"
select select "rem"
select select "px"
select select "rem"
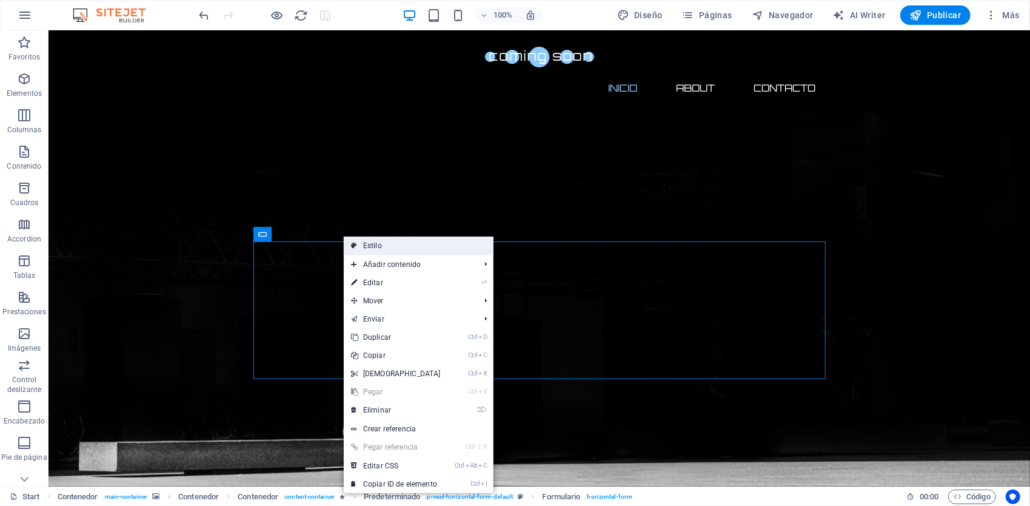
select select "px"
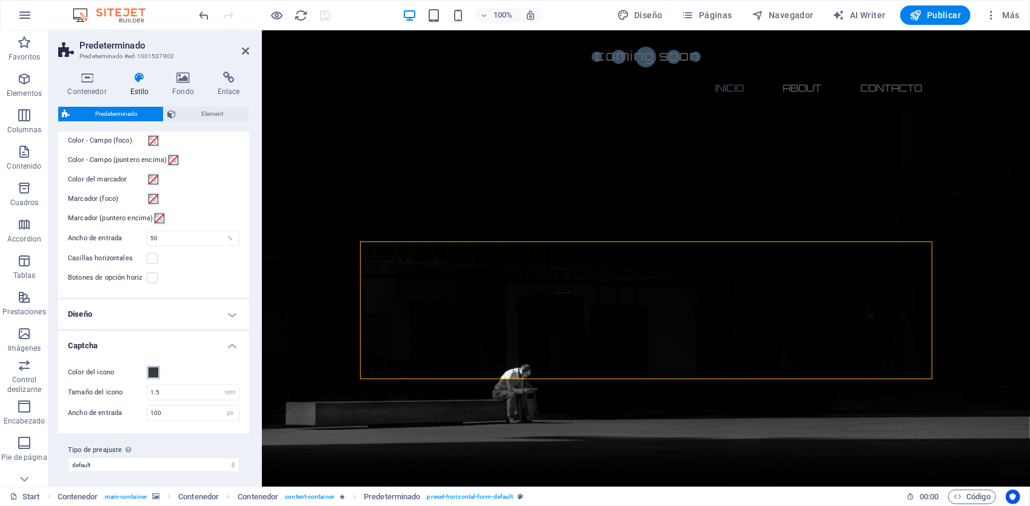
click at [154, 369] on span at bounding box center [154, 372] width 10 height 10
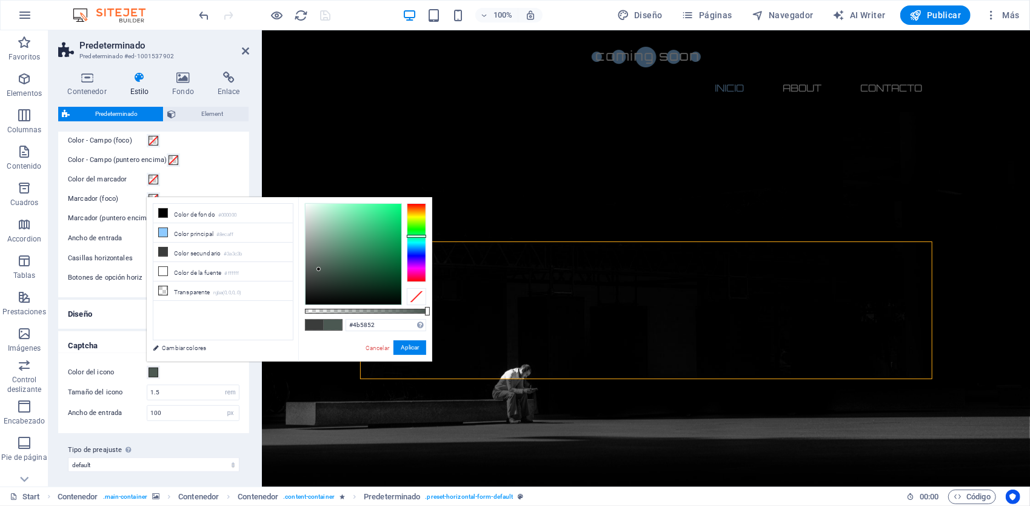
click at [319, 269] on div at bounding box center [354, 254] width 96 height 101
click at [315, 247] on div at bounding box center [354, 254] width 96 height 101
click at [418, 246] on div at bounding box center [416, 242] width 19 height 79
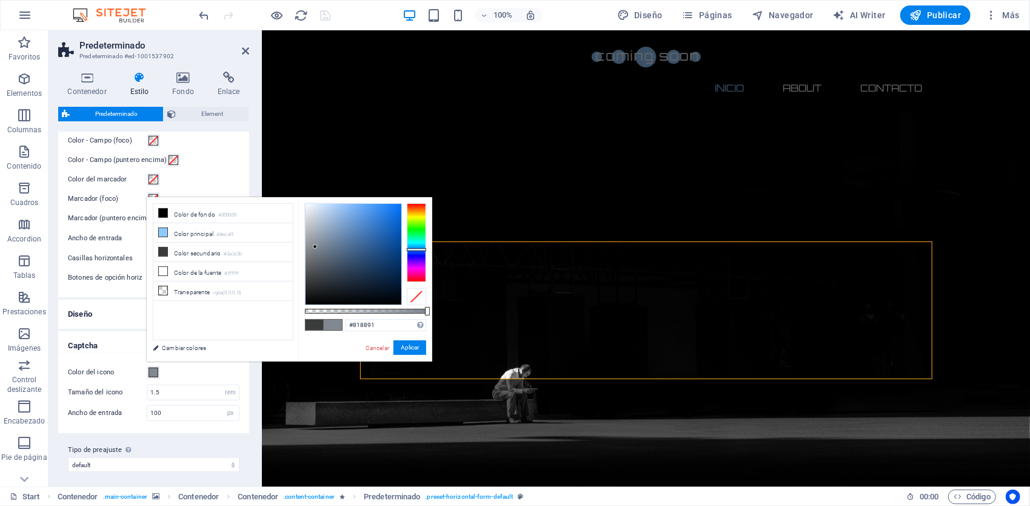
click at [414, 249] on div at bounding box center [416, 242] width 19 height 79
click at [352, 229] on div at bounding box center [354, 254] width 96 height 101
click at [342, 209] on div at bounding box center [354, 254] width 96 height 101
type input "#a2c6f1"
click at [336, 209] on div at bounding box center [354, 254] width 96 height 101
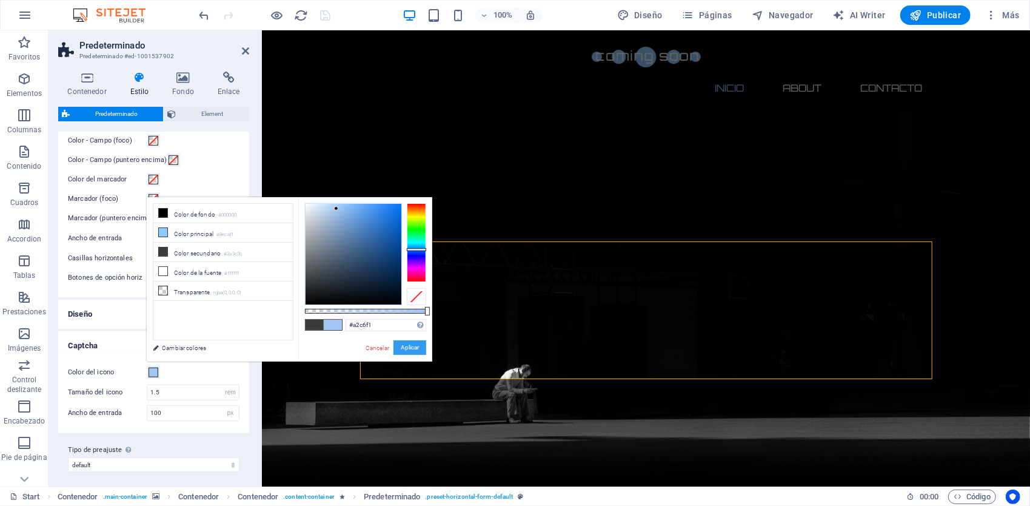
click at [407, 348] on button "Aplicar" at bounding box center [409, 347] width 33 height 15
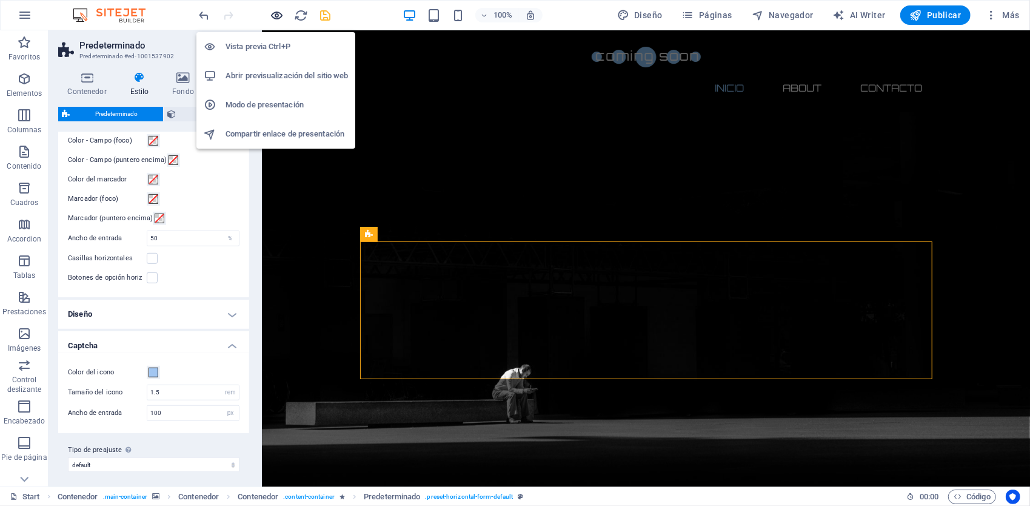
click at [278, 13] on icon "button" at bounding box center [277, 15] width 14 height 14
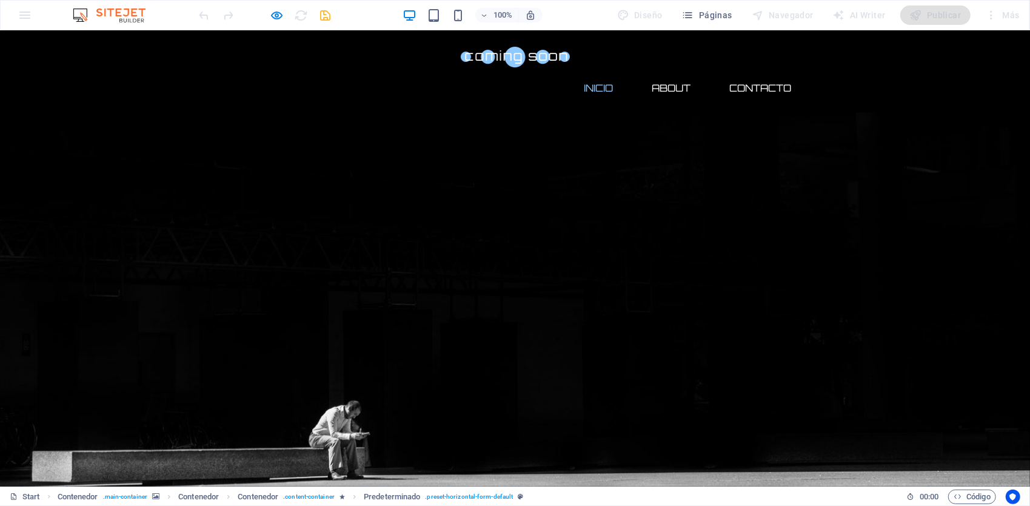
checkbox input "true"
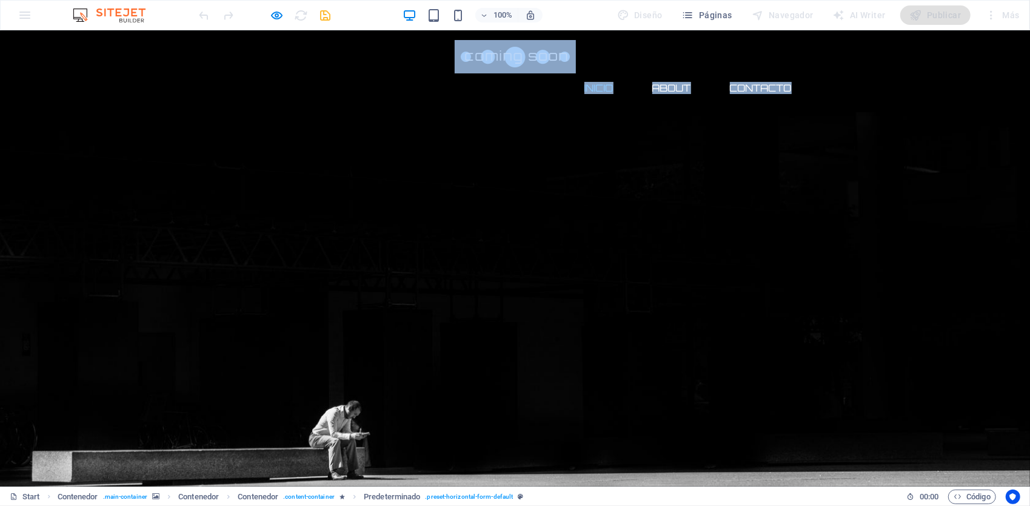
drag, startPoint x: 411, startPoint y: 347, endPoint x: 411, endPoint y: 380, distance: 32.7
click at [410, 380] on div "Inicio About Contacto Menu La espera terminará pronto... Nuestro sitio web está…" at bounding box center [515, 473] width 1030 height 886
drag, startPoint x: 411, startPoint y: 380, endPoint x: 493, endPoint y: 346, distance: 89.4
click at [490, 349] on div at bounding box center [515, 258] width 1030 height 456
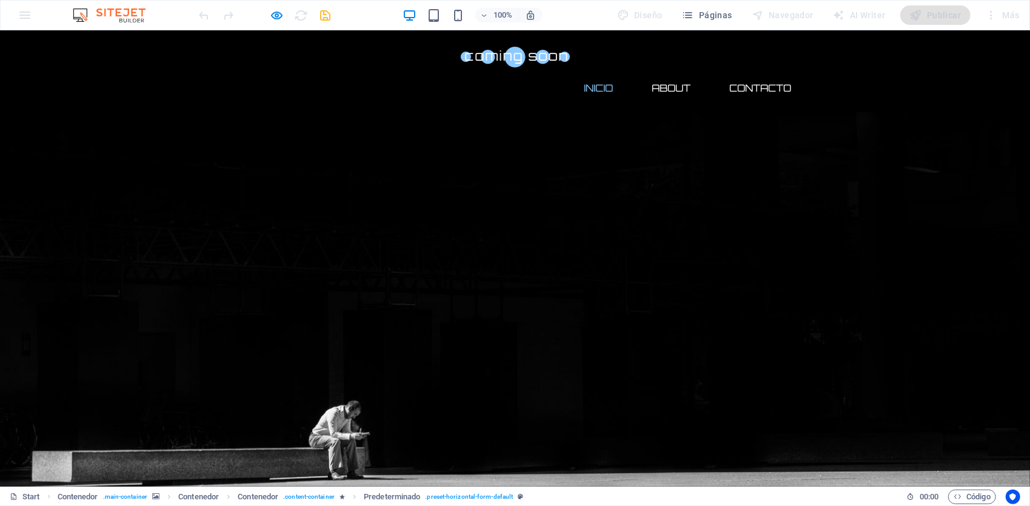
drag, startPoint x: 446, startPoint y: 261, endPoint x: 309, endPoint y: 268, distance: 137.2
type input "[EMAIL_ADDRESS][DOMAIN_NAME]"
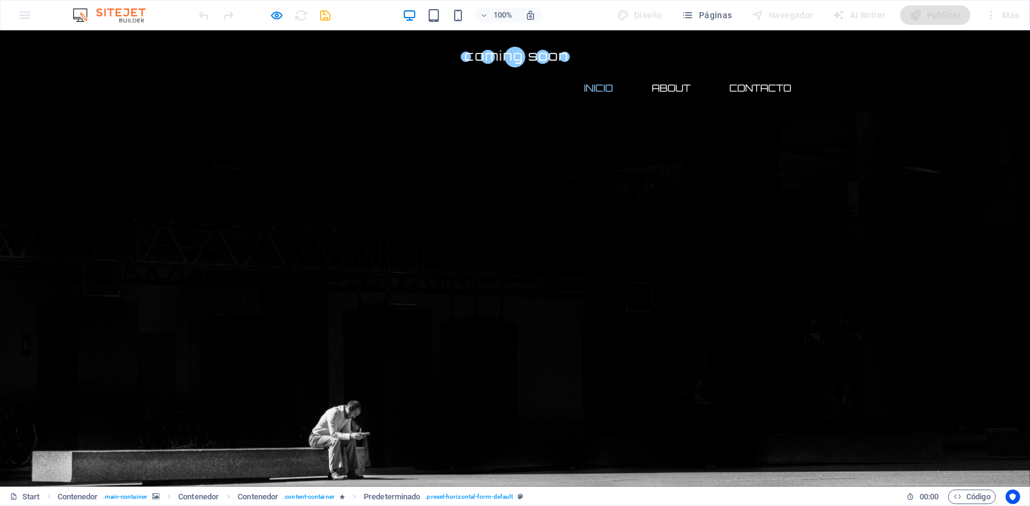
drag, startPoint x: 295, startPoint y: 313, endPoint x: 347, endPoint y: 347, distance: 61.4
drag, startPoint x: 347, startPoint y: 347, endPoint x: 368, endPoint y: 335, distance: 23.6
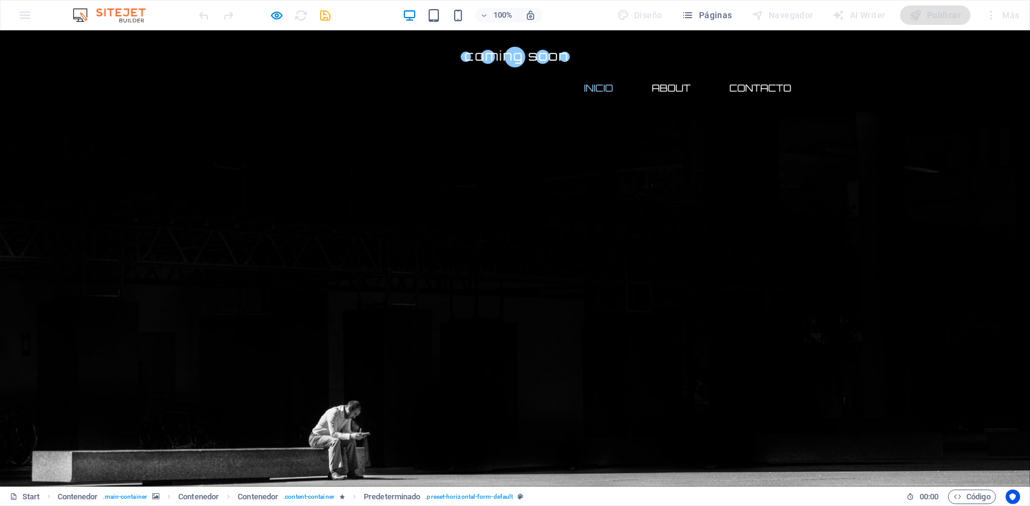
drag, startPoint x: 368, startPoint y: 335, endPoint x: 327, endPoint y: 343, distance: 41.4
drag, startPoint x: 316, startPoint y: 319, endPoint x: 333, endPoint y: 335, distance: 22.3
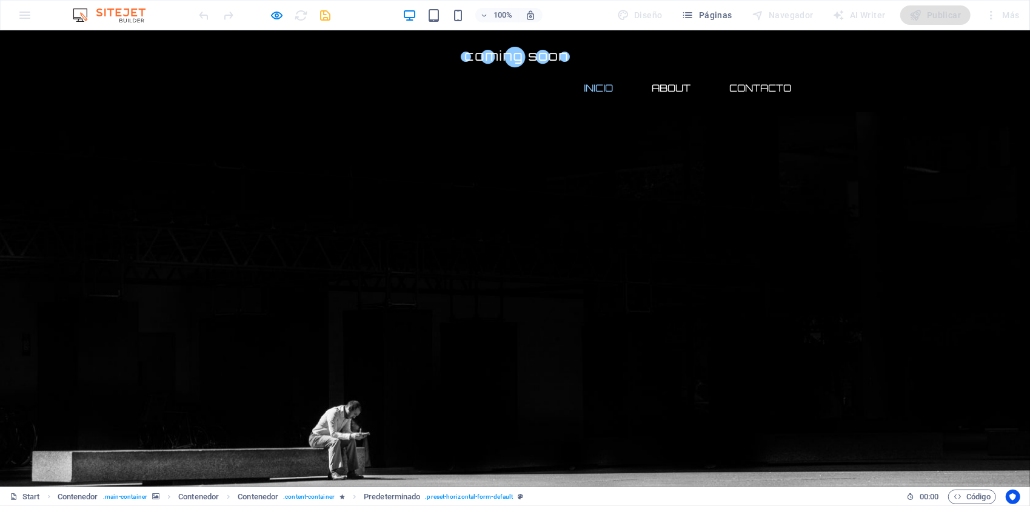
drag, startPoint x: 479, startPoint y: 326, endPoint x: 434, endPoint y: 333, distance: 45.6
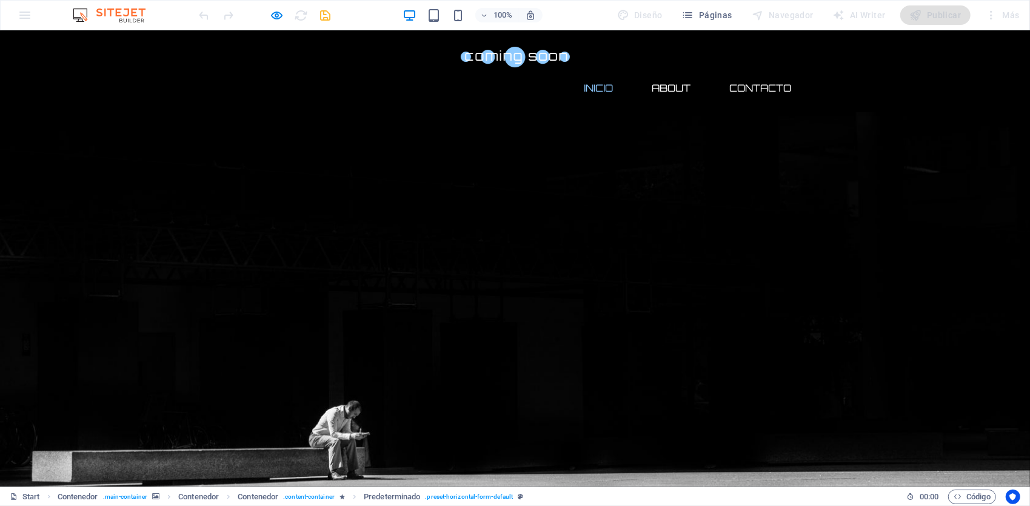
checkbox input "true"
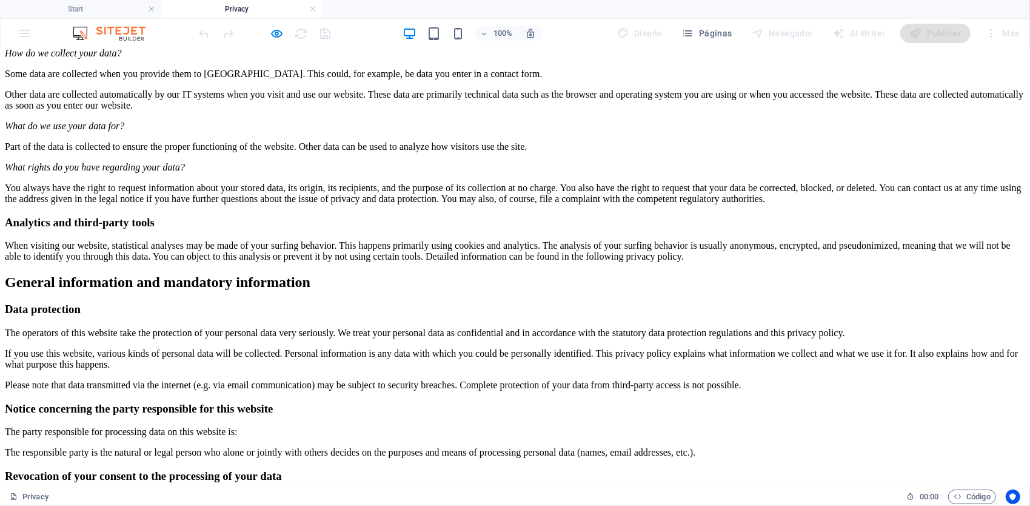
scroll to position [0, 0]
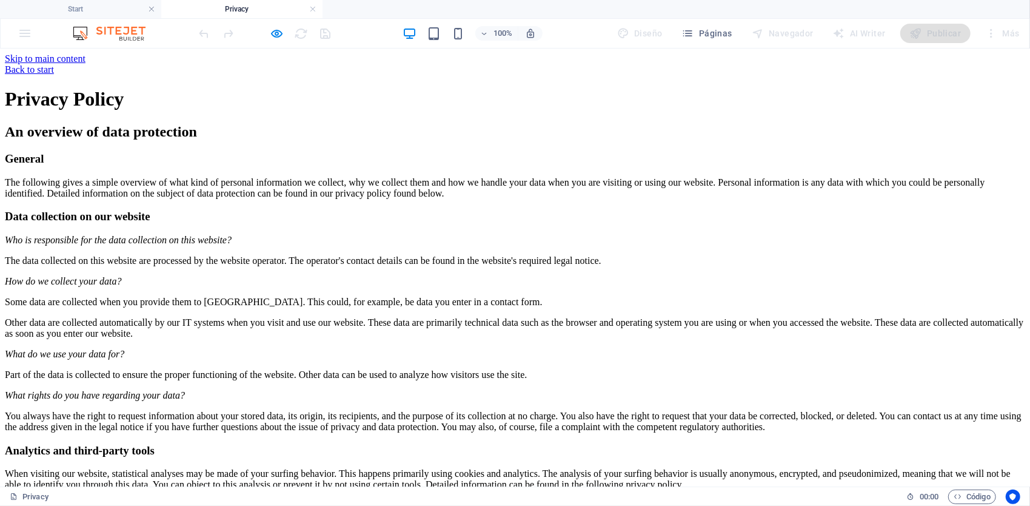
click at [274, 71] on div "Back to start" at bounding box center [515, 69] width 1020 height 11
click at [258, 64] on div "Back to start" at bounding box center [515, 69] width 1020 height 11
click at [226, 67] on div "Back to start" at bounding box center [515, 69] width 1020 height 11
click at [713, 32] on span "Páginas" at bounding box center [707, 33] width 50 height 12
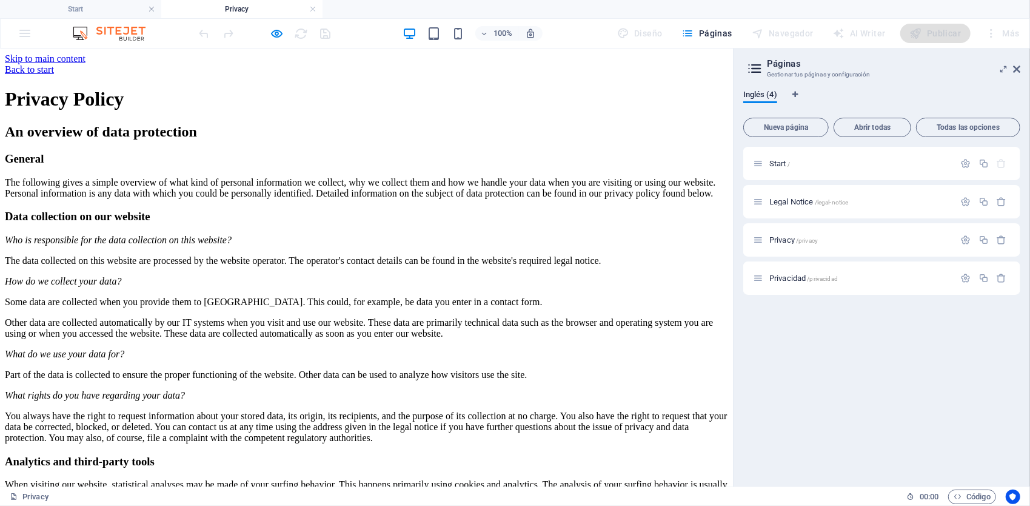
click at [109, 69] on div "Back to start" at bounding box center [366, 69] width 723 height 11
click at [82, 64] on div "Back to start" at bounding box center [366, 69] width 723 height 11
click at [797, 250] on div "Privacy /privacy" at bounding box center [881, 239] width 277 height 33
click at [803, 244] on div "Privacy /privacy" at bounding box center [854, 240] width 202 height 14
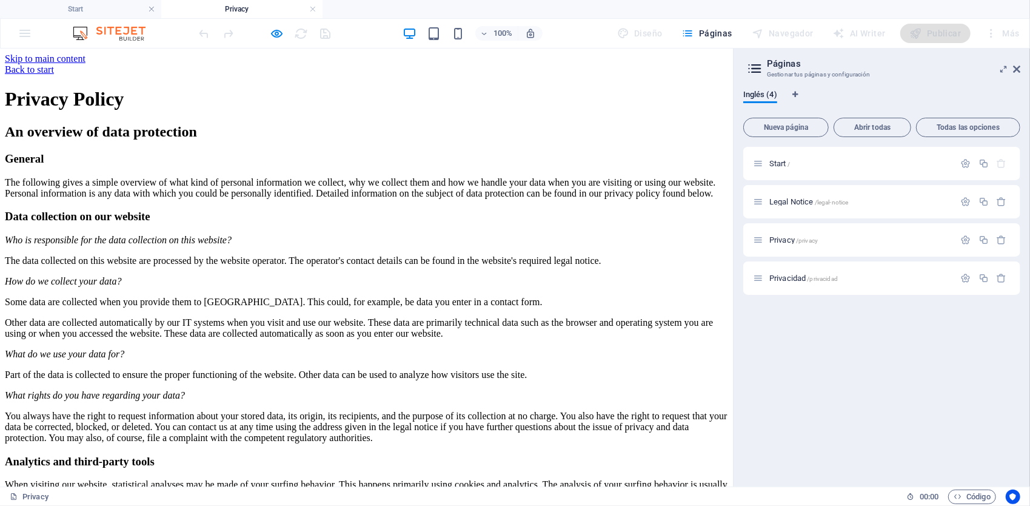
click at [1021, 68] on aside "Páginas Gestionar tus páginas y configuración Inglés (4) Nueva página Abrir tod…" at bounding box center [881, 268] width 297 height 438
click at [1015, 70] on icon at bounding box center [1016, 69] width 7 height 10
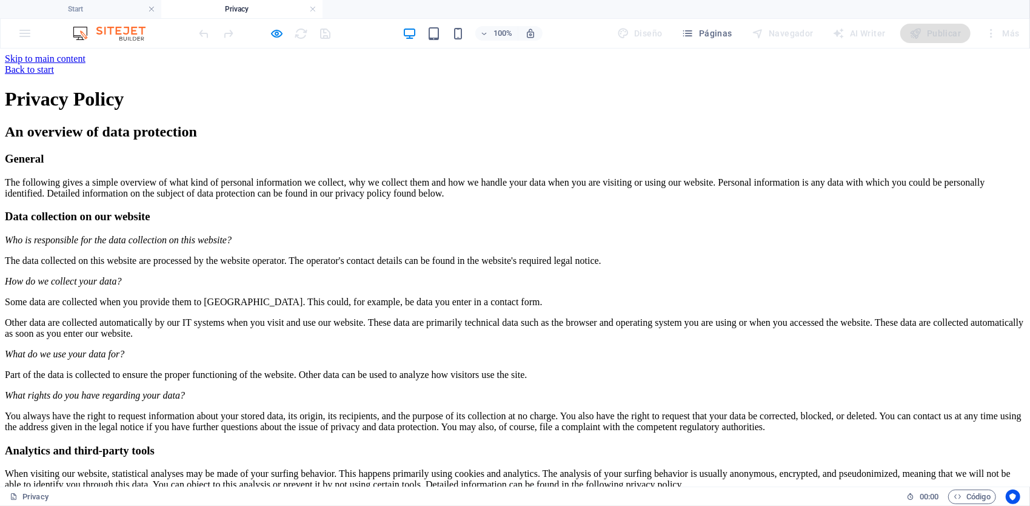
click at [25, 38] on div "100% Diseño Páginas Navegador AI Writer Publicar Más" at bounding box center [515, 33] width 1029 height 29
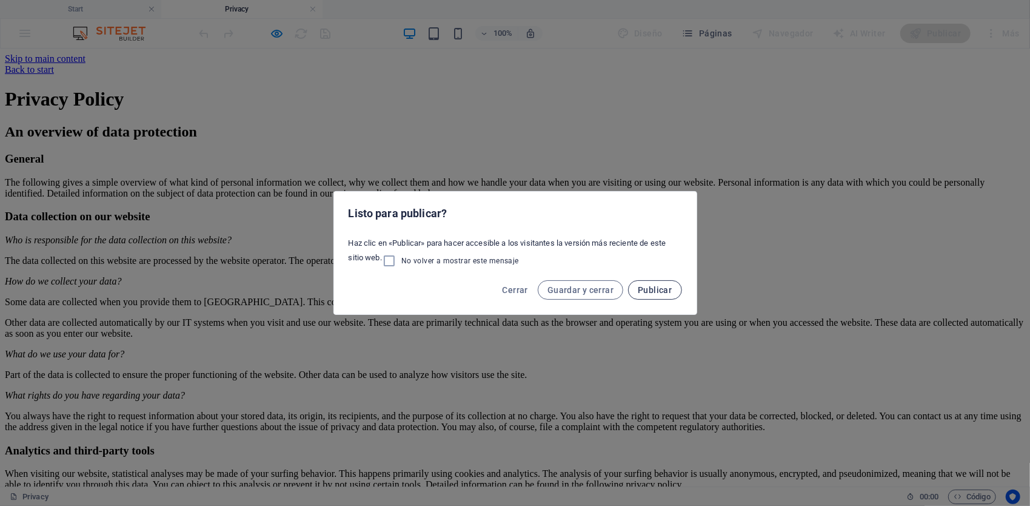
click at [660, 290] on span "Publicar" at bounding box center [655, 290] width 34 height 10
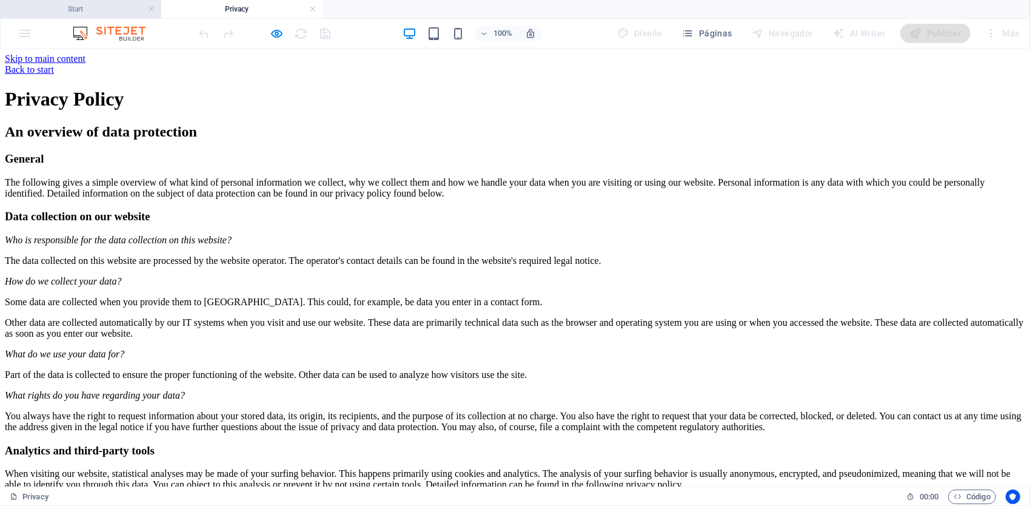
click at [91, 10] on h4 "Start" at bounding box center [80, 8] width 161 height 13
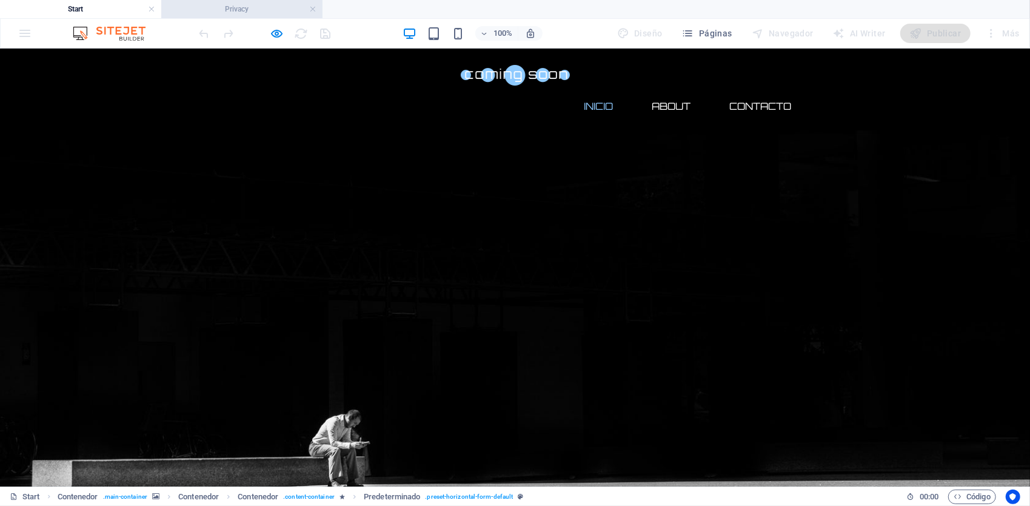
click at [223, 7] on h4 "Privacy" at bounding box center [241, 8] width 161 height 13
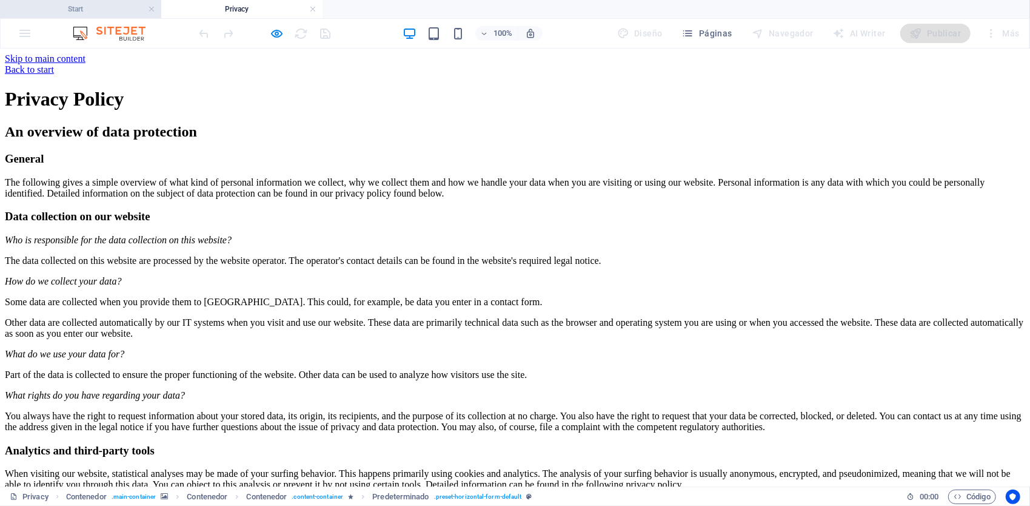
click at [103, 12] on h4 "Start" at bounding box center [80, 8] width 161 height 13
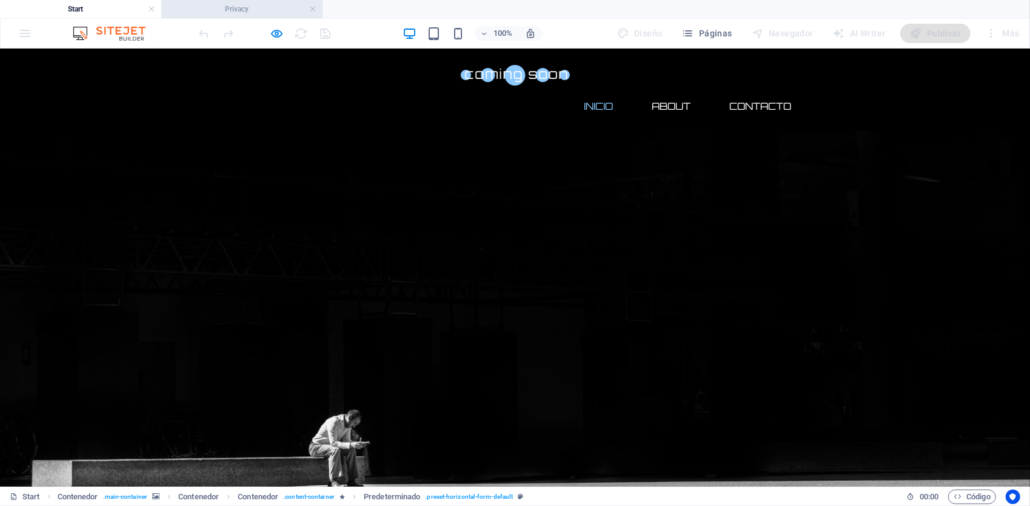
click at [249, 13] on h4 "Privacy" at bounding box center [241, 8] width 161 height 13
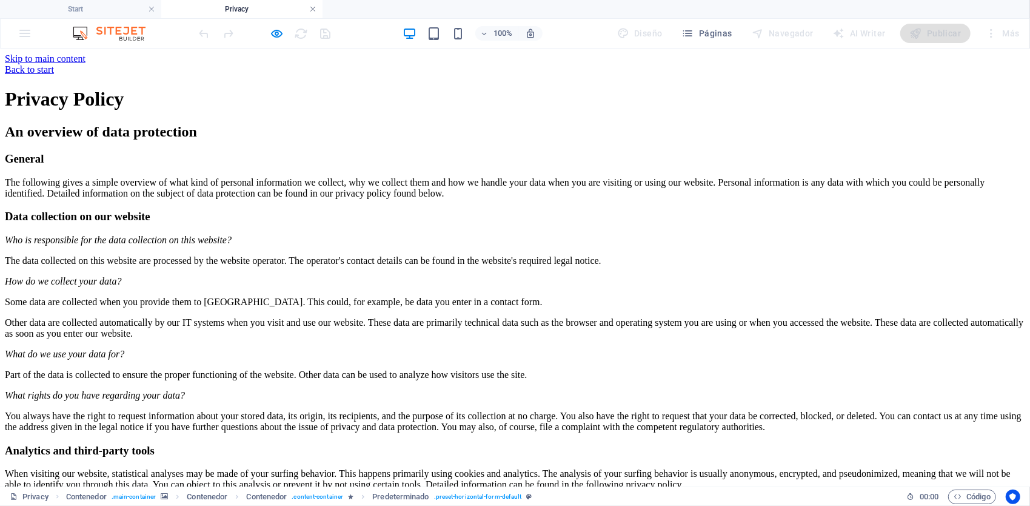
click at [312, 8] on link at bounding box center [312, 10] width 7 height 12
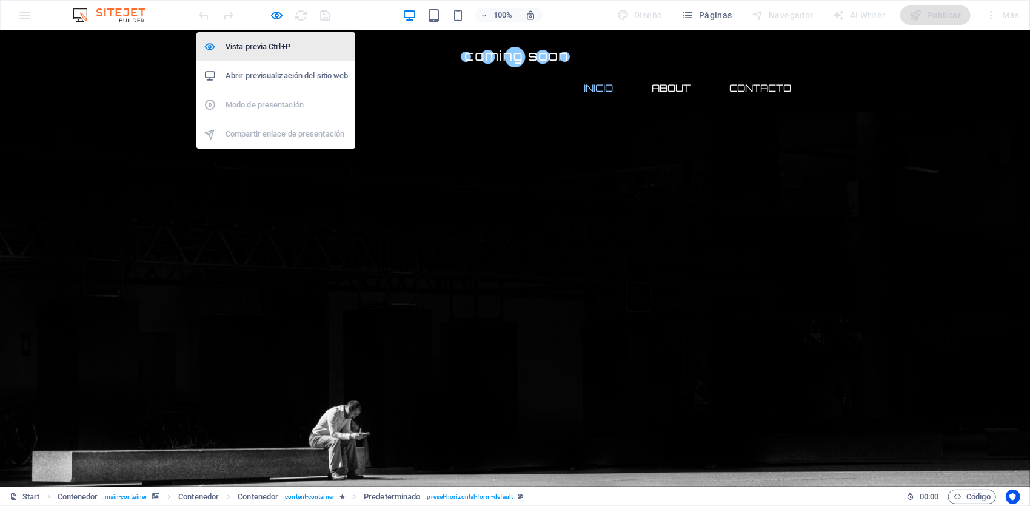
click at [270, 49] on h6 "Vista previa Ctrl+P" at bounding box center [287, 46] width 122 height 15
select select "px"
select select "rem"
select select "px"
select select "rem"
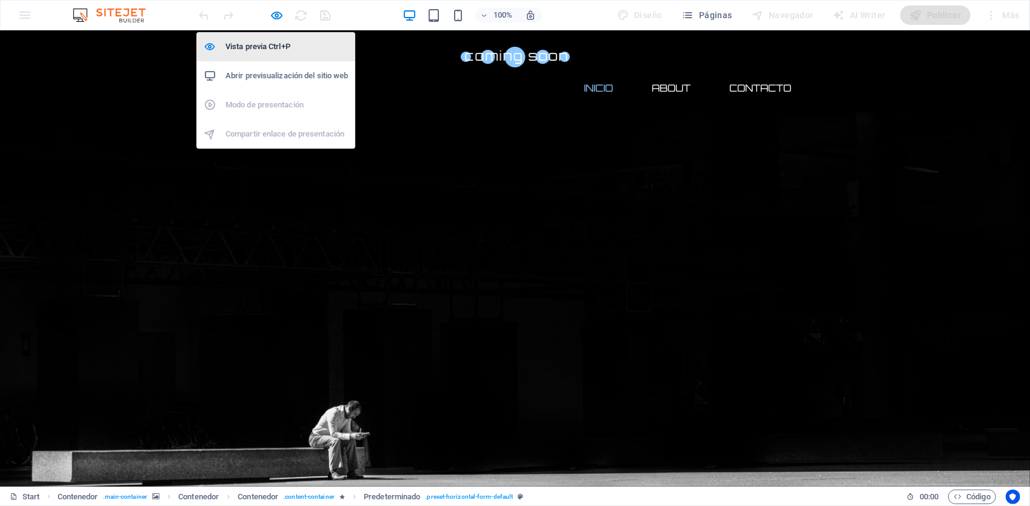
select select "px"
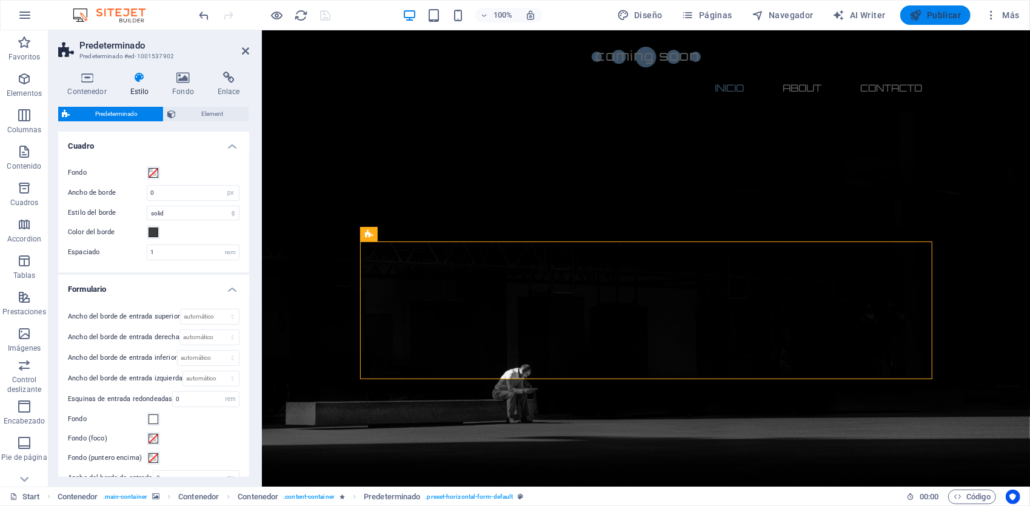
click at [936, 17] on span "Publicar" at bounding box center [936, 15] width 52 height 12
checkbox input "true"
select select "px"
select select "rem"
select select "px"
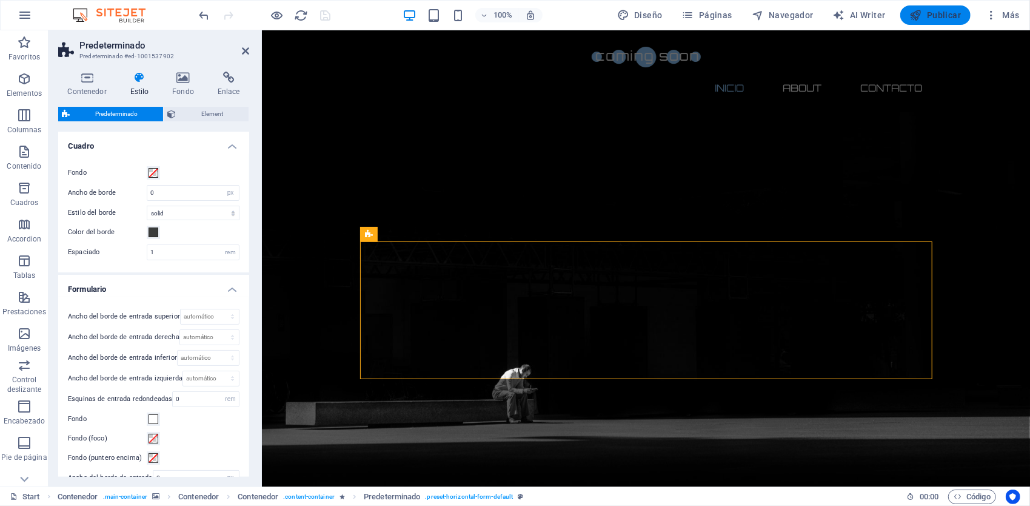
select select "rem"
select select "px"
